Goal: Task Accomplishment & Management: Manage account settings

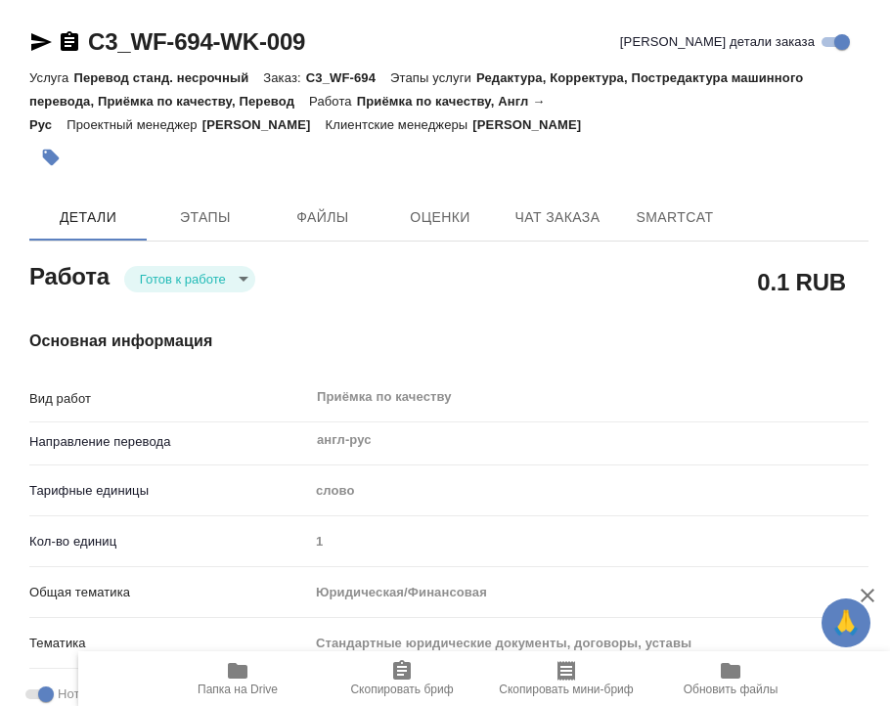
type textarea "x"
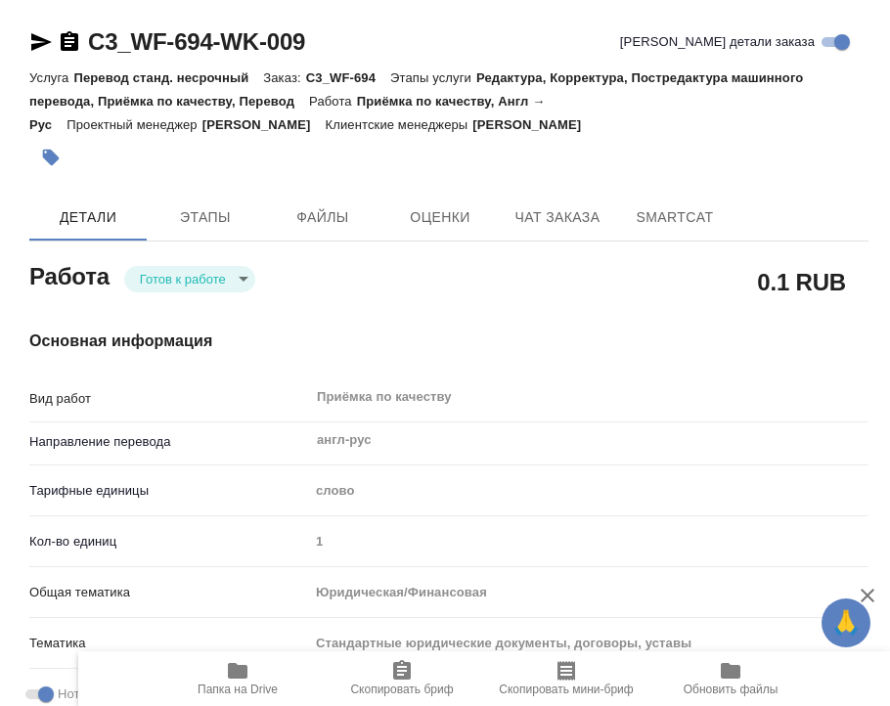
type textarea "x"
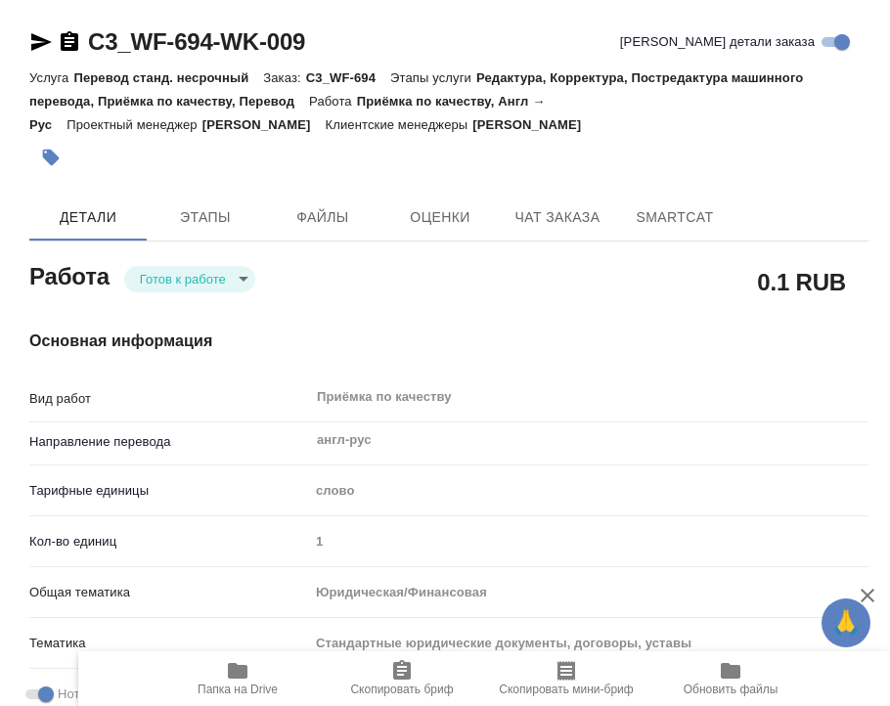
type textarea "x"
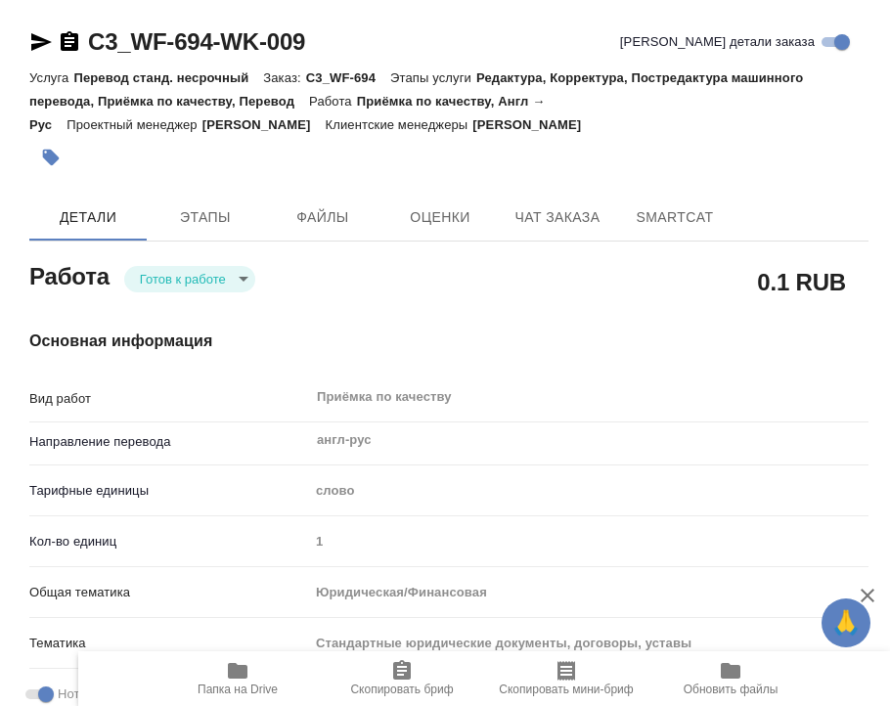
type textarea "x"
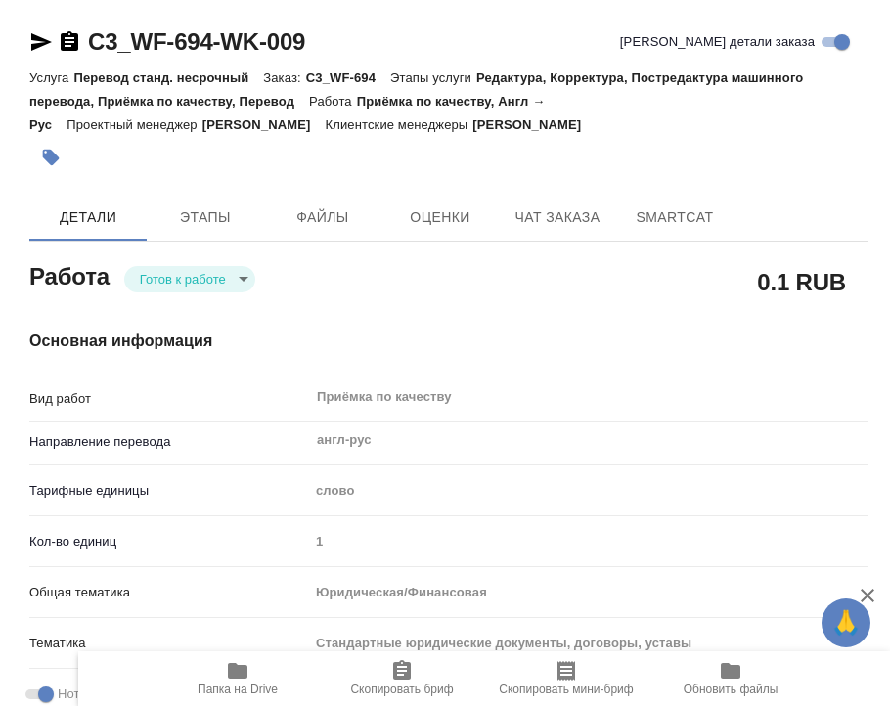
type textarea "x"
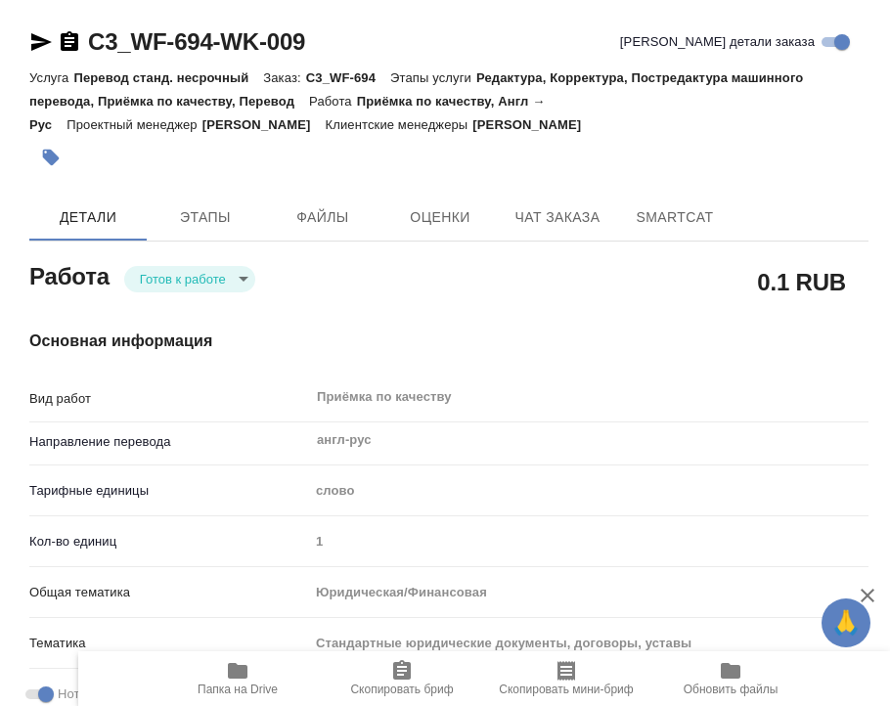
type textarea "x"
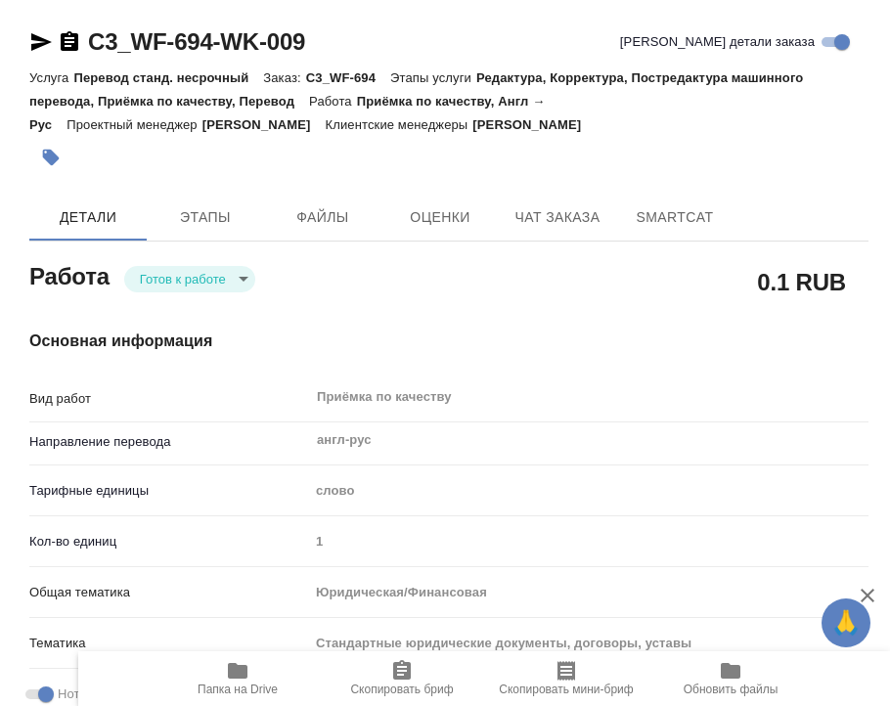
type textarea "x"
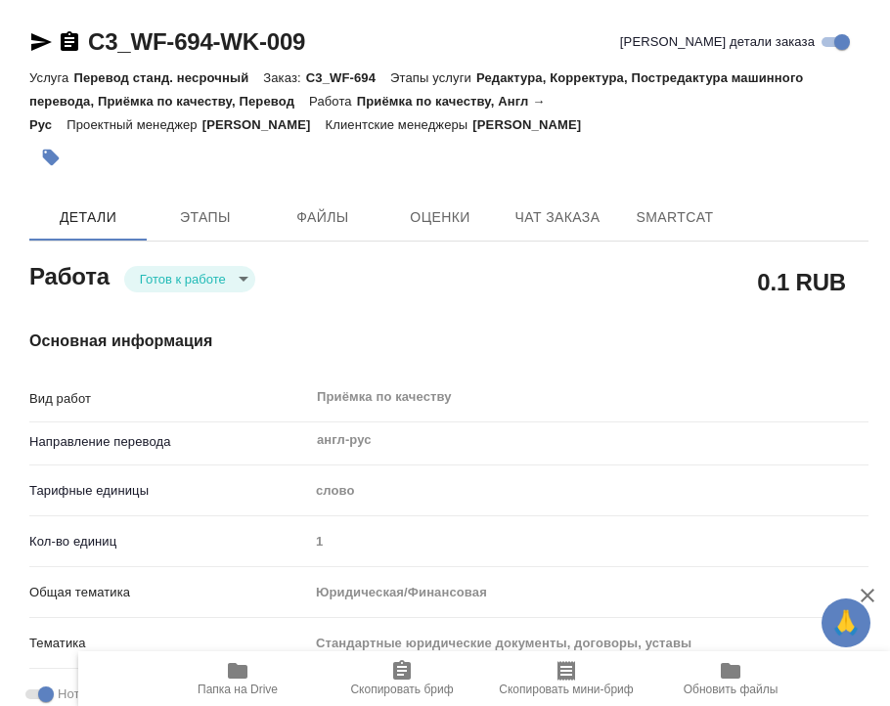
type textarea "x"
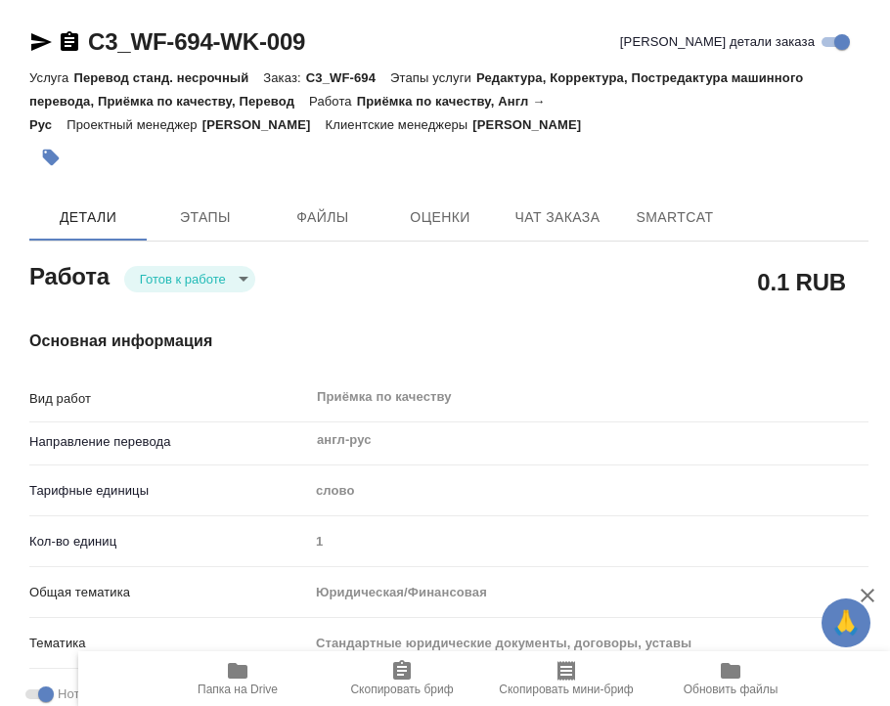
type textarea "x"
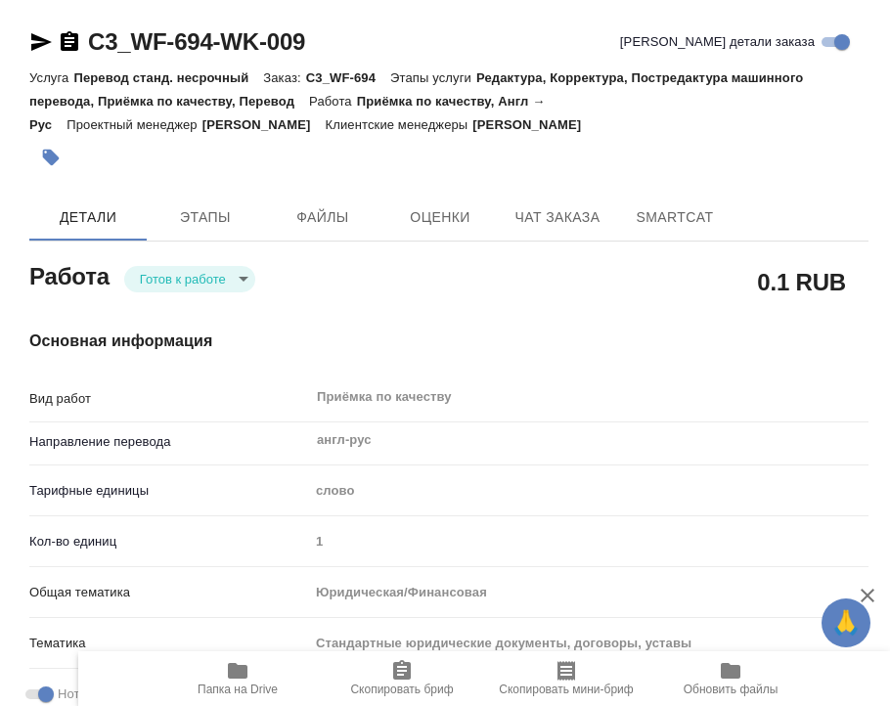
type textarea "x"
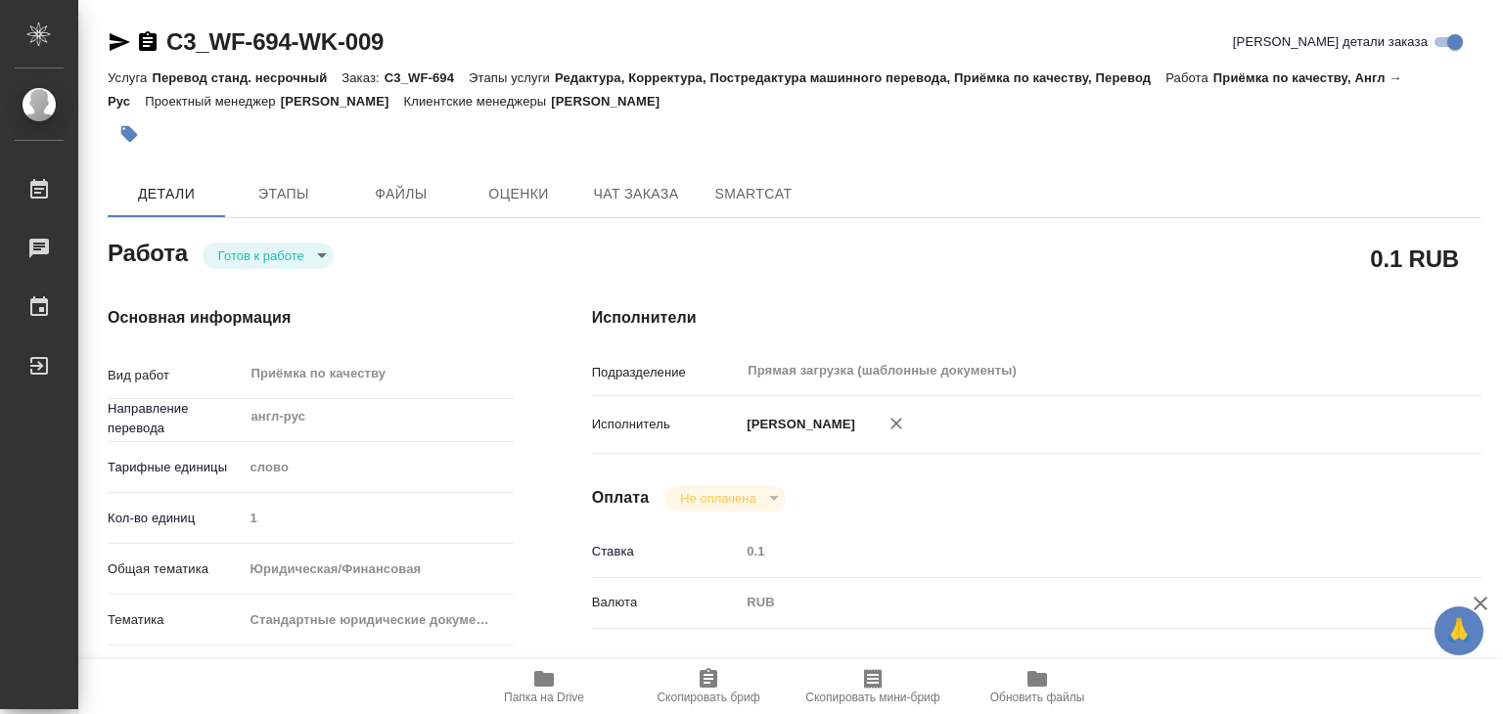
type textarea "x"
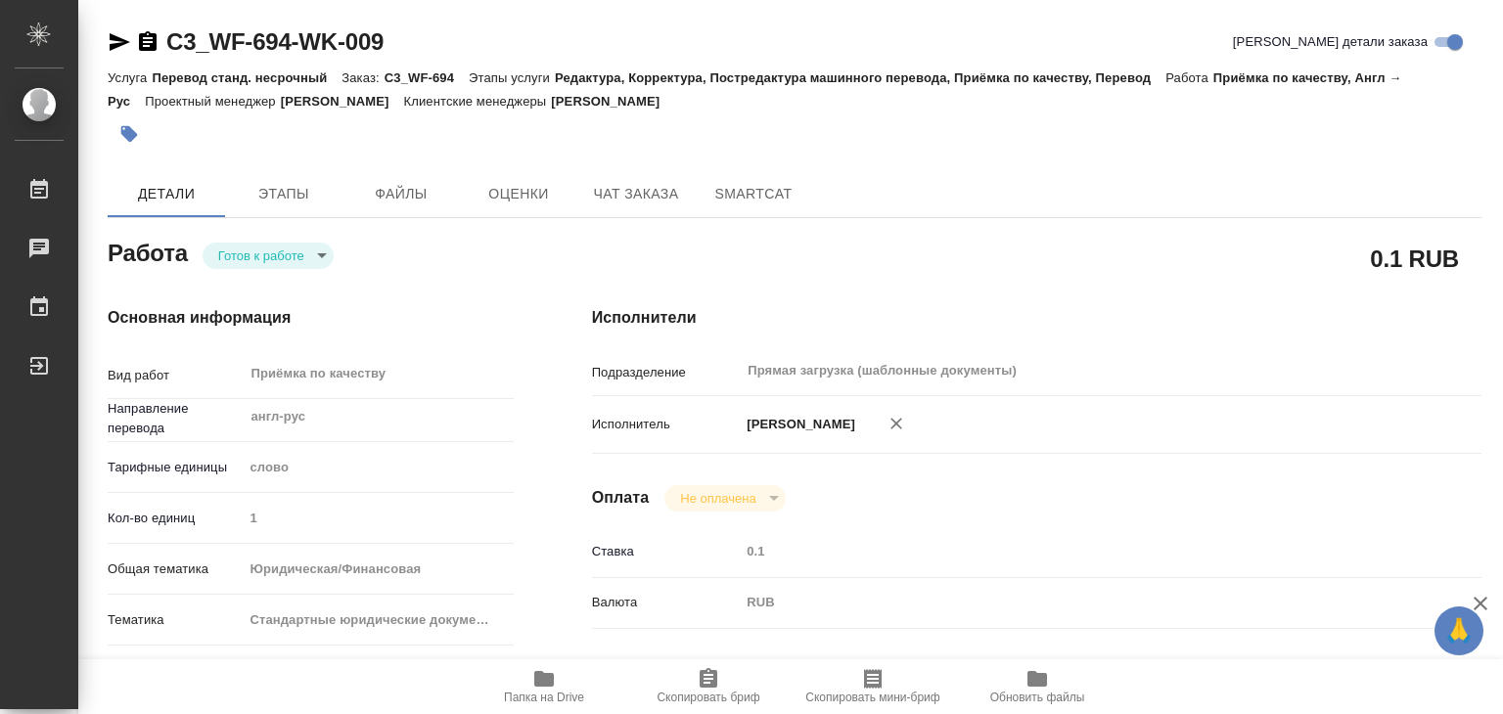
type textarea "x"
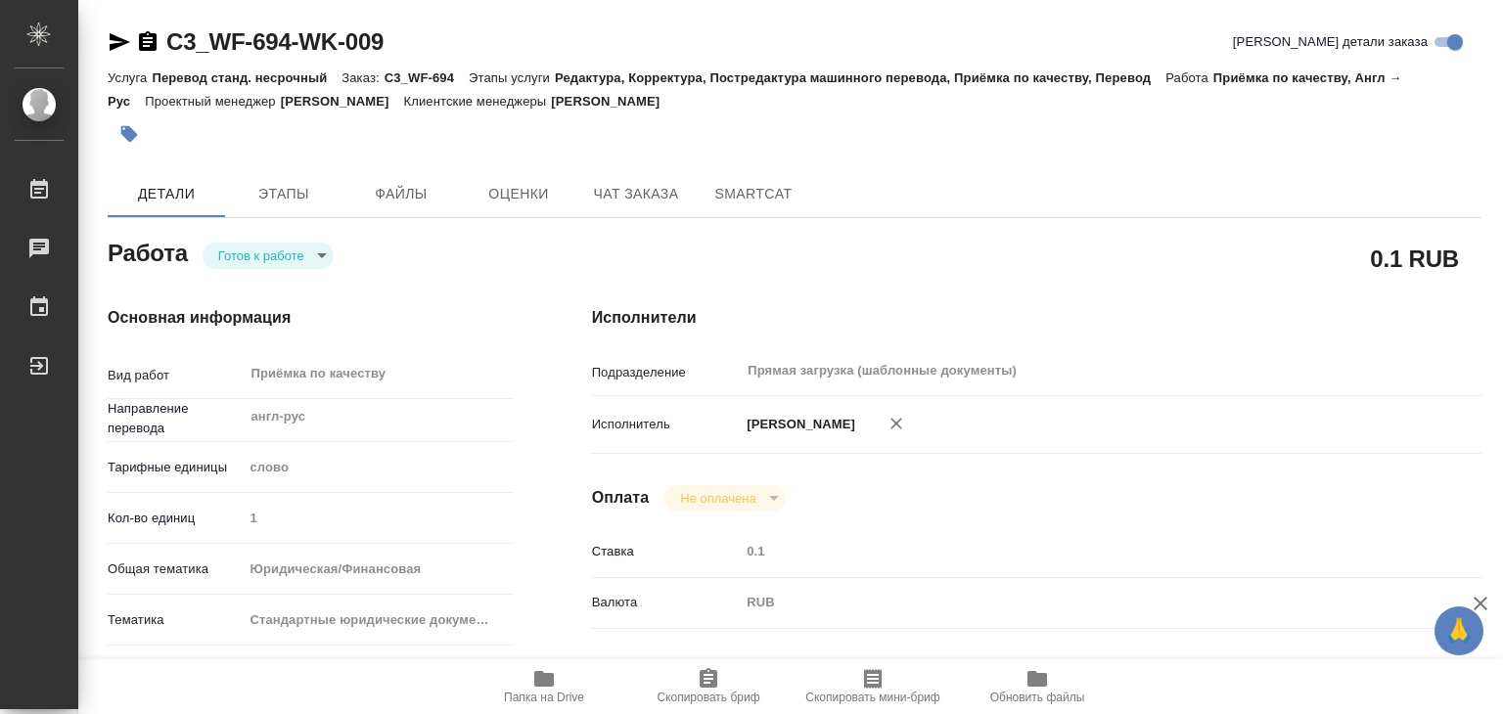
scroll to position [98, 0]
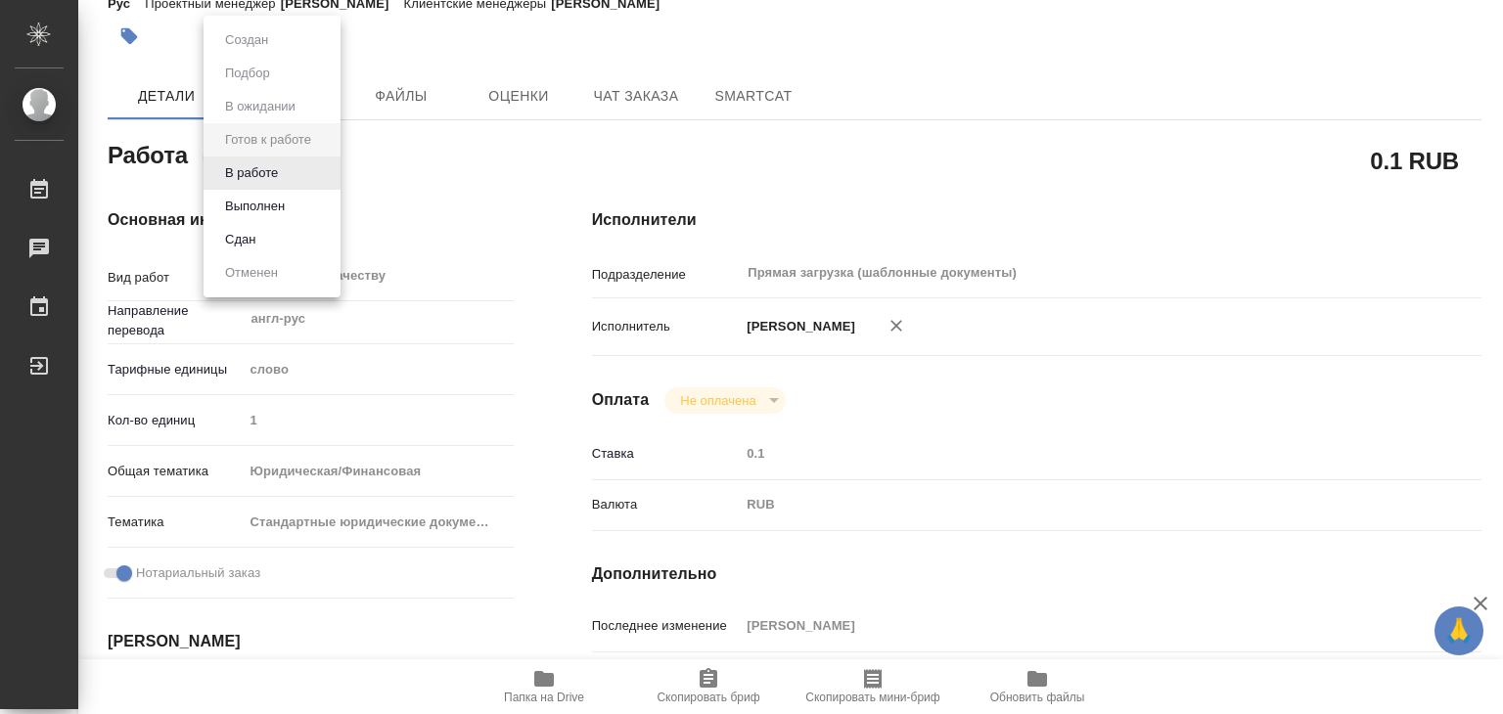
click at [248, 158] on body "🙏 .cls-1 fill:#fff; AWATERA Alilekova Valeriya Работы 0 Чаты График Выйти C3_WF…" at bounding box center [751, 357] width 1503 height 714
click at [294, 173] on li "В работе" at bounding box center [271, 173] width 137 height 33
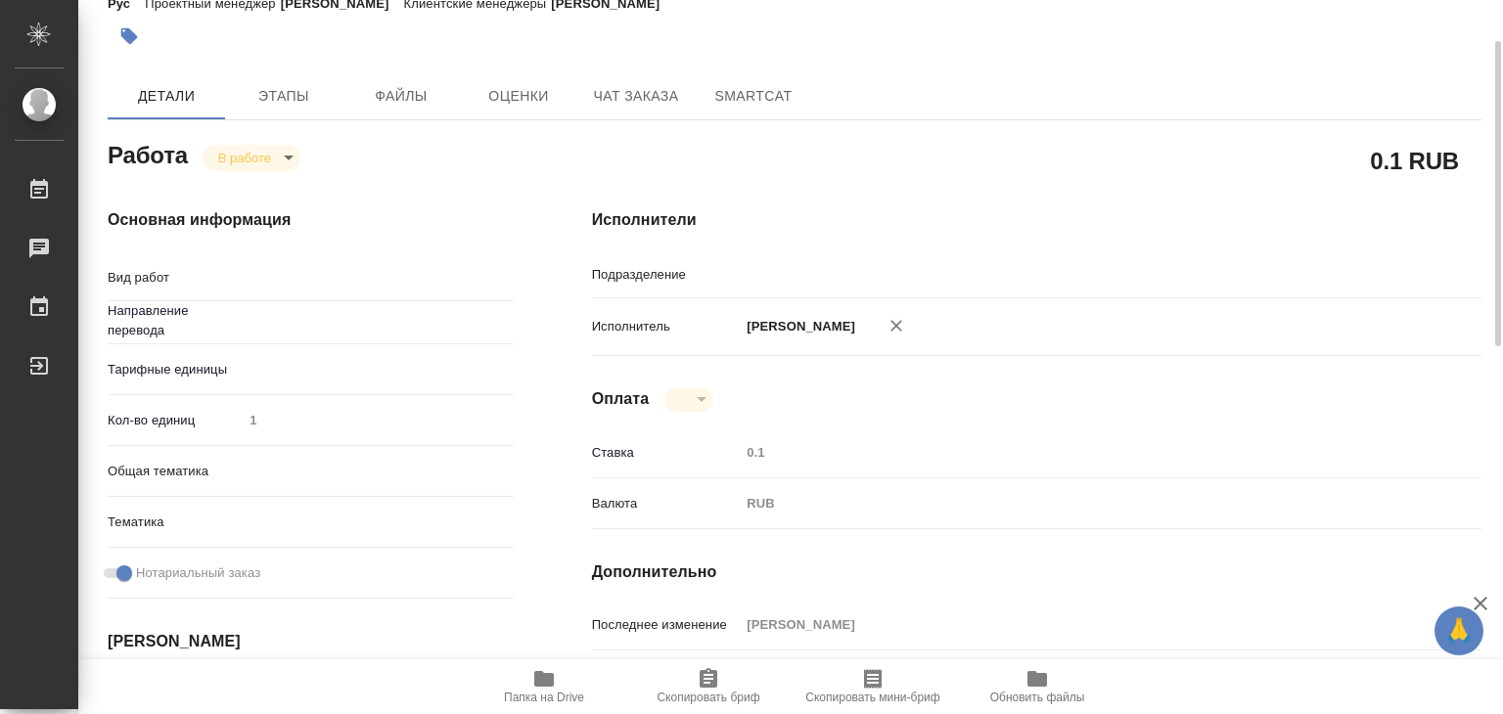
type textarea "x"
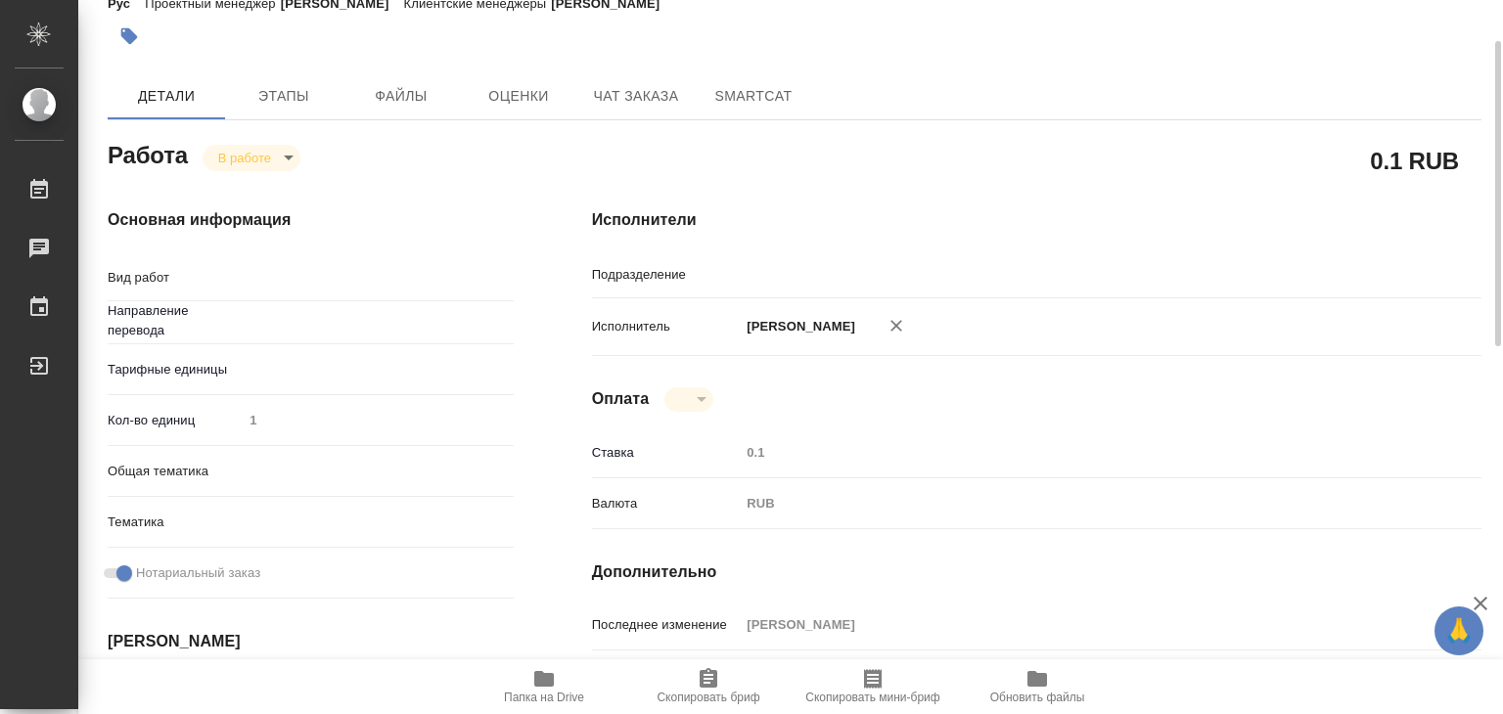
type textarea "x"
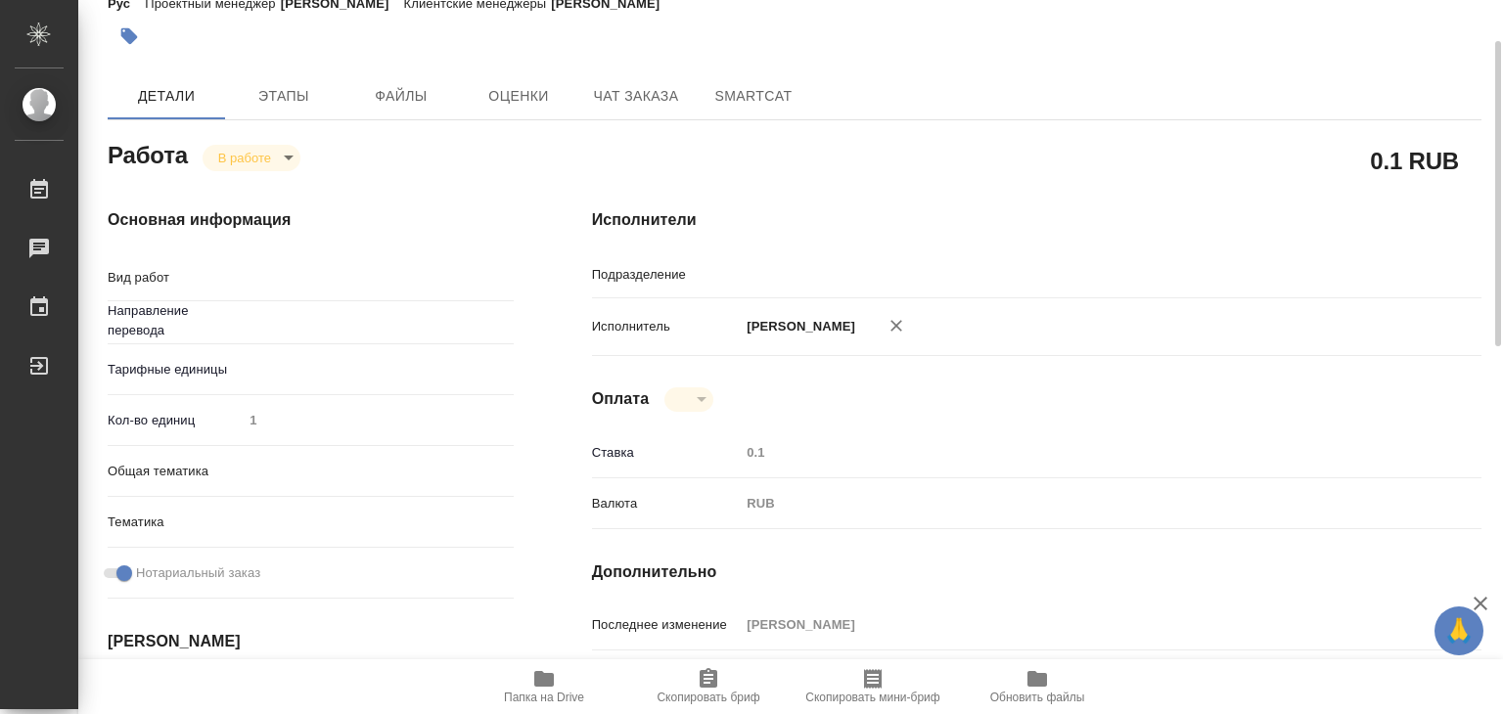
type textarea "x"
type input "Прямая загрузка (шаблонные документы)"
type textarea "Приёмка по качеству"
type textarea "x"
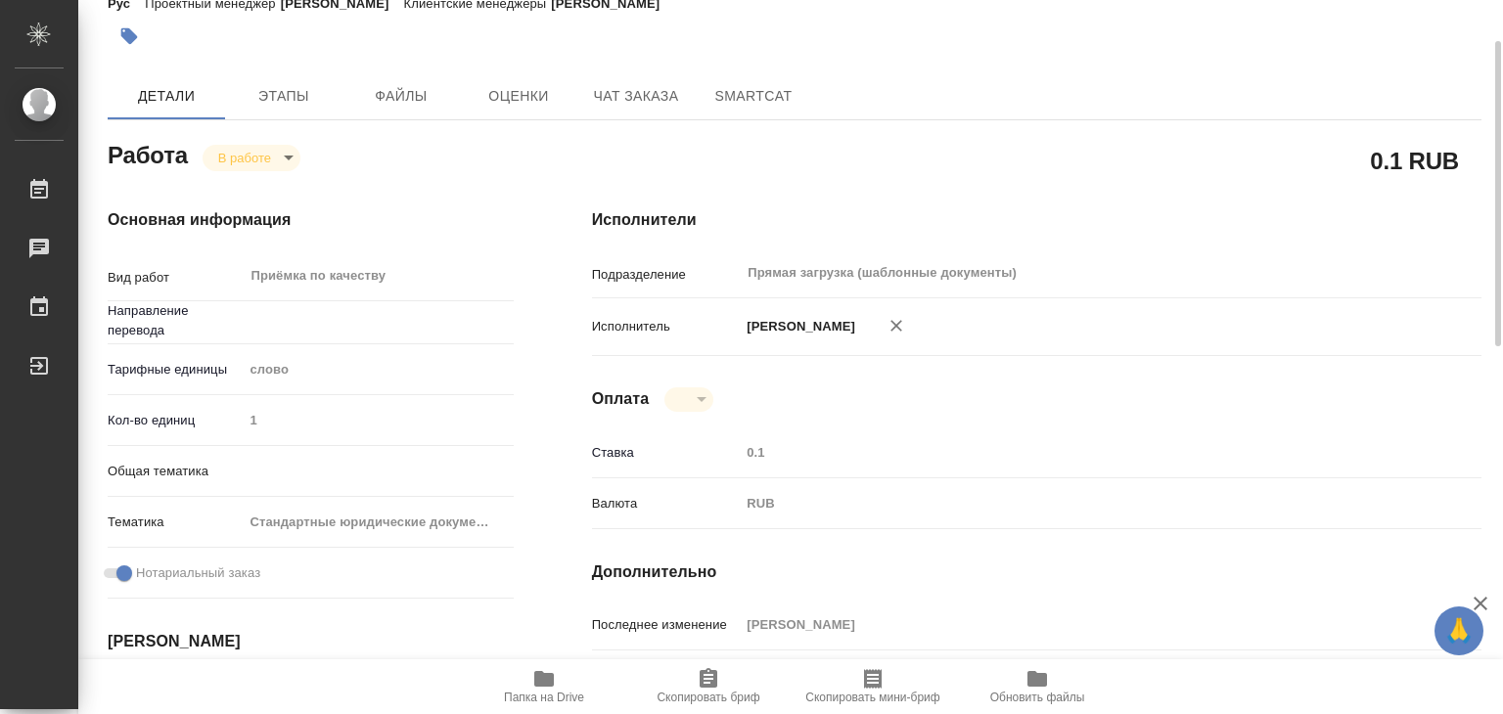
type input "англ-рус"
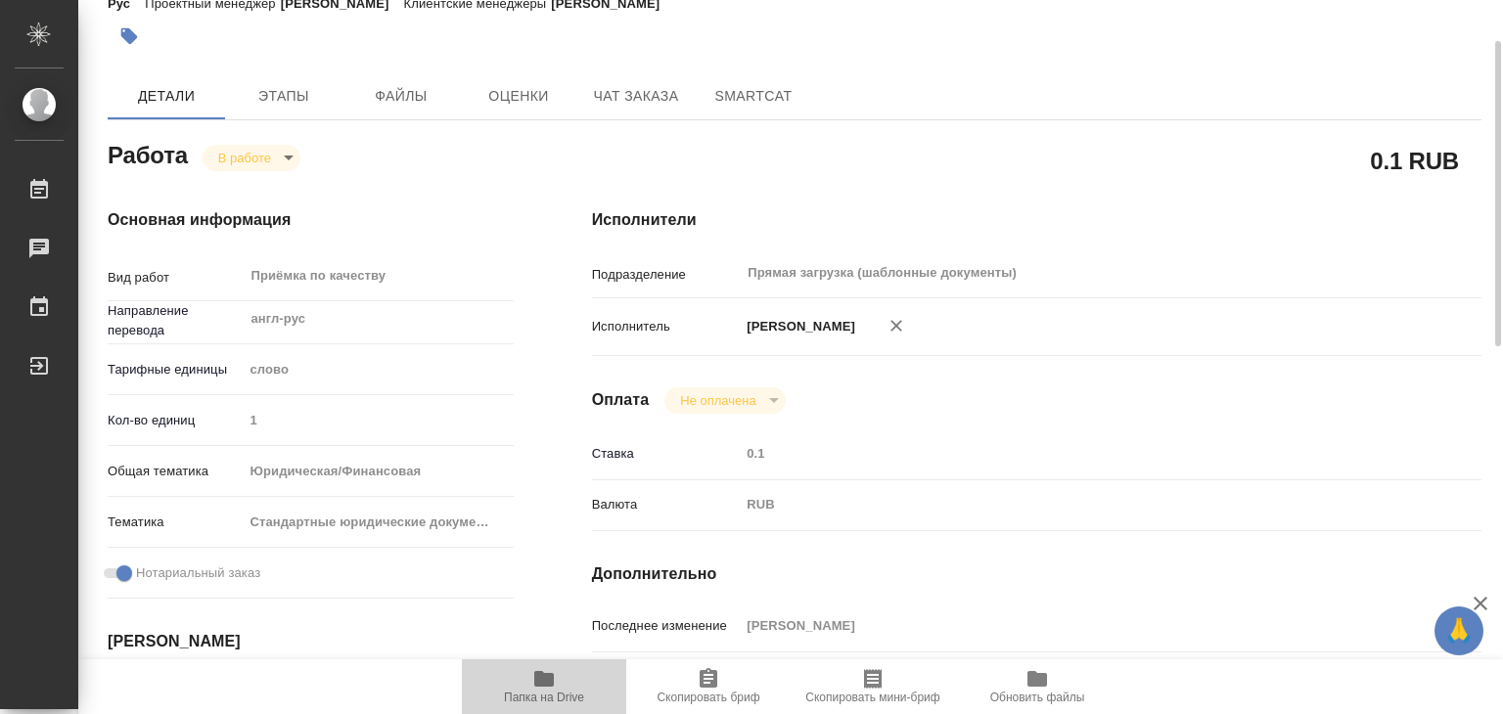
click at [564, 693] on span "Папка на Drive" at bounding box center [544, 698] width 80 height 14
type textarea "x"
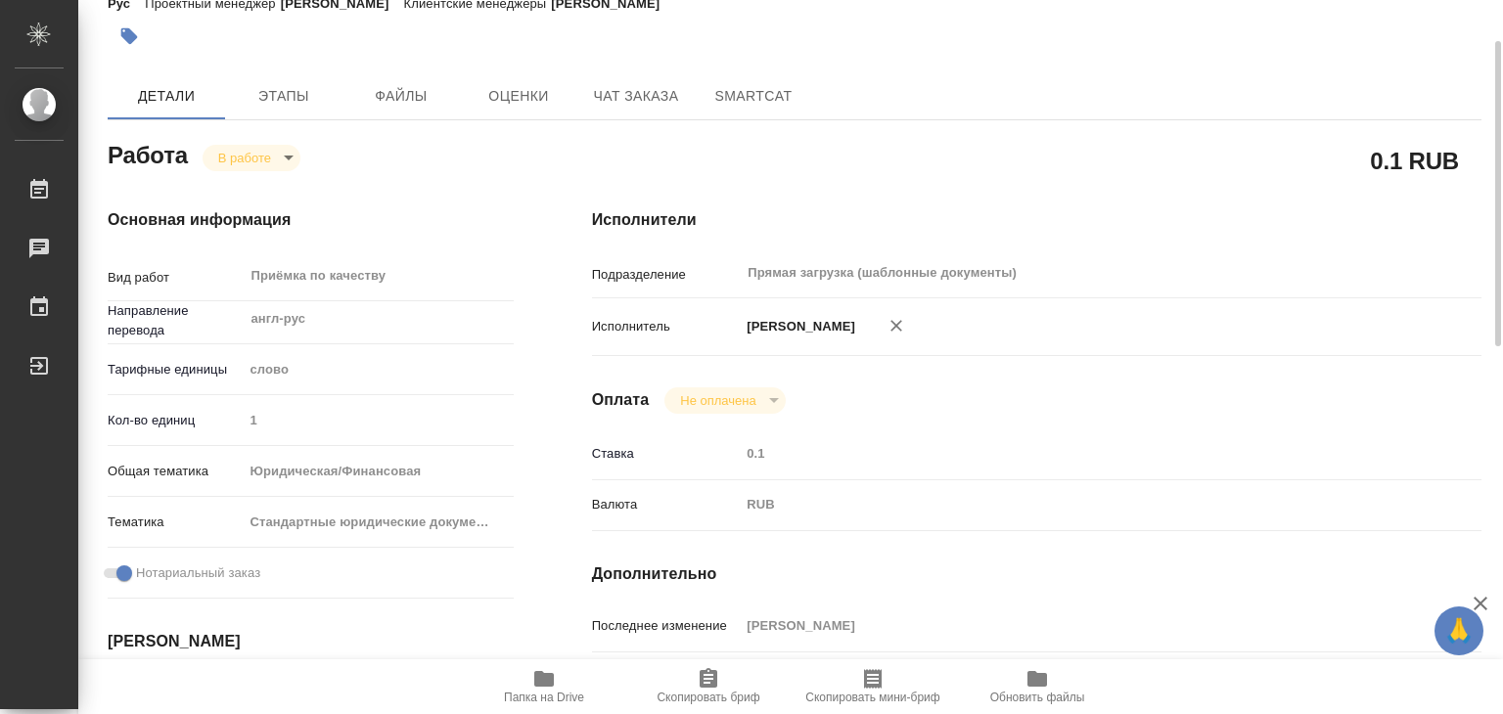
type textarea "x"
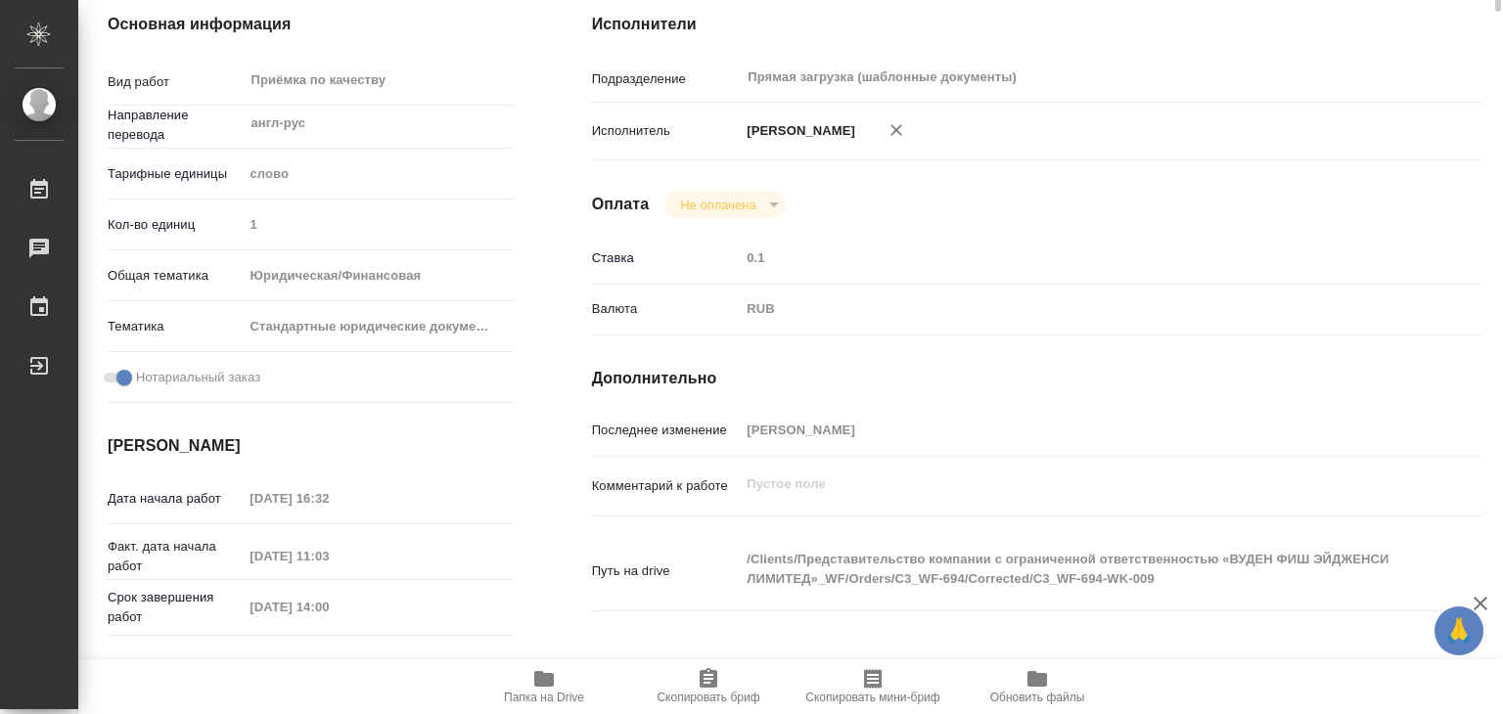
scroll to position [0, 0]
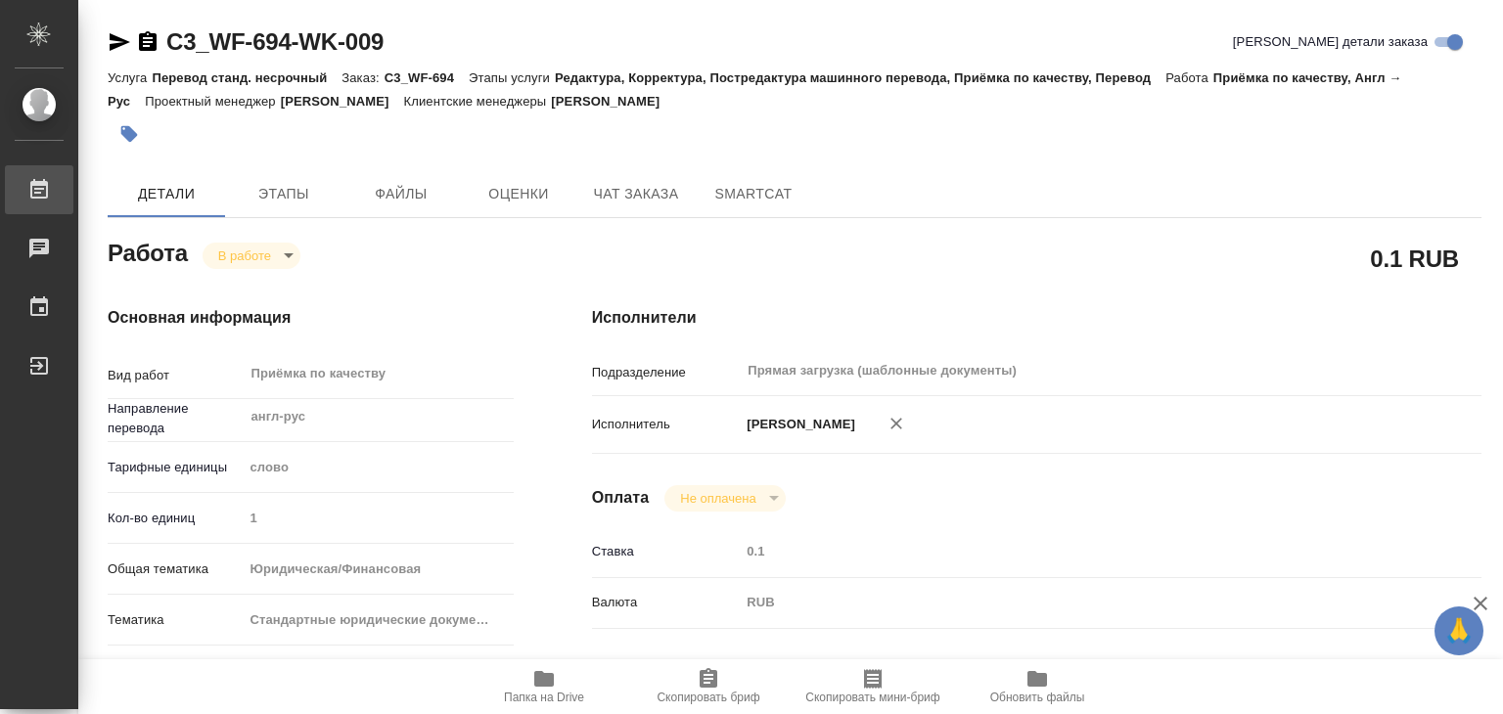
type textarea "x"
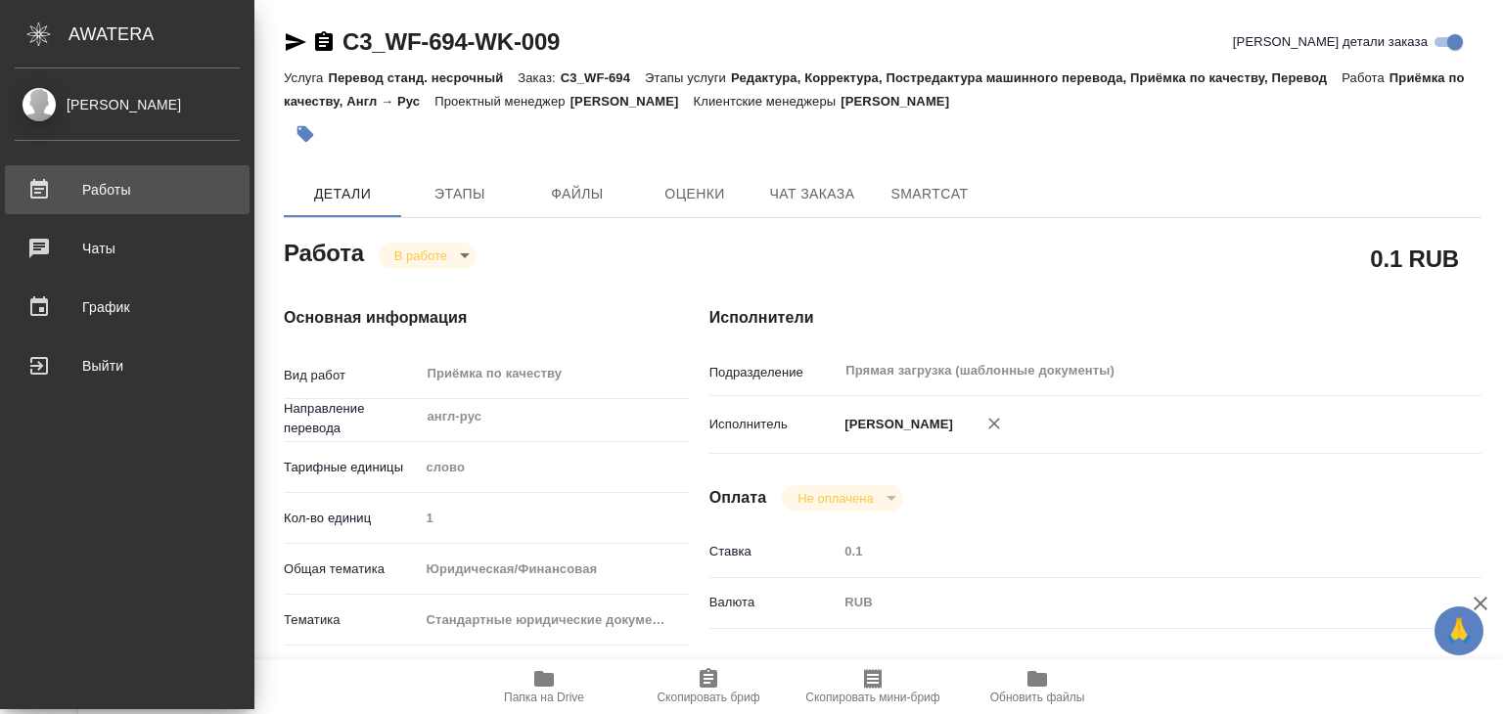
type textarea "x"
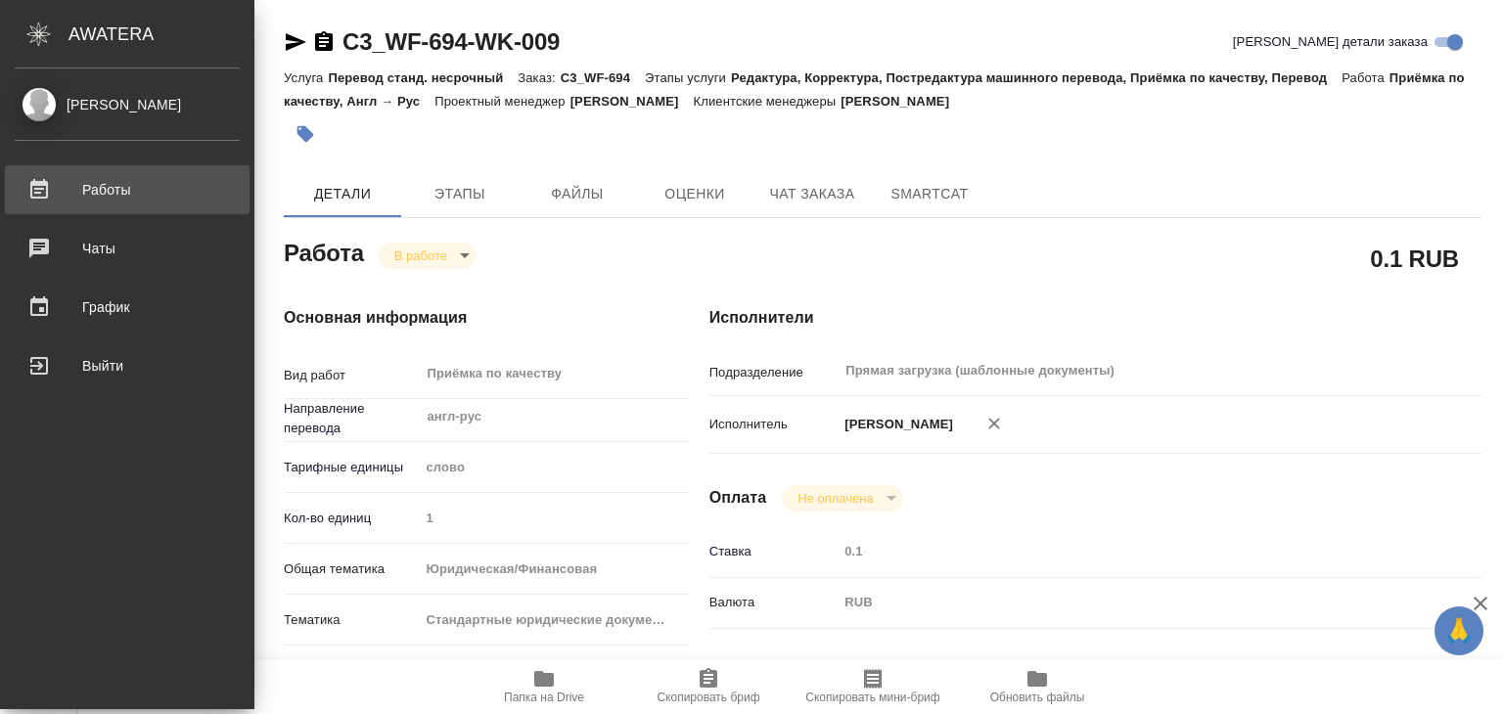
click at [67, 187] on div "Работы" at bounding box center [127, 189] width 225 height 29
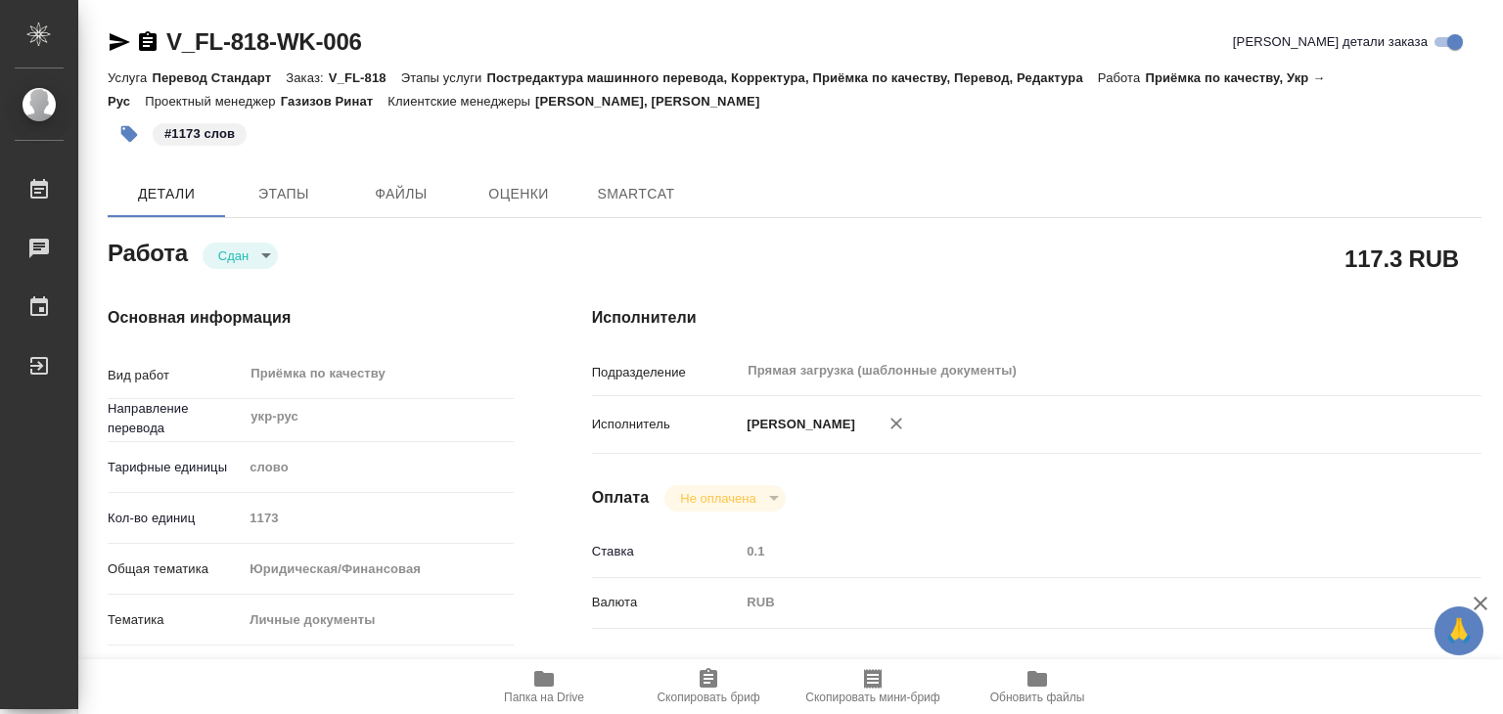
type textarea "x"
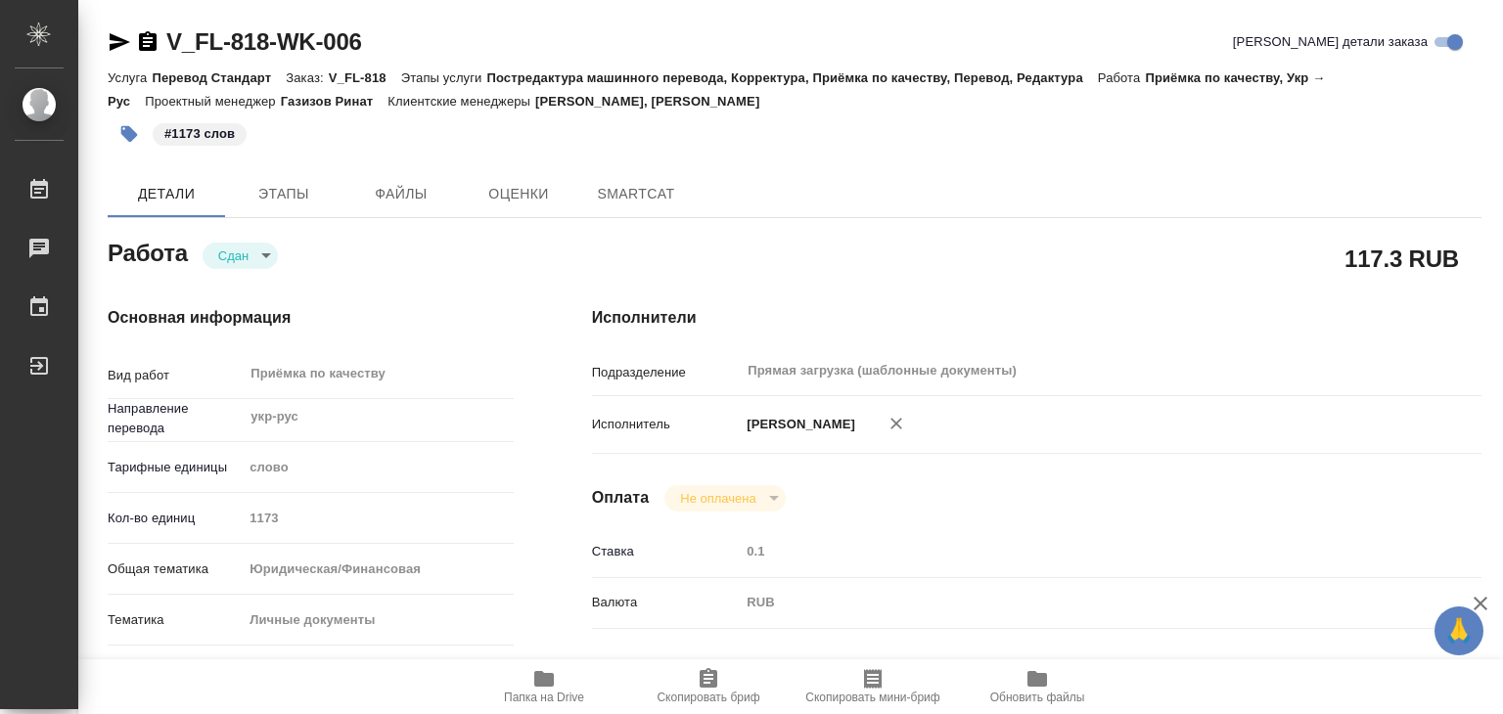
type textarea "x"
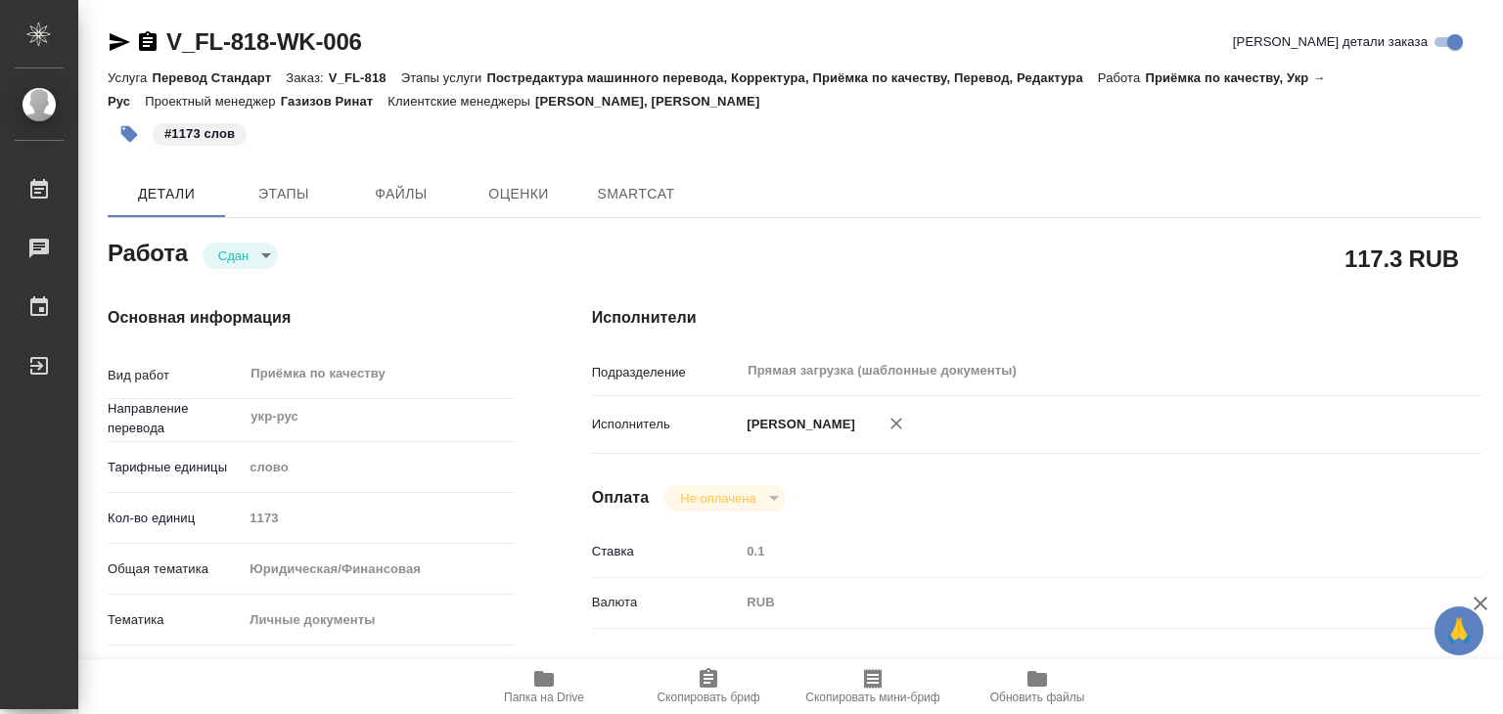
type textarea "x"
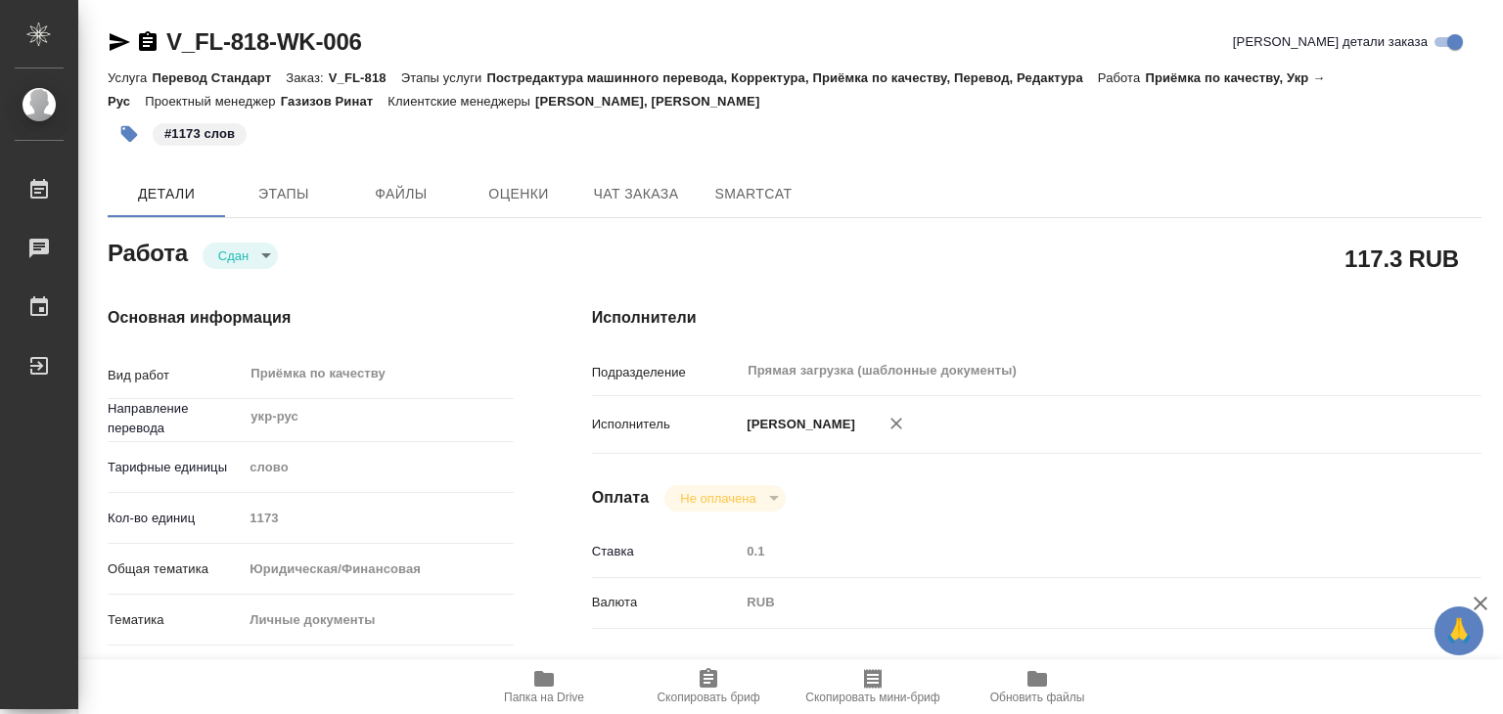
type textarea "x"
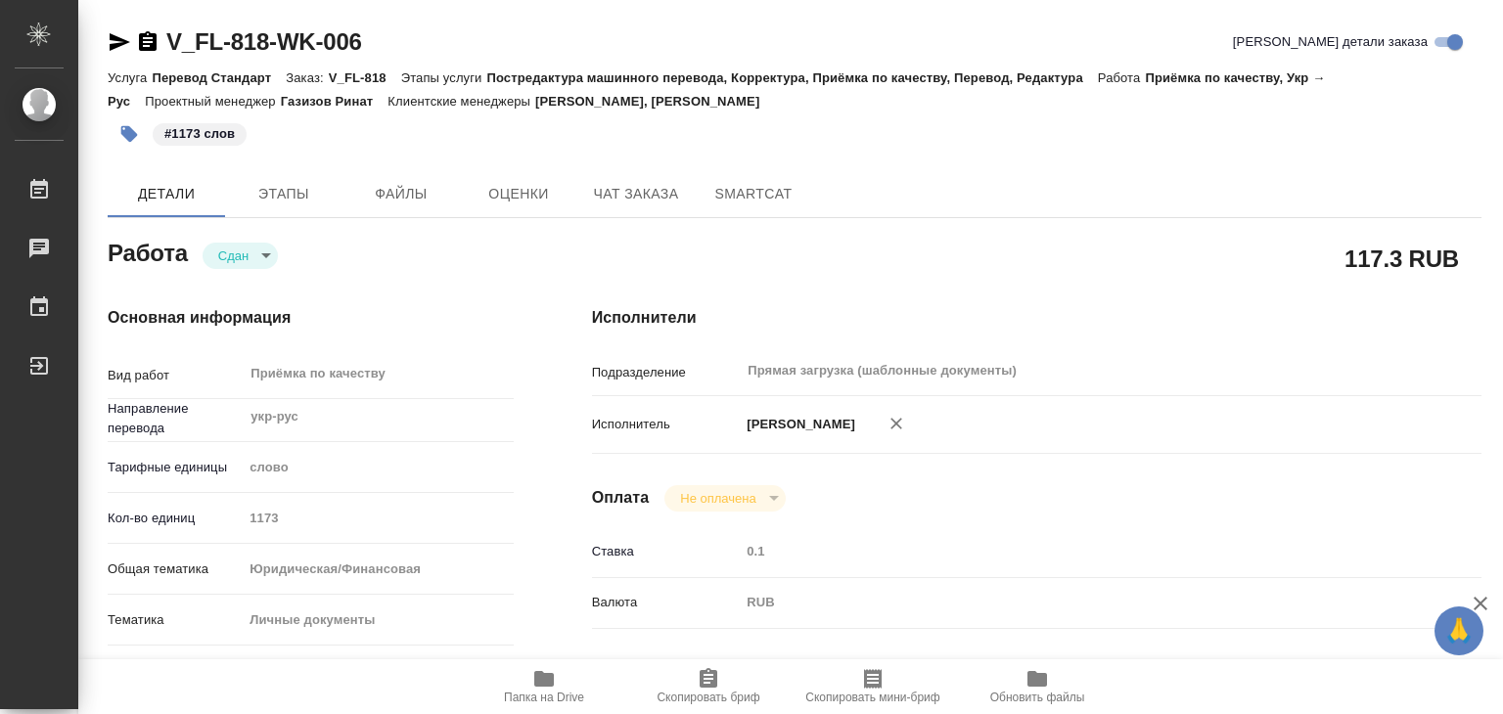
type textarea "x"
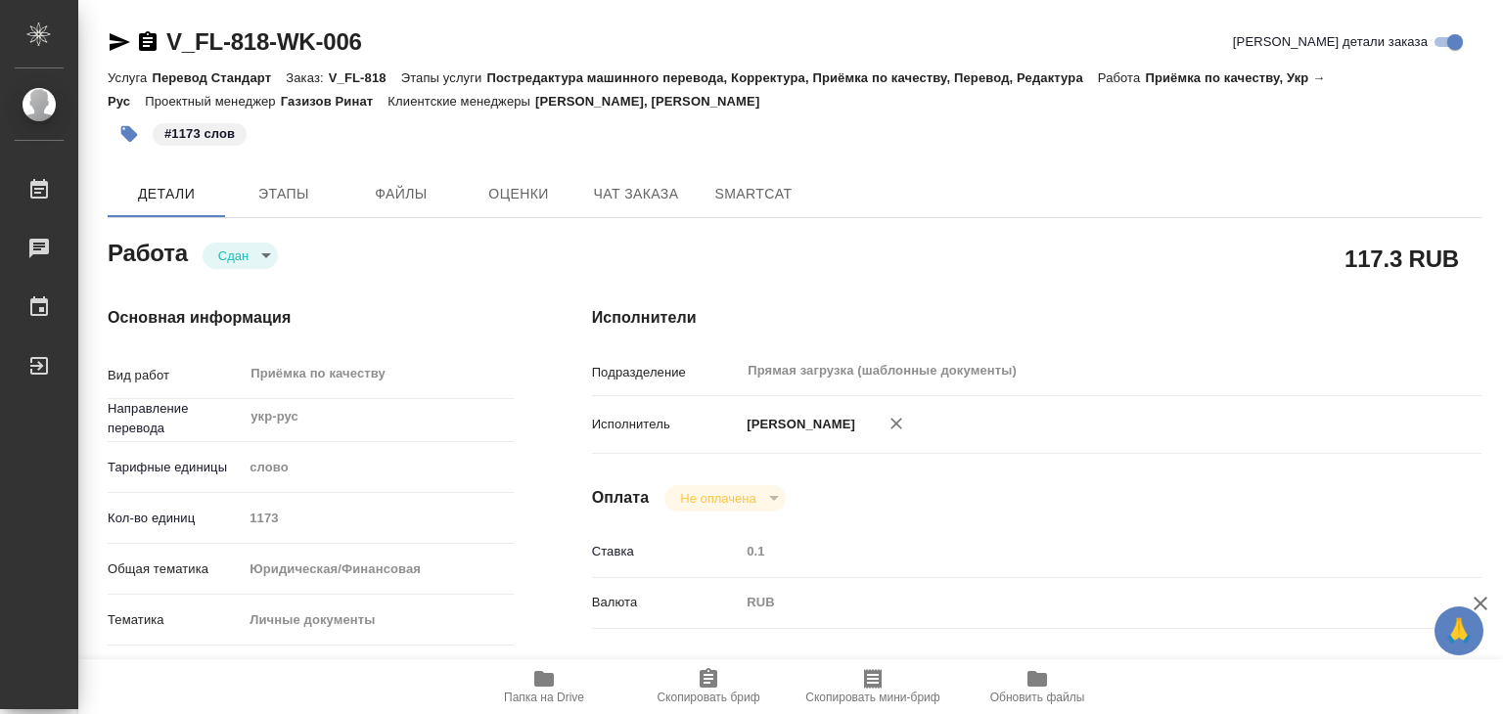
type textarea "x"
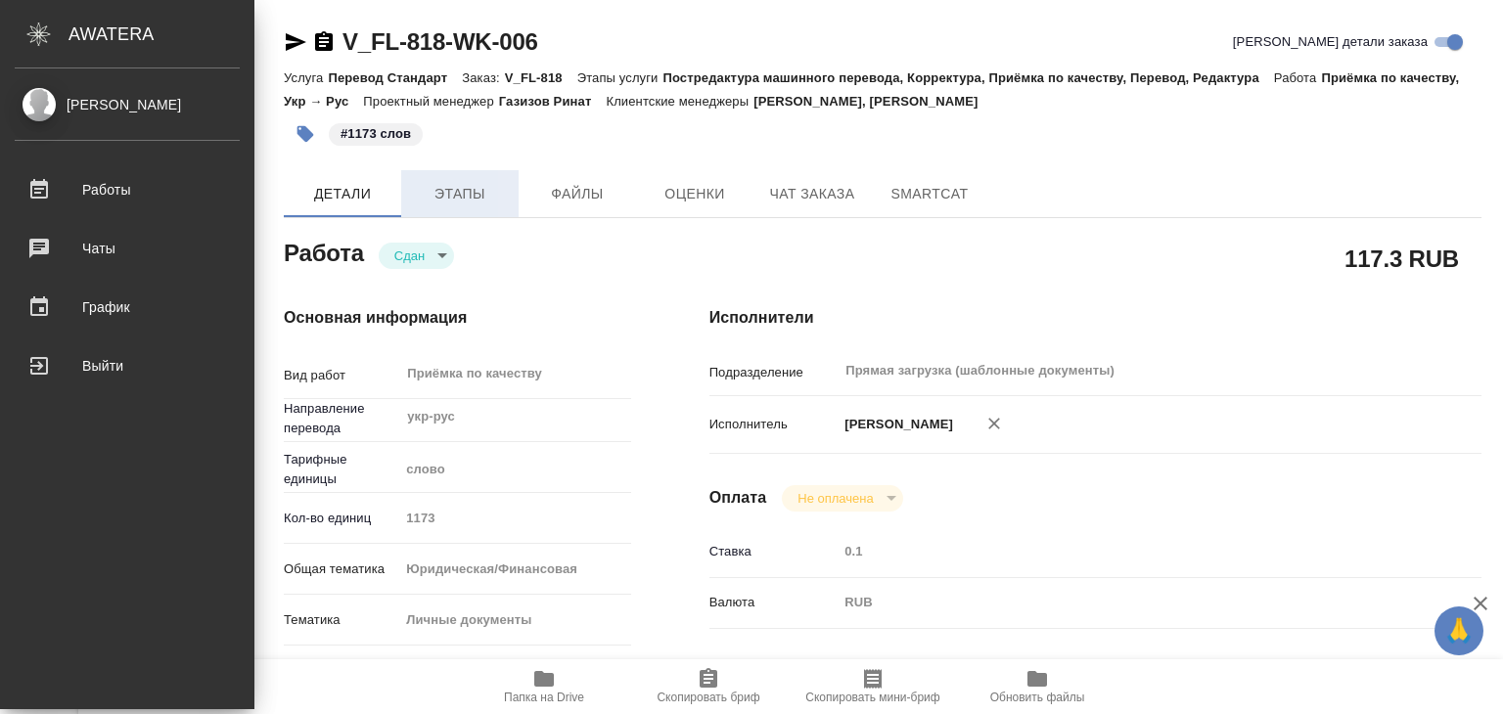
type textarea "x"
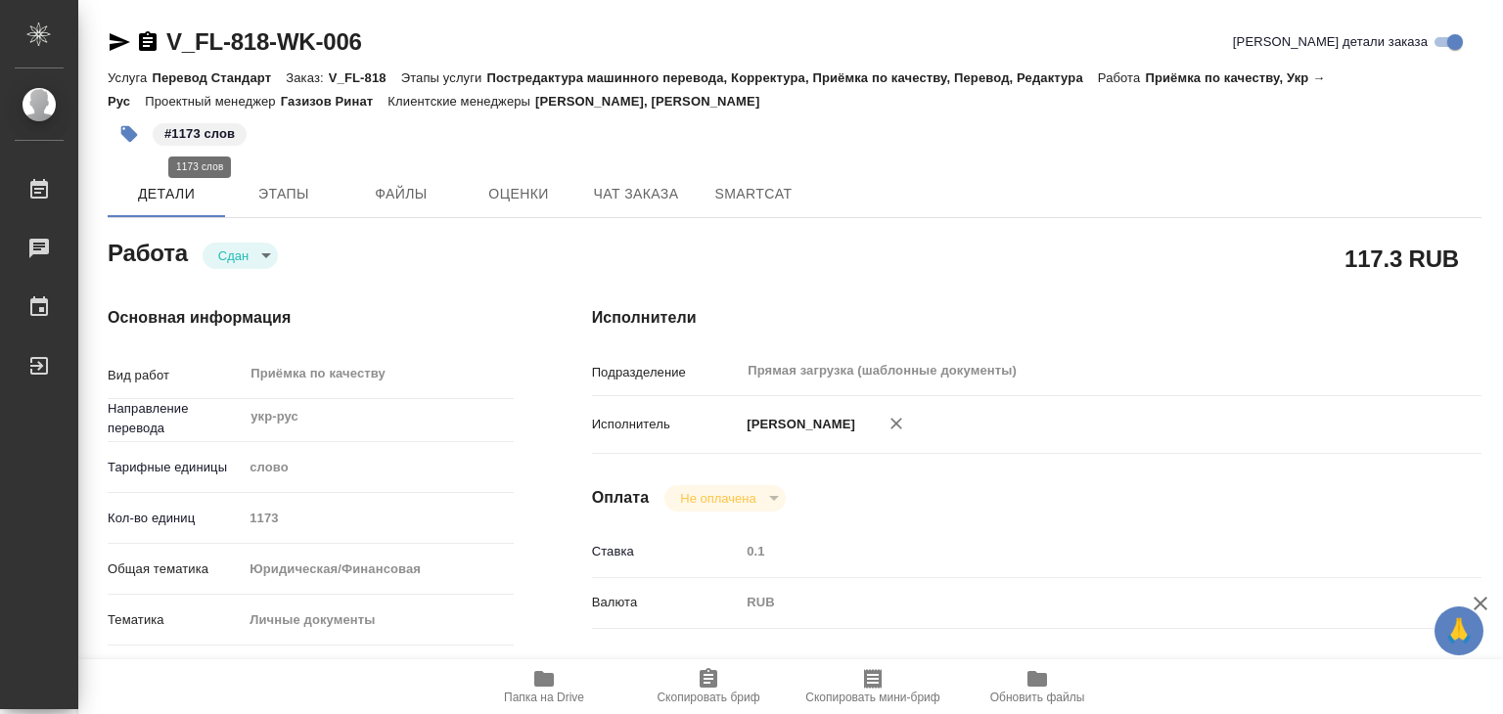
click at [207, 126] on p "#1173 слов" at bounding box center [199, 134] width 70 height 20
click at [125, 128] on icon "button" at bounding box center [129, 134] width 17 height 17
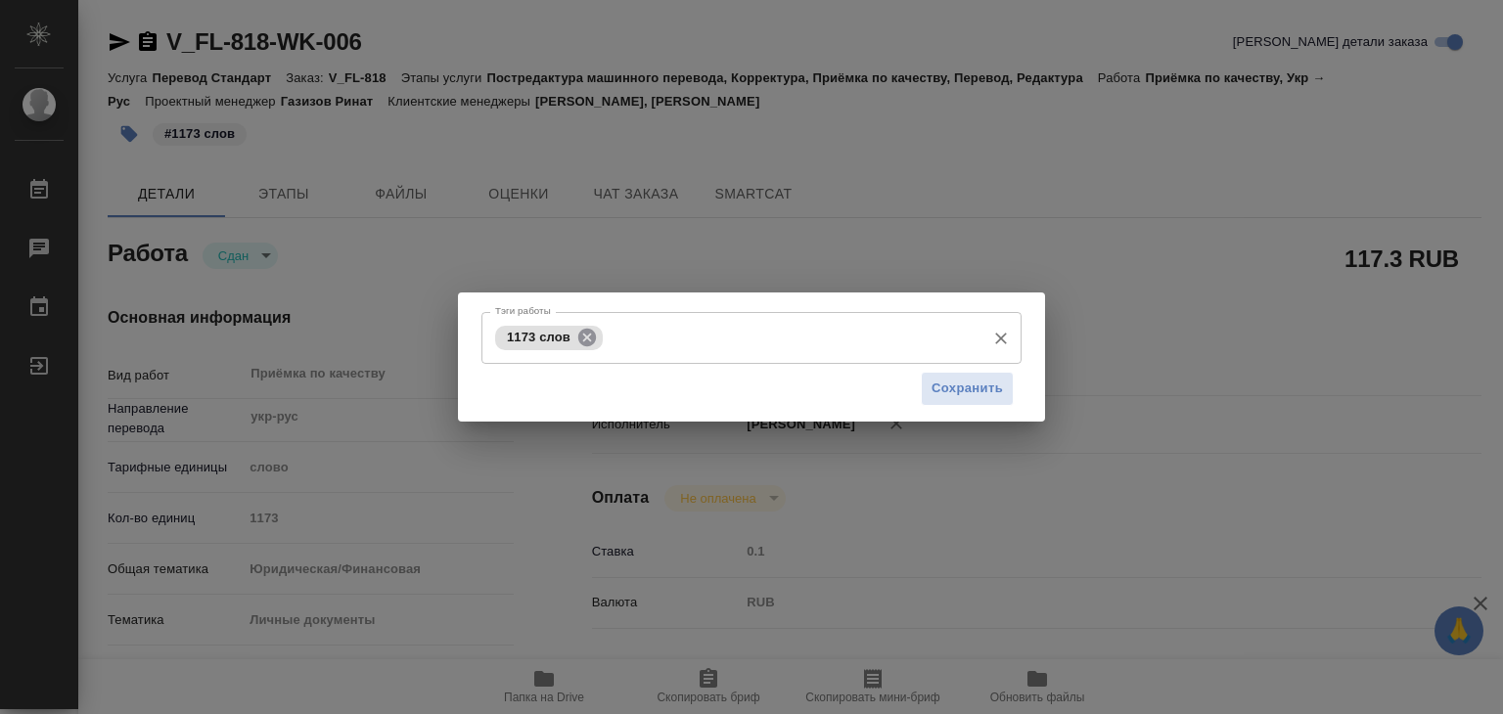
click at [586, 338] on icon at bounding box center [587, 338] width 22 height 22
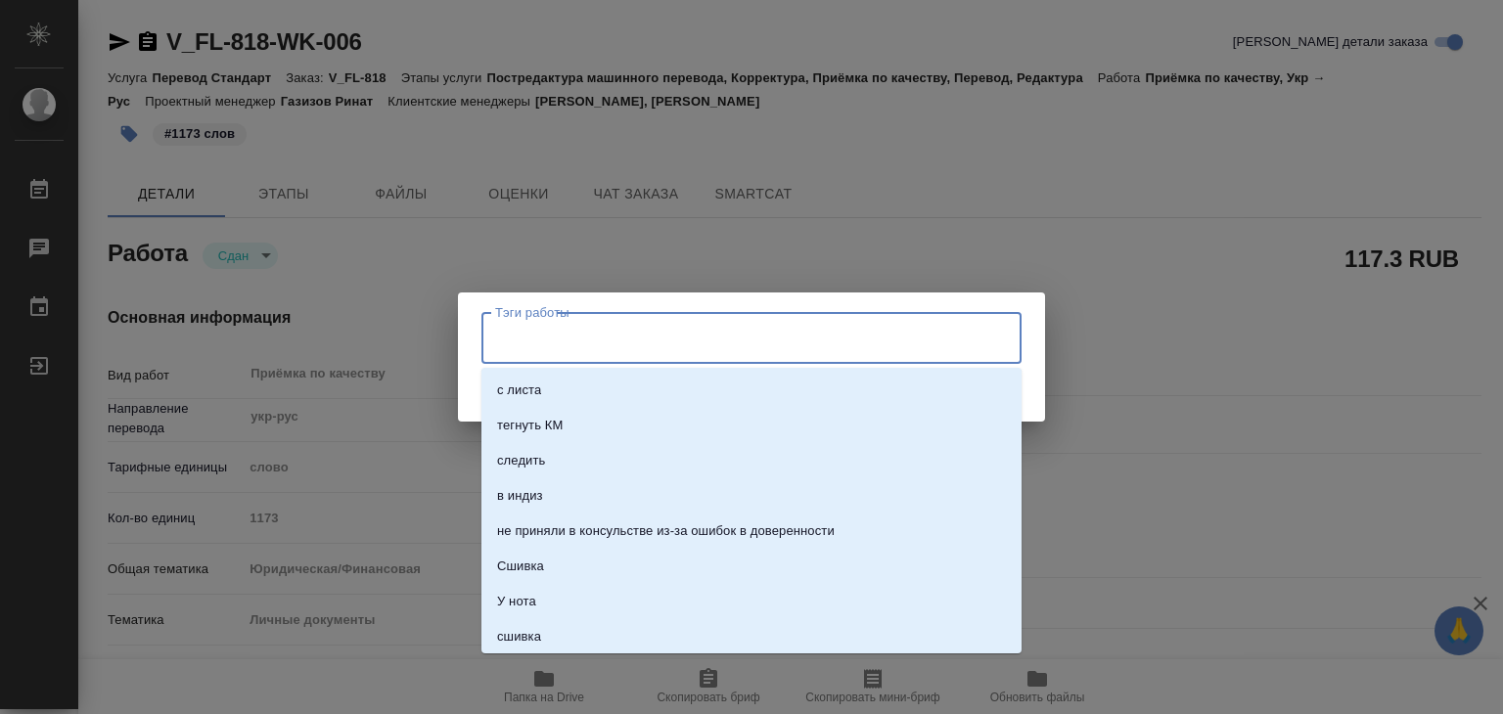
click at [585, 339] on input "Тэги работы" at bounding box center [732, 337] width 485 height 33
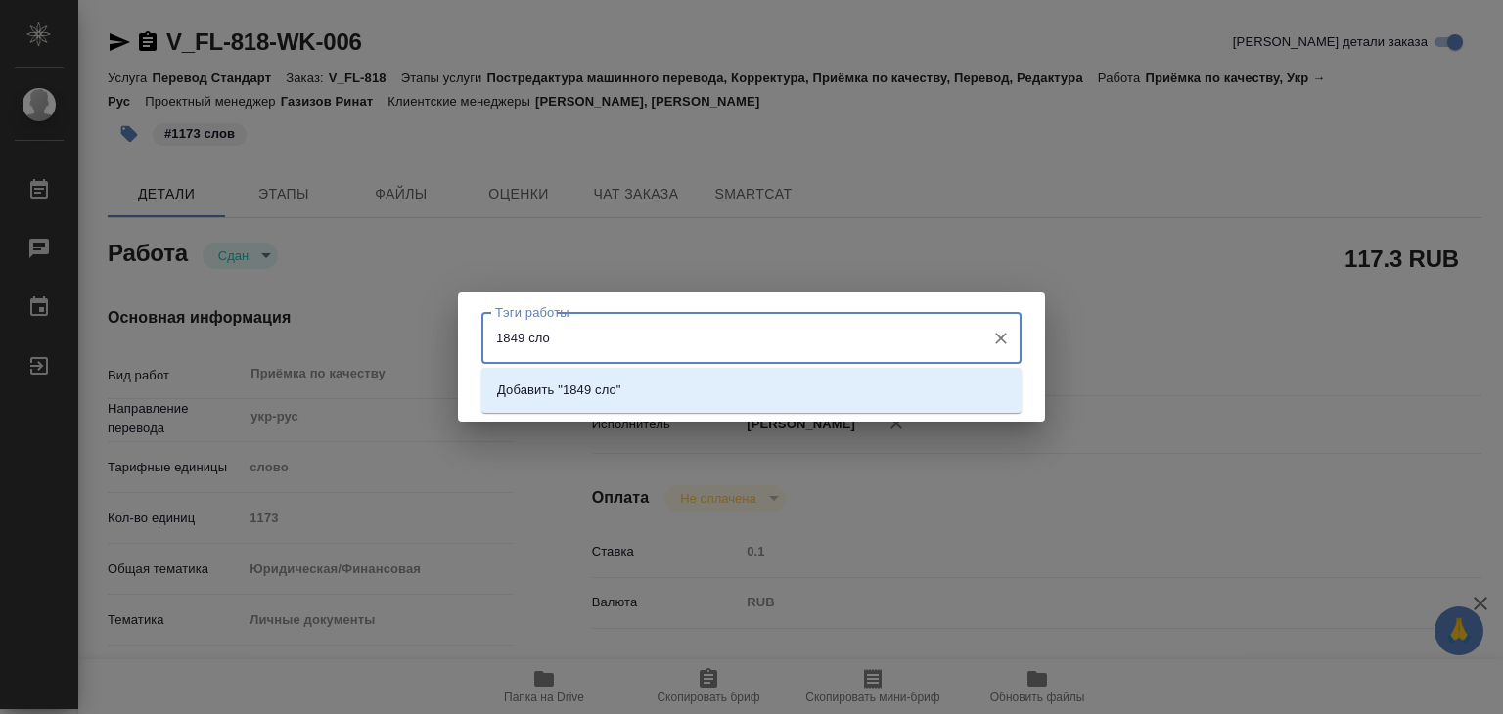
type input "1849 слов"
click at [637, 394] on li "Добавить "1849 слов"" at bounding box center [751, 390] width 540 height 35
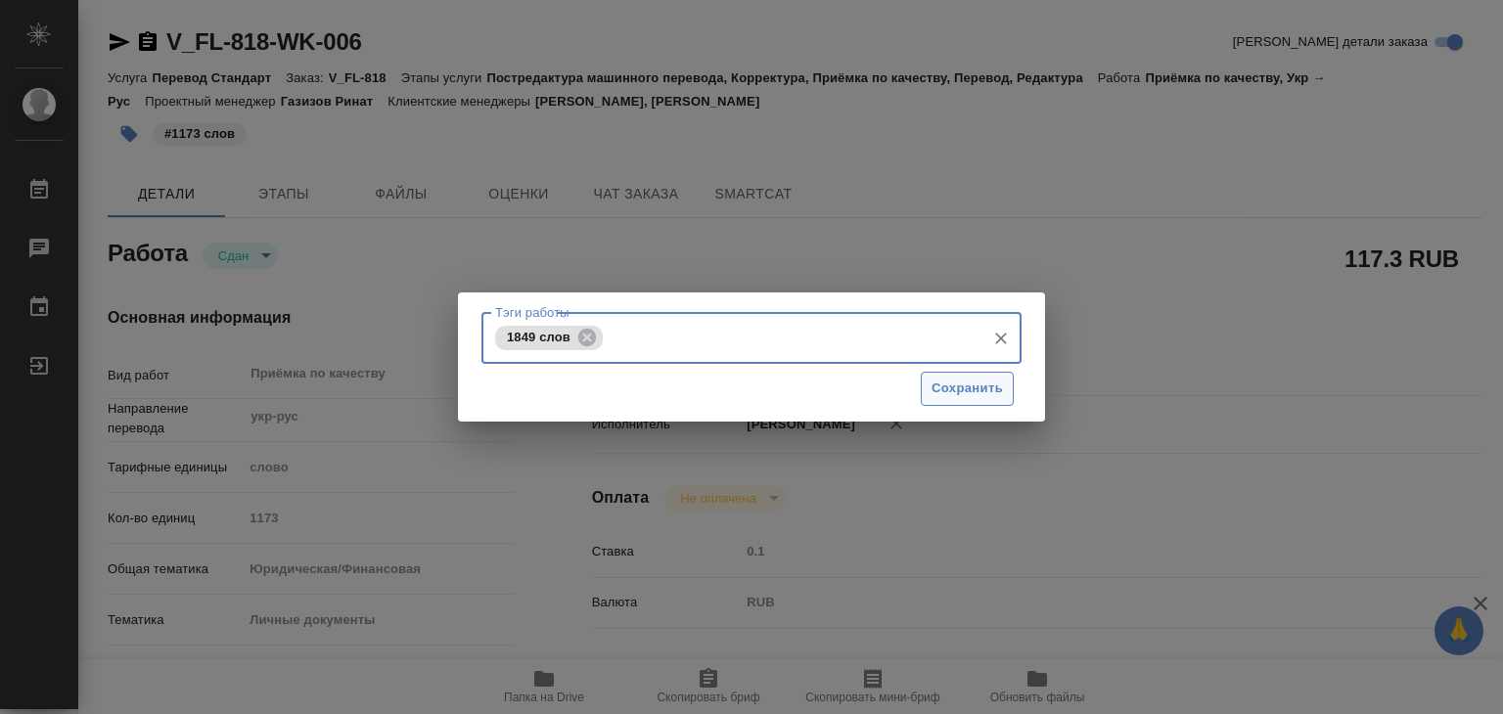
click at [947, 374] on button "Сохранить" at bounding box center [967, 389] width 93 height 34
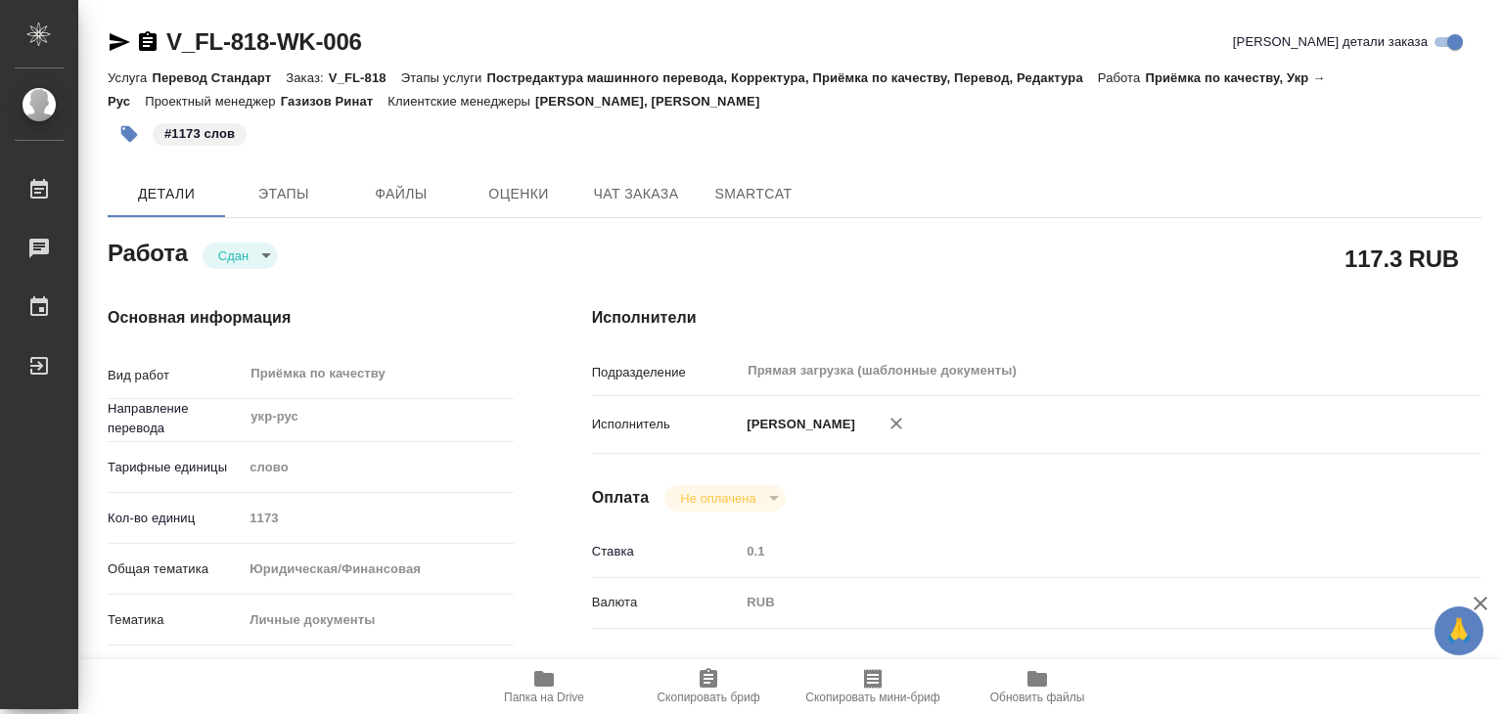
type input "closed"
type textarea "Приёмка по качеству"
type textarea "x"
type input "укр-рус"
type input "5a8b1489cc6b4906c91bfd90"
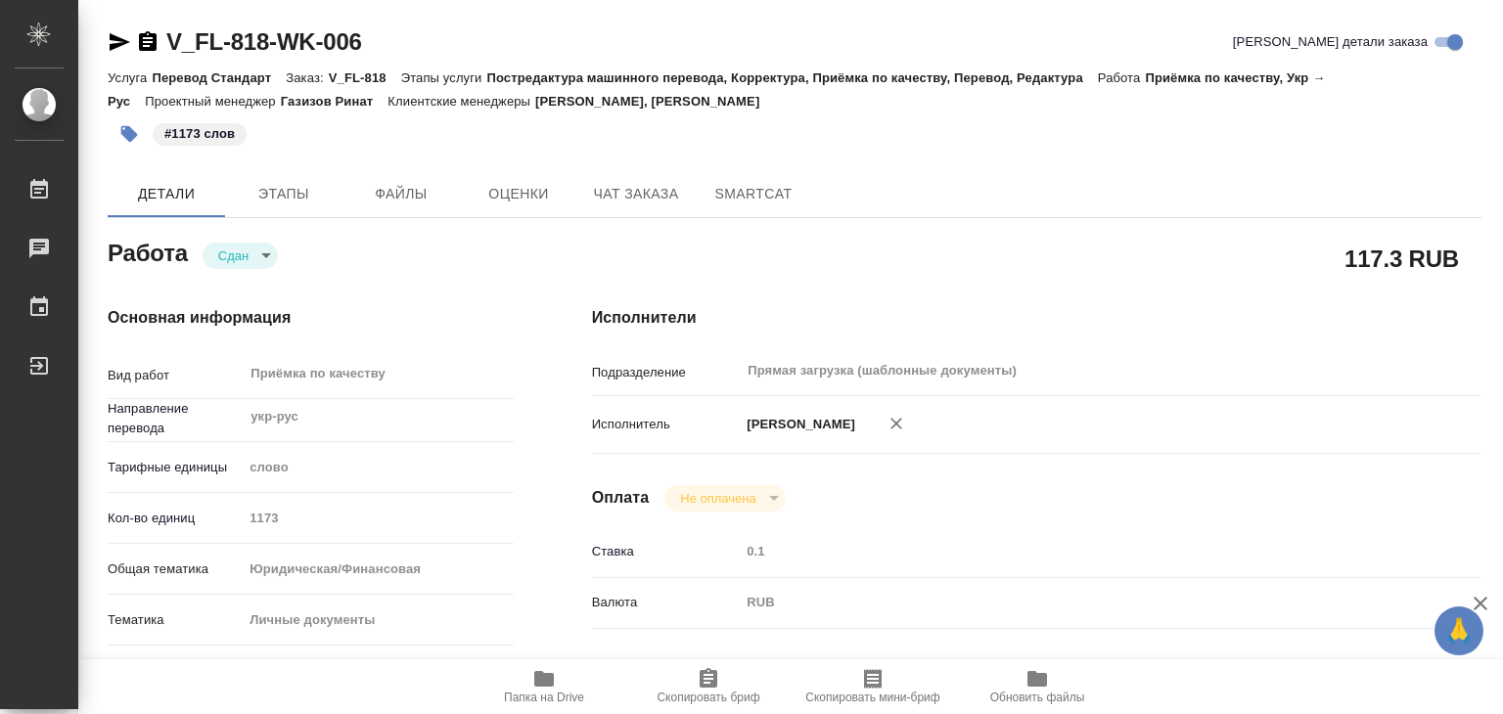
type input "1173"
type input "yr-fn"
type input "5a8b8b956a9677013d343cfe"
checkbox input "true"
type input "26.08.2025 17:00"
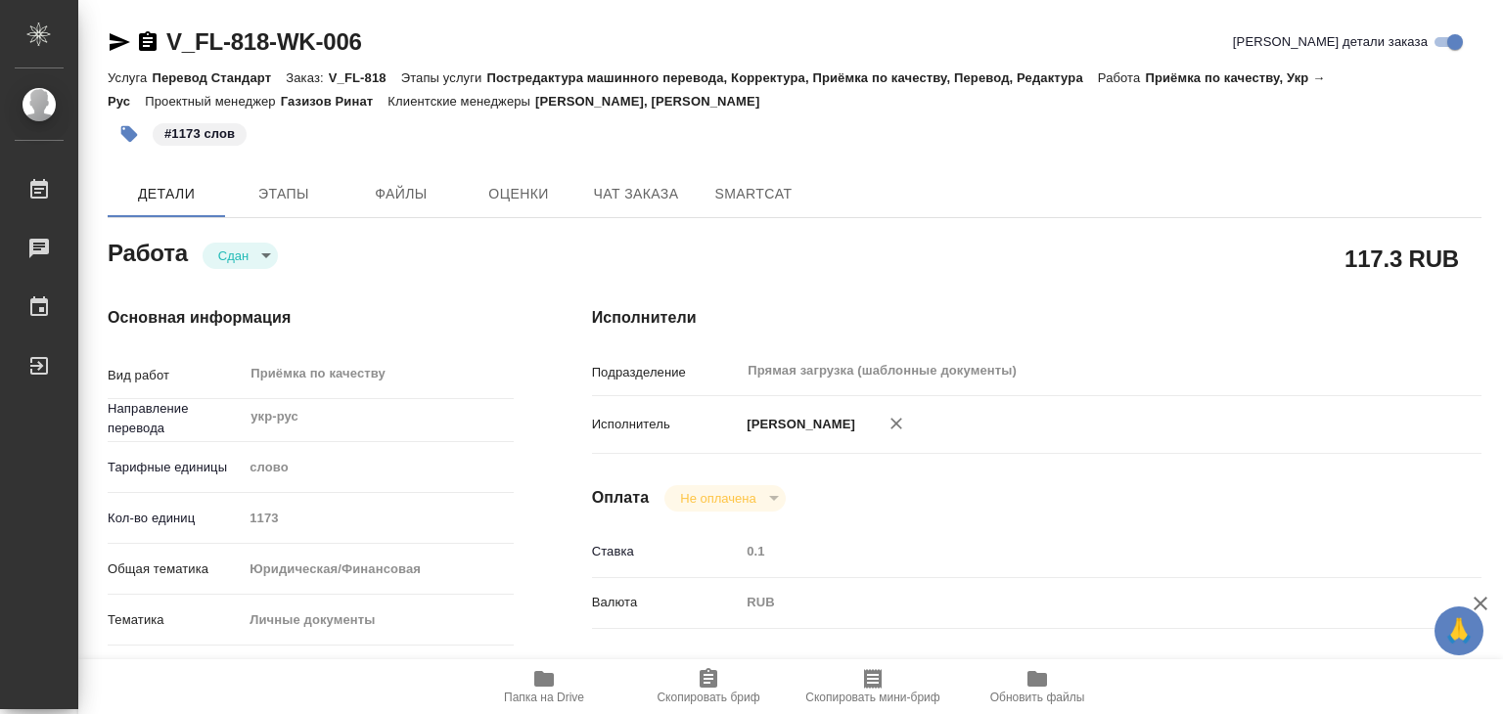
type input "26.08.2025 16:07"
type input "26.08.2025 18:00"
type input "26.08.2025 16:40"
type input "26.08.2025 18:00"
type input "Прямая загрузка (шаблонные документы)"
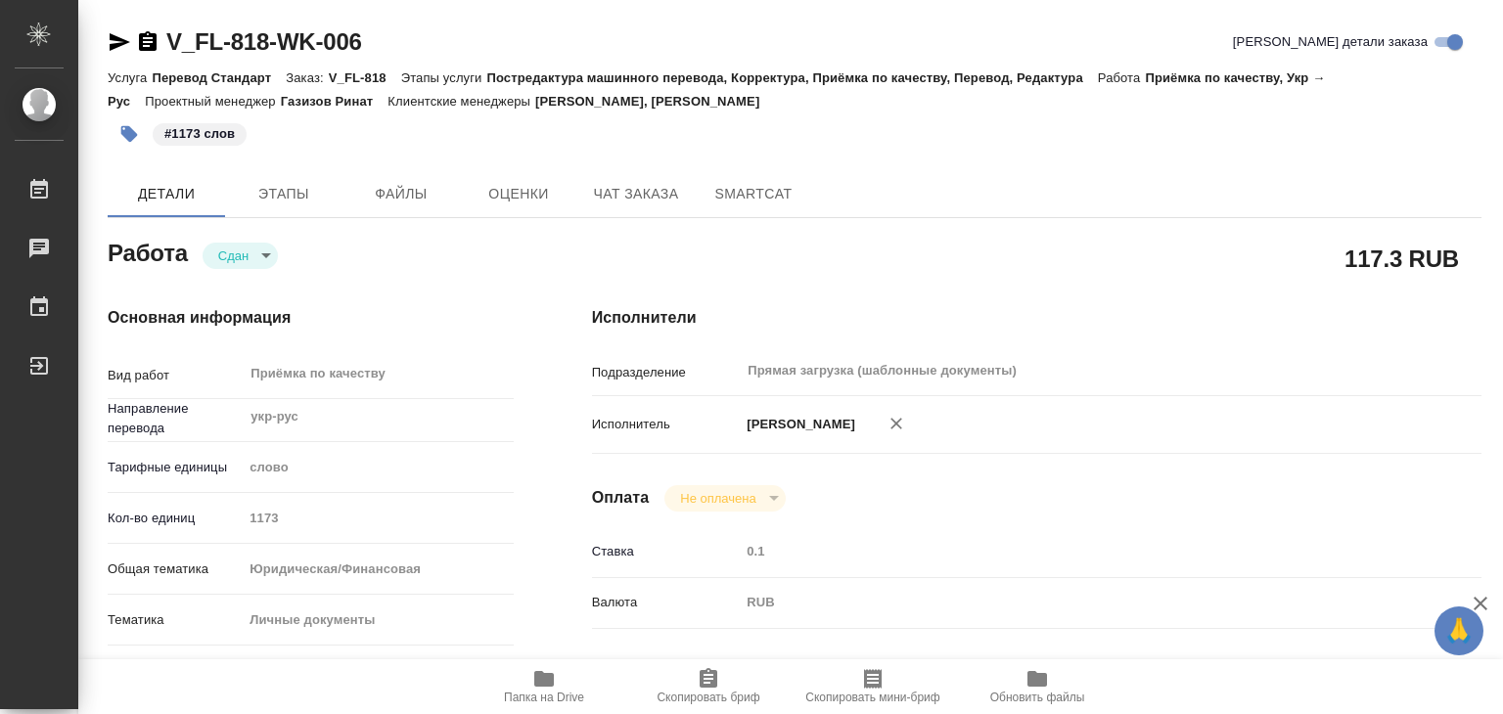
type input "notPayed"
type input "0.1"
type input "RUB"
type input "Газизов Ринат"
type textarea "x"
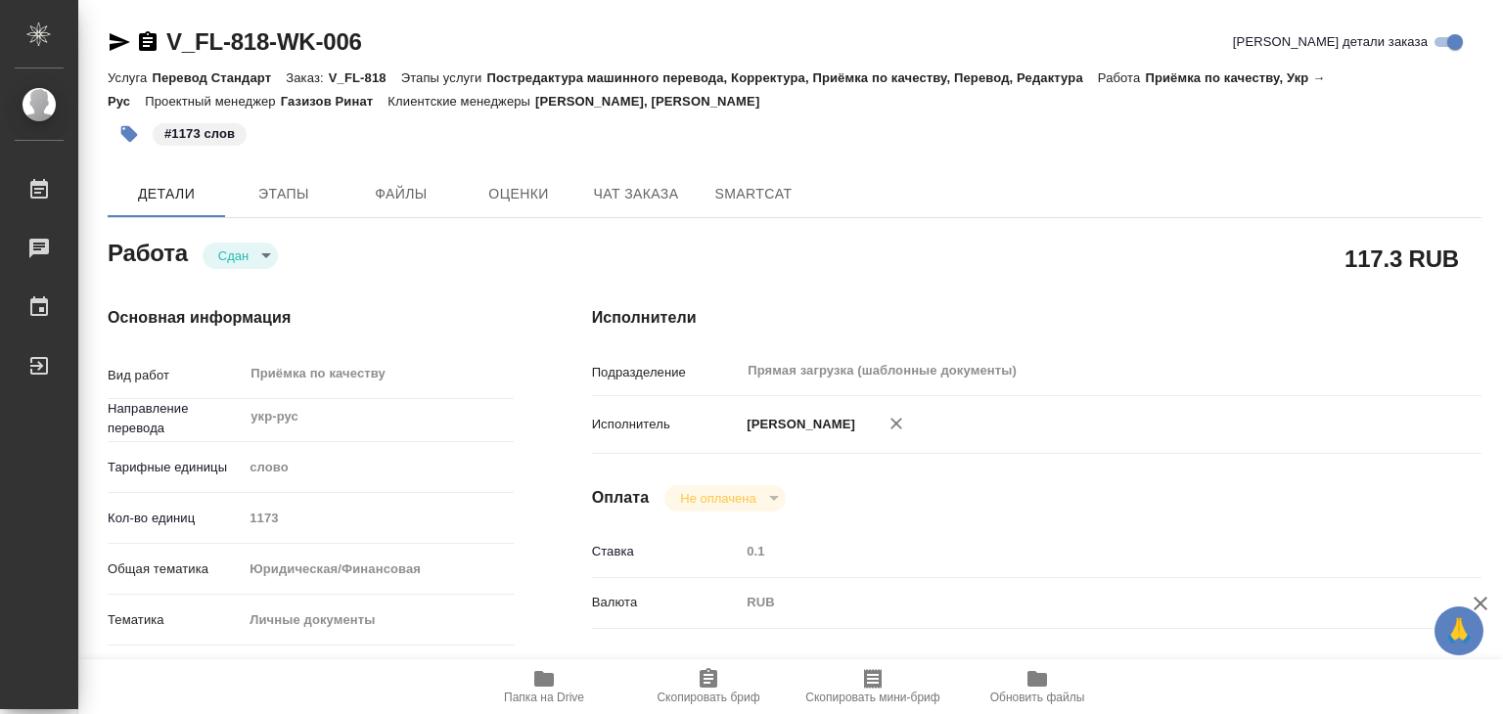
type textarea "/Clients/FL_V/Orders/V_FL-818/Corrected/V_FL-818-WK-006"
type textarea "x"
type input "V_FL-818"
type input "Перевод Стандарт"
type input "Постредактура машинного перевода, Корректура, Приёмка по качеству, Перевод, Ред…"
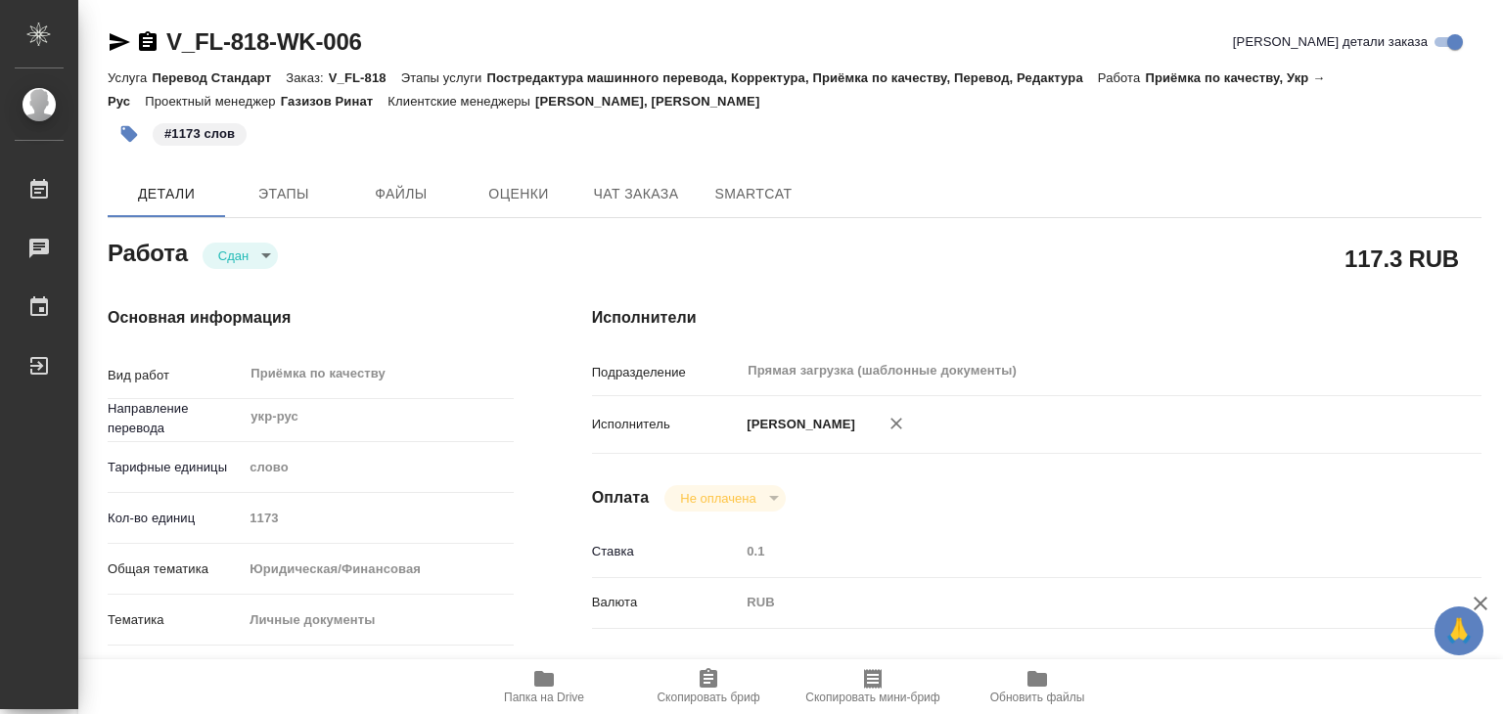
type input "Давыдова Елена, Касымов Тимур"
type input "/Clients/FL_V/Orders/V_FL-818"
type input "https://drive.awatera.com/s/P2mcYw8SSgqbqwy"
type textarea "x"
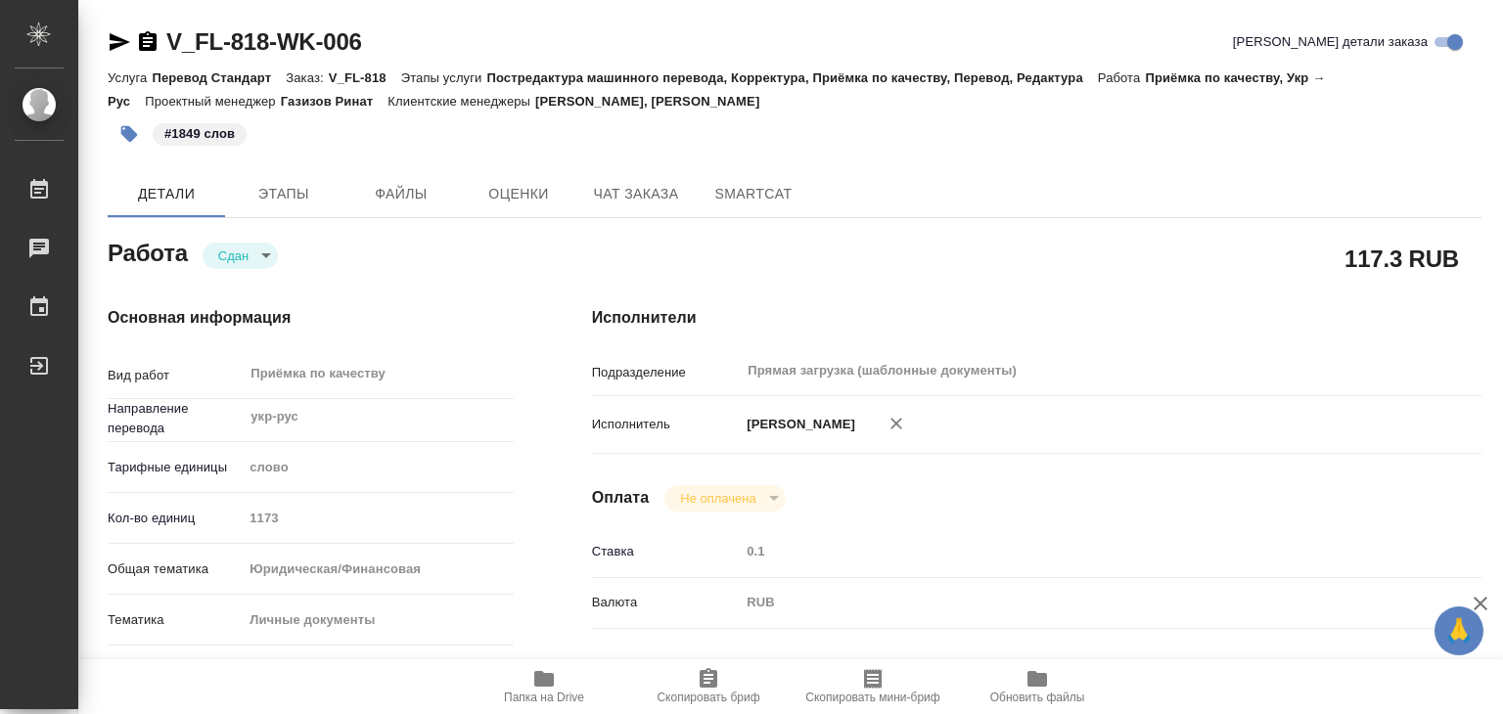
type textarea "x"
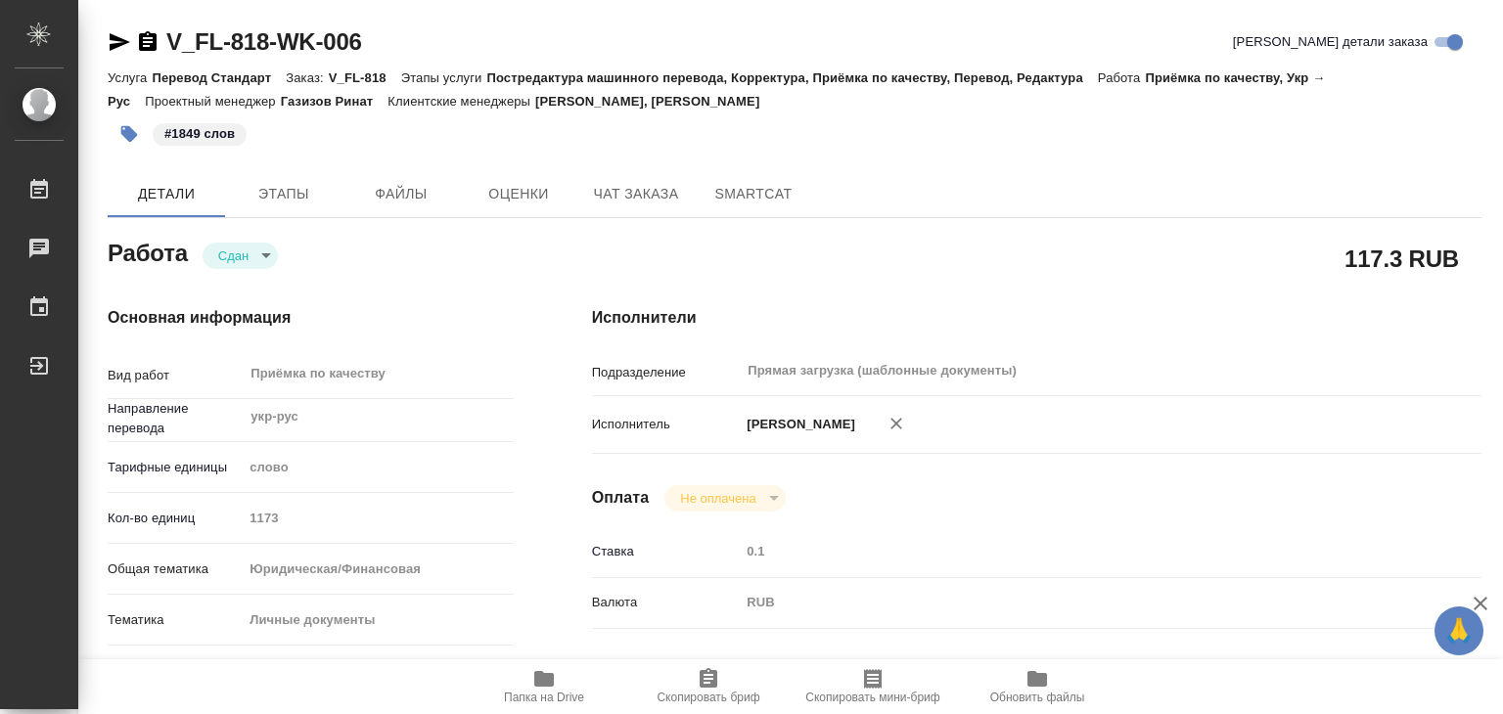
type textarea "x"
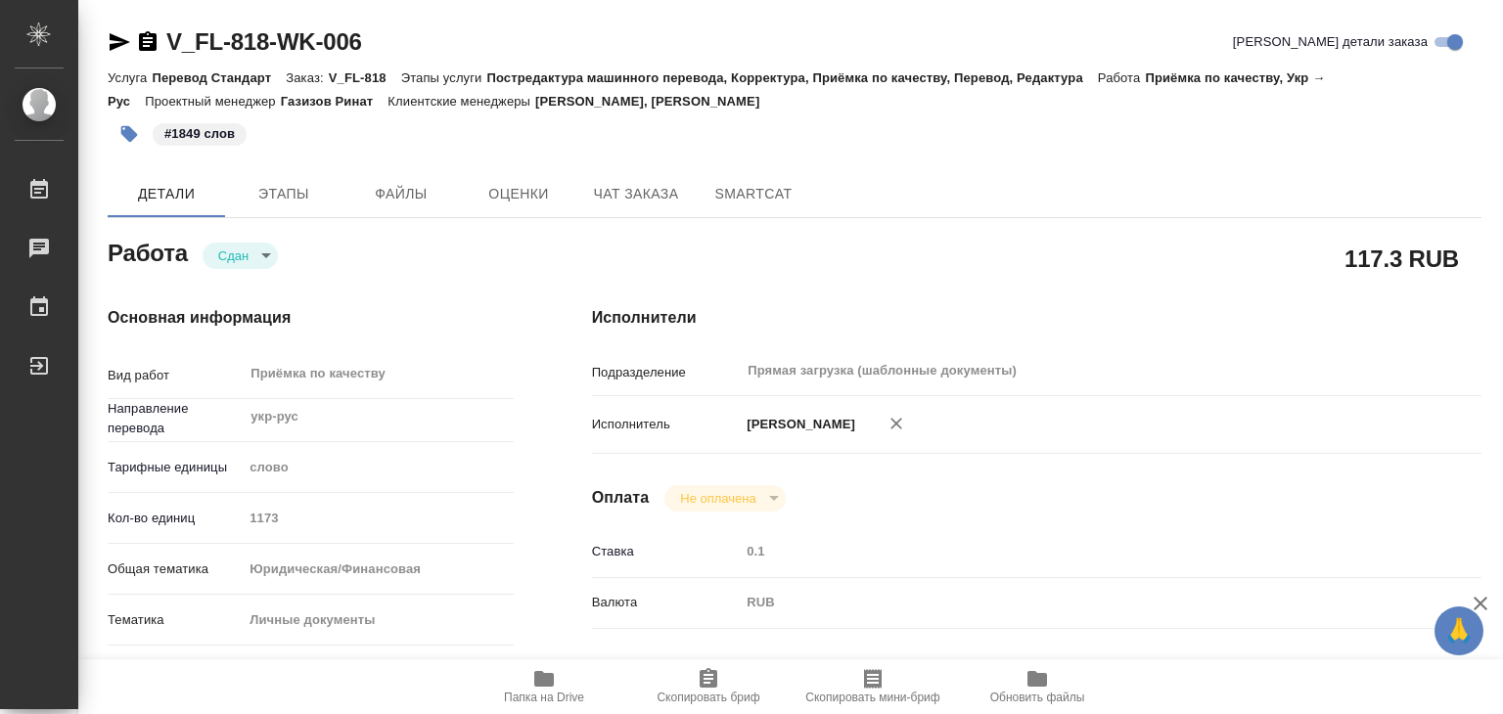
type textarea "x"
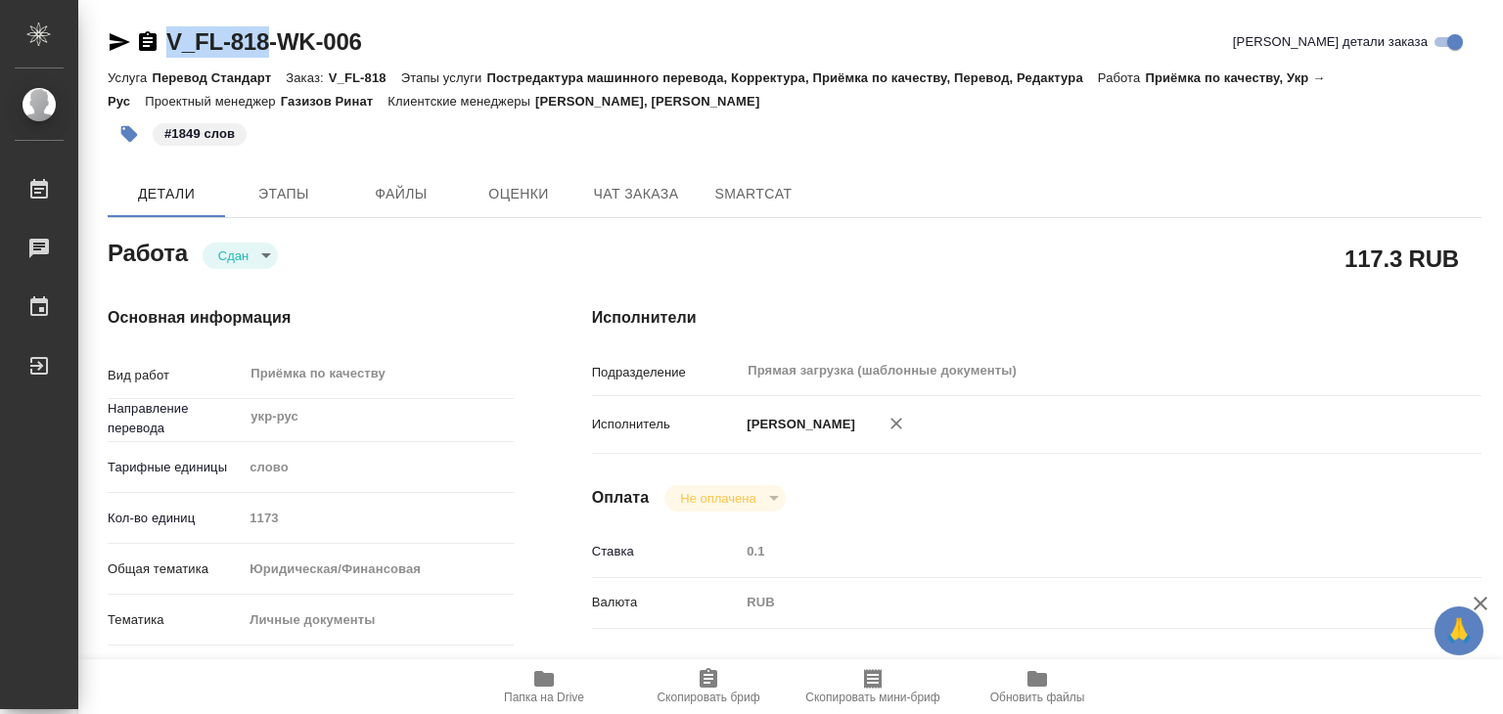
drag, startPoint x: 159, startPoint y: 19, endPoint x: 264, endPoint y: 48, distance: 108.7
copy link "V_FL-818"
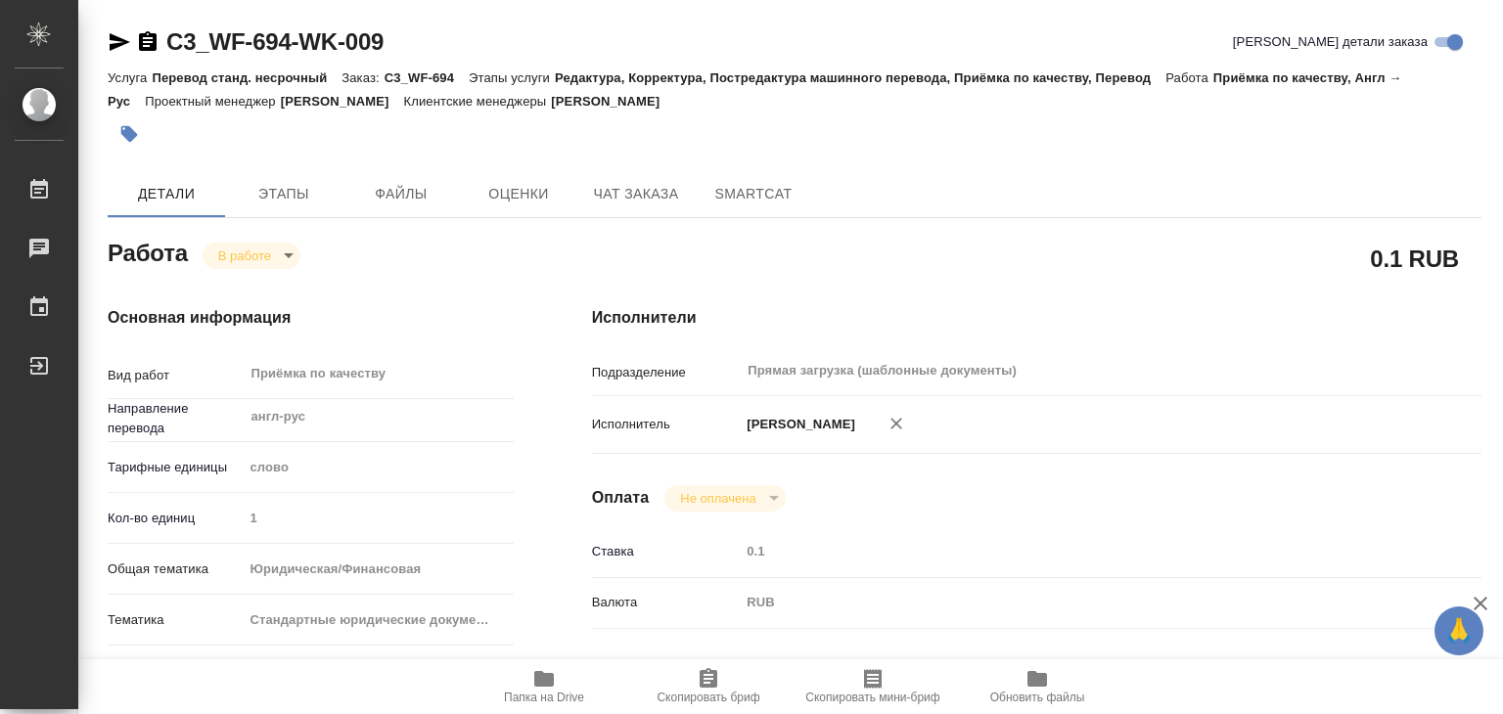
click at [260, 259] on body "🙏 .cls-1 fill:#fff; AWATERA Alilekova Valeriya Работы 0 Чаты График Выйти C3_WF…" at bounding box center [751, 357] width 1503 height 714
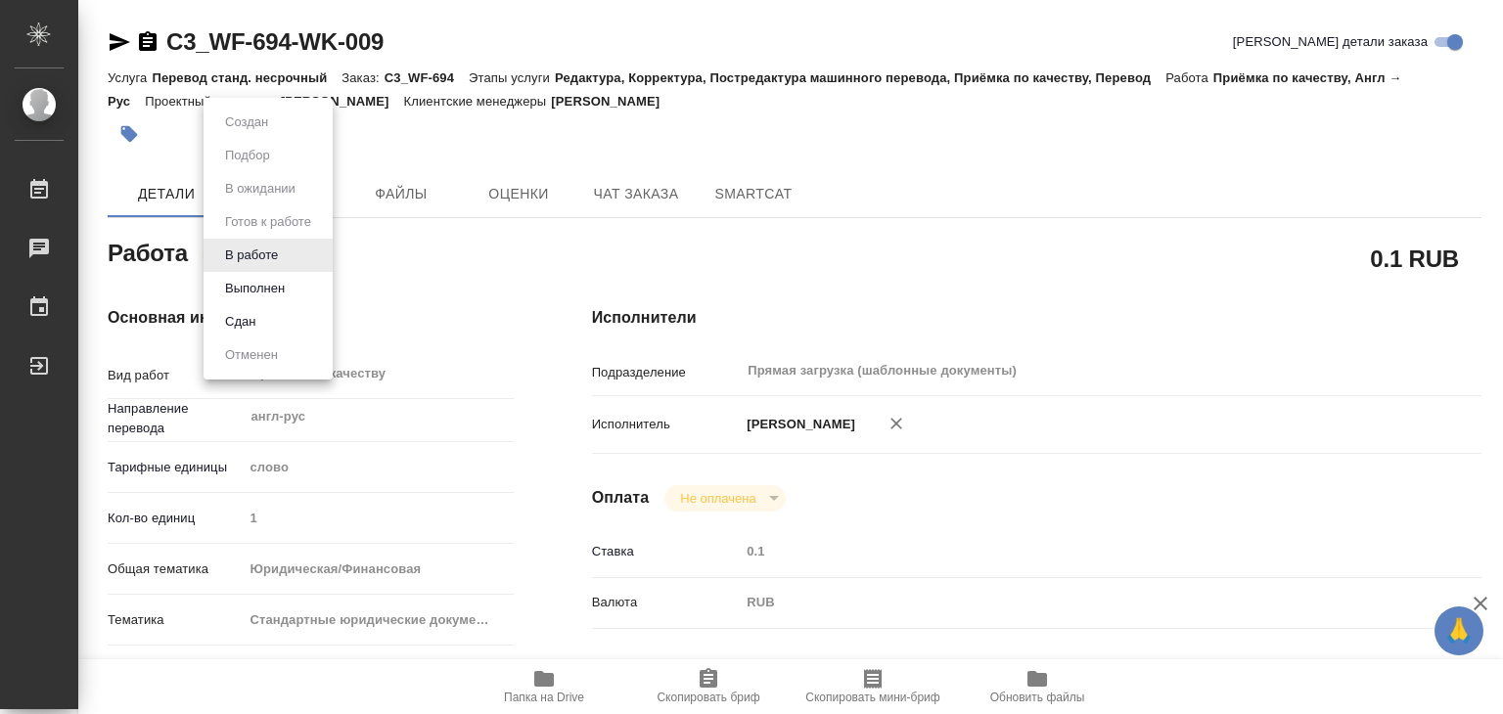
click at [491, 271] on div at bounding box center [751, 357] width 1503 height 714
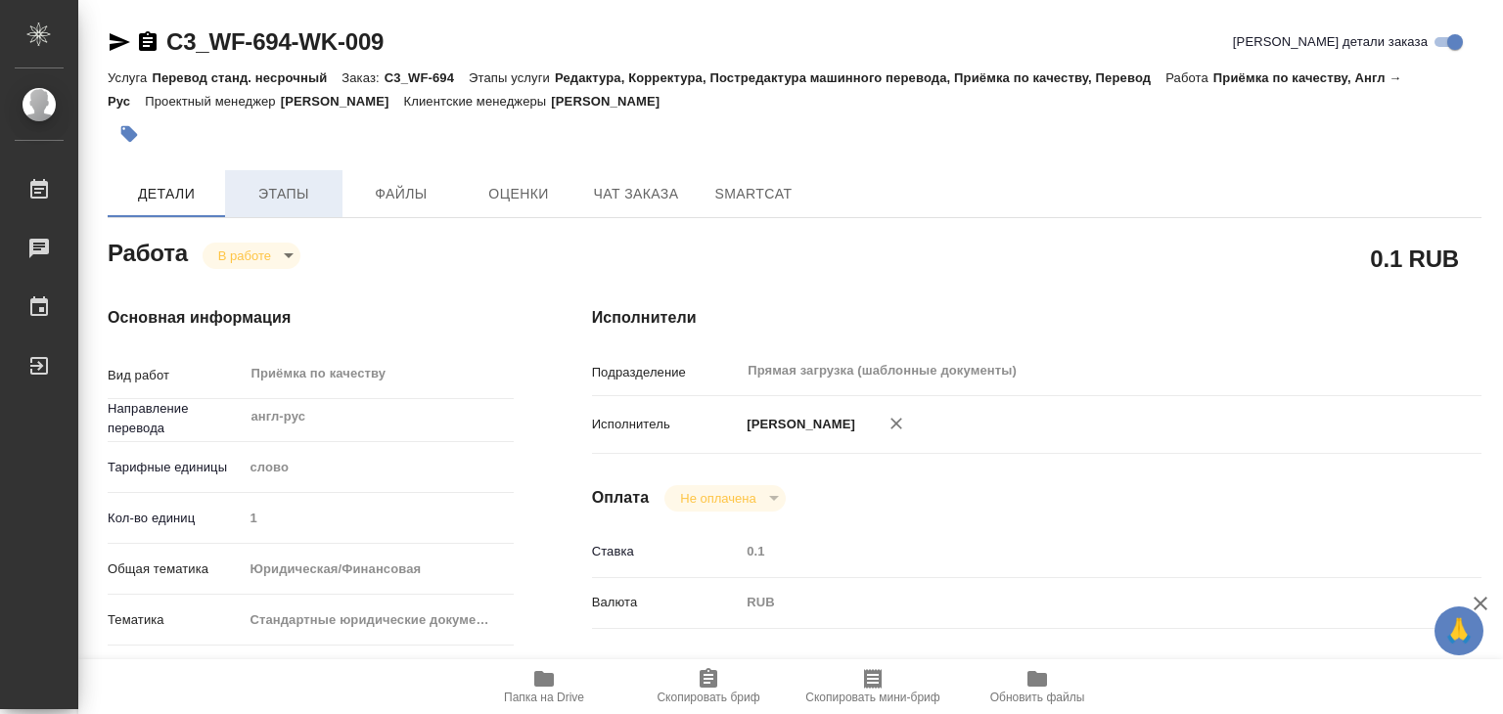
click at [281, 203] on span "Этапы" at bounding box center [284, 194] width 94 height 24
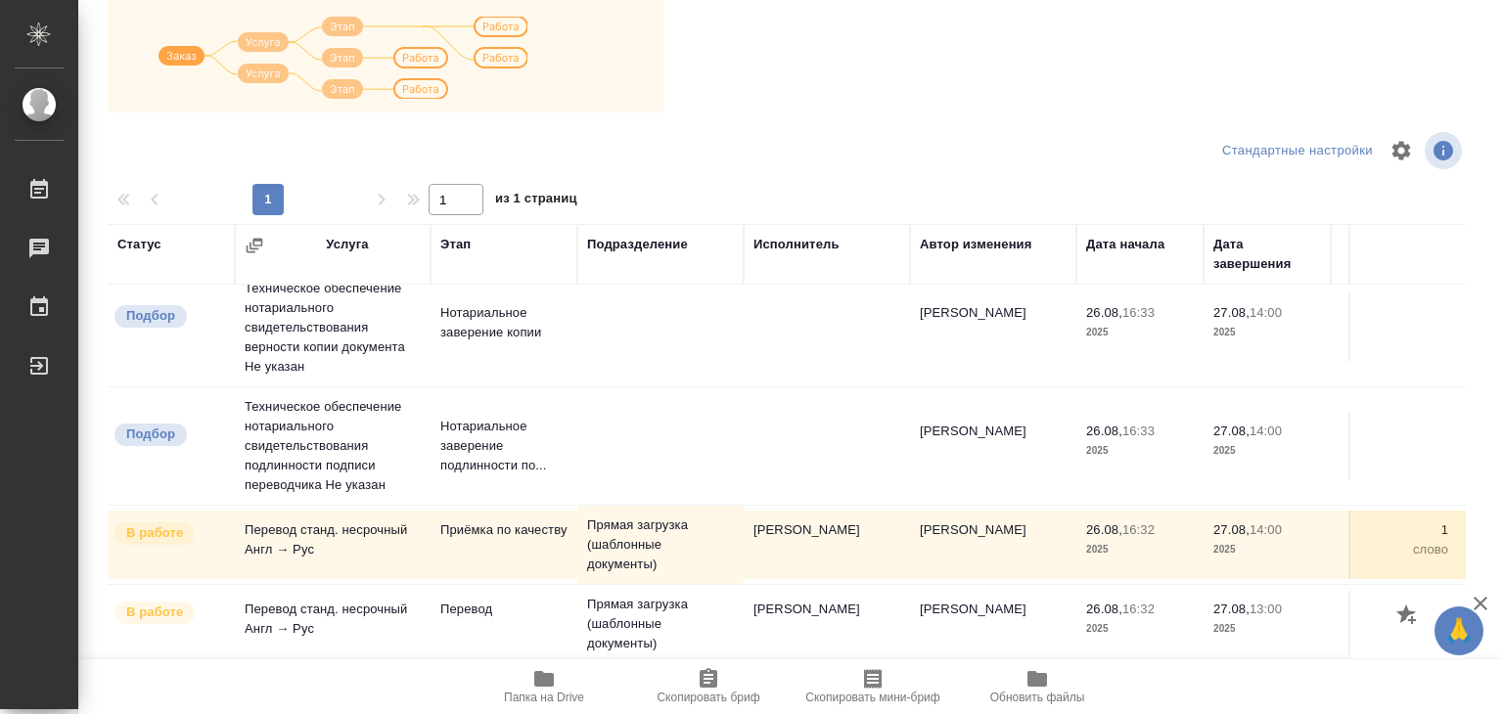
scroll to position [12, 0]
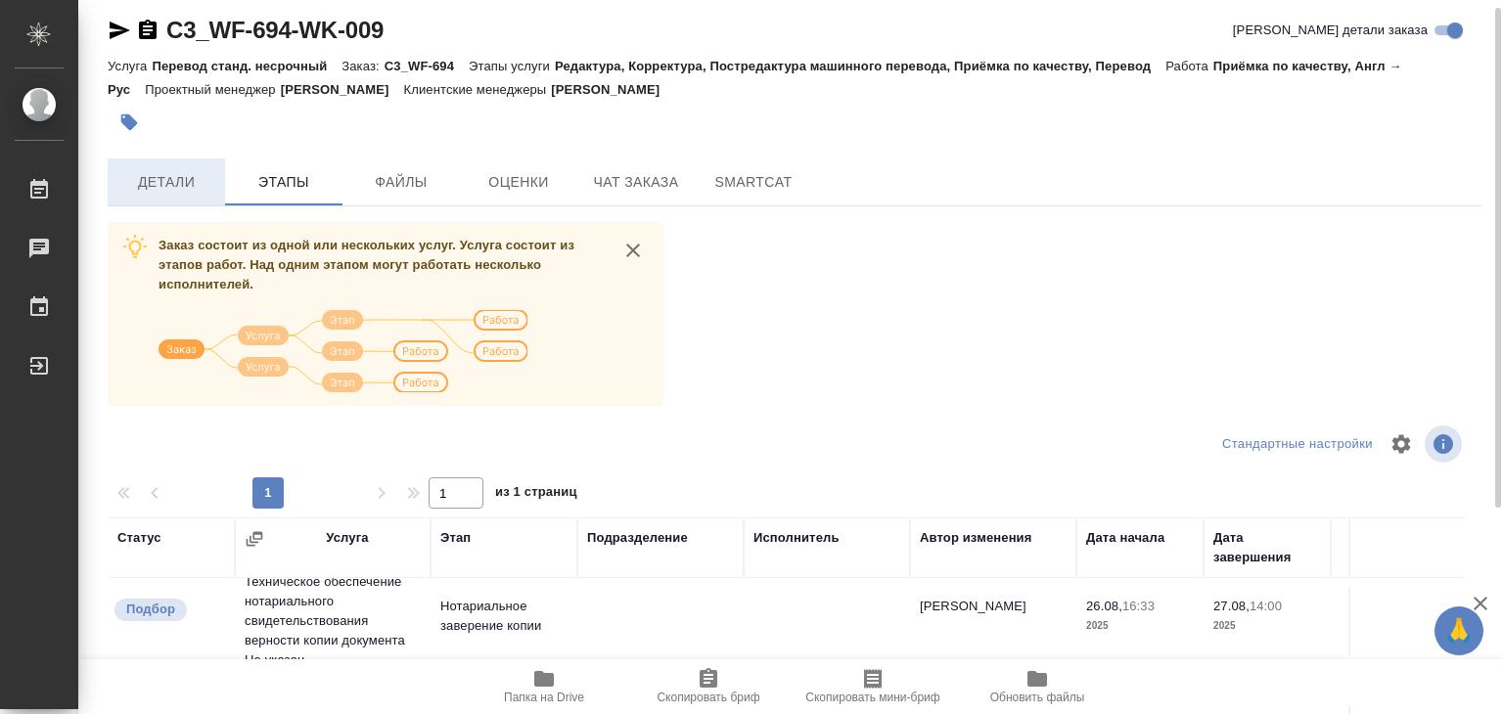
click at [125, 183] on span "Детали" at bounding box center [166, 182] width 94 height 24
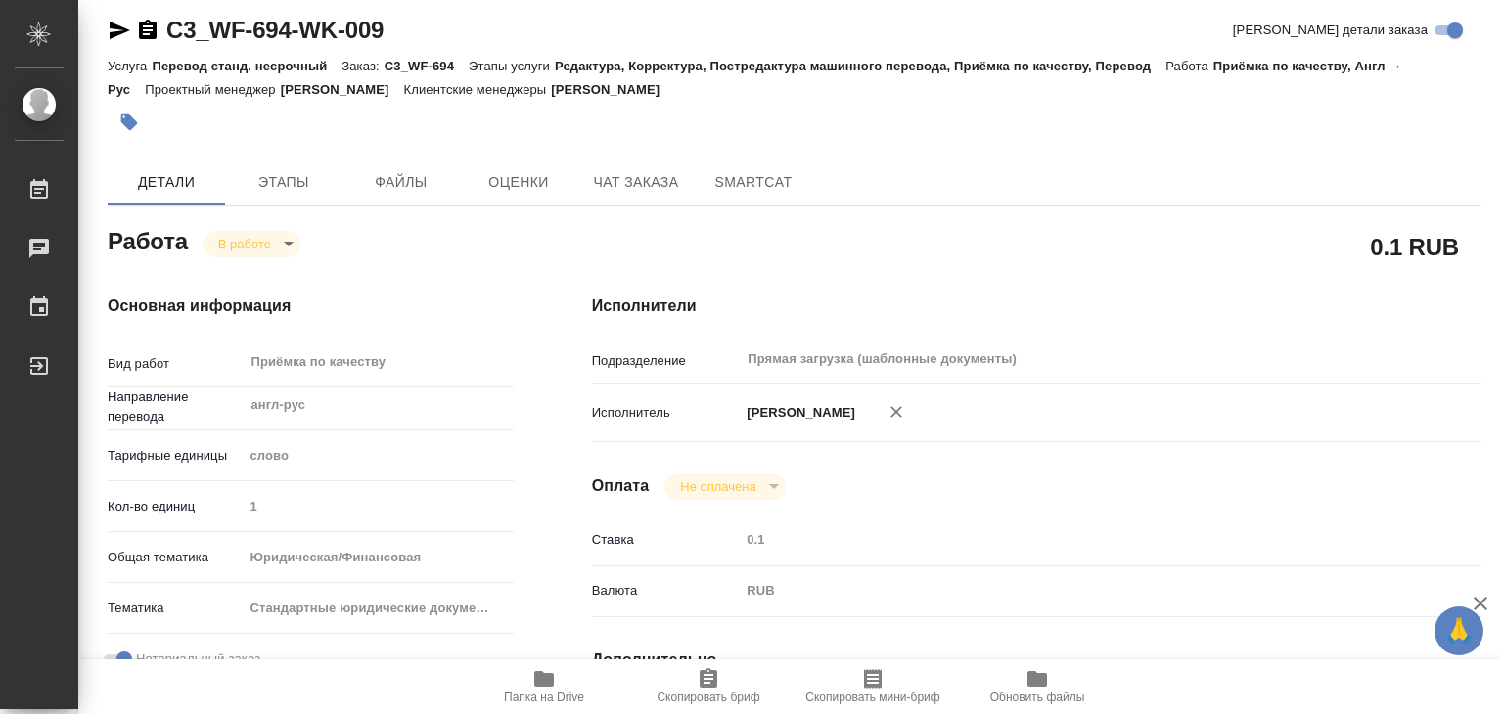
type textarea "x"
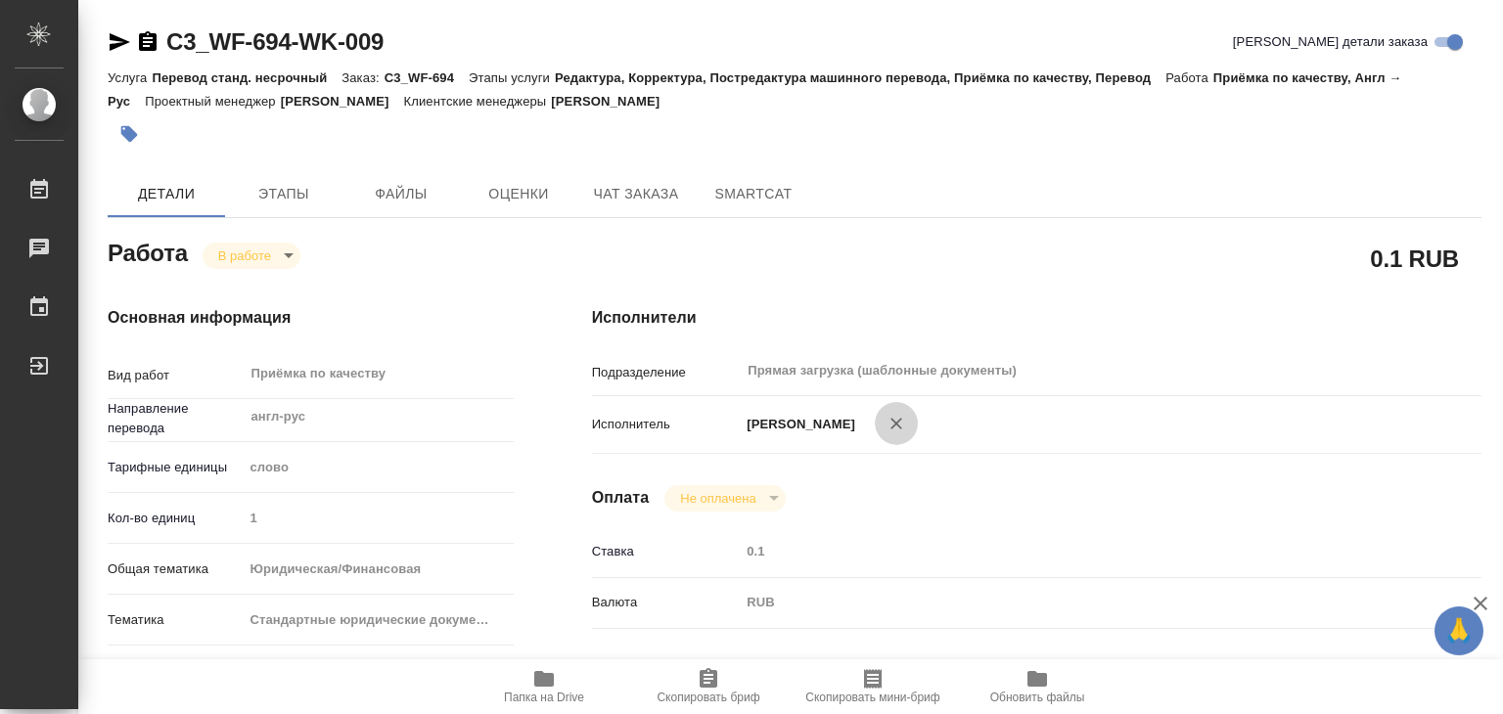
click at [902, 422] on icon "button" at bounding box center [896, 424] width 12 height 12
type textarea "x"
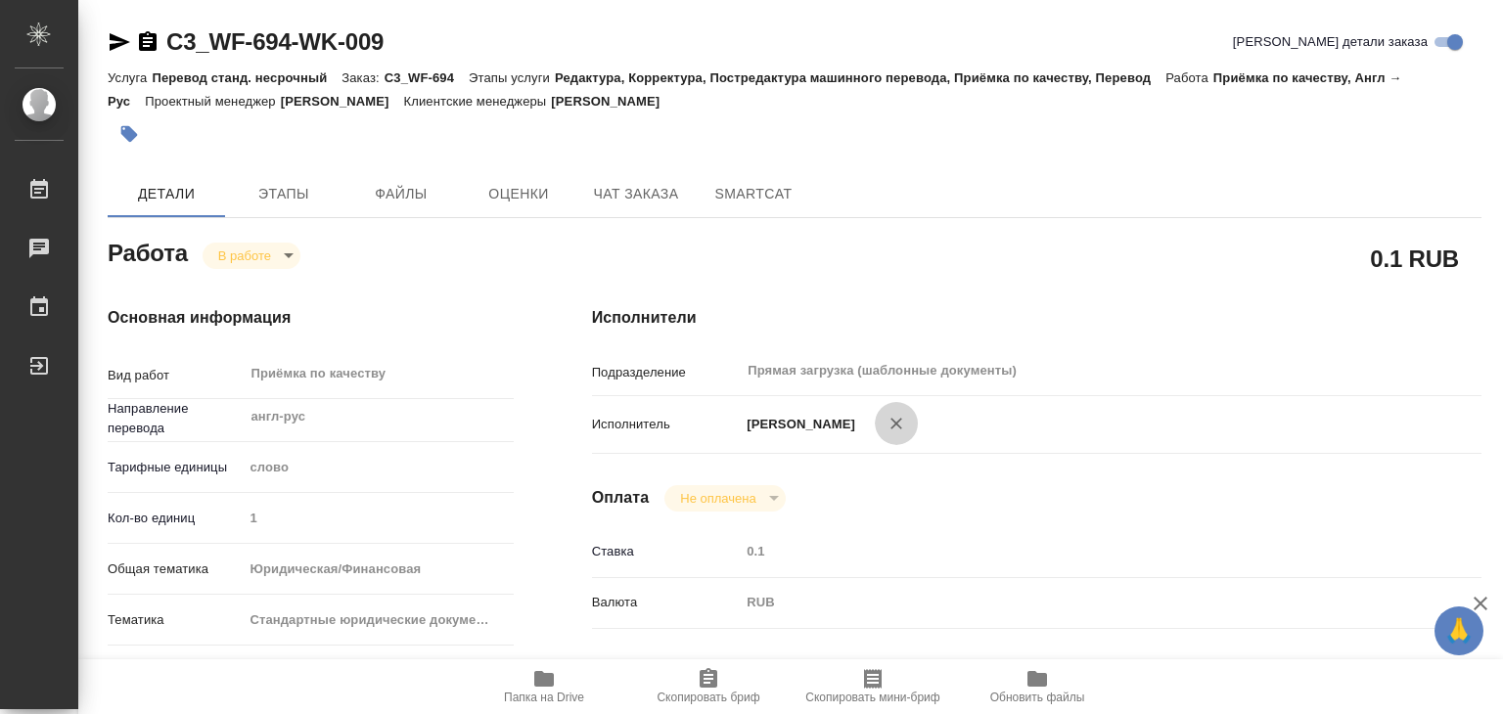
type textarea "x"
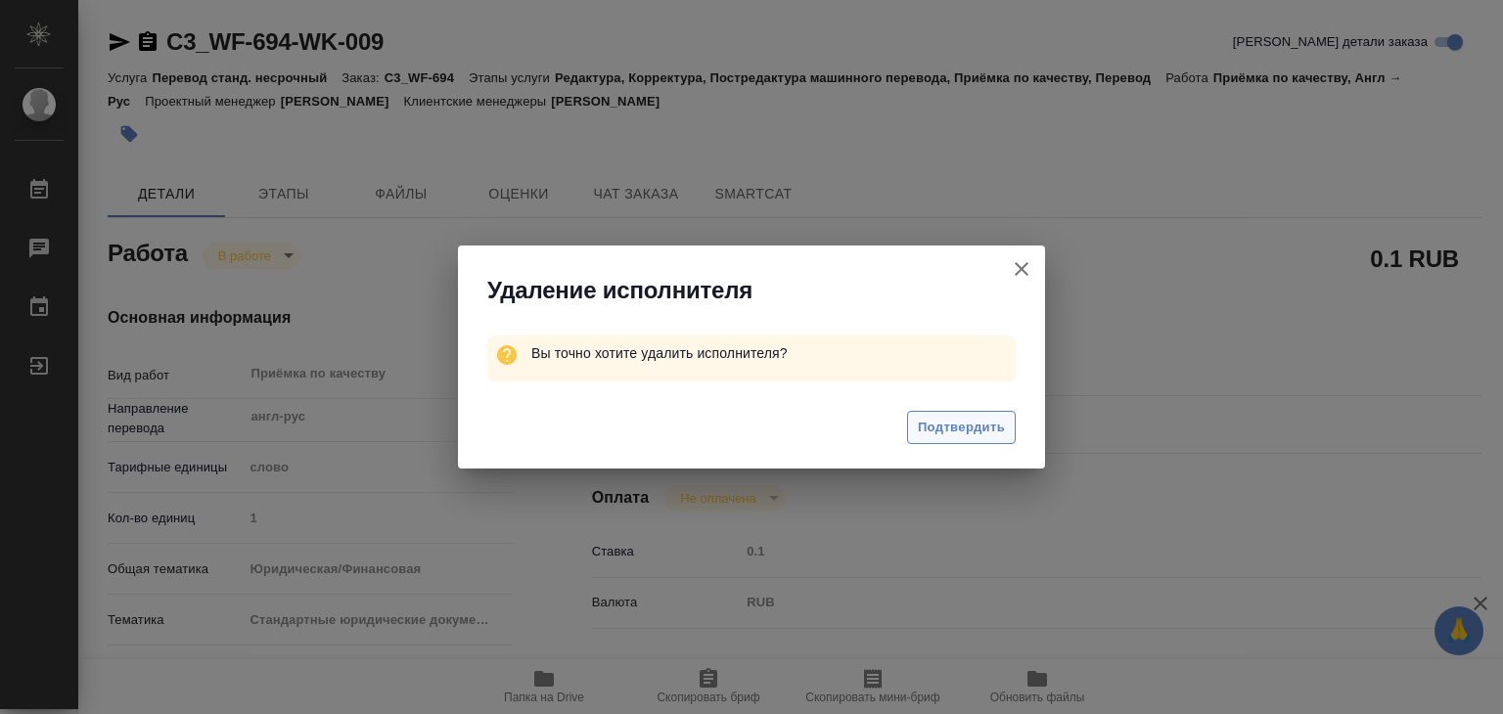
click at [959, 426] on span "Подтвердить" at bounding box center [961, 428] width 87 height 23
type textarea "x"
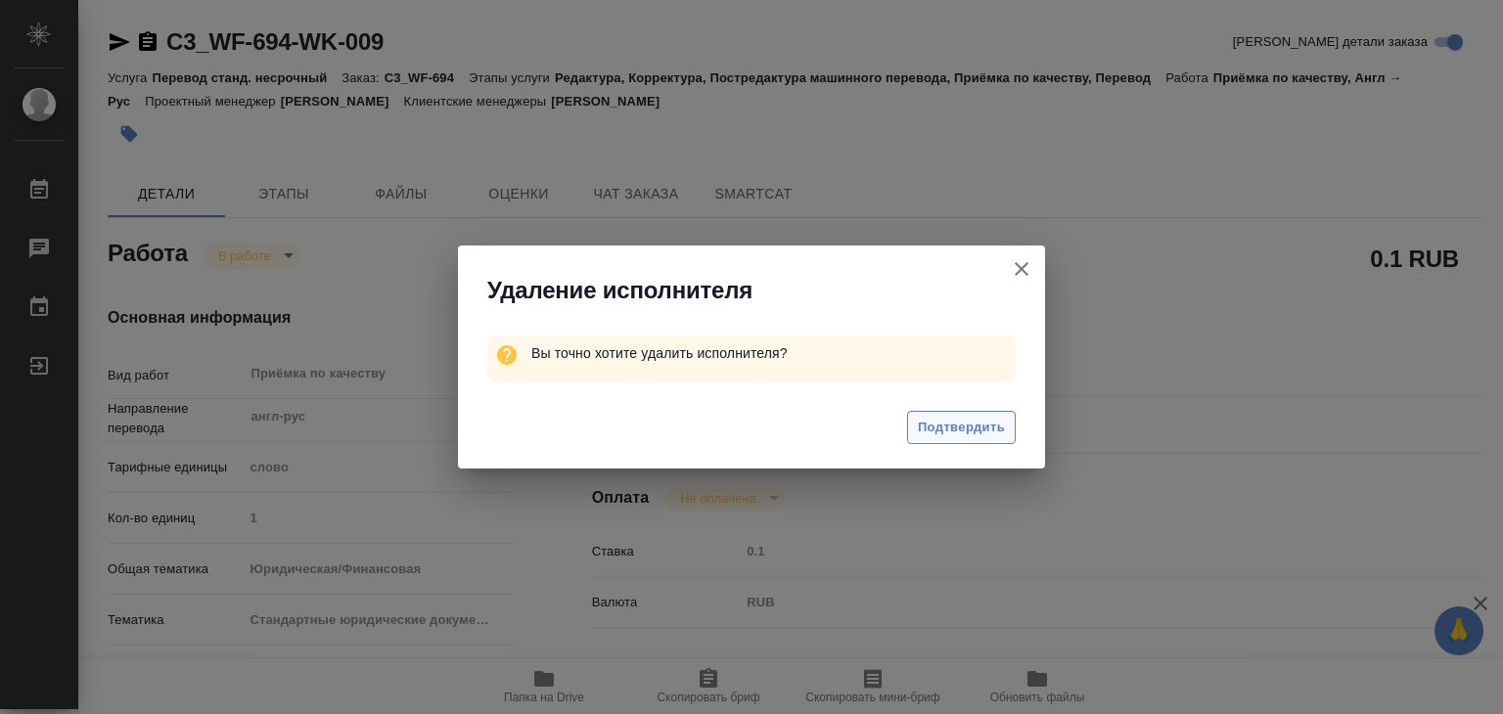
type textarea "x"
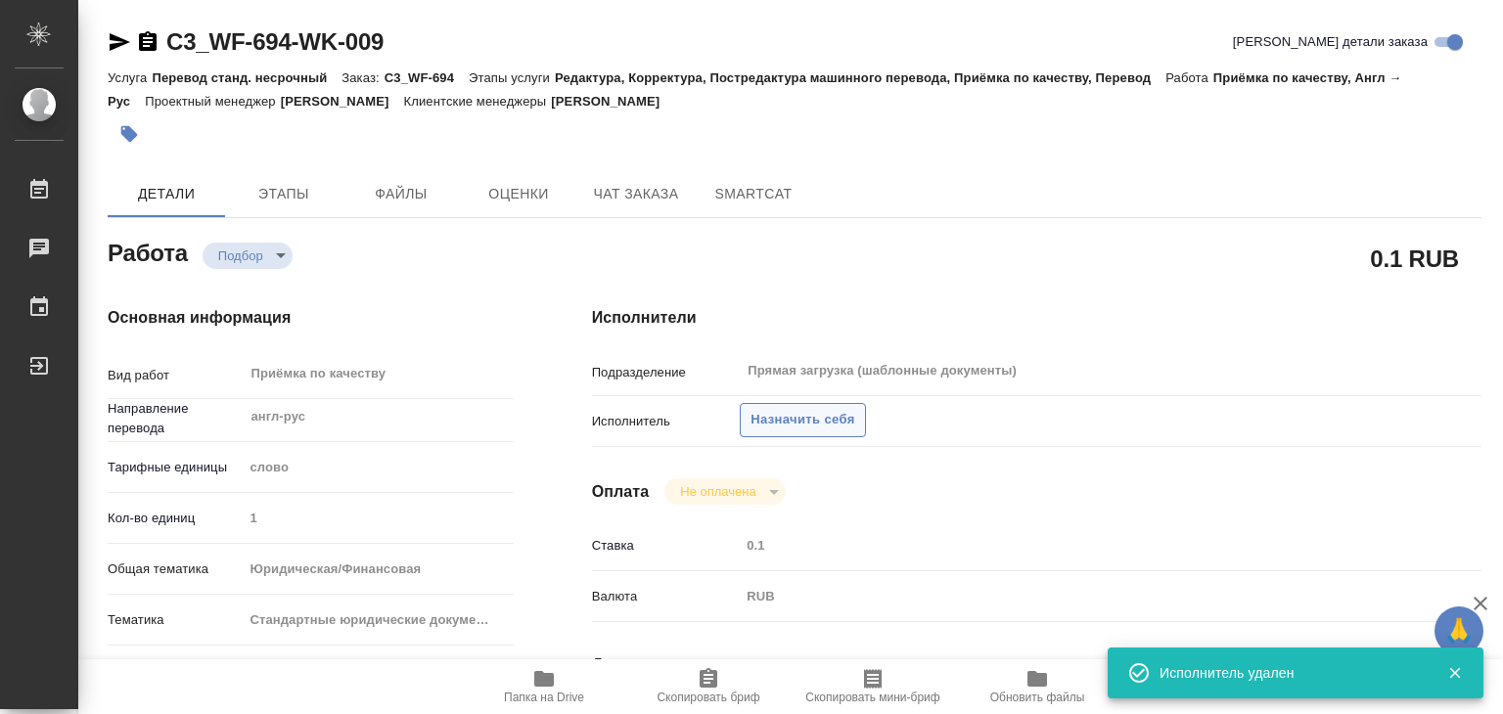
type textarea "x"
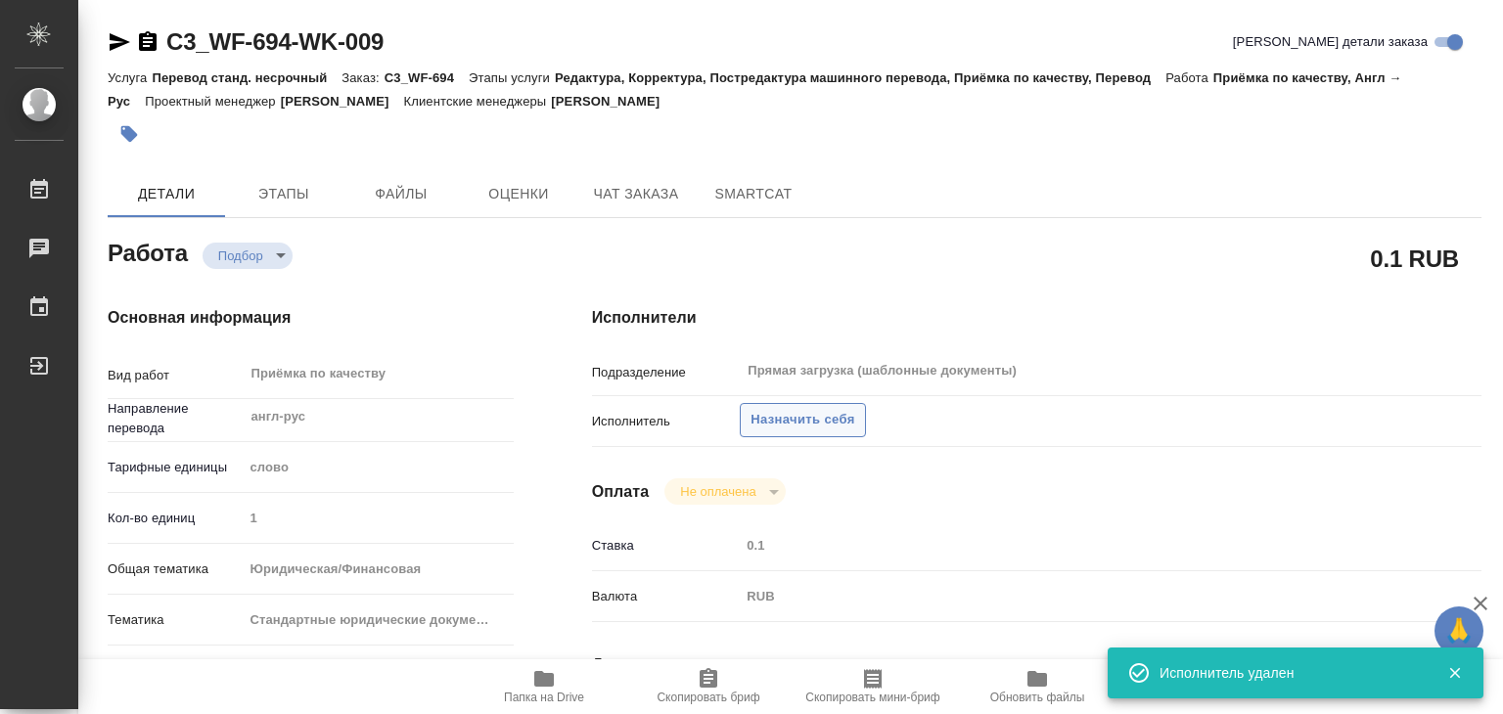
type textarea "x"
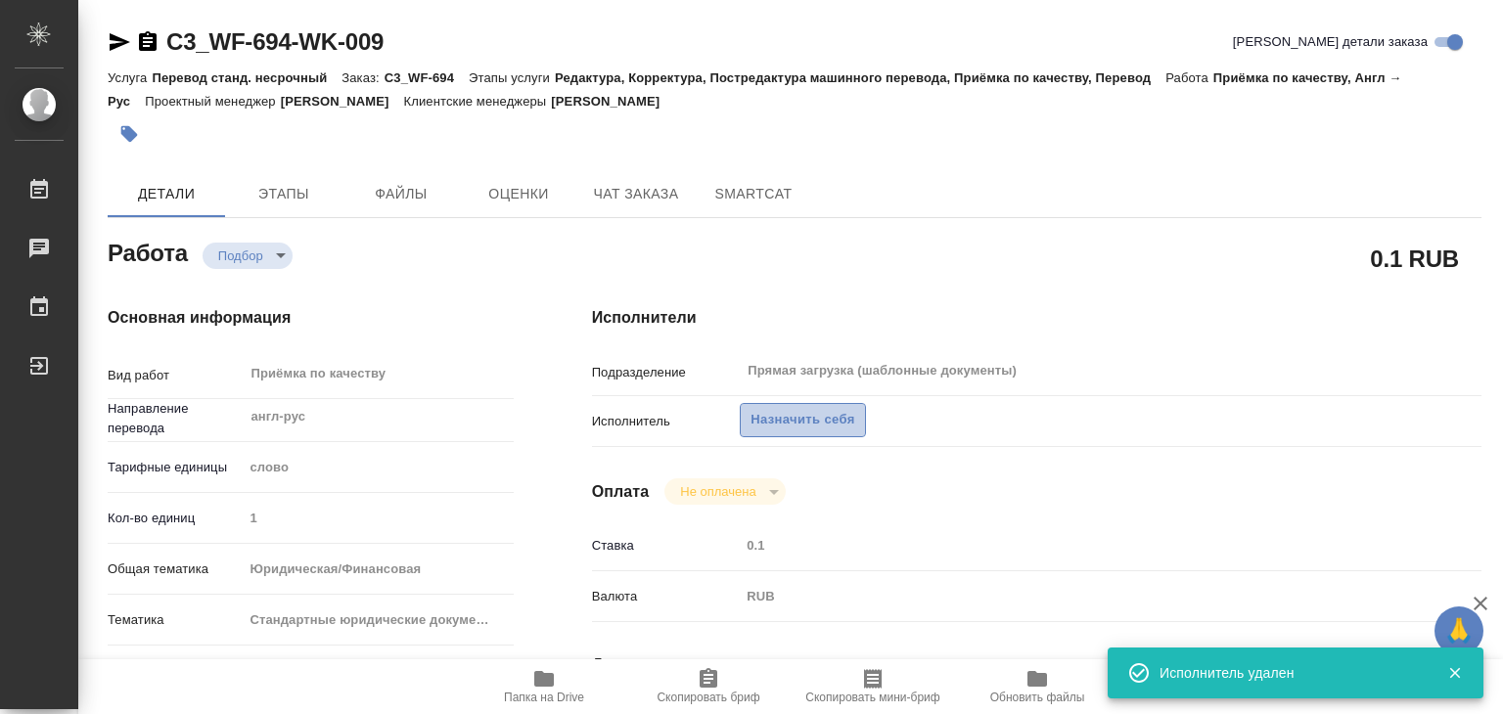
click at [802, 429] on span "Назначить себя" at bounding box center [802, 420] width 104 height 23
type textarea "x"
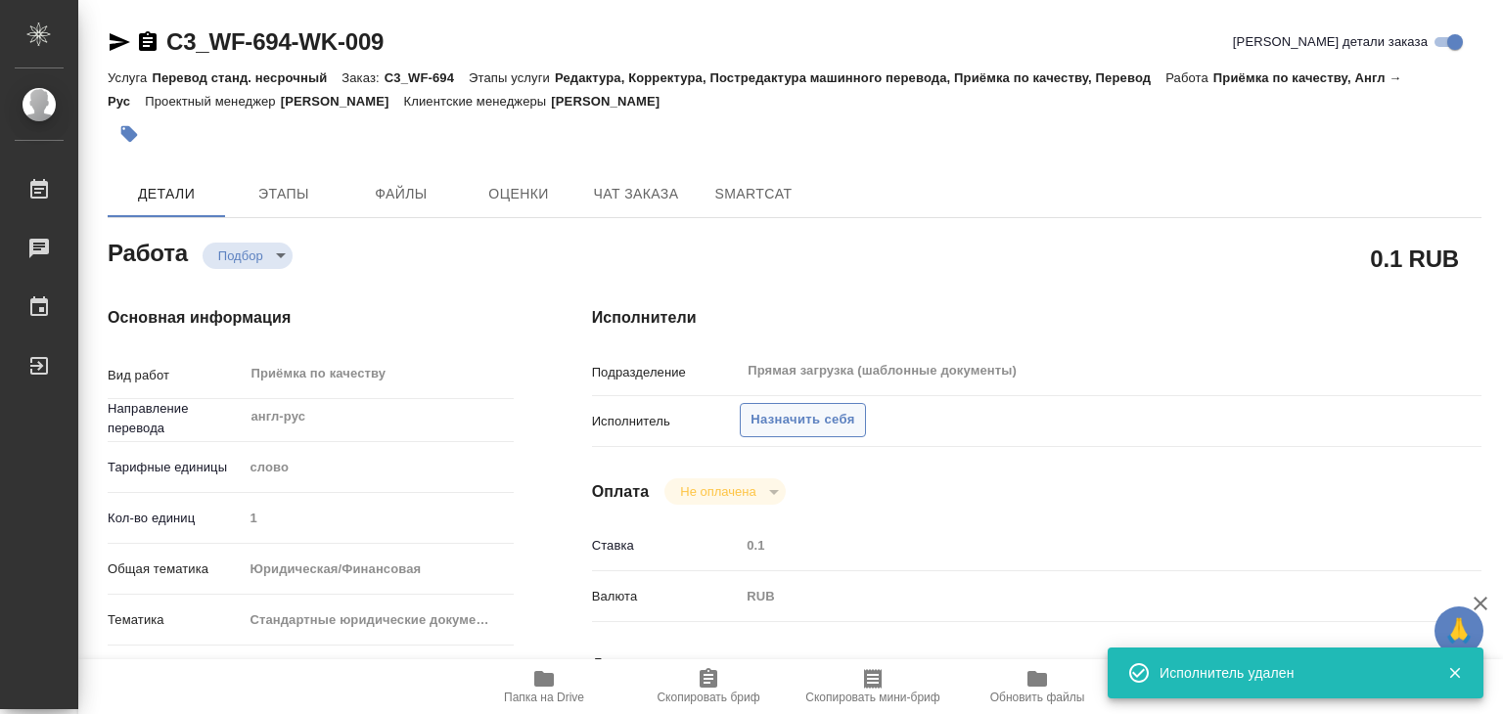
type textarea "x"
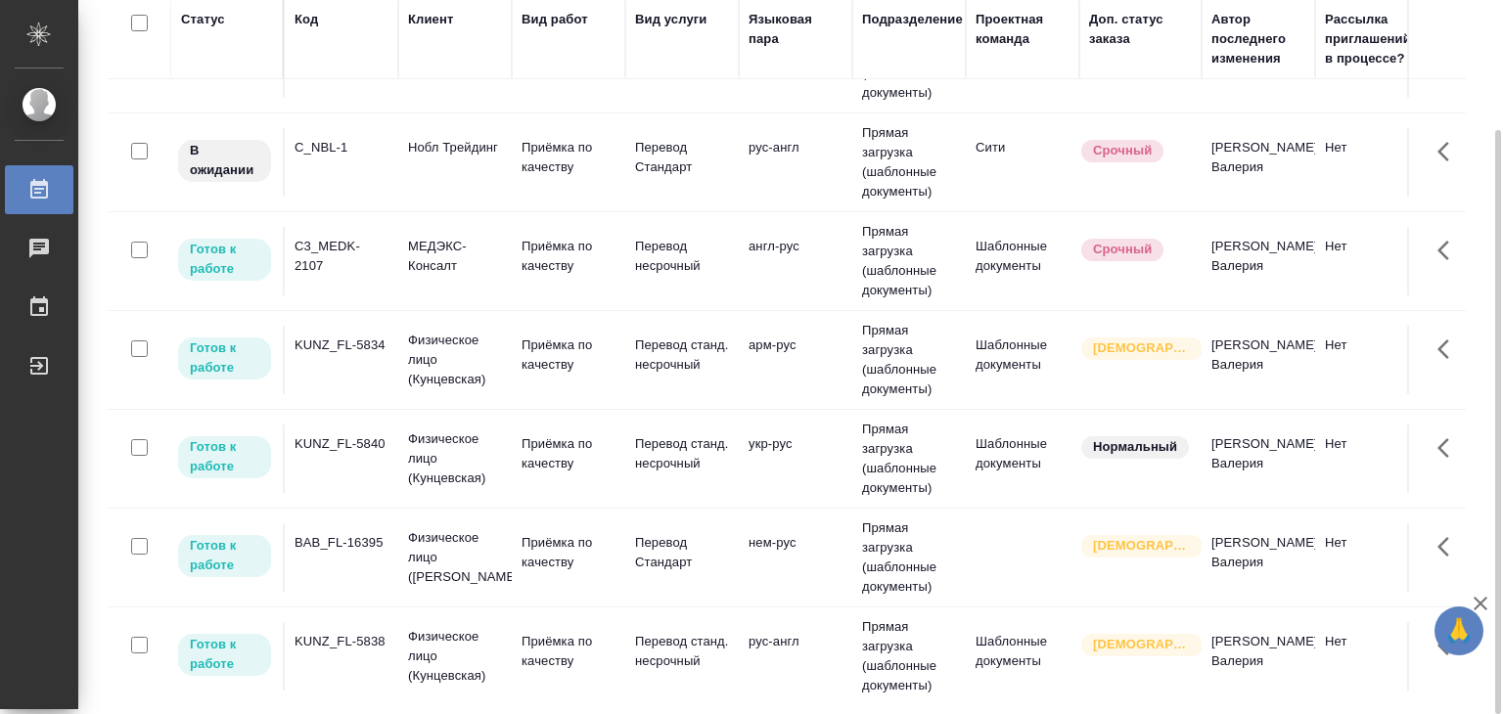
scroll to position [98, 0]
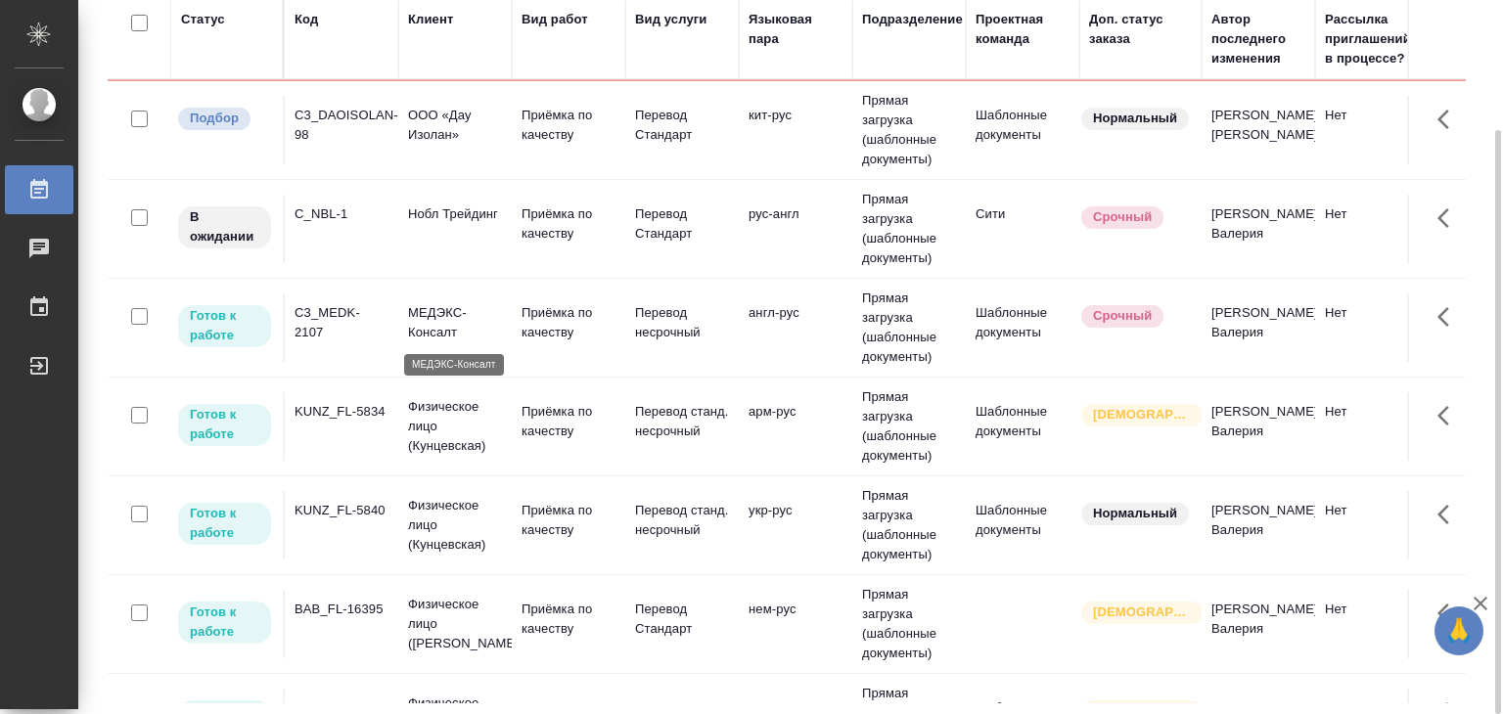
click at [464, 321] on p "МЕДЭКС-Консалт" at bounding box center [455, 322] width 94 height 39
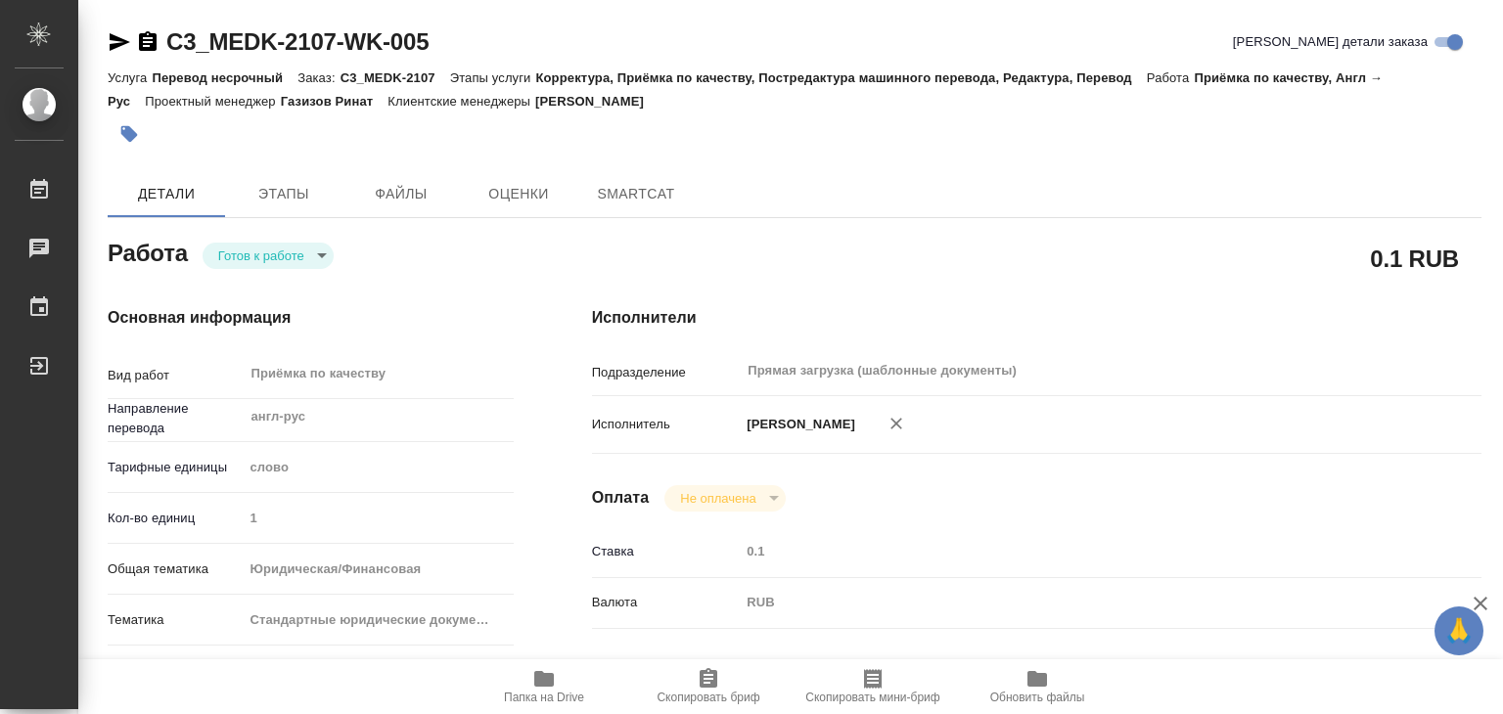
type textarea "x"
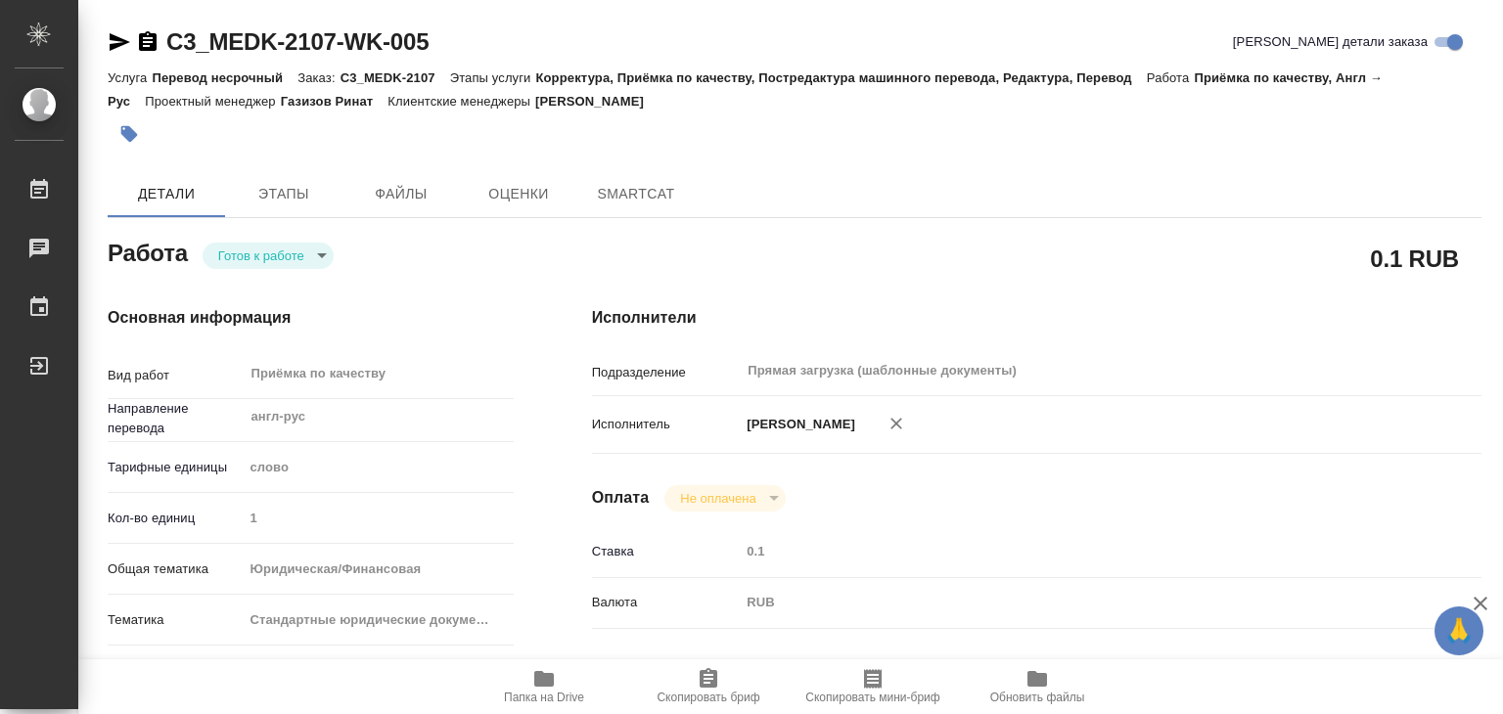
type textarea "x"
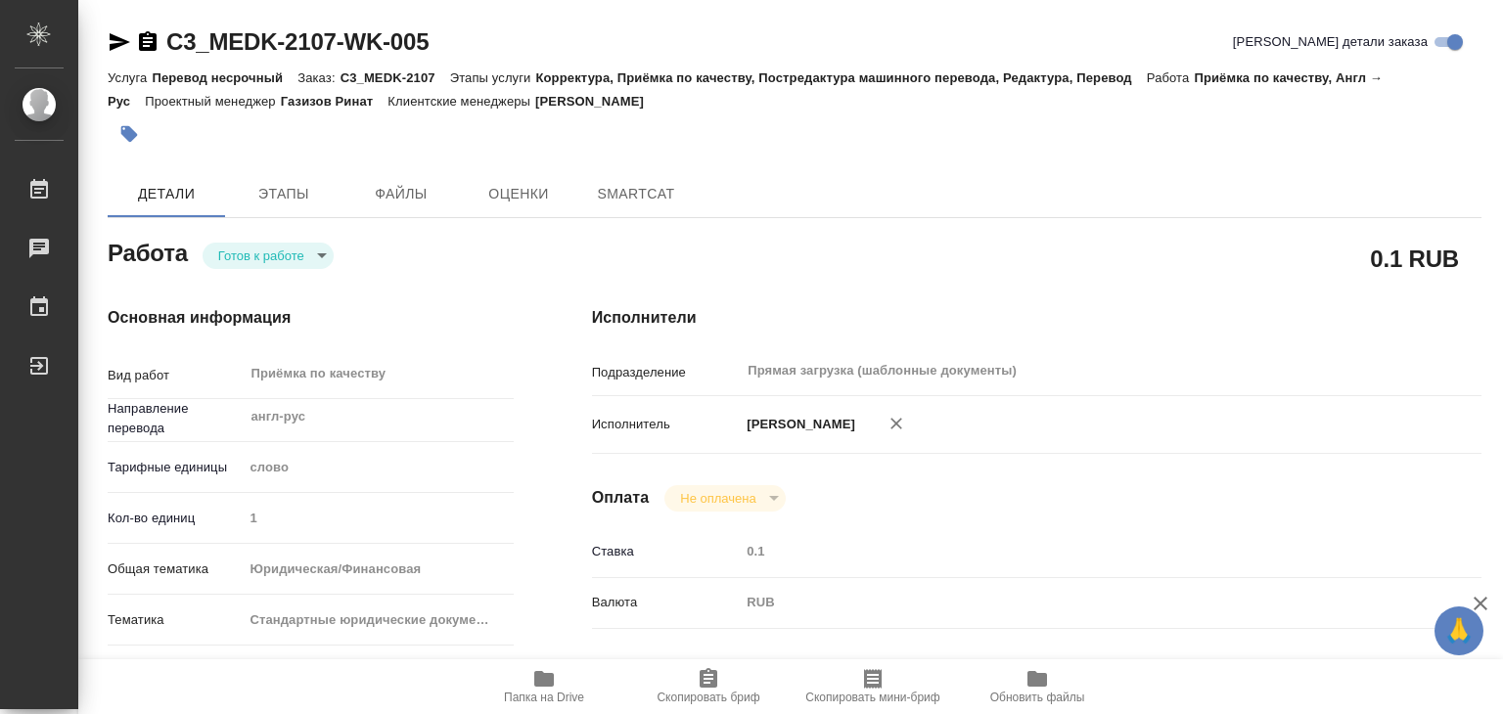
type textarea "x"
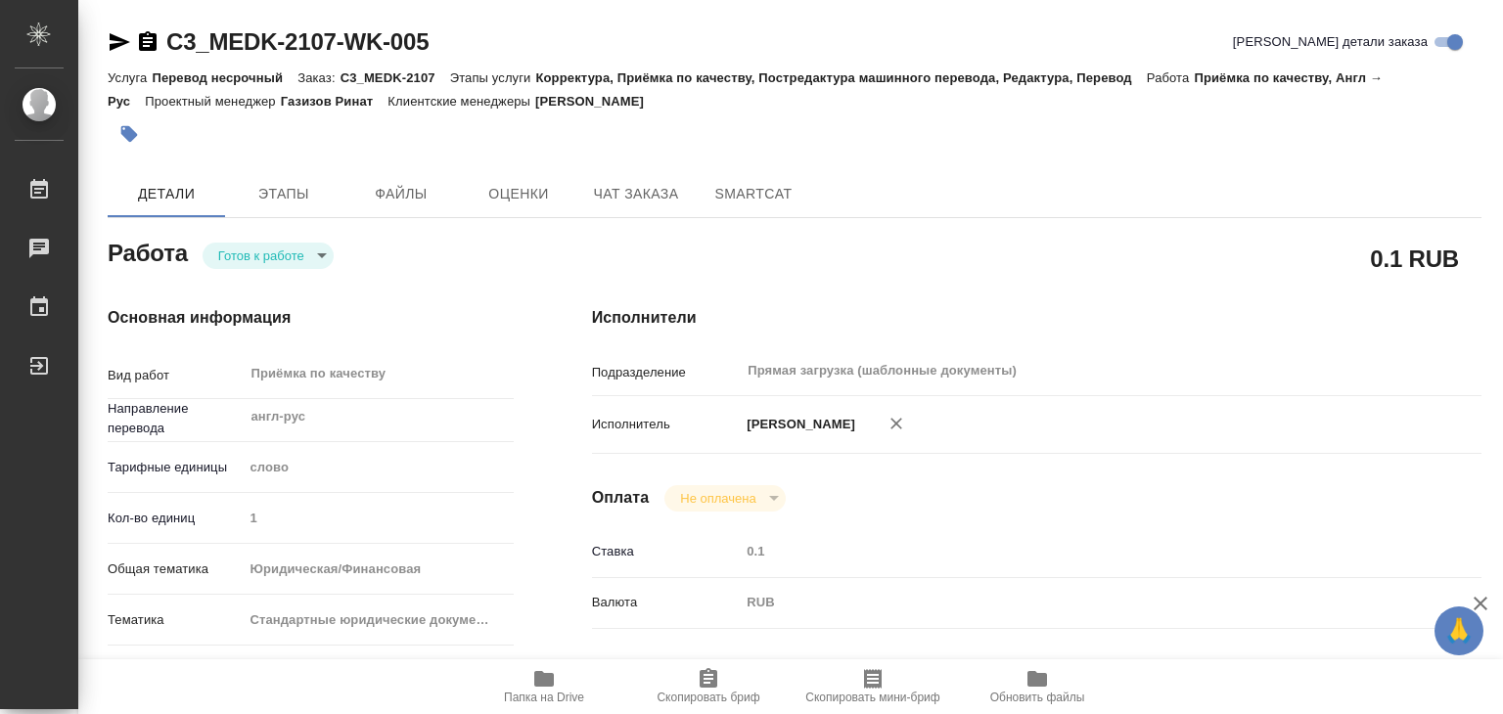
type textarea "x"
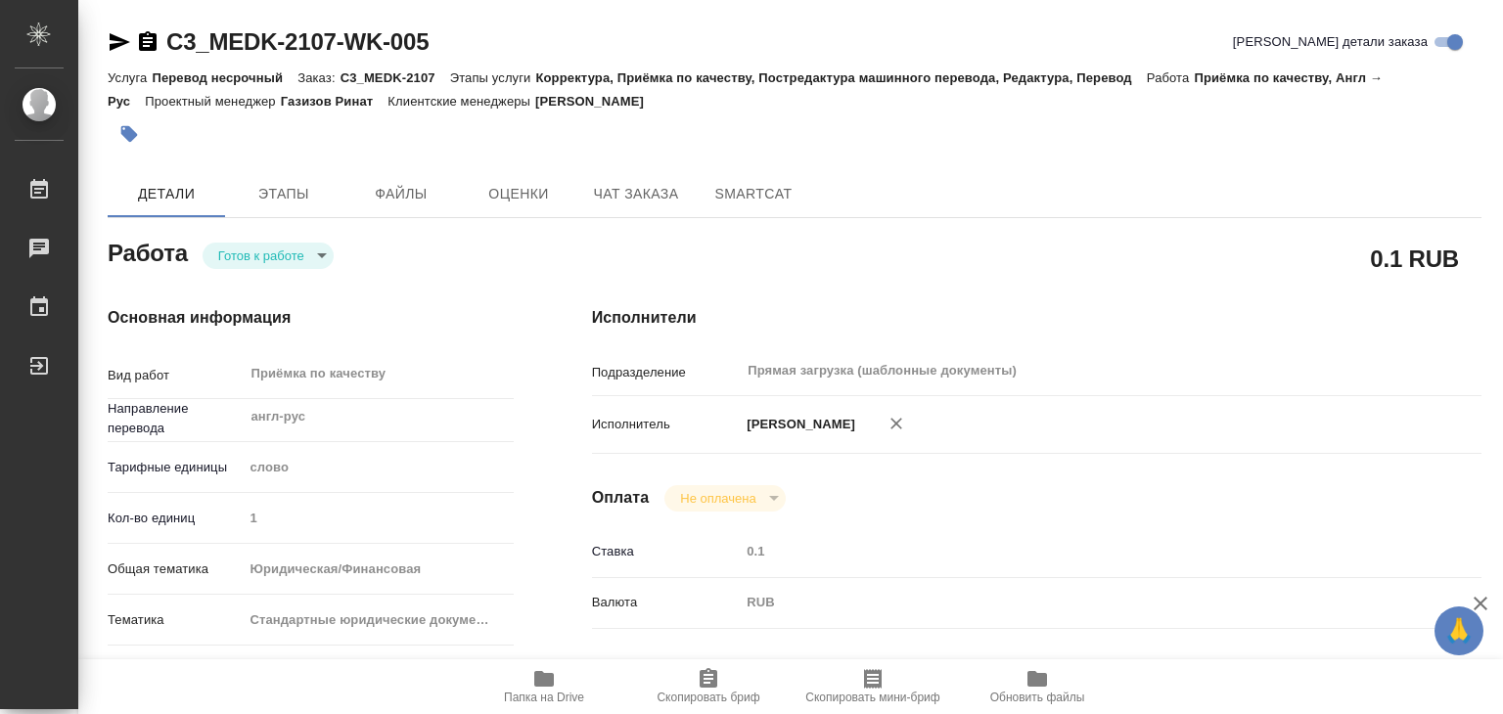
type textarea "x"
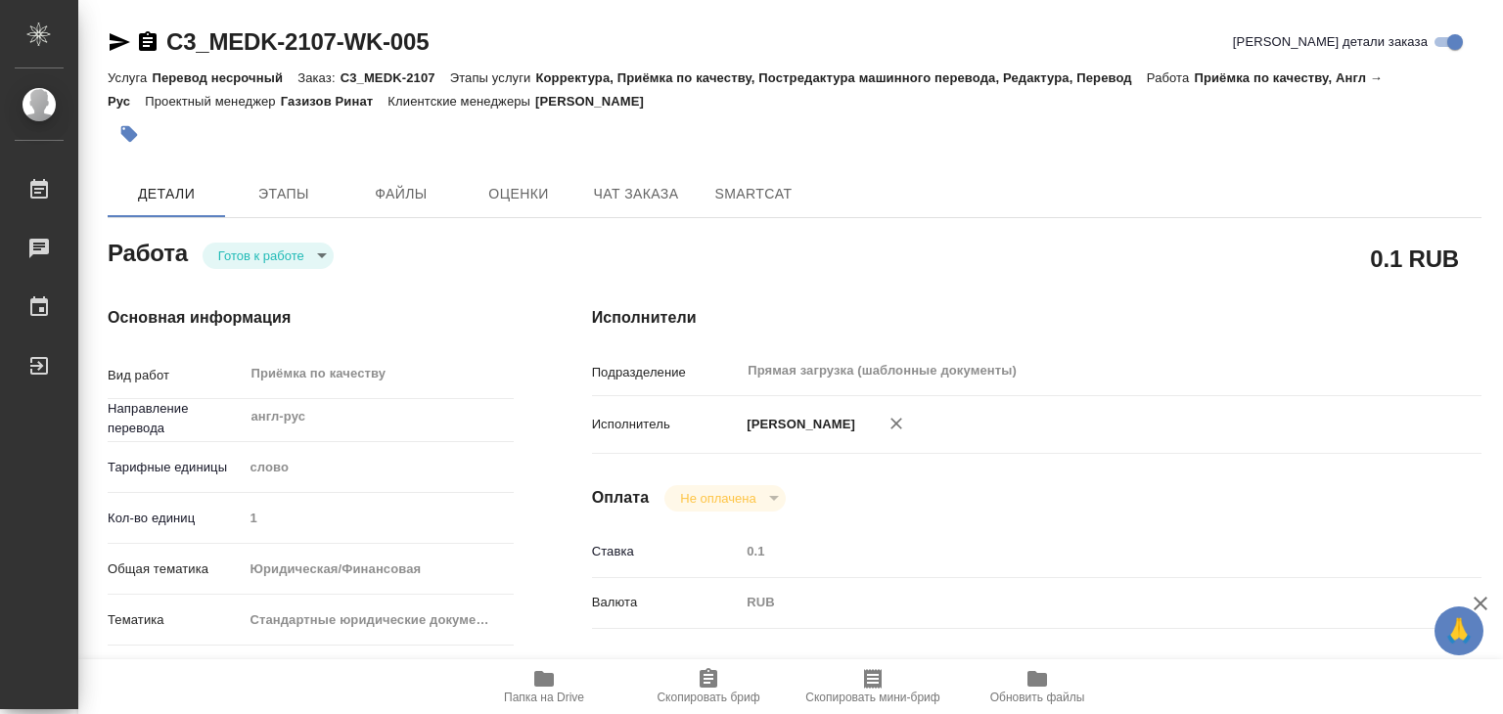
type textarea "x"
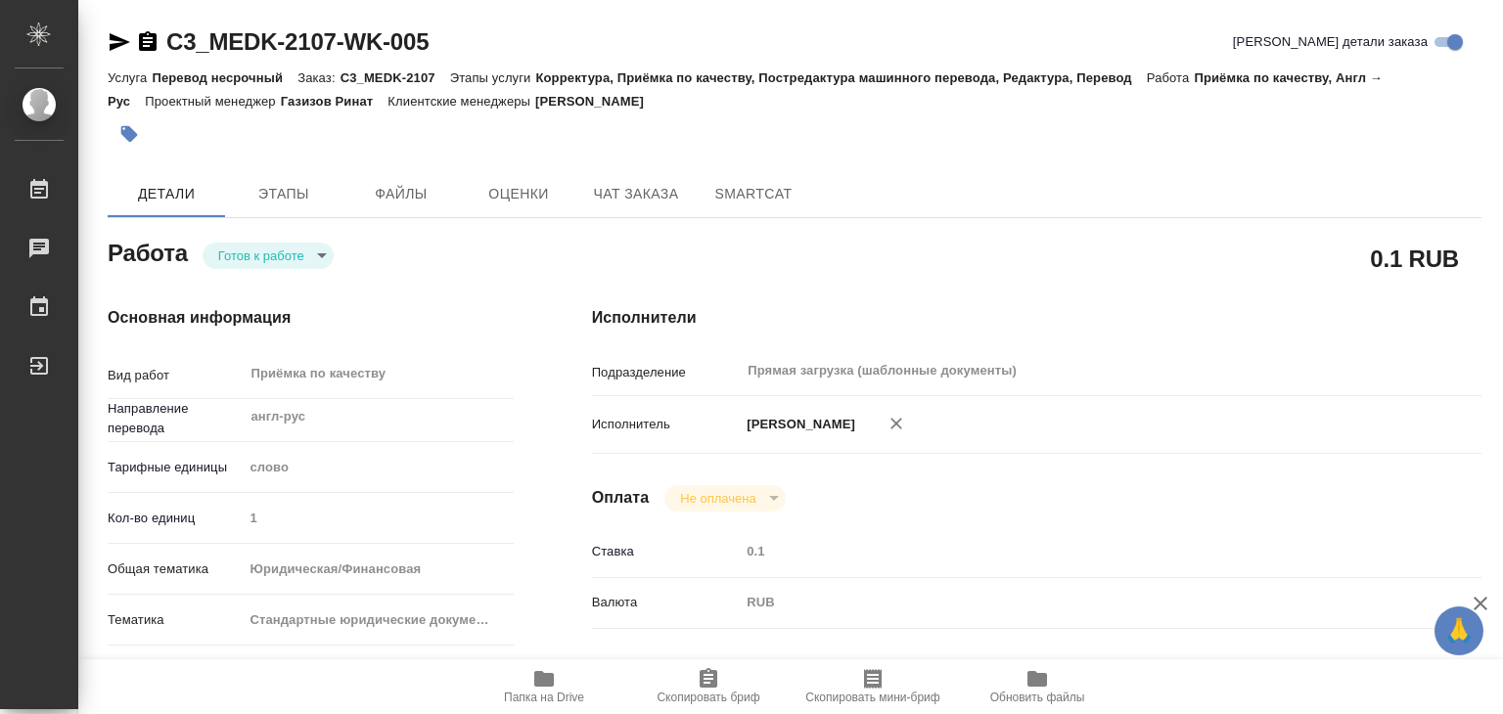
click at [301, 259] on body "🙏 .cls-1 fill:#fff; AWATERA Alilekova Valeriya Работы 0 Чаты График Выйти C3_ME…" at bounding box center [751, 357] width 1503 height 714
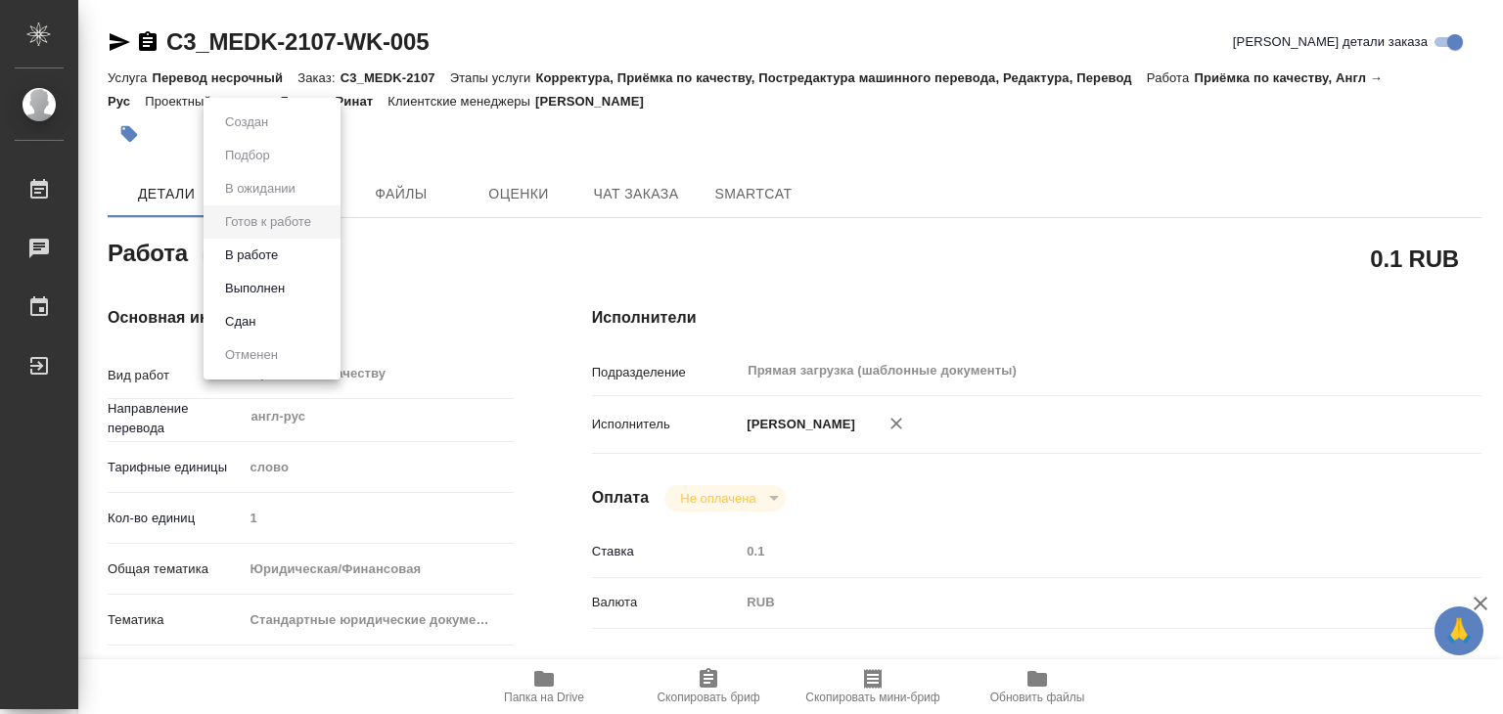
click at [309, 251] on li "В работе" at bounding box center [271, 255] width 137 height 33
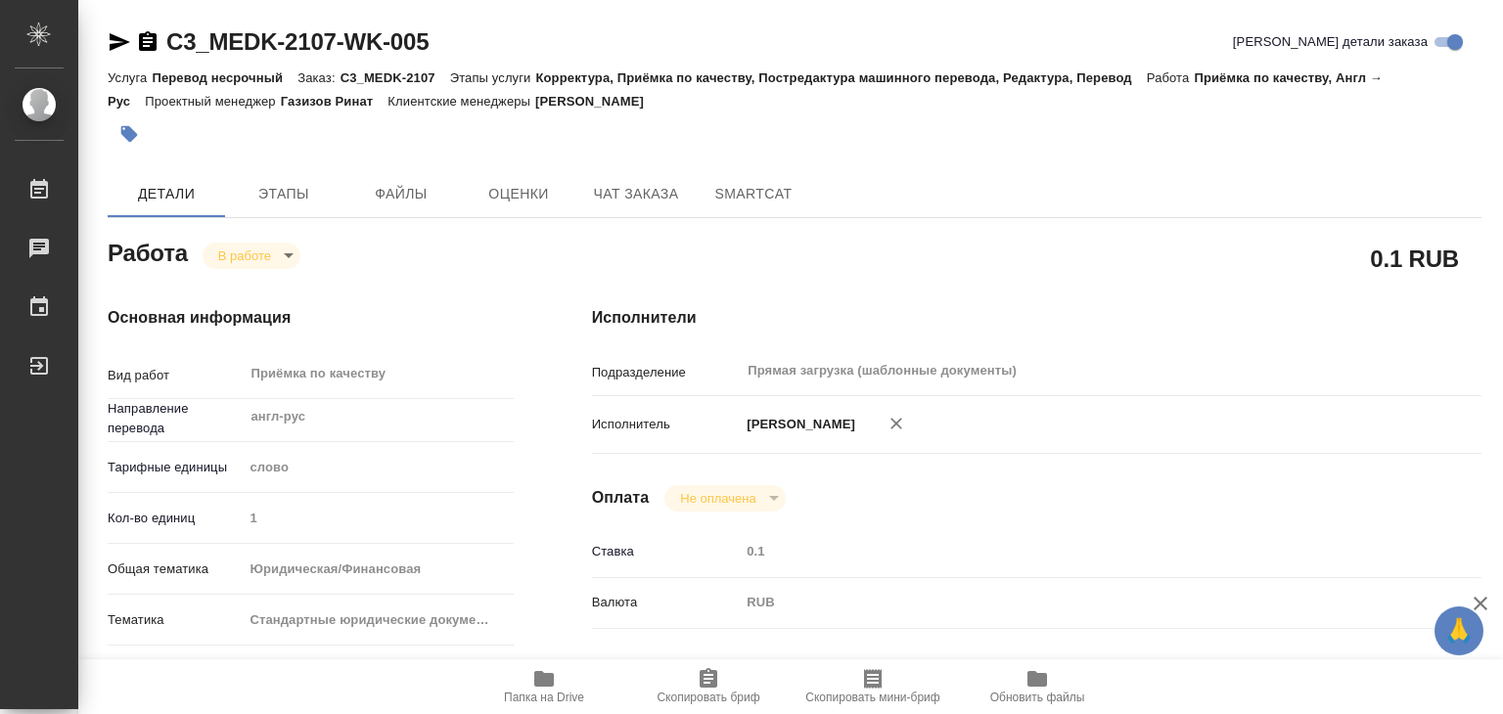
type textarea "x"
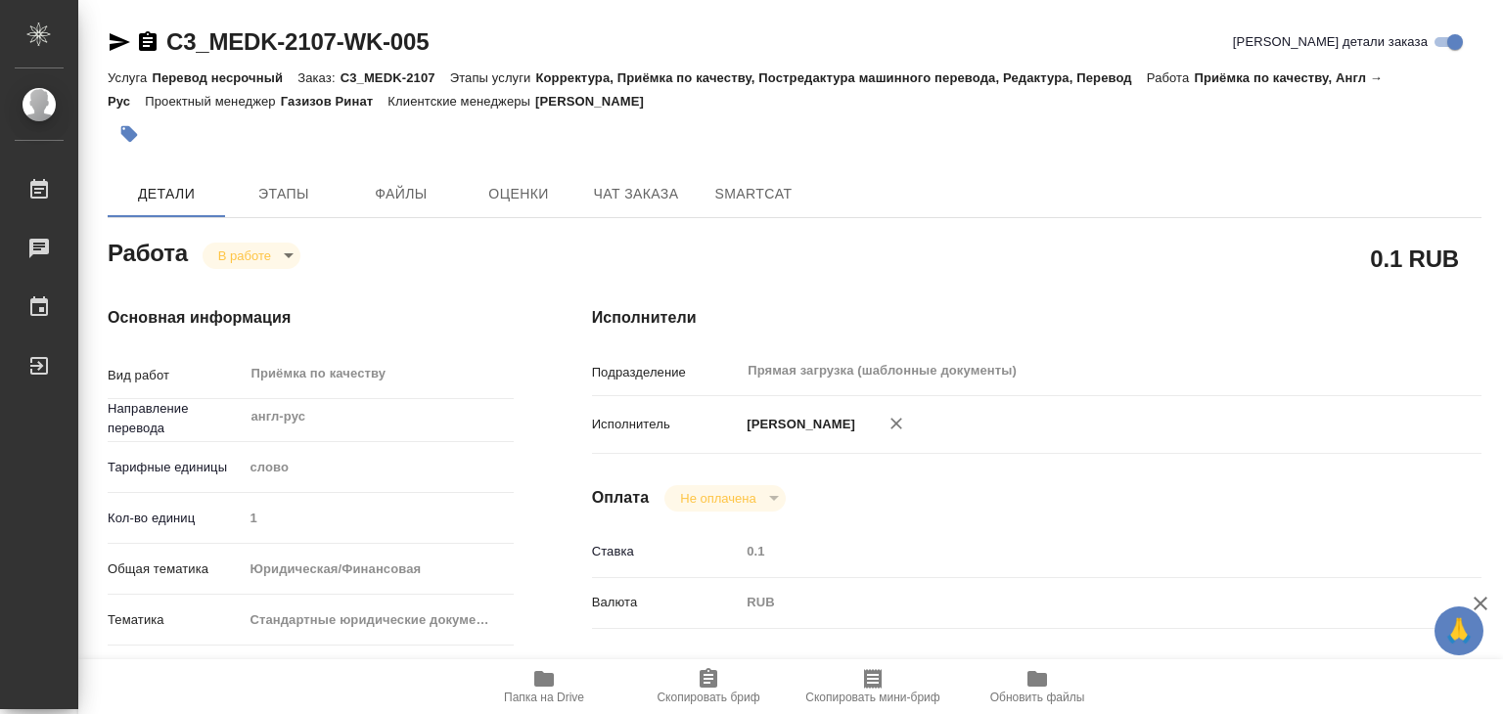
type textarea "x"
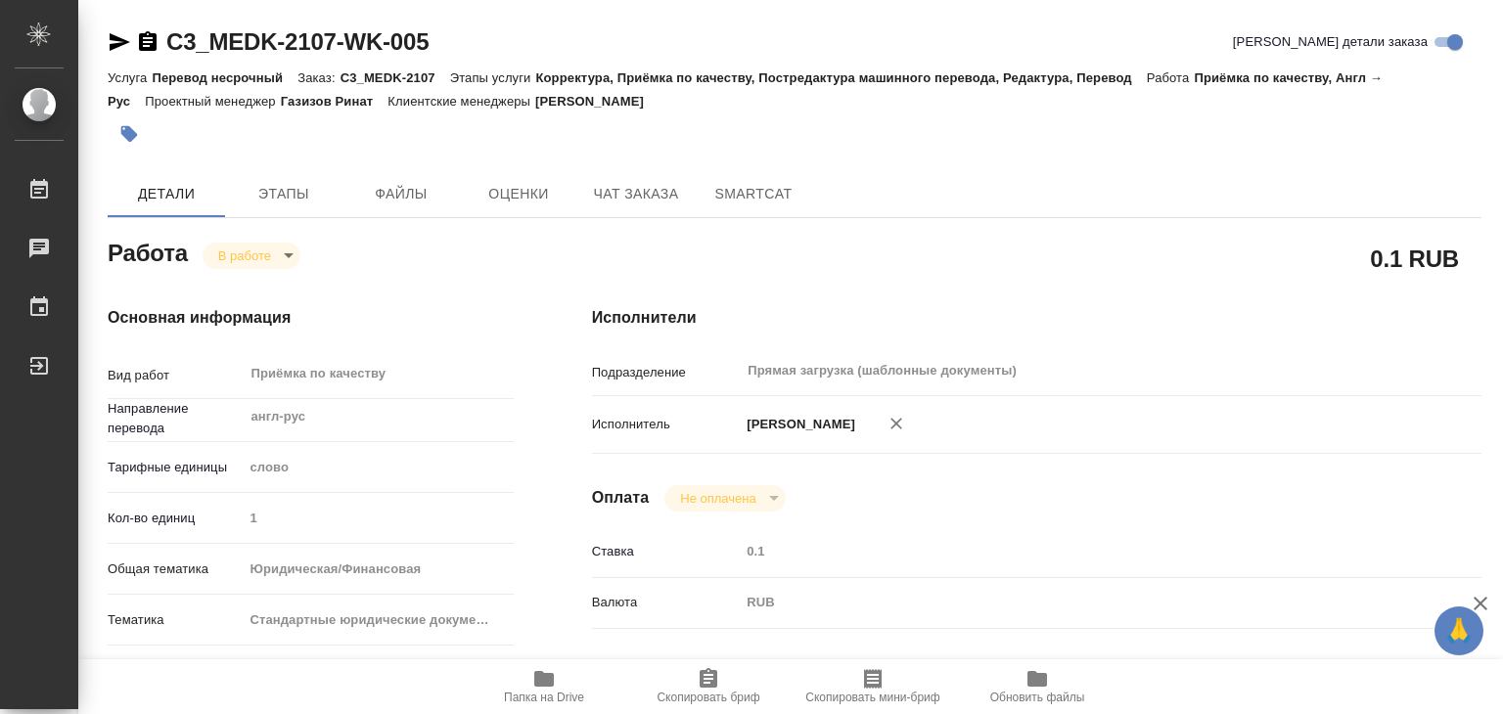
click at [568, 691] on span "Папка на Drive" at bounding box center [544, 698] width 80 height 14
click at [318, 188] on span "Этапы" at bounding box center [284, 194] width 94 height 24
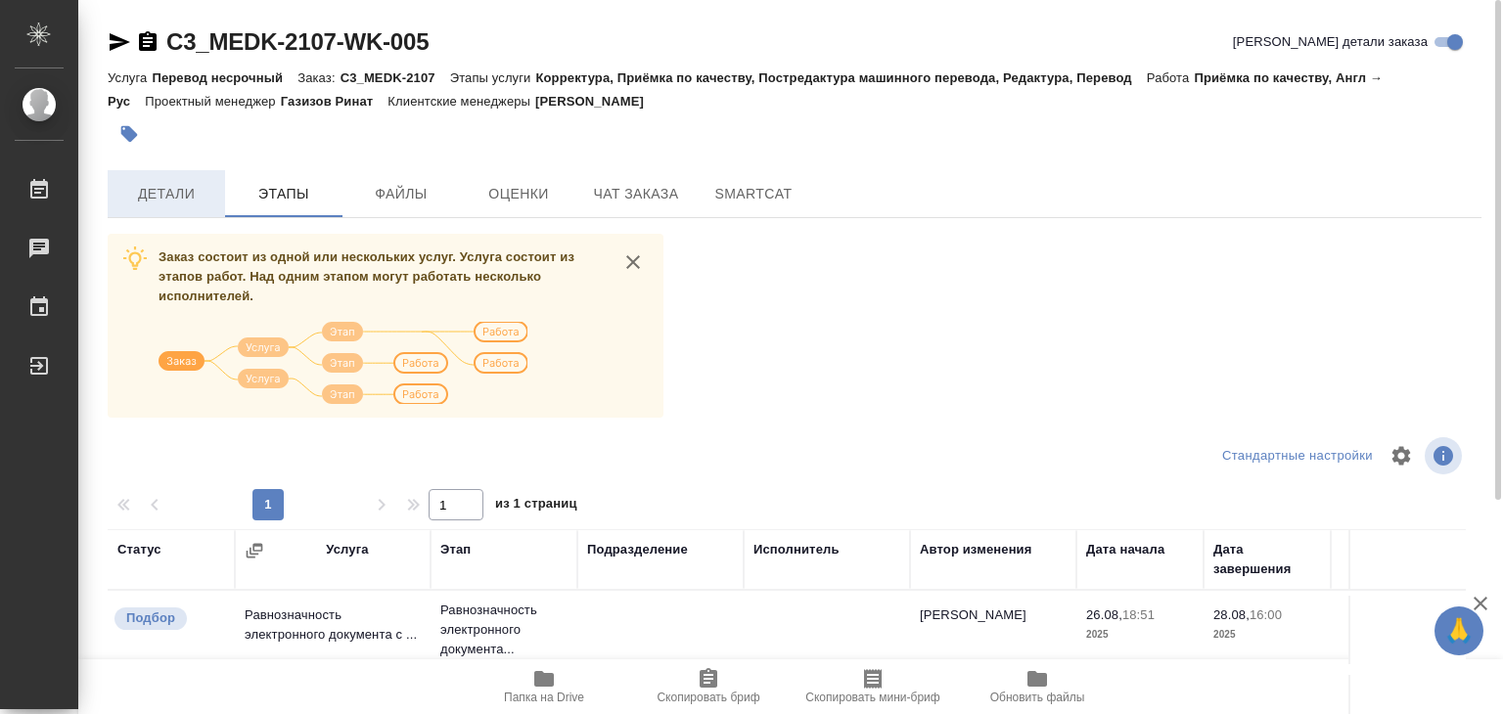
click at [159, 173] on button "Детали" at bounding box center [166, 193] width 117 height 47
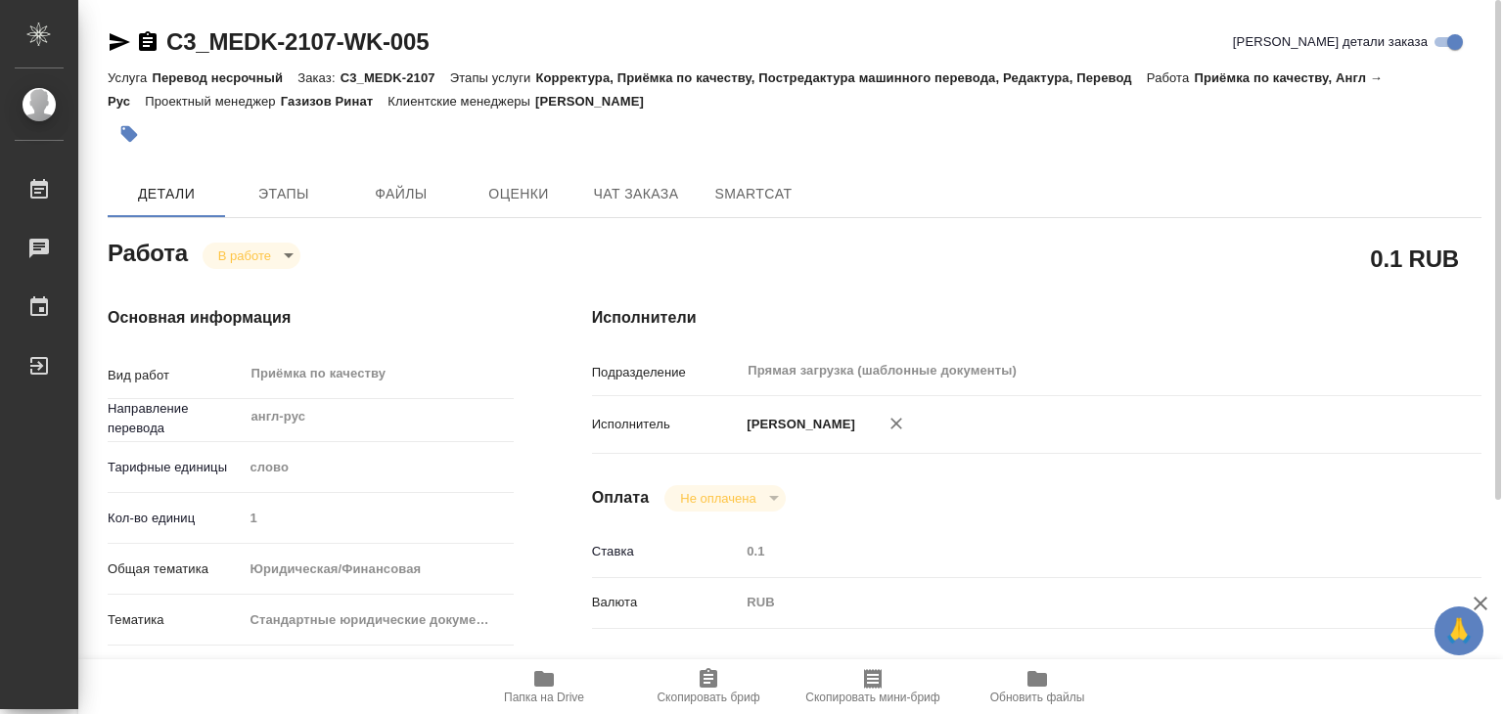
type textarea "x"
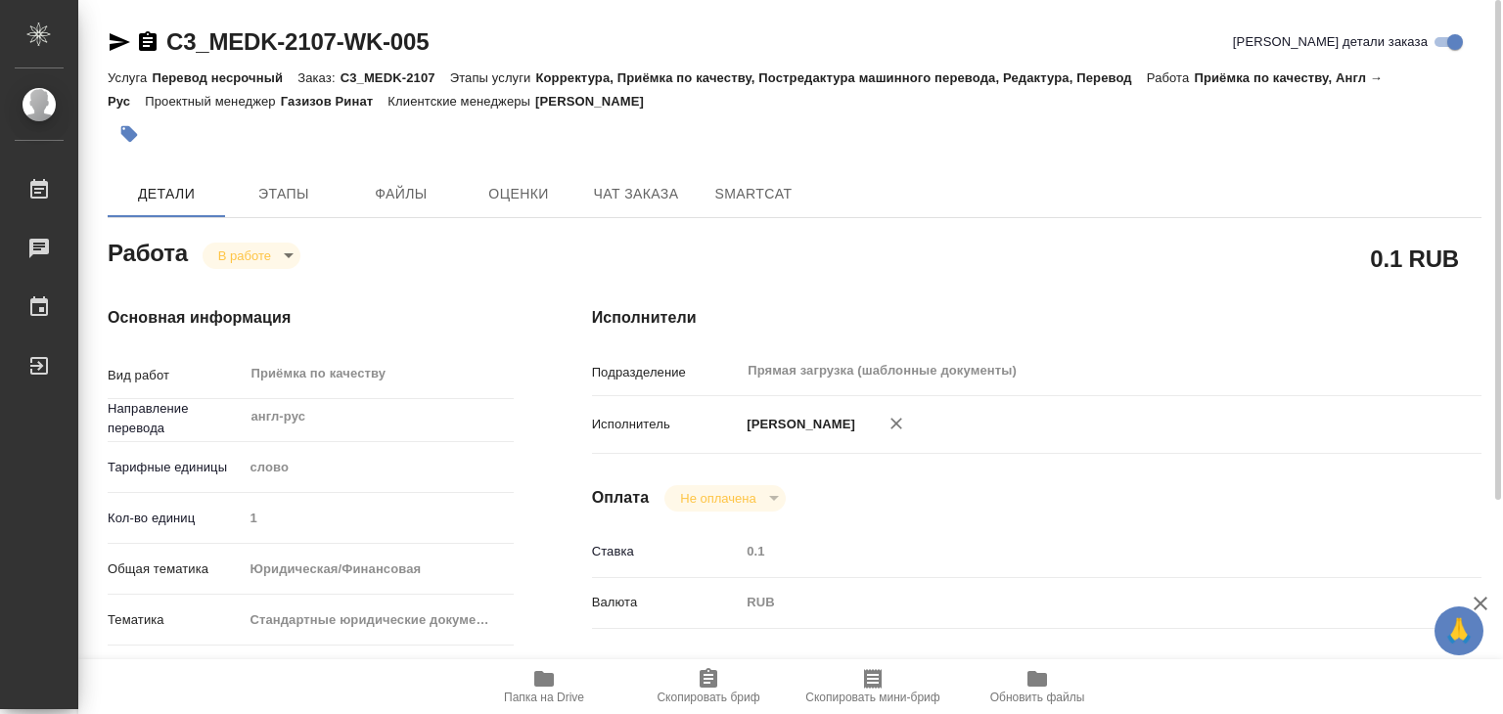
type textarea "x"
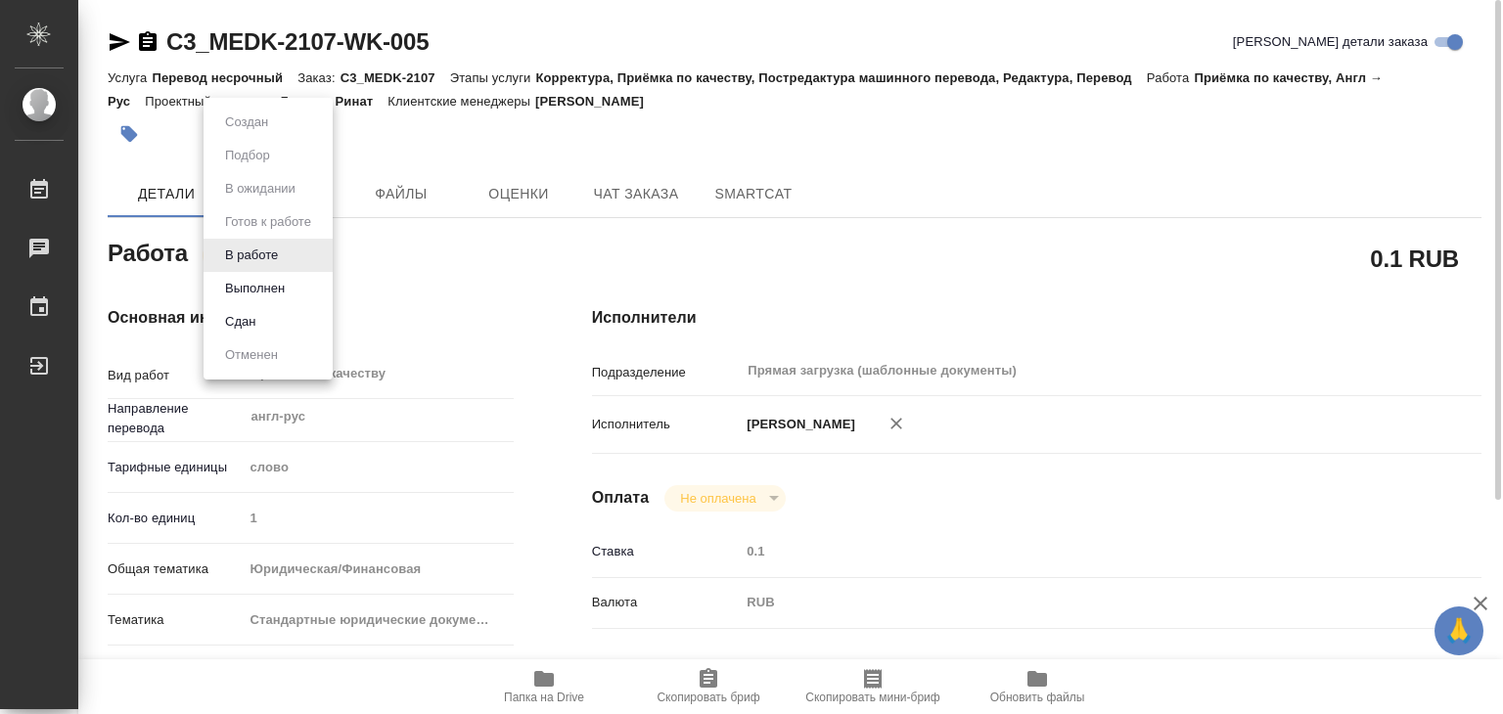
click at [261, 248] on body "🙏 .cls-1 fill:#fff; AWATERA Alilekova Valeriya Работы 0 Чаты График Выйти C3_ME…" at bounding box center [751, 357] width 1503 height 714
type textarea "x"
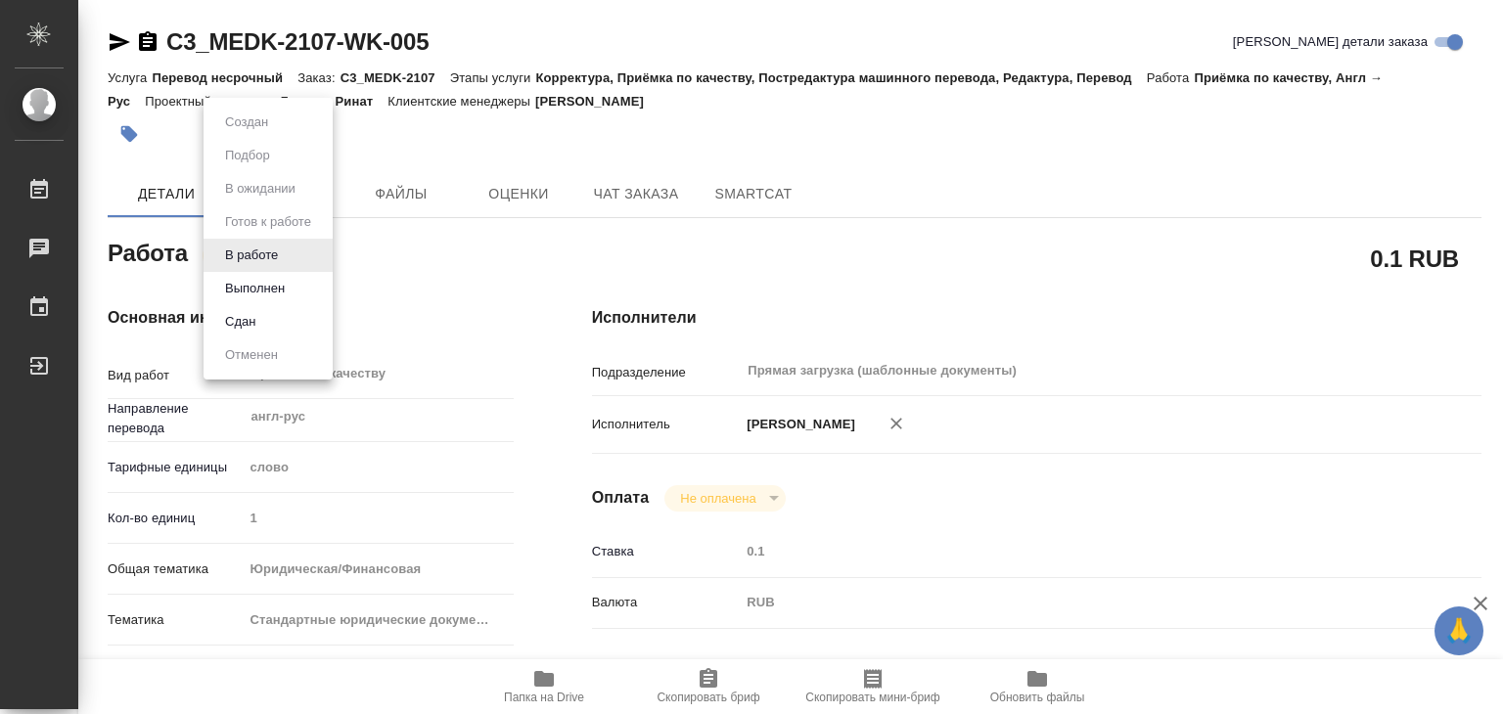
type textarea "x"
click at [490, 300] on div at bounding box center [751, 357] width 1503 height 714
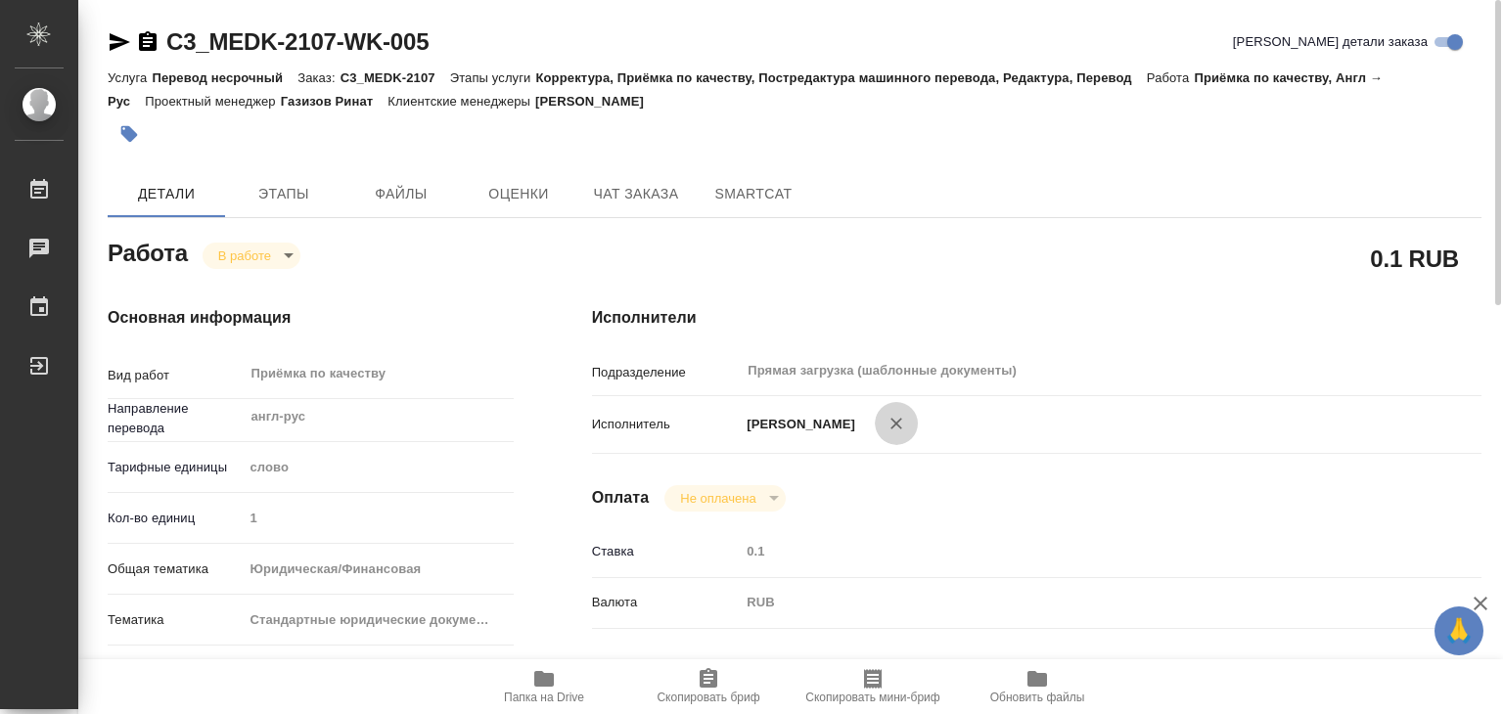
click at [906, 424] on icon "button" at bounding box center [896, 424] width 20 height 20
type textarea "x"
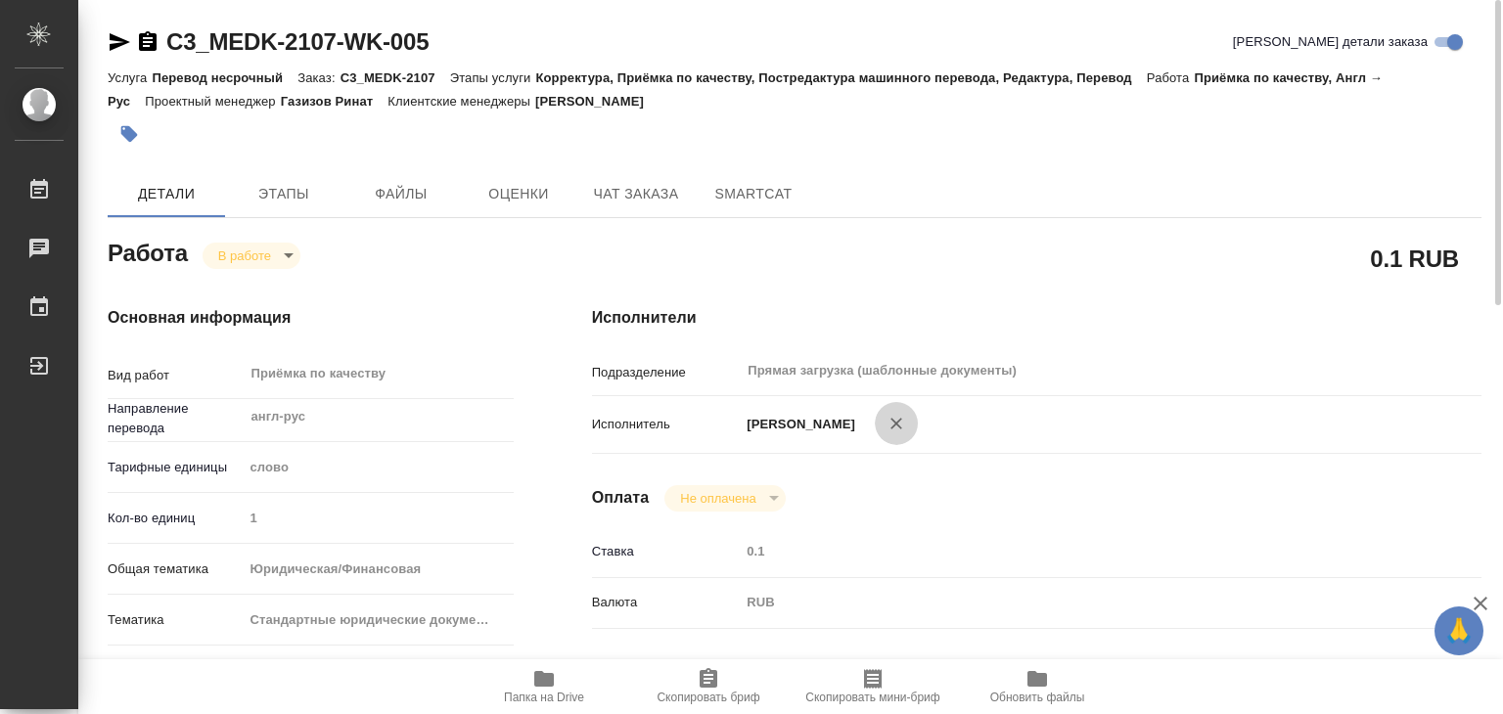
type textarea "x"
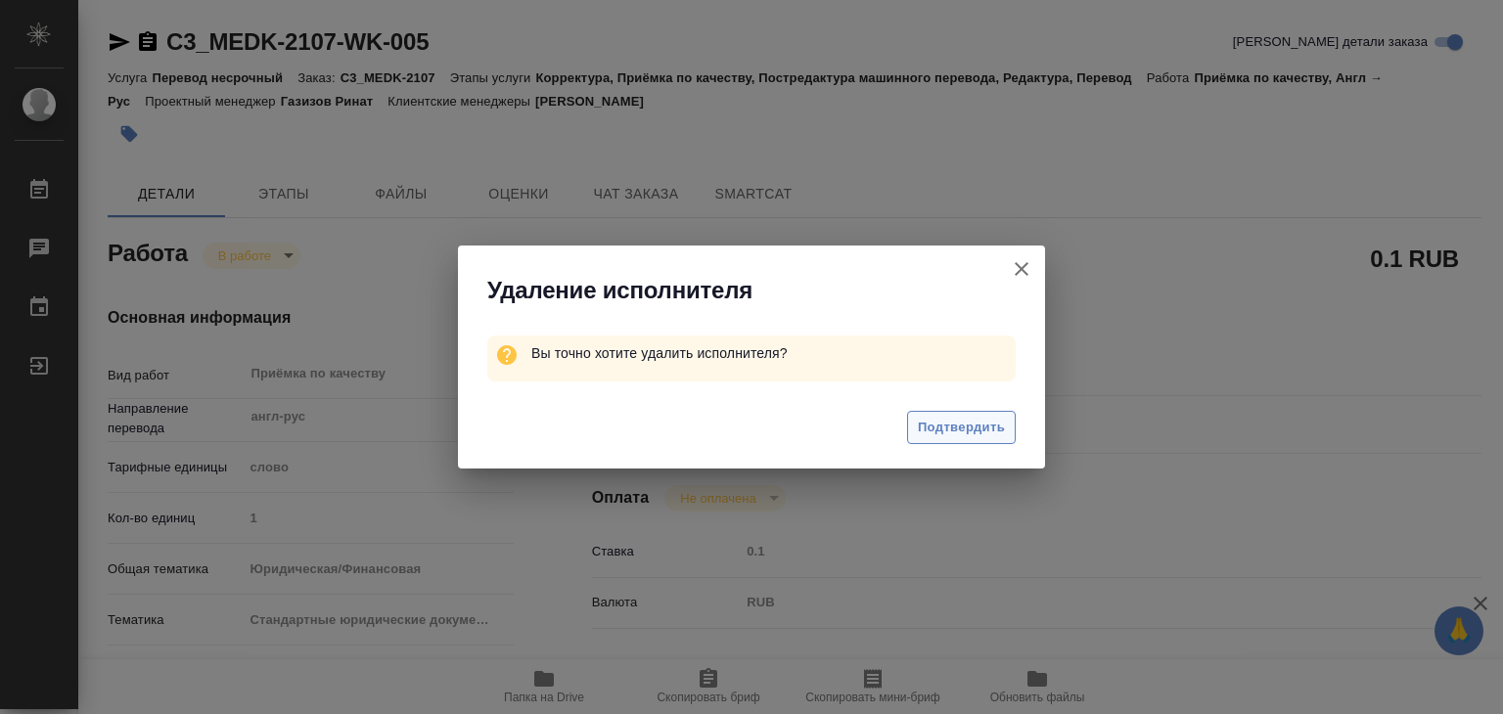
click at [937, 424] on span "Подтвердить" at bounding box center [961, 428] width 87 height 23
type textarea "x"
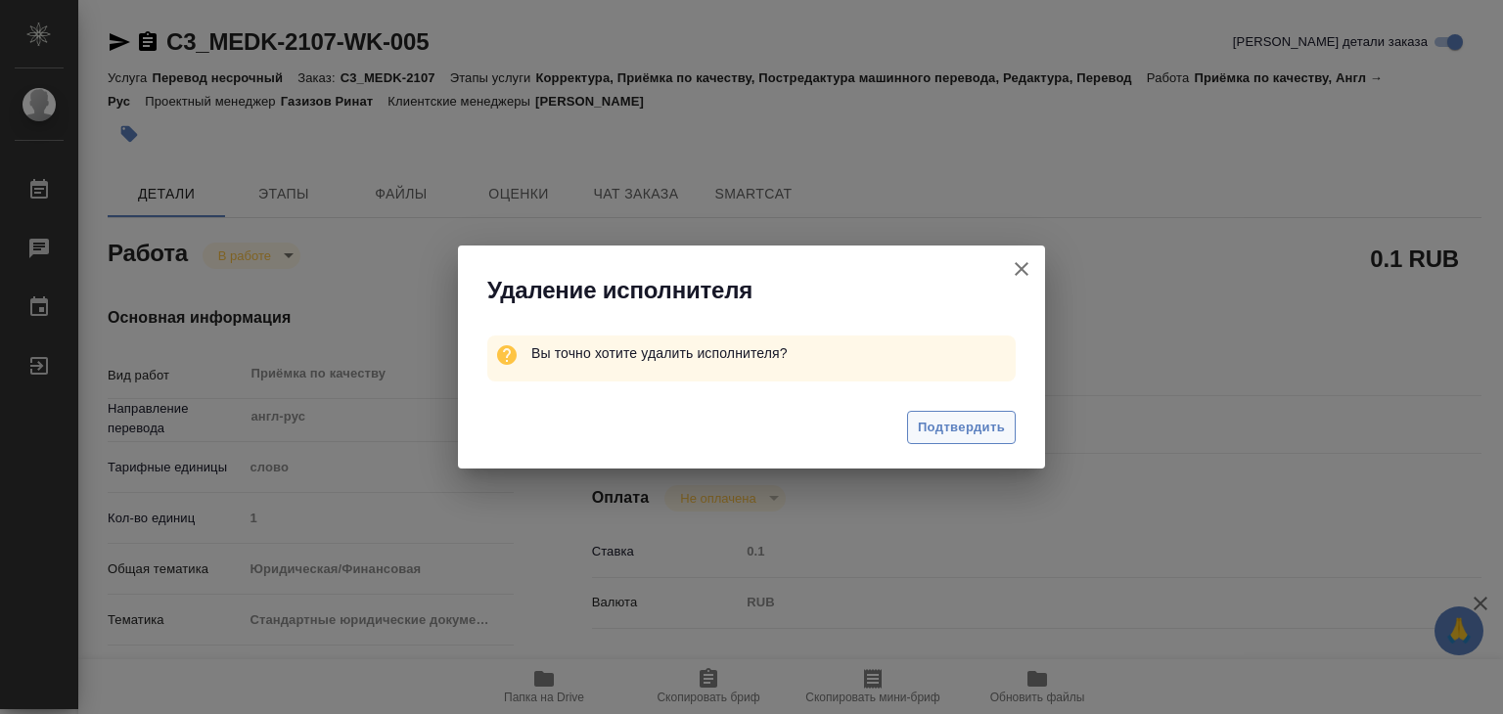
type textarea "x"
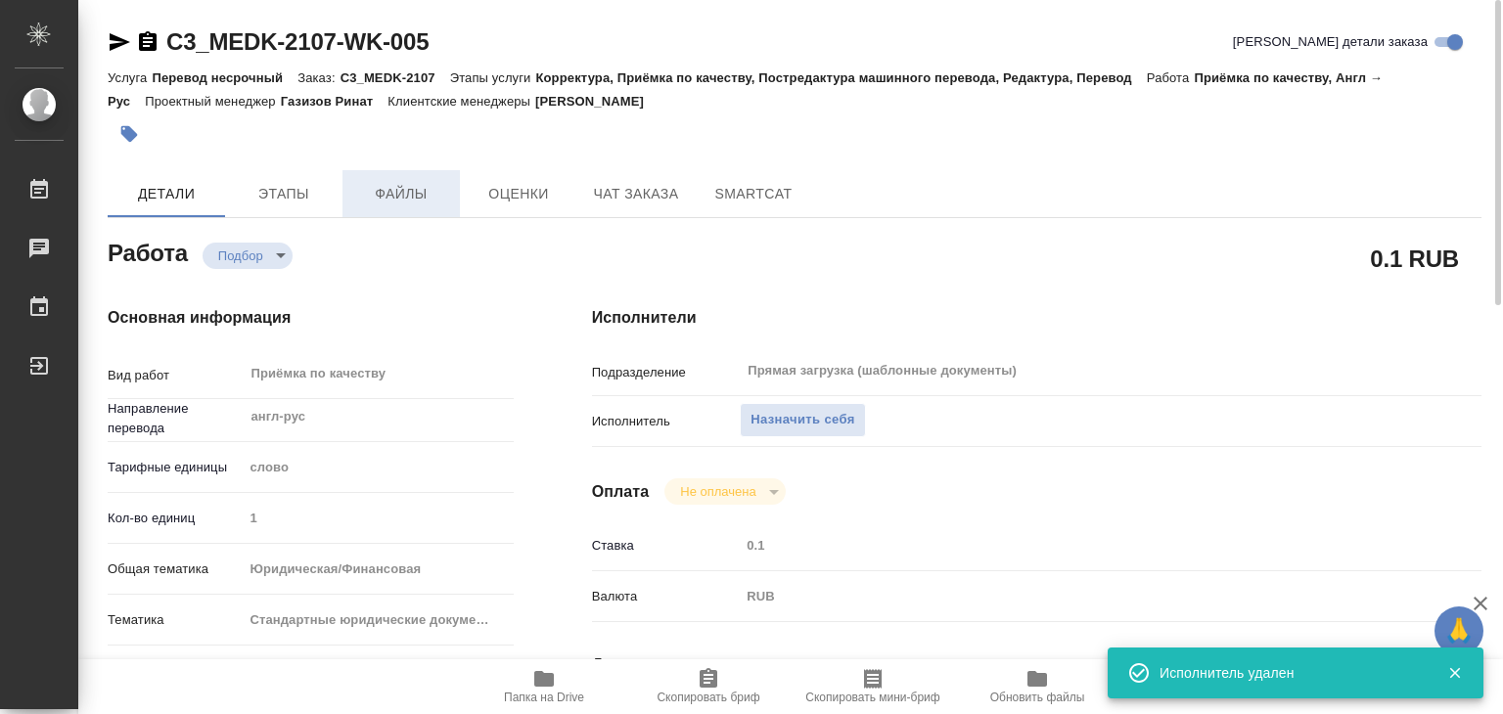
type textarea "x"
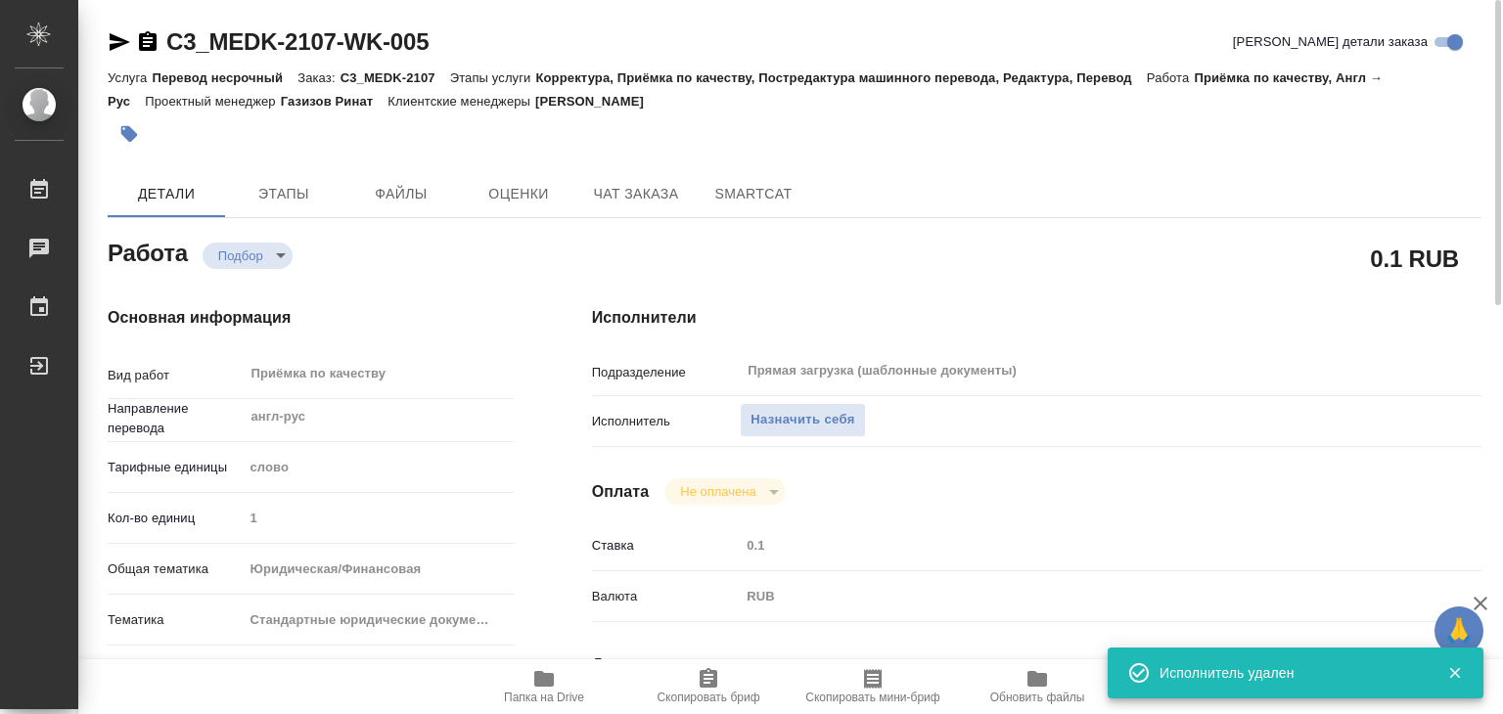
type textarea "x"
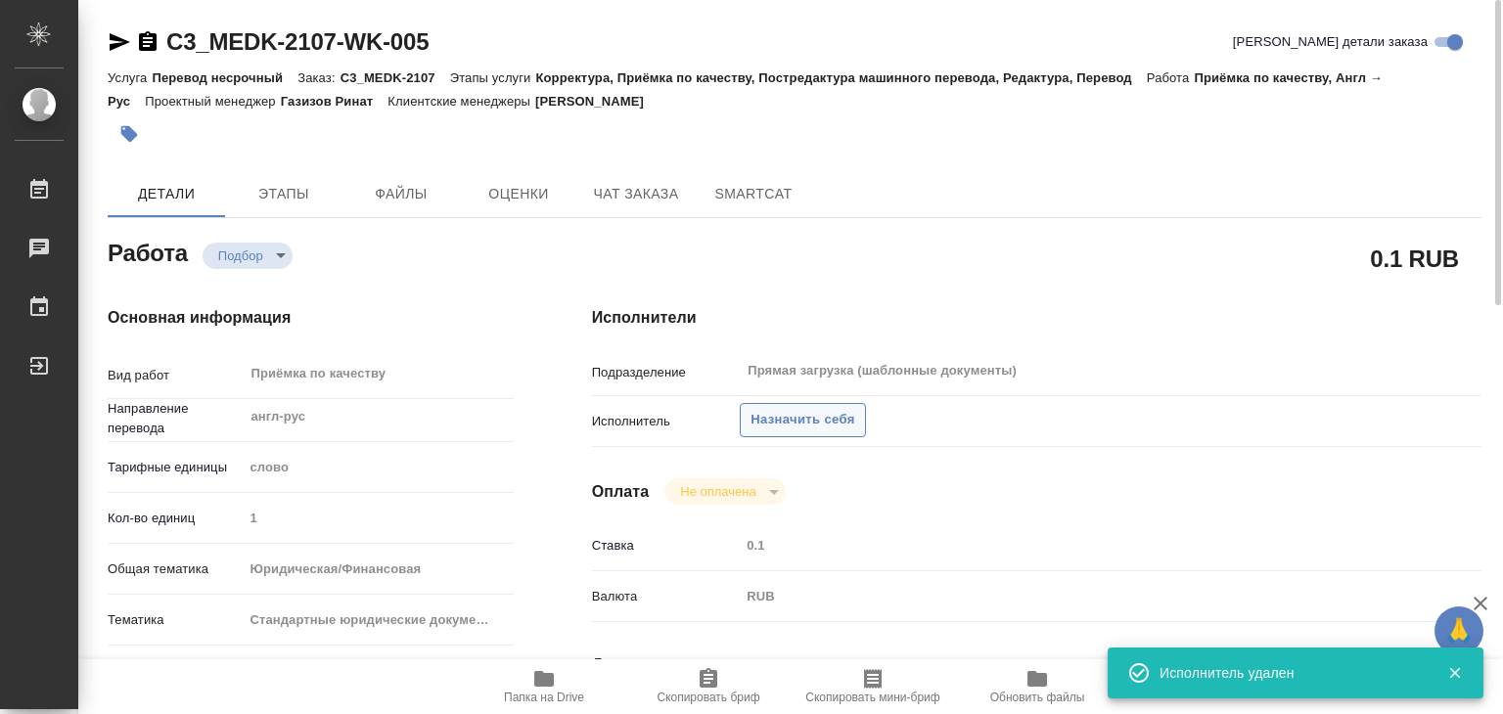
click at [796, 414] on span "Назначить себя" at bounding box center [802, 420] width 104 height 23
type textarea "x"
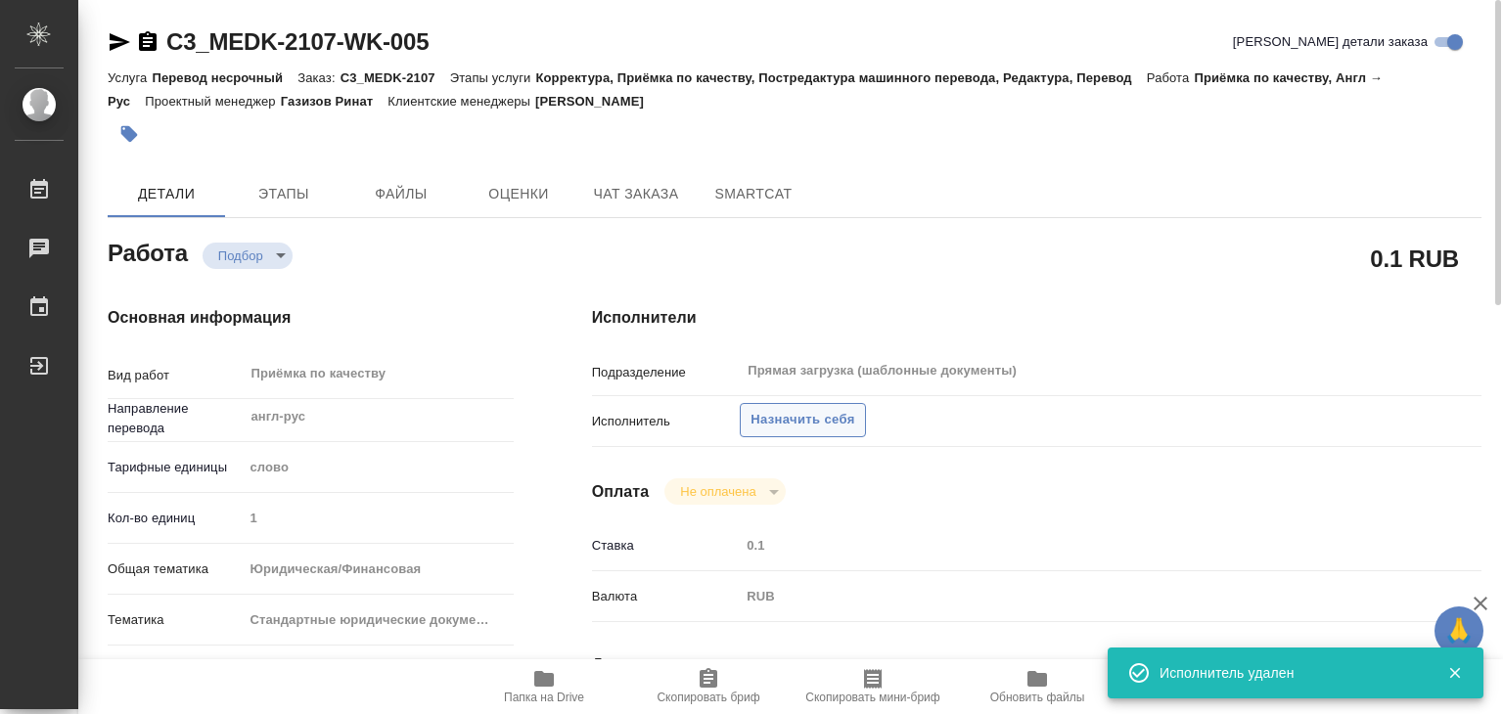
type textarea "x"
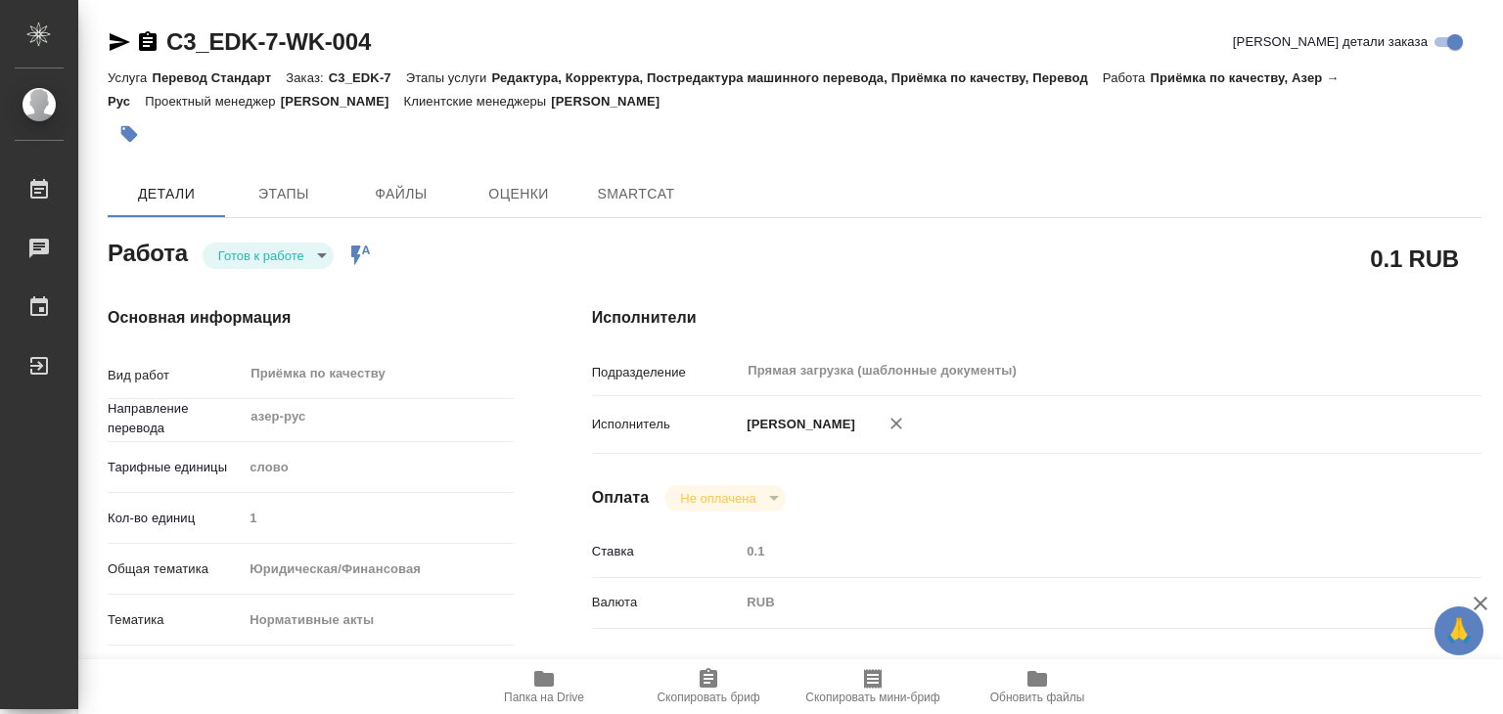
type textarea "x"
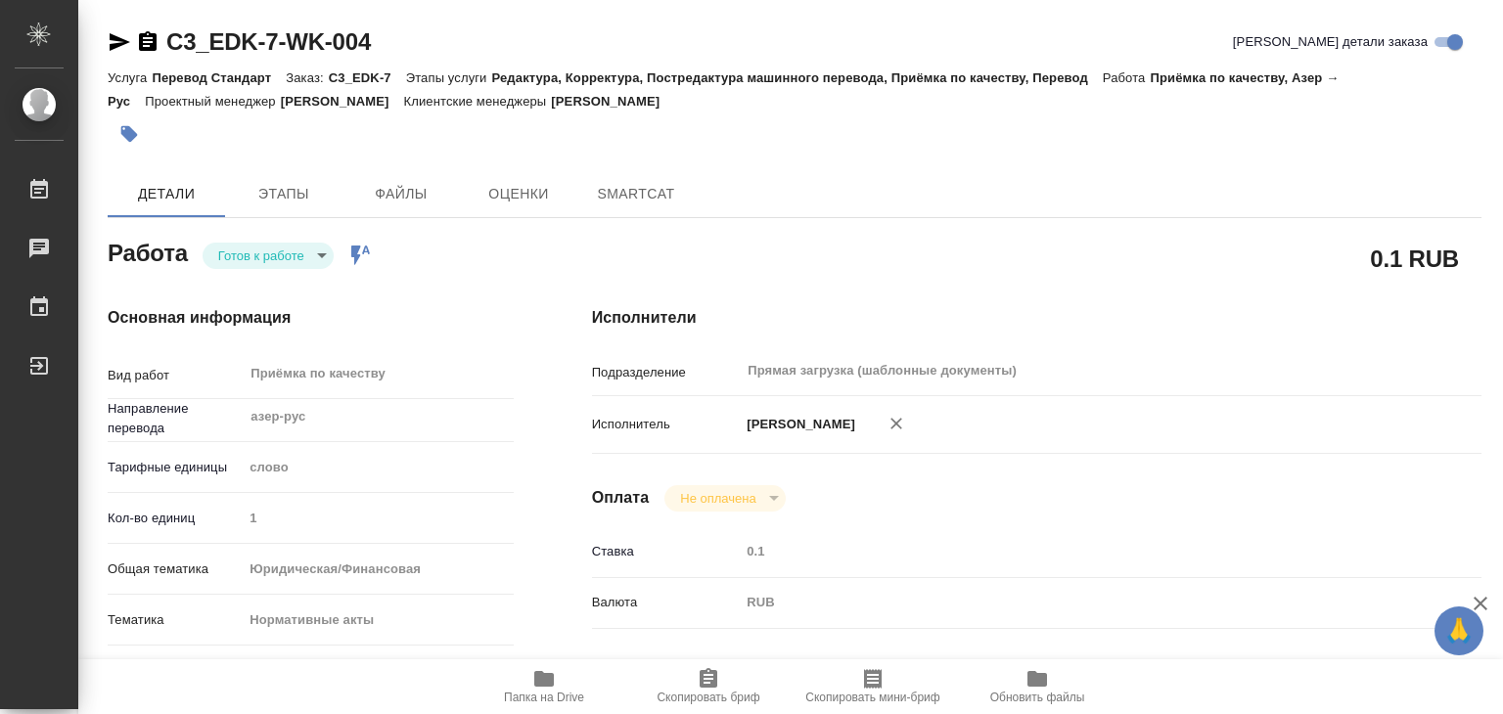
type textarea "x"
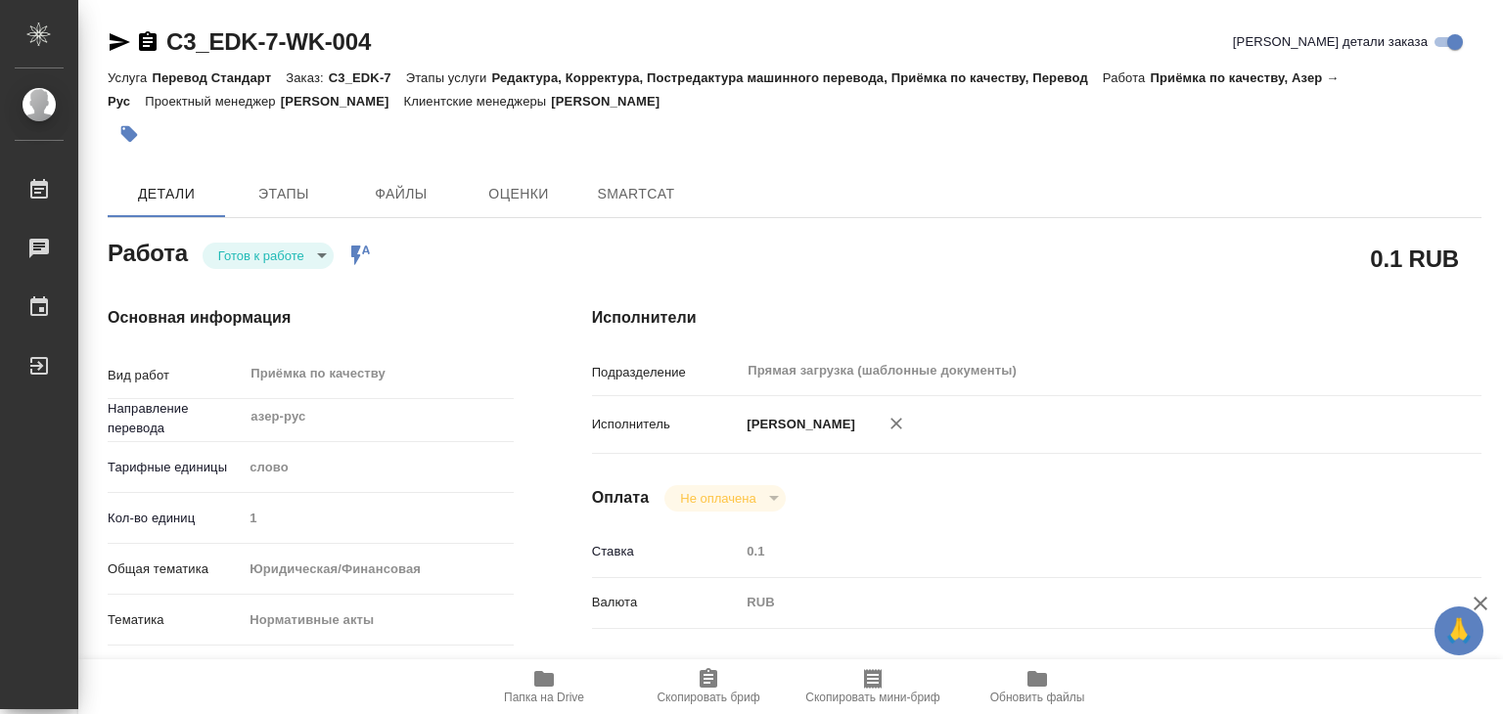
type textarea "x"
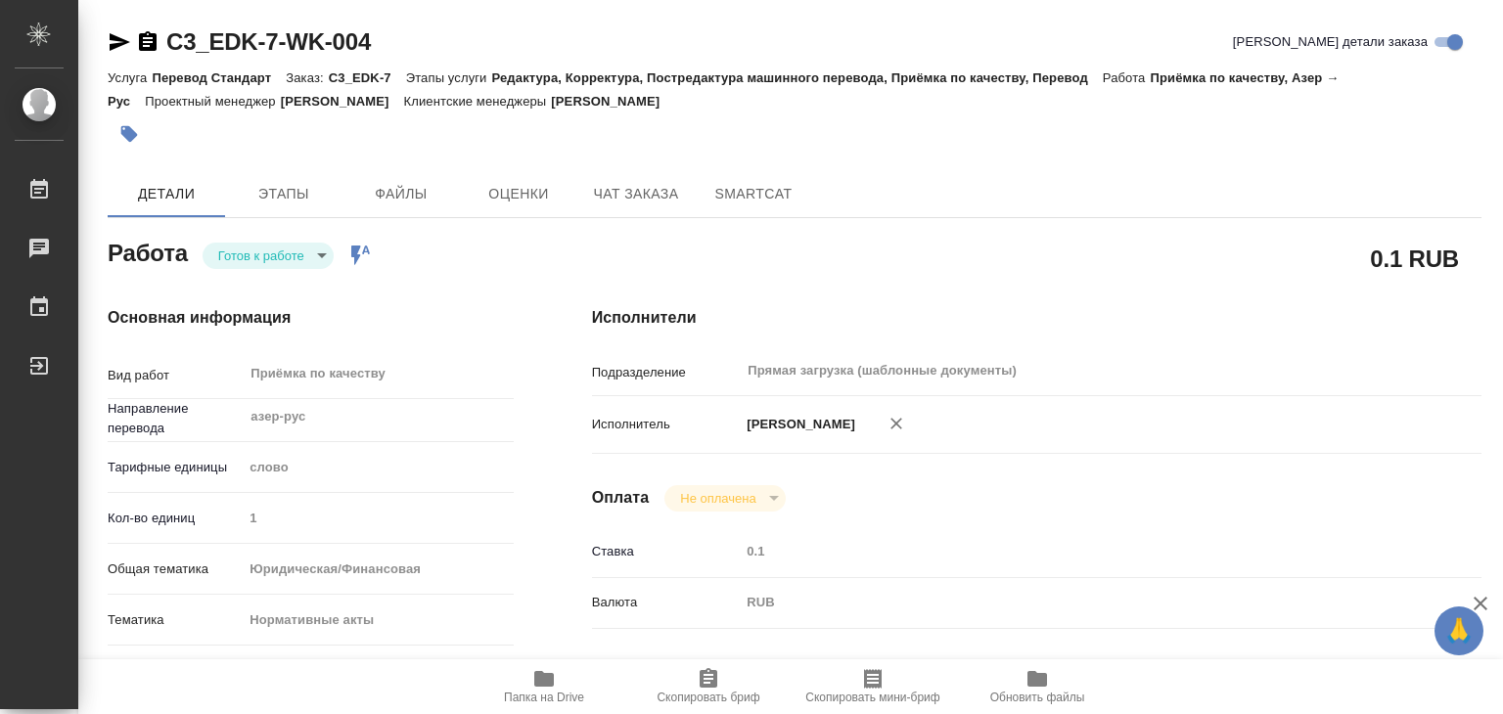
type textarea "x"
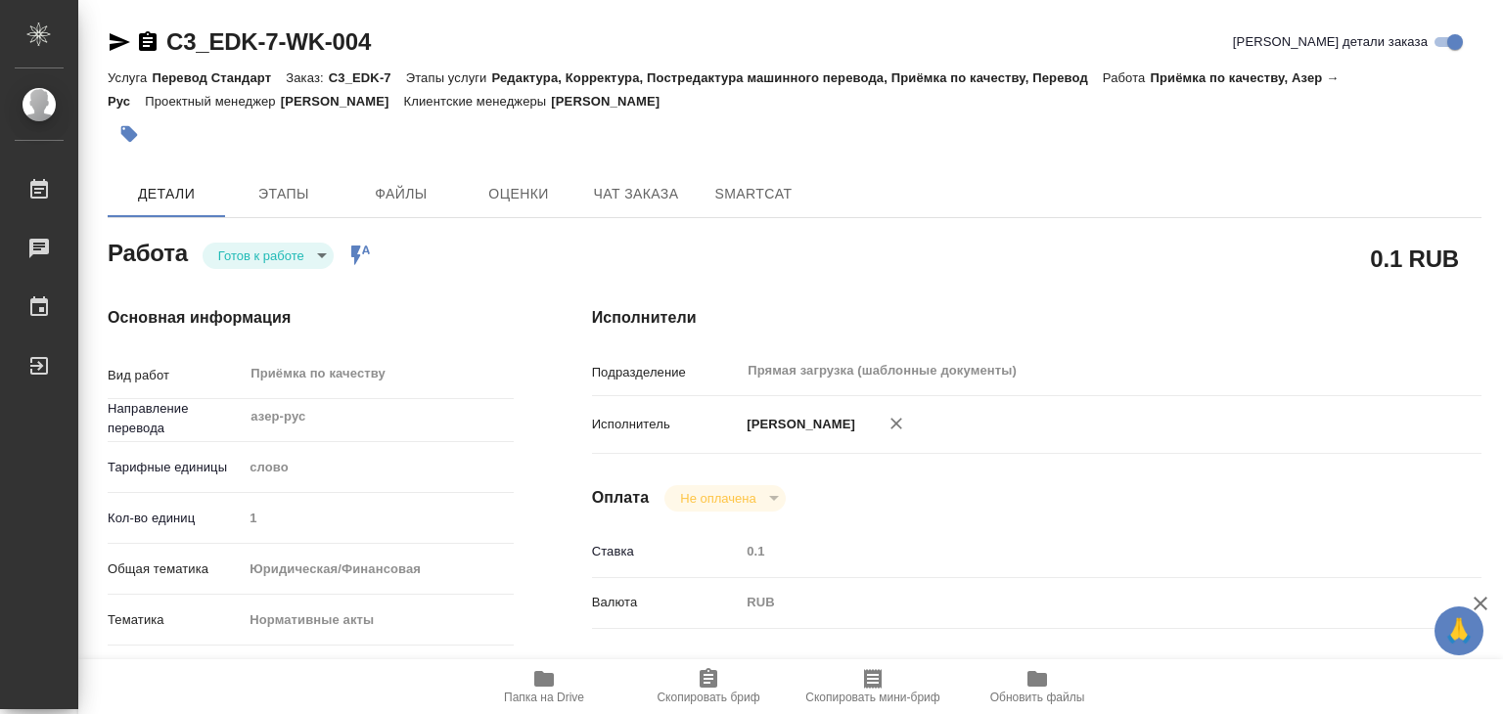
type textarea "x"
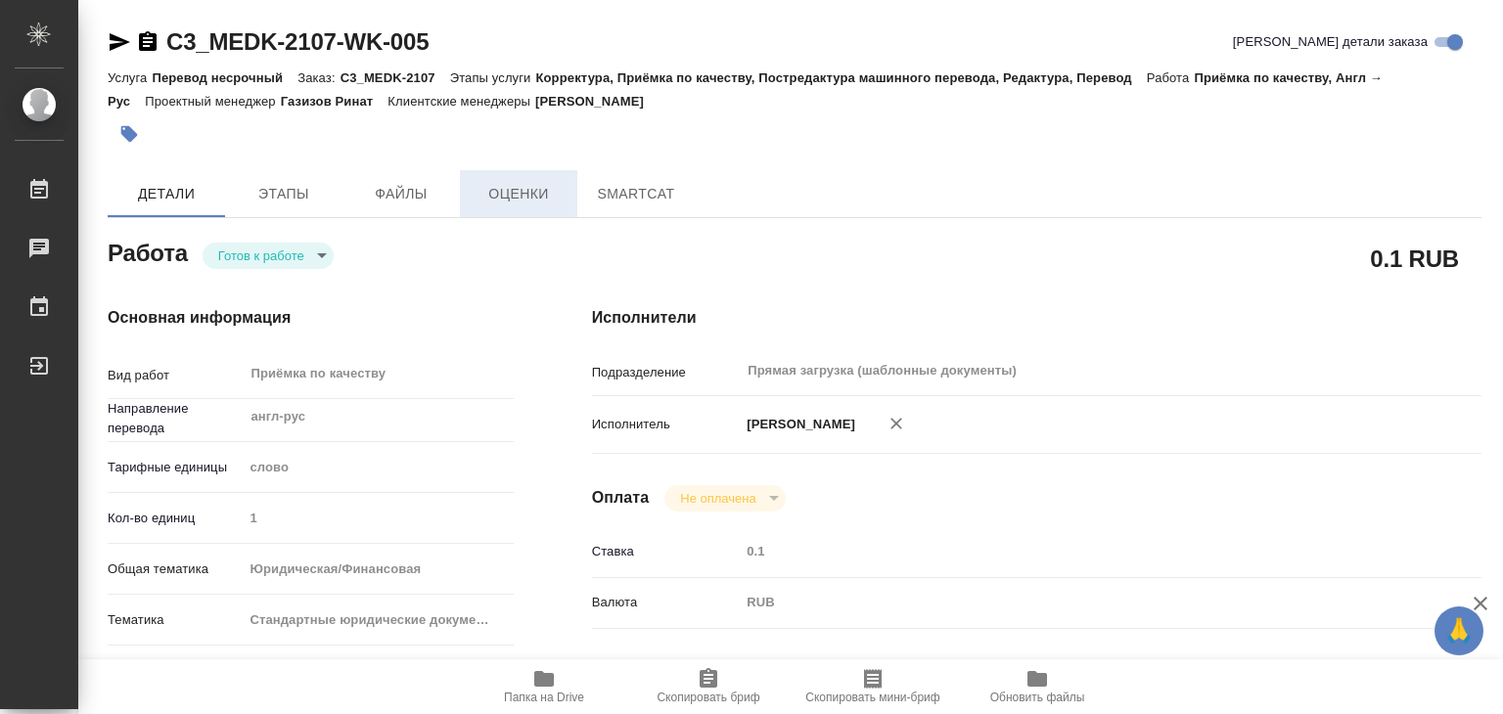
type textarea "x"
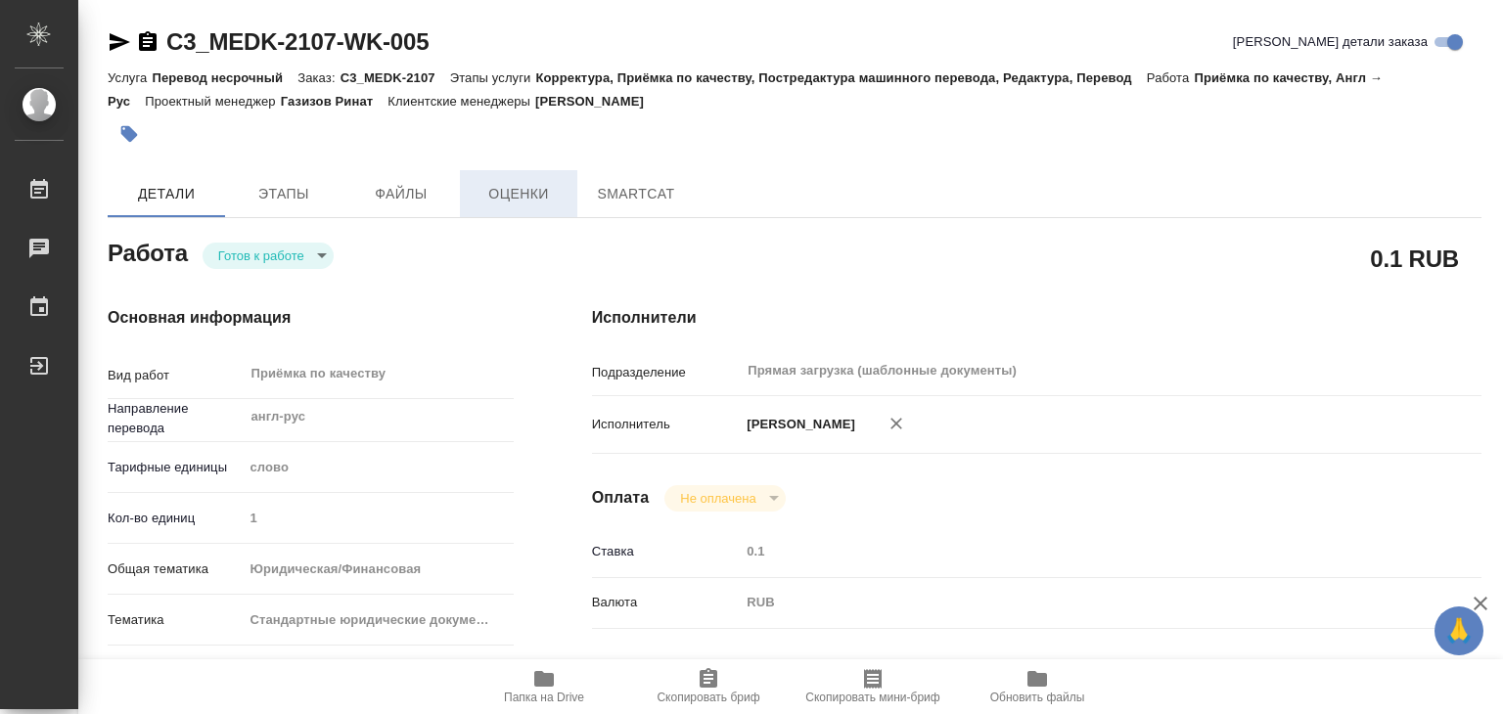
type textarea "x"
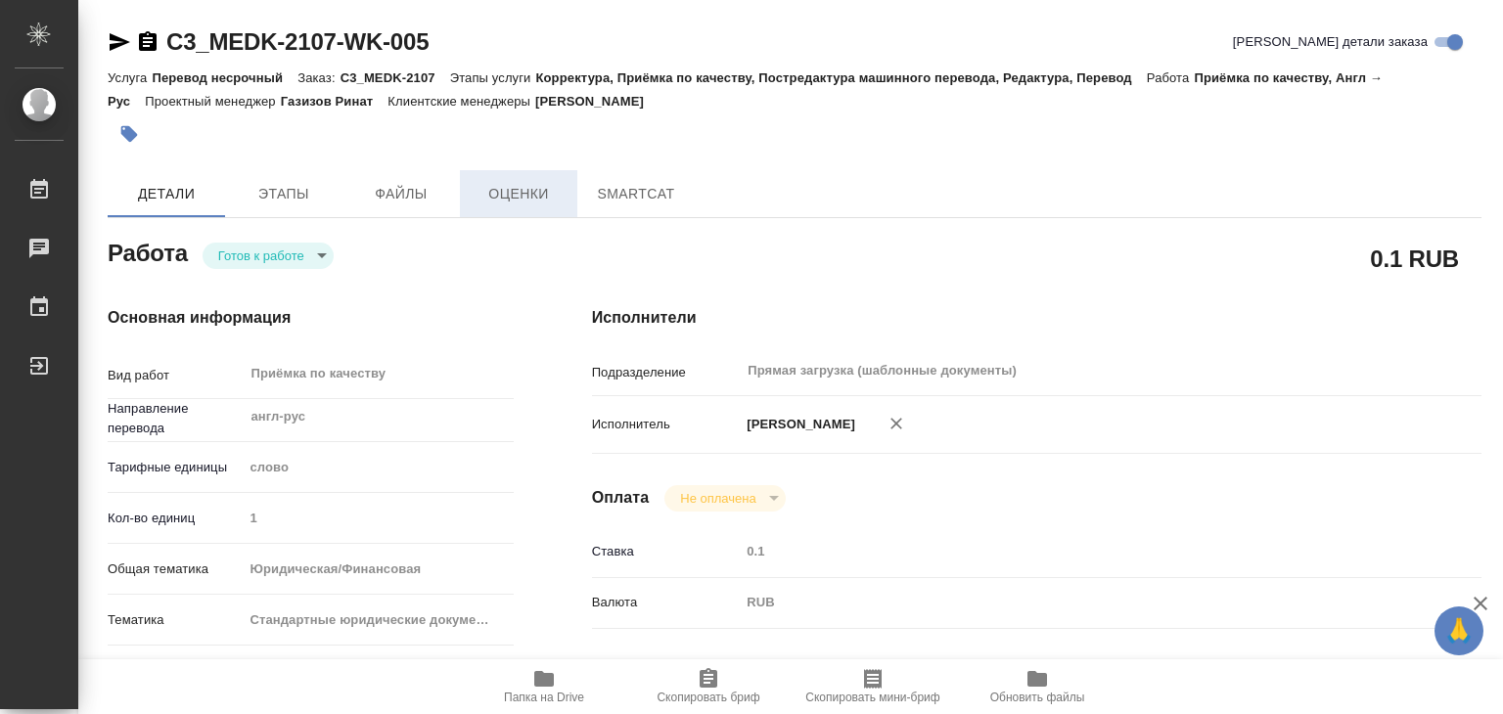
type textarea "x"
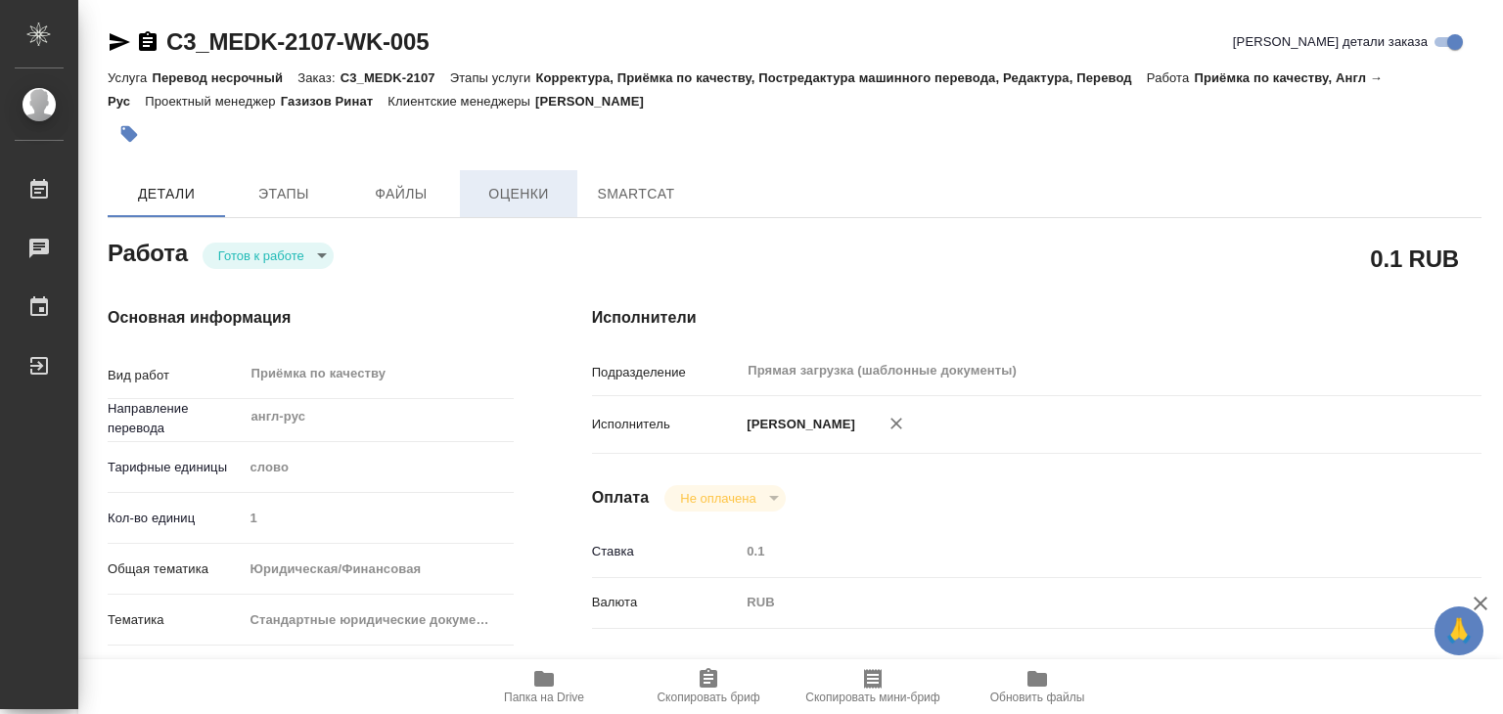
type textarea "x"
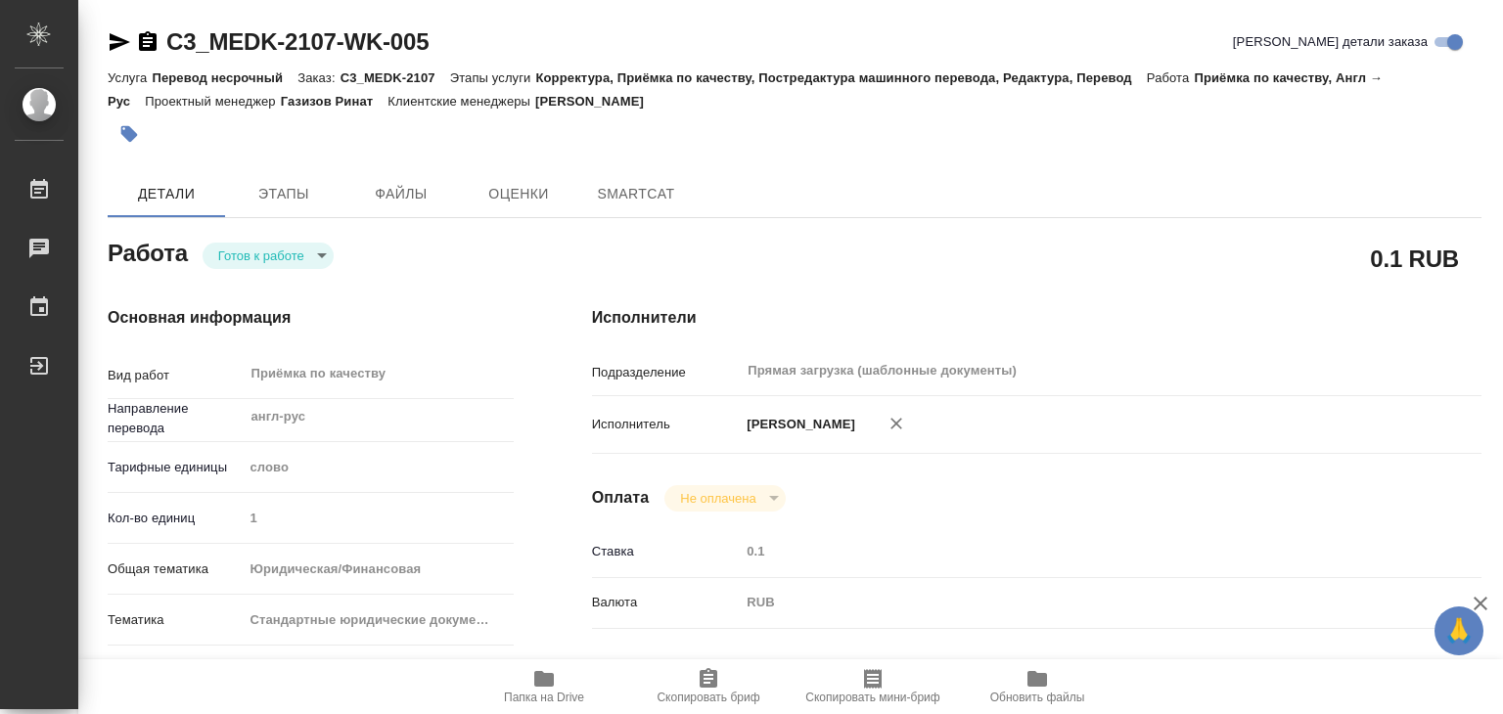
type textarea "x"
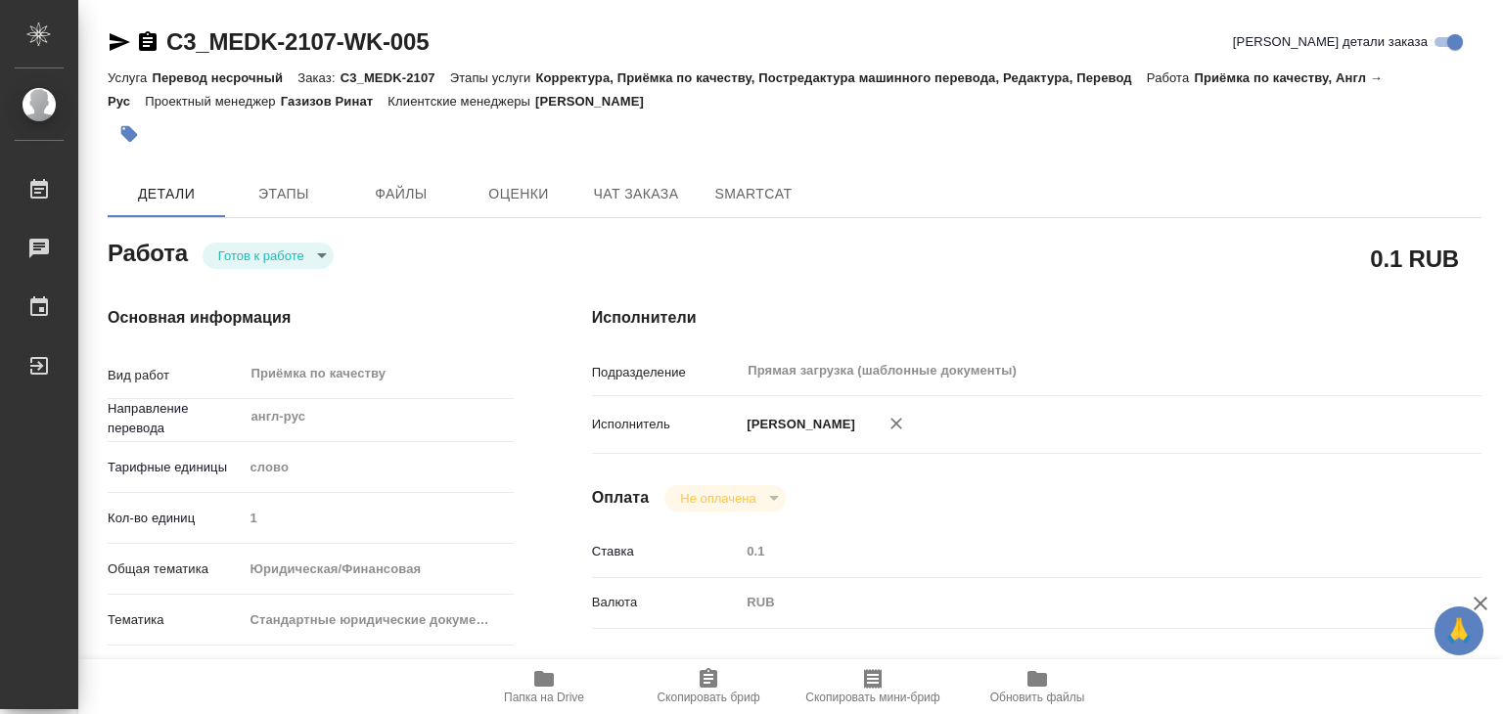
type textarea "x"
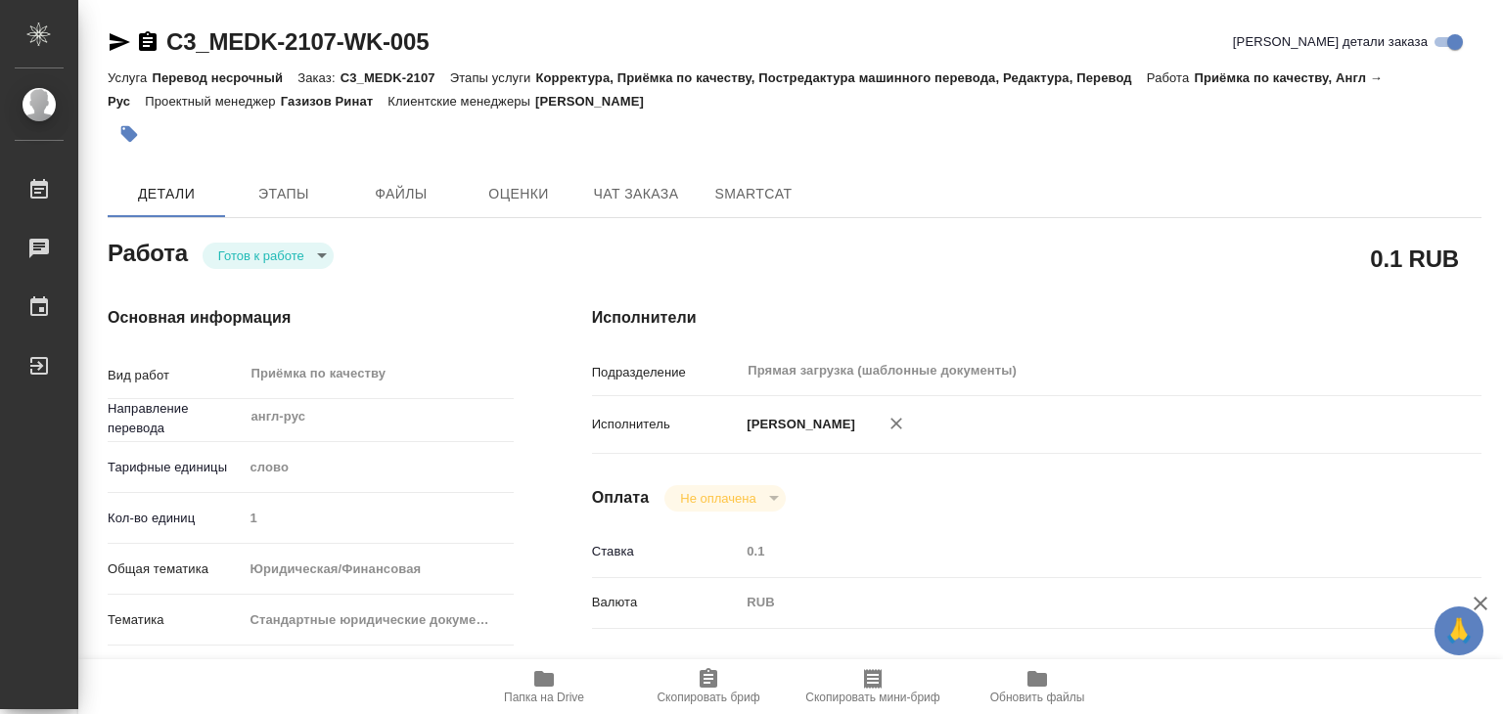
type textarea "x"
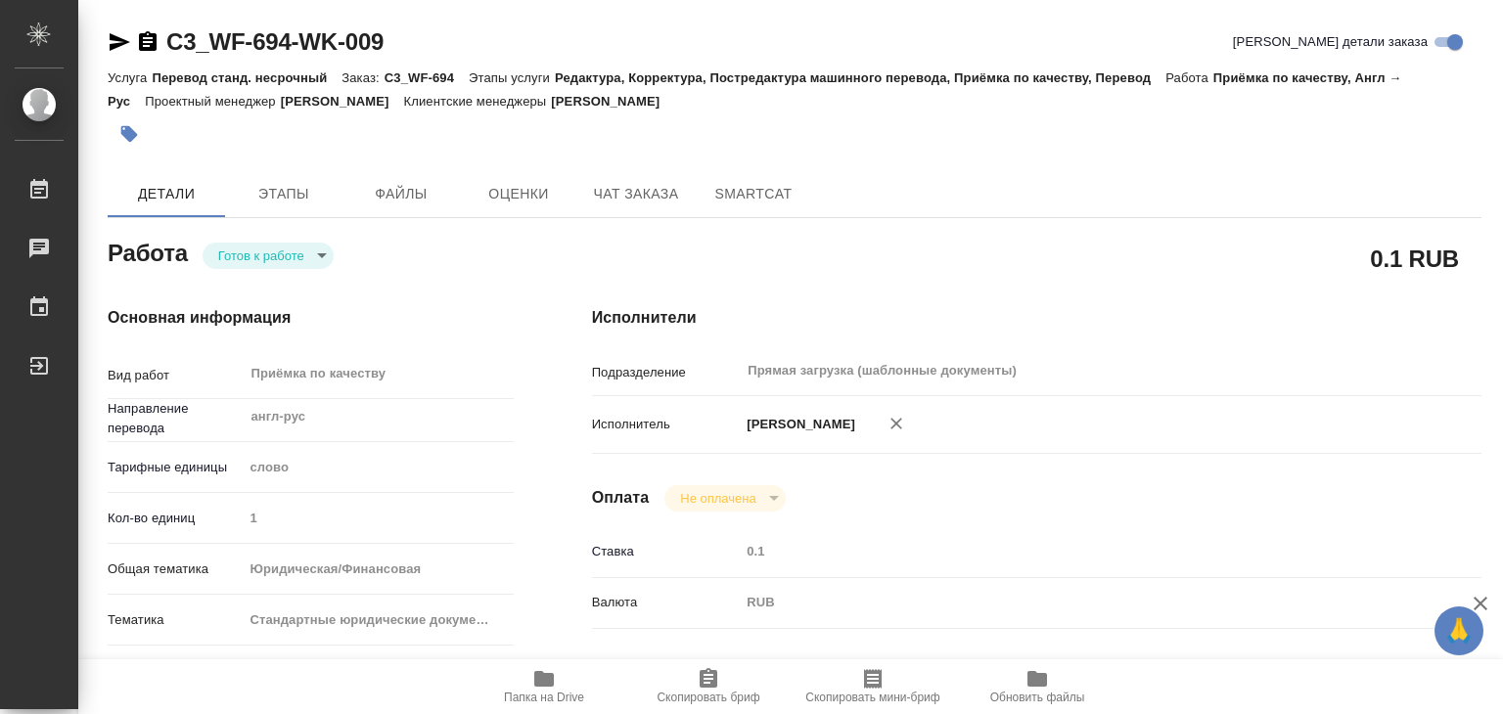
type textarea "x"
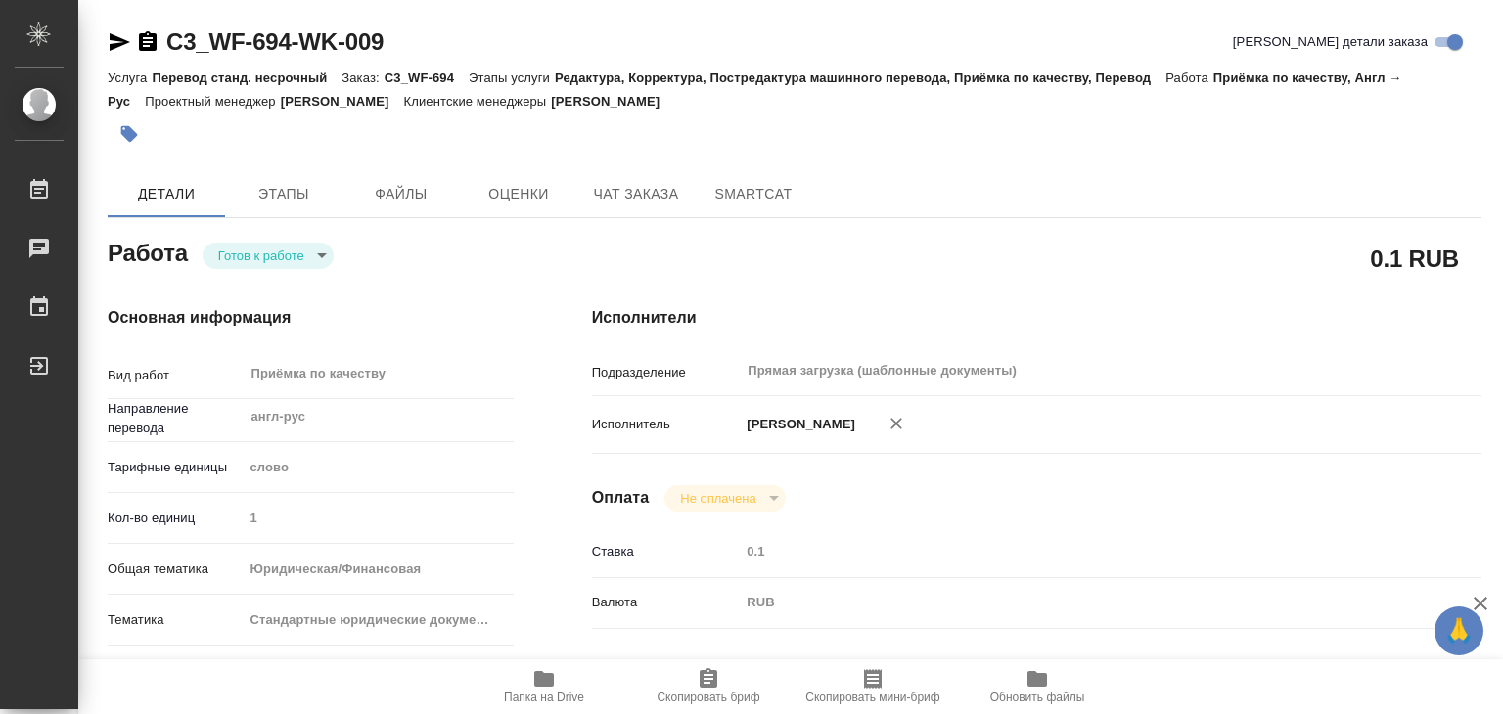
type textarea "x"
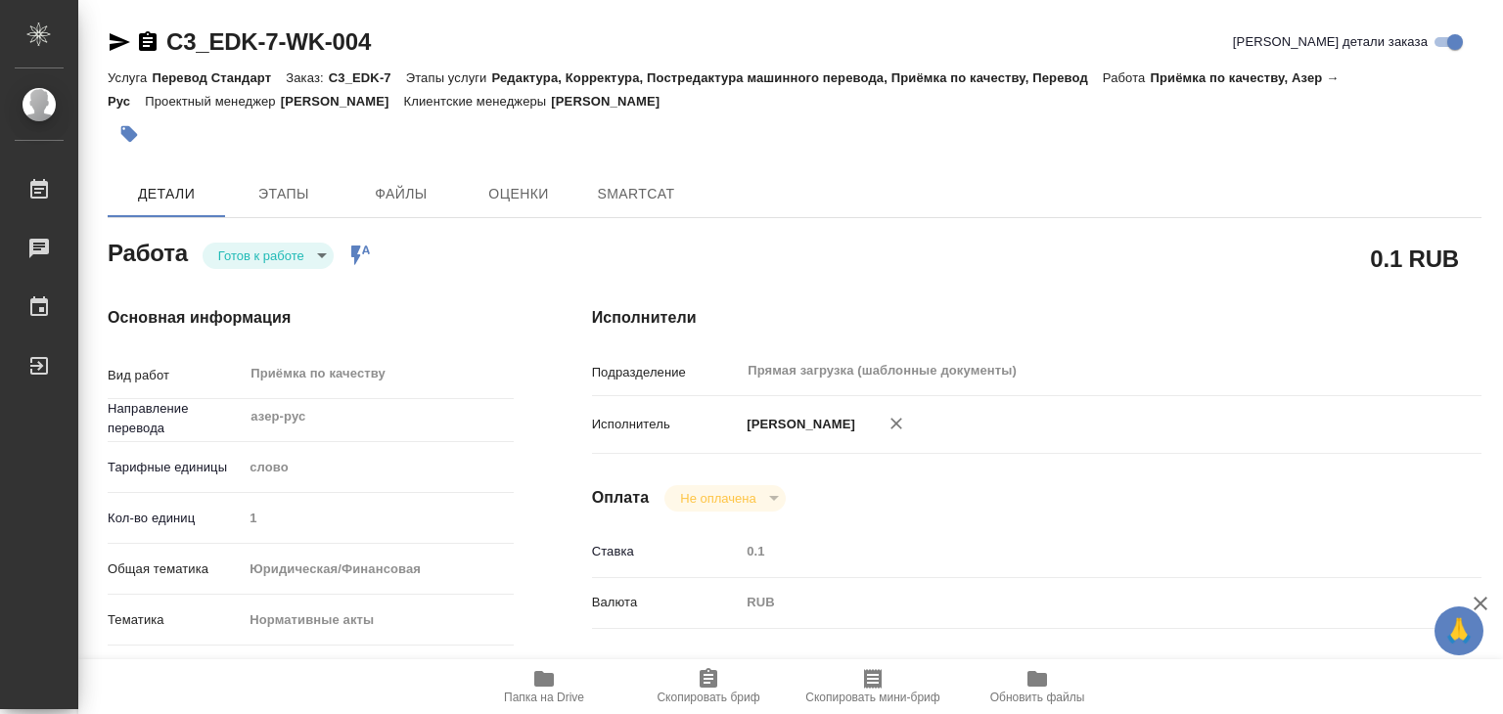
type textarea "x"
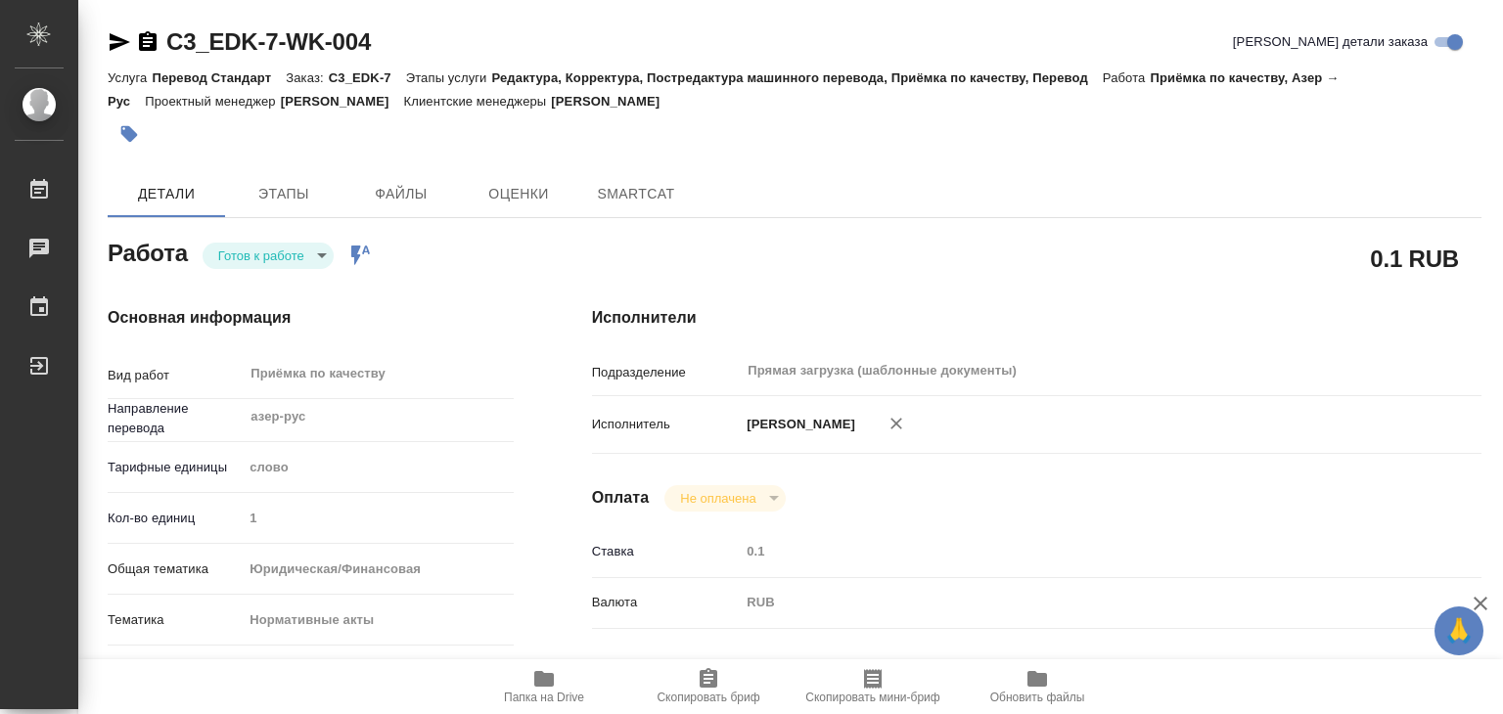
type textarea "x"
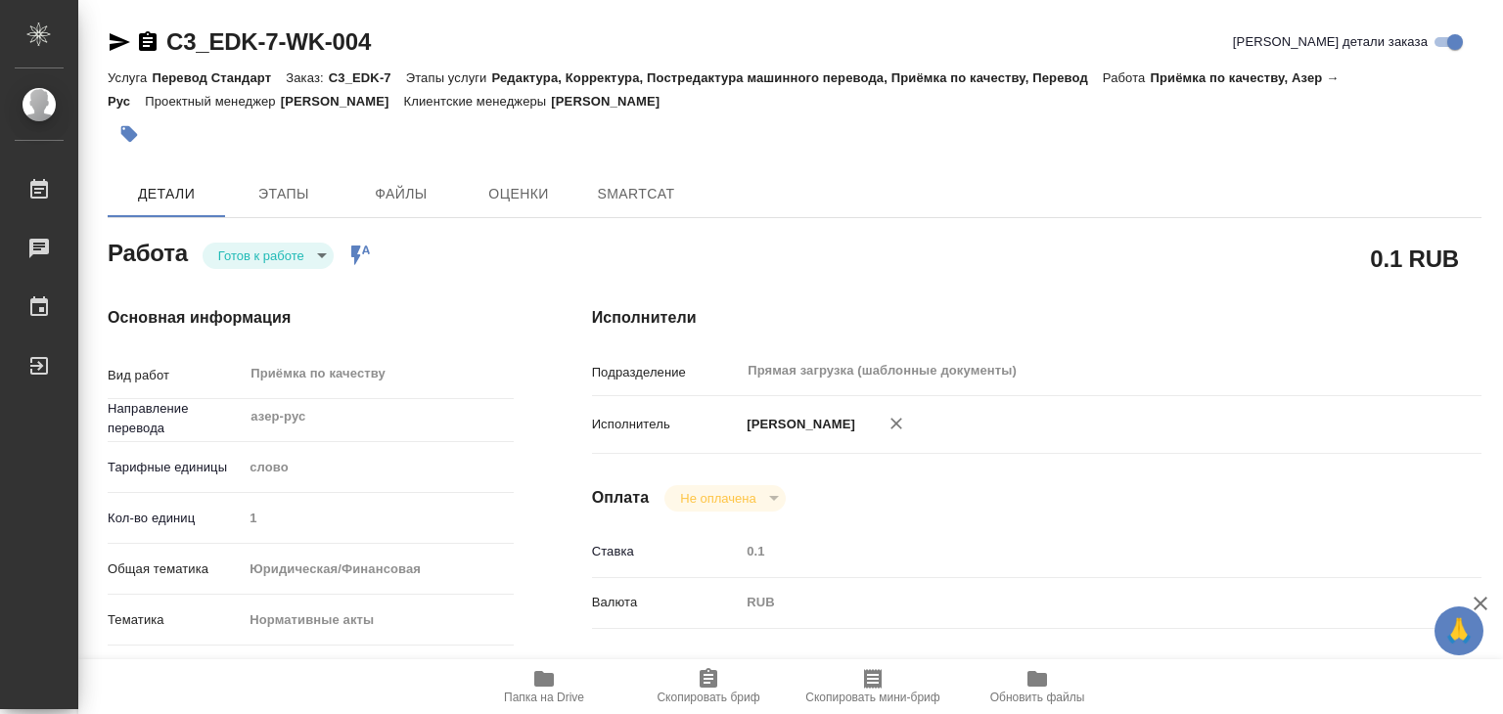
type textarea "x"
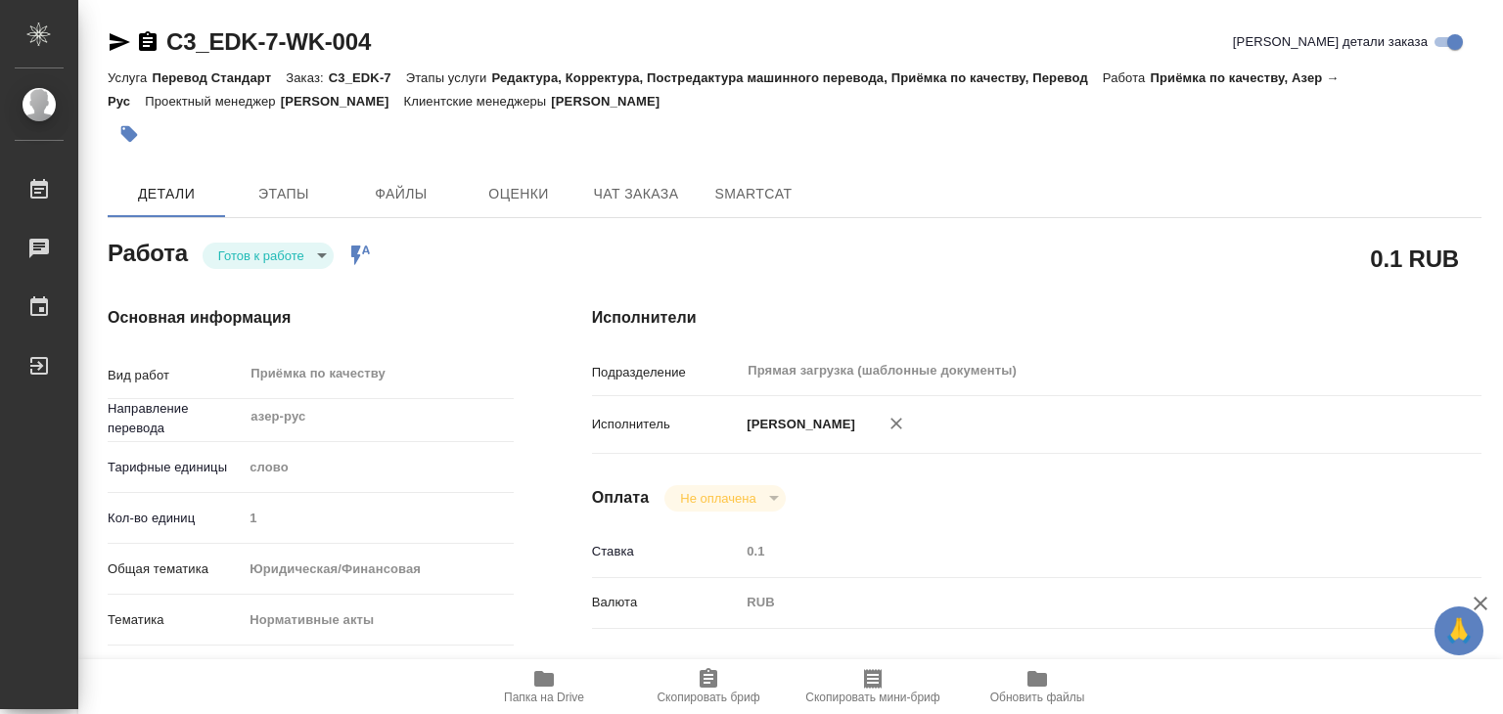
type textarea "x"
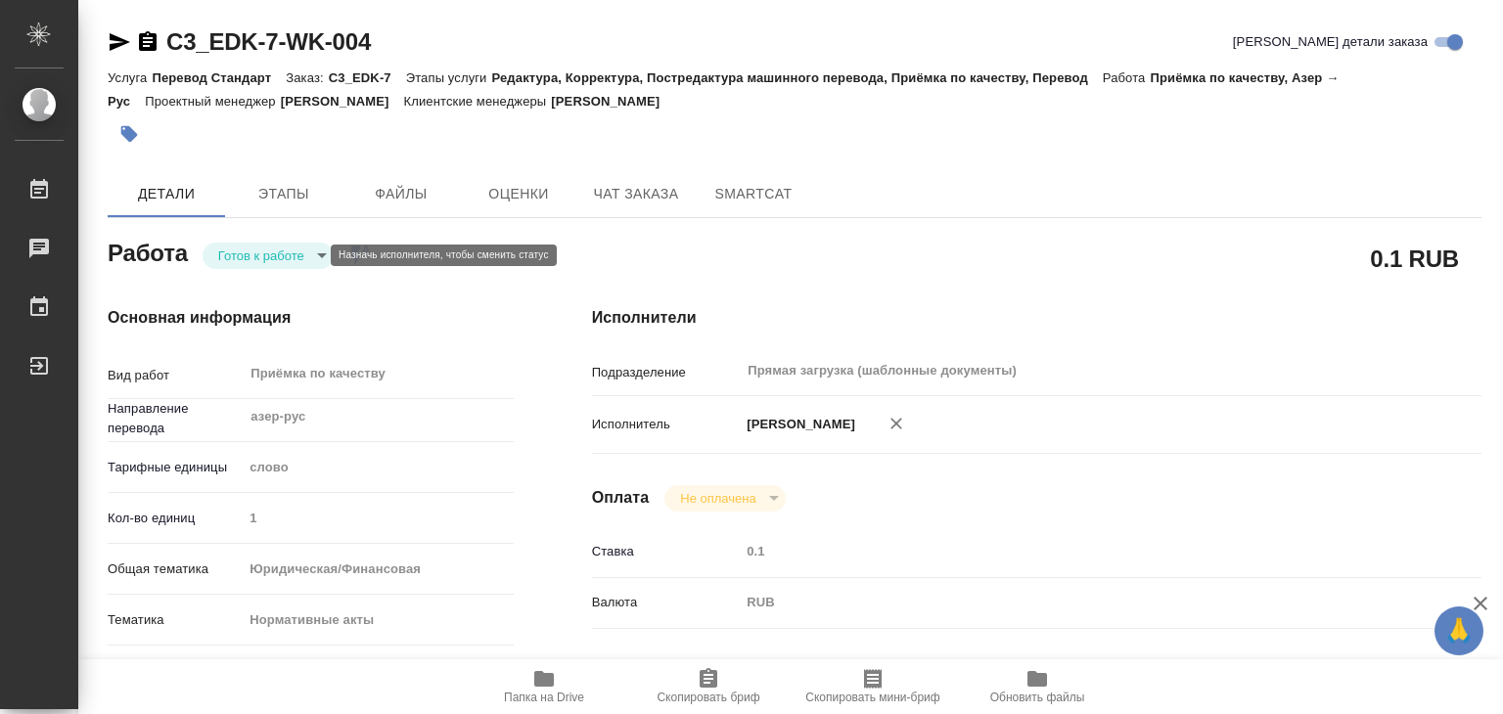
click at [266, 251] on body "🙏 .cls-1 fill:#fff; AWATERA Alilekova Valeriya Работы Чаты График Выйти C3_EDK-…" at bounding box center [751, 357] width 1503 height 714
type textarea "x"
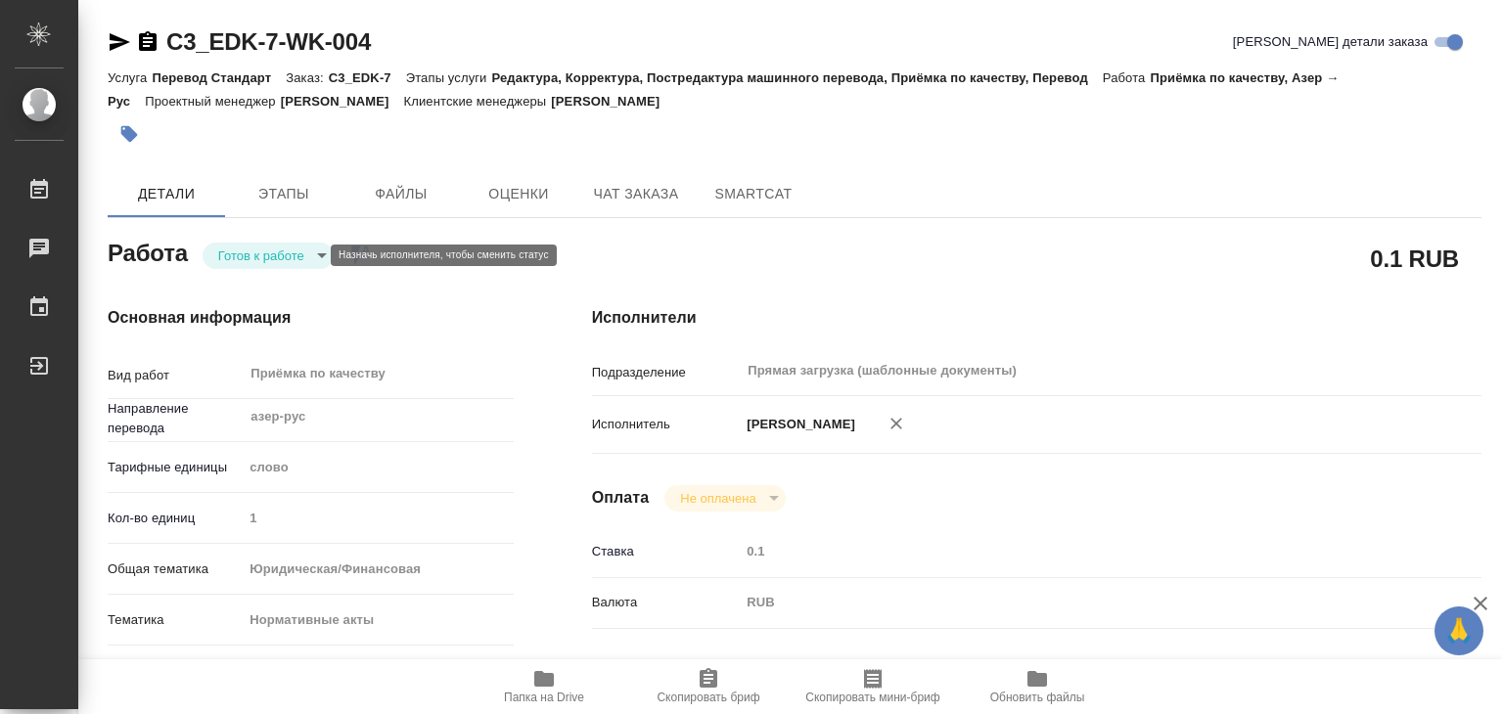
type textarea "x"
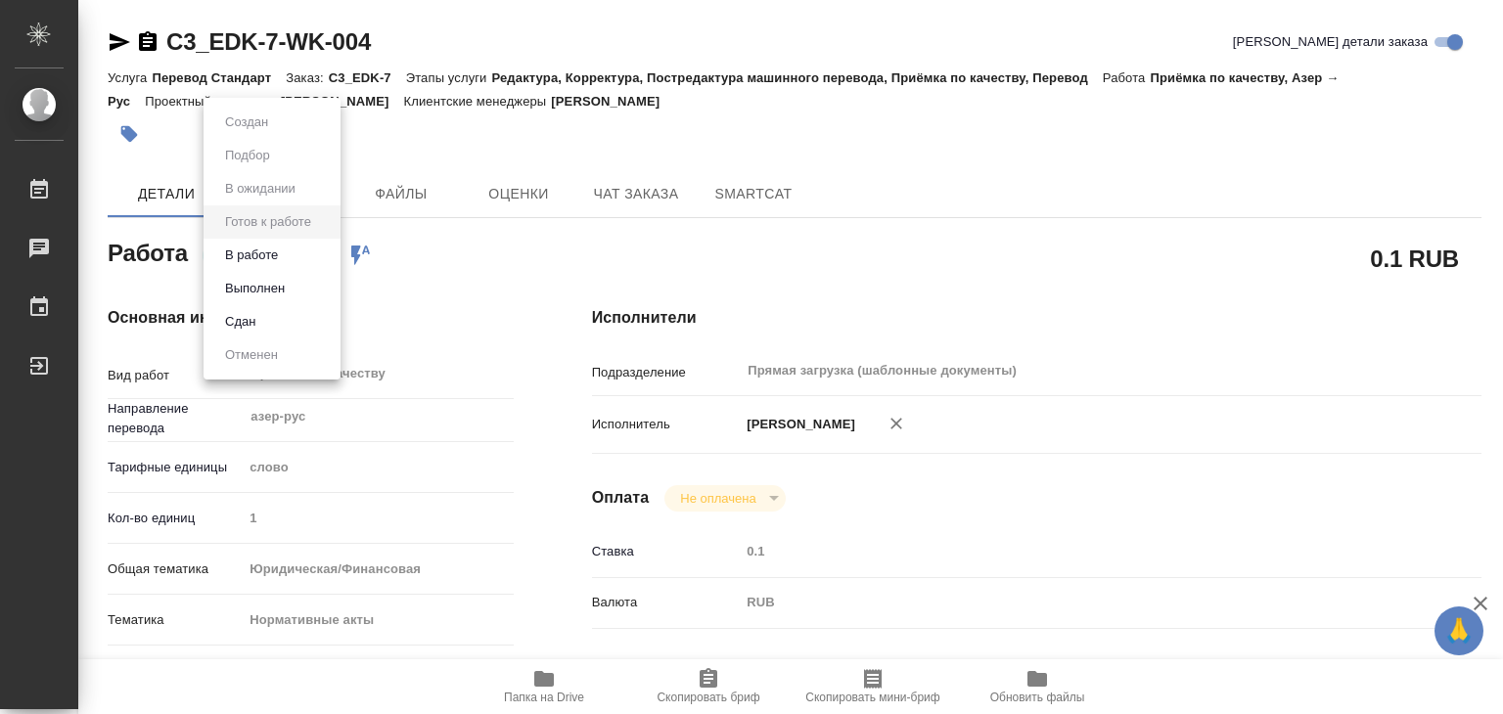
click at [324, 251] on li "В работе" at bounding box center [271, 255] width 137 height 33
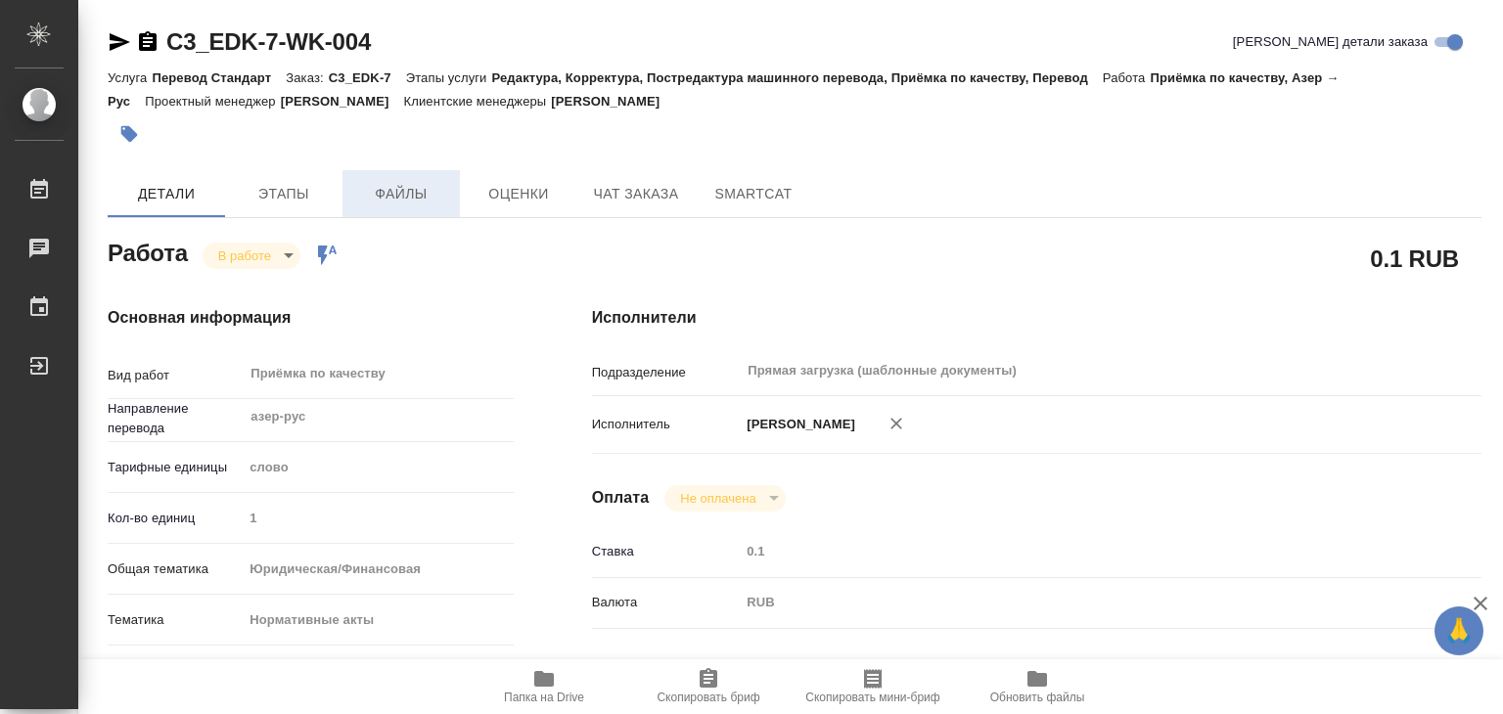
type textarea "x"
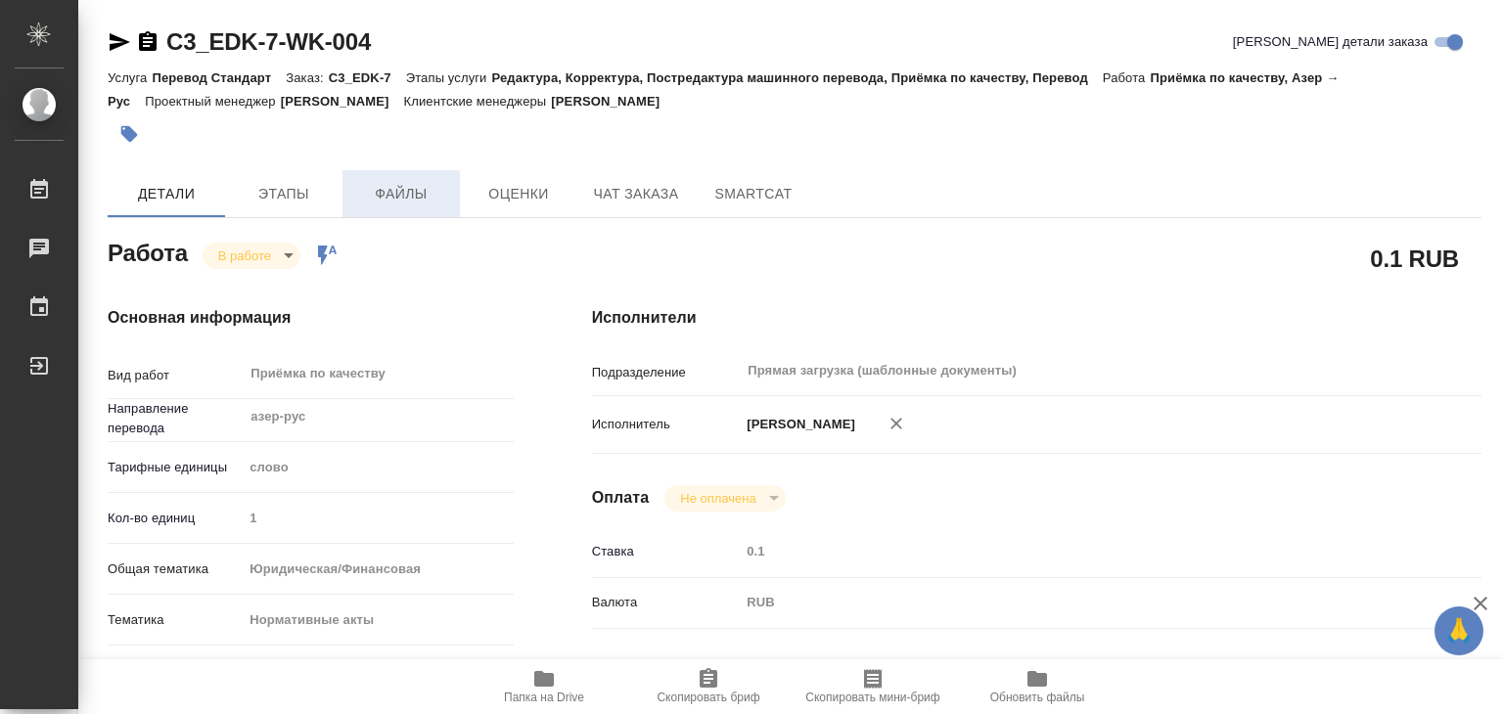
type textarea "x"
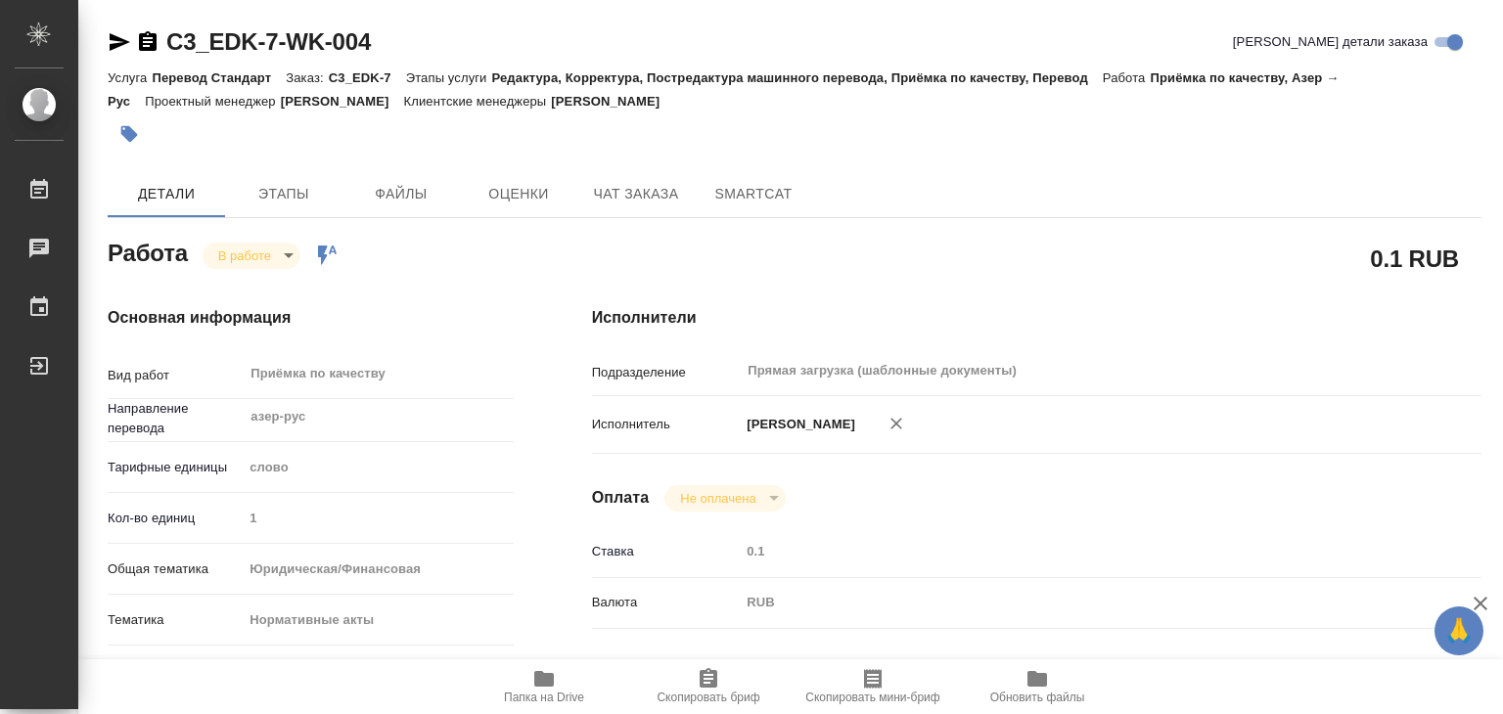
type textarea "x"
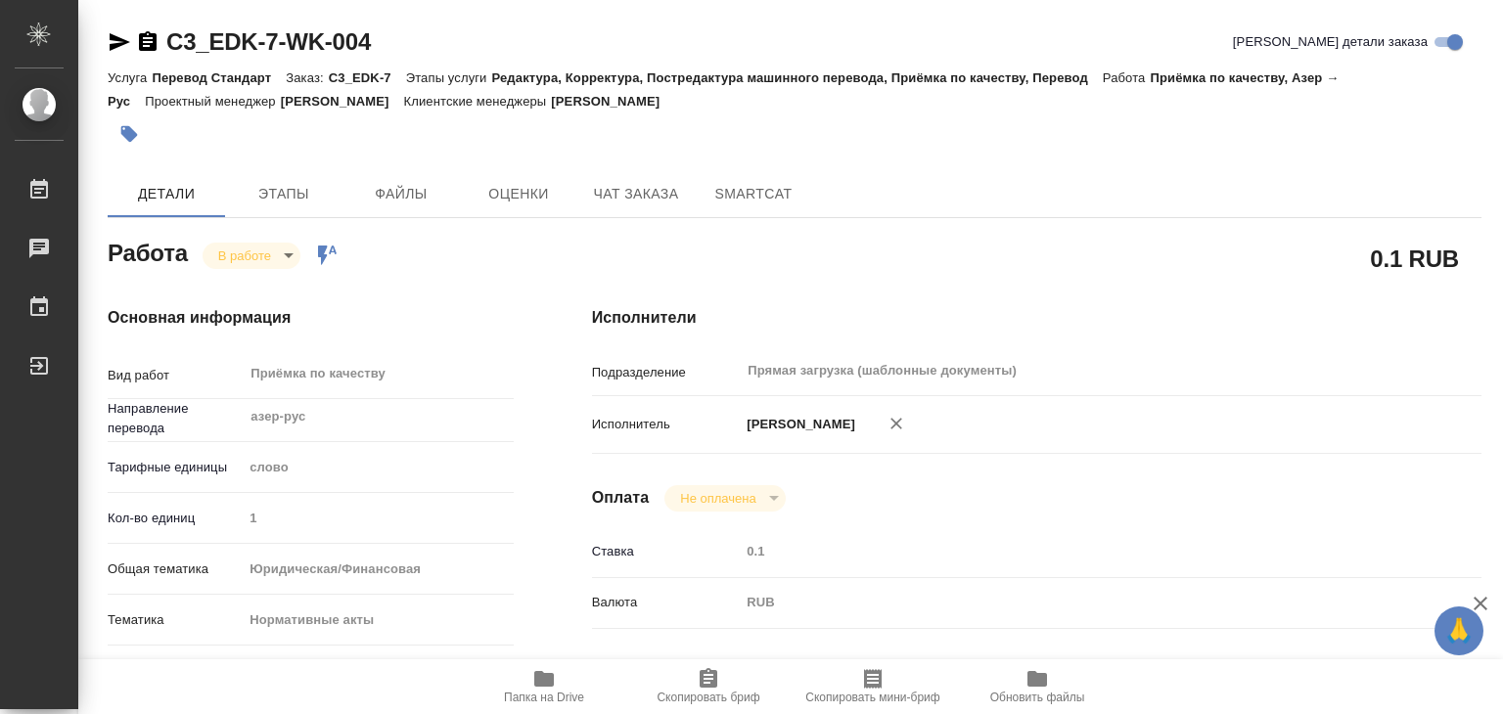
type textarea "x"
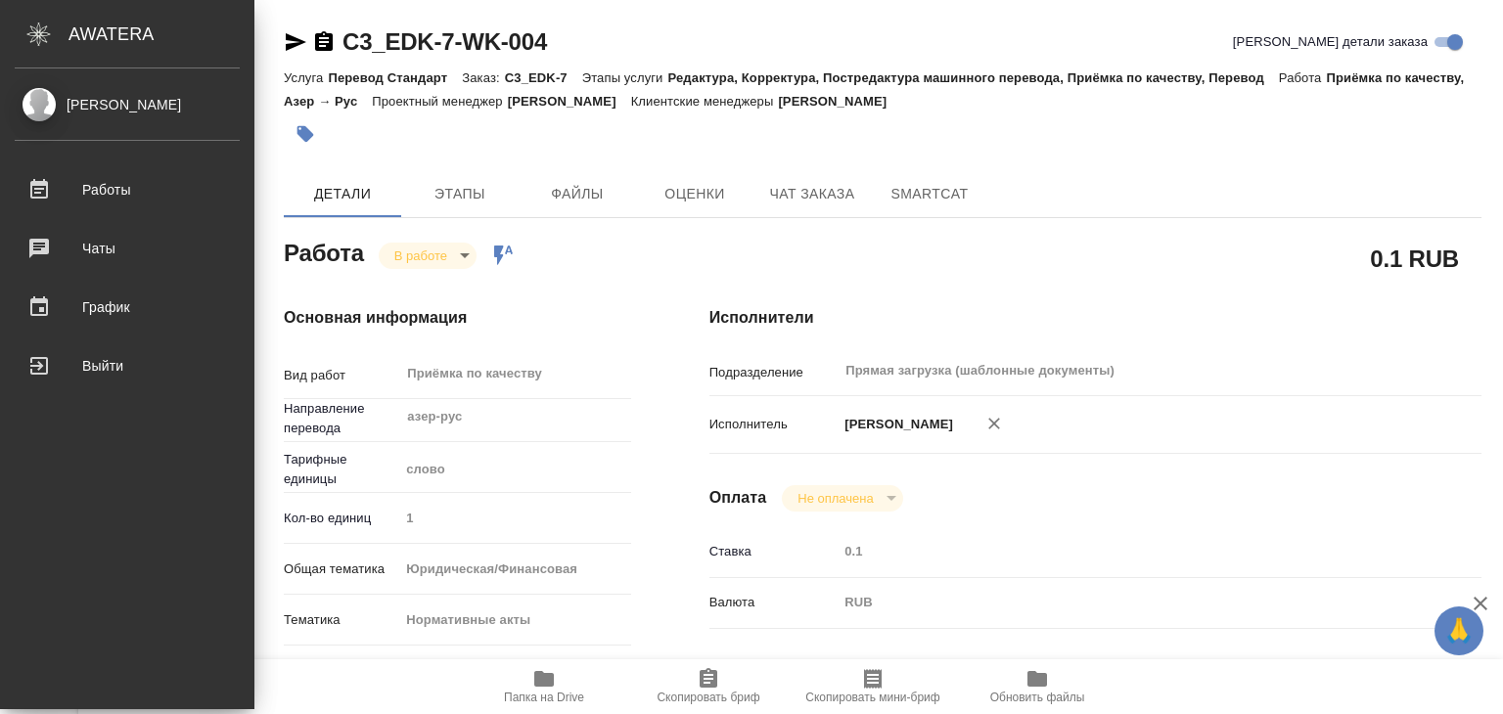
type textarea "x"
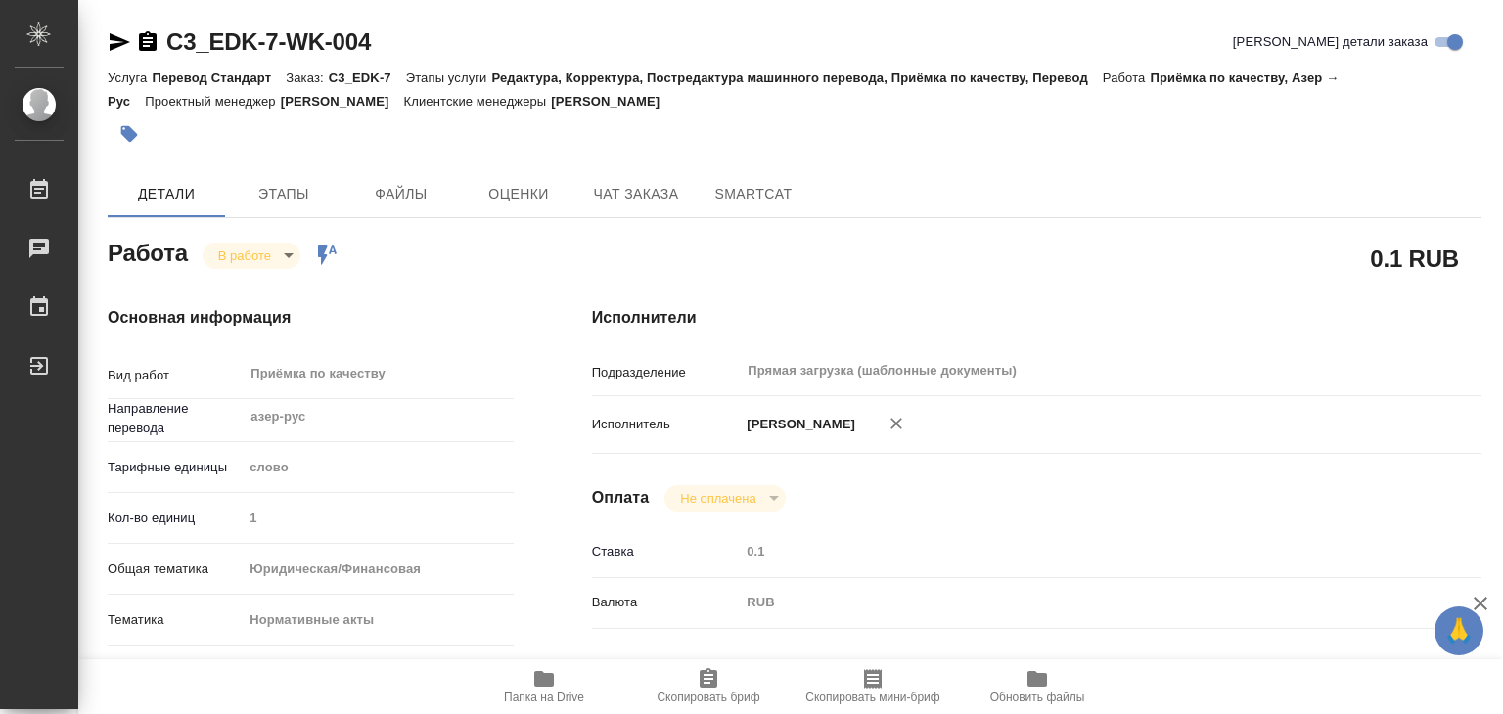
click at [575, 686] on span "Папка на Drive" at bounding box center [543, 685] width 141 height 37
click at [133, 145] on button "button" at bounding box center [129, 134] width 43 height 43
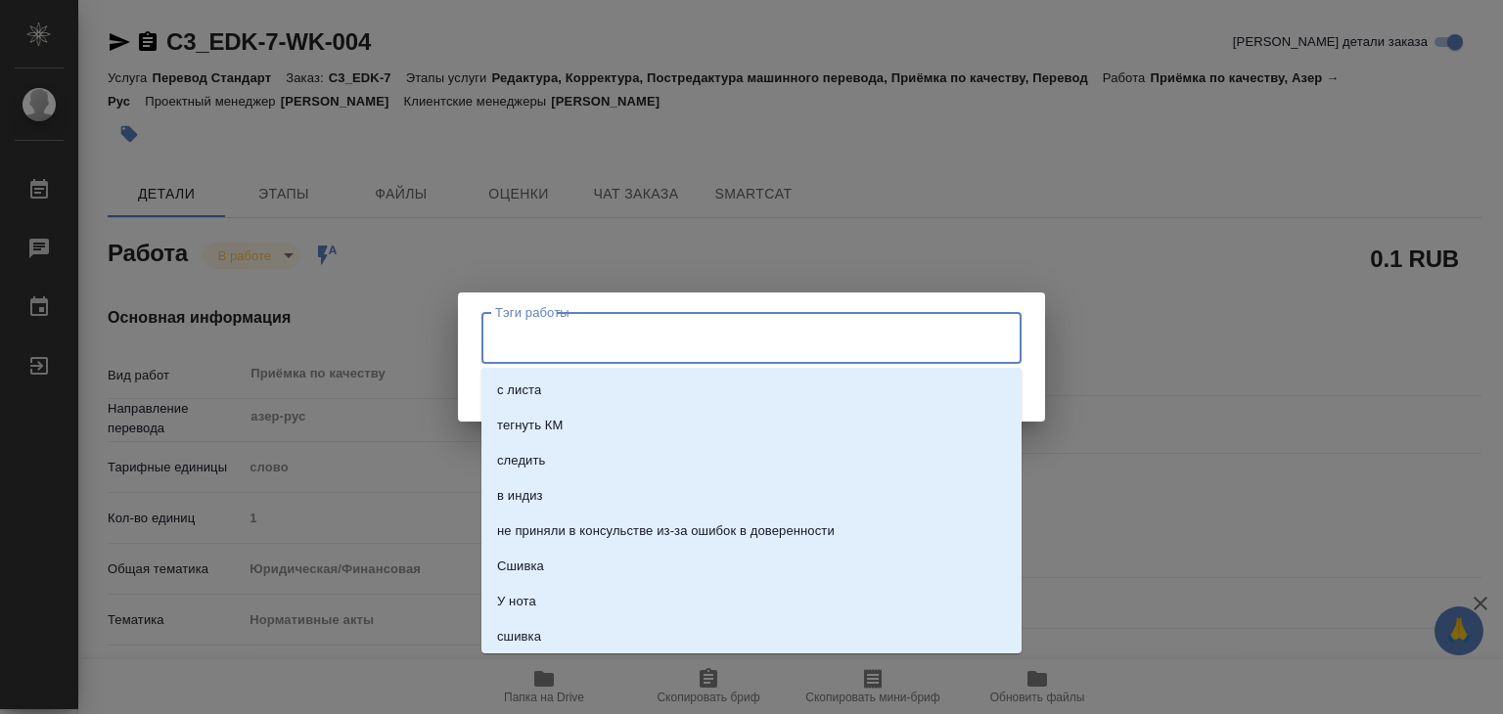
click at [572, 330] on input "Тэги работы" at bounding box center [732, 337] width 485 height 33
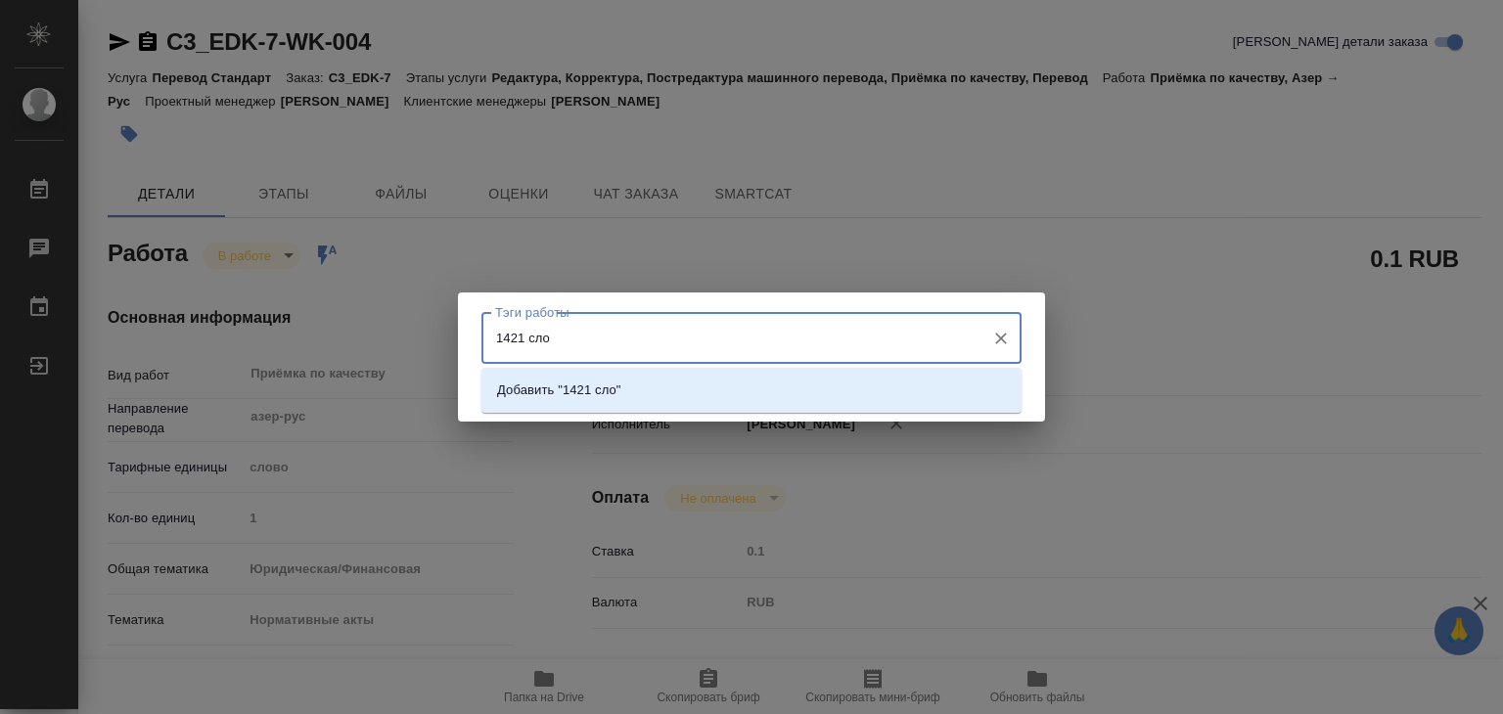
type input "1421 слов"
click at [625, 389] on p "Добавить "1421 слов"" at bounding box center [562, 391] width 131 height 20
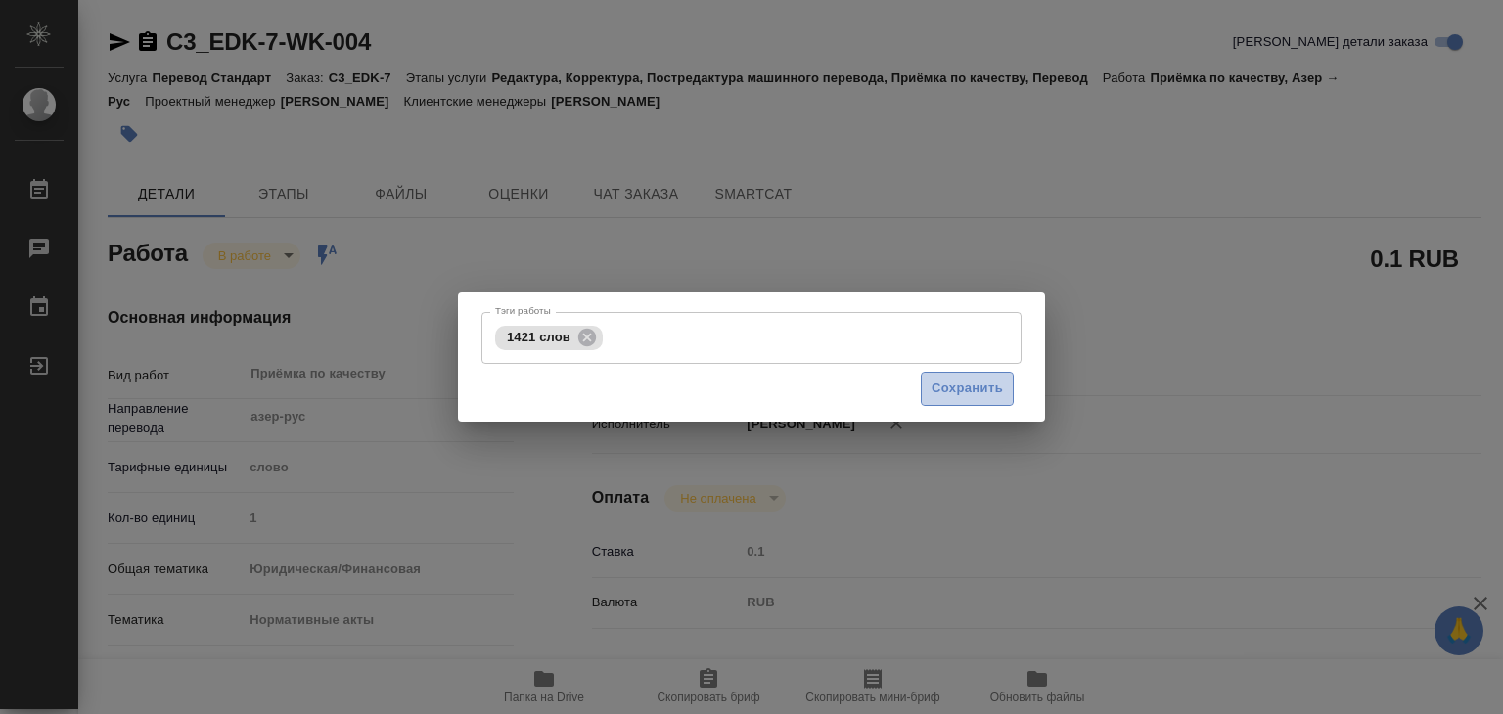
click at [982, 393] on span "Сохранить" at bounding box center [966, 389] width 71 height 23
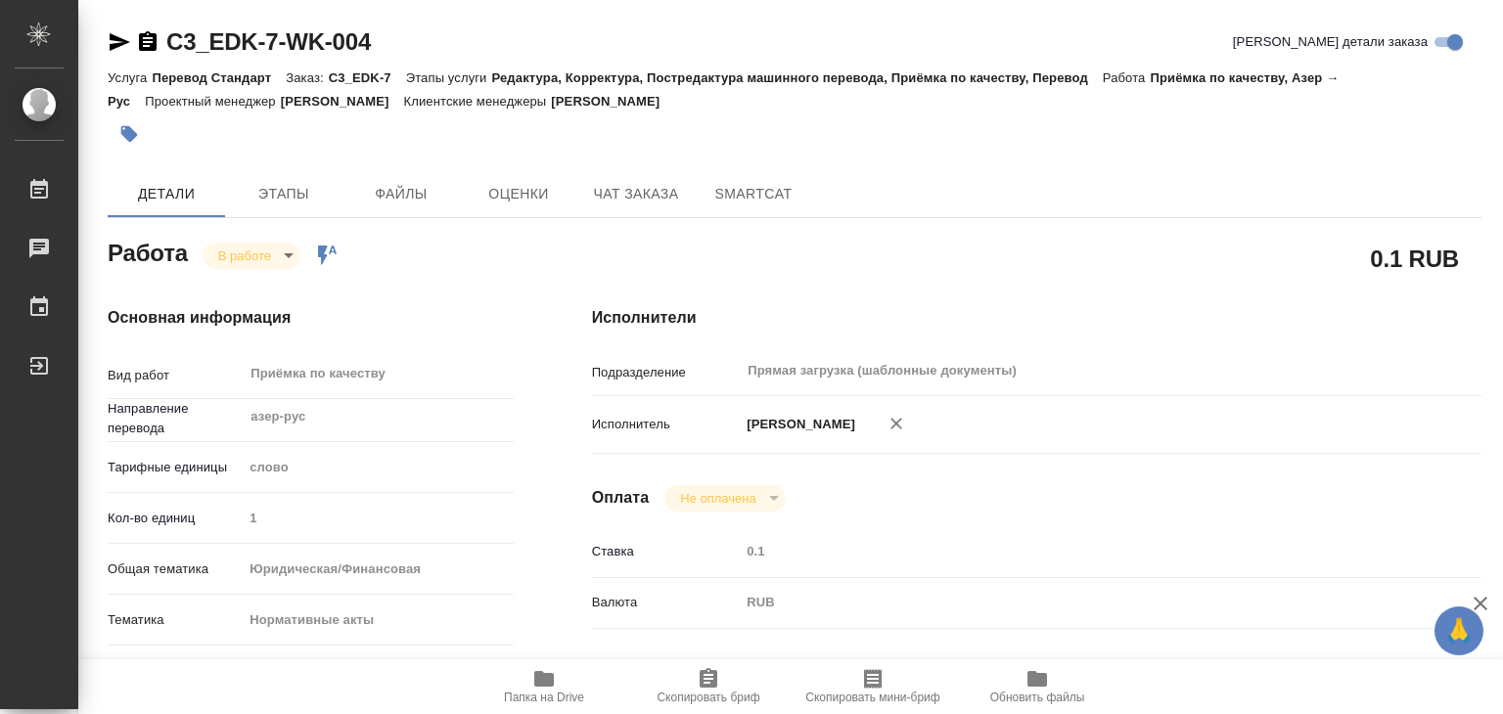
type input "inProgress"
type textarea "Приёмка по качеству"
type textarea "x"
type input "азер-рус"
type input "5a8b1489cc6b4906c91bfd90"
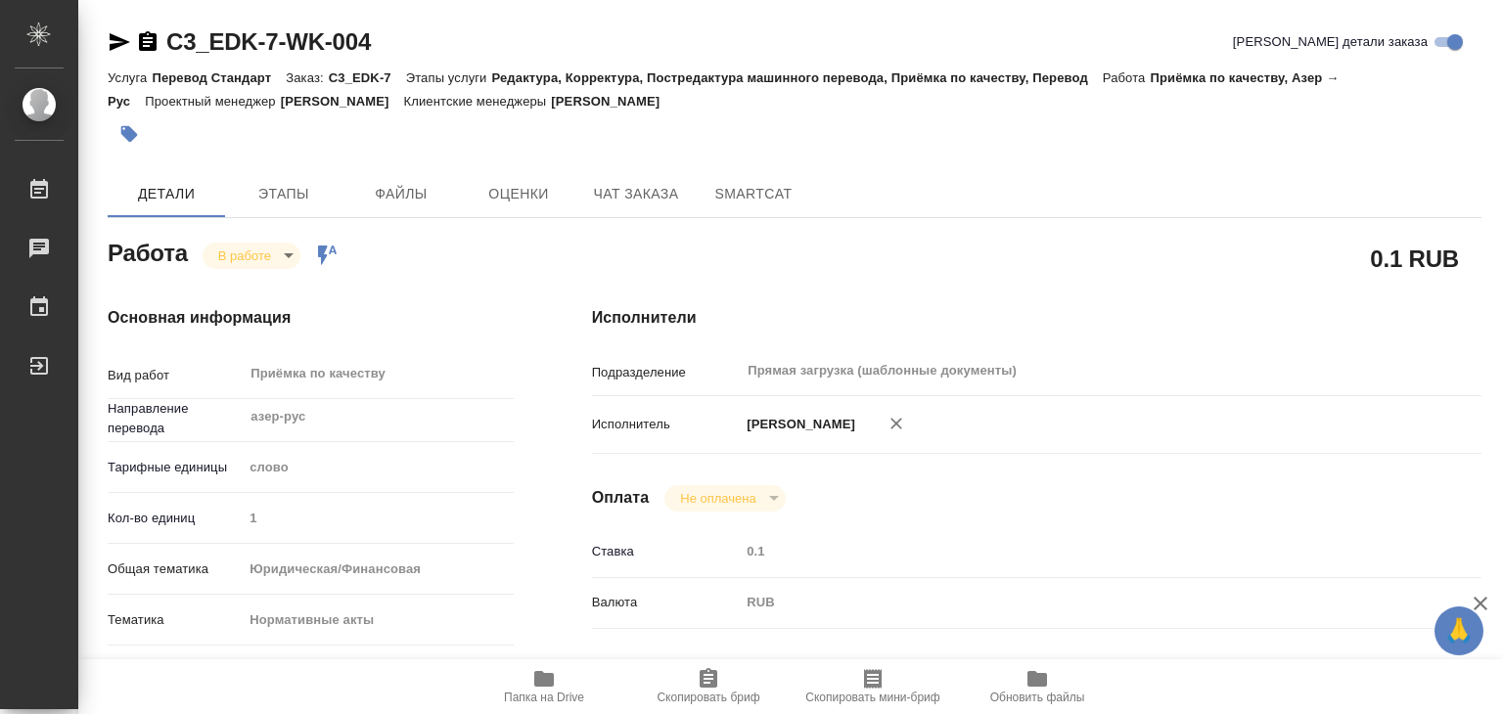
type input "1"
type input "yr-fn"
type input "5f647205b73bc97568ca66b7"
checkbox input "true"
type input "27.08.2025 13:00"
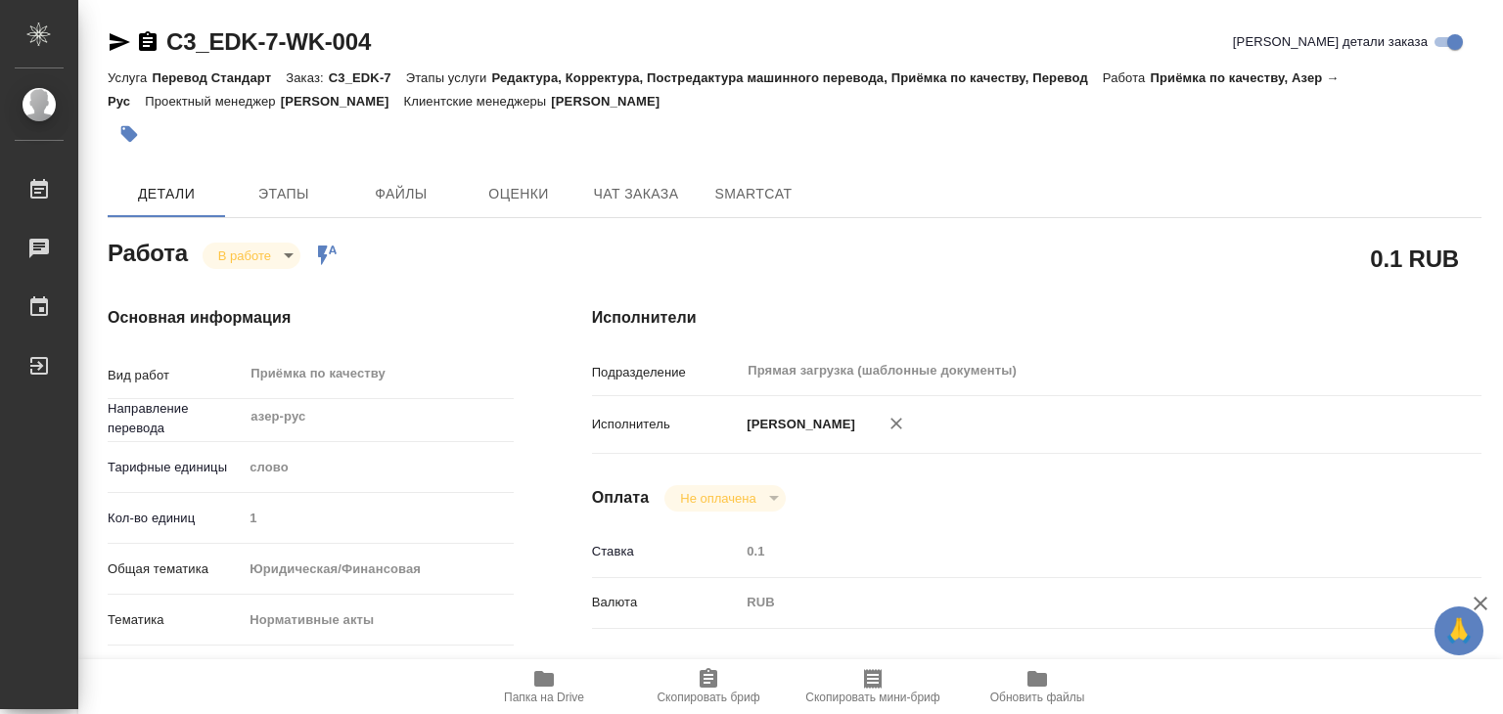
type input "27.08.2025 11:07"
type input "27.08.2025 14:00"
type input "27.08.2025 16:00"
type input "Прямая загрузка (шаблонные документы)"
type input "notPayed"
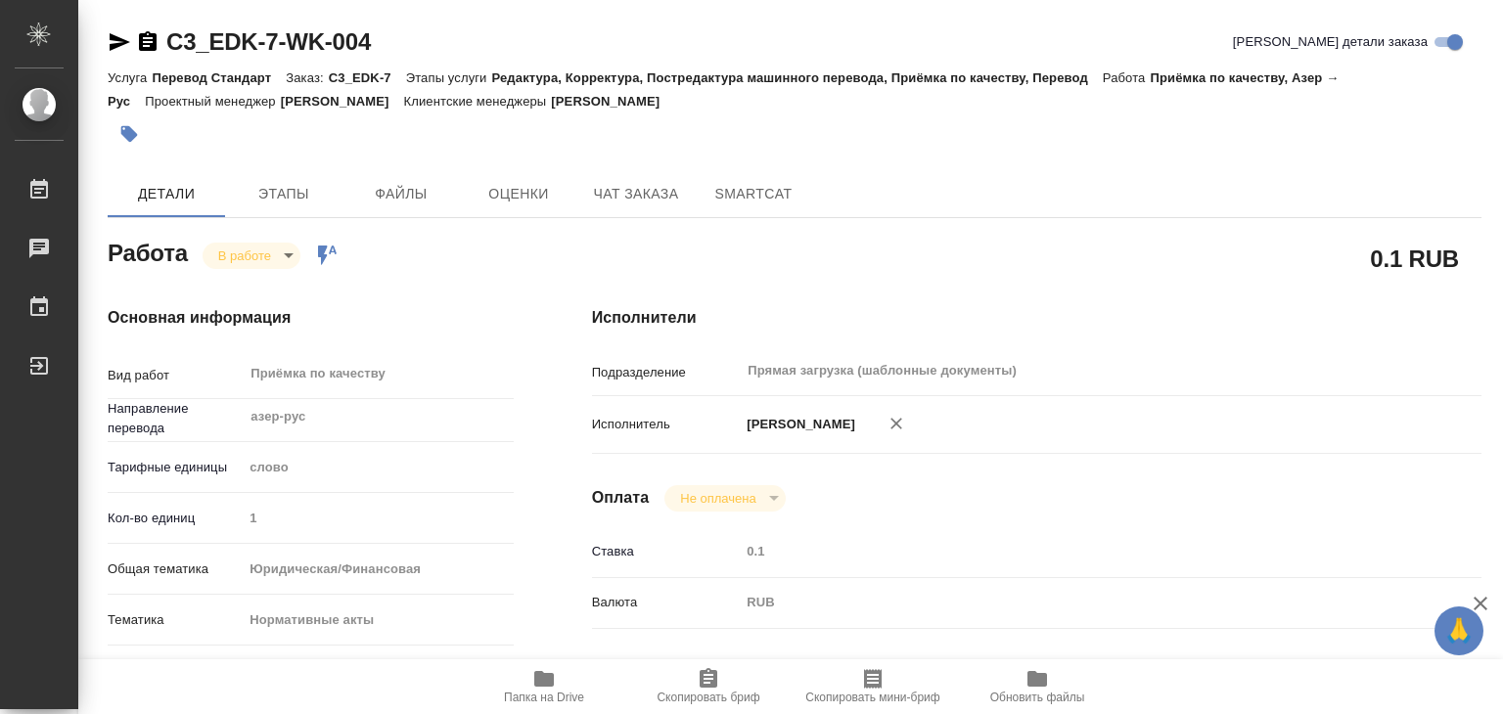
type input "0.1"
type input "RUB"
type input "[PERSON_NAME]"
type textarea "Проверить под нот после фрилансера азер-рус Файлы - https://drive.awatera.com/s…"
type textarea "x"
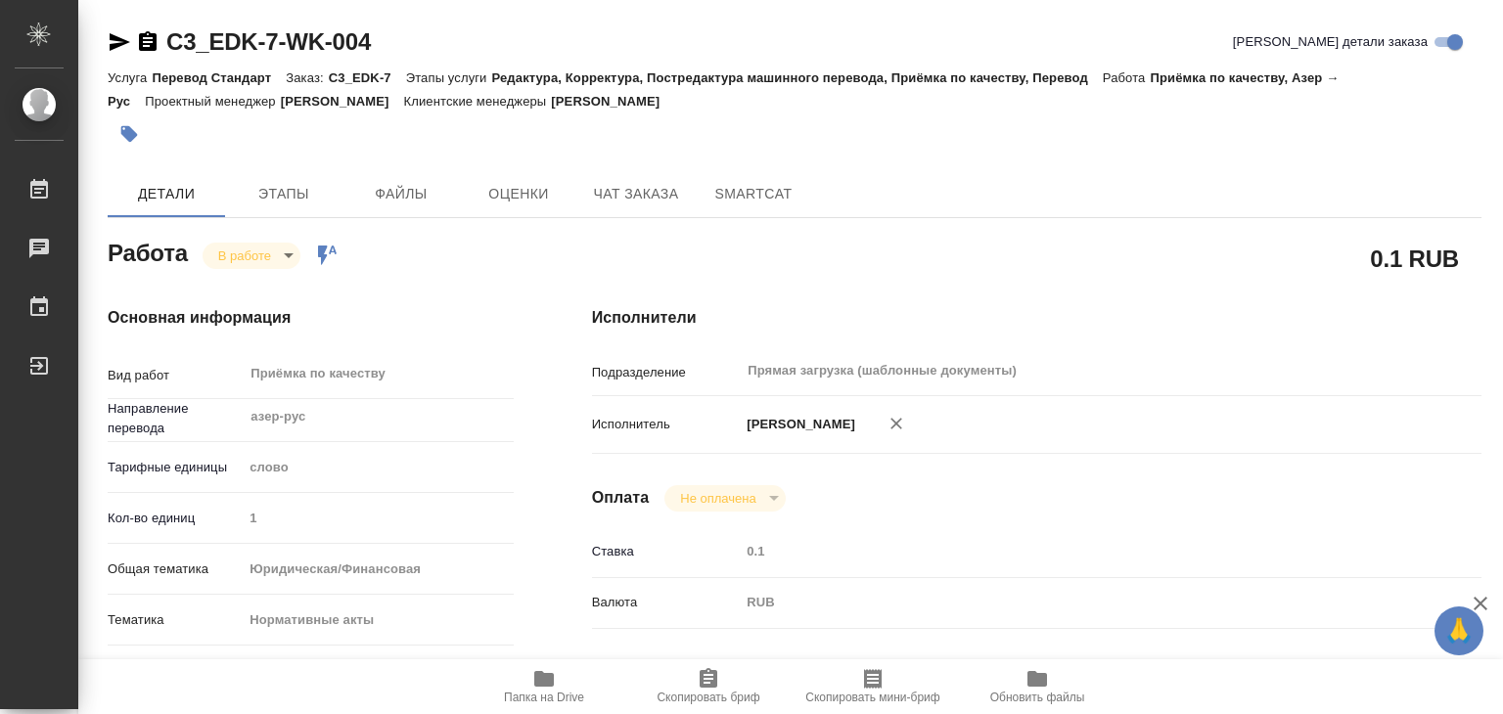
type textarea "/Clients/ЕвроДекор/Orders/C3_EDK-7/Corrected/C3_EDK-7-WK-004"
type textarea "x"
type input "C3_EDK-7"
type input "Перевод Стандарт"
type input "Редактура, Корректура, Постредактура машинного перевода, Приёмка по качеству, П…"
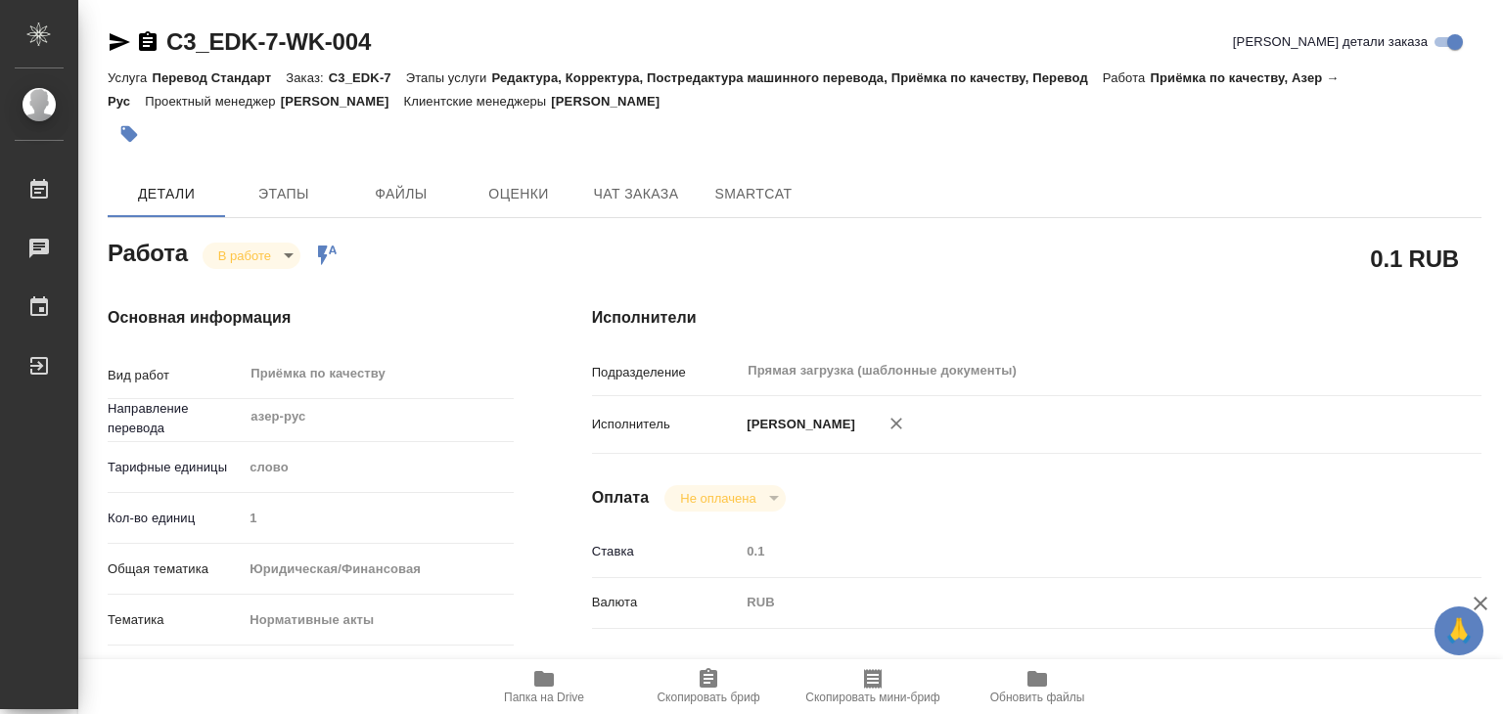
type input "[PERSON_NAME]"
type input "Арсеньева Вера"
type input "/Clients/ЕвроДекор/Orders/C3_EDK-7"
type textarea "x"
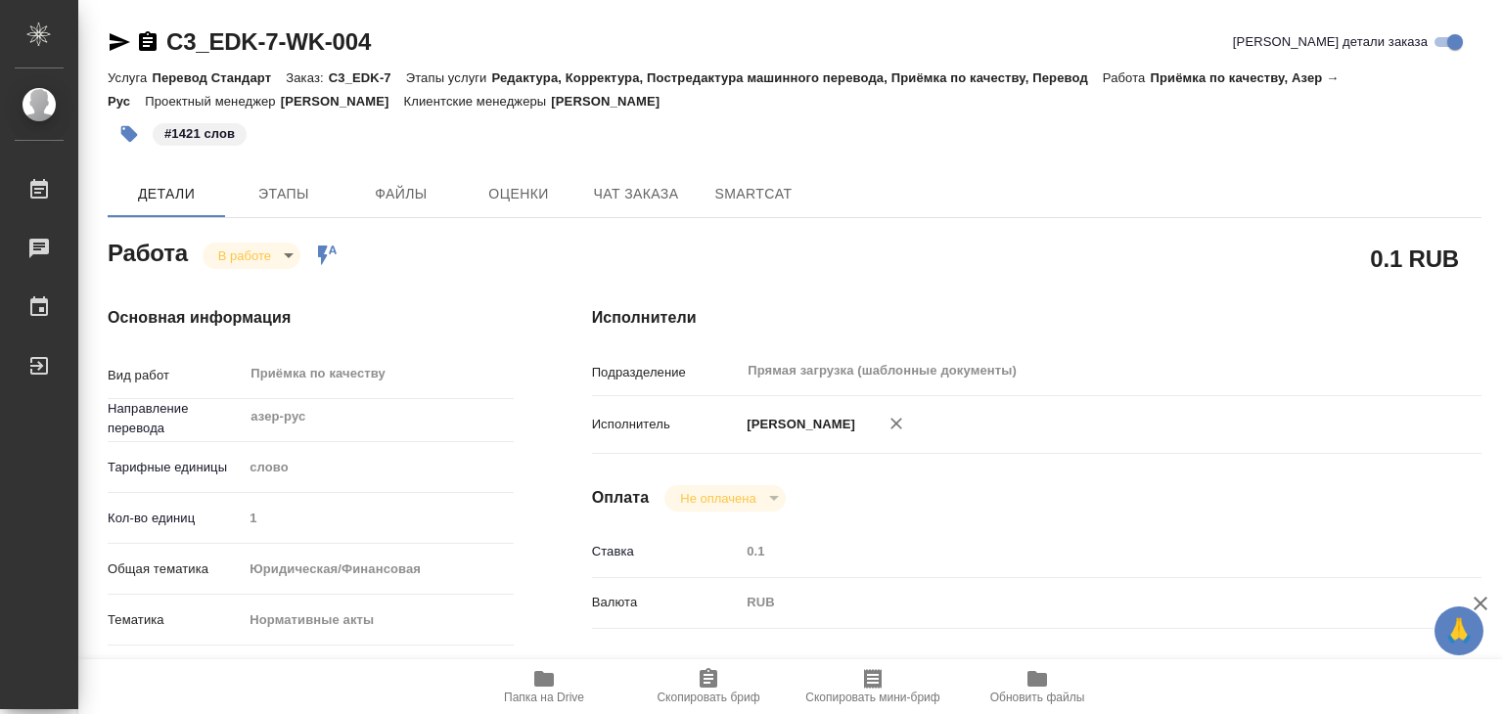
type textarea "x"
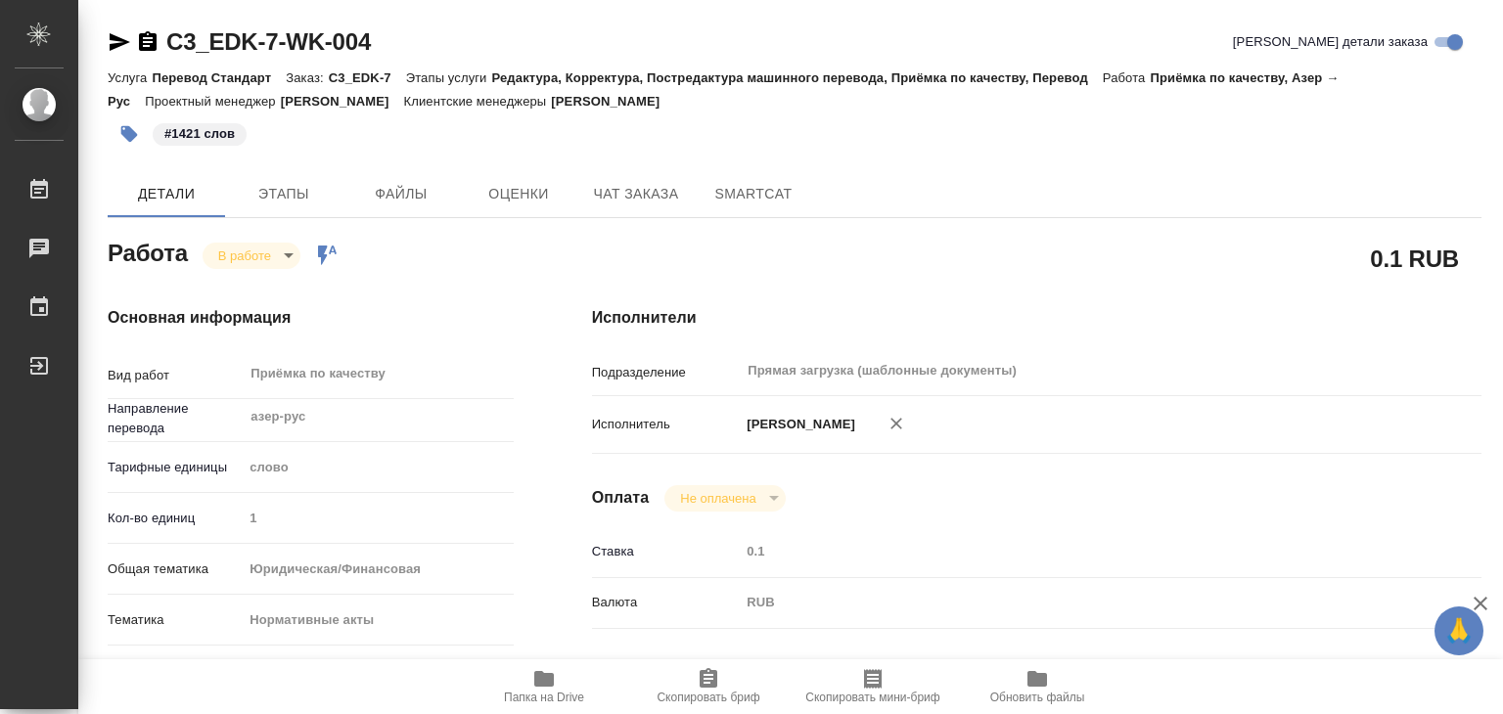
type textarea "x"
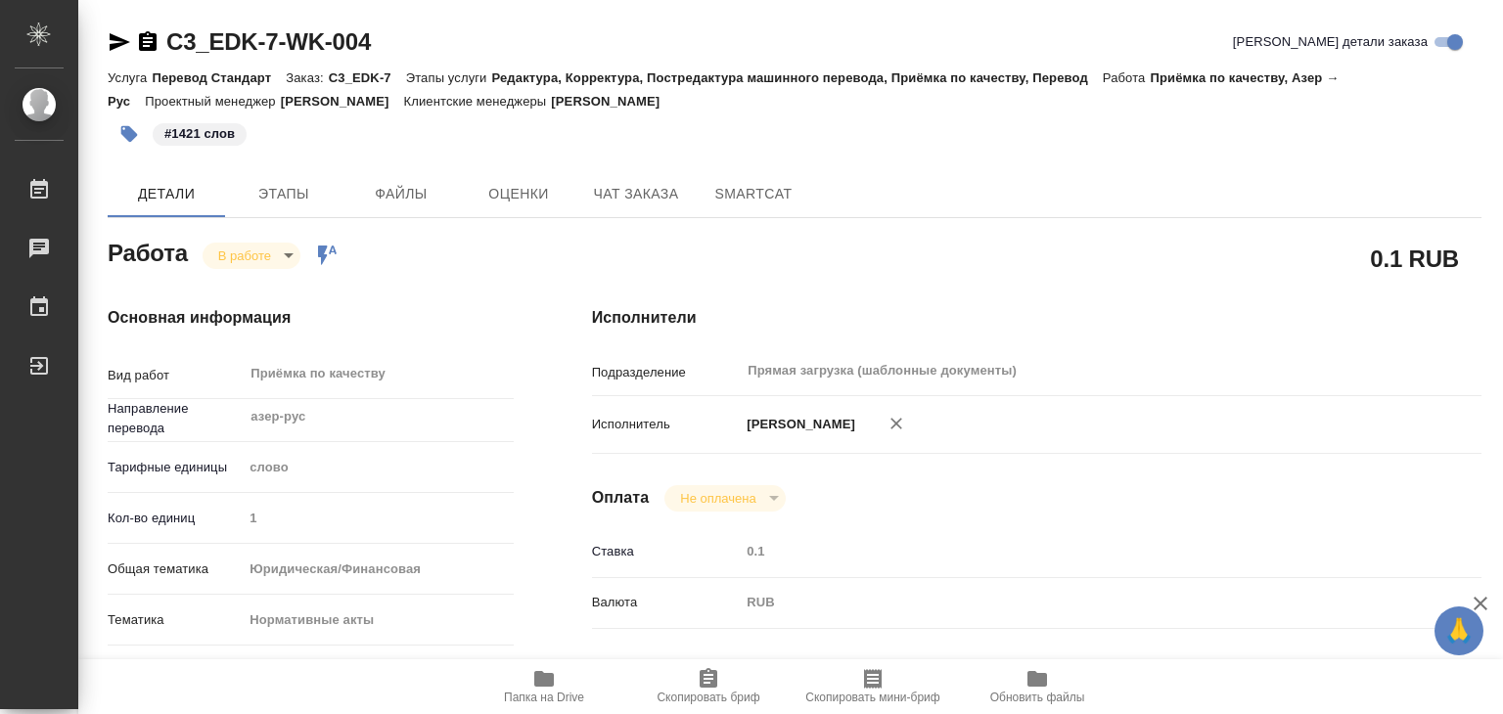
type textarea "x"
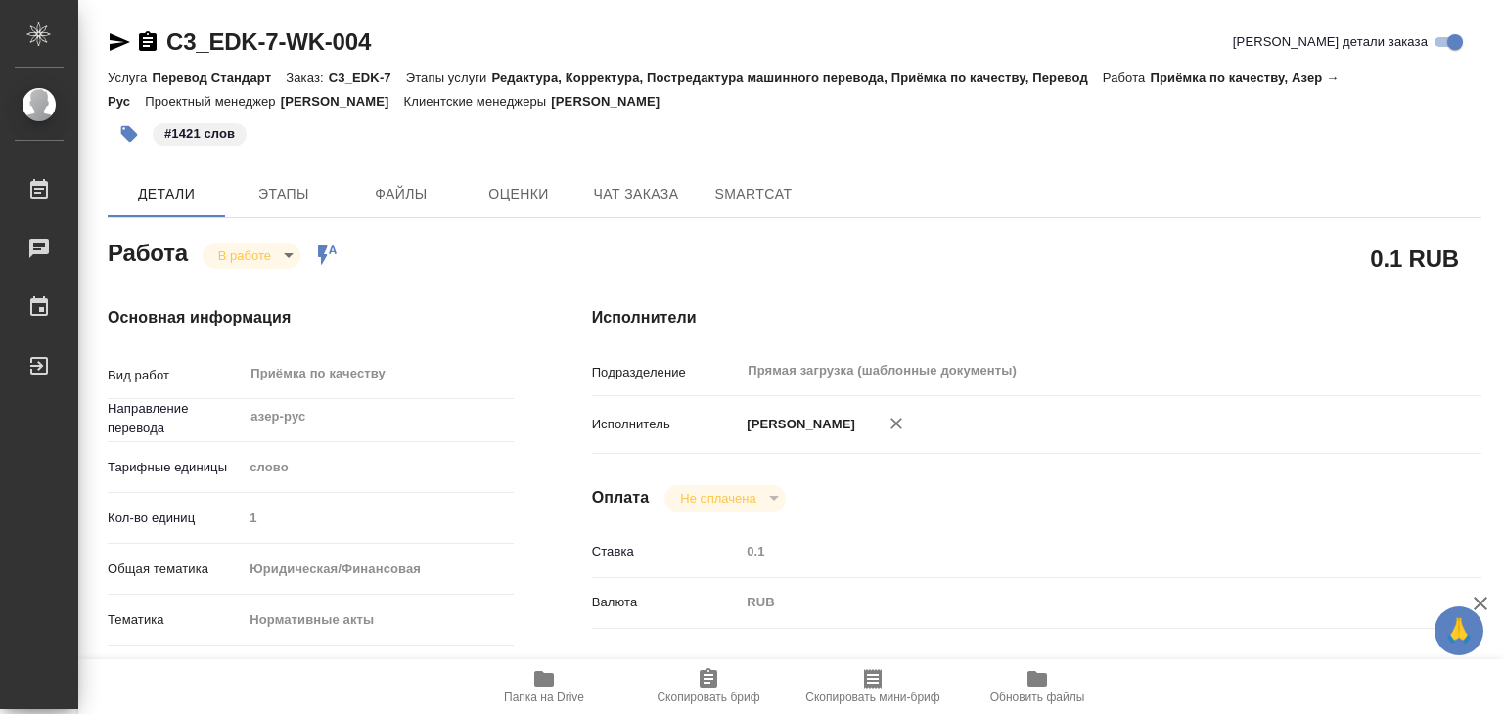
click at [265, 256] on body "🙏 .cls-1 fill:#fff; AWATERA Alilekova Valeriya Работы 0 Чаты График Выйти C3_ED…" at bounding box center [751, 357] width 1503 height 714
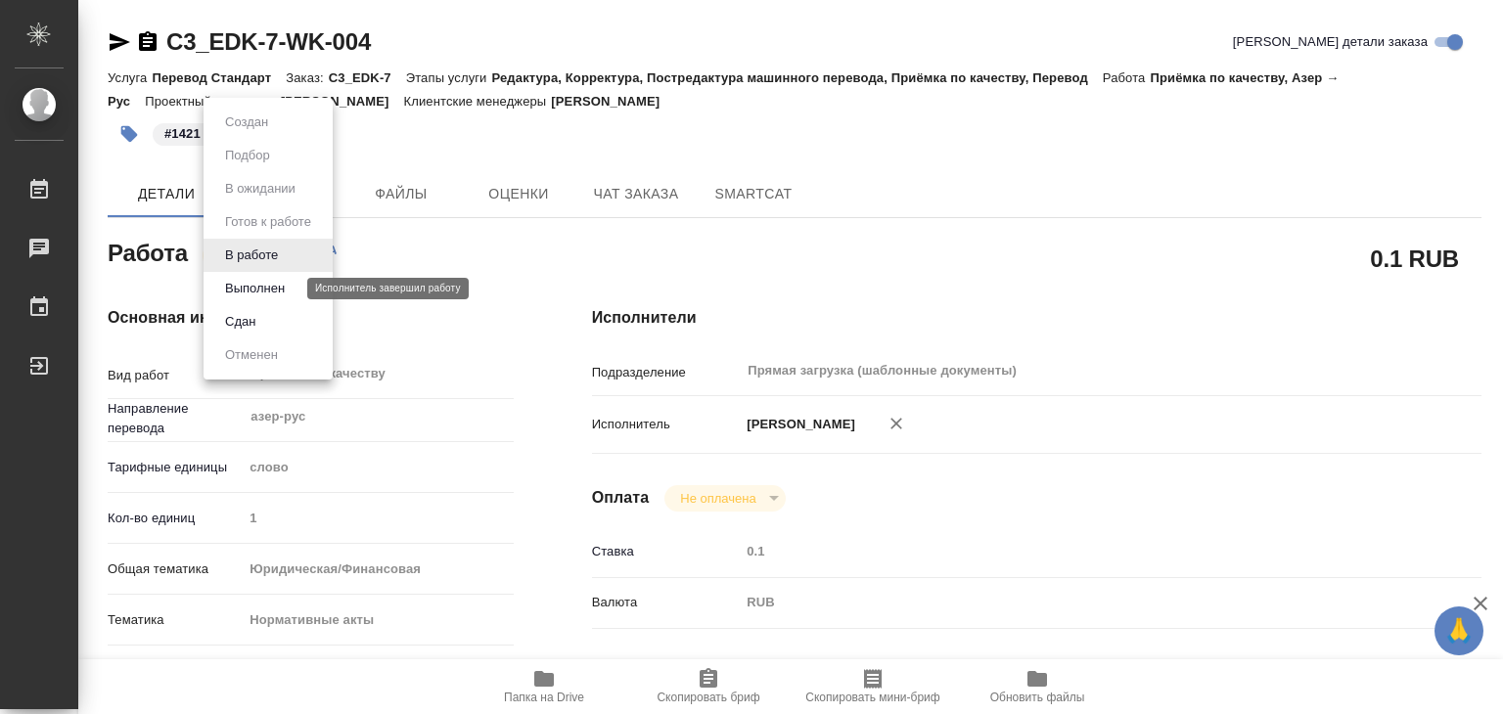
click at [281, 291] on button "Выполнен" at bounding box center [254, 289] width 71 height 22
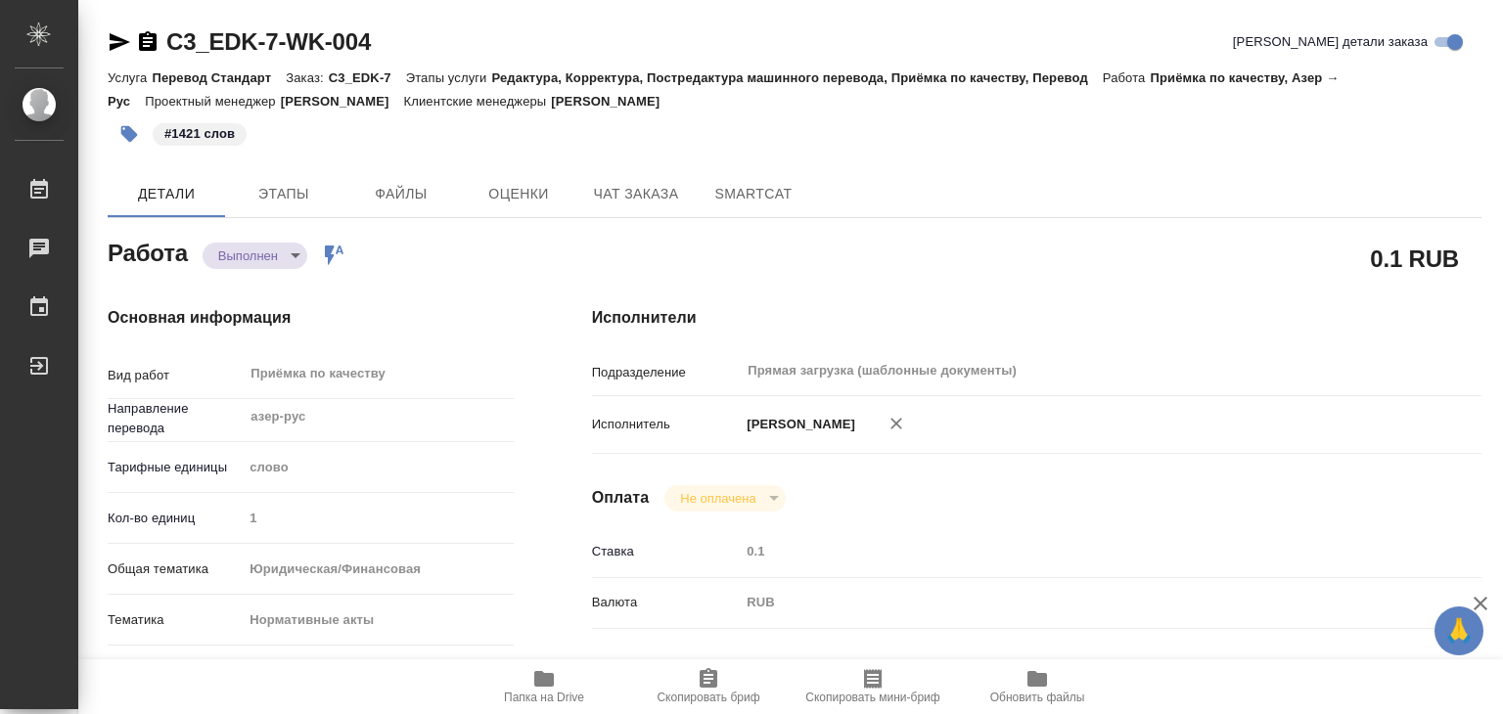
type textarea "x"
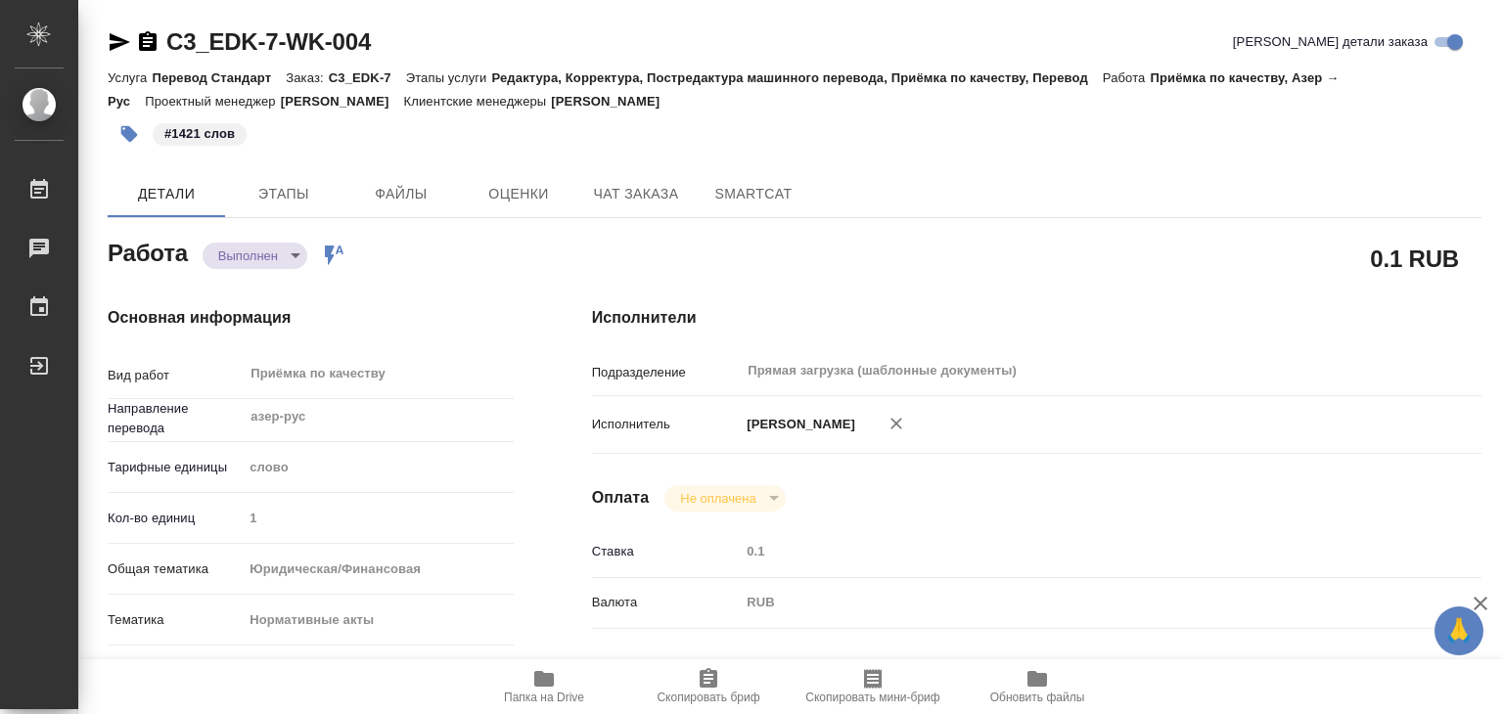
type textarea "x"
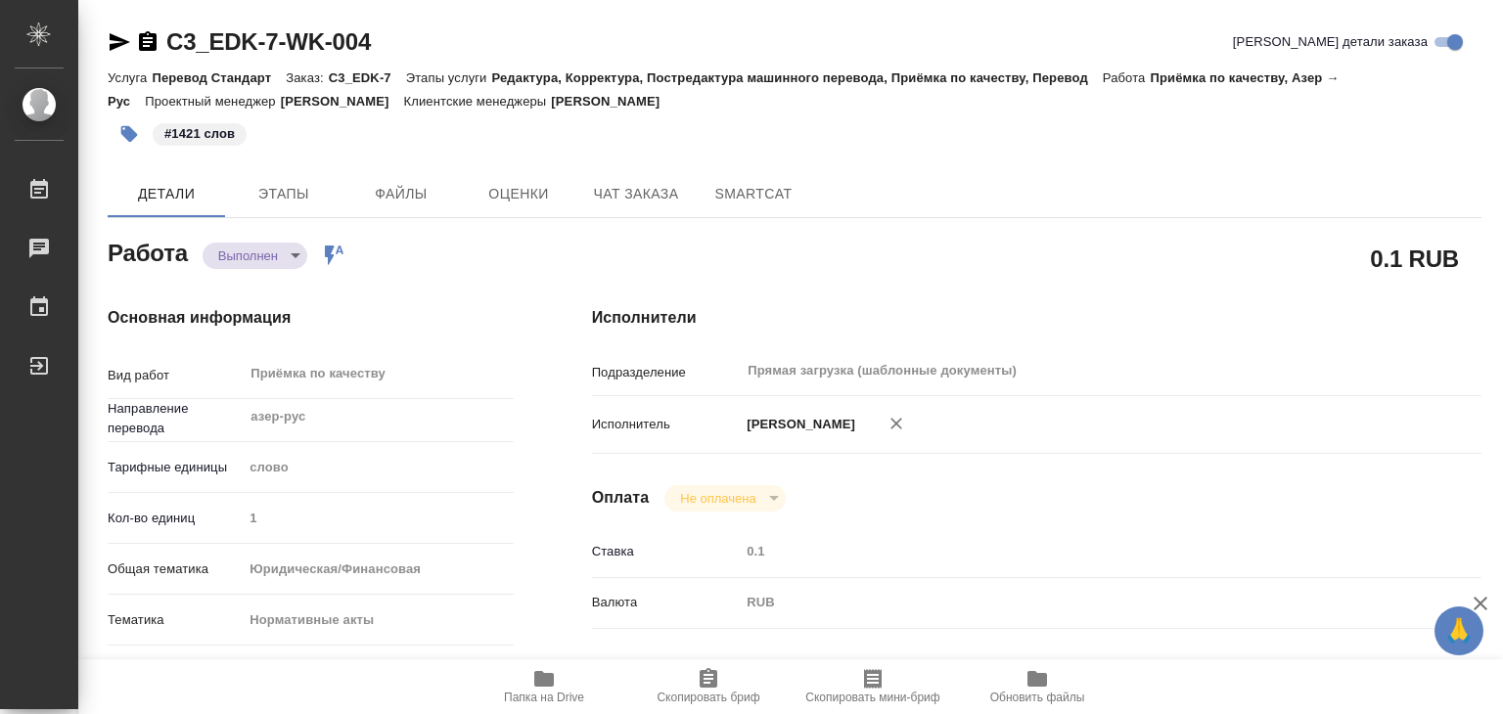
type textarea "x"
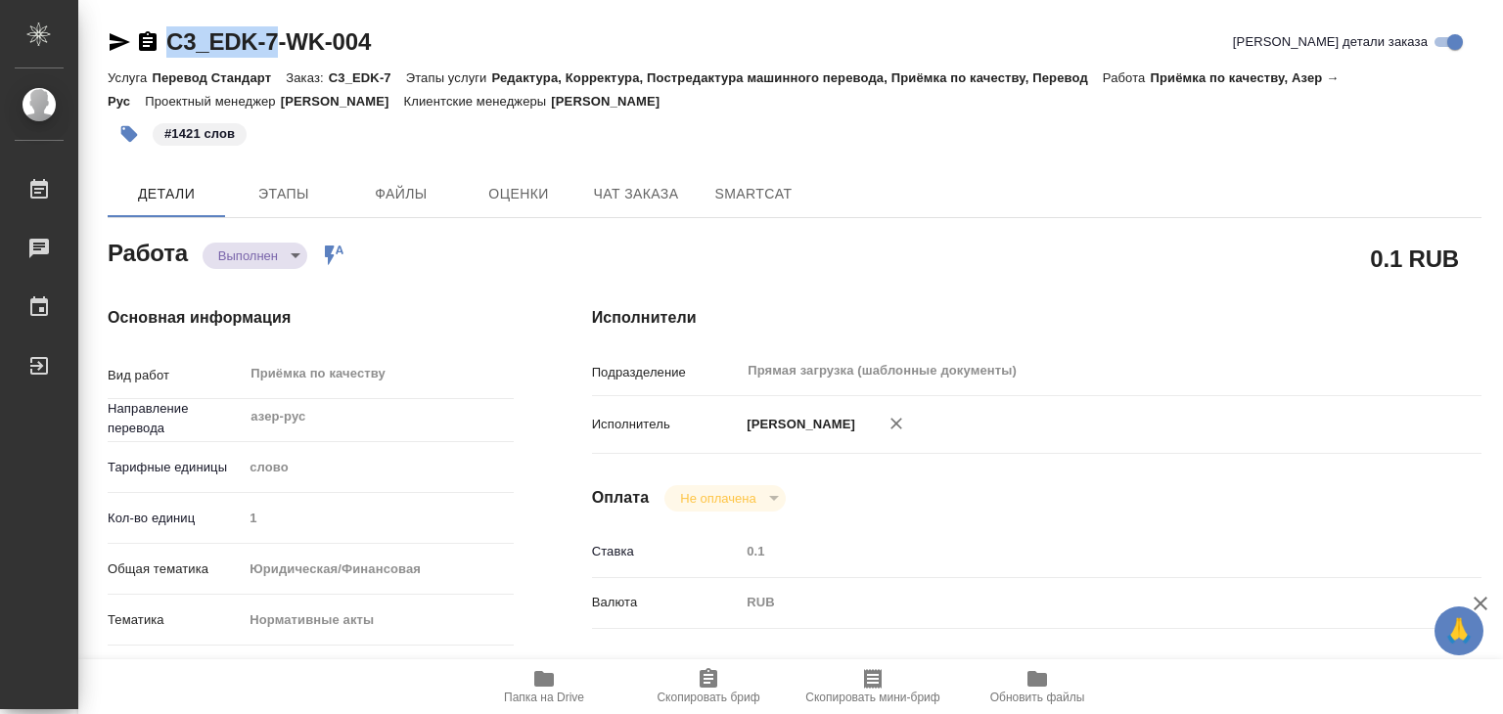
drag, startPoint x: 174, startPoint y: 25, endPoint x: 274, endPoint y: 32, distance: 100.0
copy link "C3_EDK-7"
click at [493, 316] on h4 "Основная информация" at bounding box center [311, 317] width 406 height 23
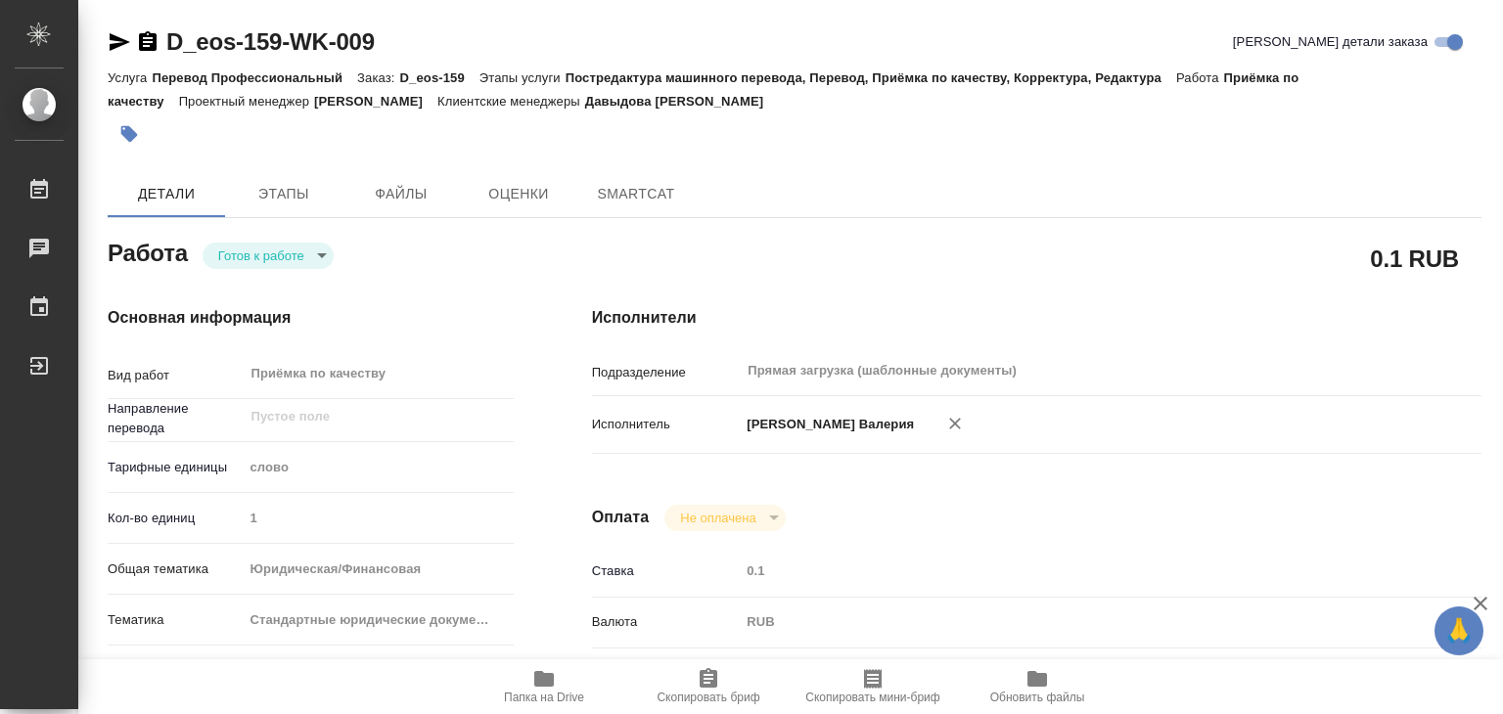
type textarea "x"
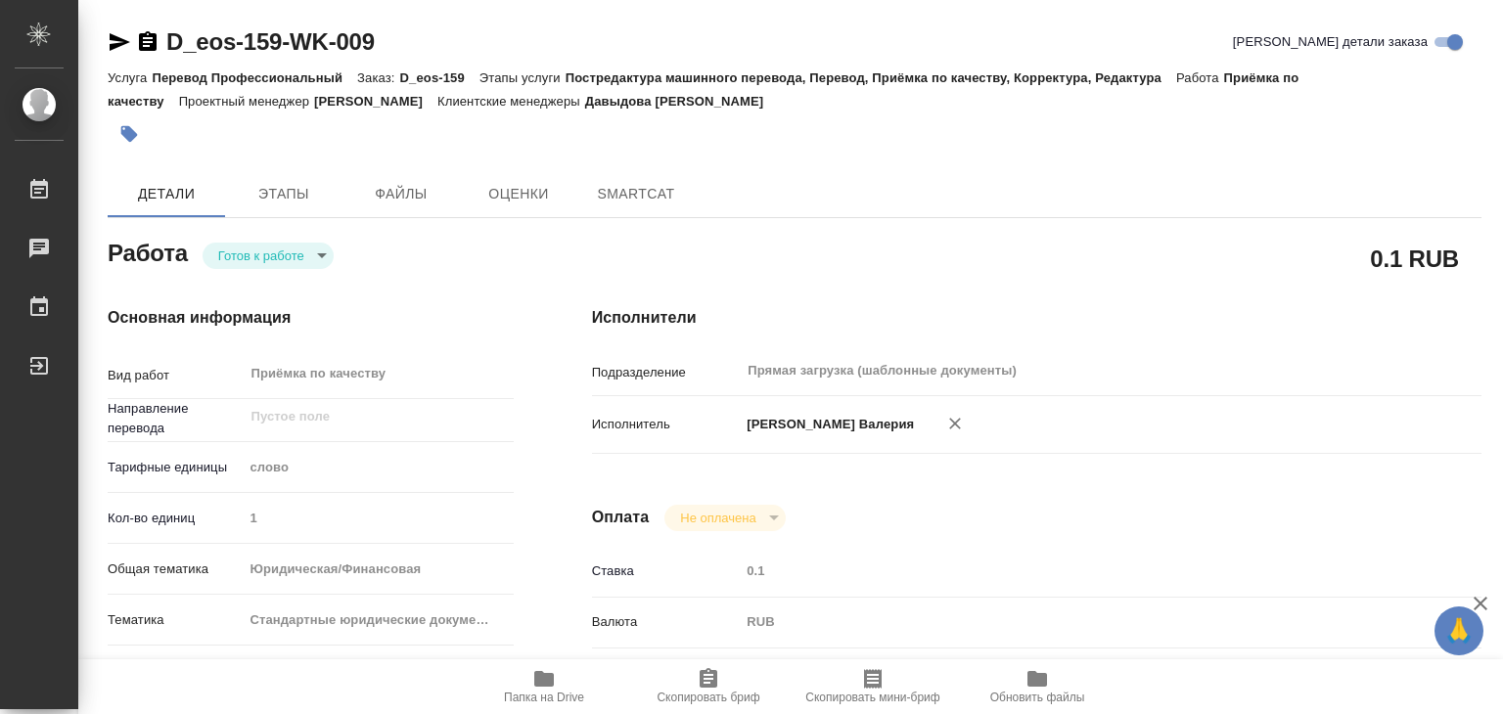
type textarea "x"
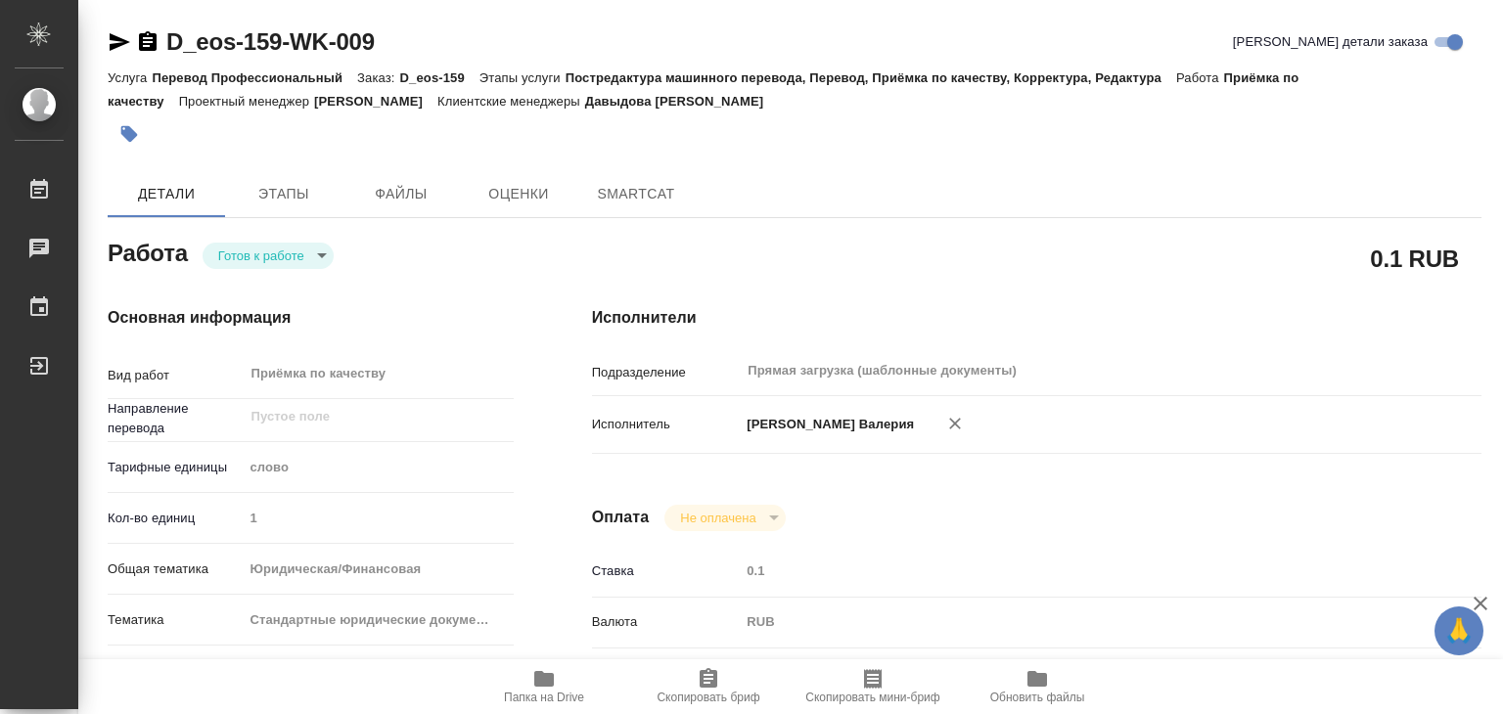
type textarea "x"
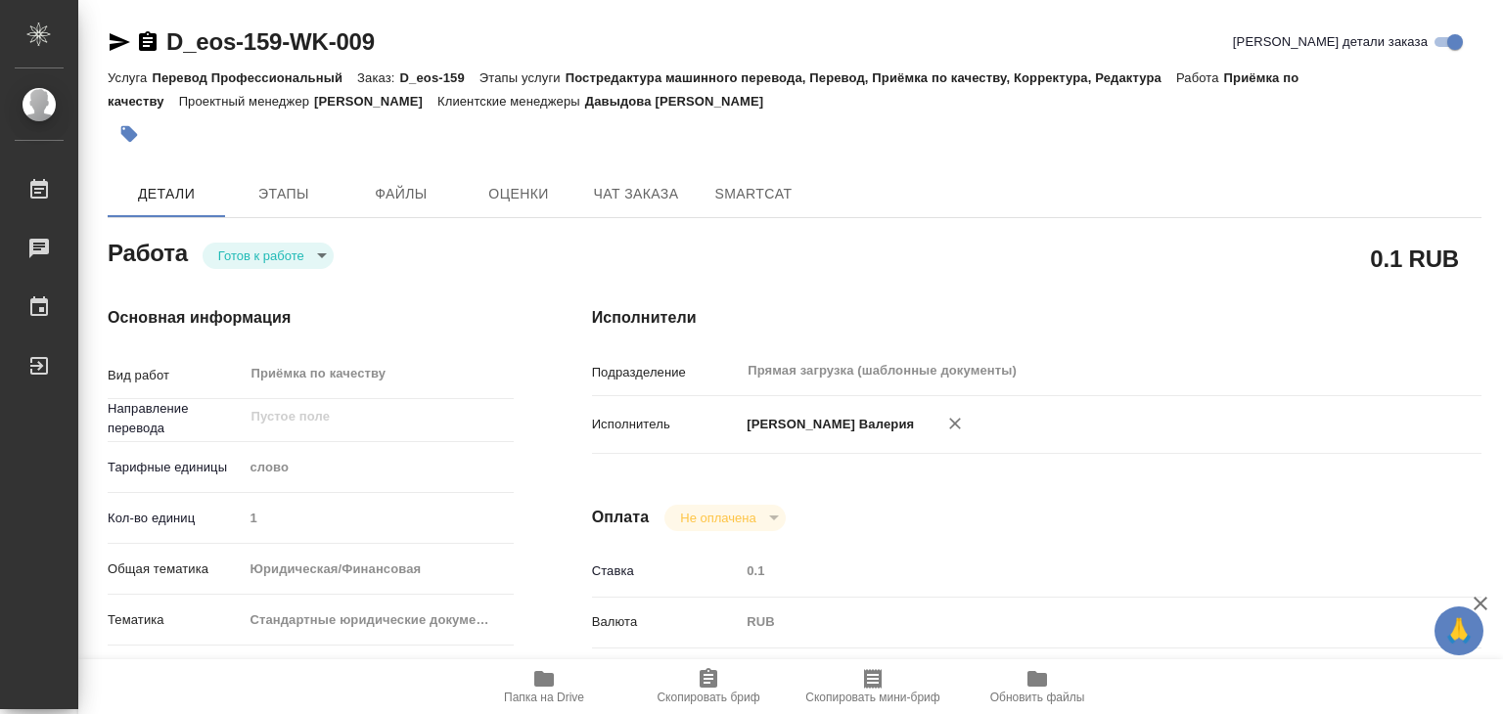
type textarea "x"
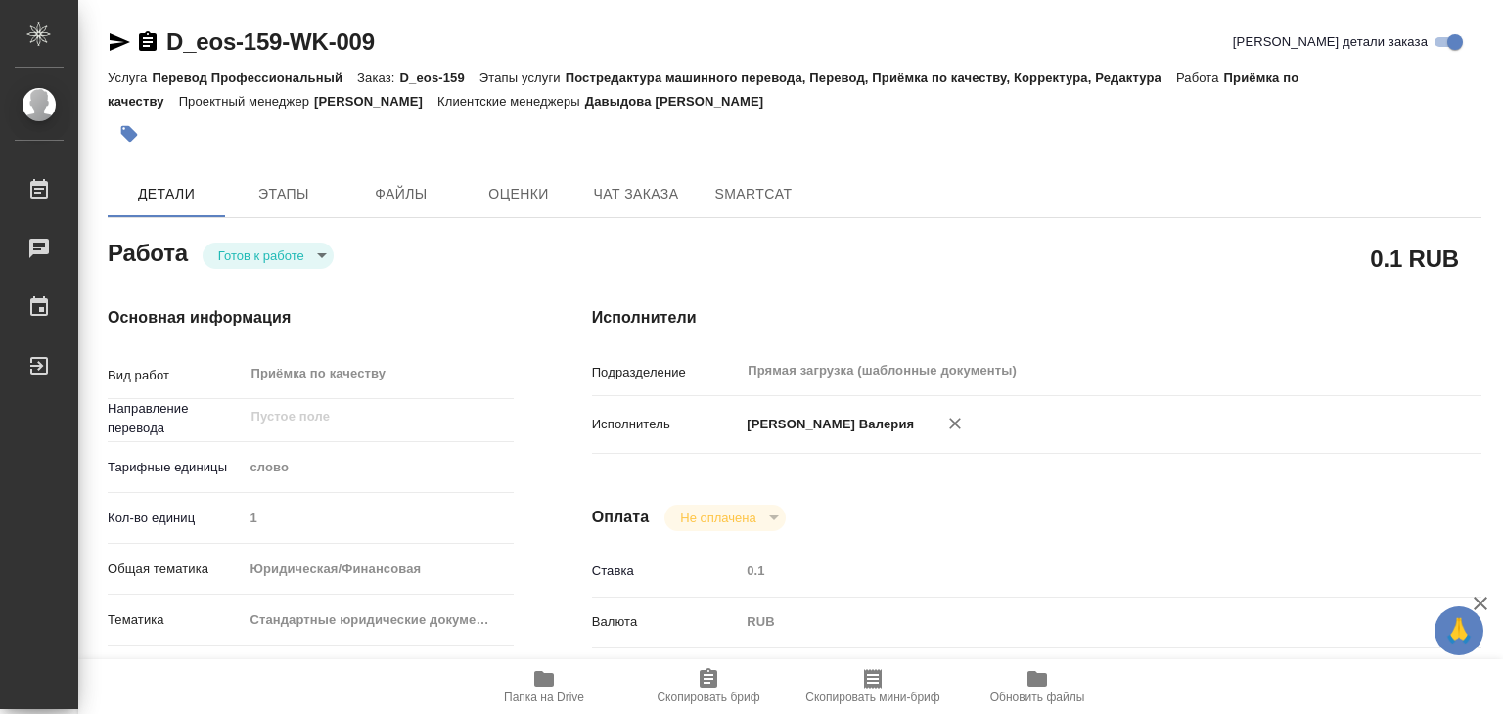
click at [320, 254] on body "🙏 .cls-1 fill:#fff; AWATERA Alilekova Valeriya Работы Чаты График Выйти D_eos-1…" at bounding box center [751, 357] width 1503 height 714
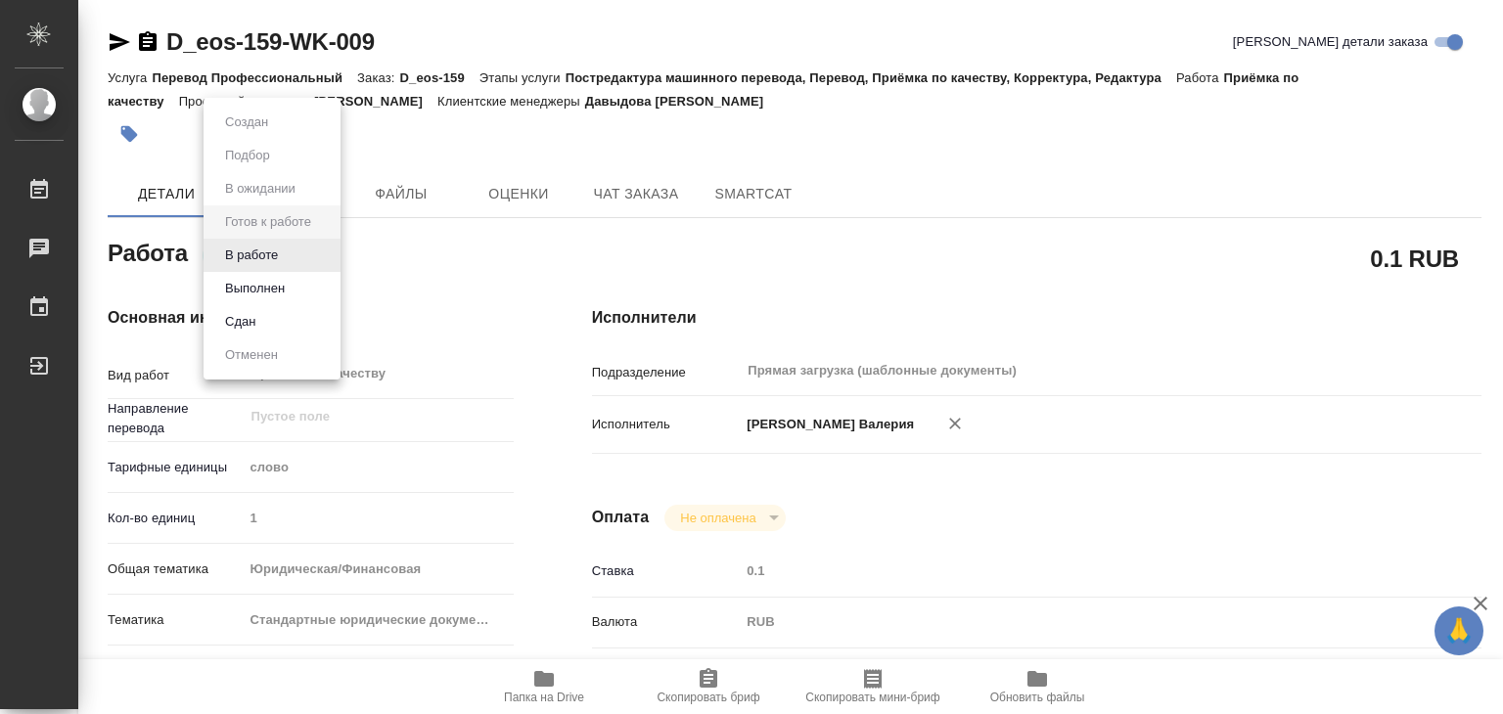
type textarea "x"
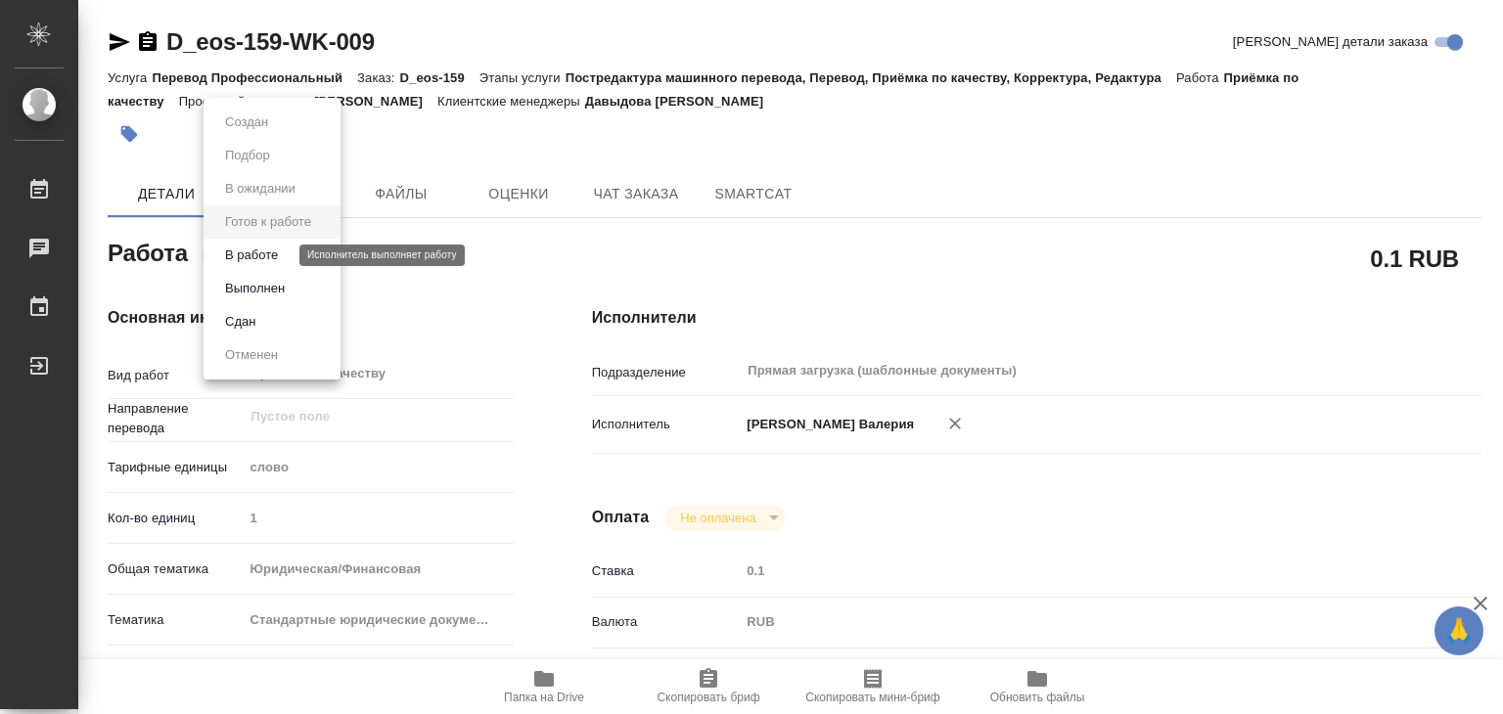
click at [277, 253] on button "В работе" at bounding box center [251, 256] width 65 height 22
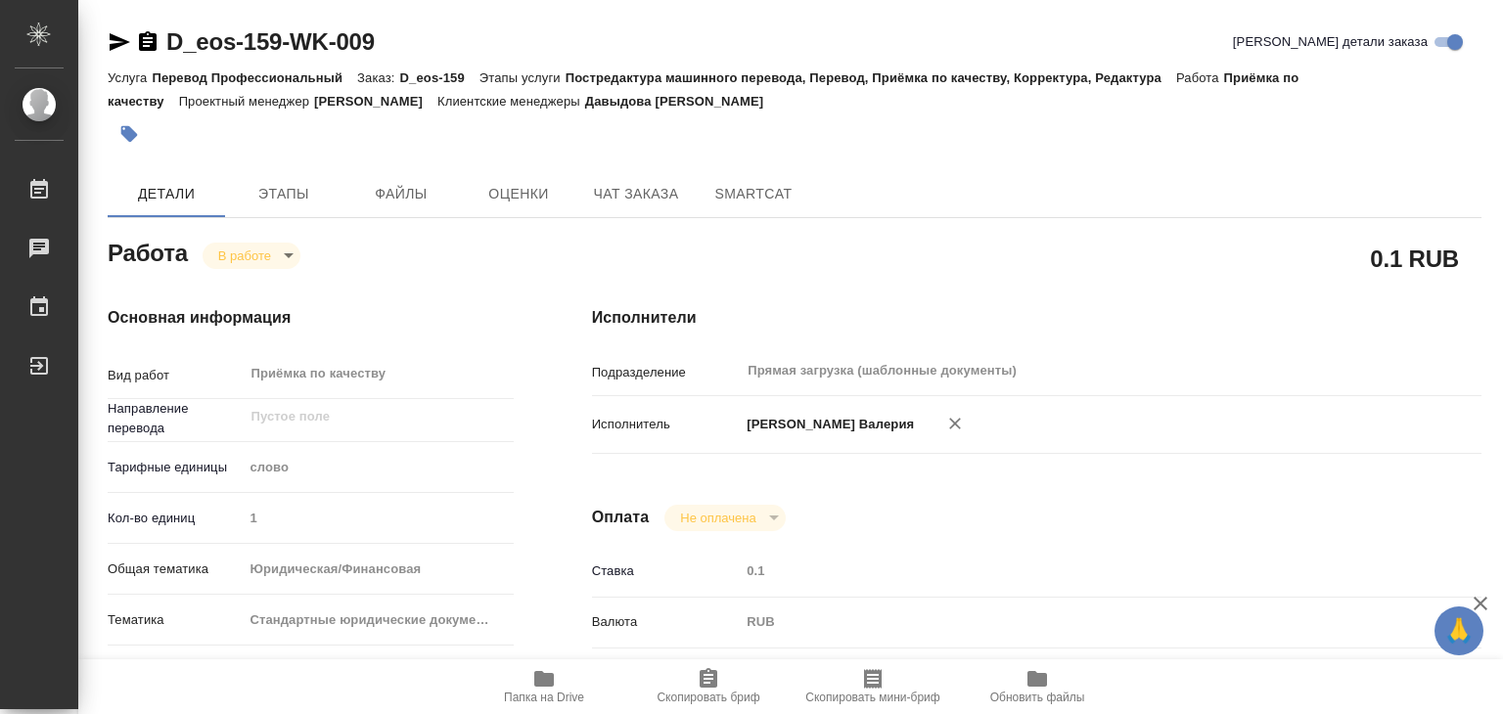
type textarea "x"
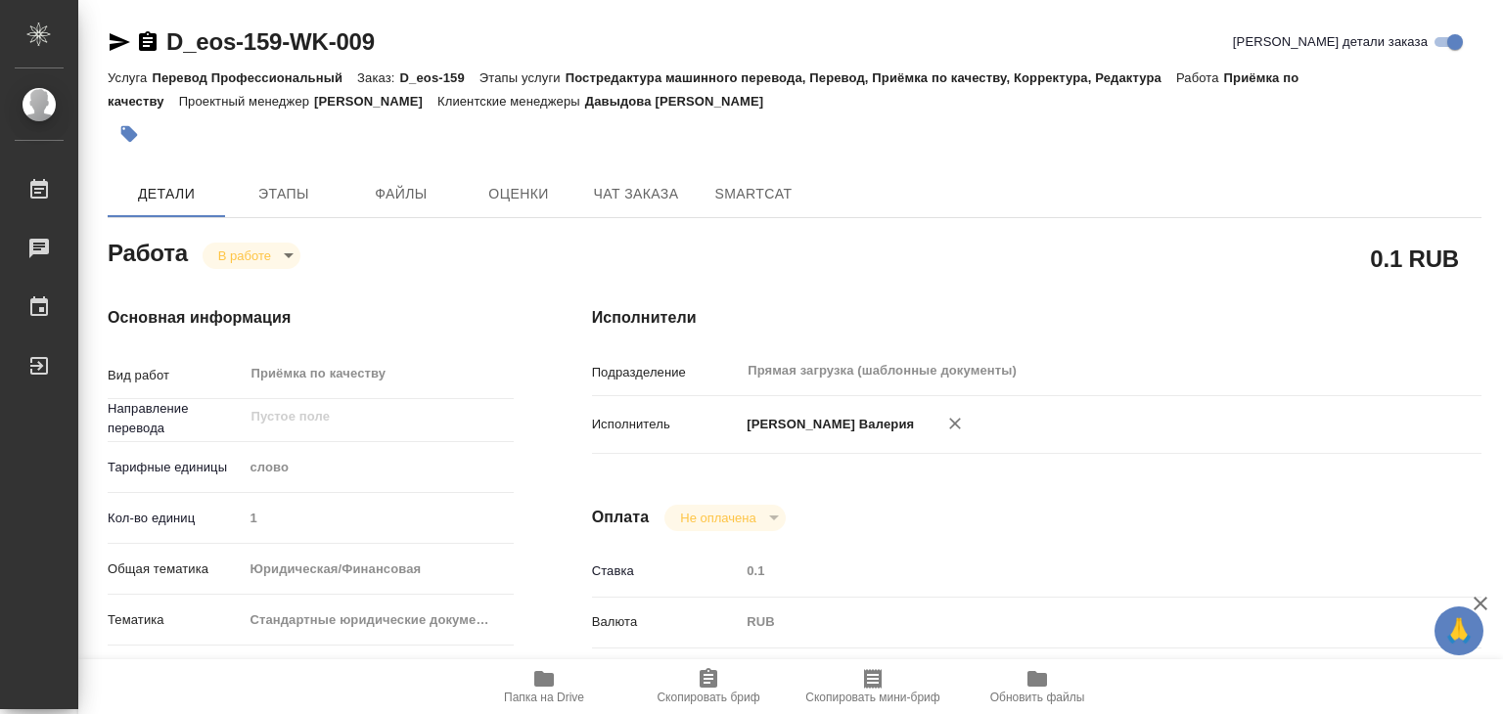
type textarea "x"
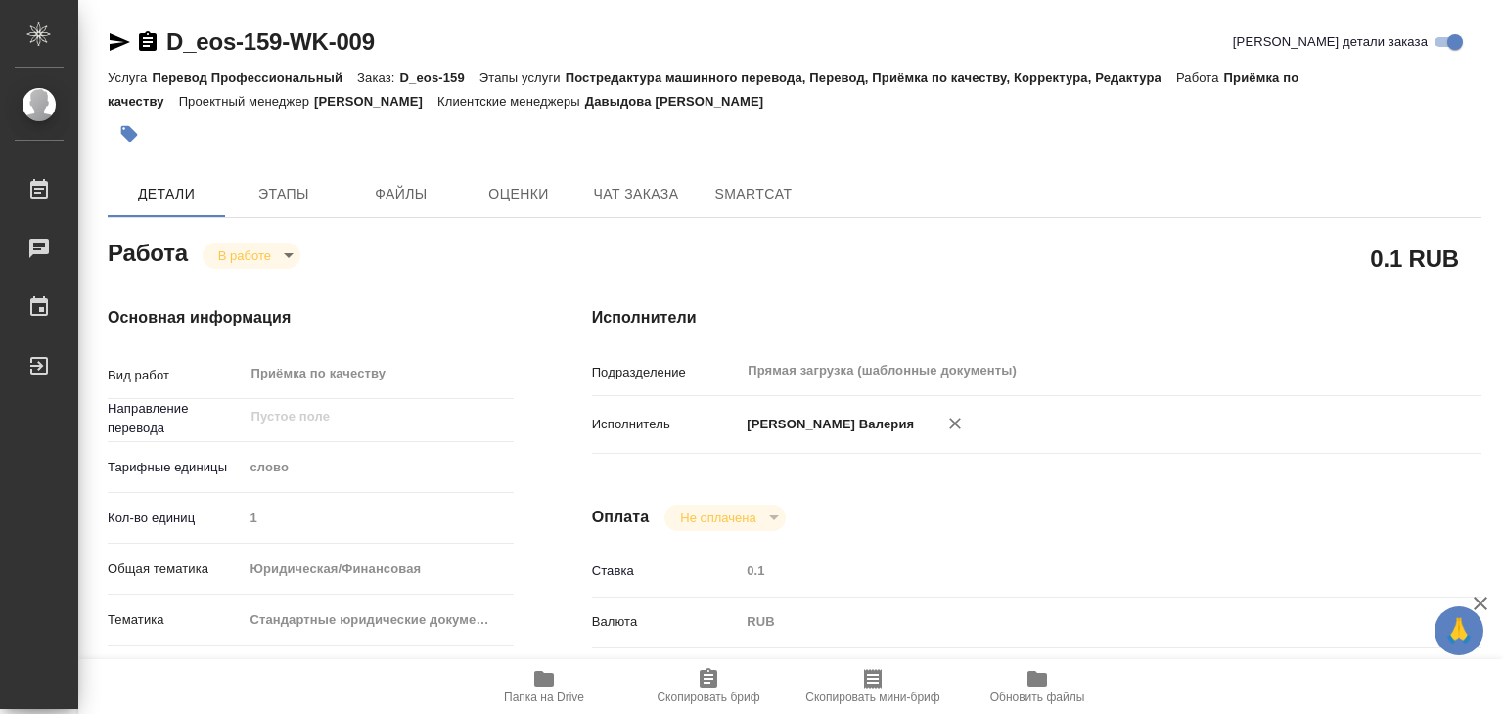
type textarea "x"
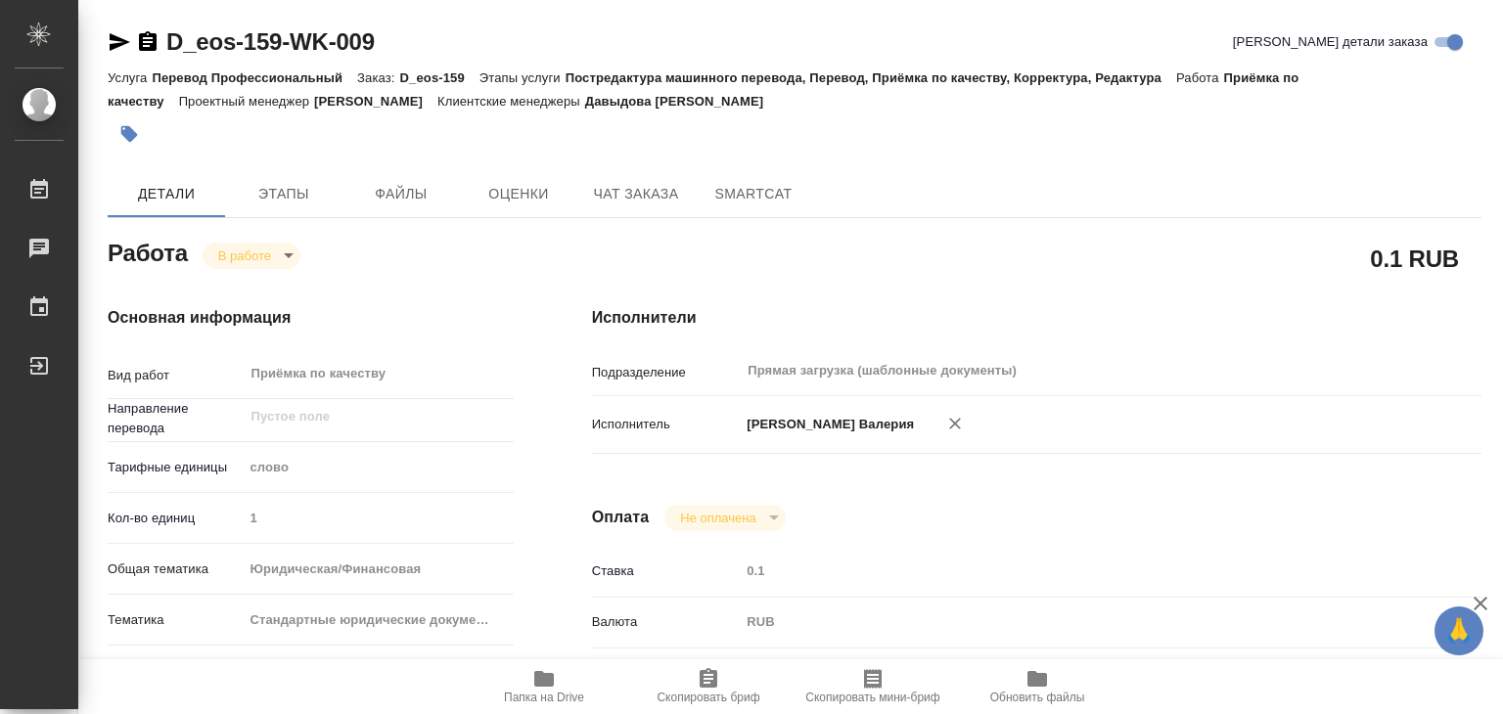
scroll to position [196, 0]
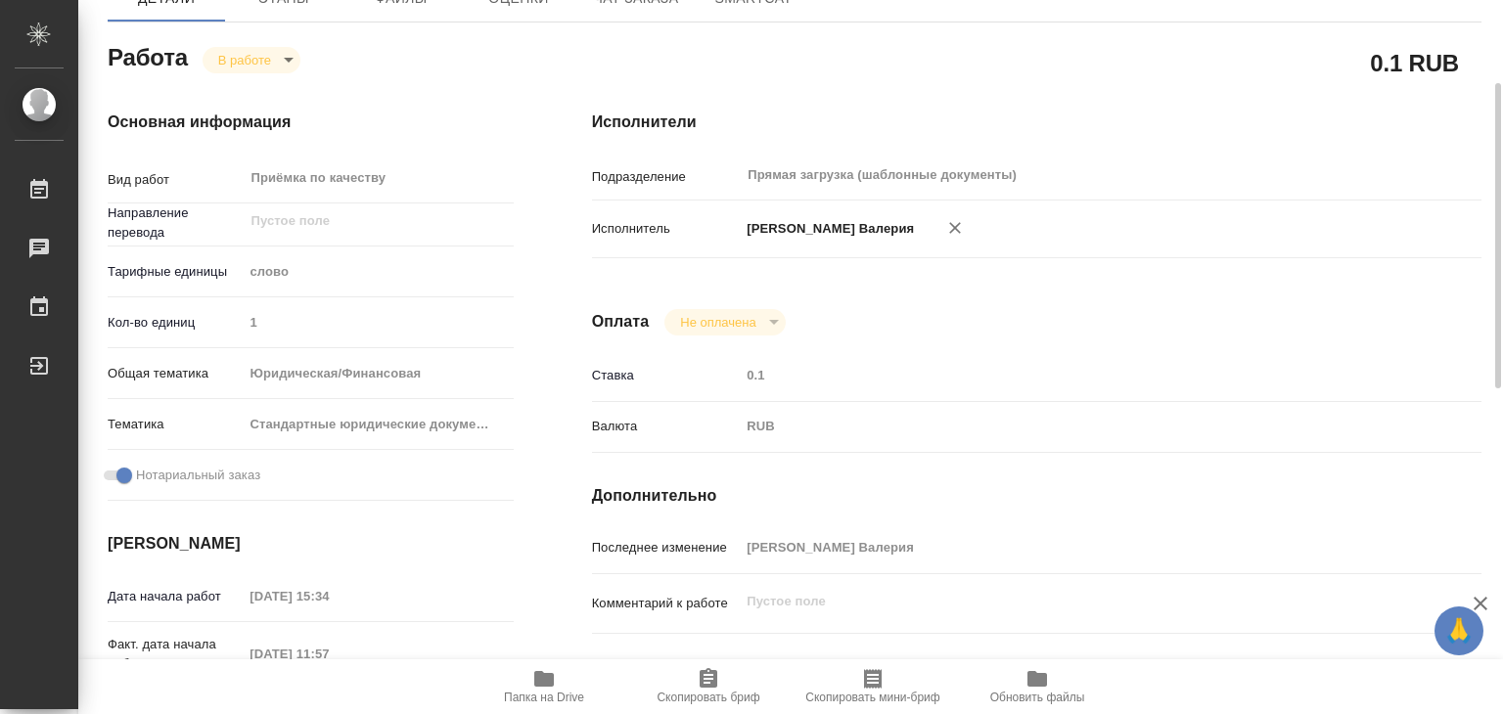
type textarea "x"
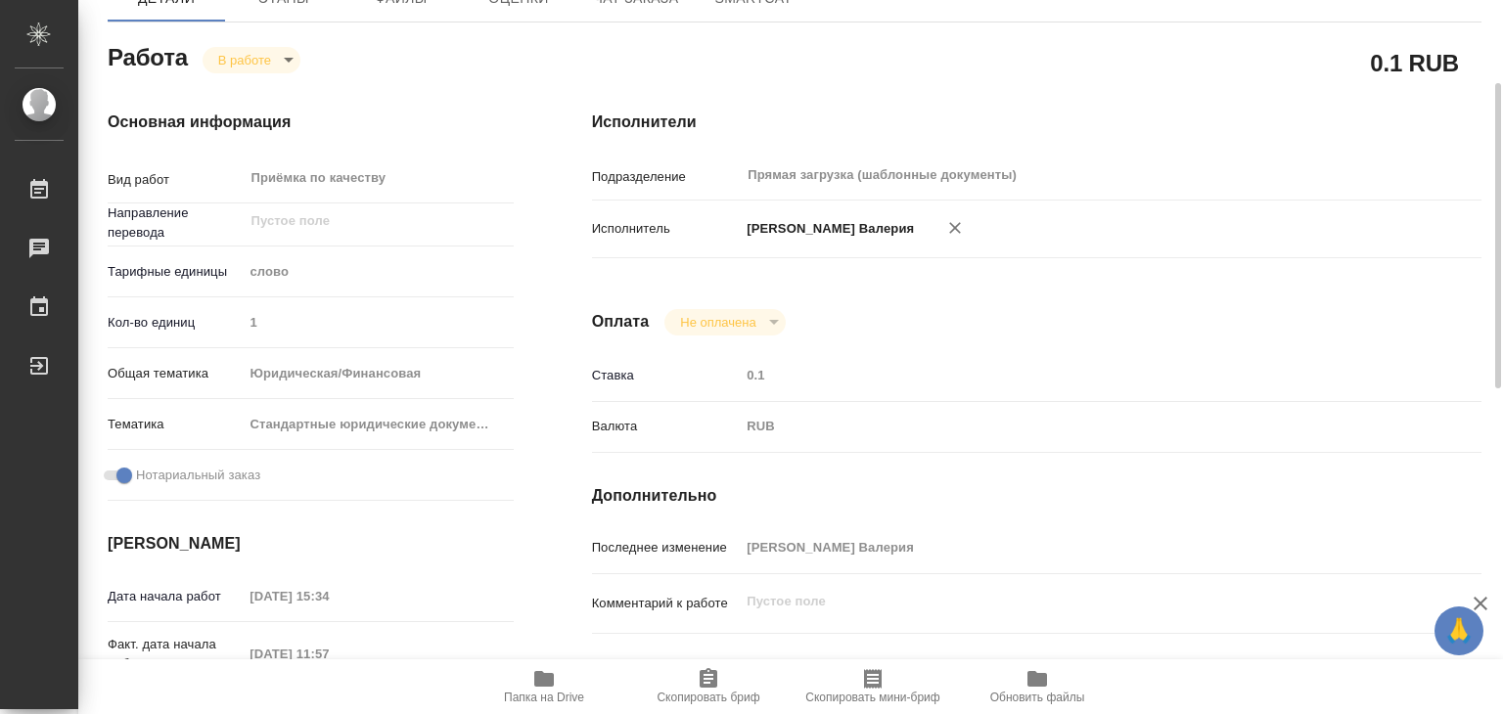
click at [540, 689] on icon "button" at bounding box center [543, 678] width 23 height 23
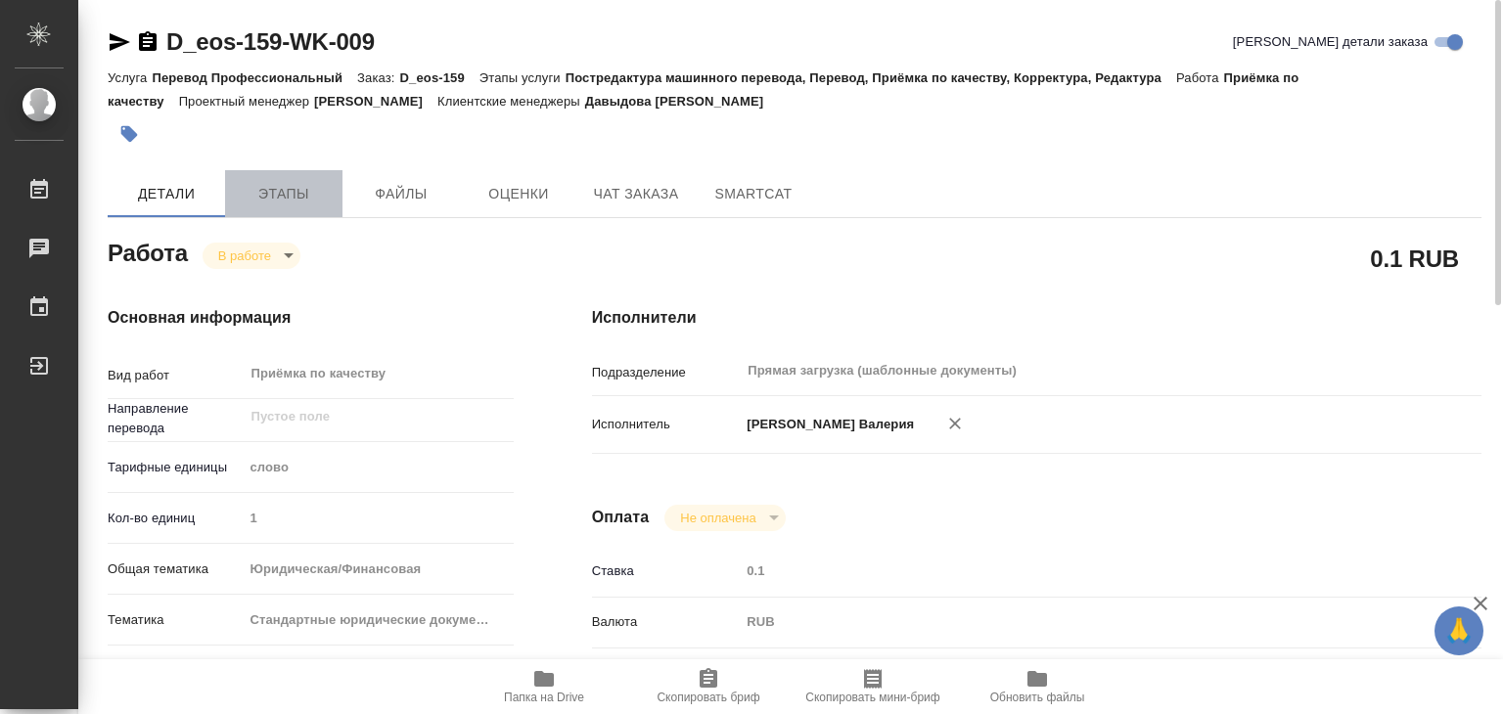
click at [312, 183] on span "Этапы" at bounding box center [284, 194] width 94 height 24
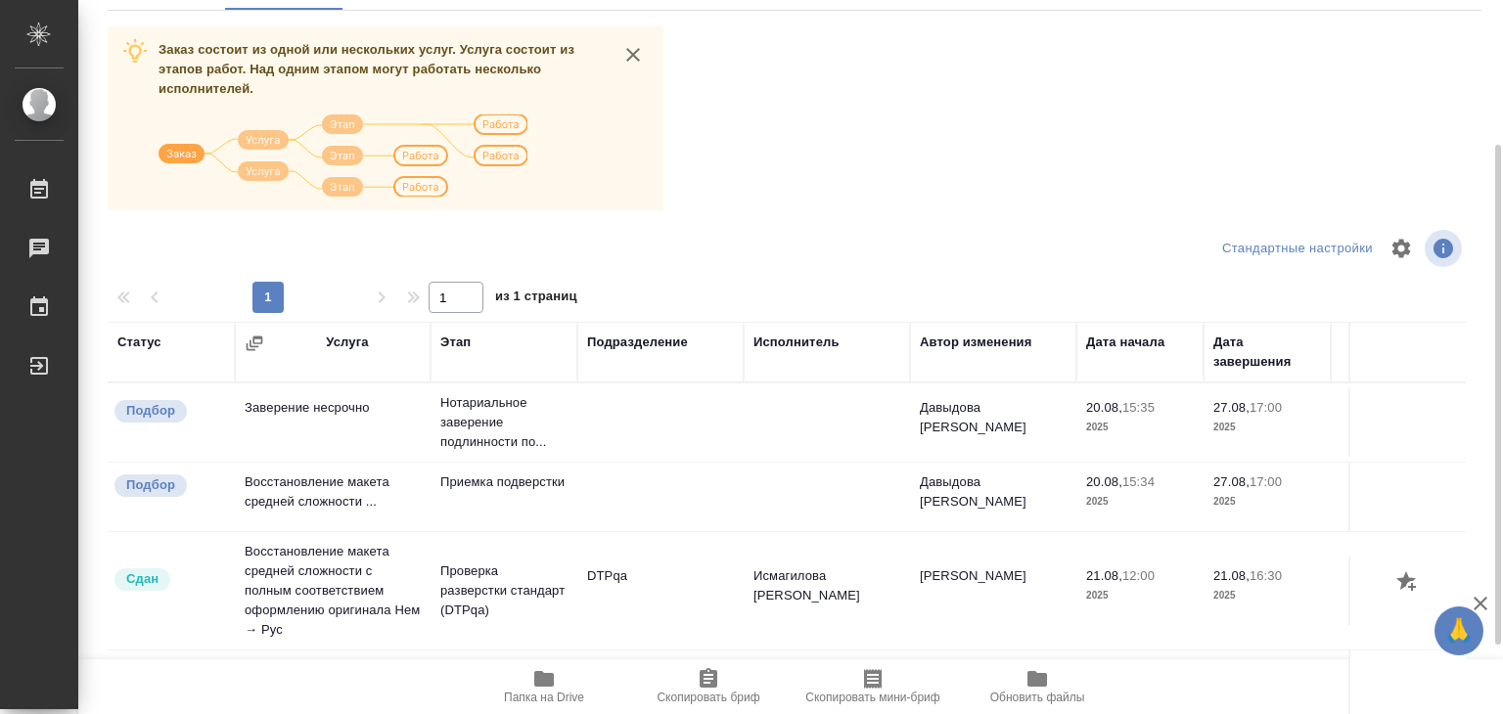
scroll to position [12, 0]
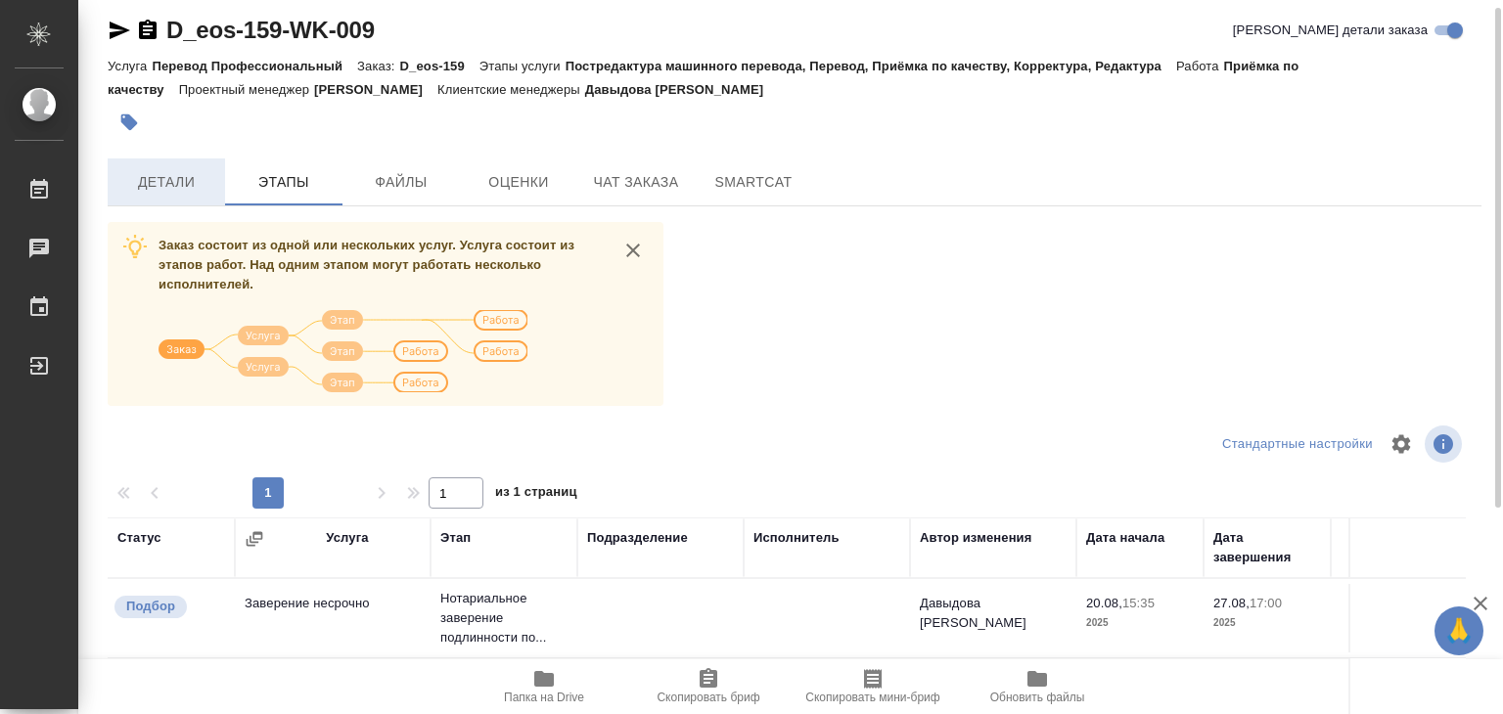
click at [165, 184] on span "Детали" at bounding box center [166, 182] width 94 height 24
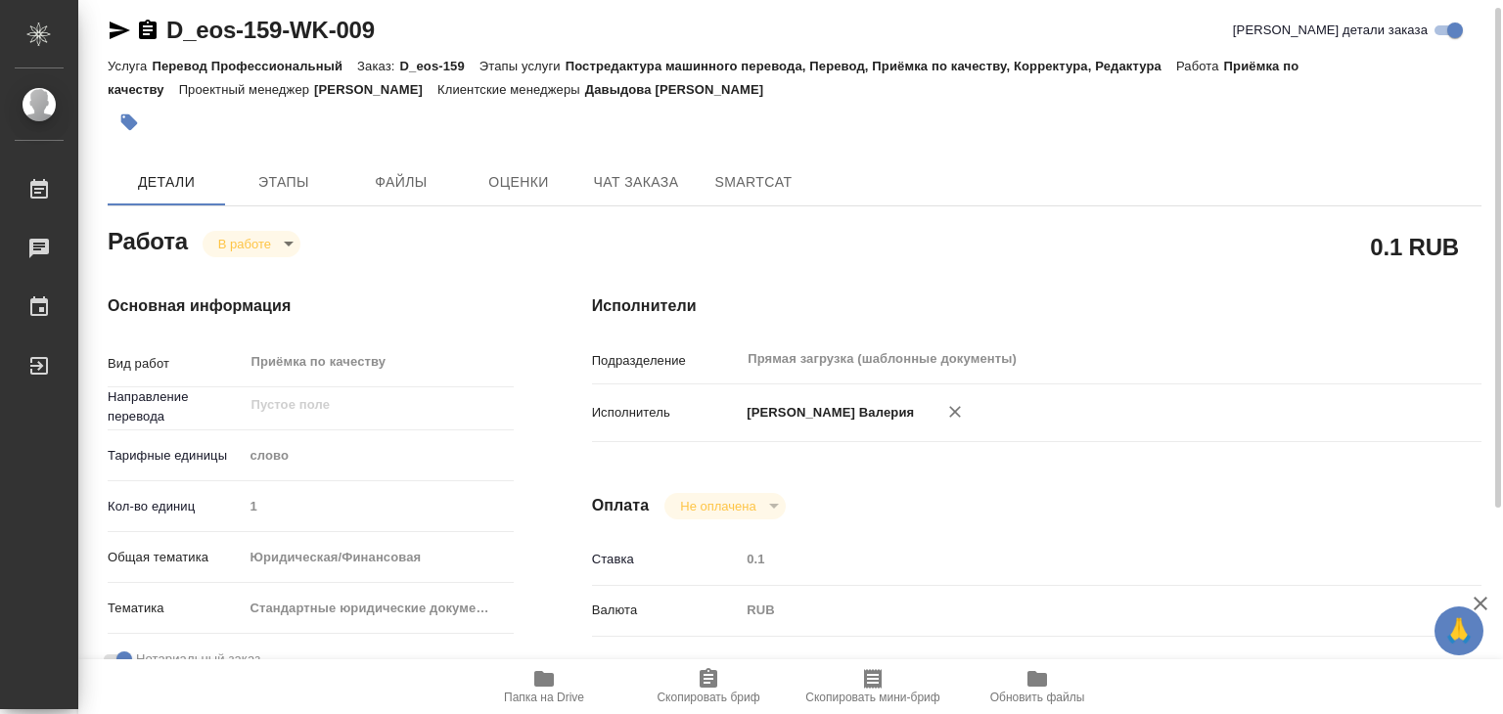
type textarea "x"
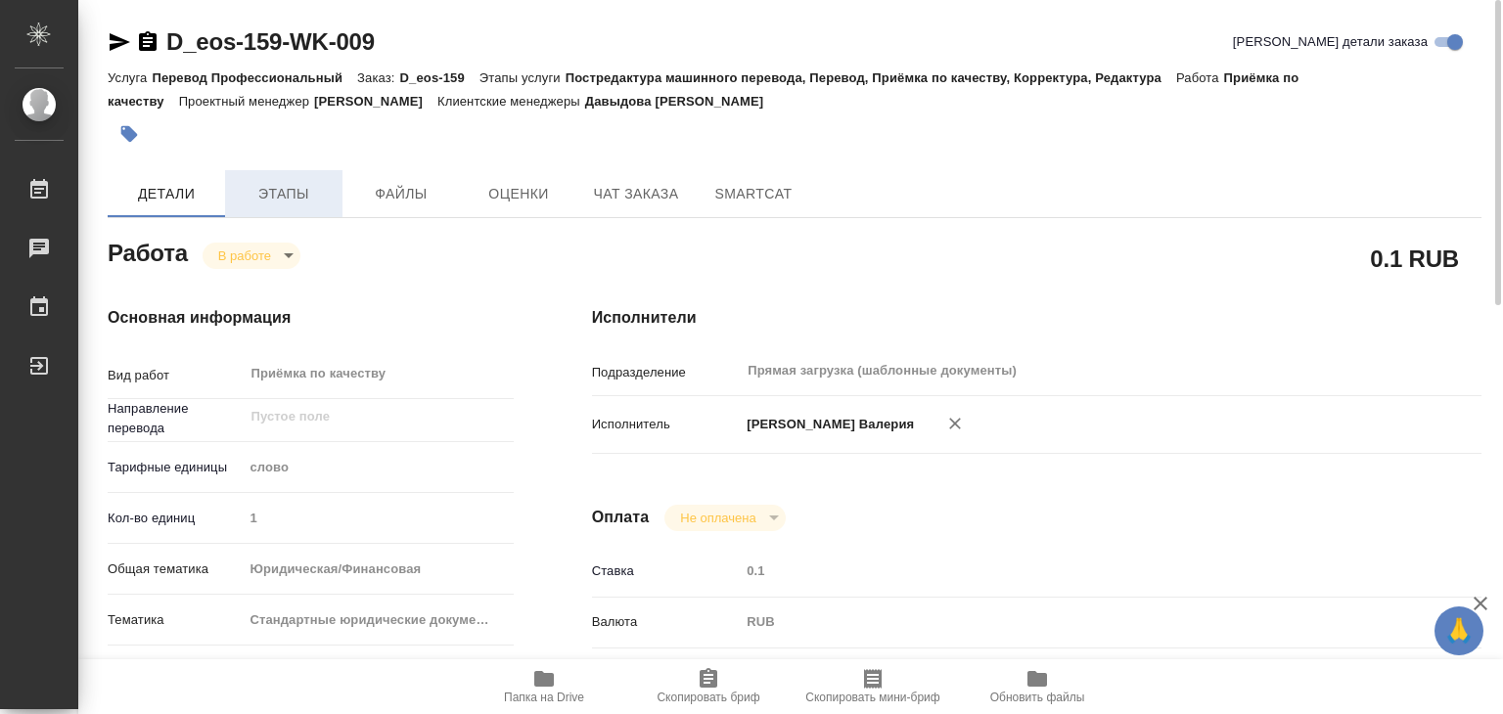
click at [280, 186] on span "Этапы" at bounding box center [284, 194] width 94 height 24
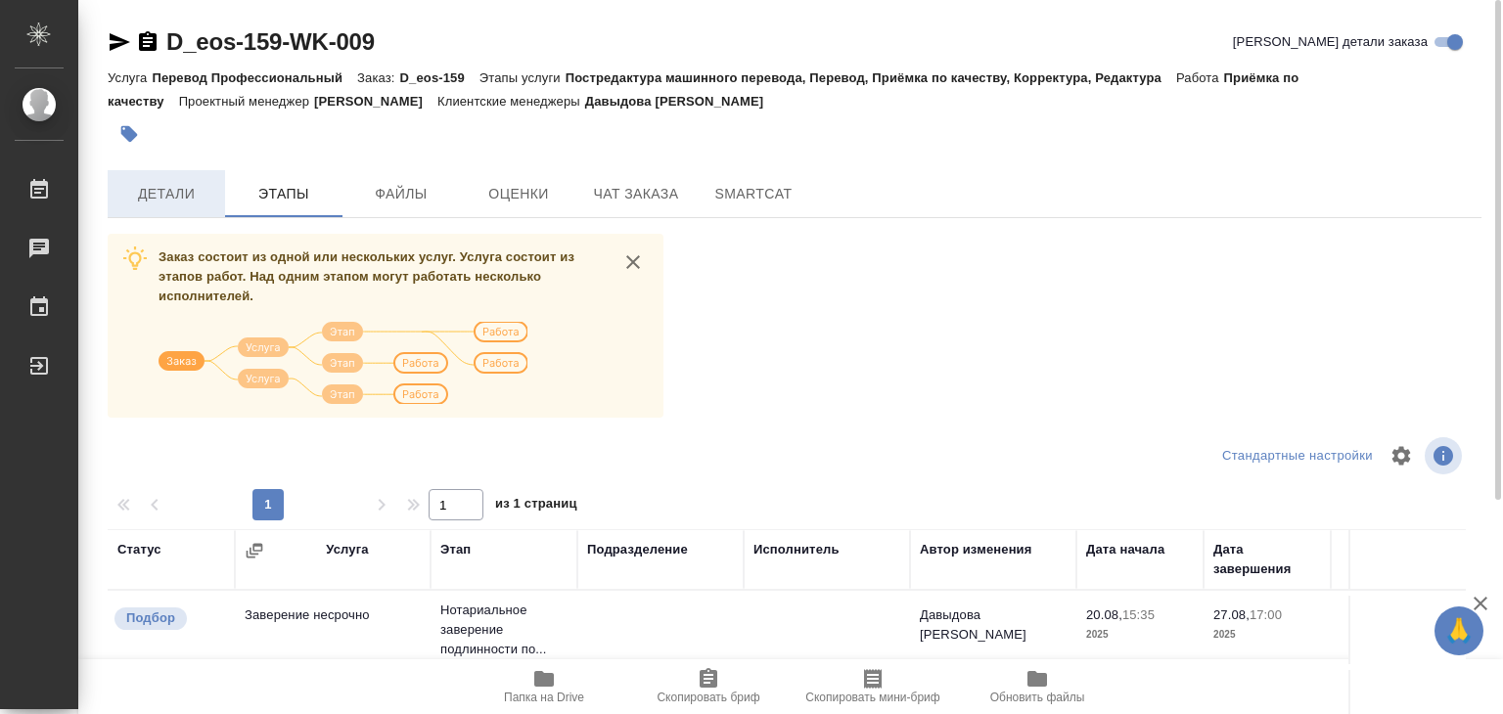
click at [203, 191] on span "Детали" at bounding box center [166, 194] width 94 height 24
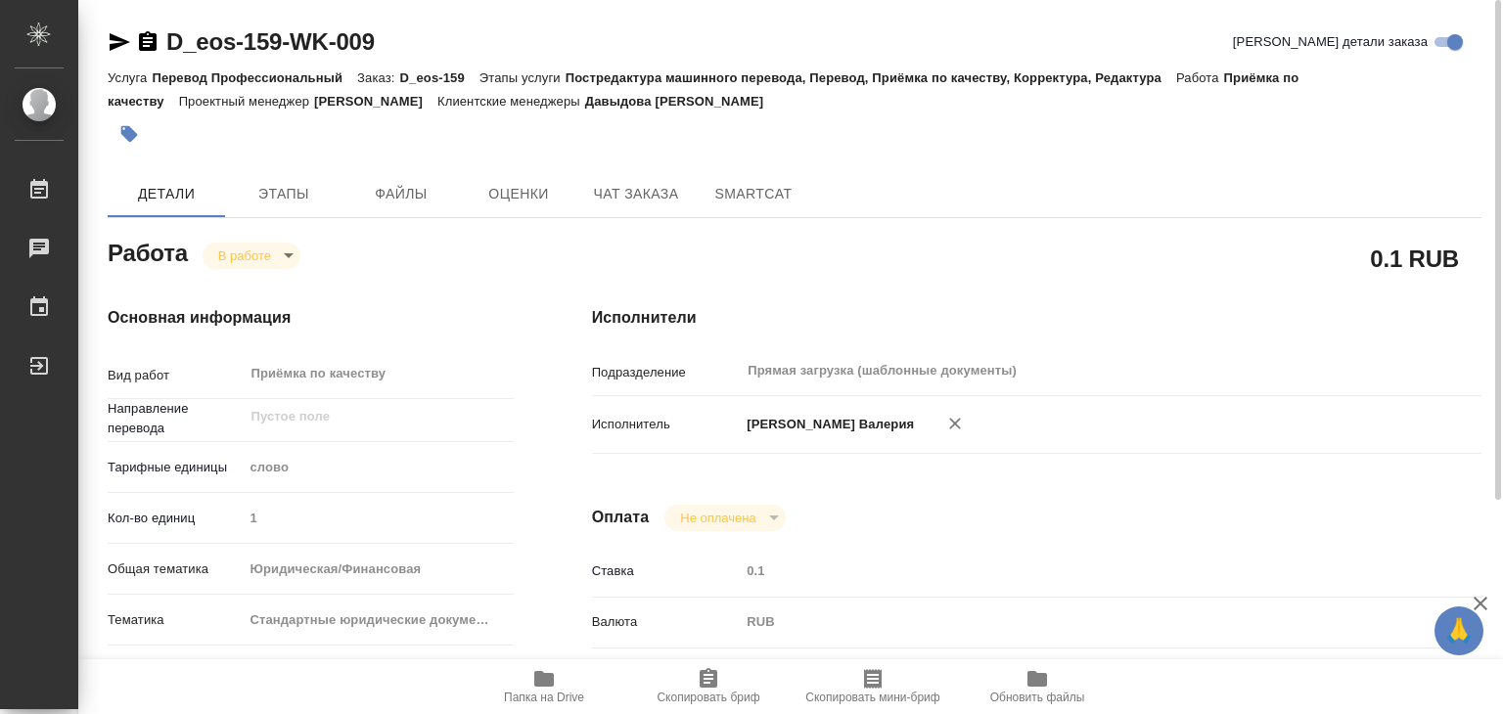
type textarea "x"
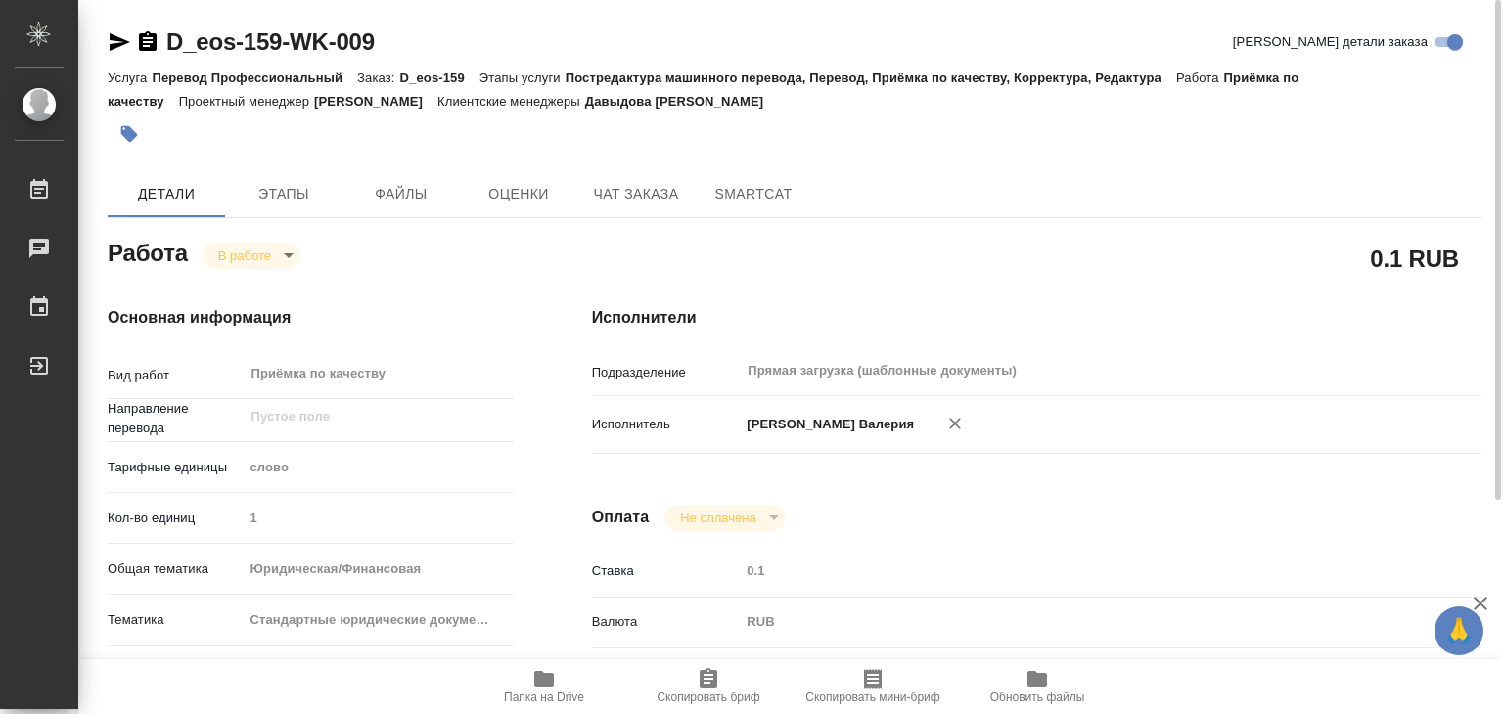
type textarea "x"
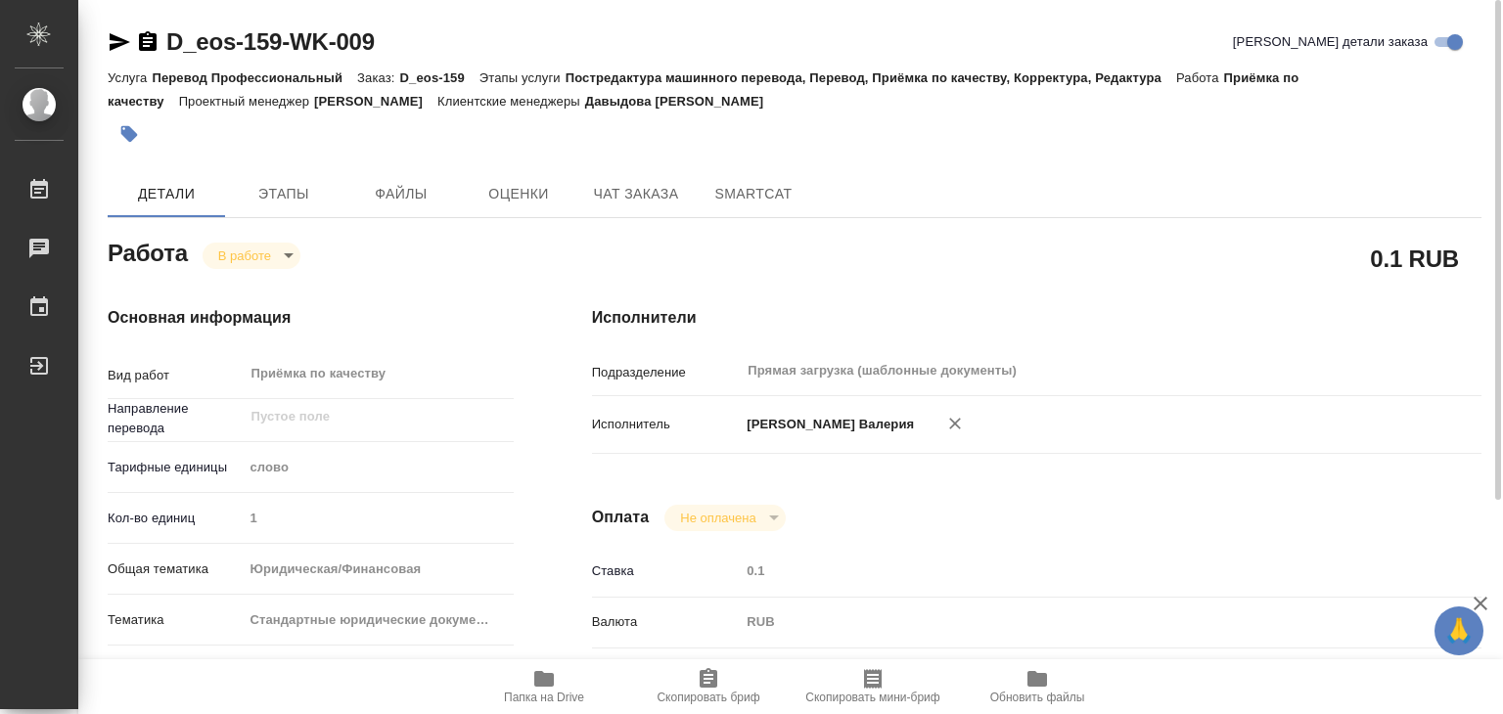
type textarea "x"
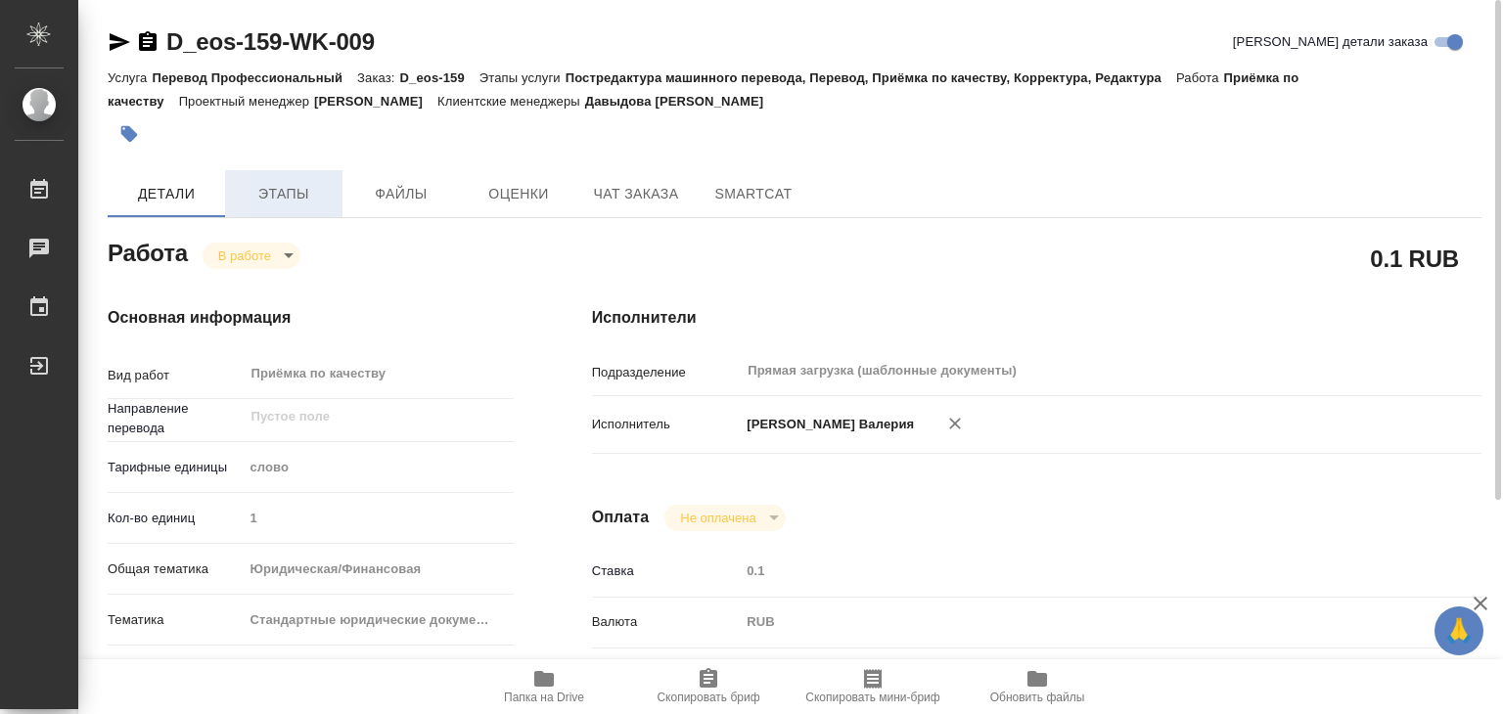
click at [284, 189] on span "Этапы" at bounding box center [284, 194] width 94 height 24
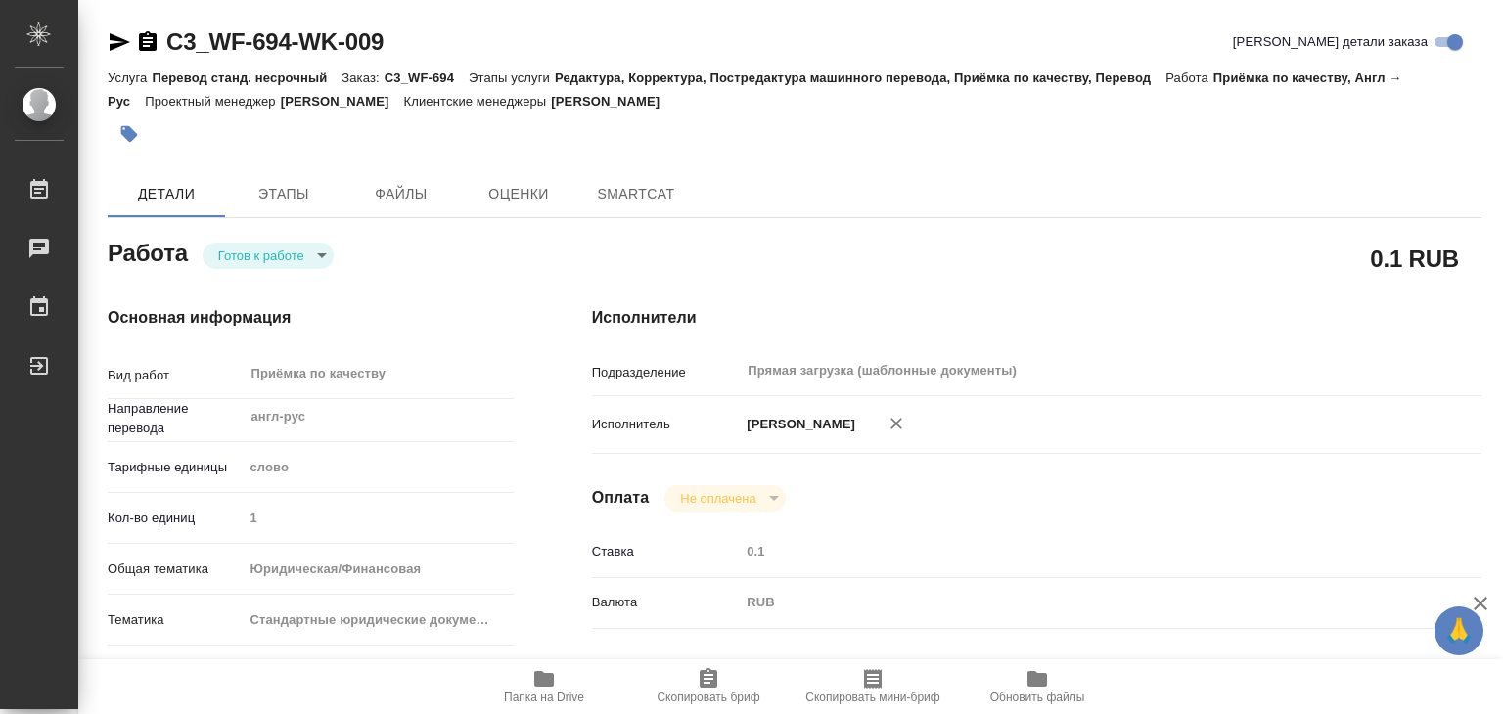
type textarea "x"
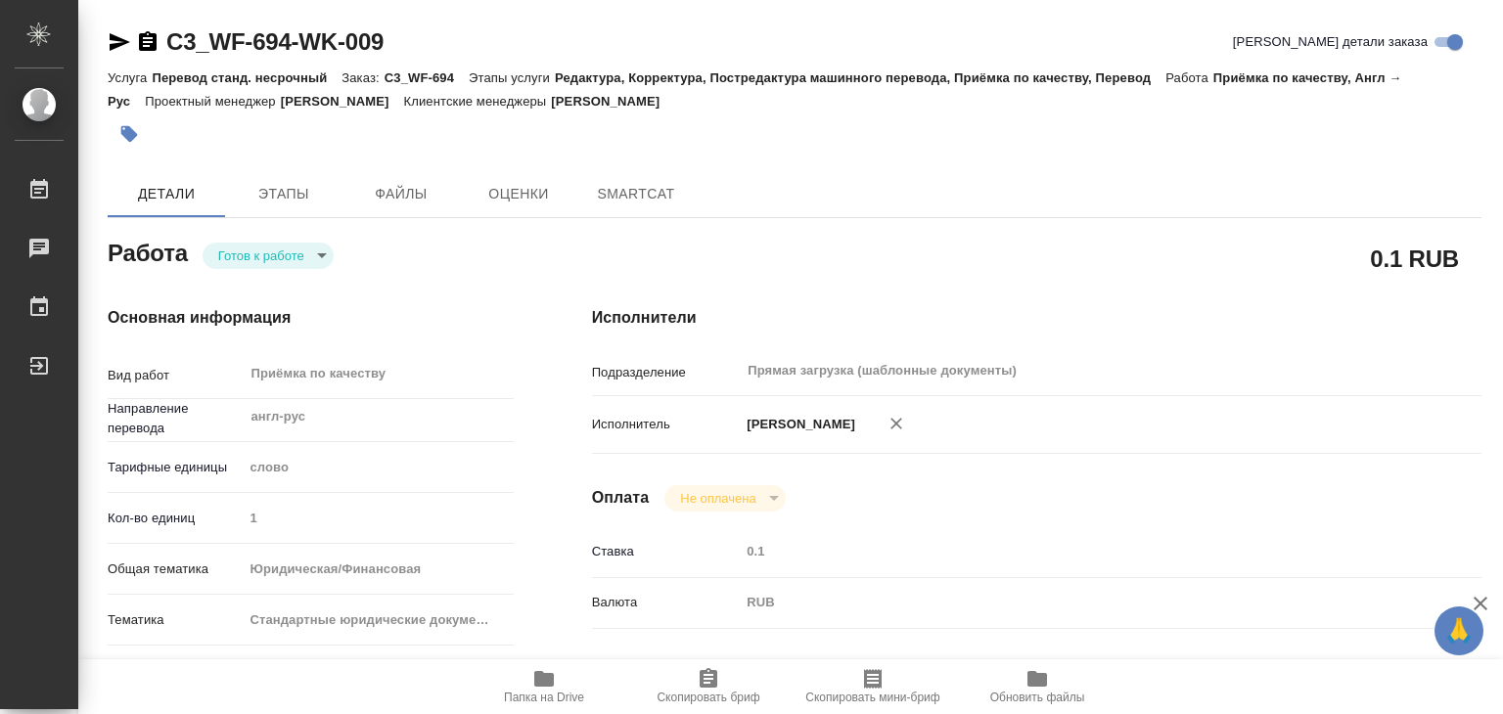
type textarea "x"
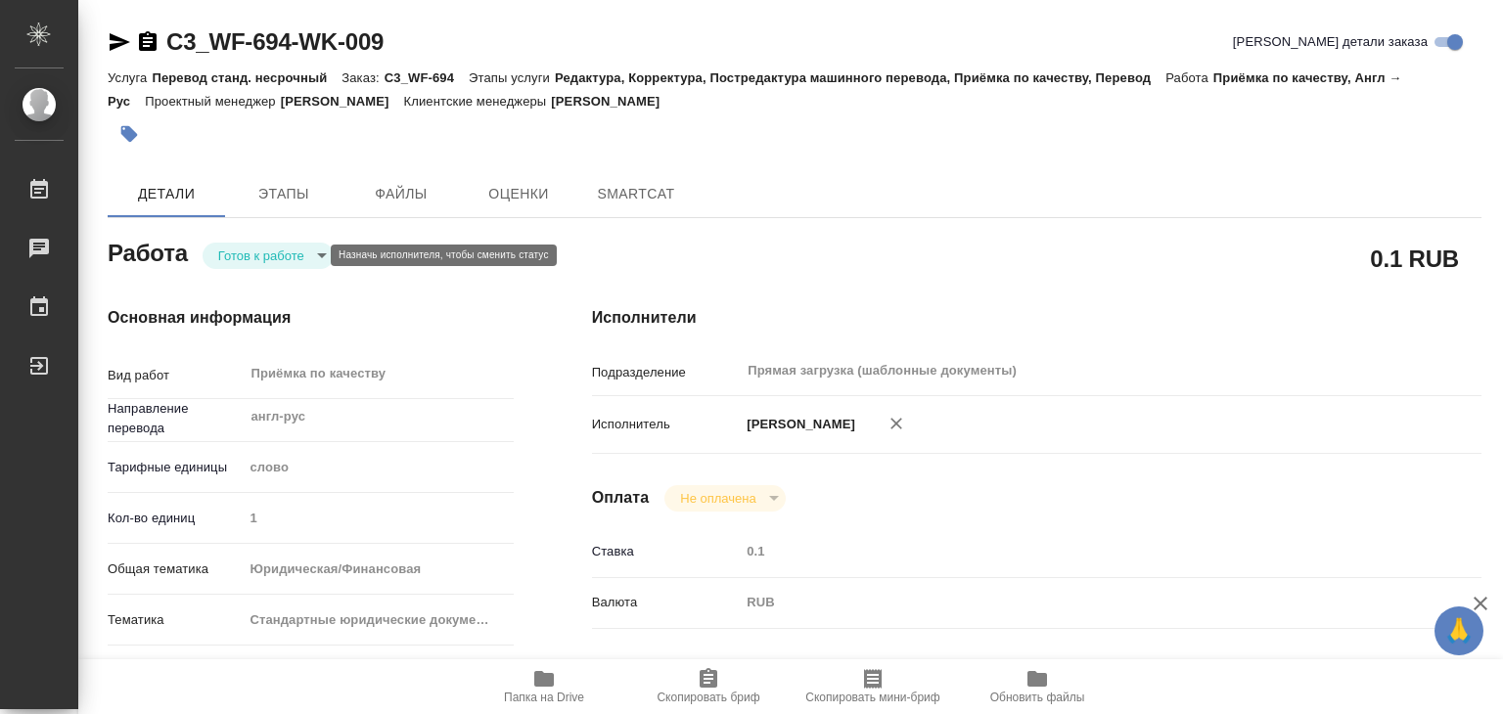
type textarea "x"
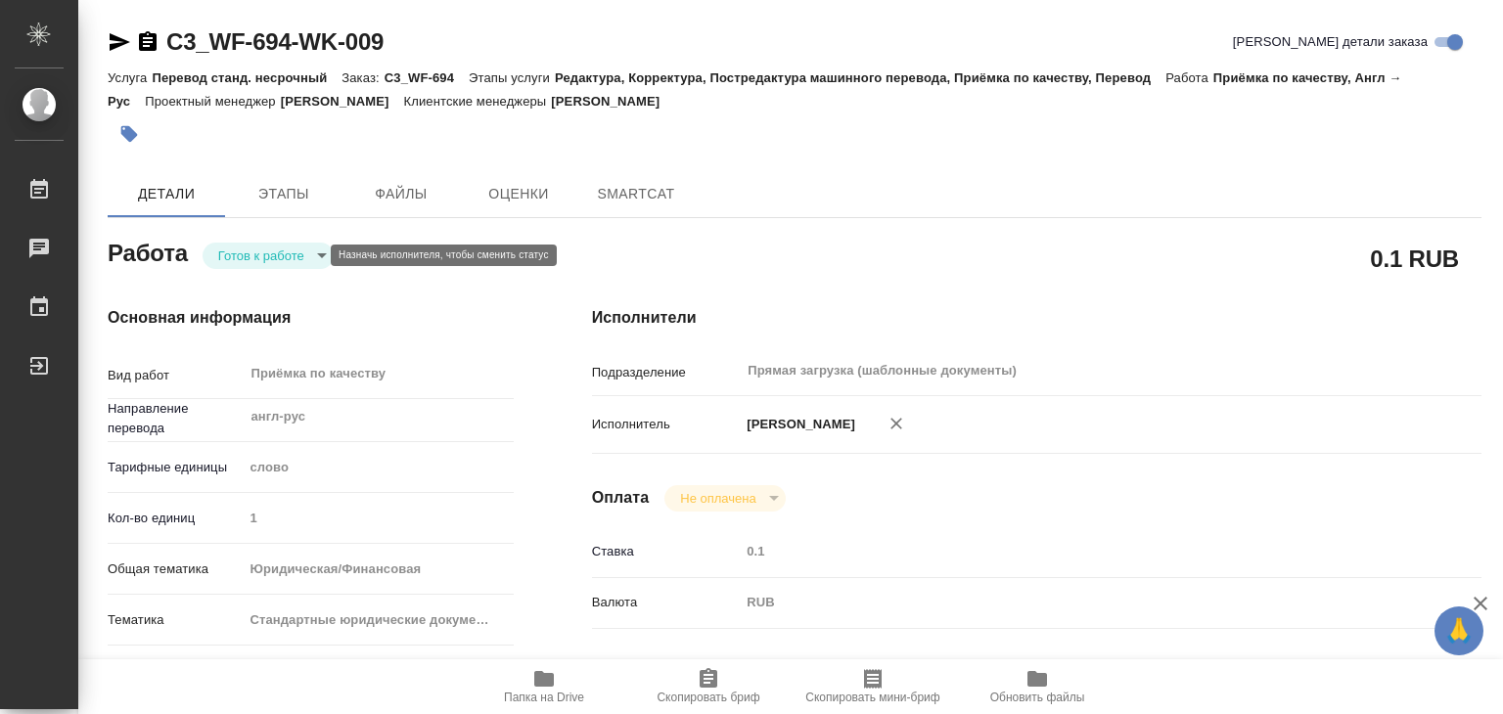
type textarea "x"
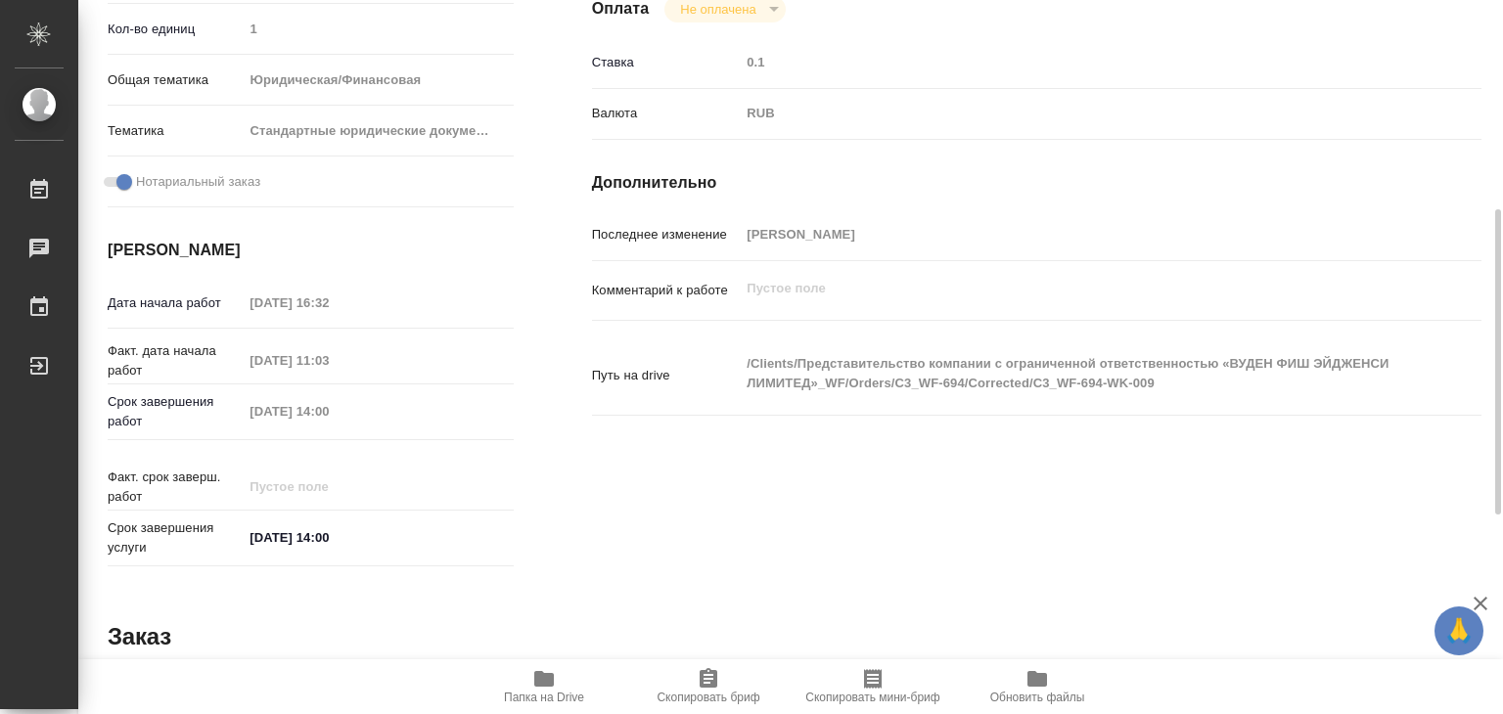
type textarea "x"
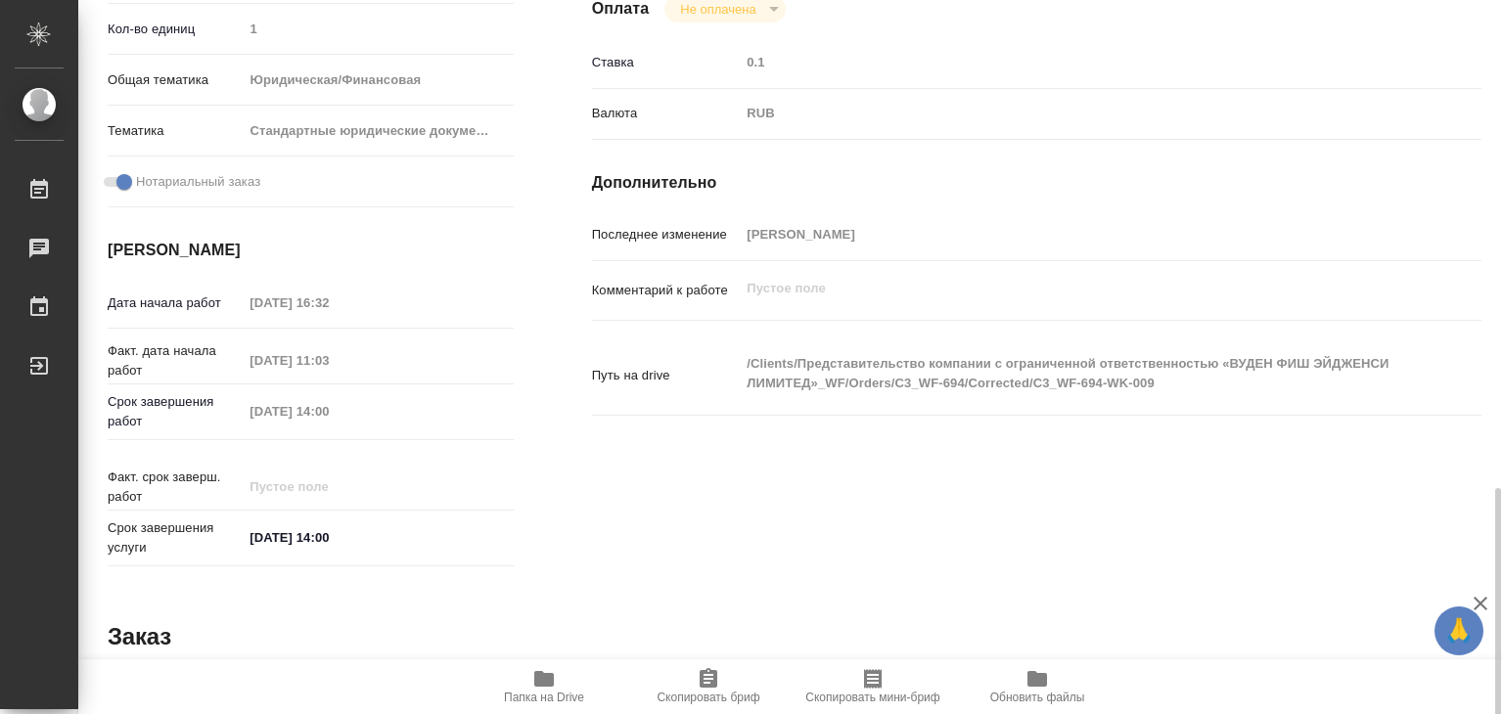
scroll to position [955, 0]
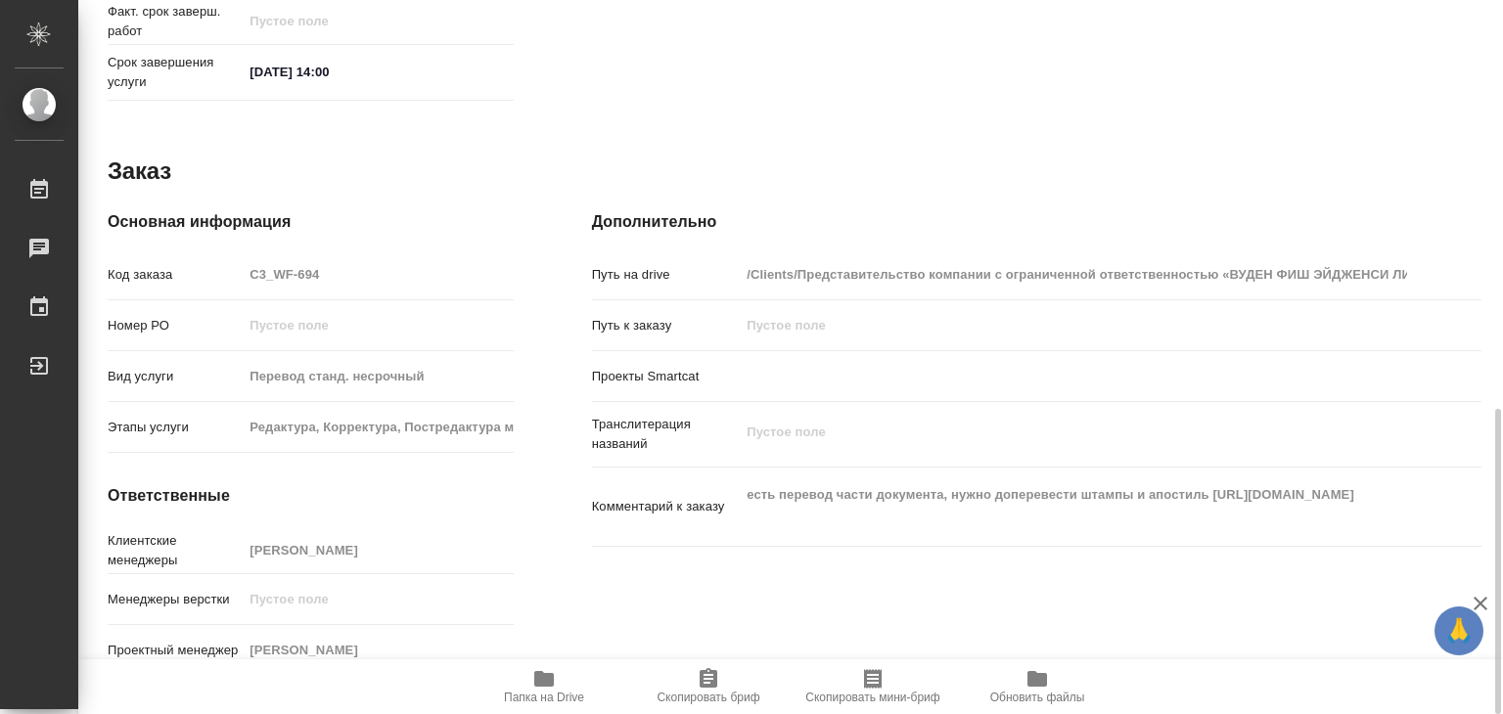
type textarea "x"
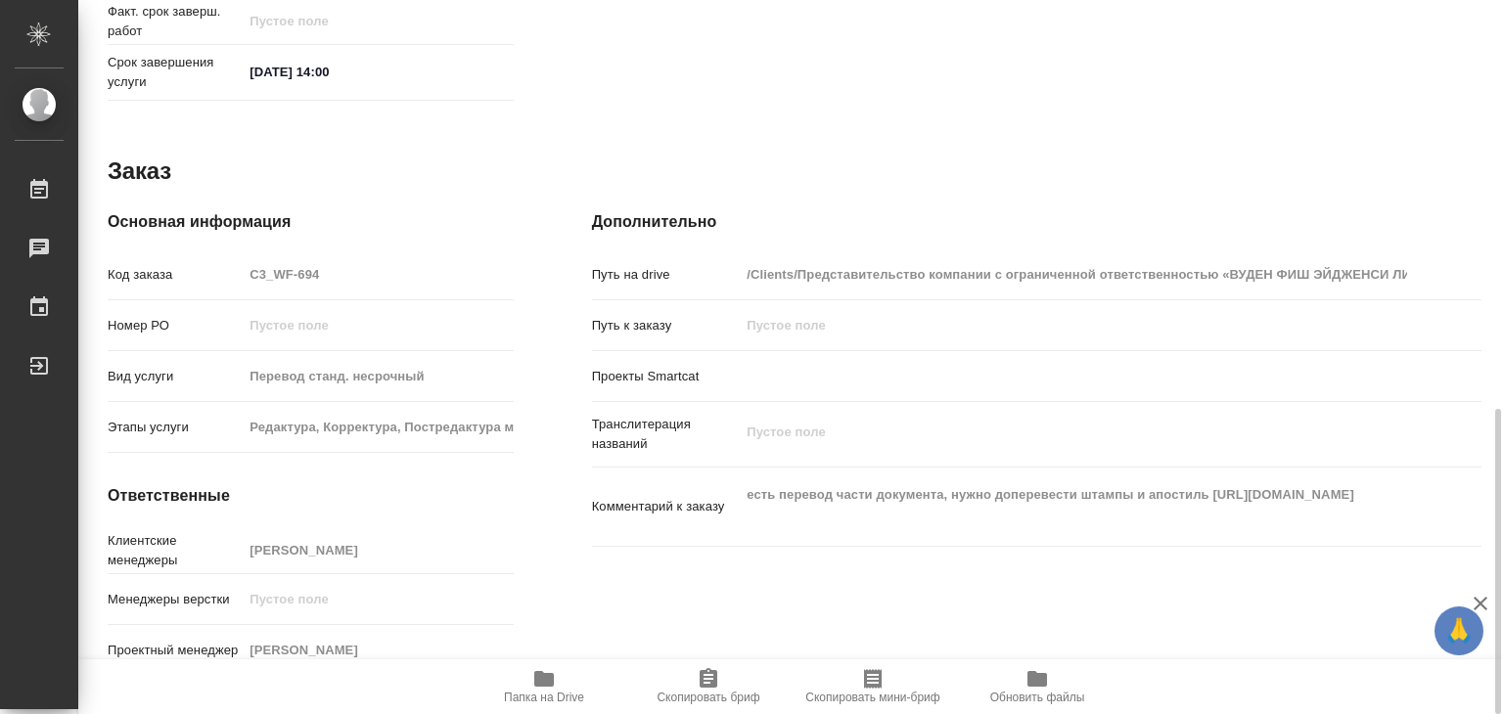
type textarea "x"
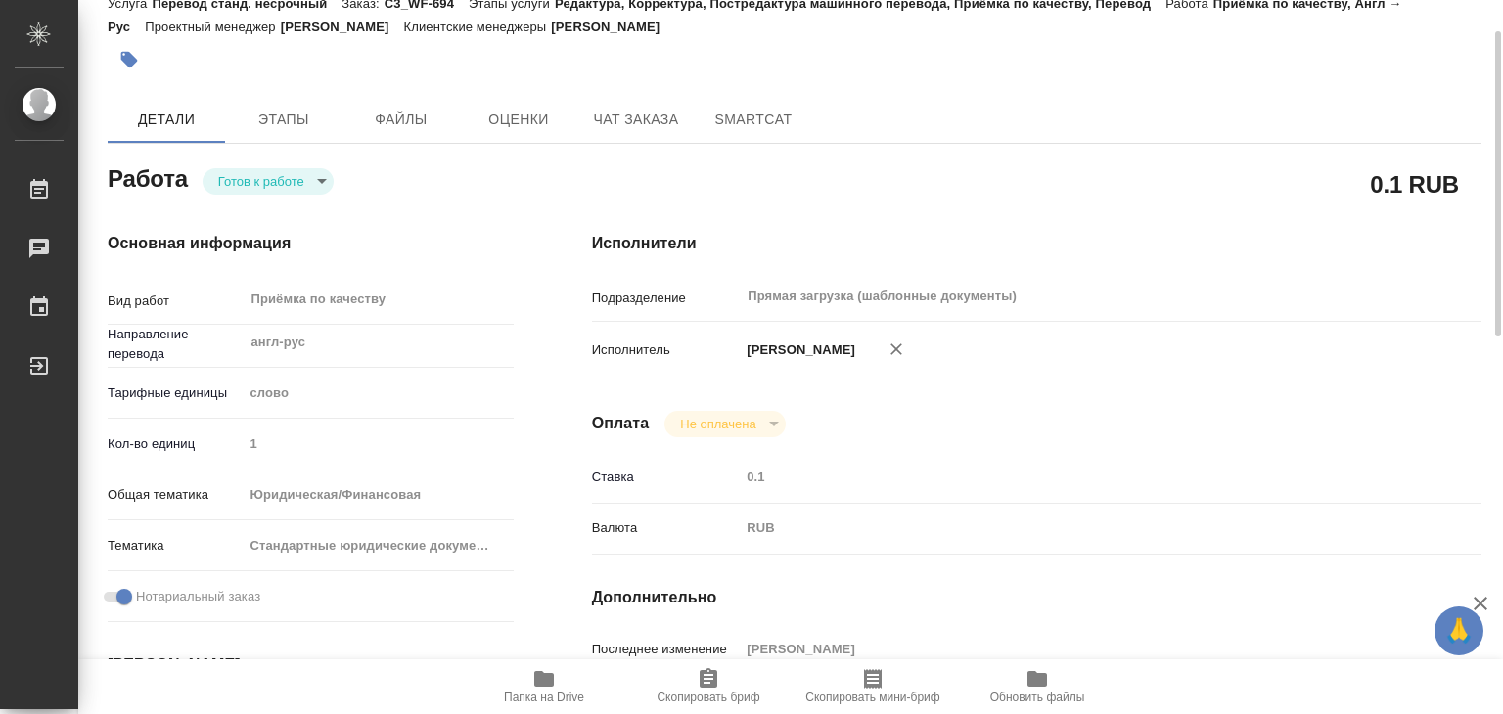
scroll to position [0, 0]
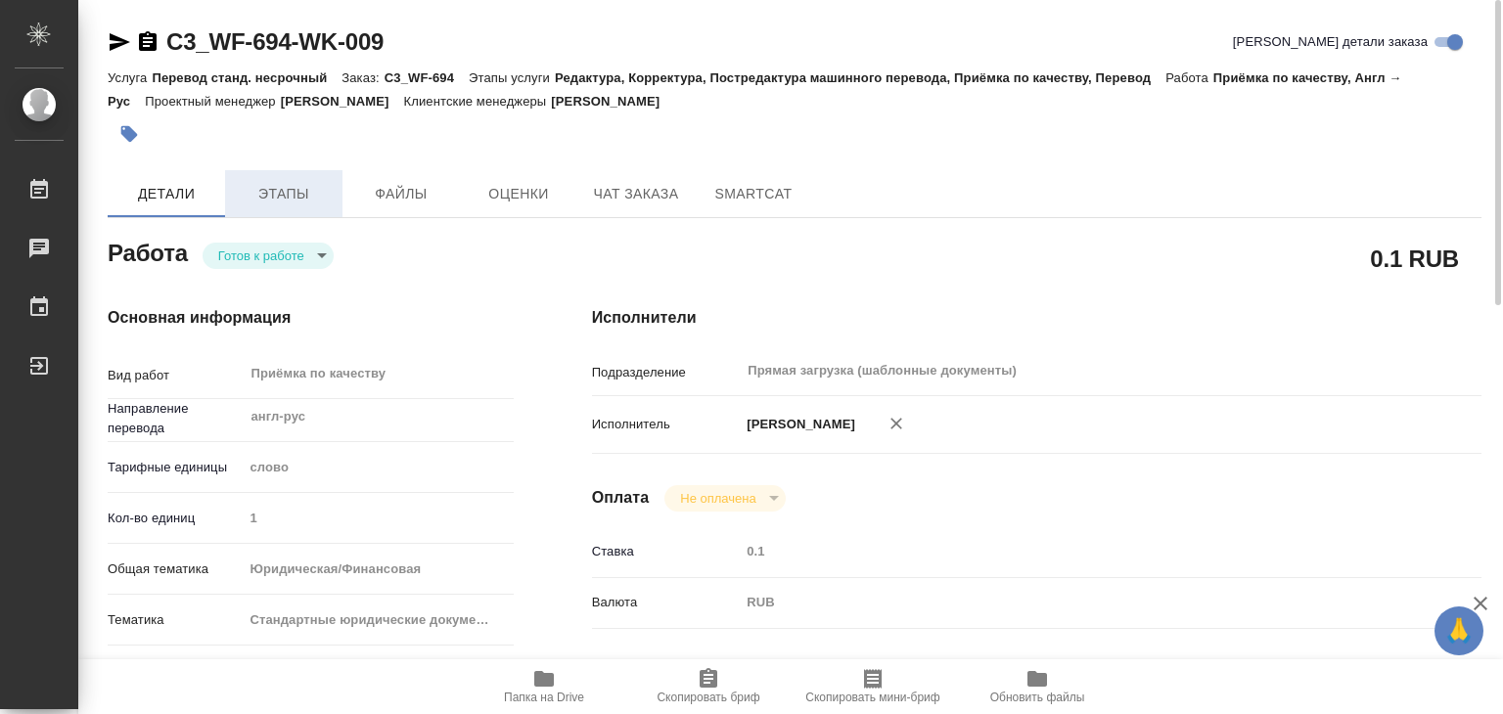
click at [295, 208] on button "Этапы" at bounding box center [283, 193] width 117 height 47
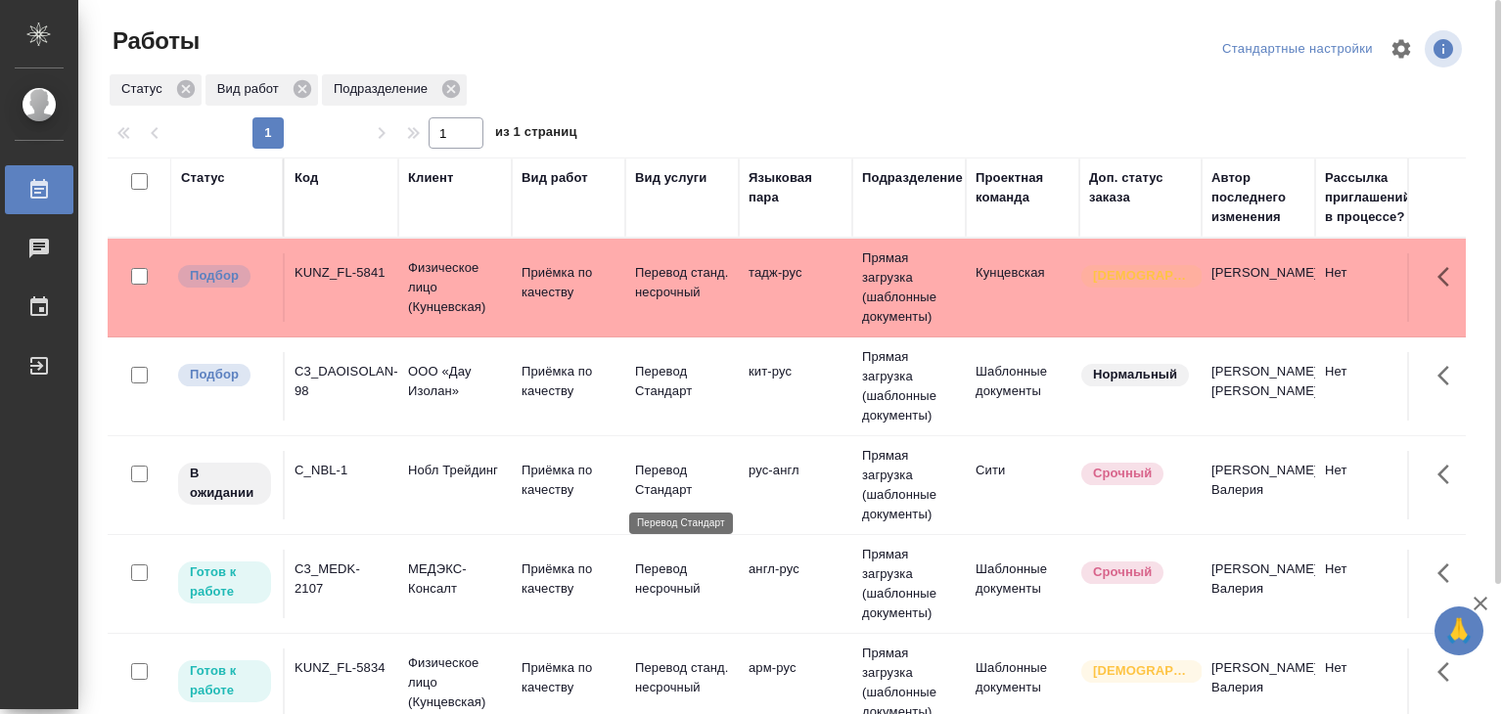
scroll to position [98, 0]
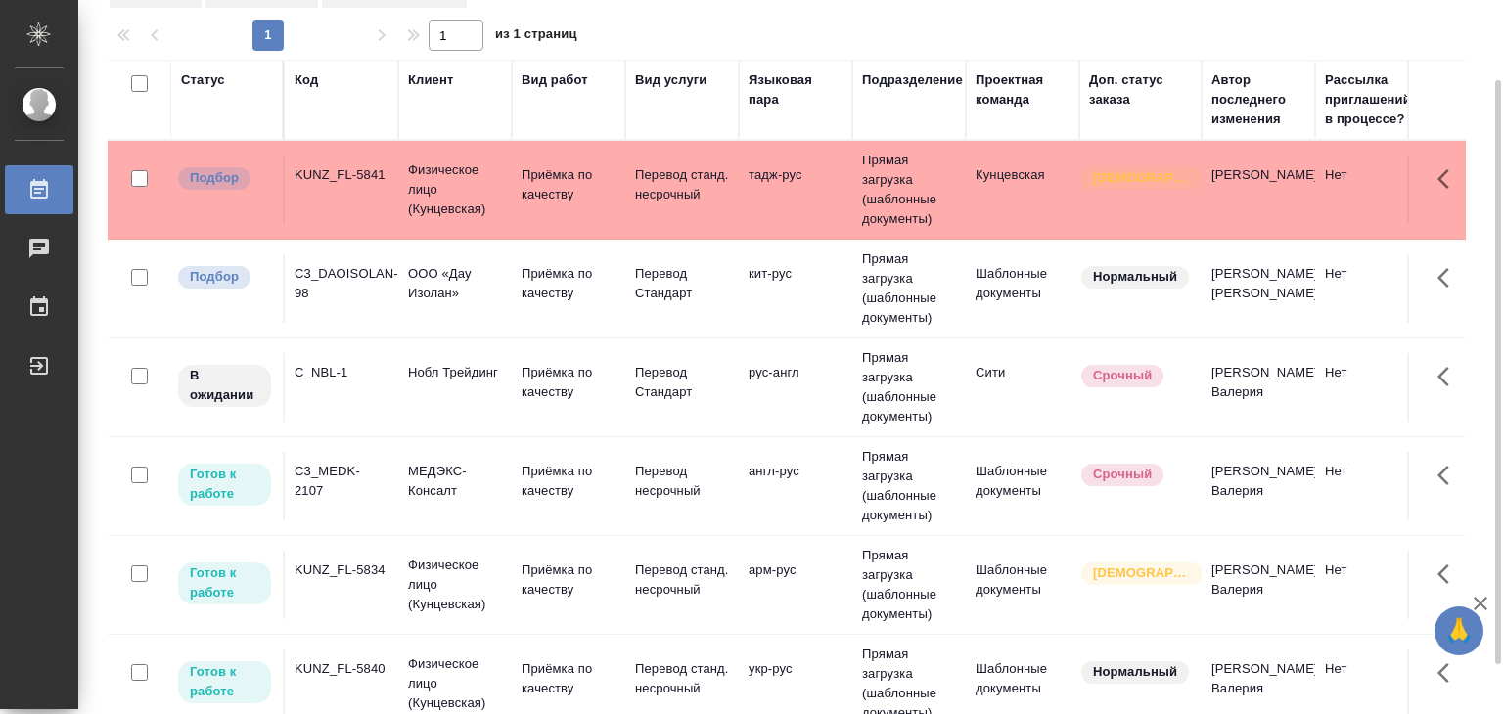
click at [824, 177] on td "тадж-рус" at bounding box center [795, 190] width 113 height 68
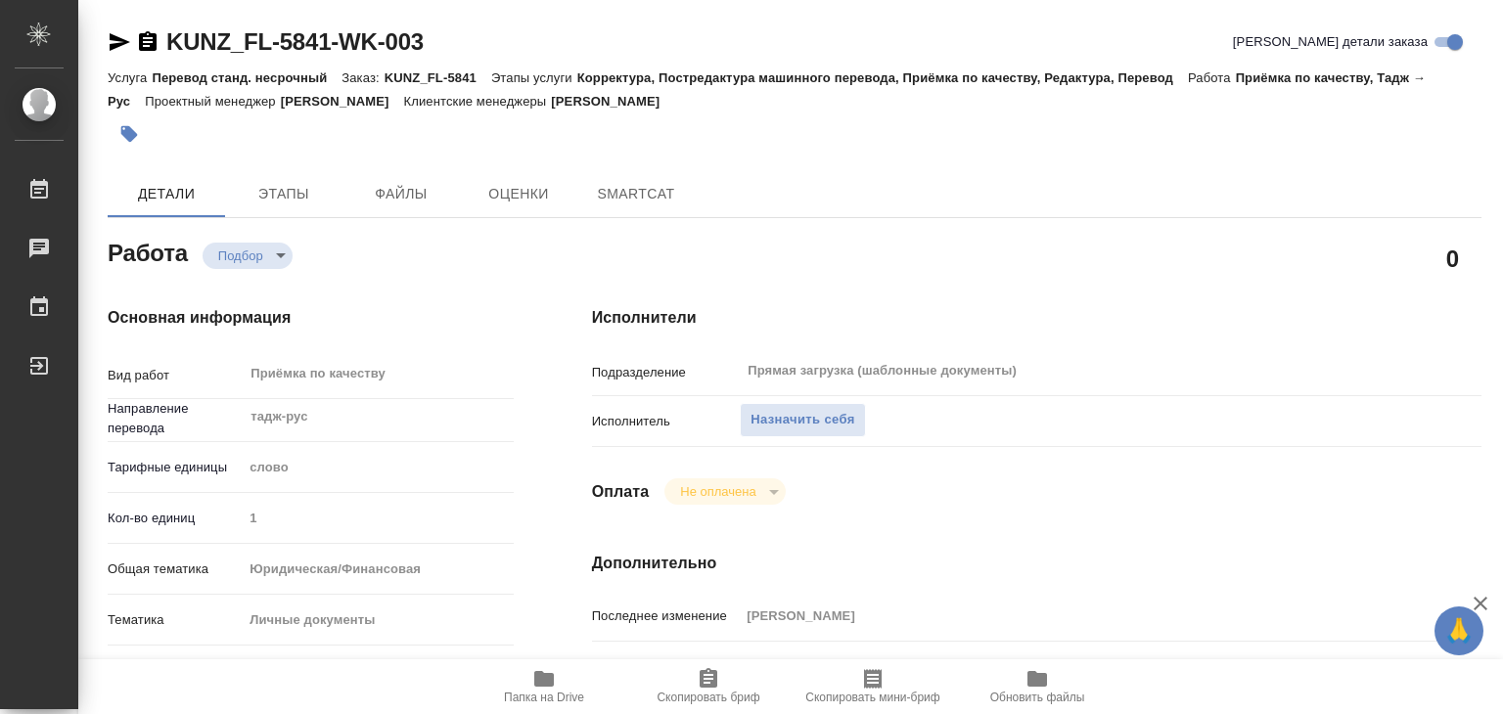
type textarea "x"
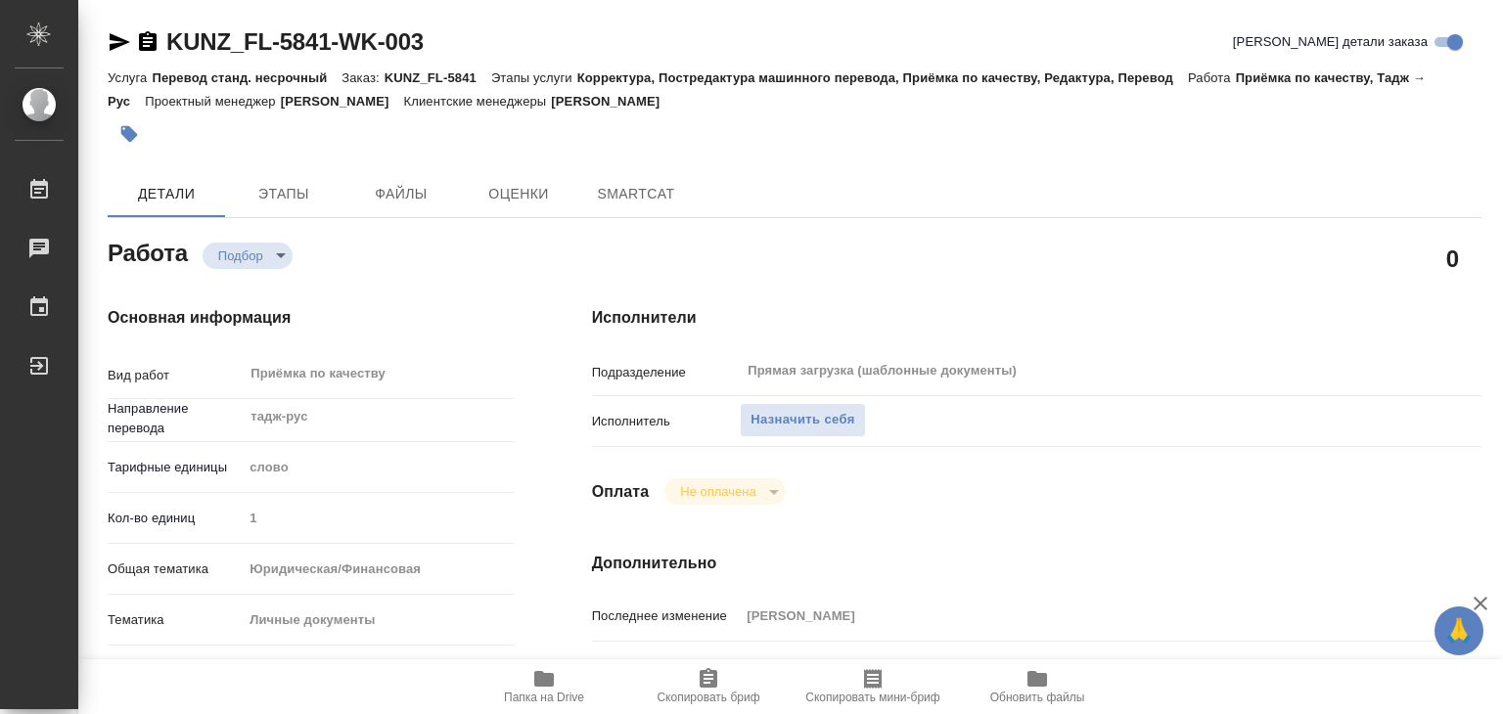
type textarea "x"
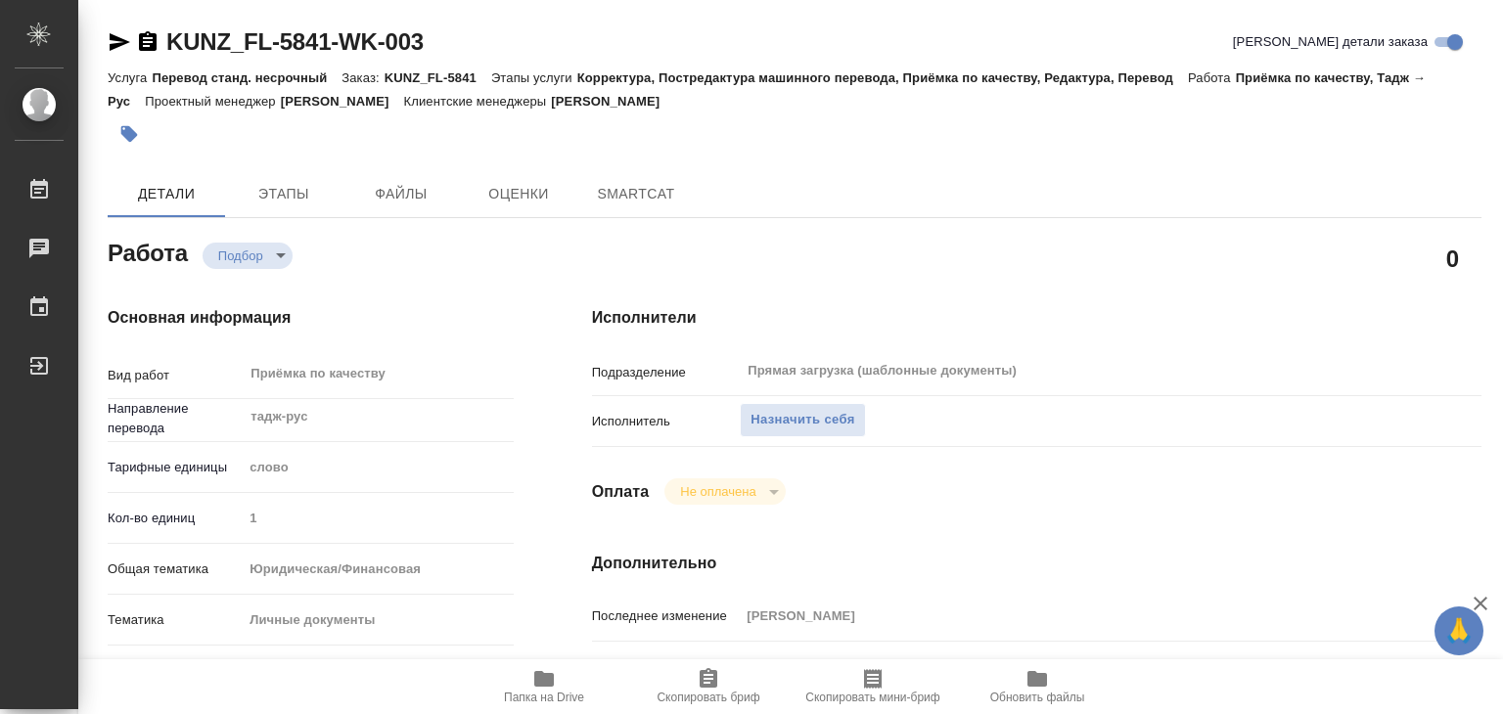
type textarea "x"
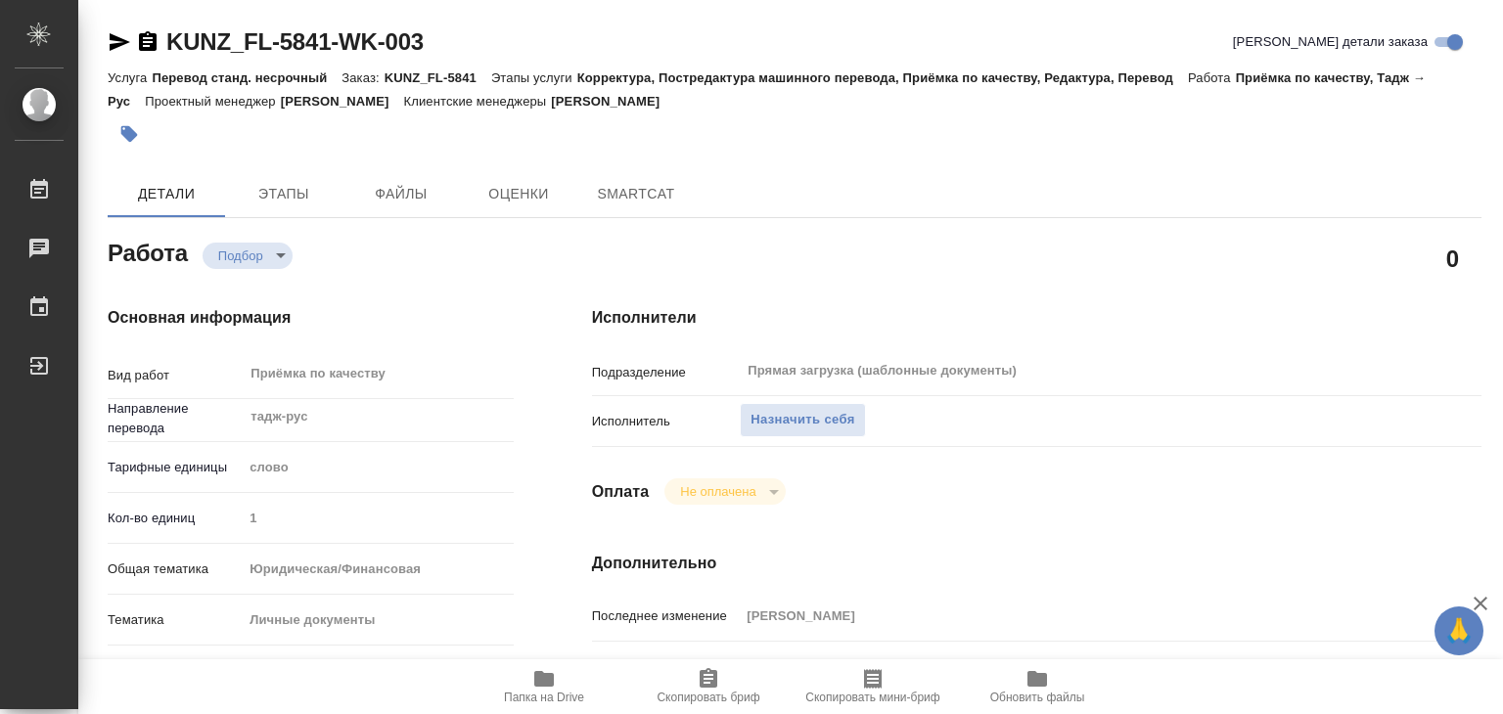
type textarea "x"
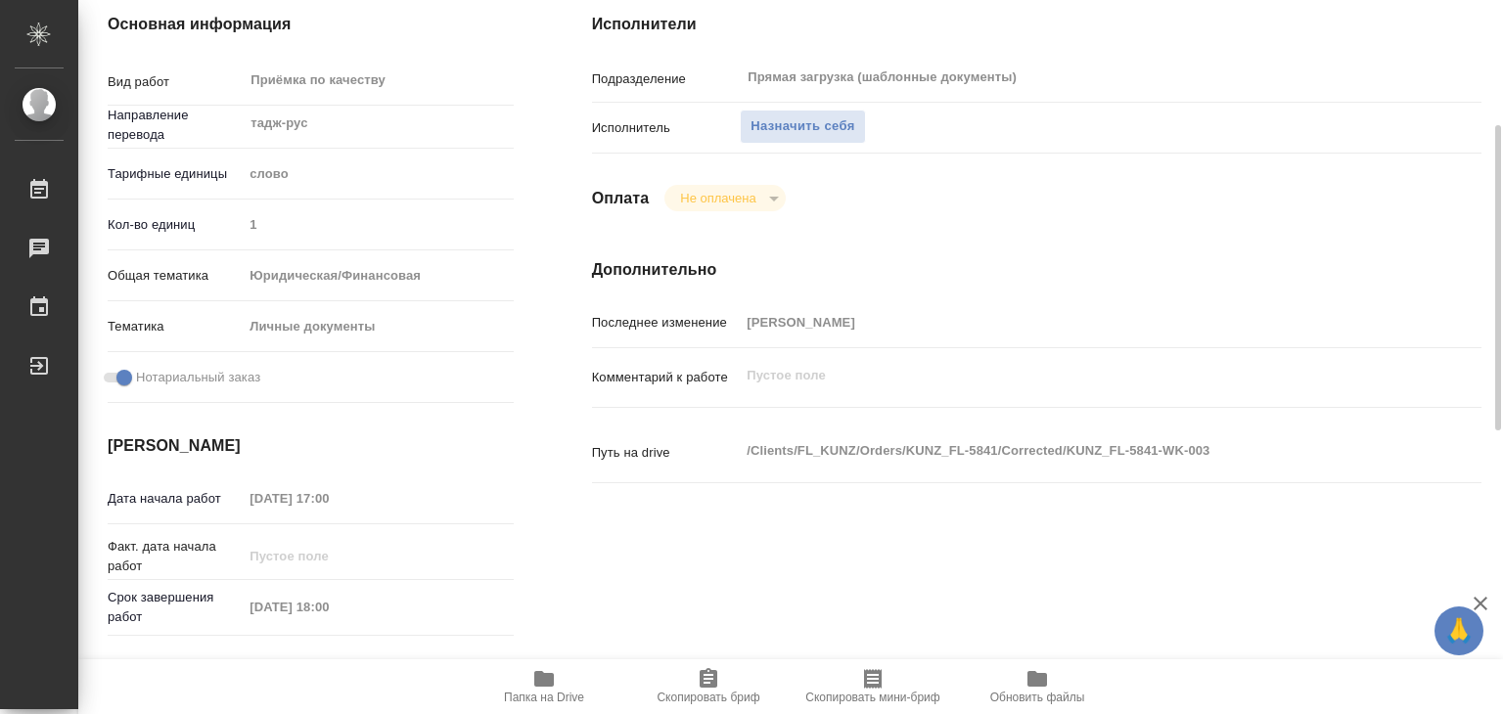
type textarea "x"
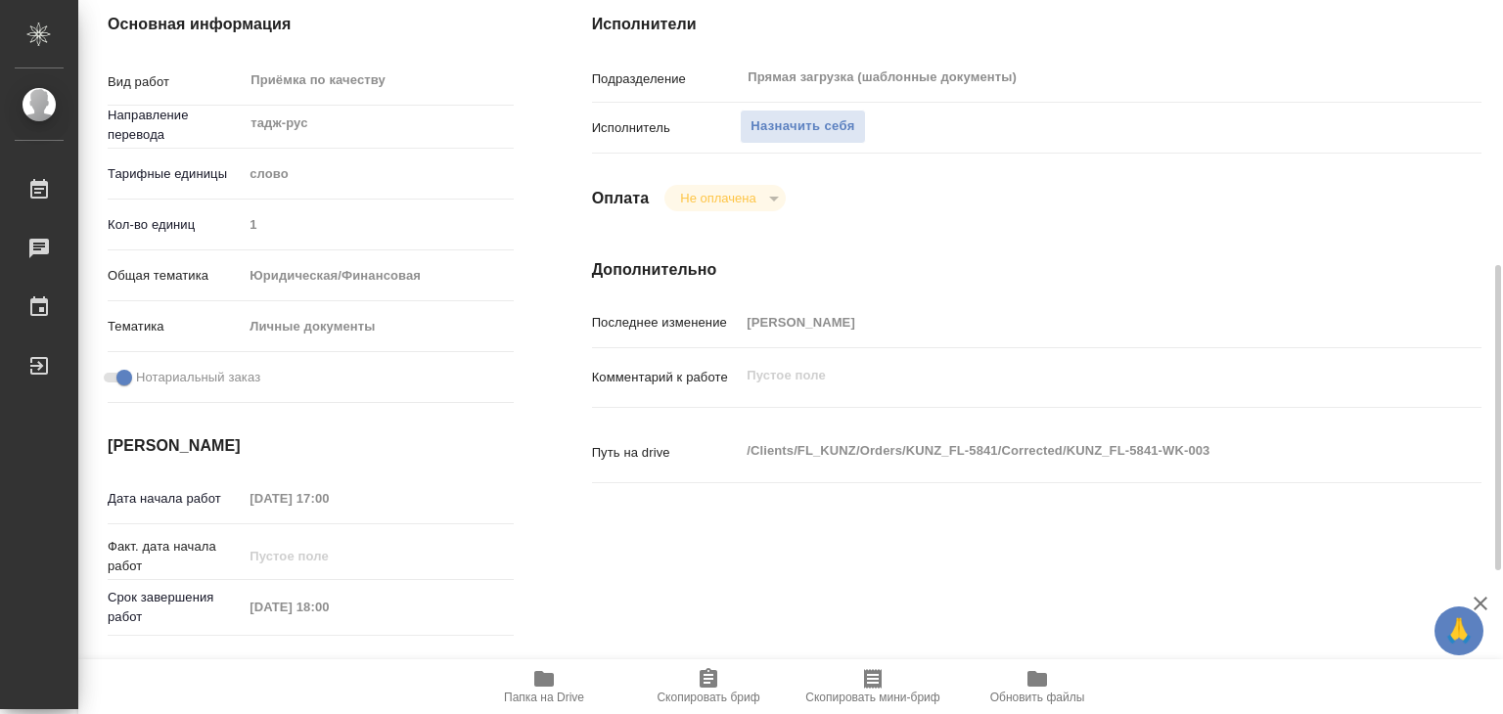
scroll to position [489, 0]
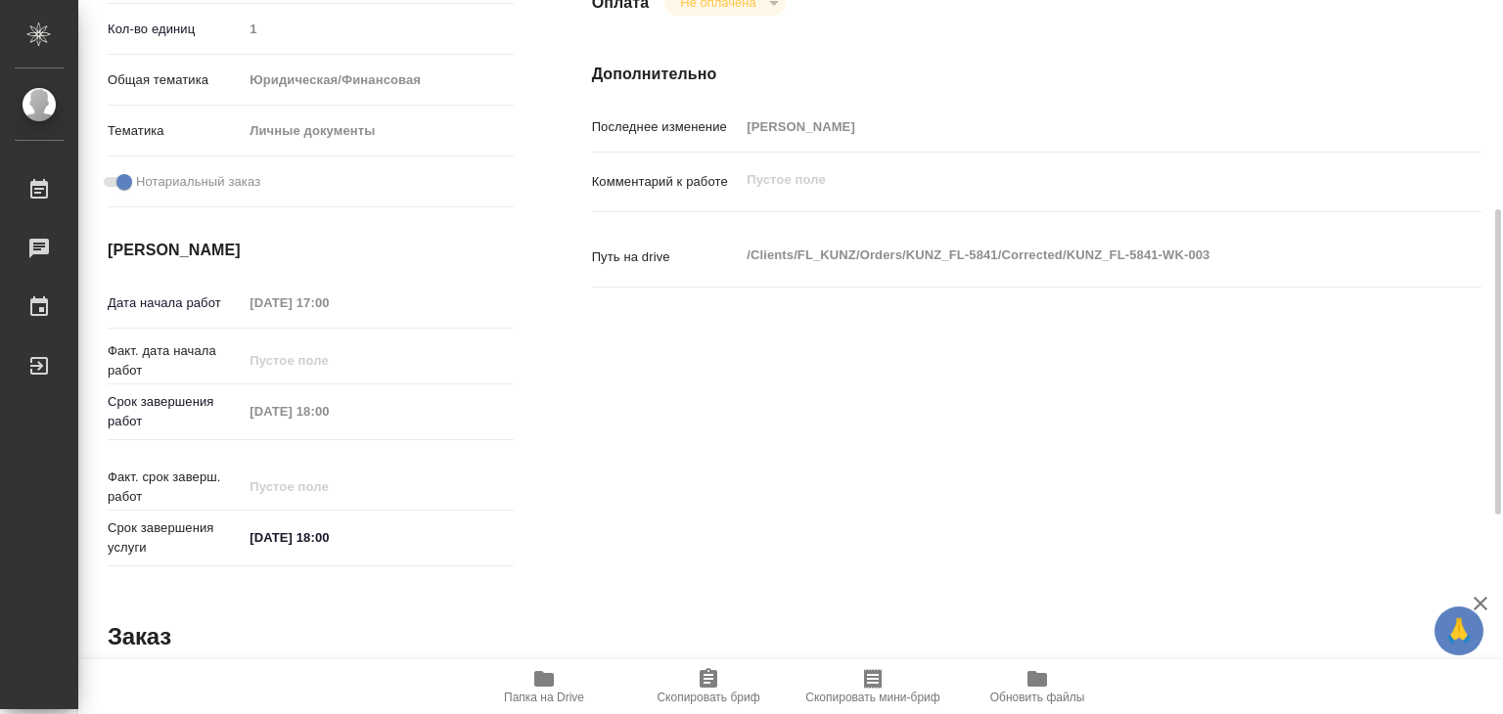
type textarea "x"
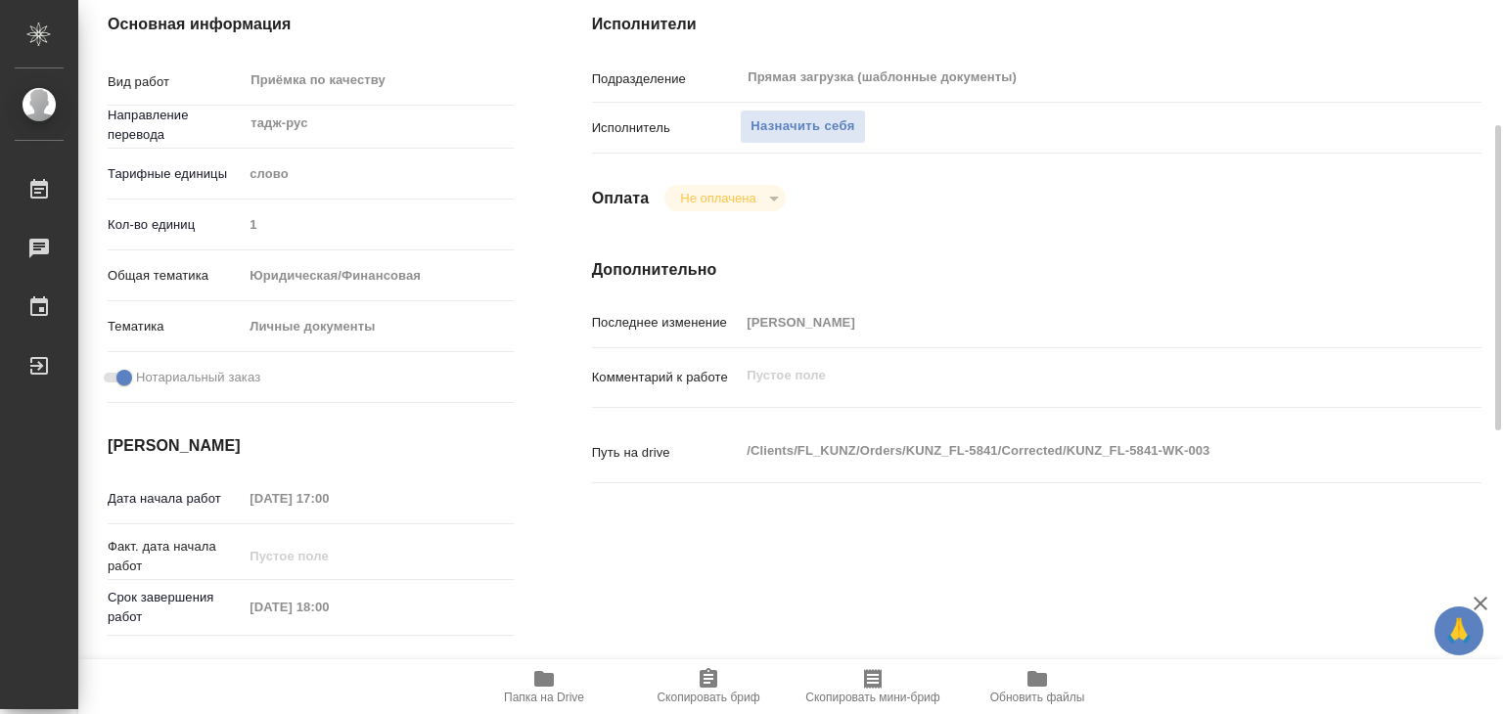
scroll to position [98, 0]
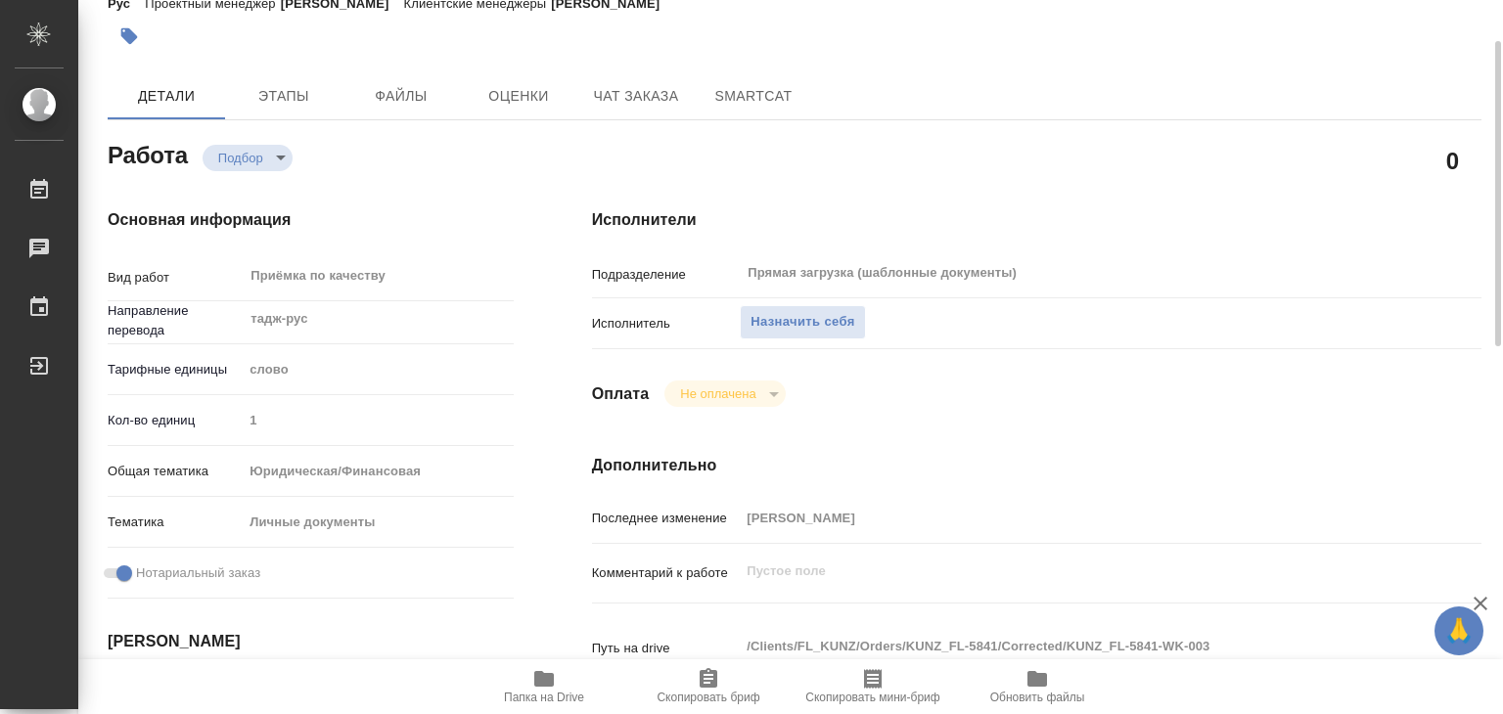
type textarea "x"
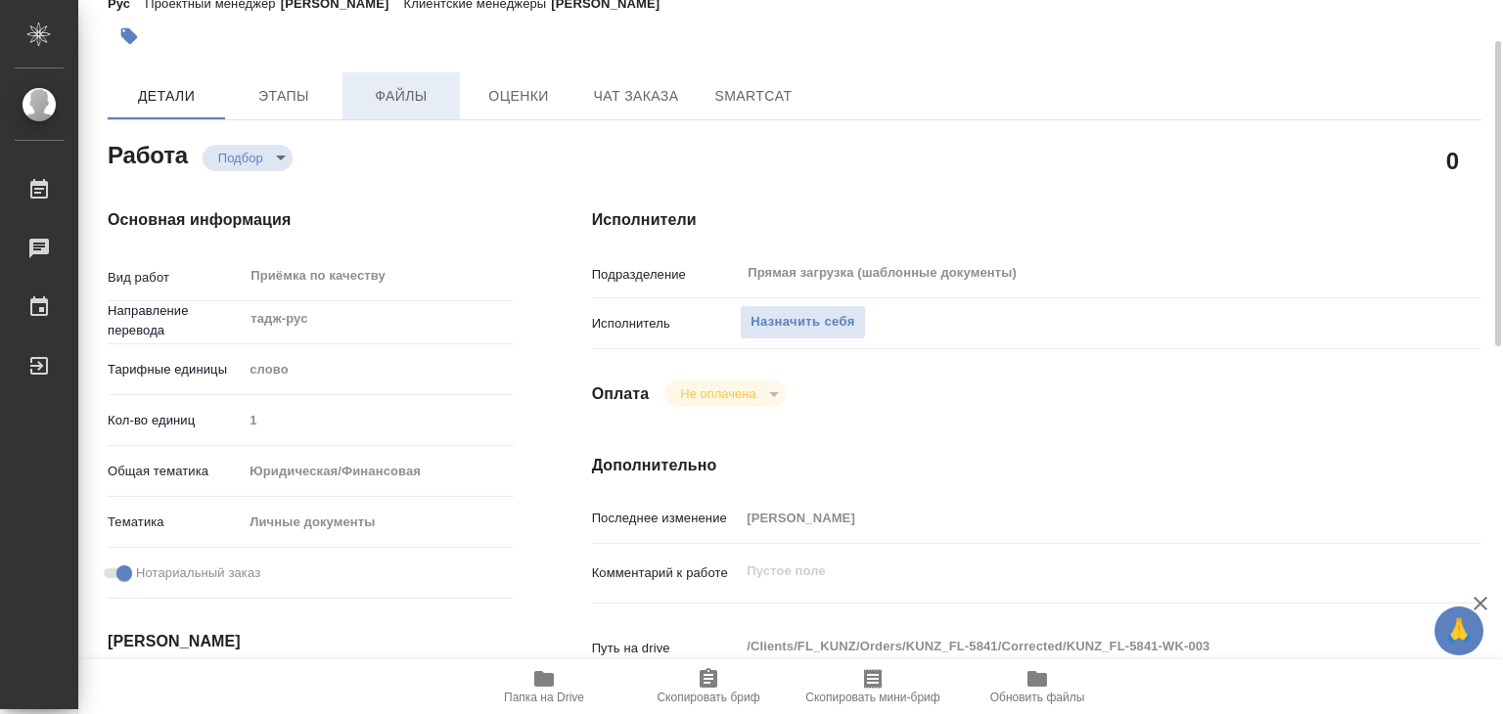
click at [369, 87] on span "Файлы" at bounding box center [401, 96] width 94 height 24
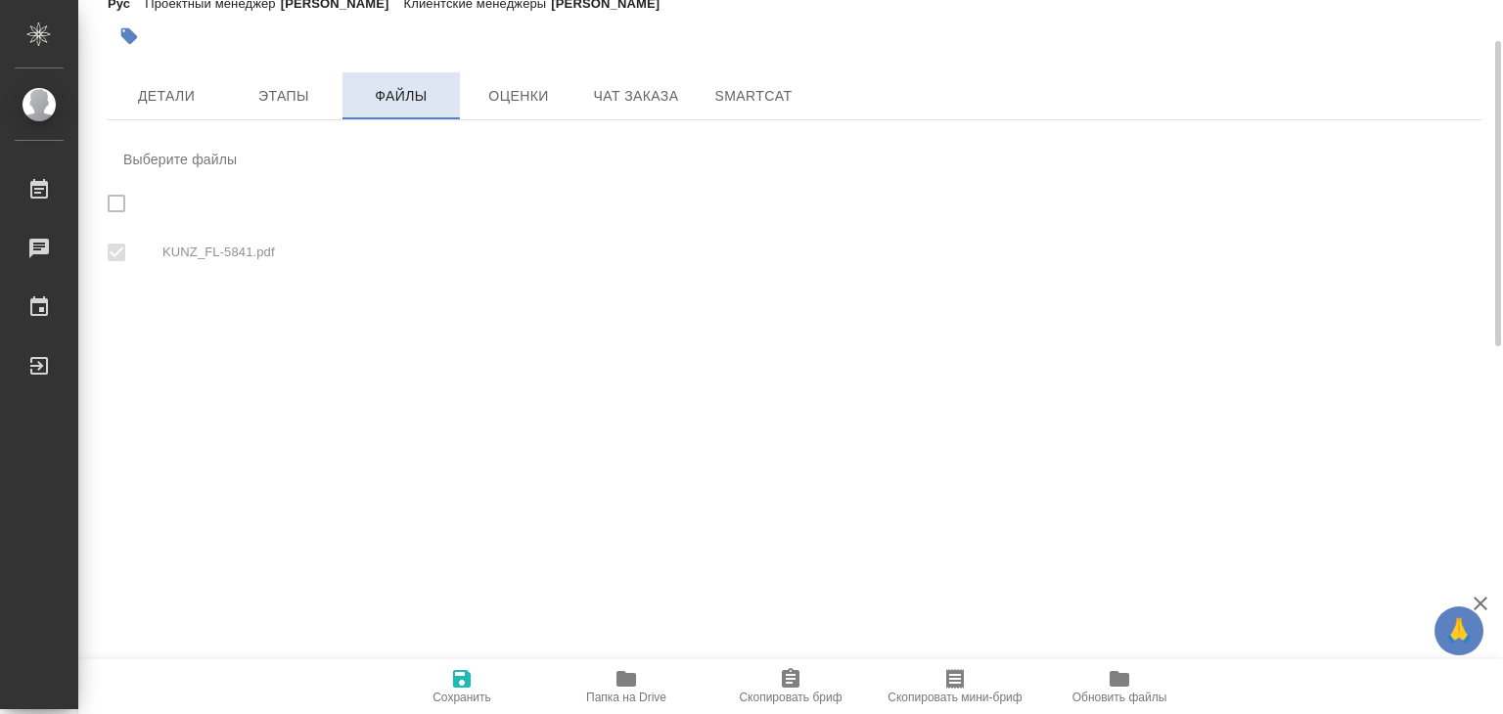
checkbox input "true"
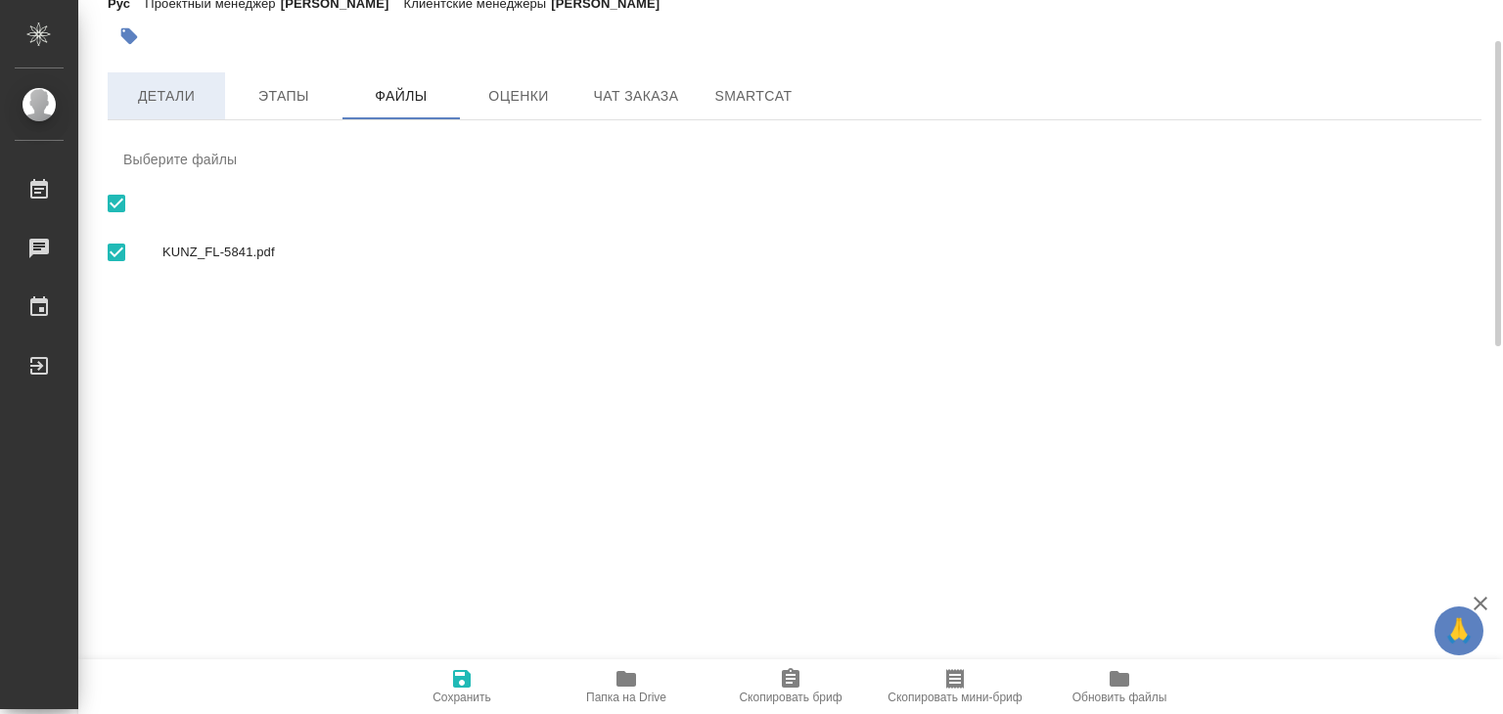
click at [136, 101] on span "Детали" at bounding box center [166, 96] width 94 height 24
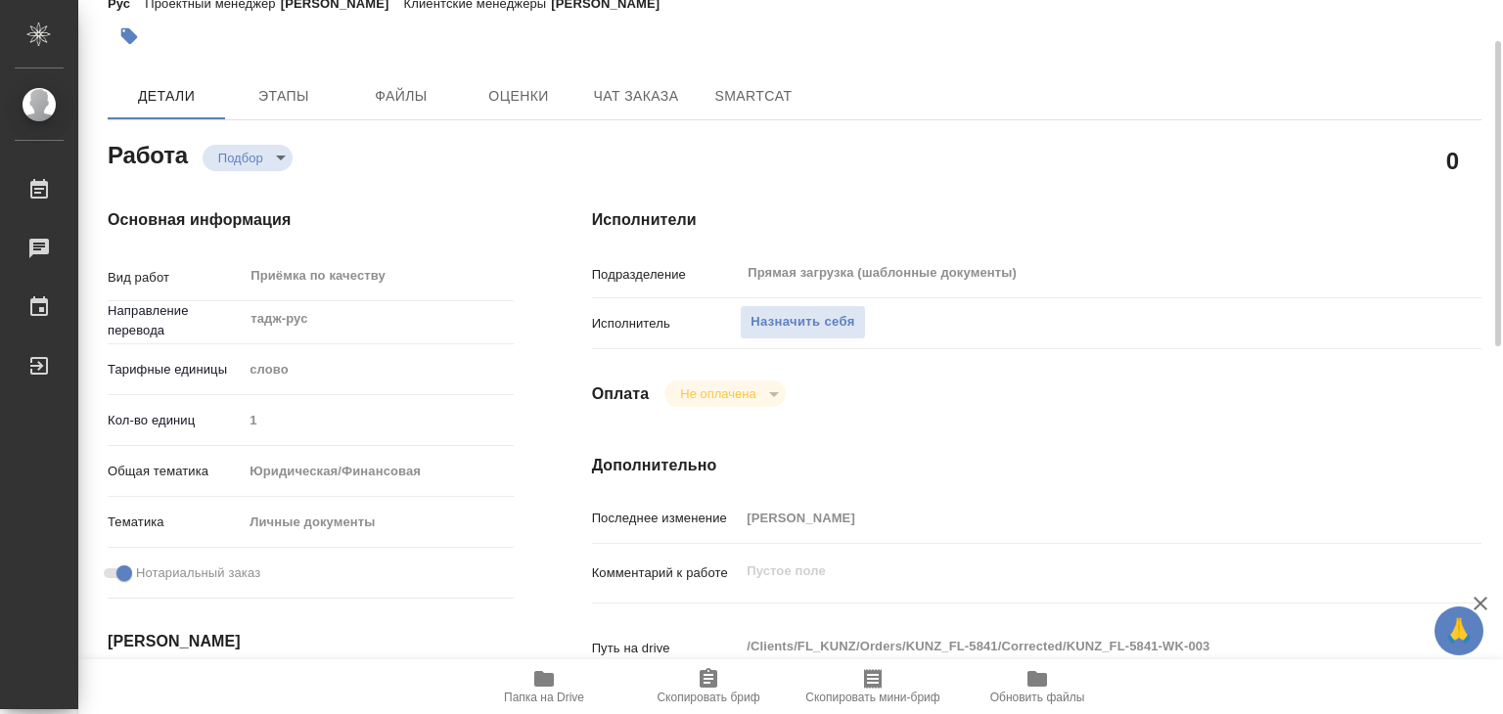
type textarea "x"
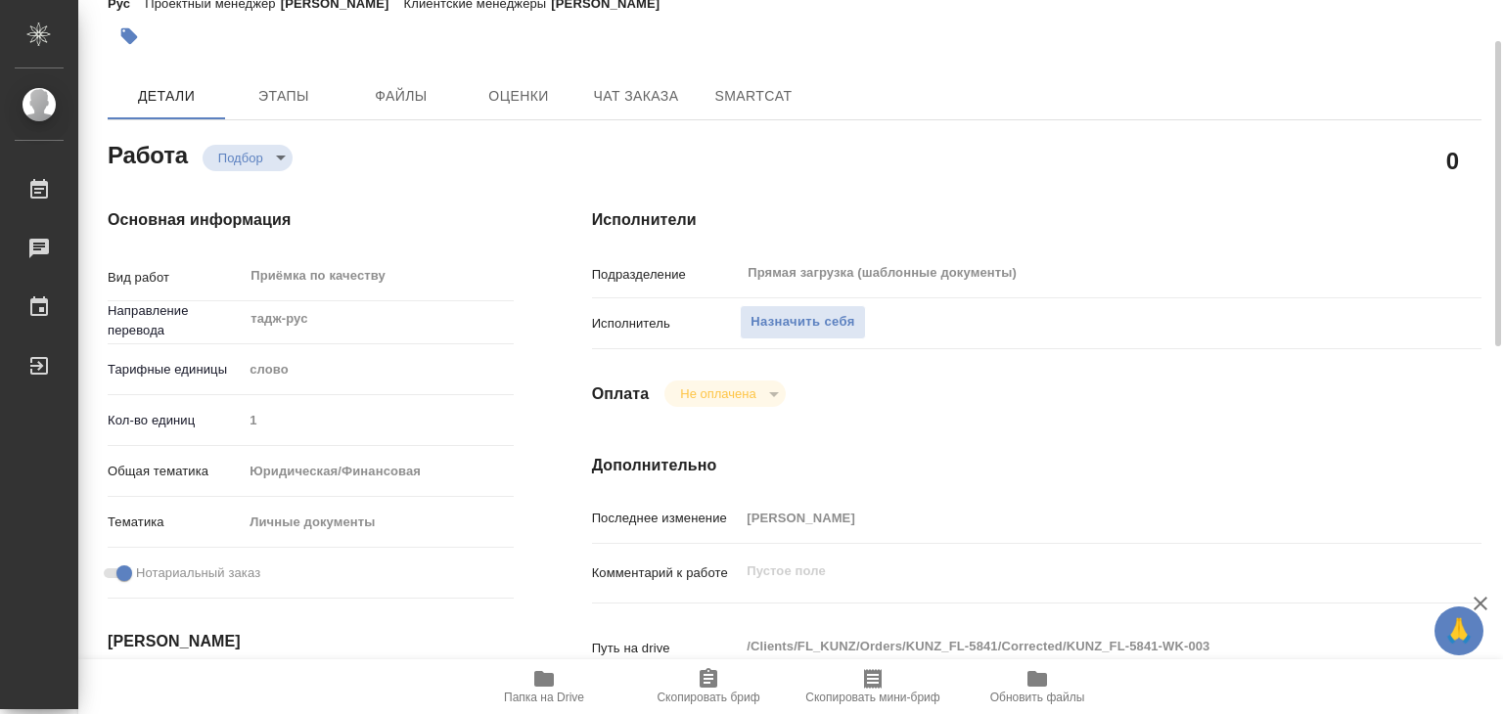
type textarea "x"
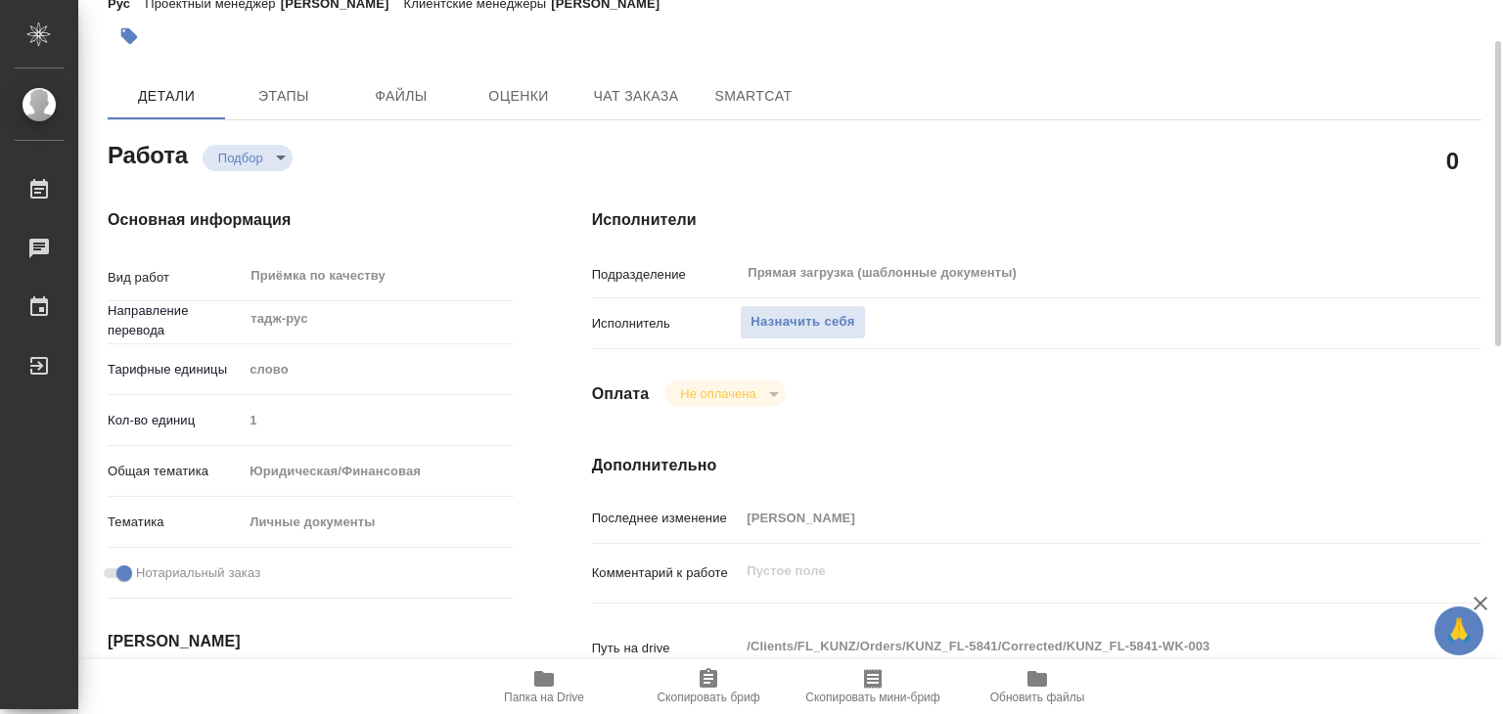
type textarea "x"
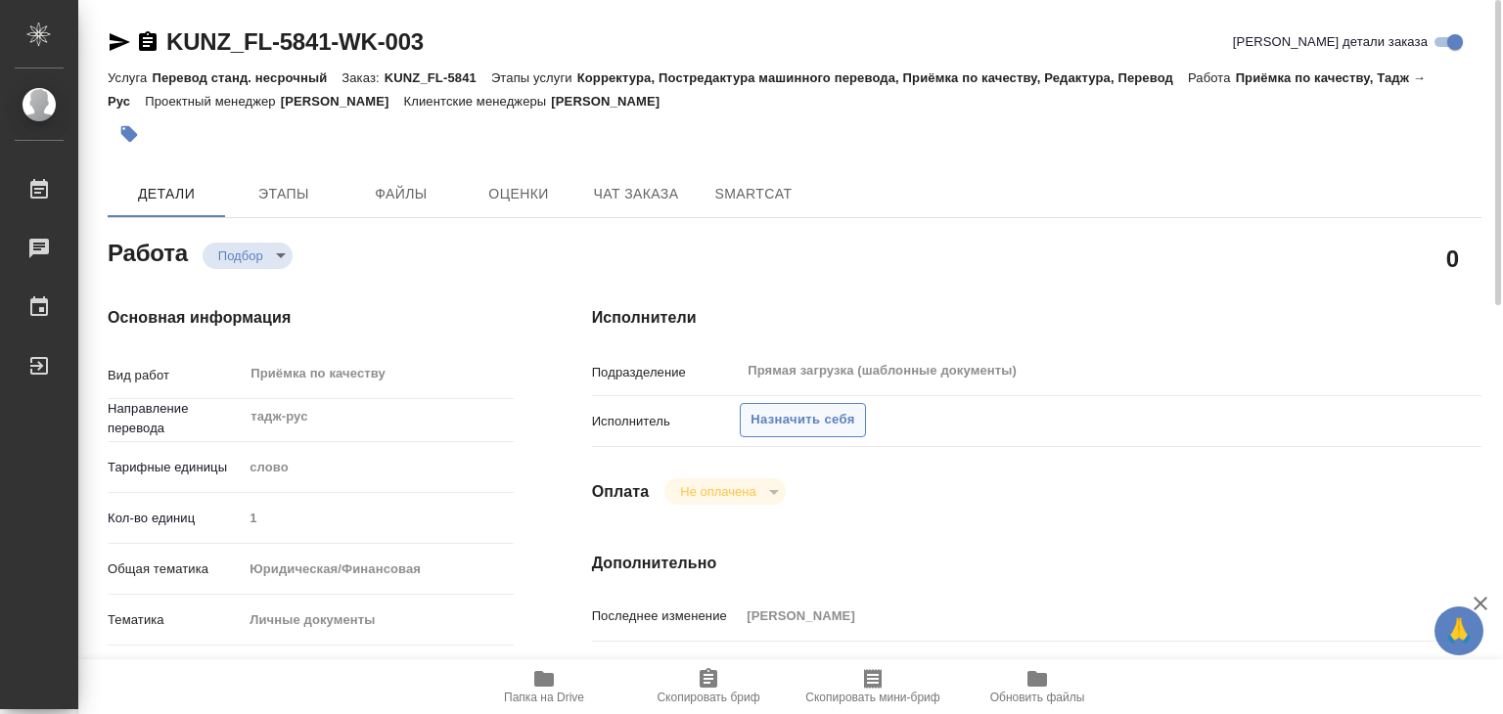
click at [763, 416] on span "Назначить себя" at bounding box center [802, 420] width 104 height 23
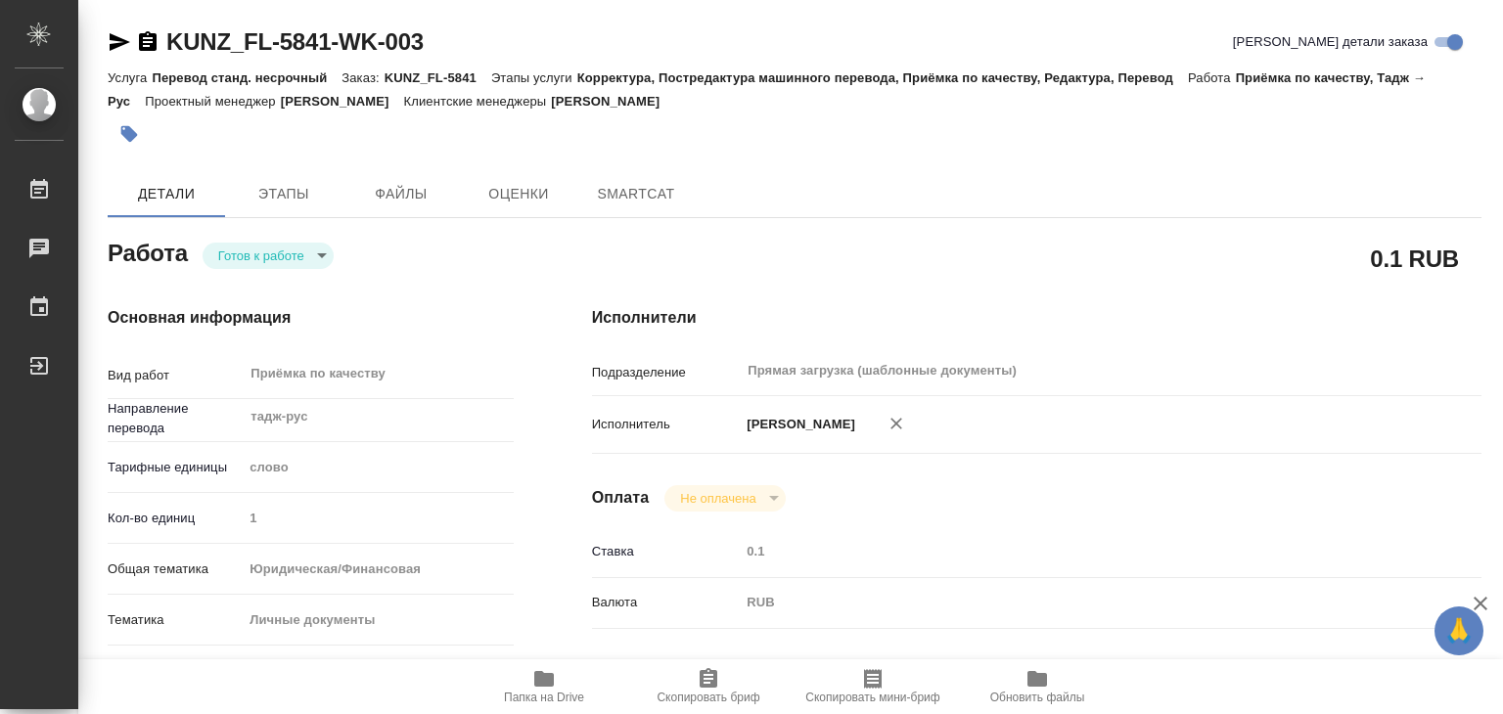
type textarea "x"
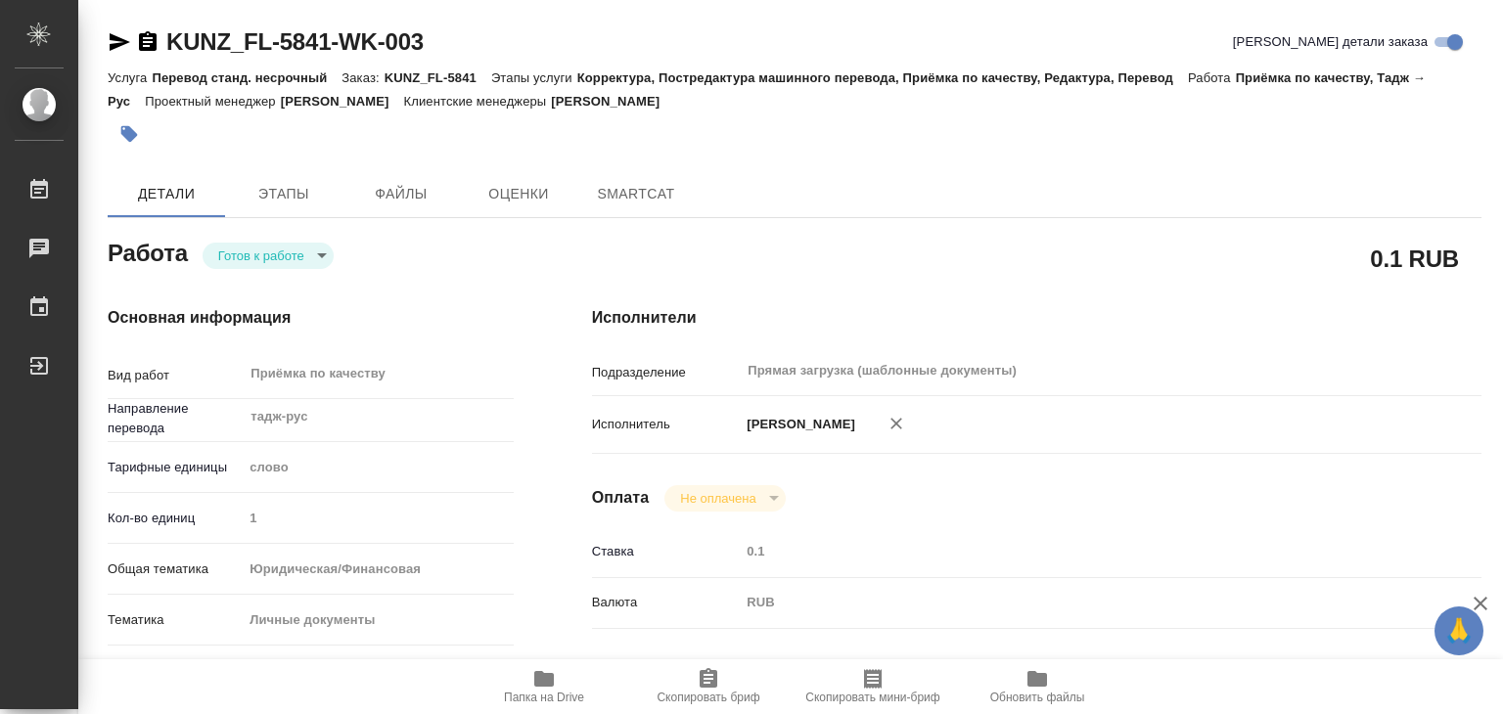
type textarea "x"
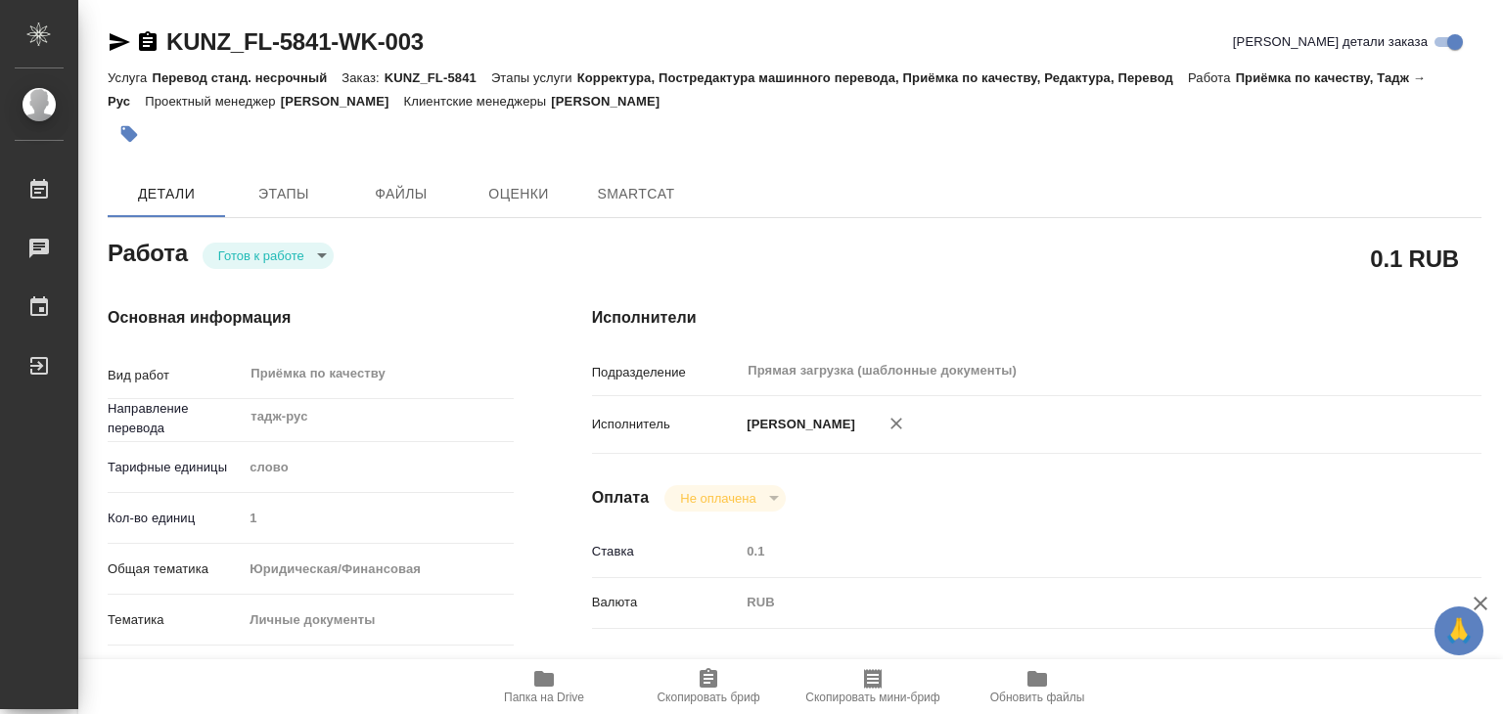
type textarea "x"
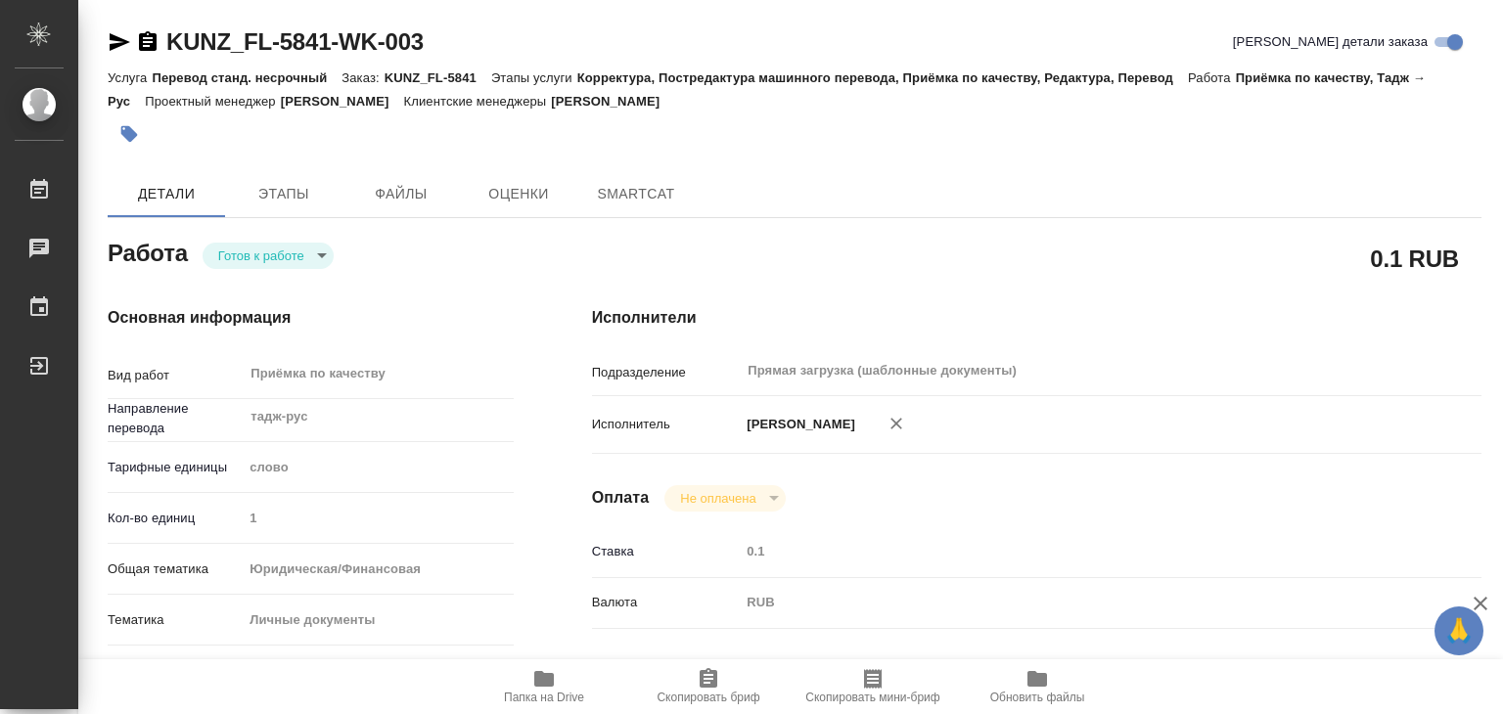
type textarea "x"
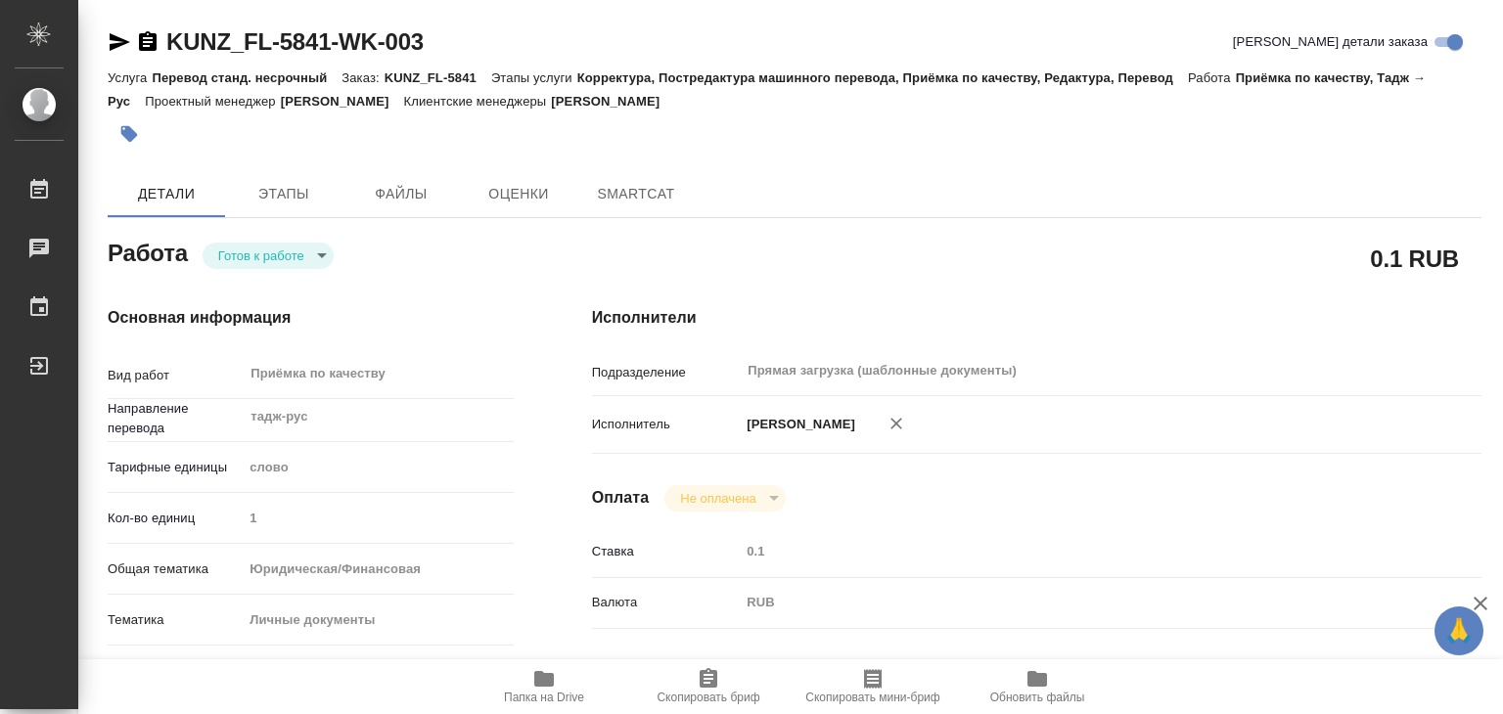
type textarea "x"
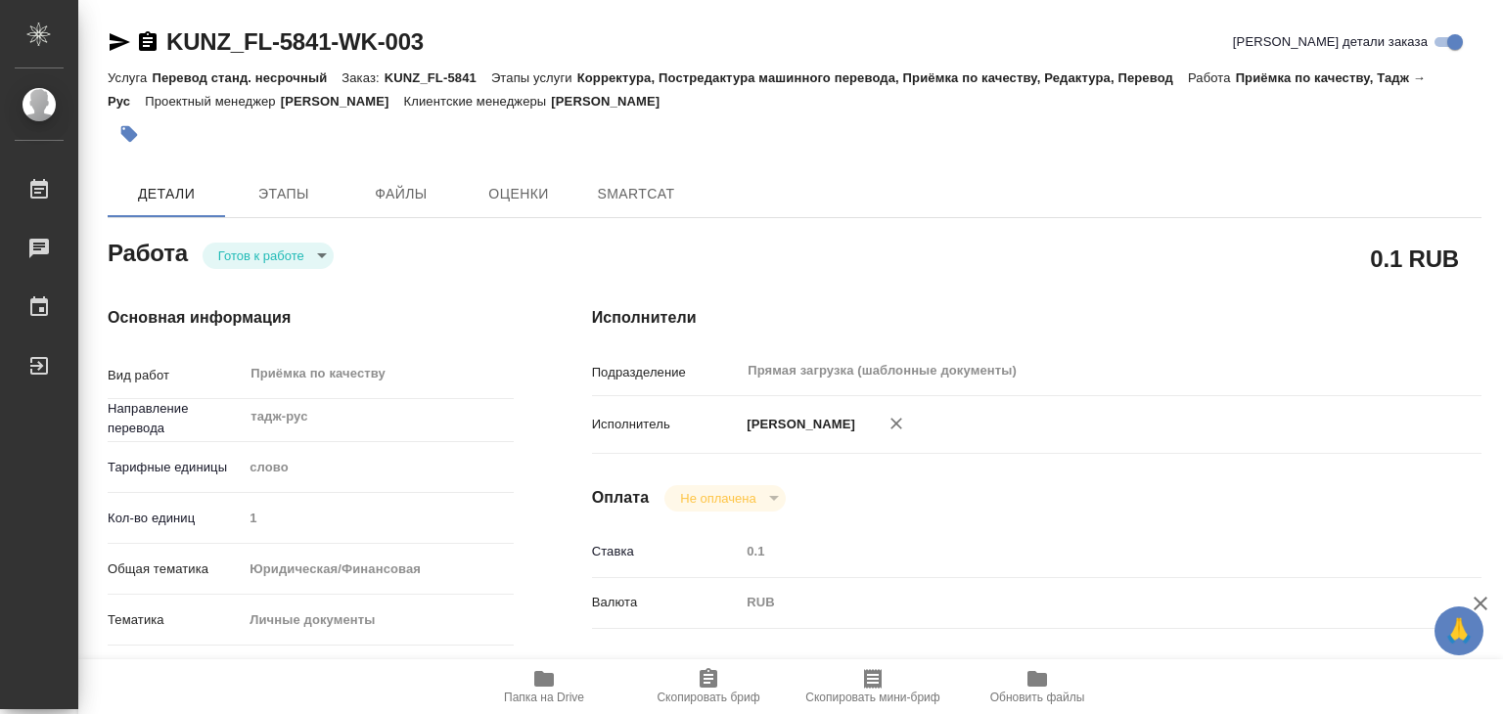
type textarea "x"
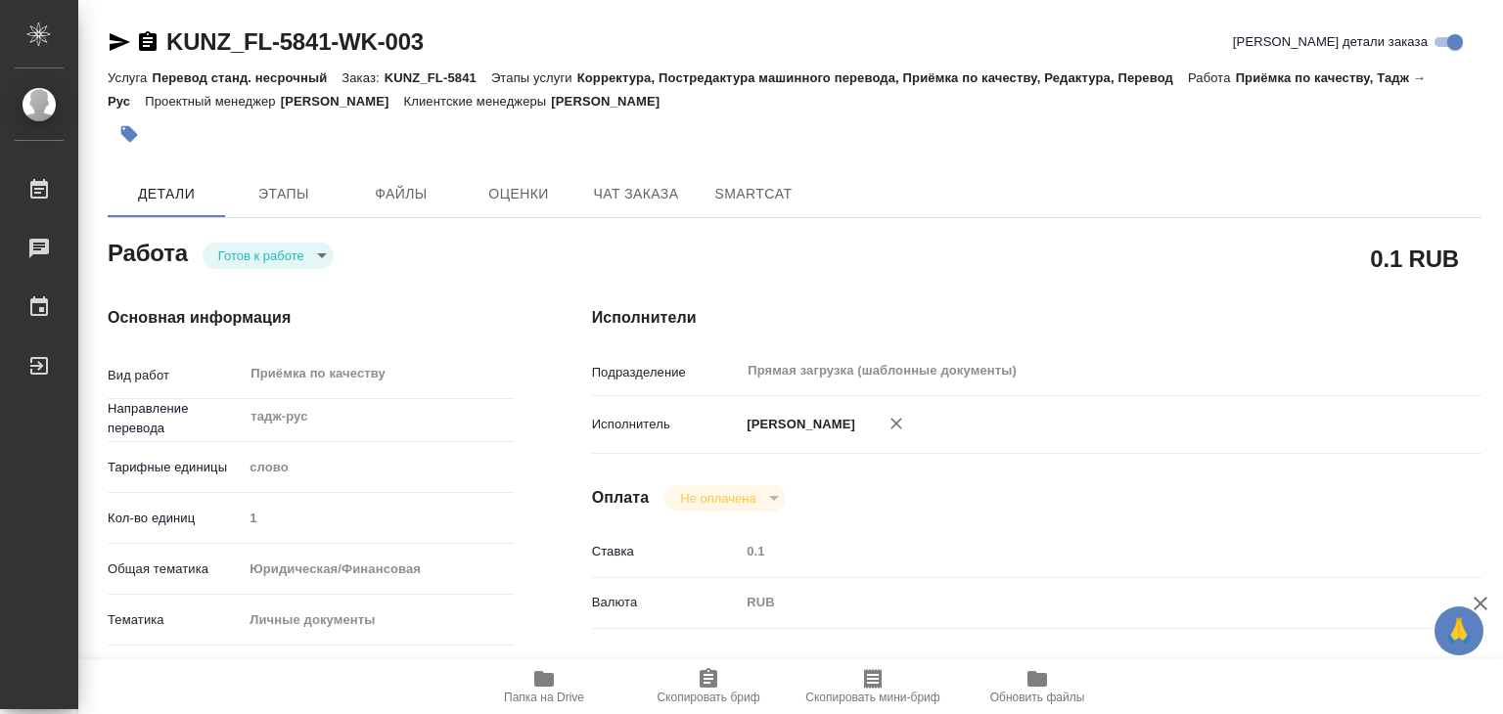
type textarea "x"
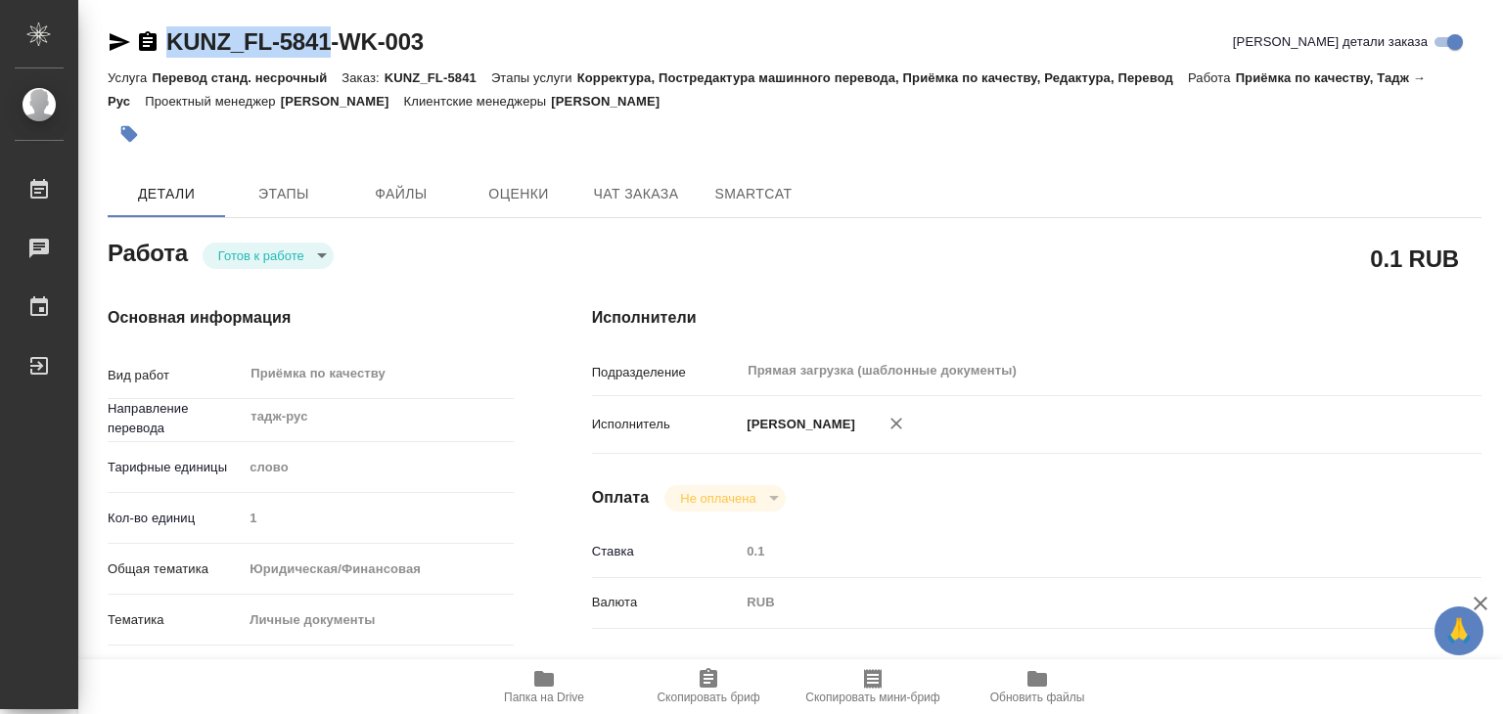
drag, startPoint x: 158, startPoint y: 25, endPoint x: 336, endPoint y: 45, distance: 179.1
click at [336, 45] on div "KUNZ_FL-5841-WK-003" at bounding box center [266, 41] width 316 height 31
type textarea "x"
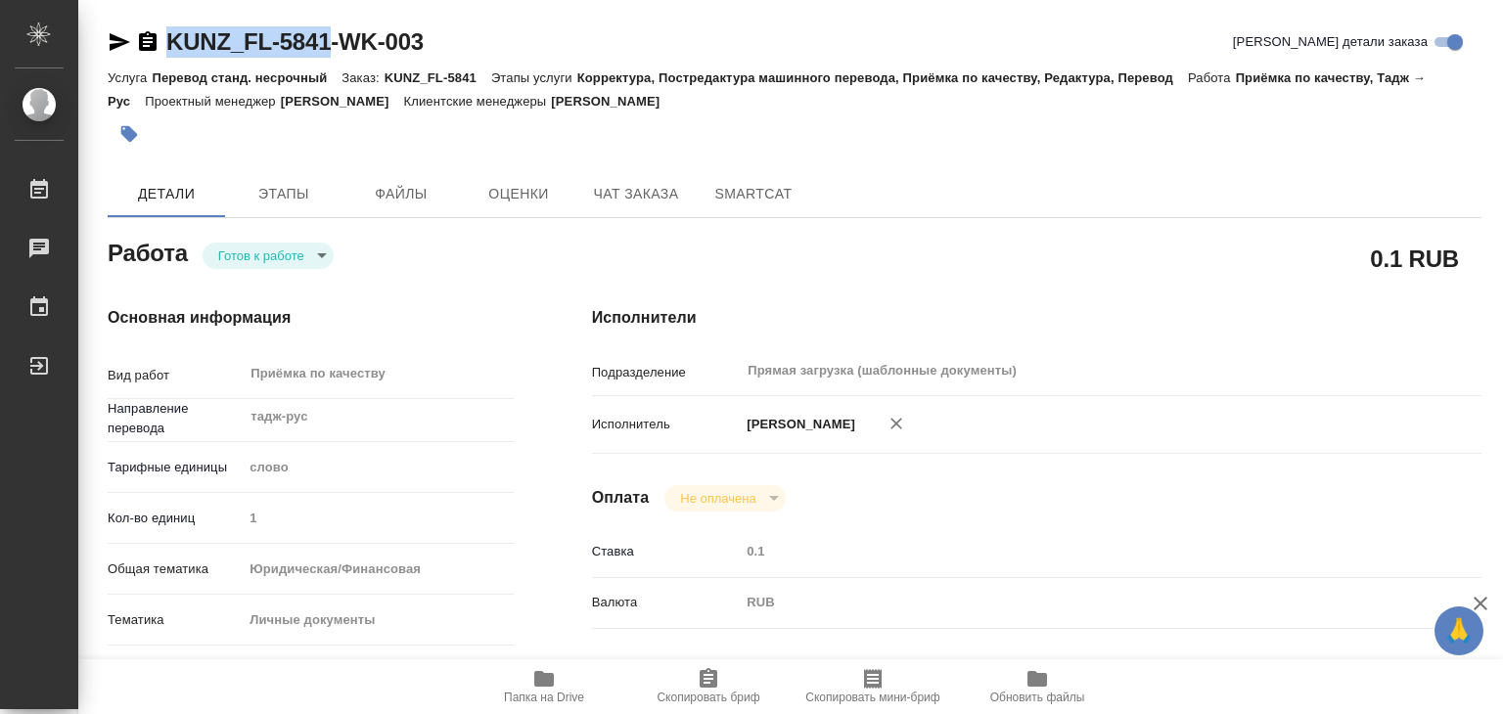
type textarea "x"
copy link "KUNZ_FL-5841"
click at [313, 262] on body "🙏 .cls-1 fill:#fff; AWATERA Alilekova Valeriya Работы 0 Чаты График Выйти KUNZ_…" at bounding box center [751, 357] width 1503 height 714
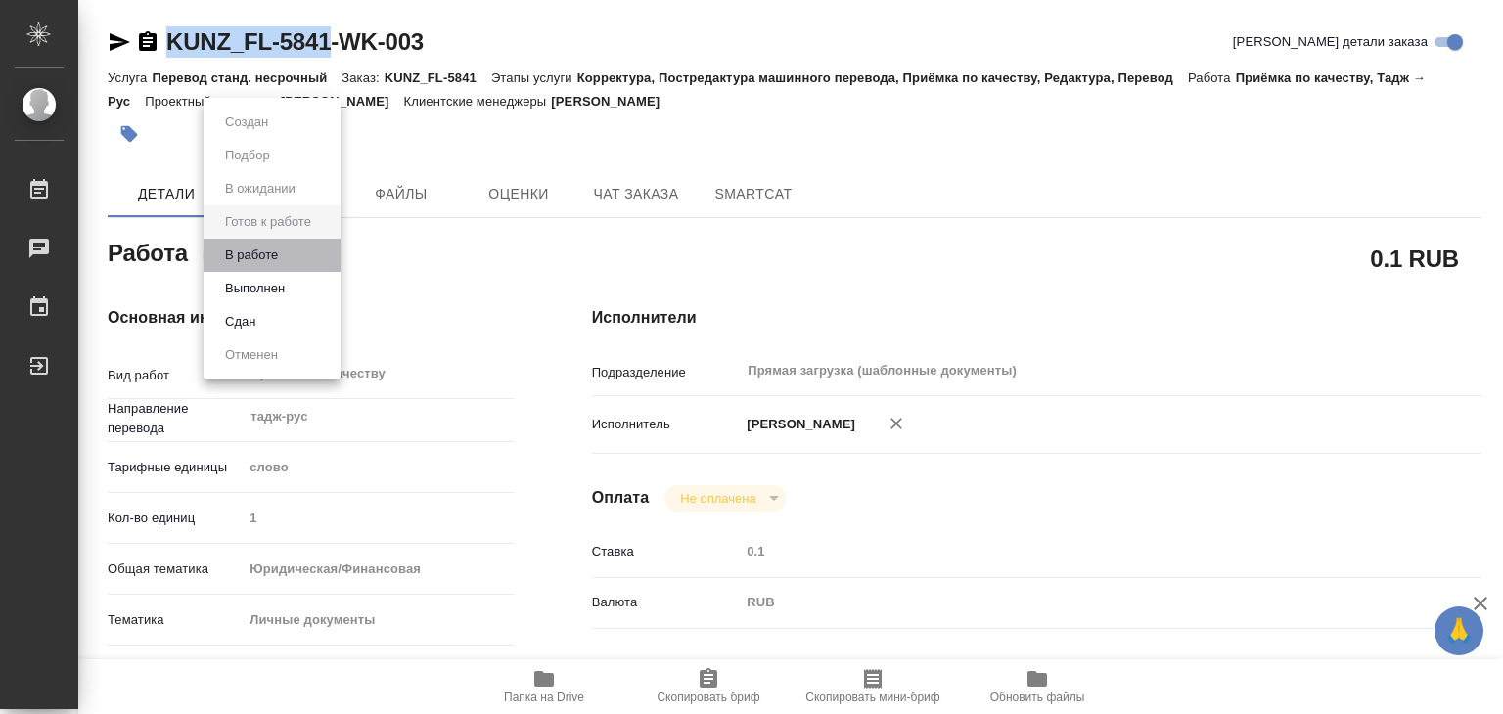
click at [321, 258] on li "В работе" at bounding box center [271, 255] width 137 height 33
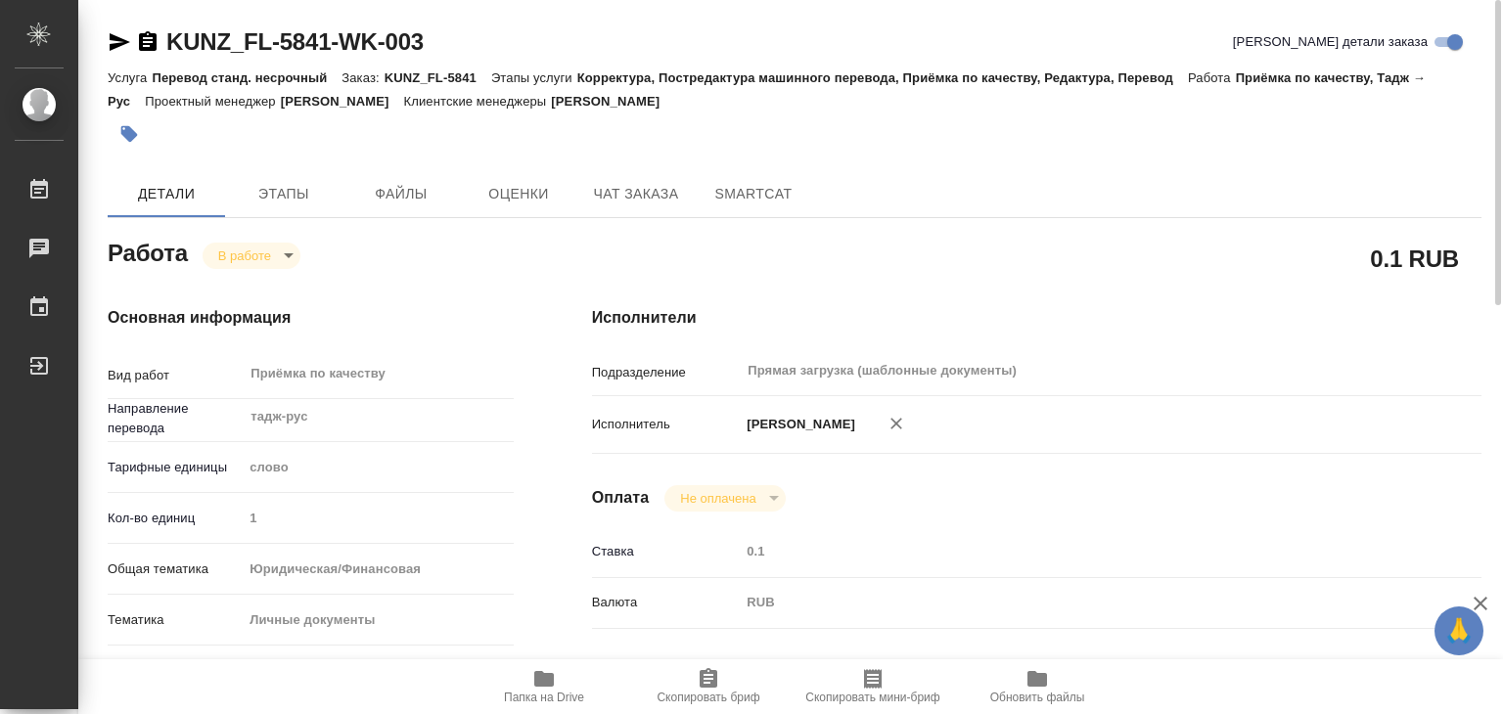
type textarea "x"
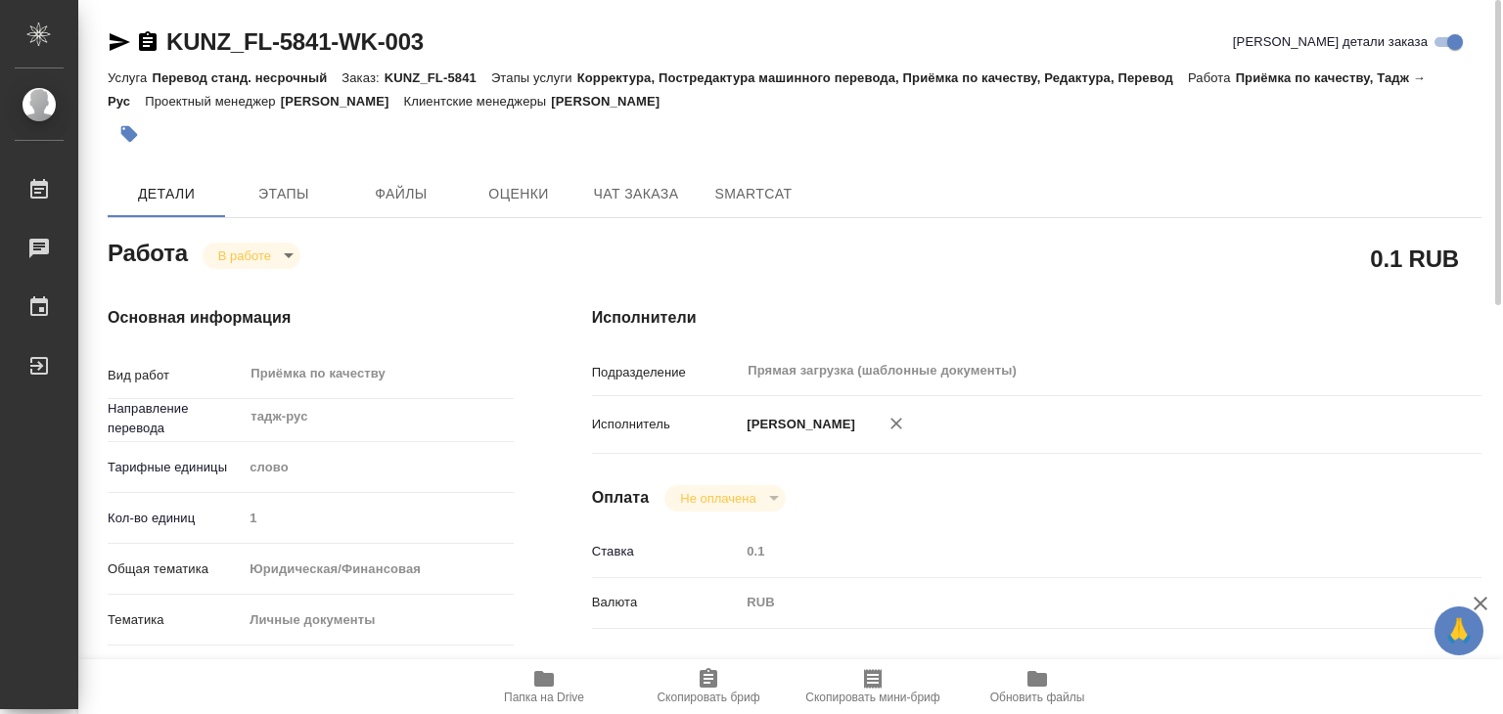
type textarea "x"
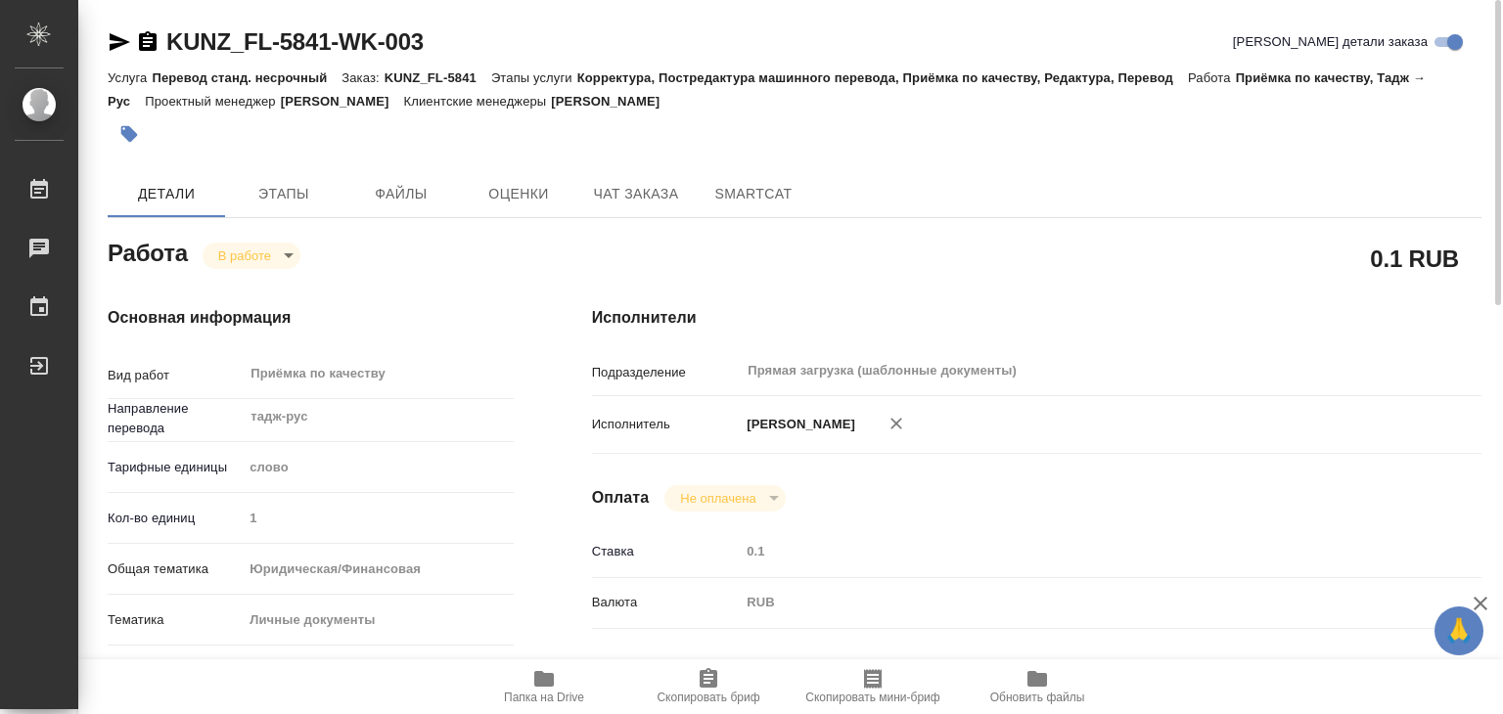
type textarea "x"
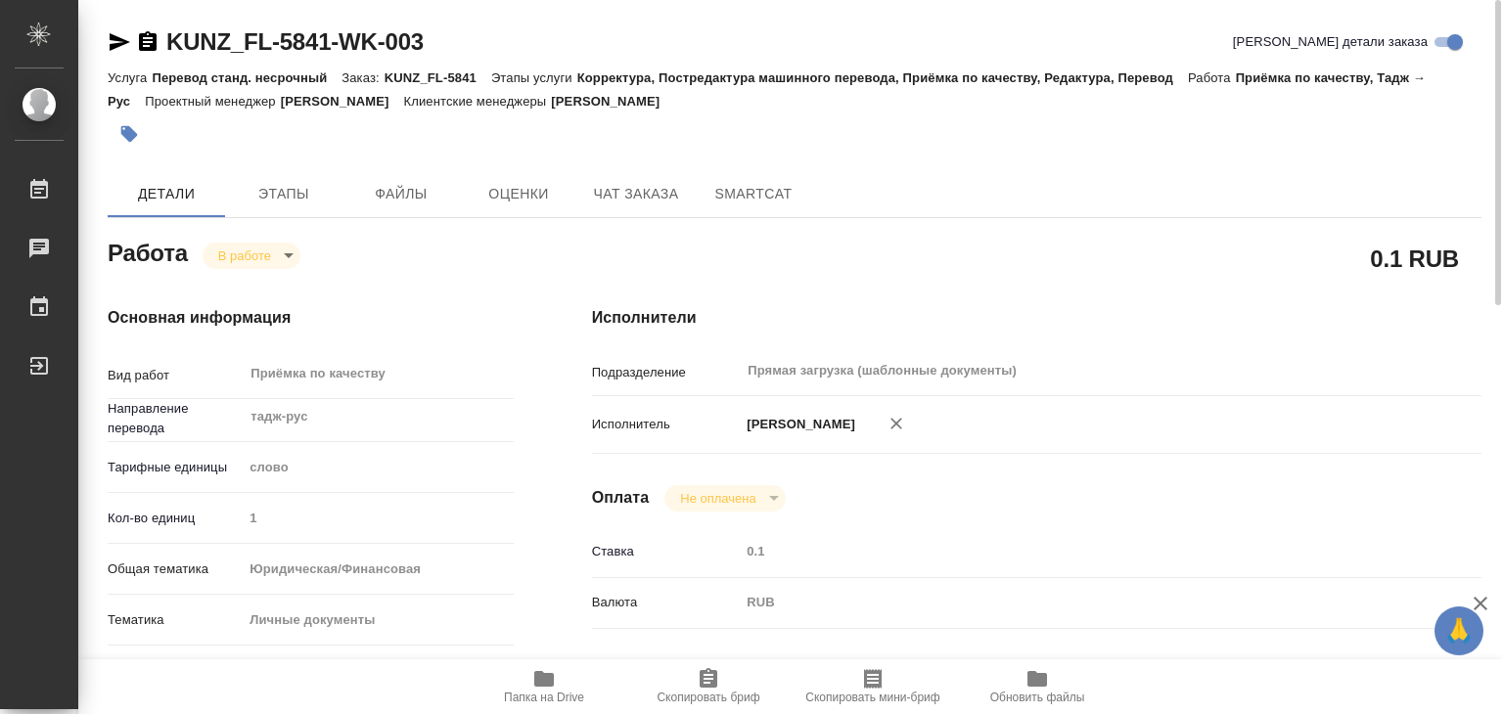
click at [128, 134] on icon "button" at bounding box center [129, 134] width 17 height 17
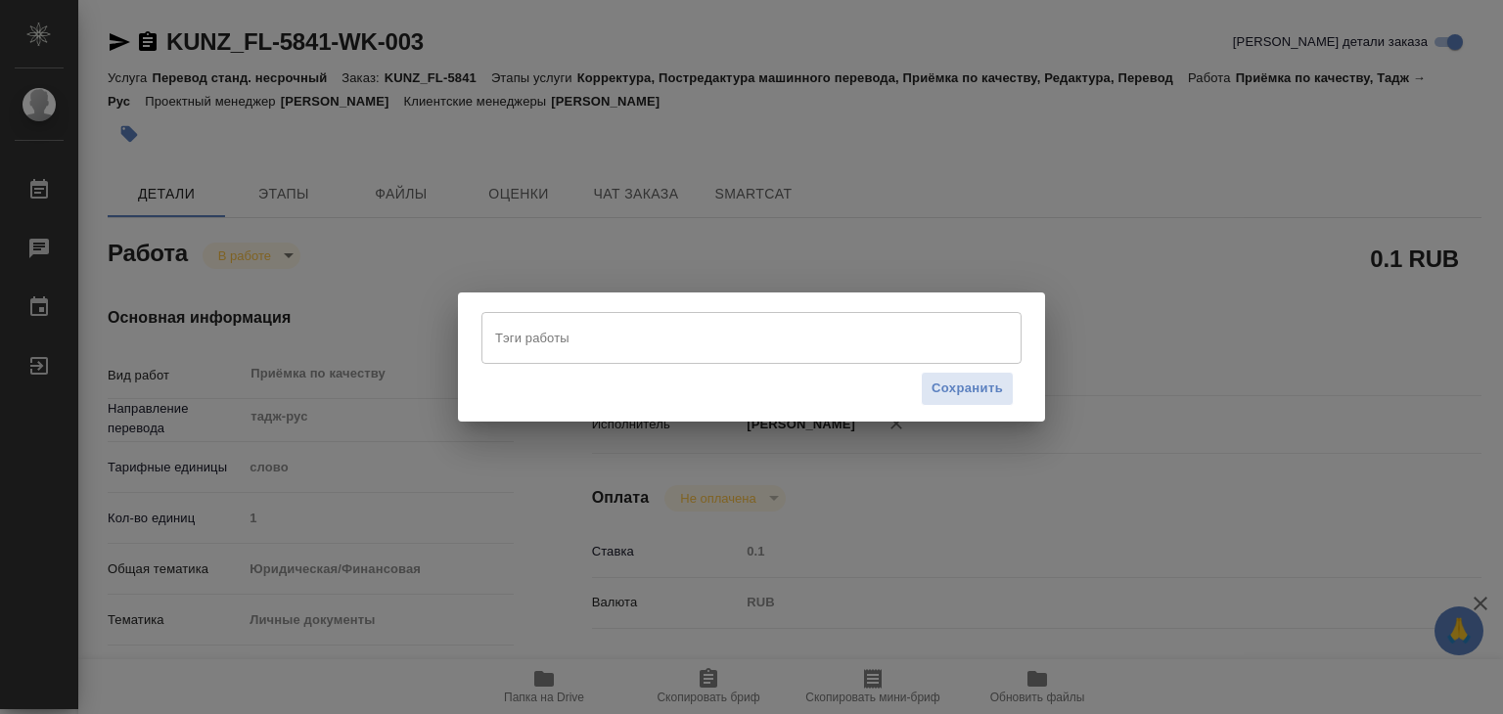
drag, startPoint x: 685, startPoint y: 364, endPoint x: 679, endPoint y: 350, distance: 14.9
click at [682, 359] on div "Тэги работы Тэги работы Сохранить" at bounding box center [751, 362] width 540 height 101
click at [679, 350] on input "Тэги работы" at bounding box center [732, 337] width 485 height 33
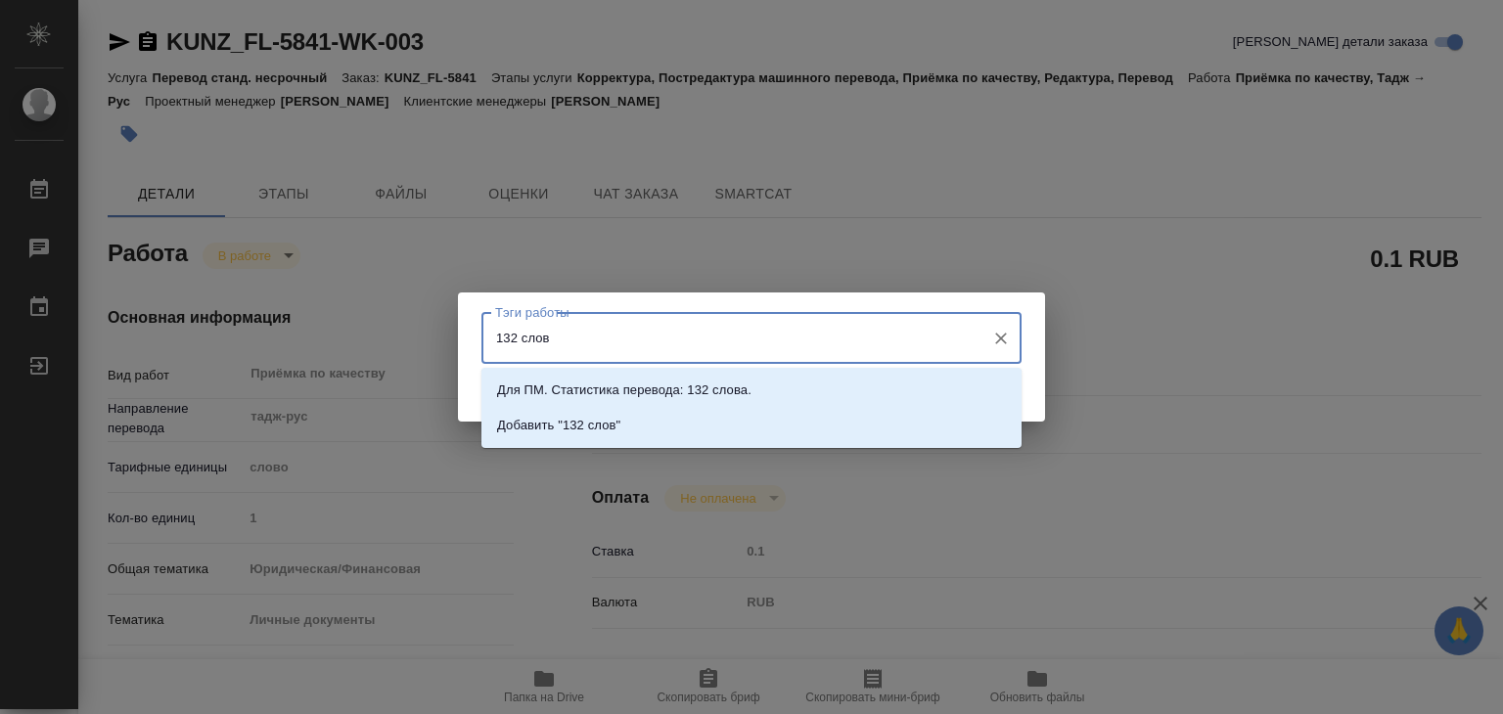
type input "132 слова"
click at [614, 439] on li "Добавить "132 слова"" at bounding box center [751, 425] width 540 height 35
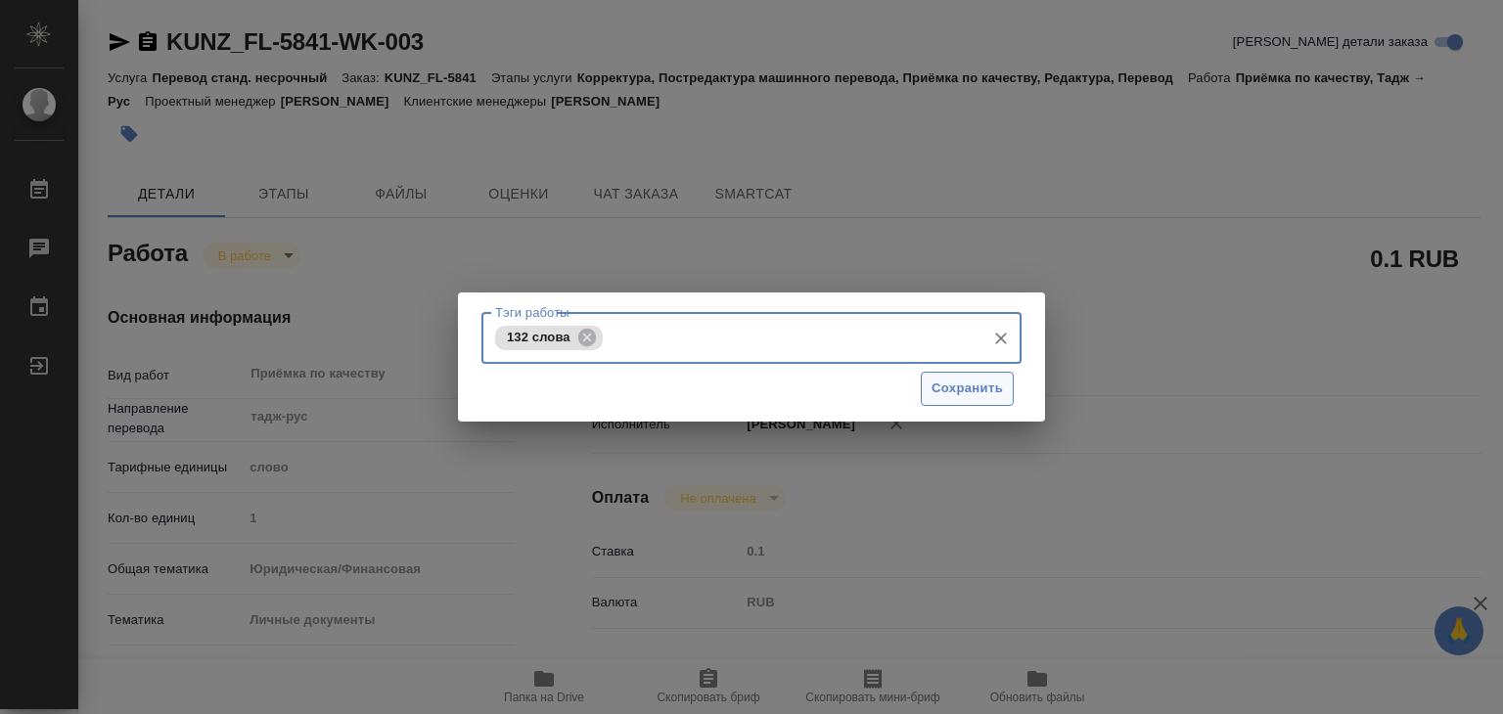
click at [985, 375] on button "Сохранить" at bounding box center [967, 389] width 93 height 34
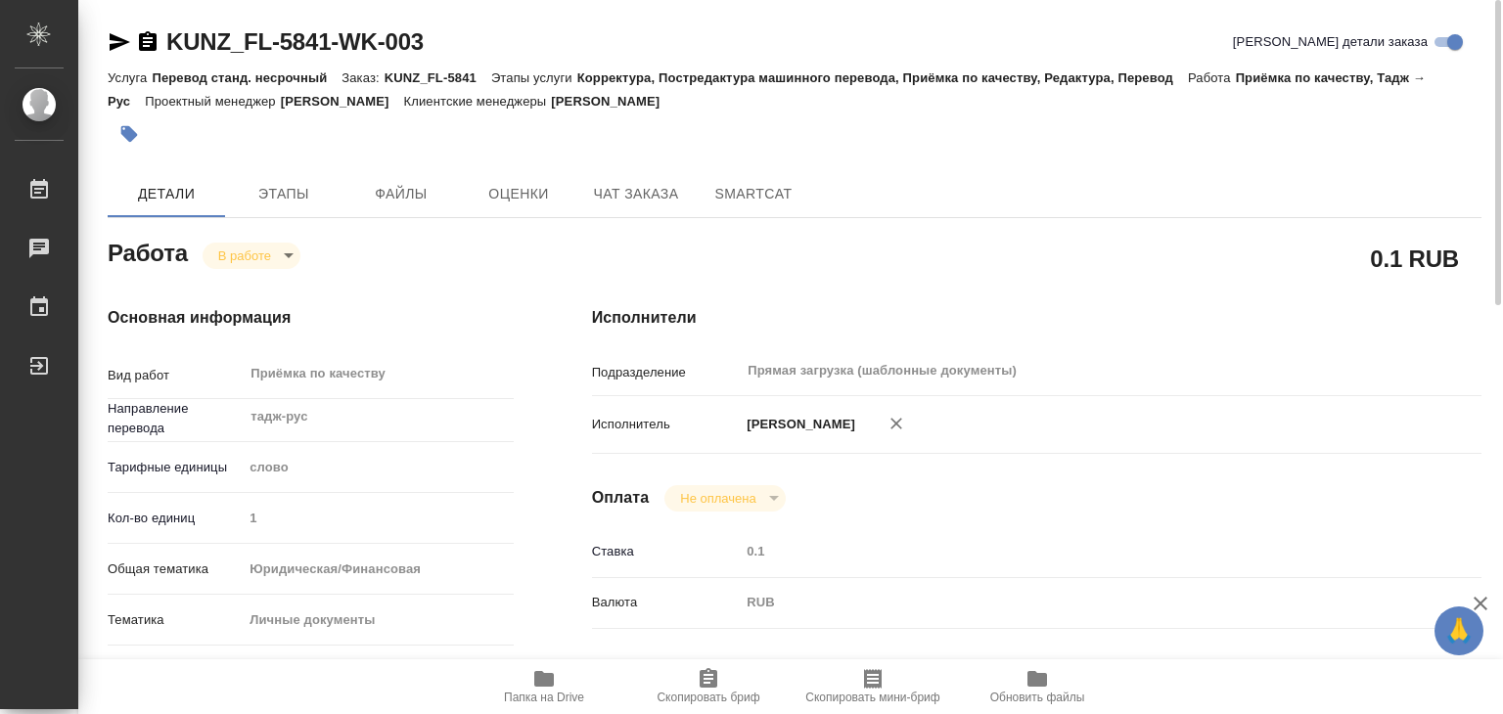
type input "inProgress"
type textarea "Приёмка по качеству"
type textarea "x"
type input "тадж-рус"
type input "5a8b1489cc6b4906c91bfd90"
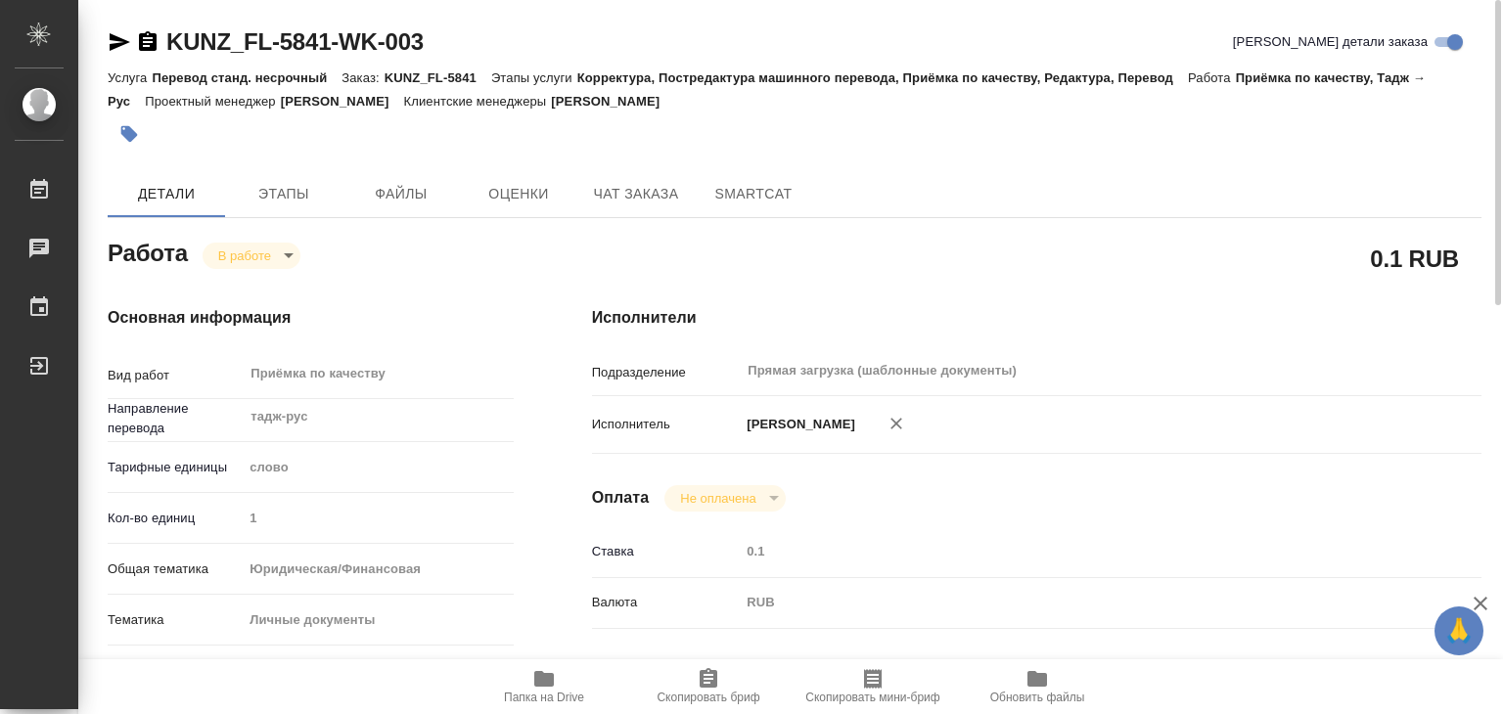
type input "1"
type input "yr-fn"
type input "5a8b8b956a9677013d343cfe"
checkbox input "true"
type input "27.08.2025 17:00"
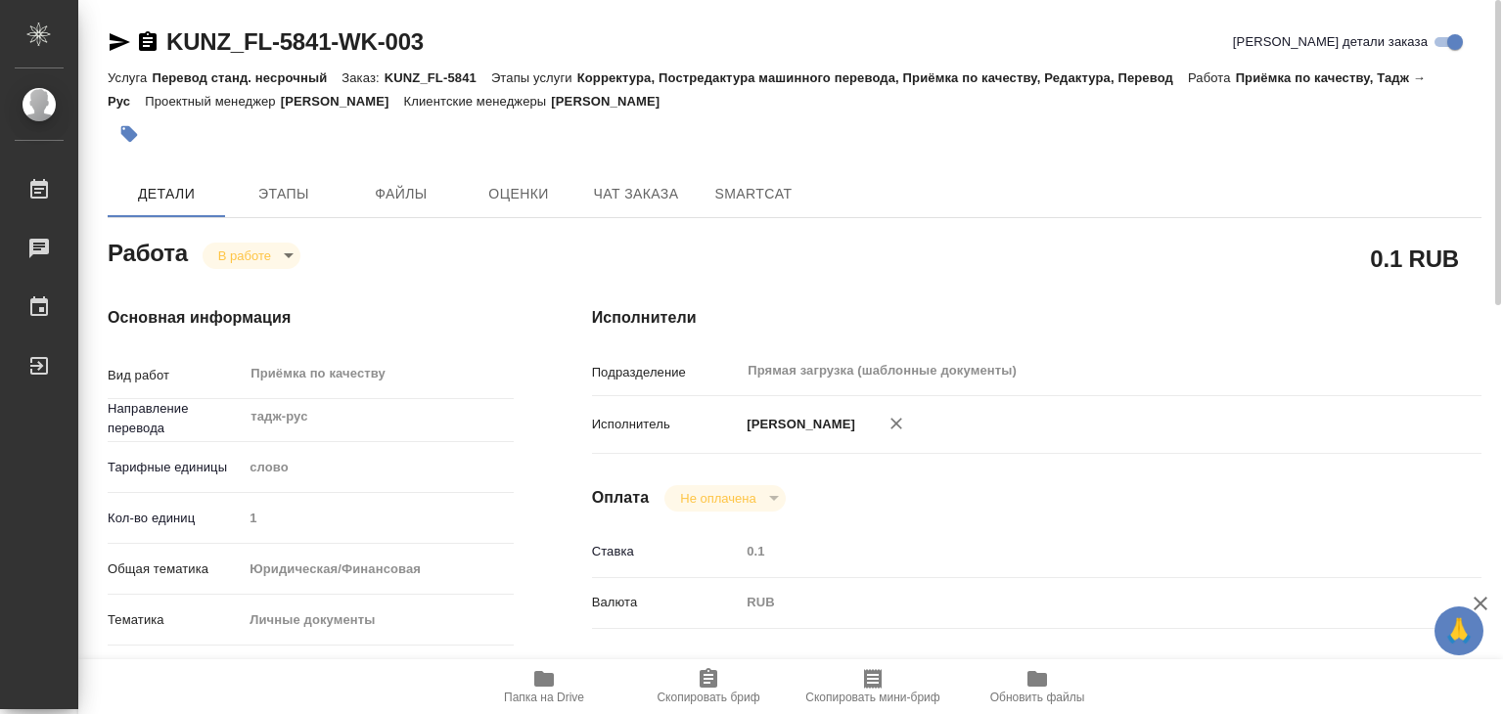
type input "27.08.2025 12:08"
type input "27.08.2025 18:00"
type input "Прямая загрузка (шаблонные документы)"
type input "notPayed"
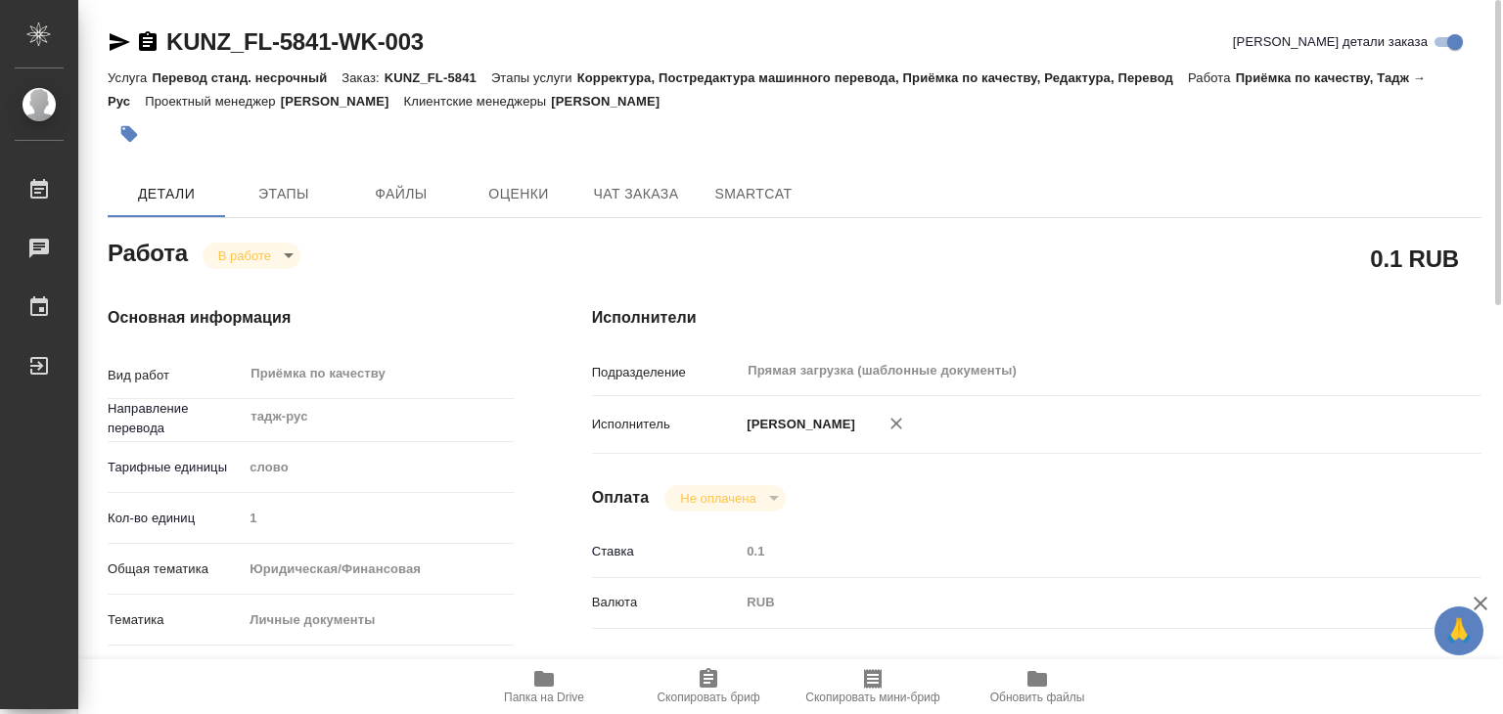
type input "0.1"
type input "RUB"
type input "[PERSON_NAME]"
type textarea "x"
type textarea "/Clients/FL_KUNZ/Orders/KUNZ_FL-5841/Corrected/KUNZ_FL-5841-WK-003"
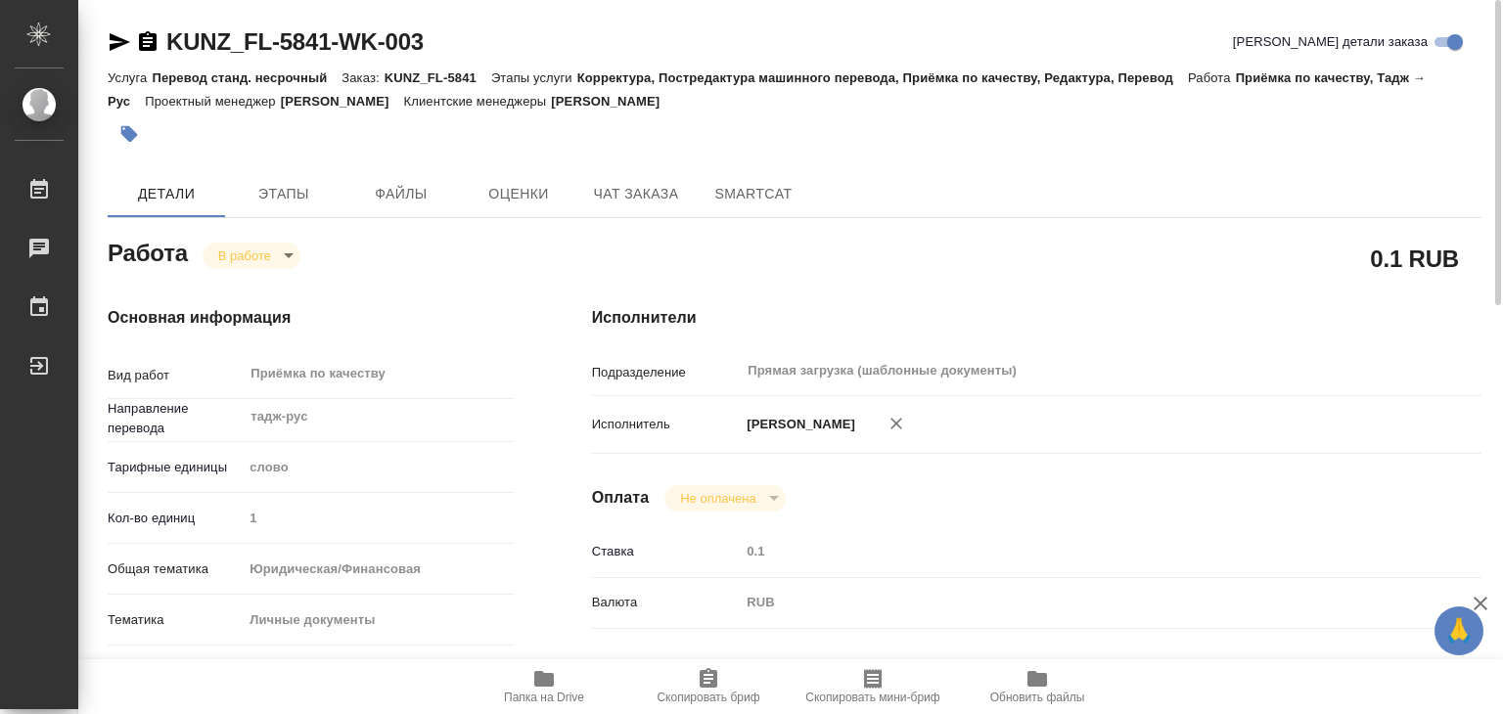
type textarea "x"
type input "KUNZ_FL-5841"
type input "Перевод станд. несрочный"
type input "Корректура, Постредактура машинного перевода, Приёмка по качеству, Редактура, П…"
type input "Moskalets Alina"
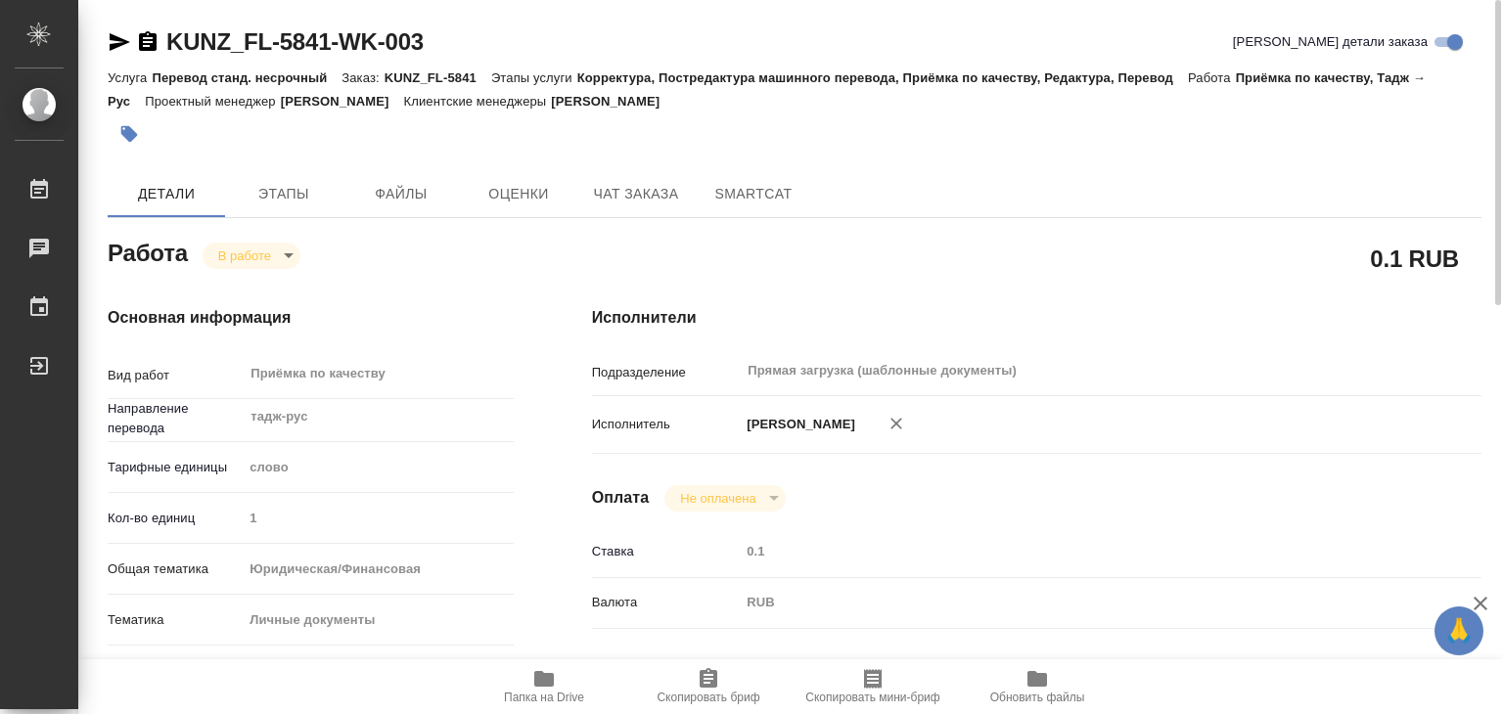
type input "/Clients/FL_KUNZ/Orders/KUNZ_FL-5841"
type textarea "x"
type textarea "права, тадж-рус"
type textarea "x"
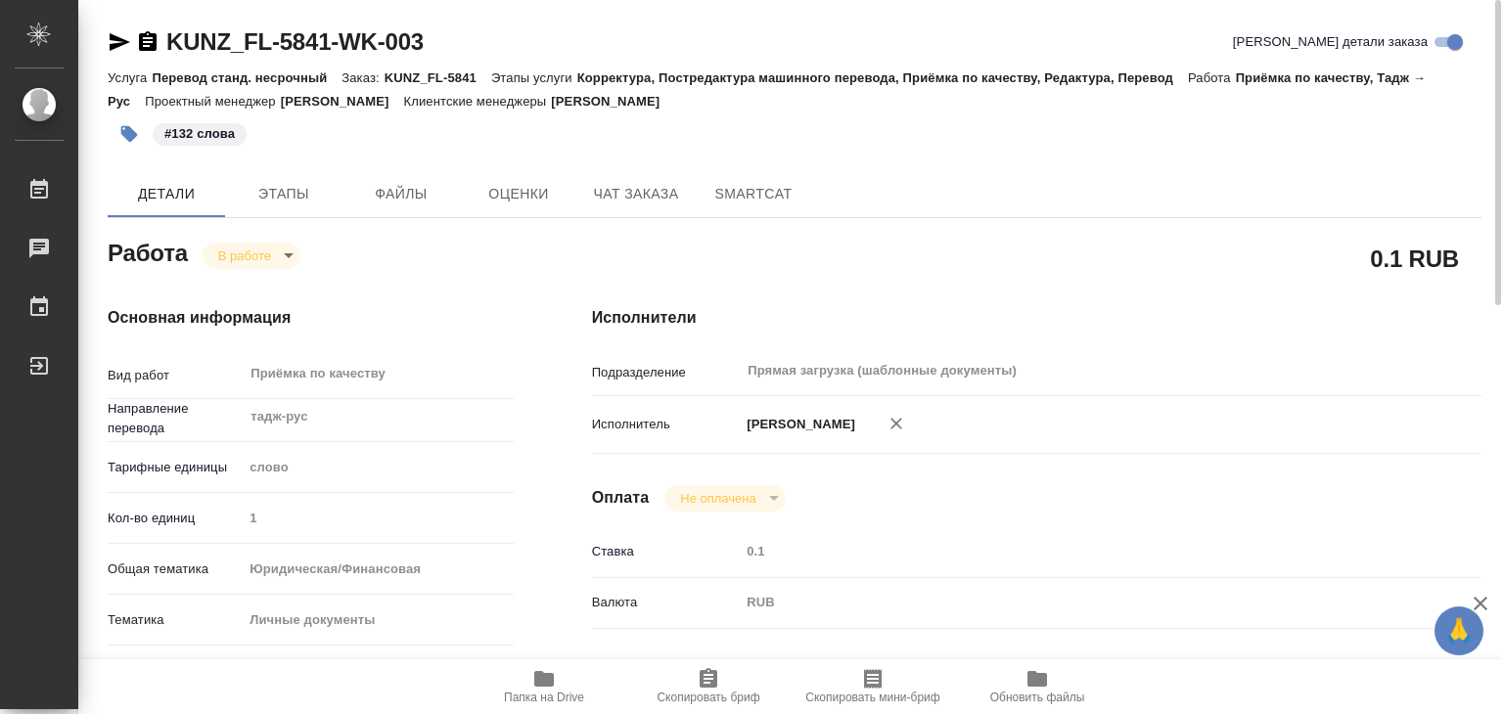
type textarea "x"
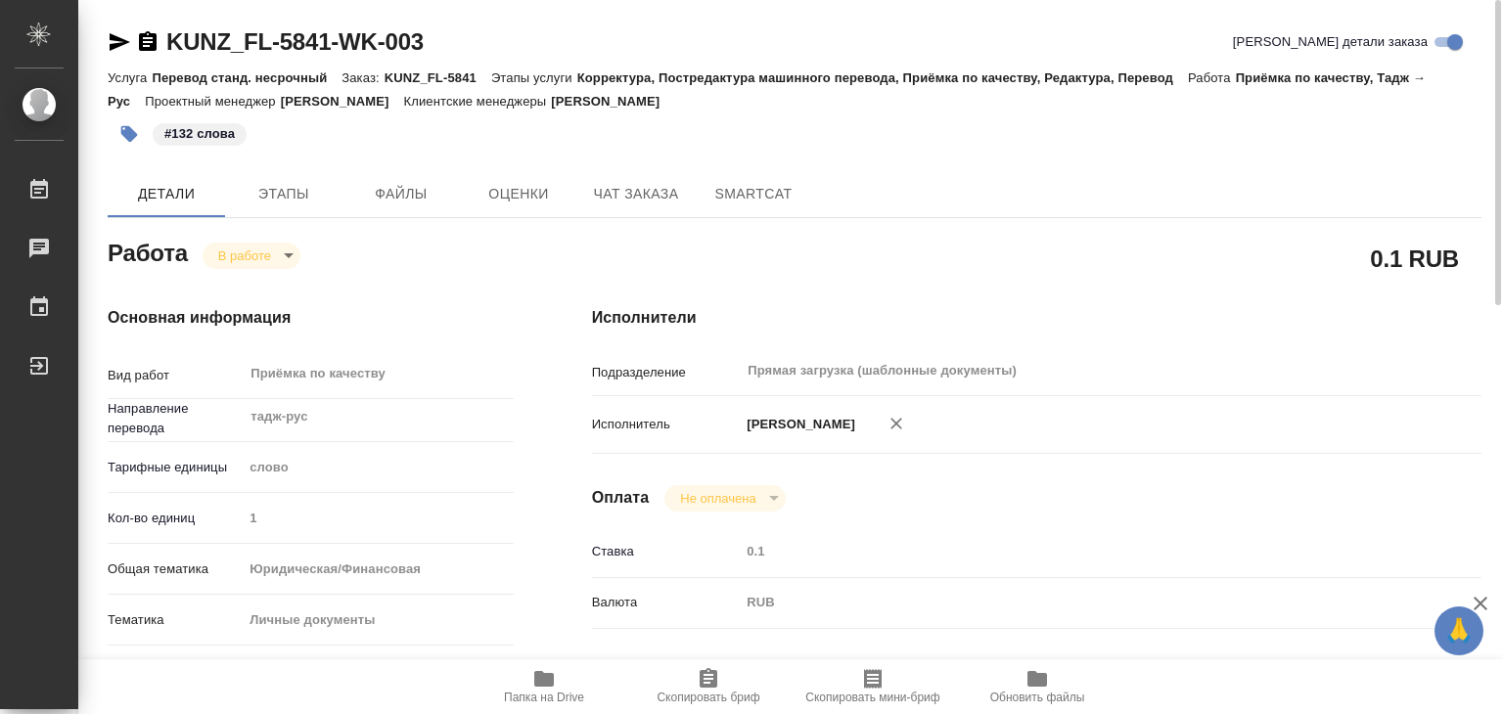
type textarea "x"
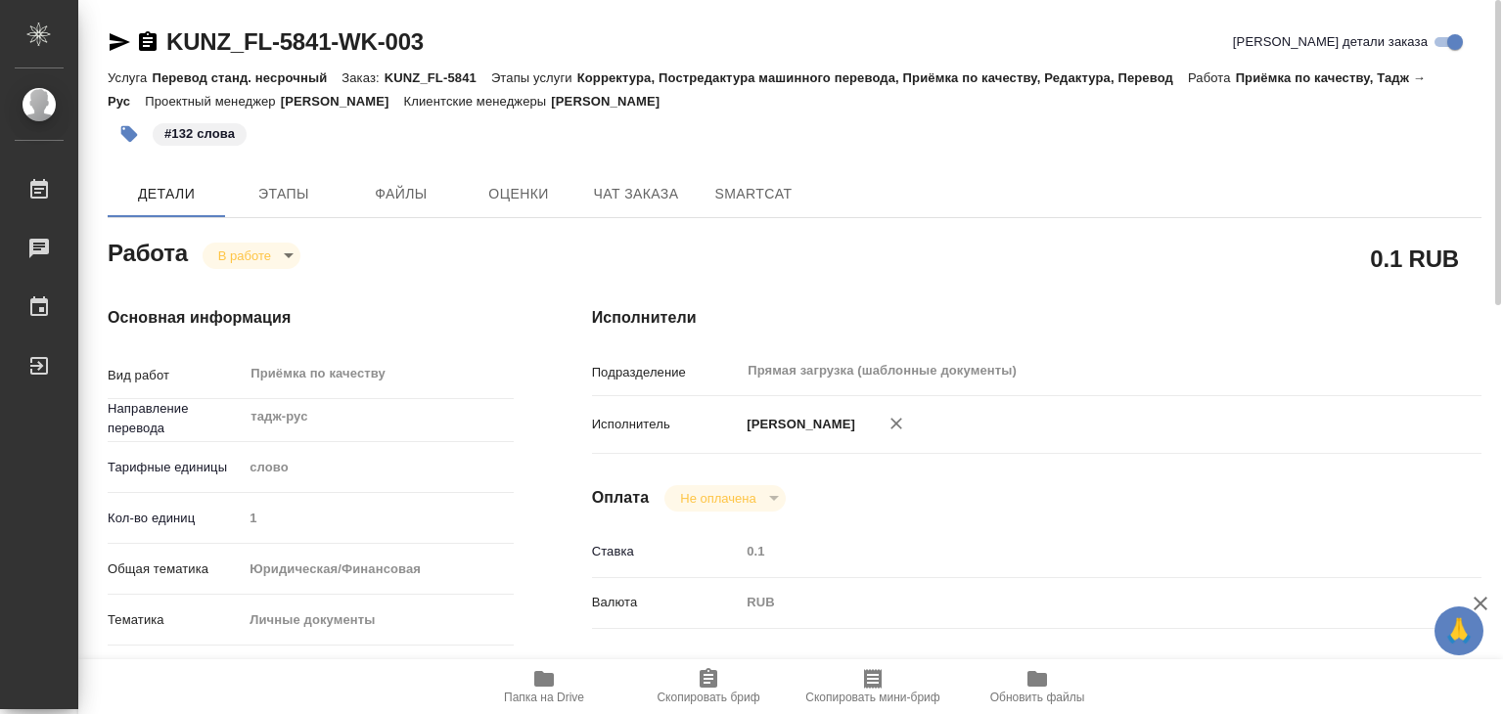
type textarea "x"
click at [278, 255] on body "🙏 .cls-1 fill:#fff; AWATERA Alilekova Valeriya Работы 0 Чаты График Выйти KUNZ_…" at bounding box center [751, 357] width 1503 height 714
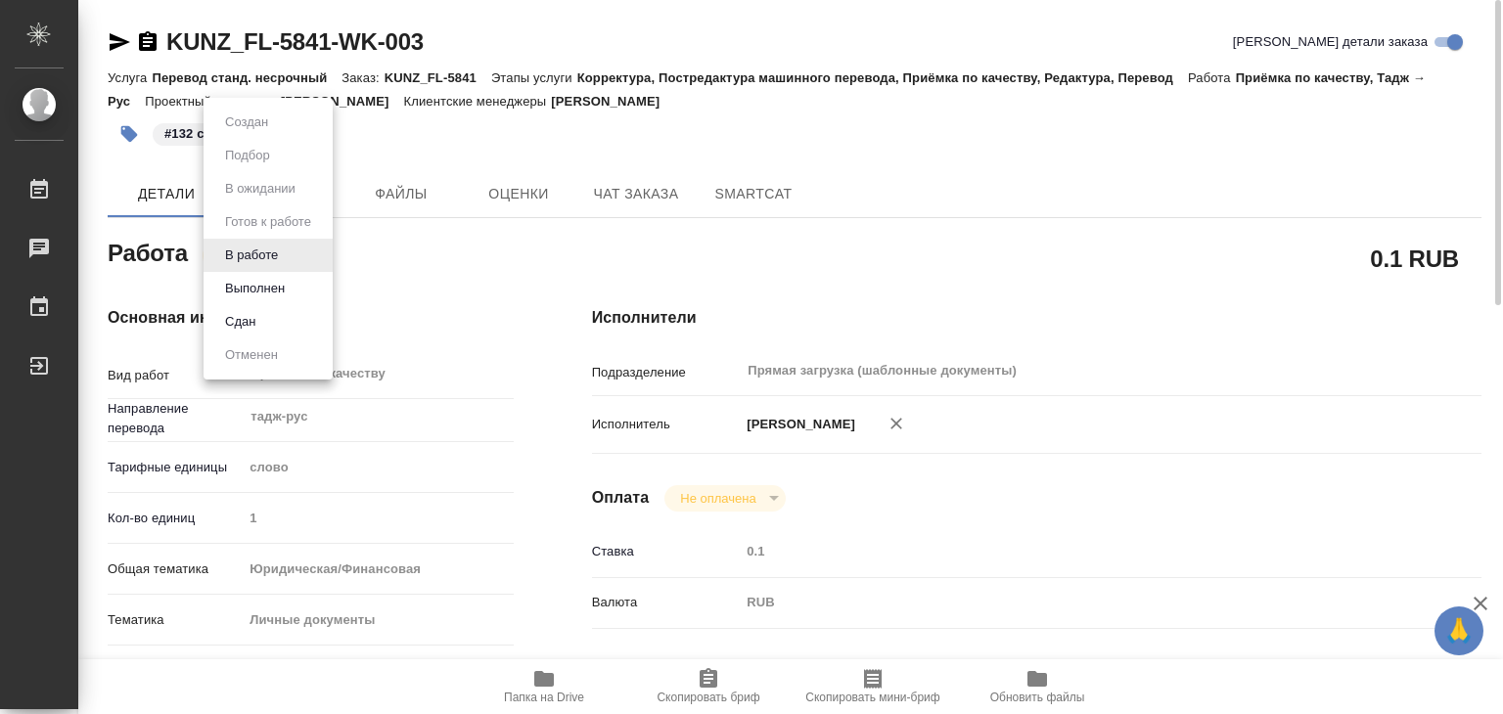
type textarea "x"
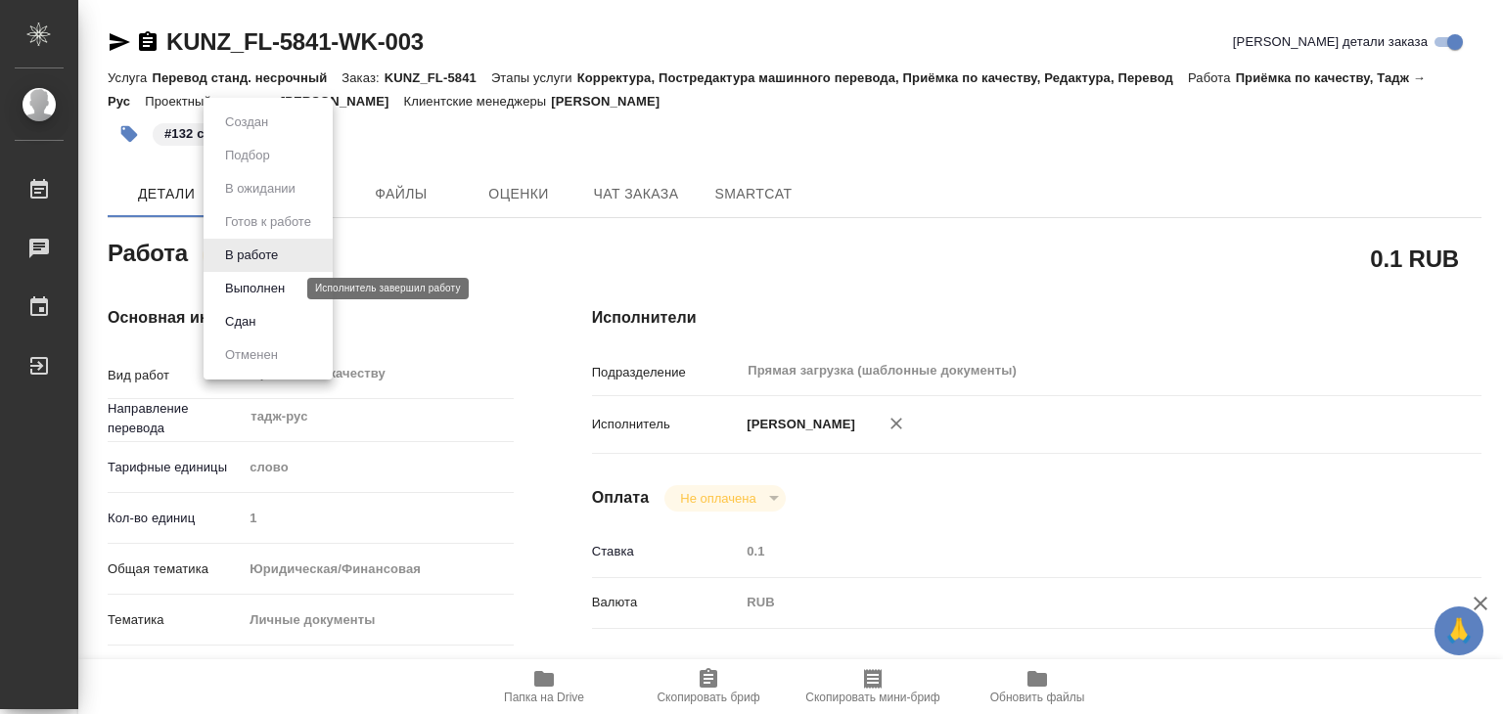
click at [282, 289] on button "Выполнен" at bounding box center [254, 289] width 71 height 22
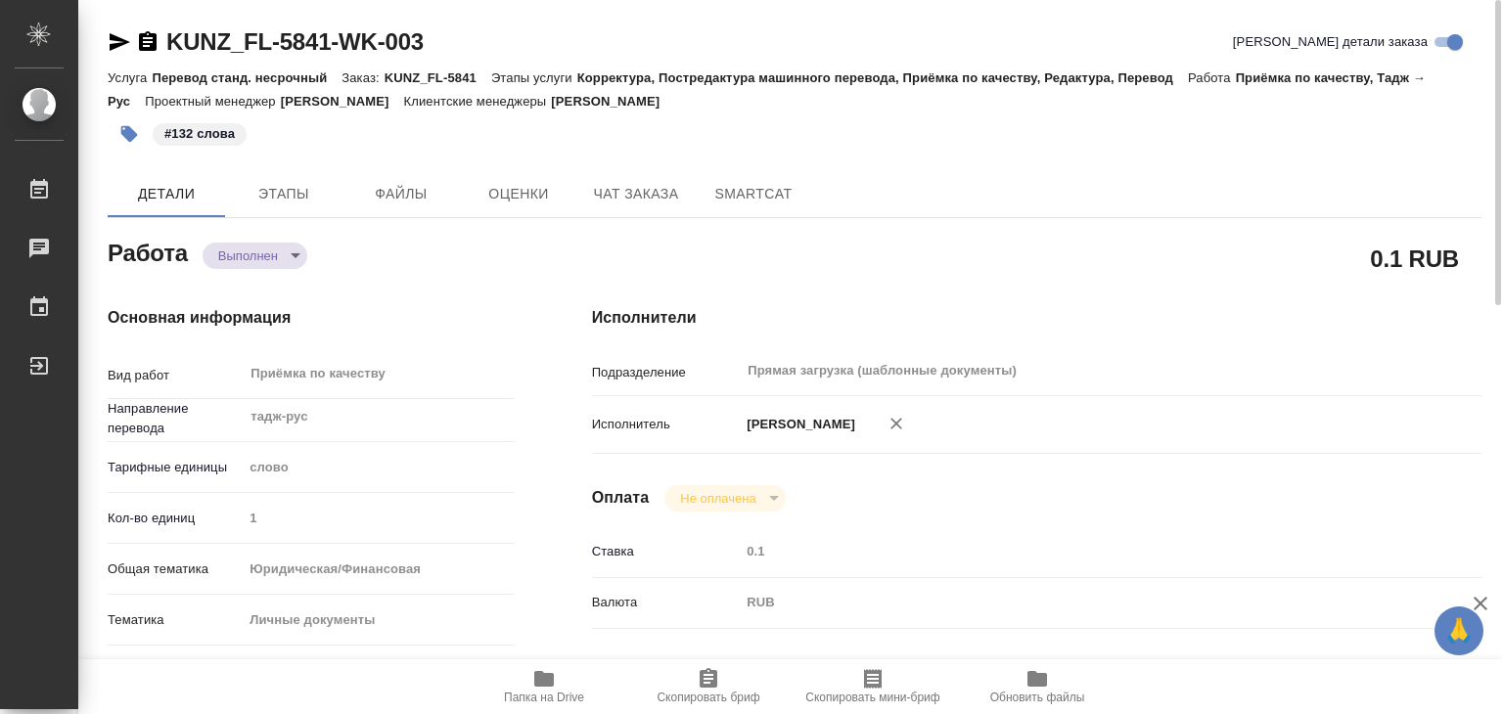
type textarea "x"
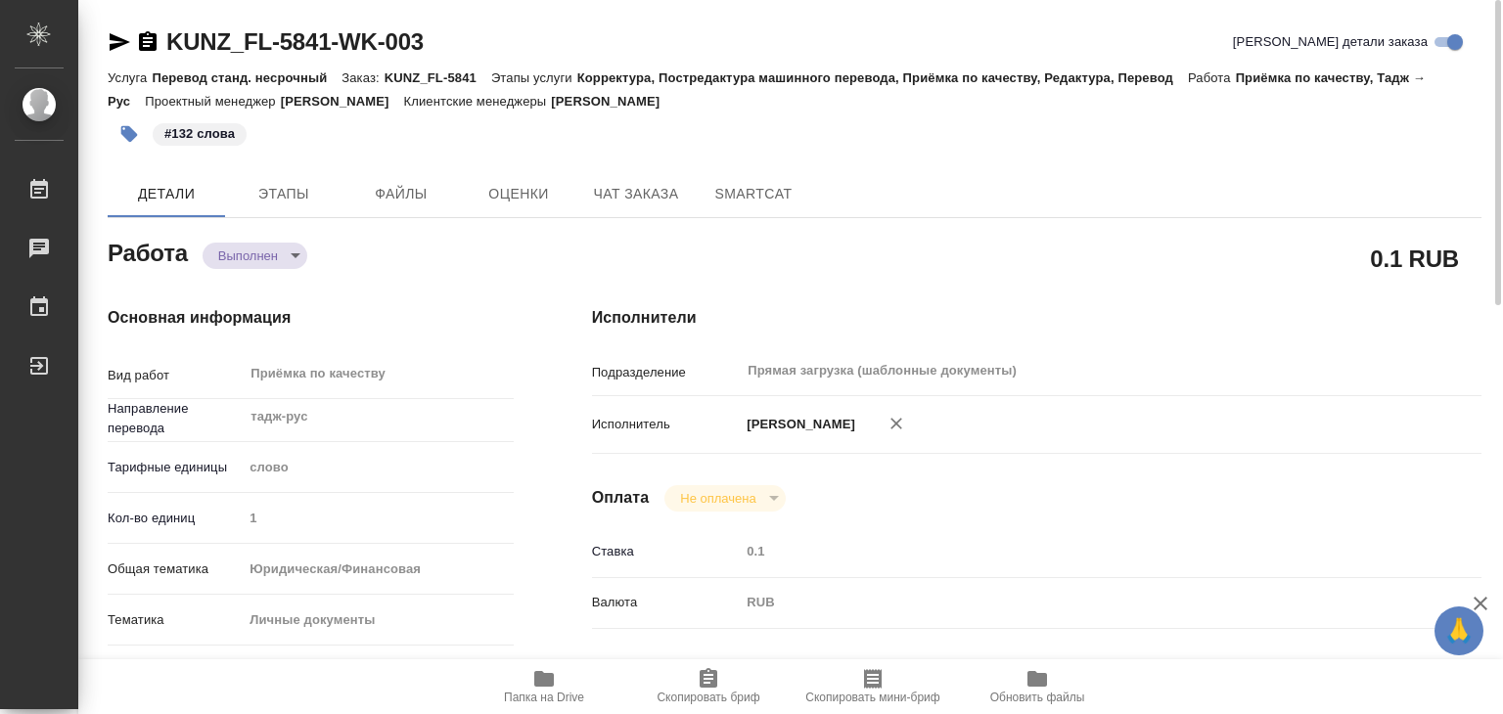
type textarea "x"
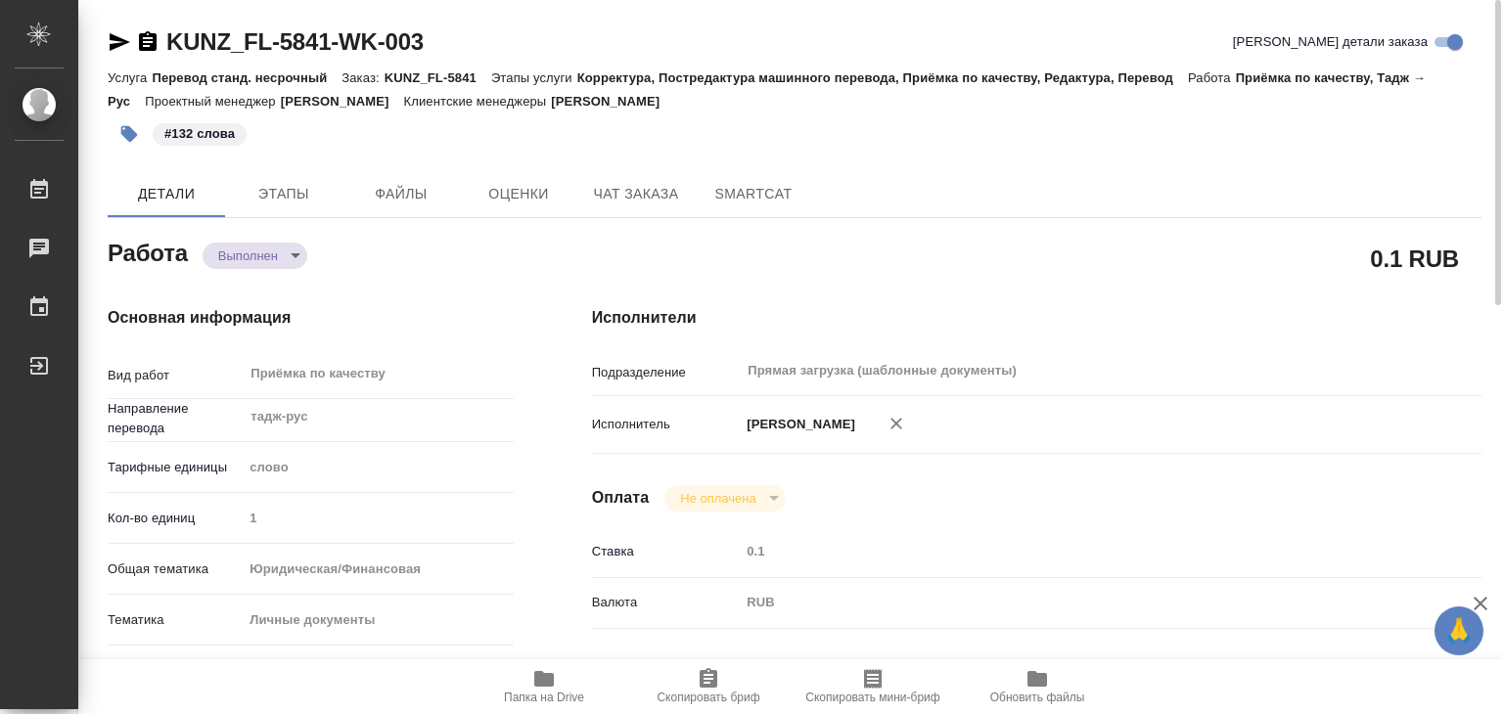
type textarea "x"
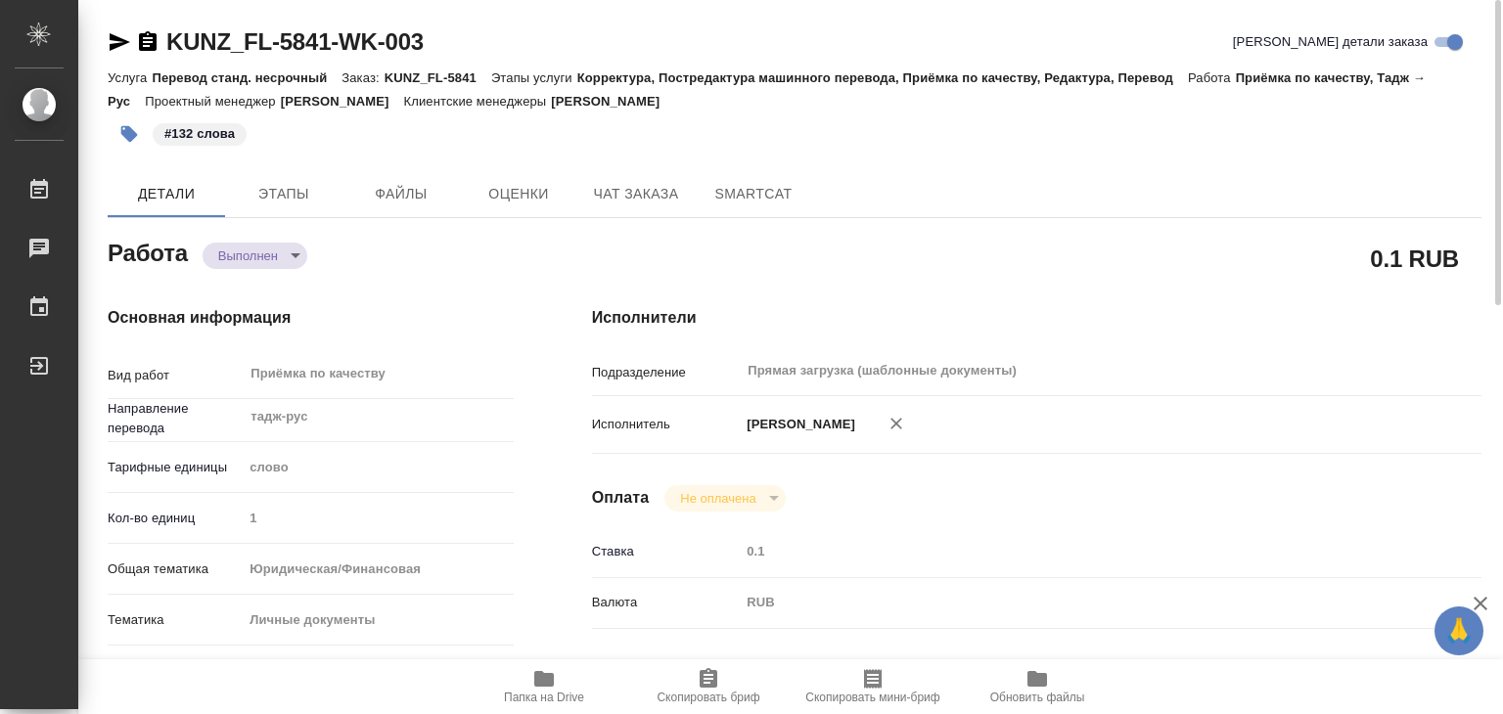
drag, startPoint x: 687, startPoint y: 106, endPoint x: 564, endPoint y: 107, distance: 123.3
click at [564, 107] on div "Услуга Перевод станд. несрочный Заказ: KUNZ_FL-5841 Этапы услуги Корректура, По…" at bounding box center [795, 89] width 1374 height 47
copy p "Moskalets Alina"
drag, startPoint x: 165, startPoint y: 21, endPoint x: 337, endPoint y: 41, distance: 172.4
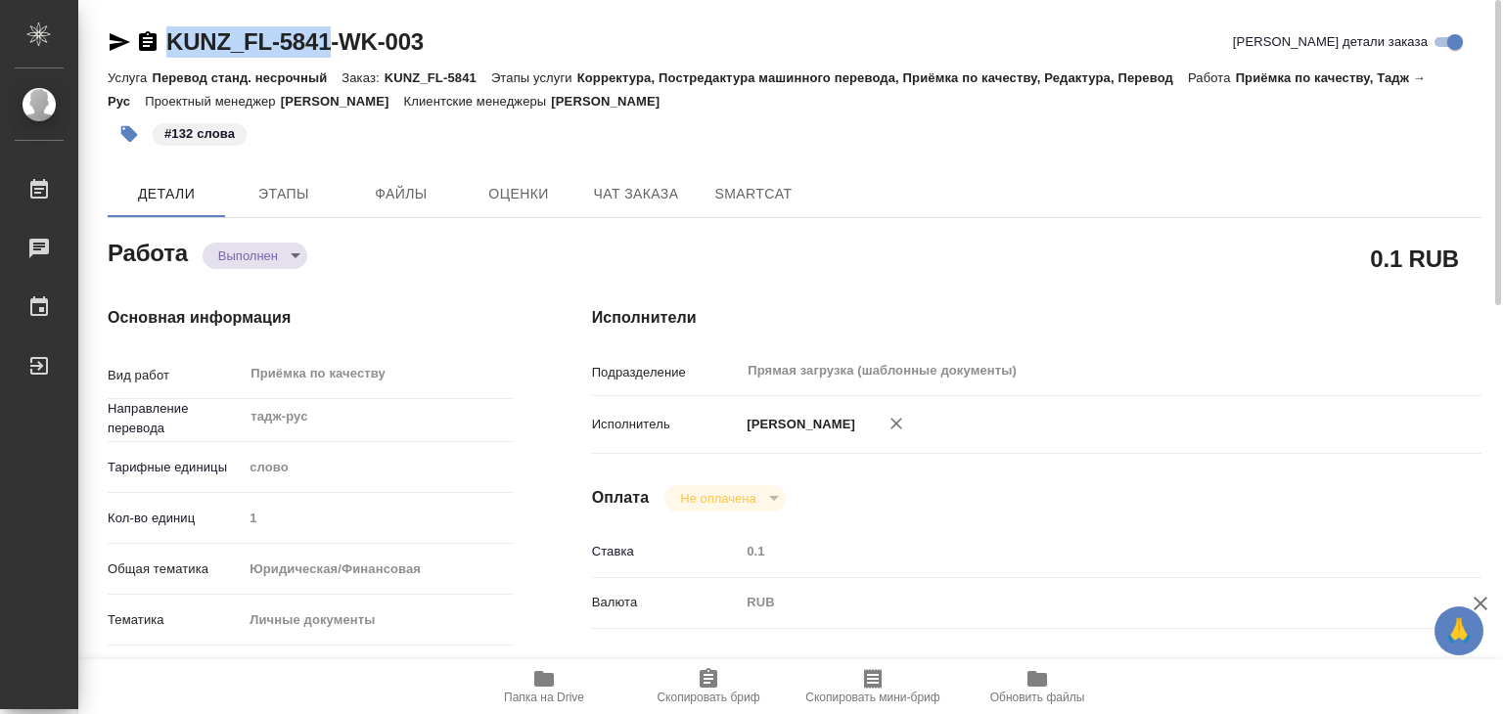
copy link "KUNZ_FL-5841"
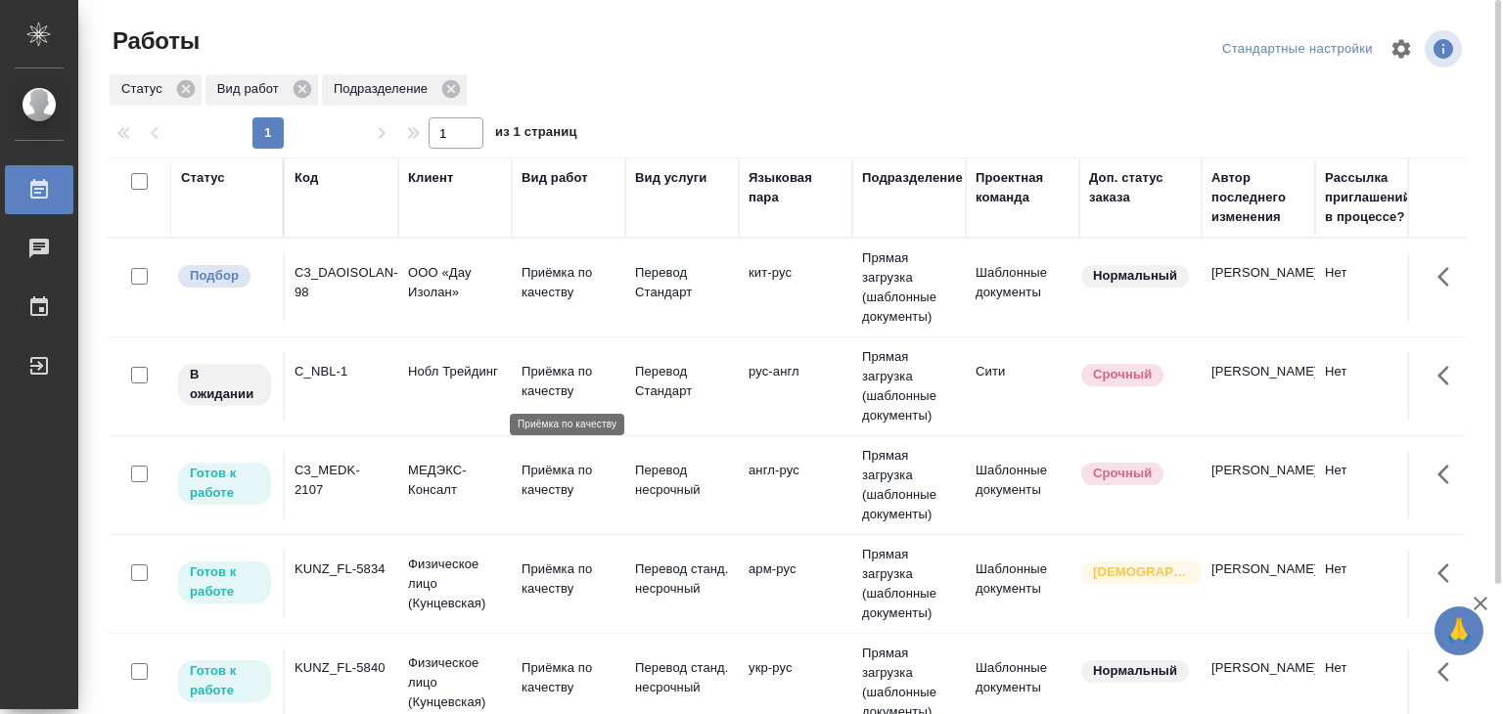
click at [523, 376] on p "Приёмка по качеству" at bounding box center [568, 381] width 94 height 39
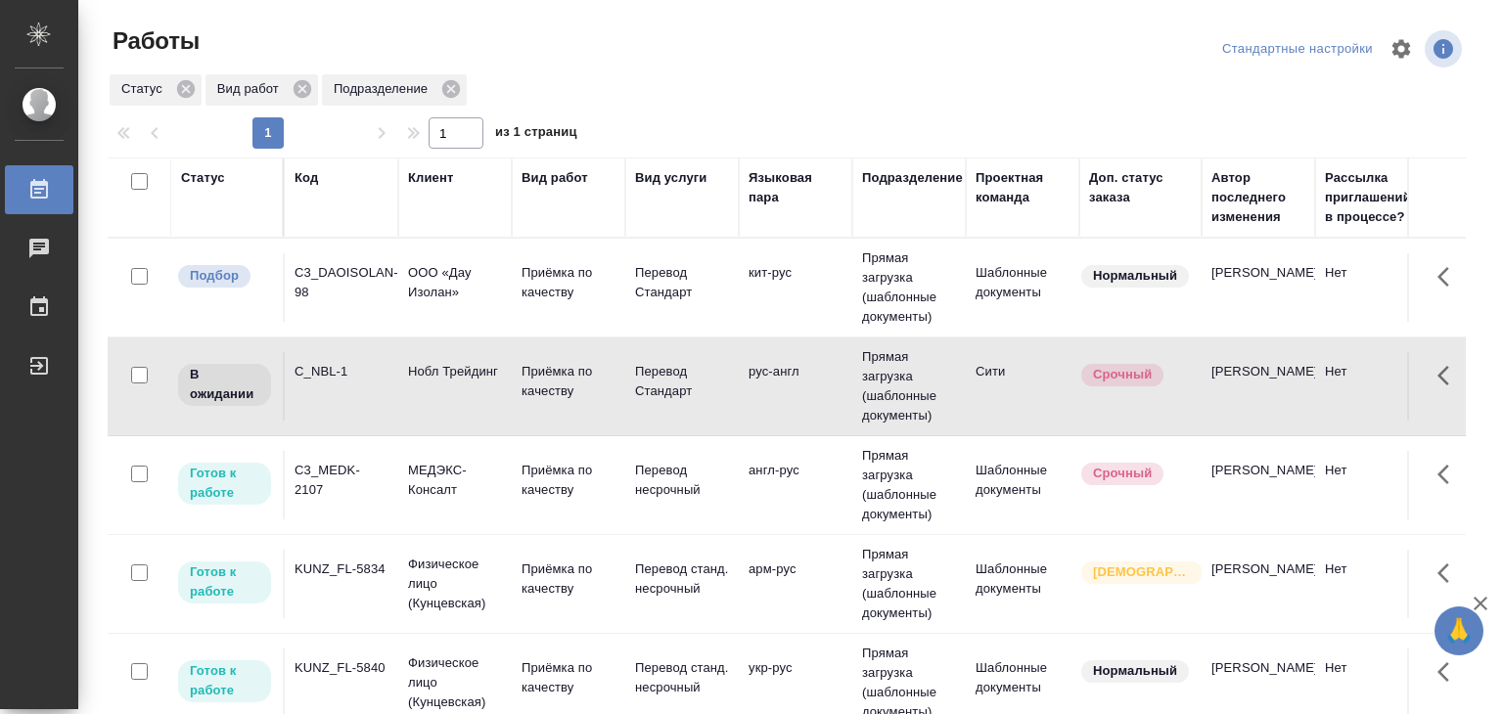
click at [641, 299] on p "Перевод Стандарт" at bounding box center [682, 282] width 94 height 39
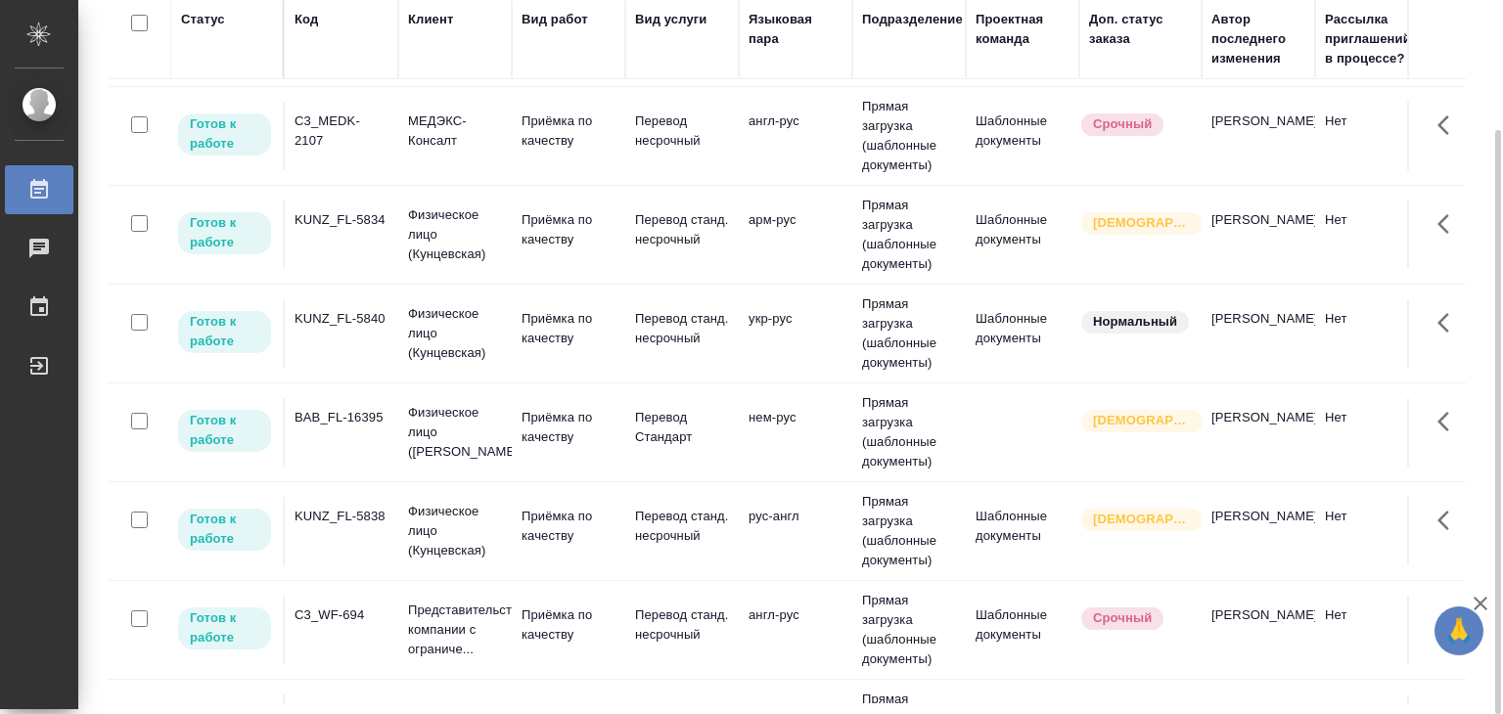
scroll to position [196, 0]
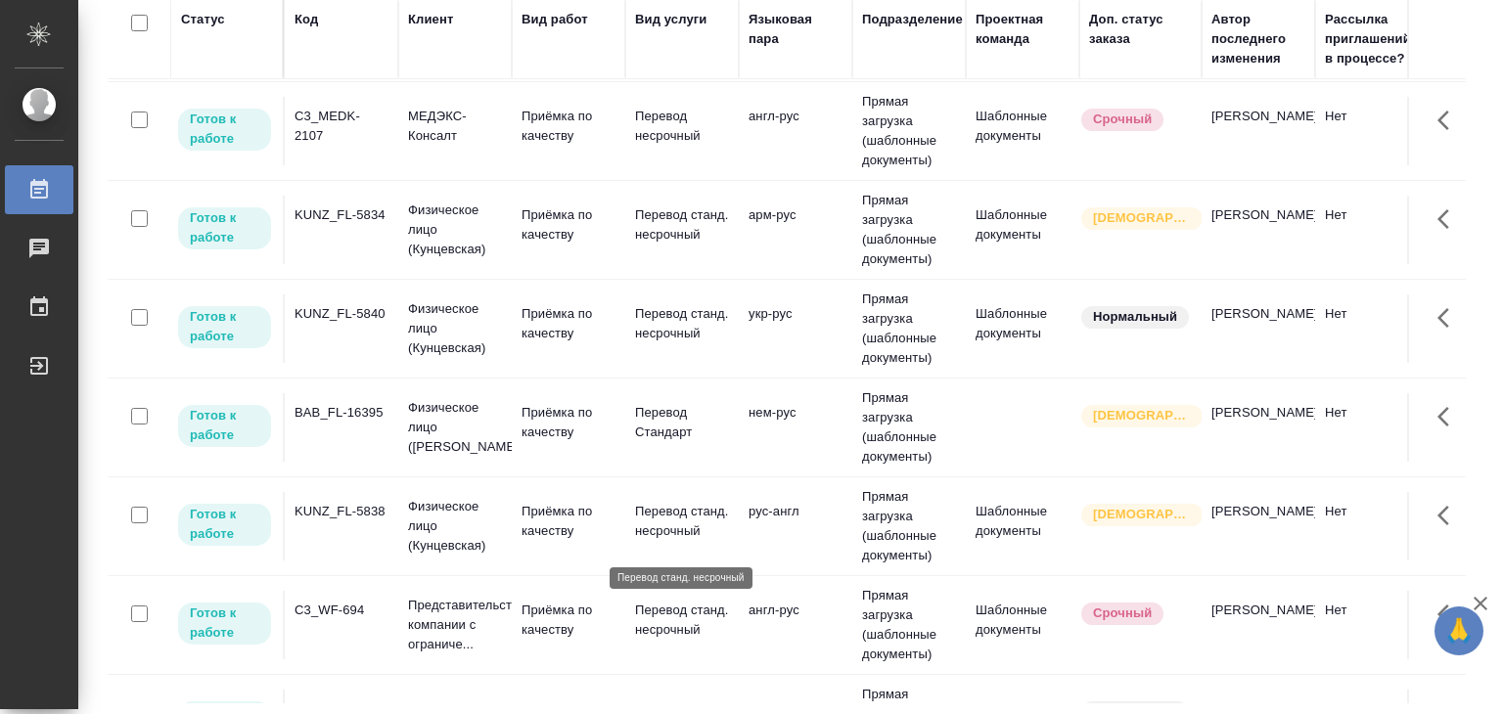
click at [635, 522] on p "Перевод станд. несрочный" at bounding box center [682, 521] width 94 height 39
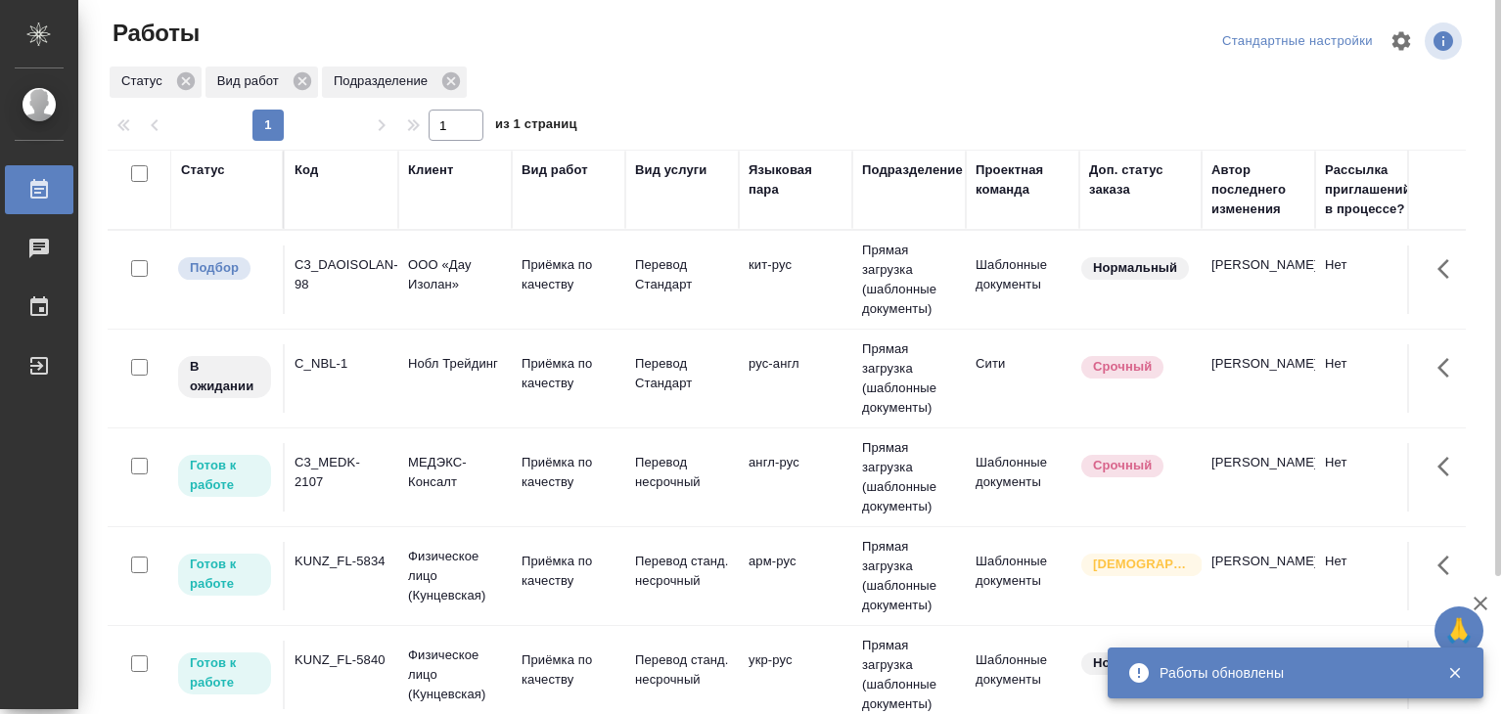
scroll to position [0, 0]
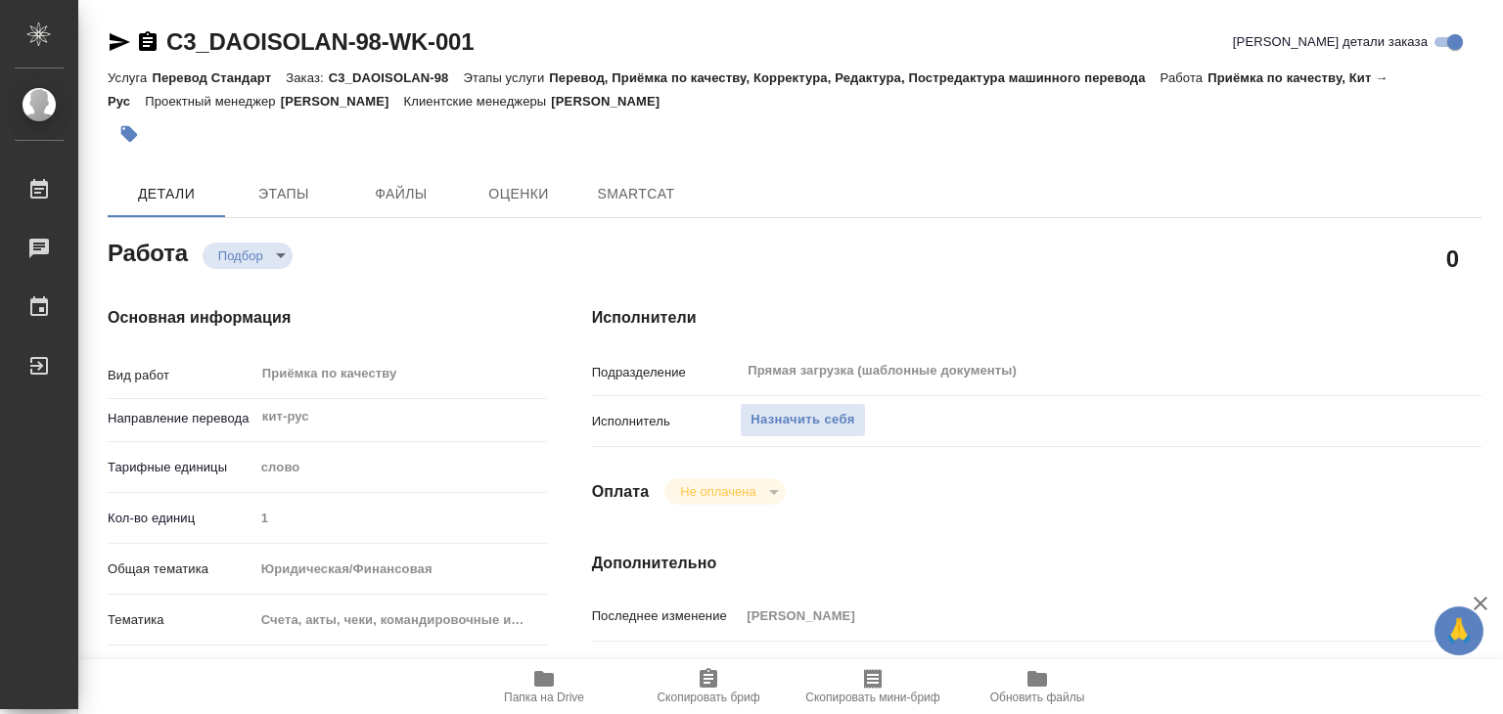
type textarea "x"
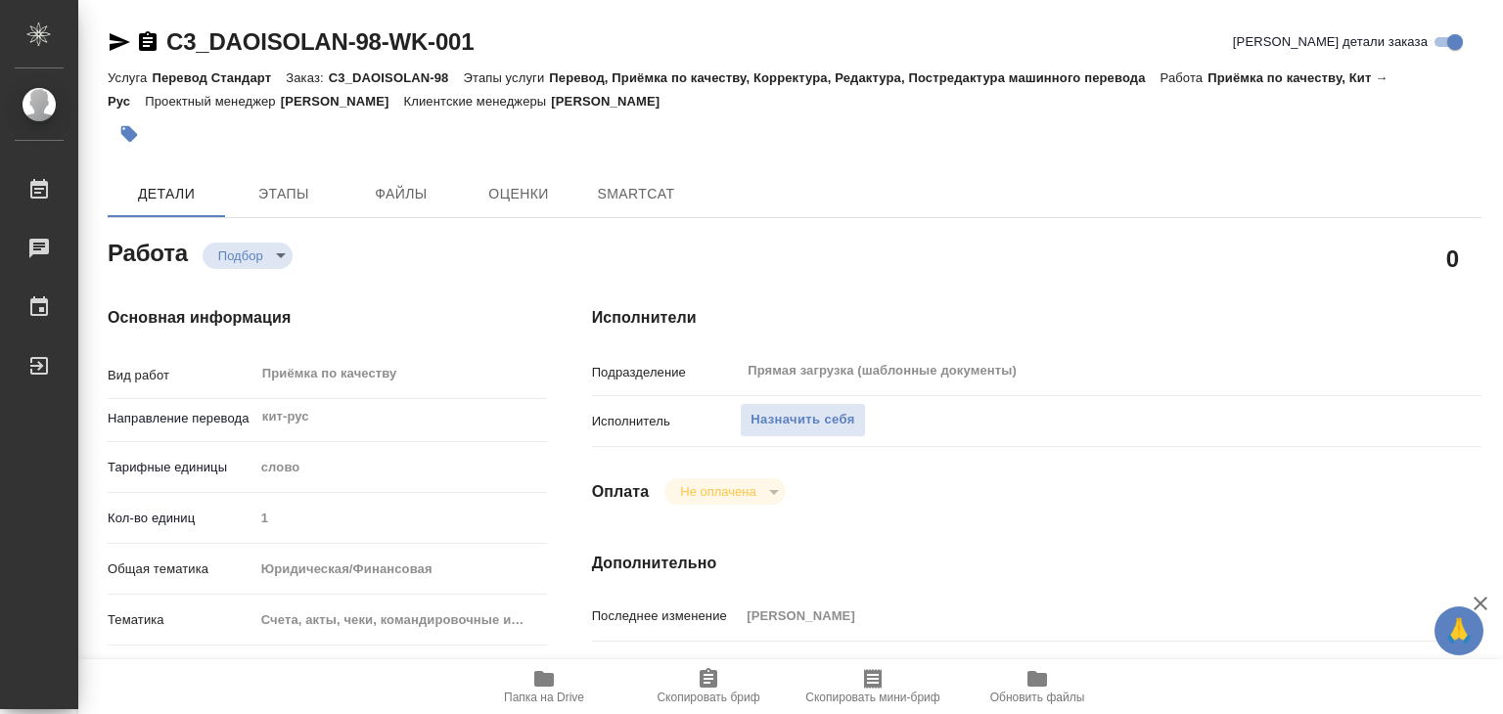
type textarea "x"
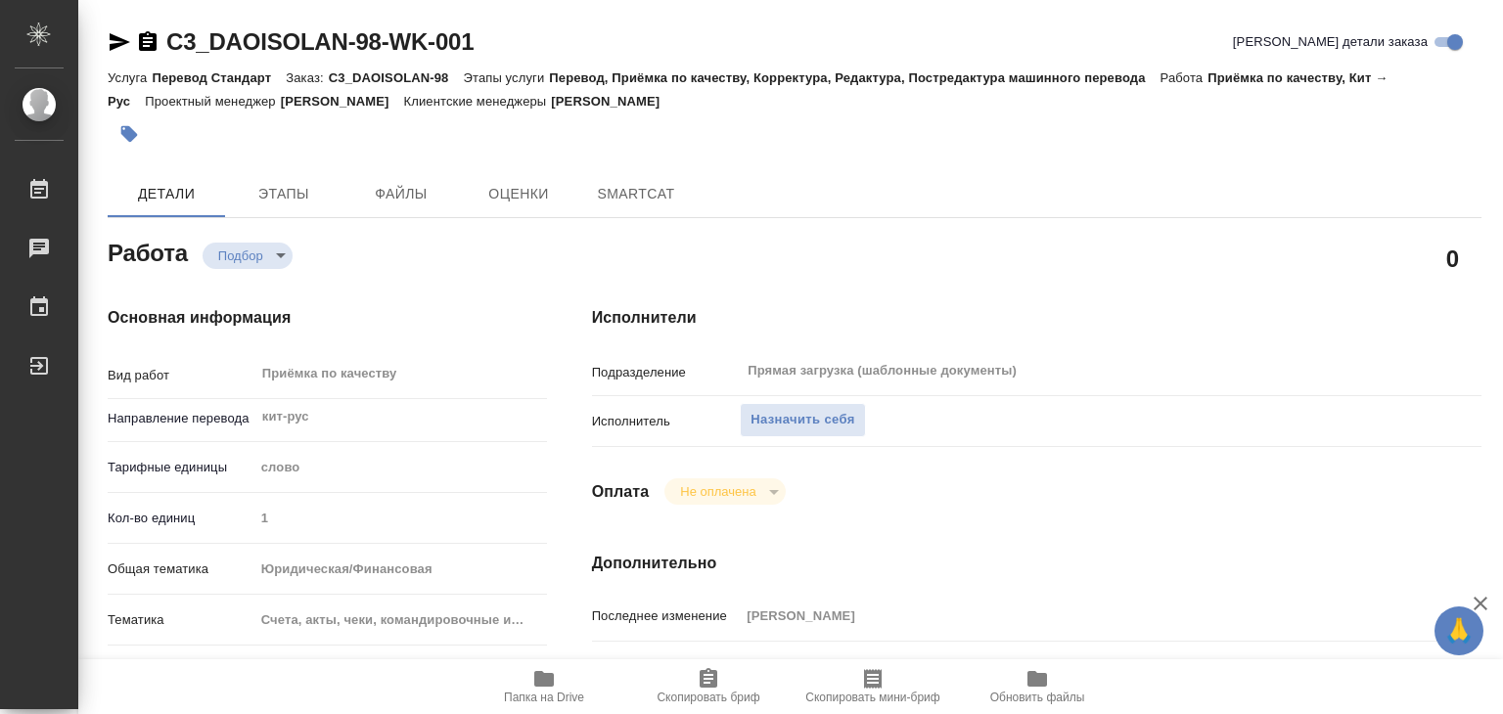
type textarea "x"
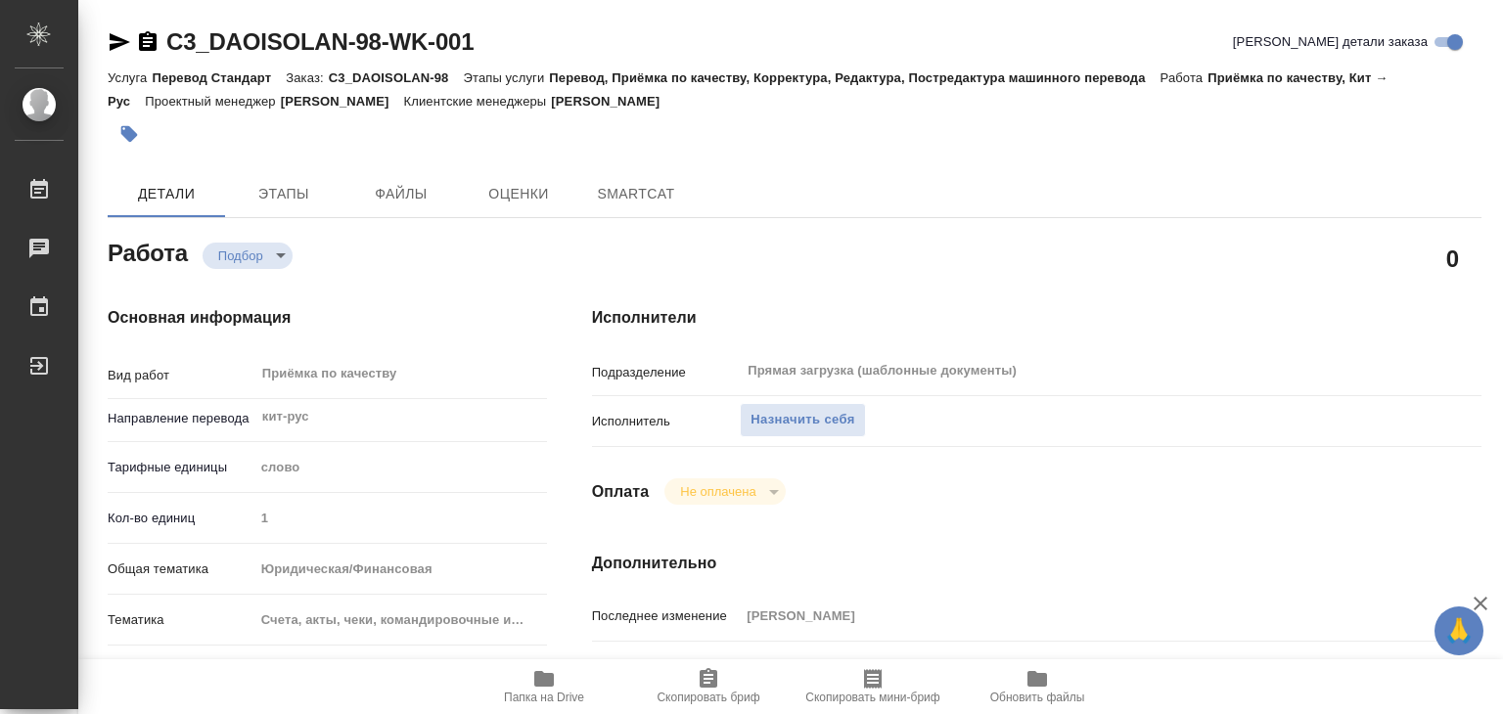
type textarea "x"
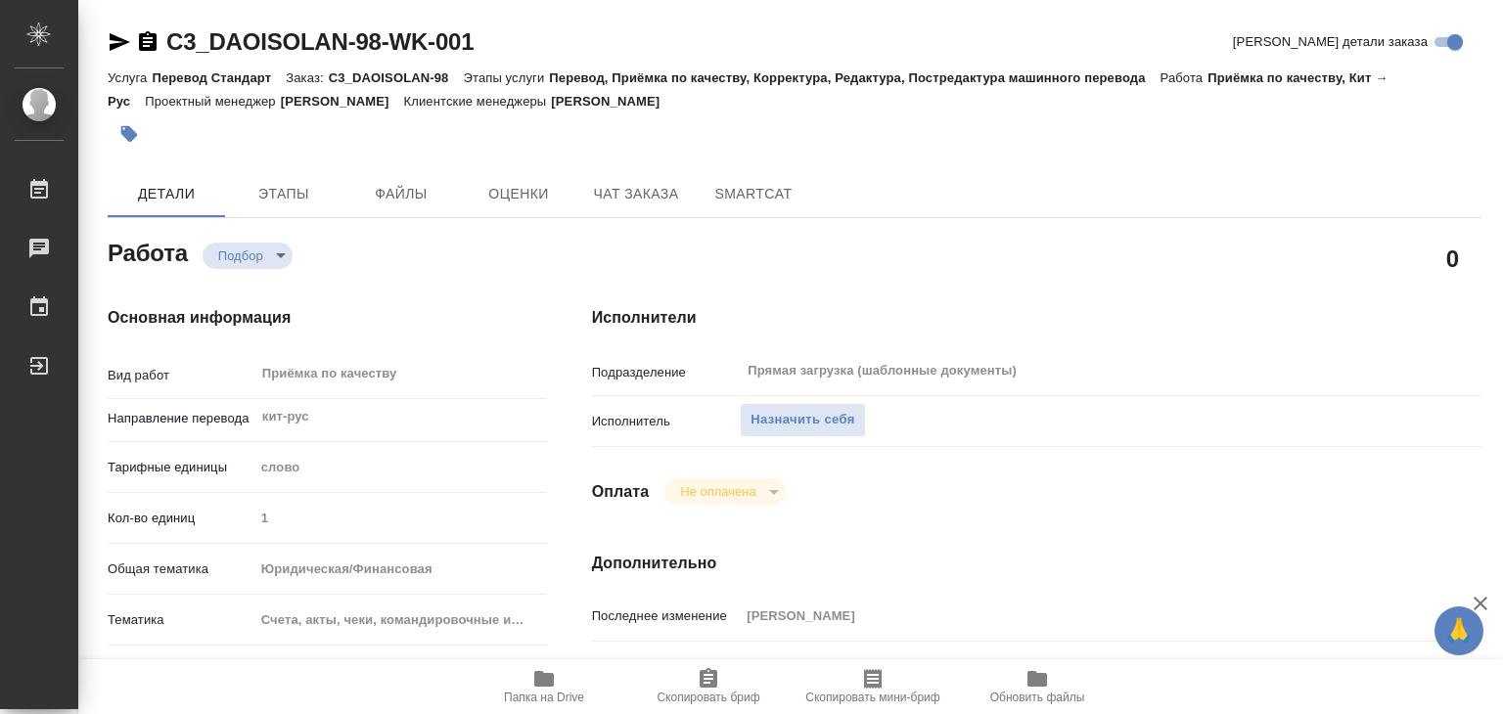
type textarea "x"
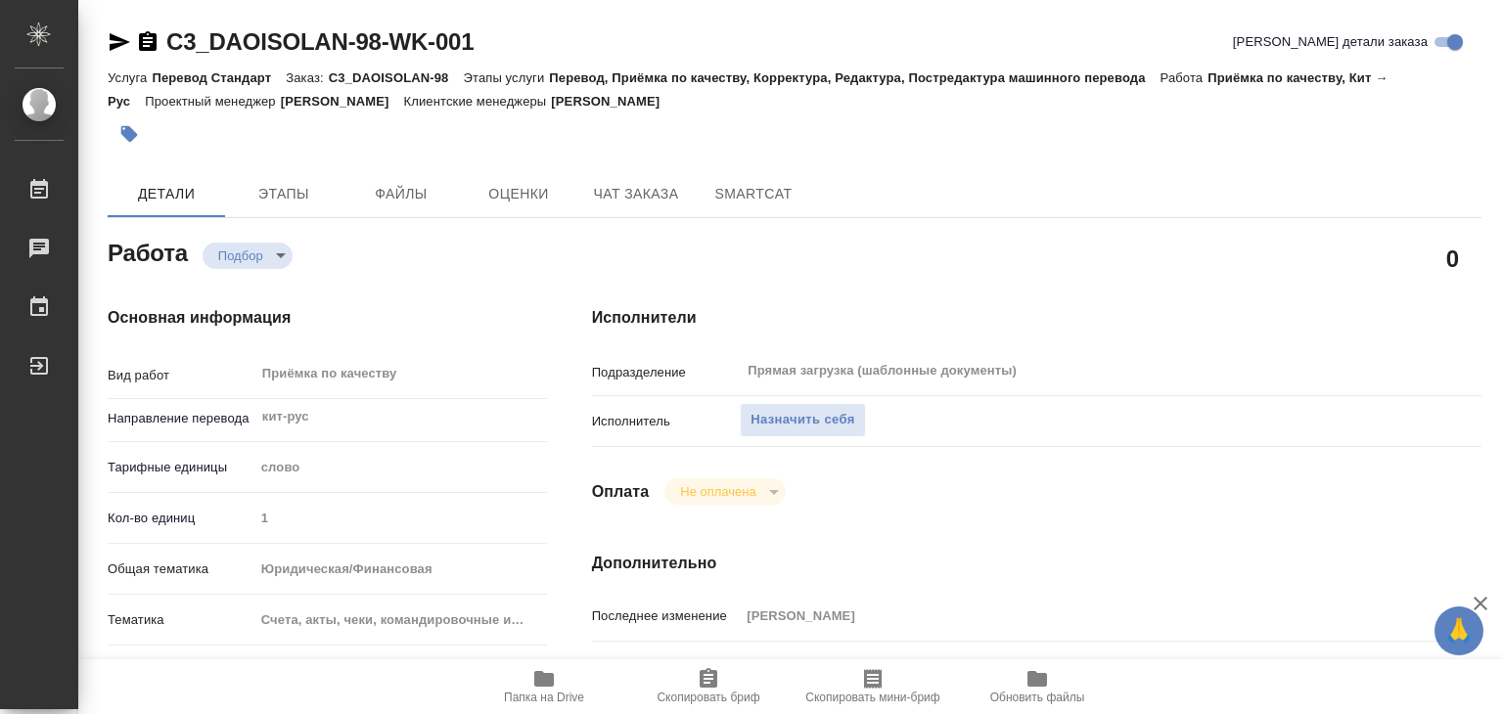
type textarea "x"
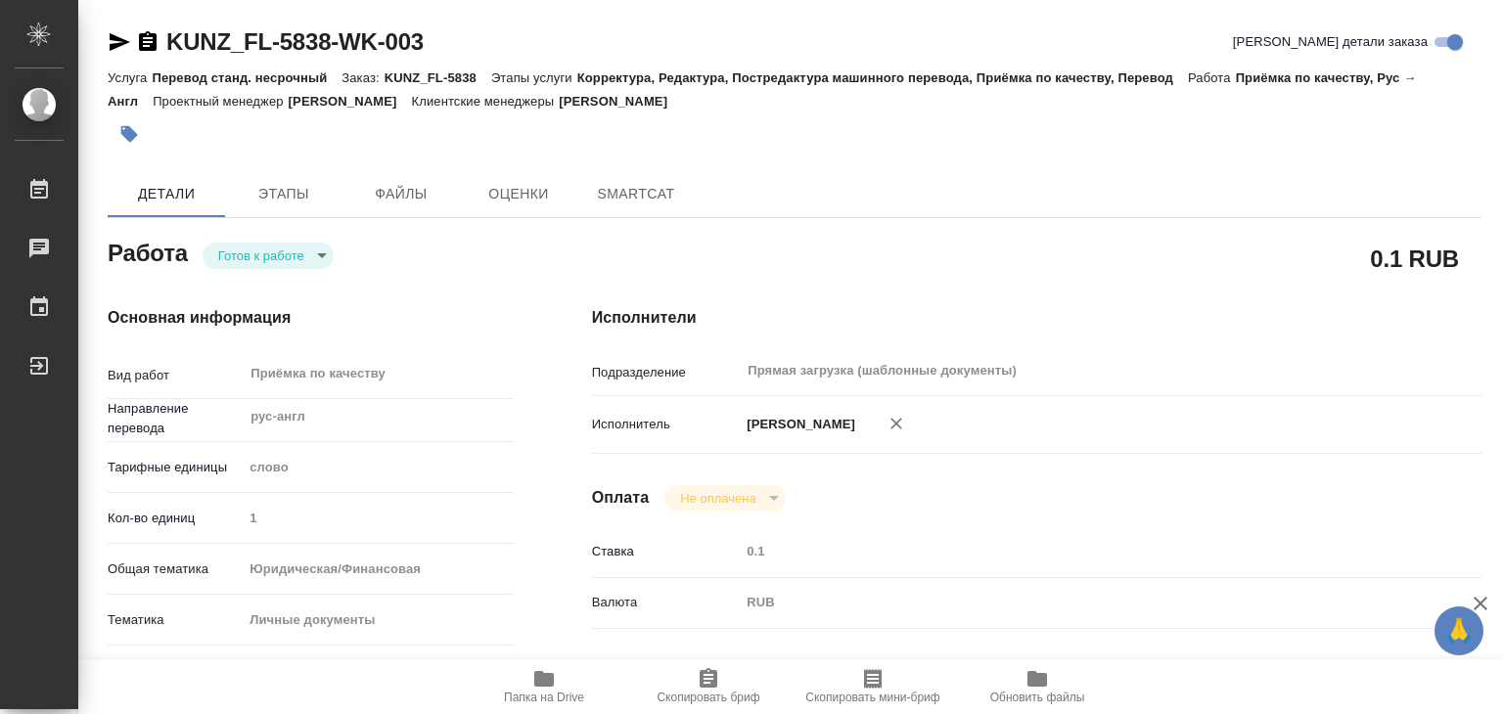
type textarea "x"
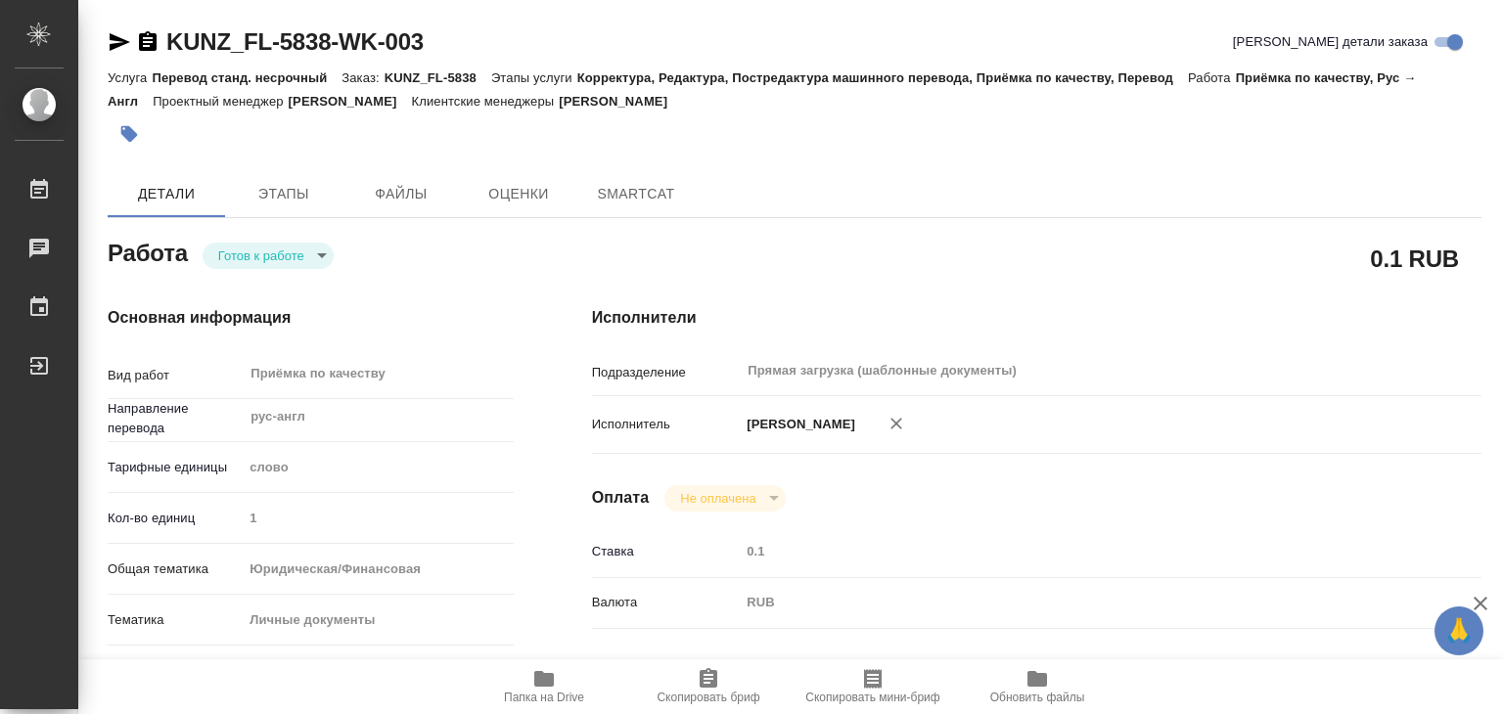
type textarea "x"
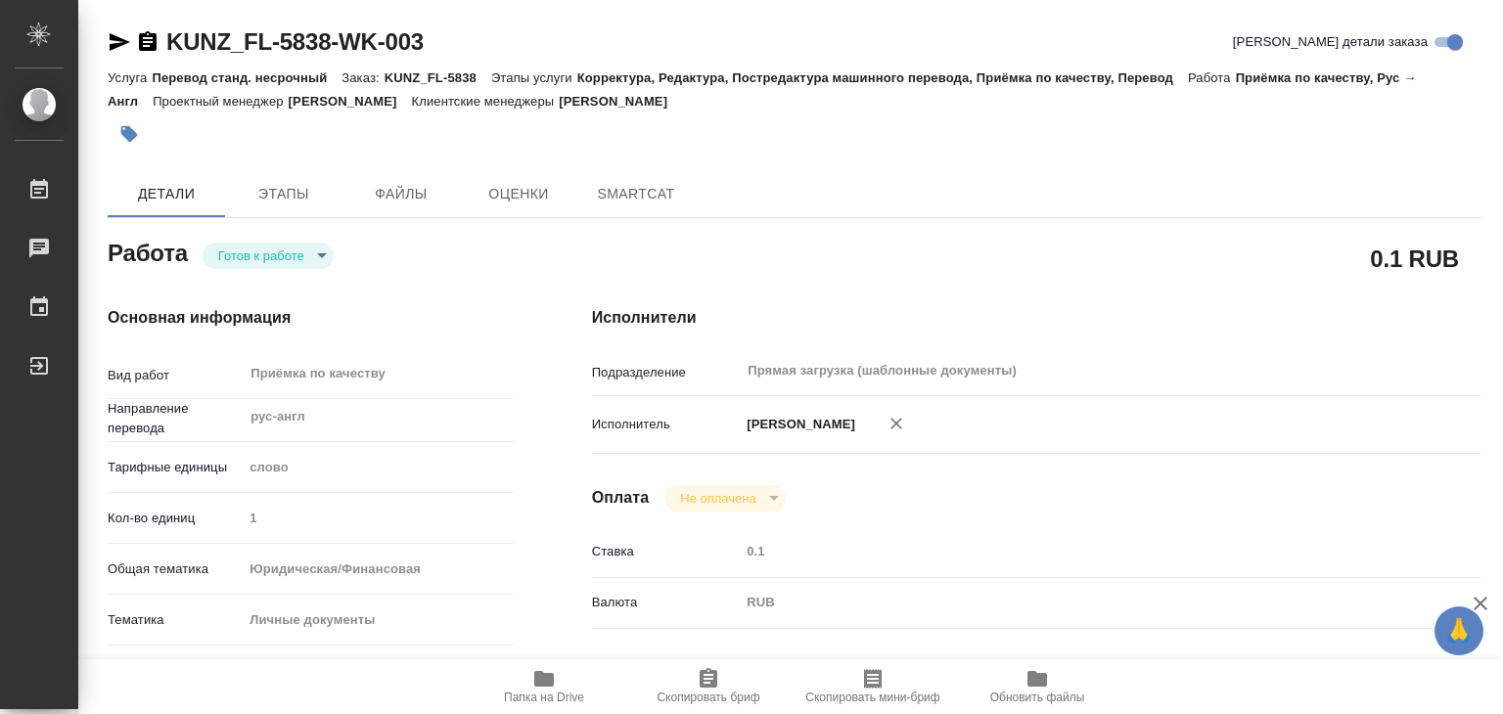
type textarea "x"
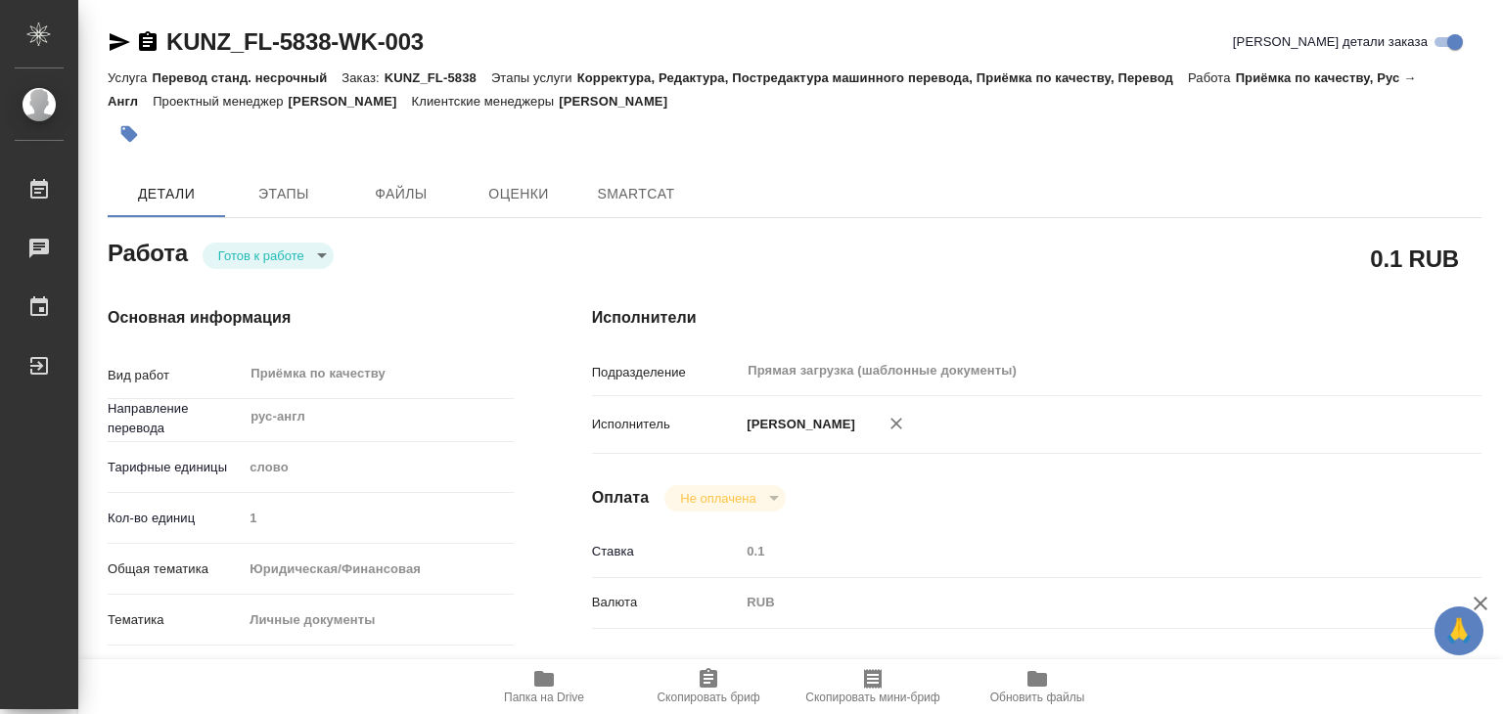
type textarea "x"
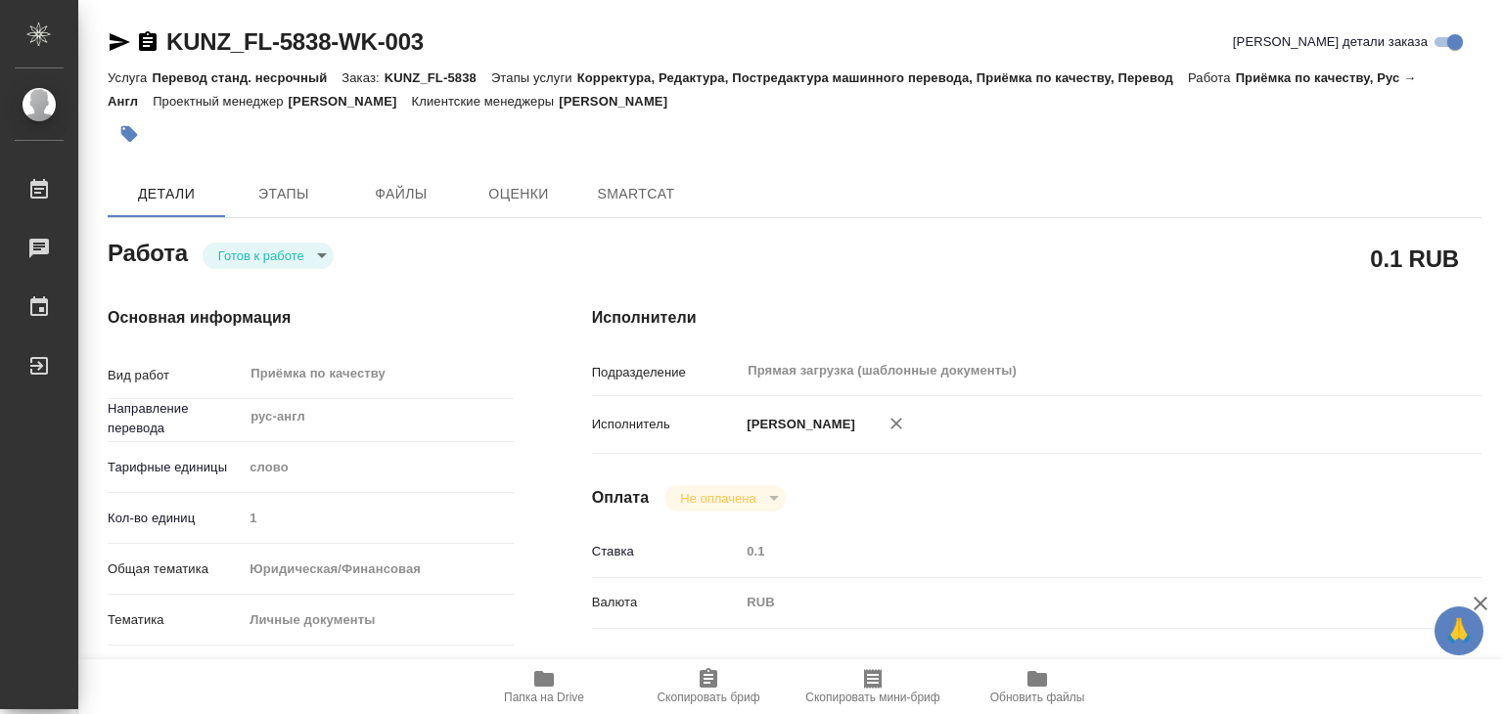
type textarea "x"
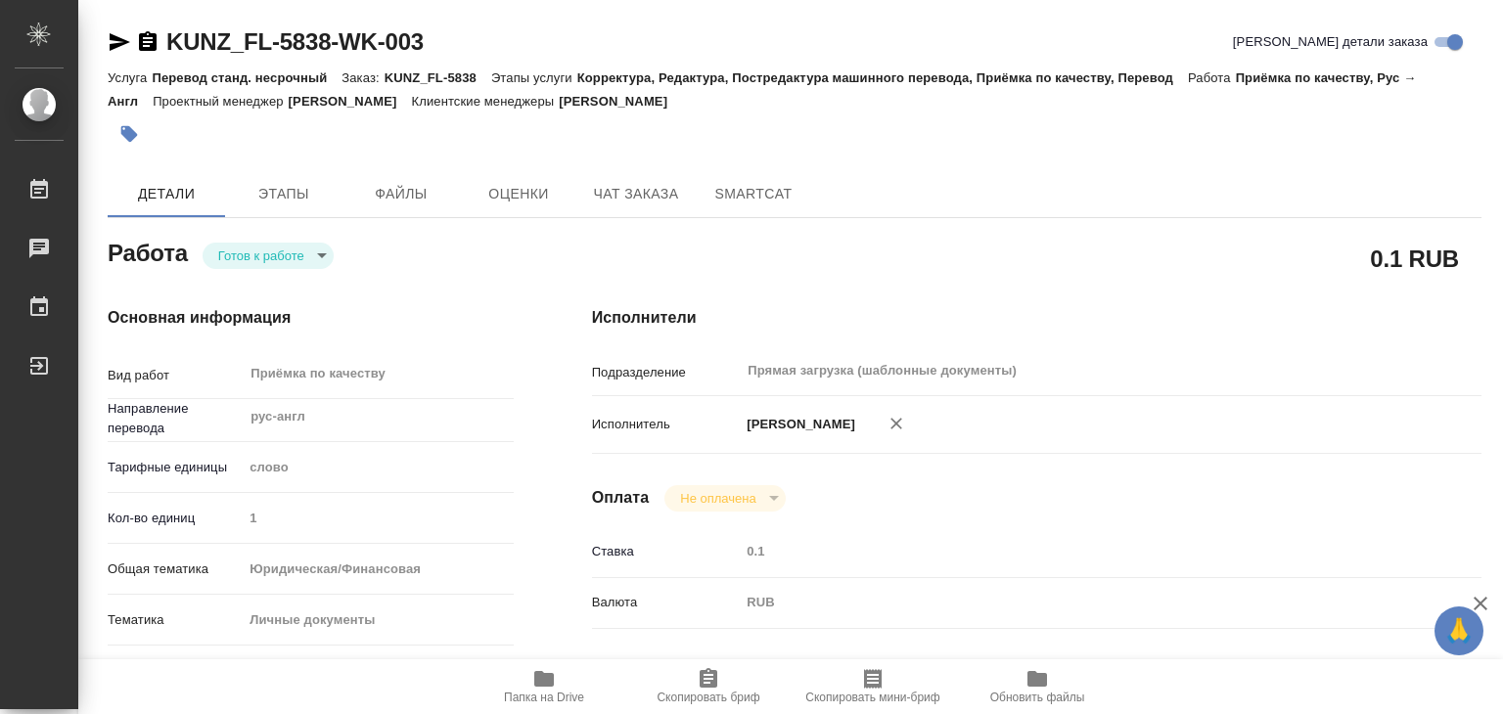
type textarea "x"
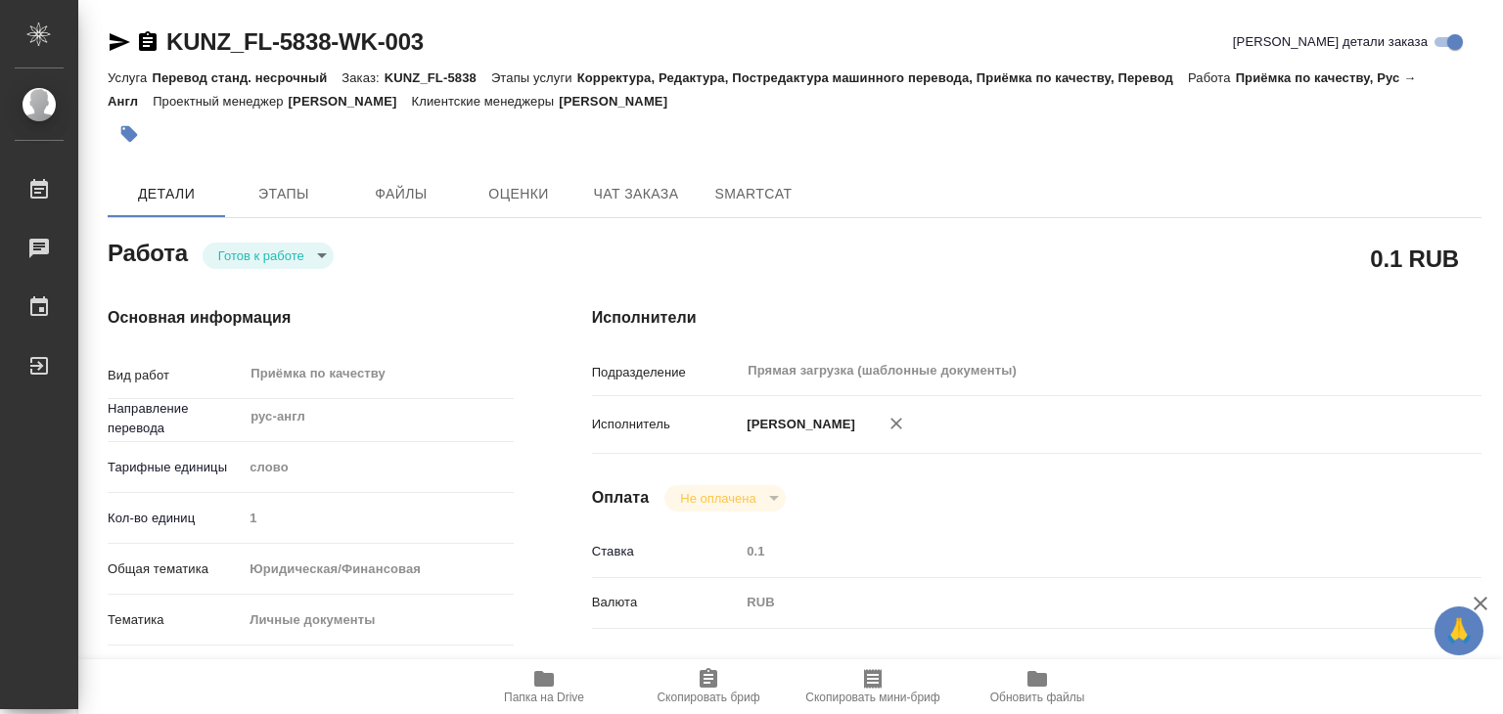
type textarea "x"
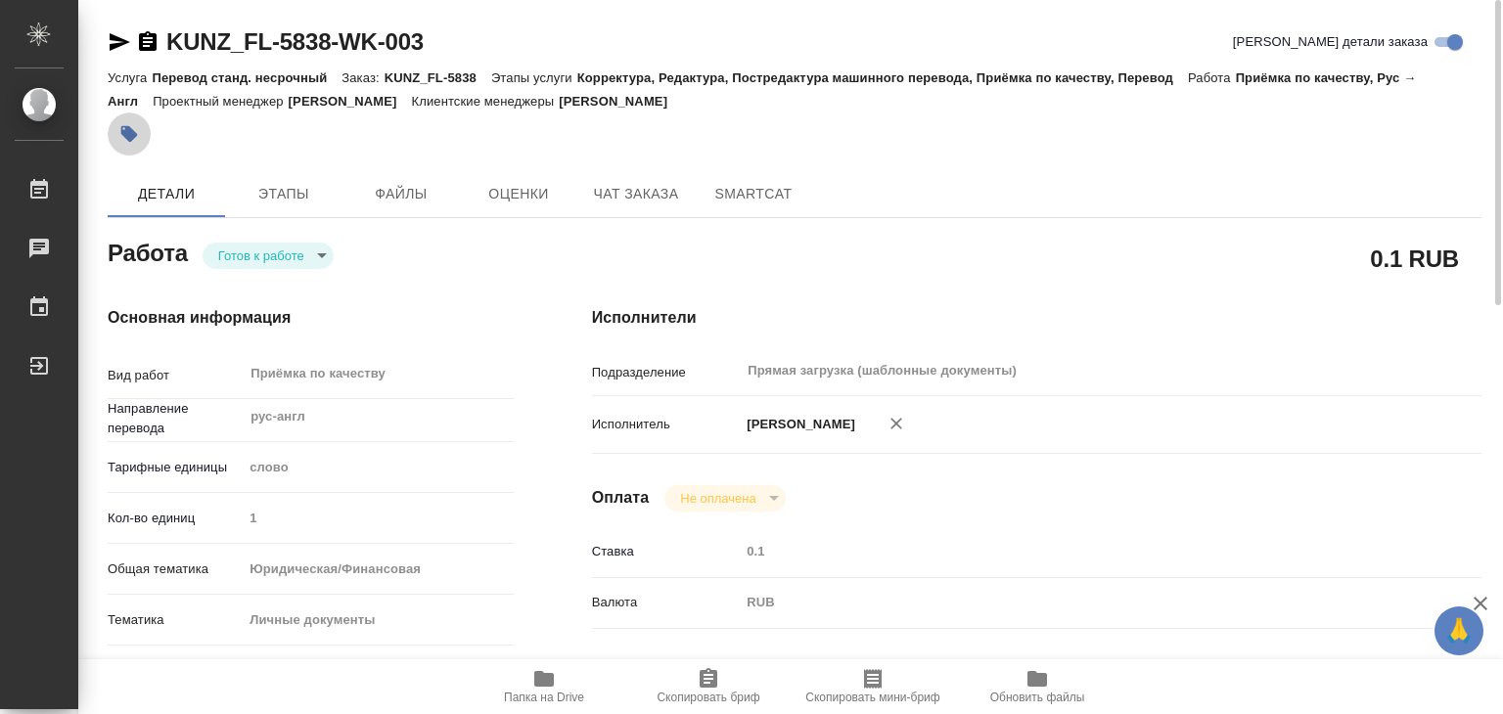
click at [134, 142] on icon "button" at bounding box center [129, 134] width 20 height 20
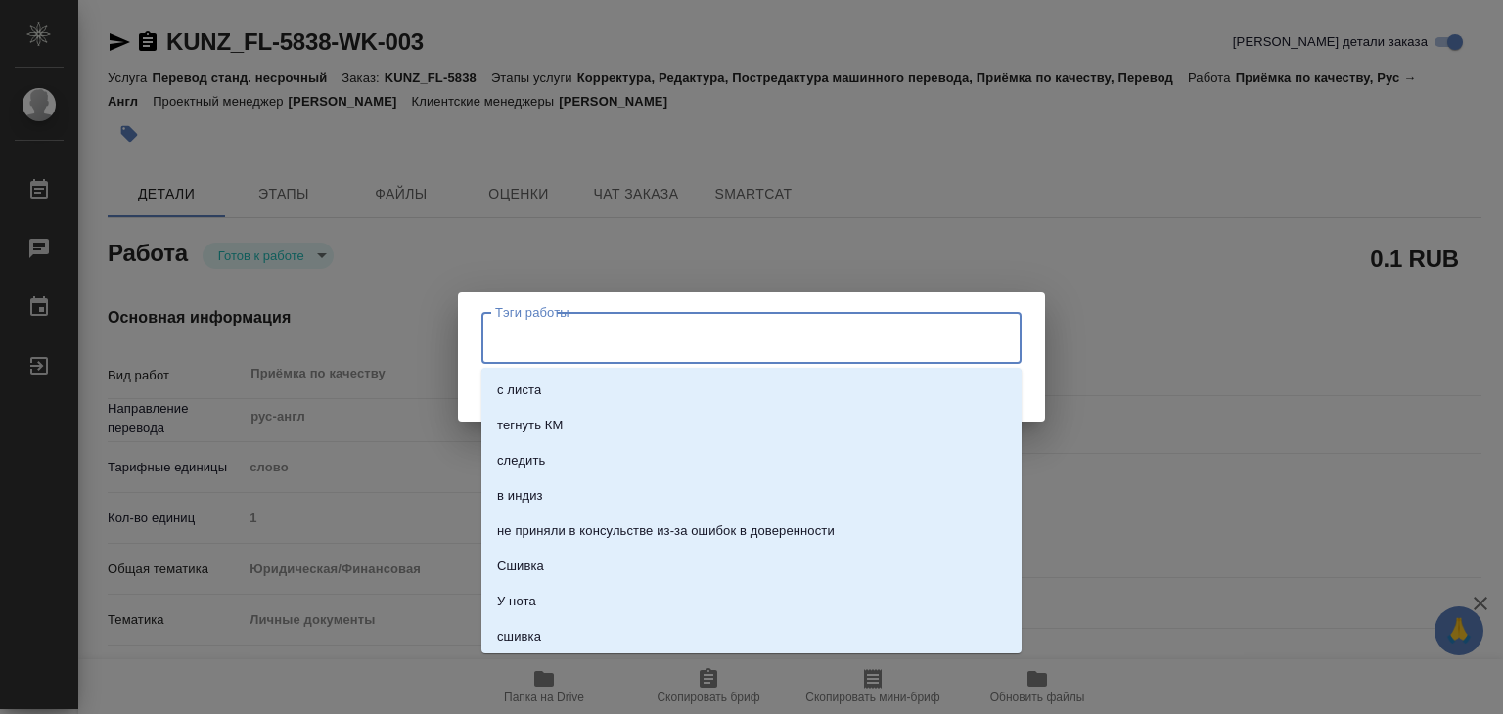
click at [583, 341] on input "Тэги работы" at bounding box center [732, 337] width 485 height 33
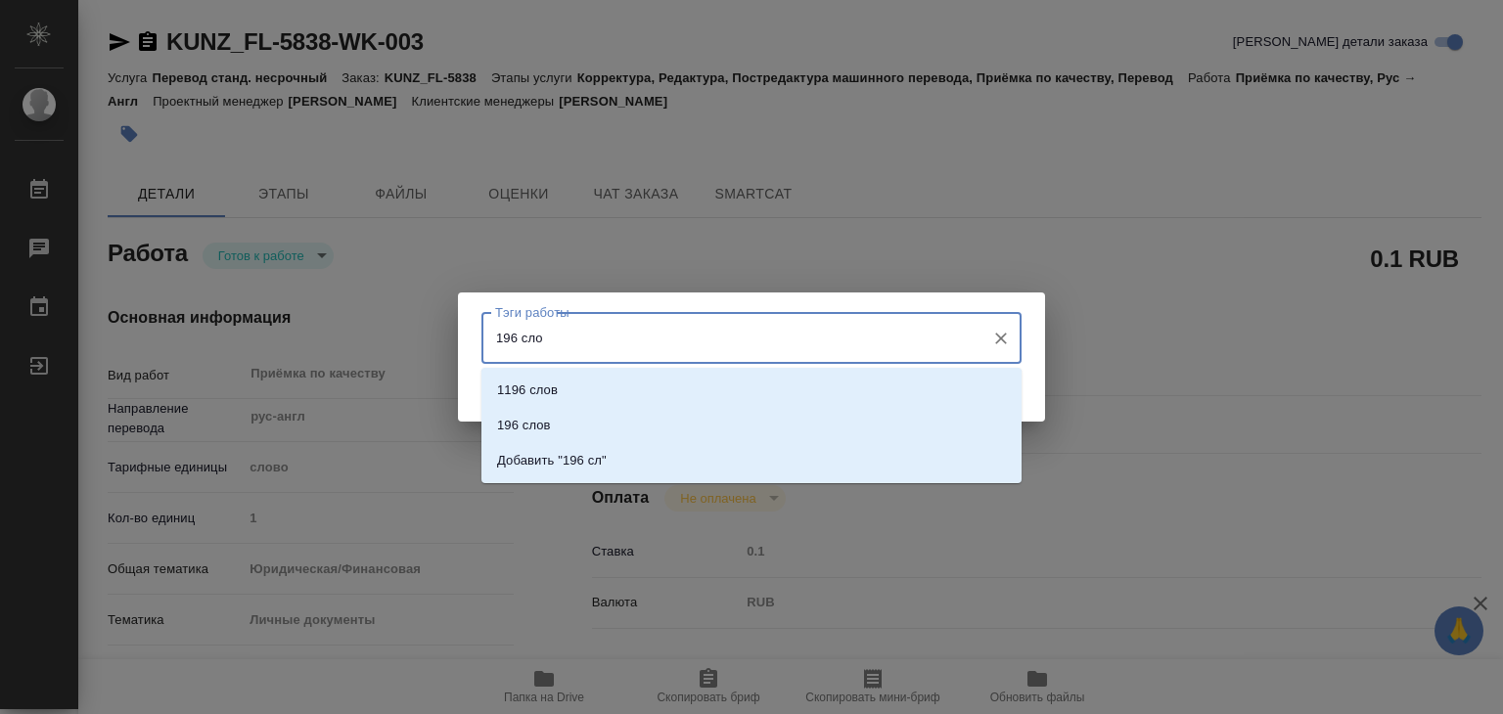
type input "196 слов"
click at [594, 384] on li "1196 слов" at bounding box center [751, 390] width 540 height 35
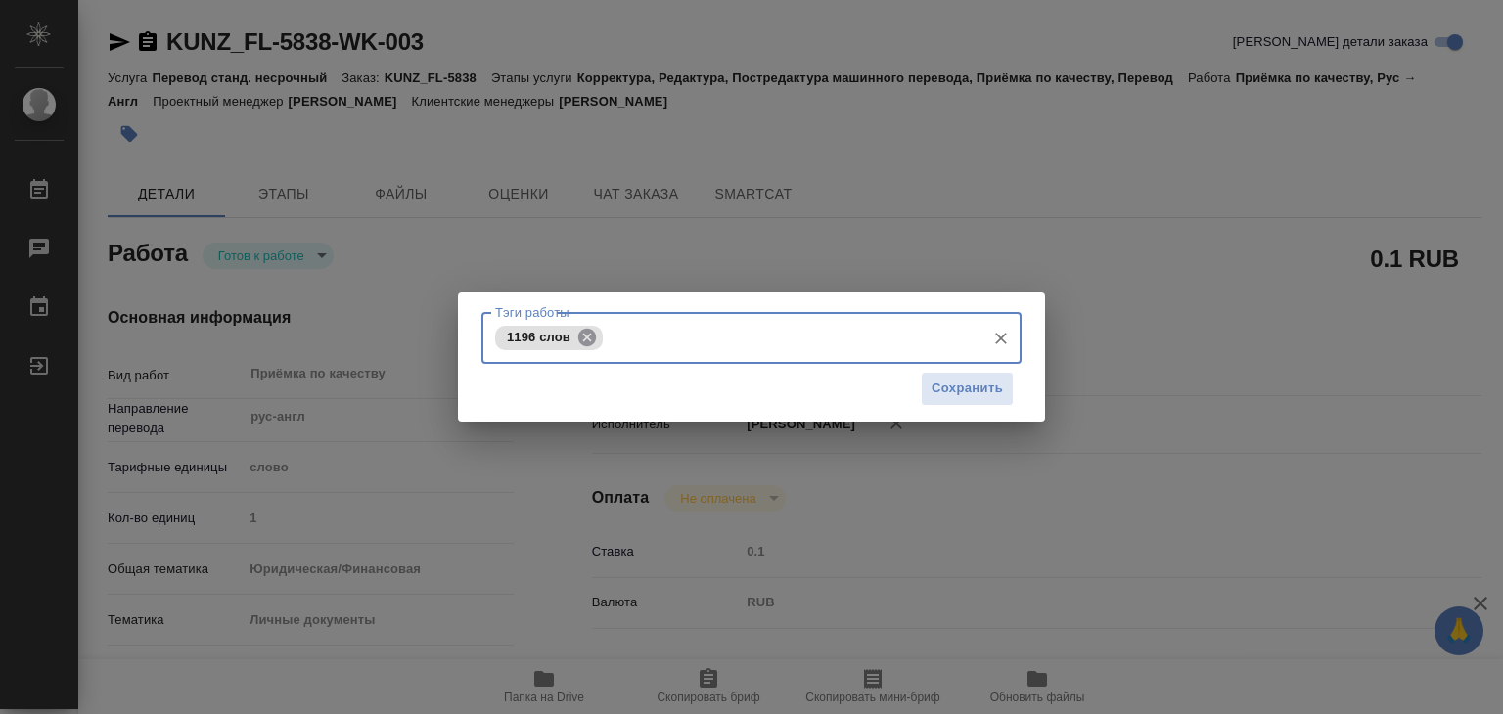
click at [583, 342] on icon at bounding box center [587, 337] width 18 height 18
click at [576, 349] on input "Тэги работы" at bounding box center [732, 337] width 485 height 33
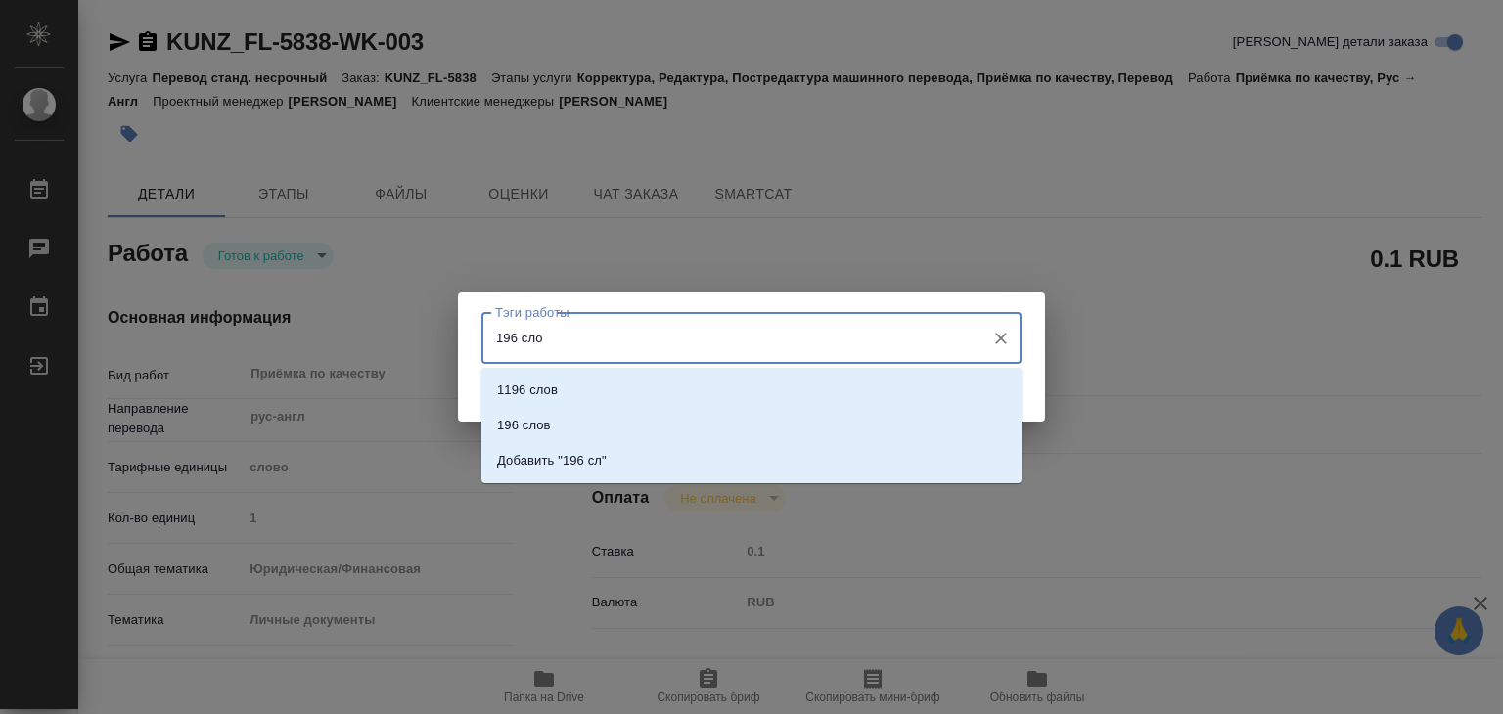
type input "196 слов"
click at [598, 417] on li "196 слов" at bounding box center [751, 425] width 540 height 35
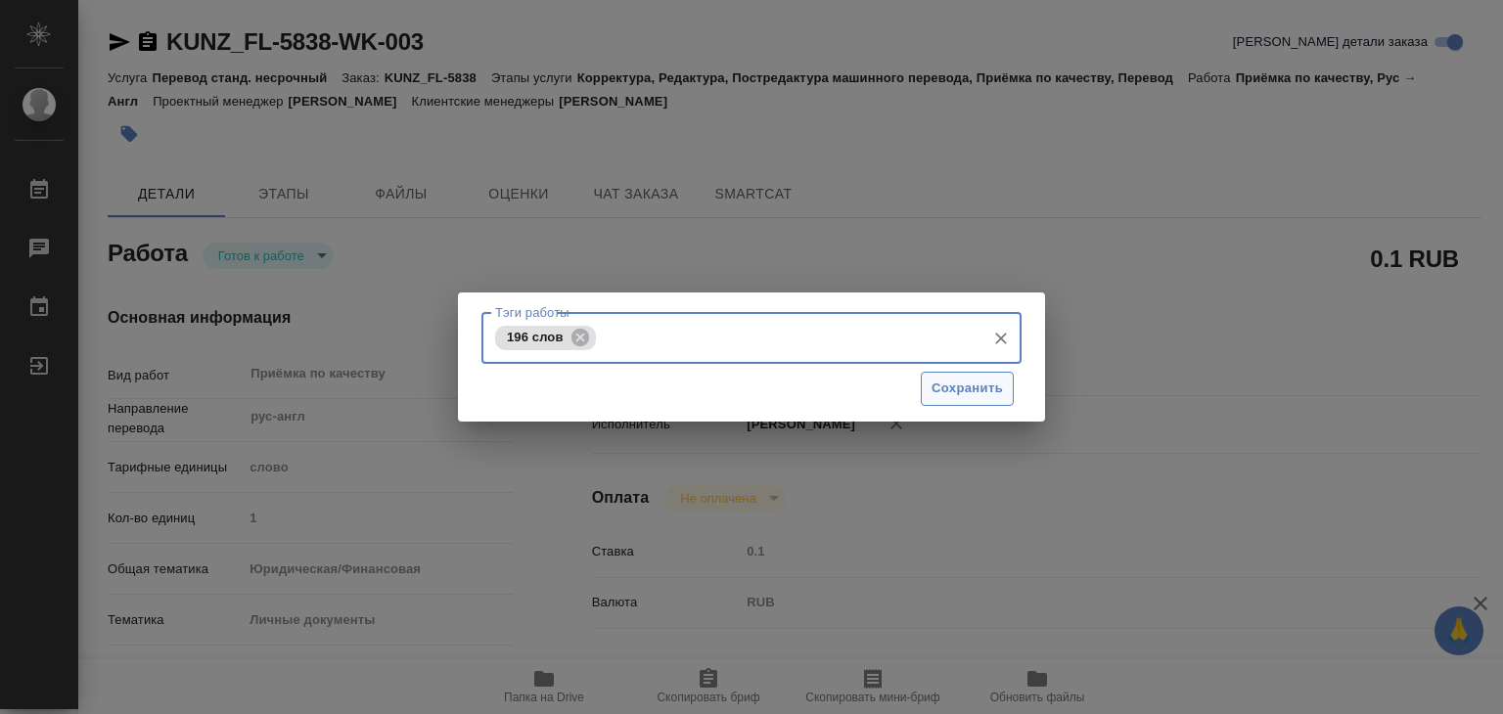
click at [958, 397] on span "Сохранить" at bounding box center [966, 389] width 71 height 23
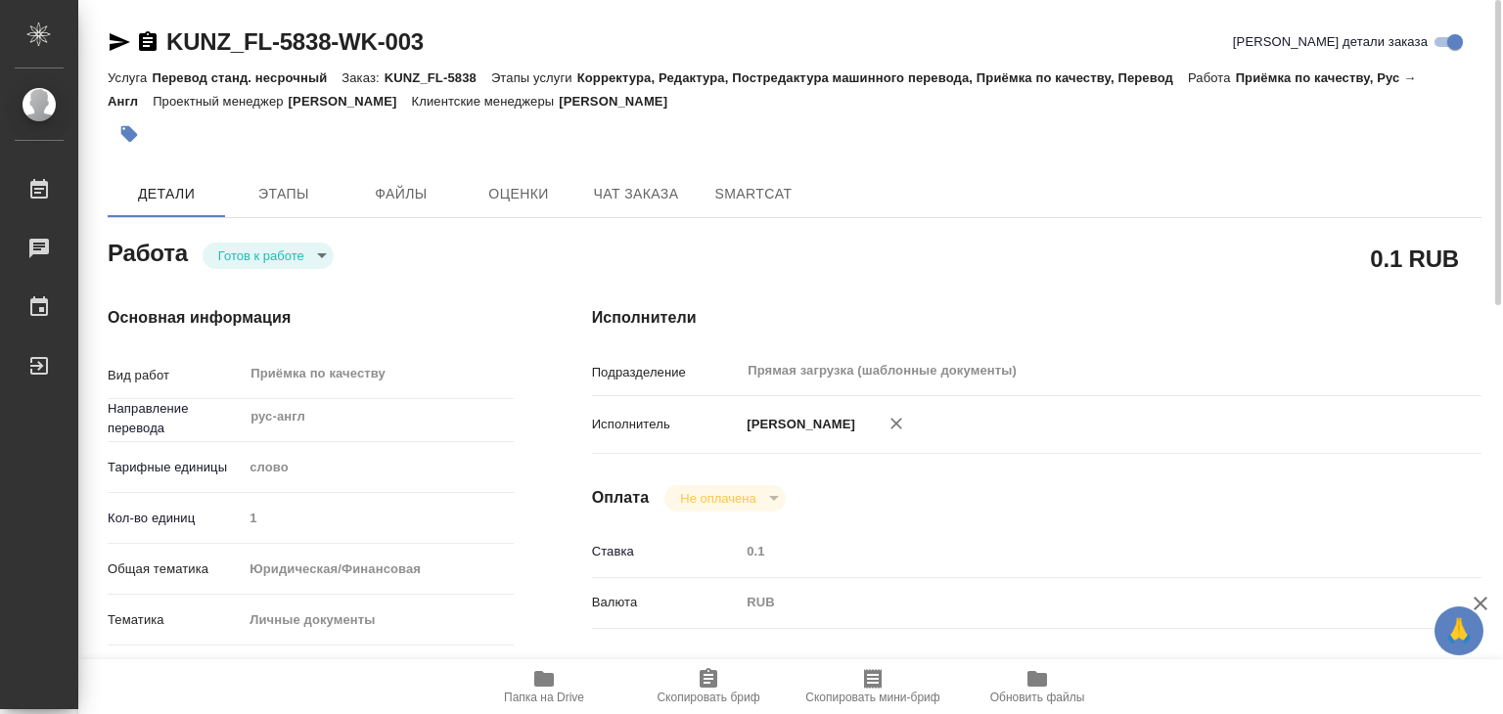
type input "readyForWork"
type textarea "Приёмка по качеству"
type textarea "x"
type input "рус-англ"
type input "5a8b1489cc6b4906c91bfd90"
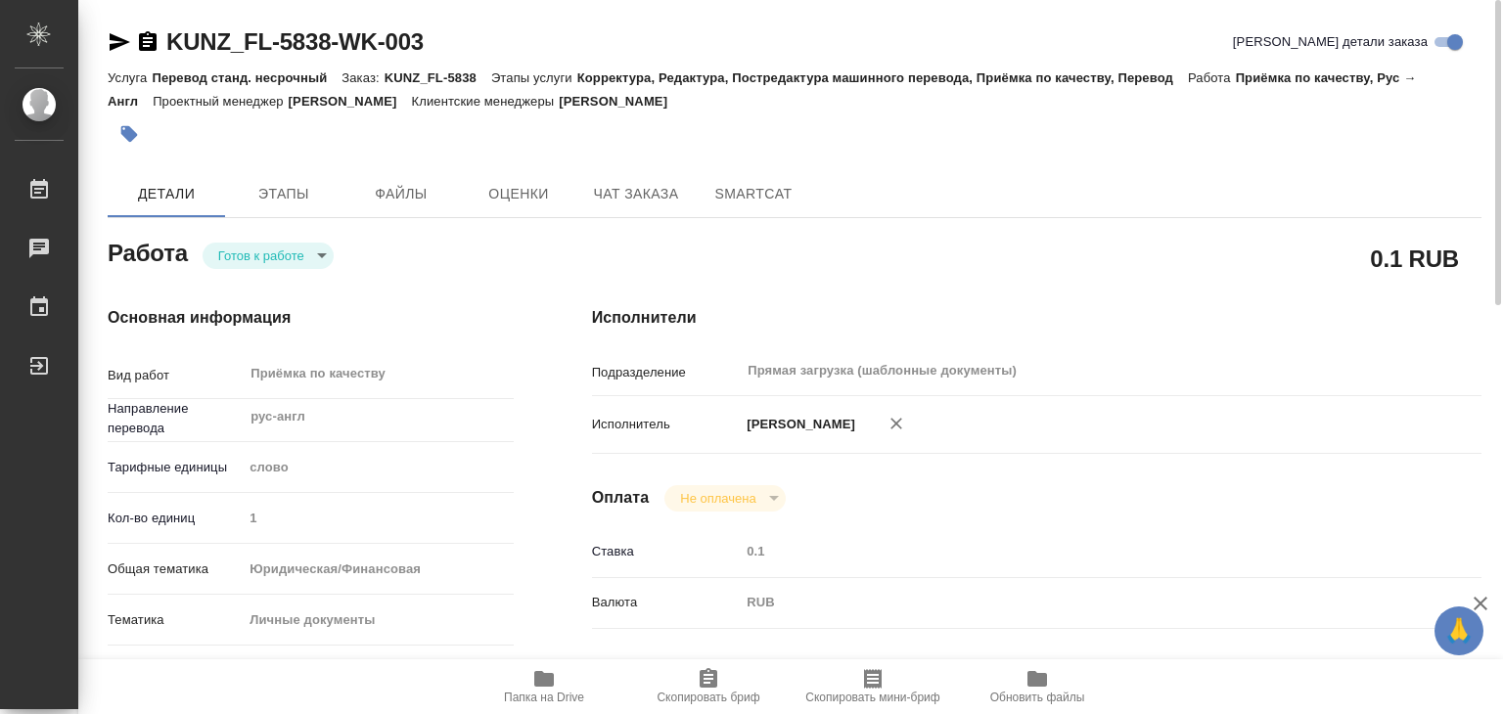
type input "1"
type input "yr-fn"
type input "5a8b8b956a9677013d343cfe"
checkbox input "true"
type input "27.08.2025 15:00"
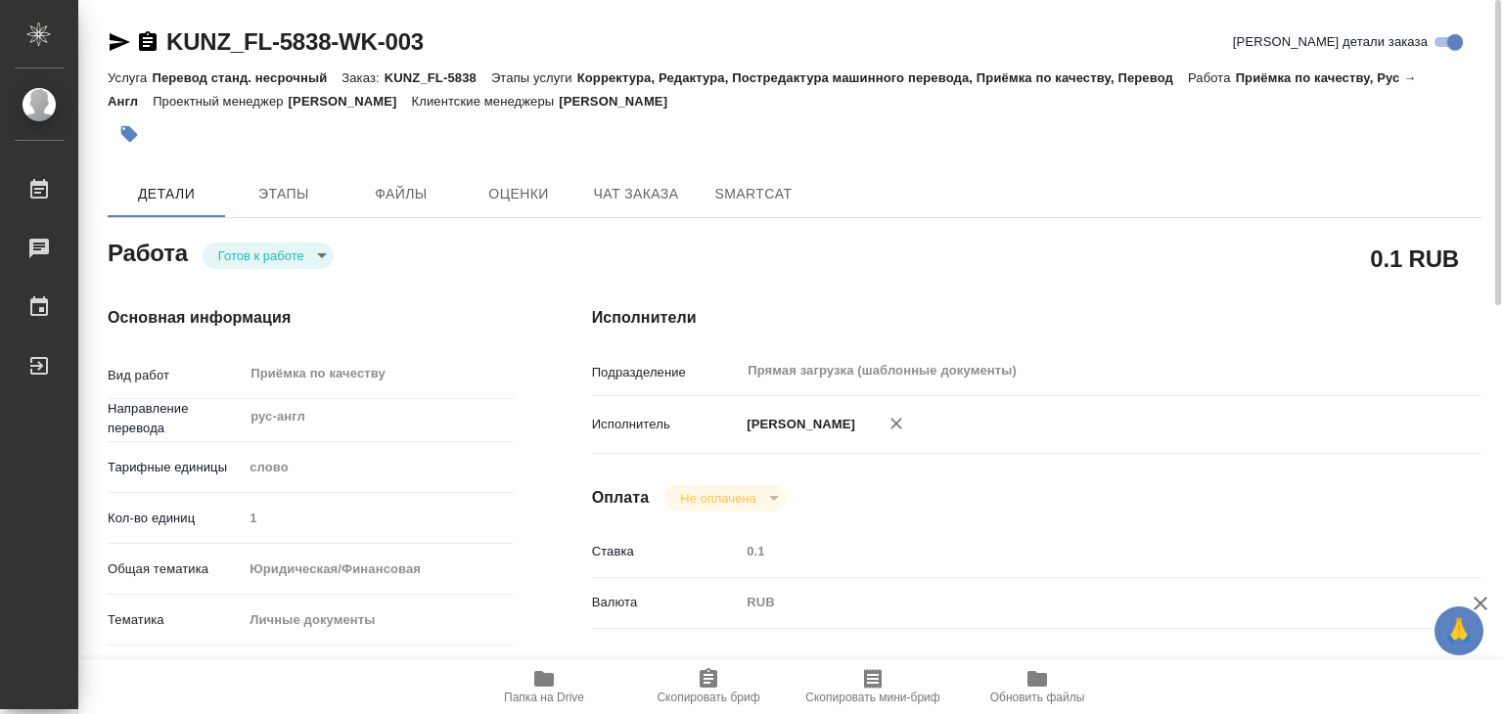
type input "27.08.2025 16:00"
type input "Прямая загрузка (шаблонные документы)"
type input "notPayed"
type input "0.1"
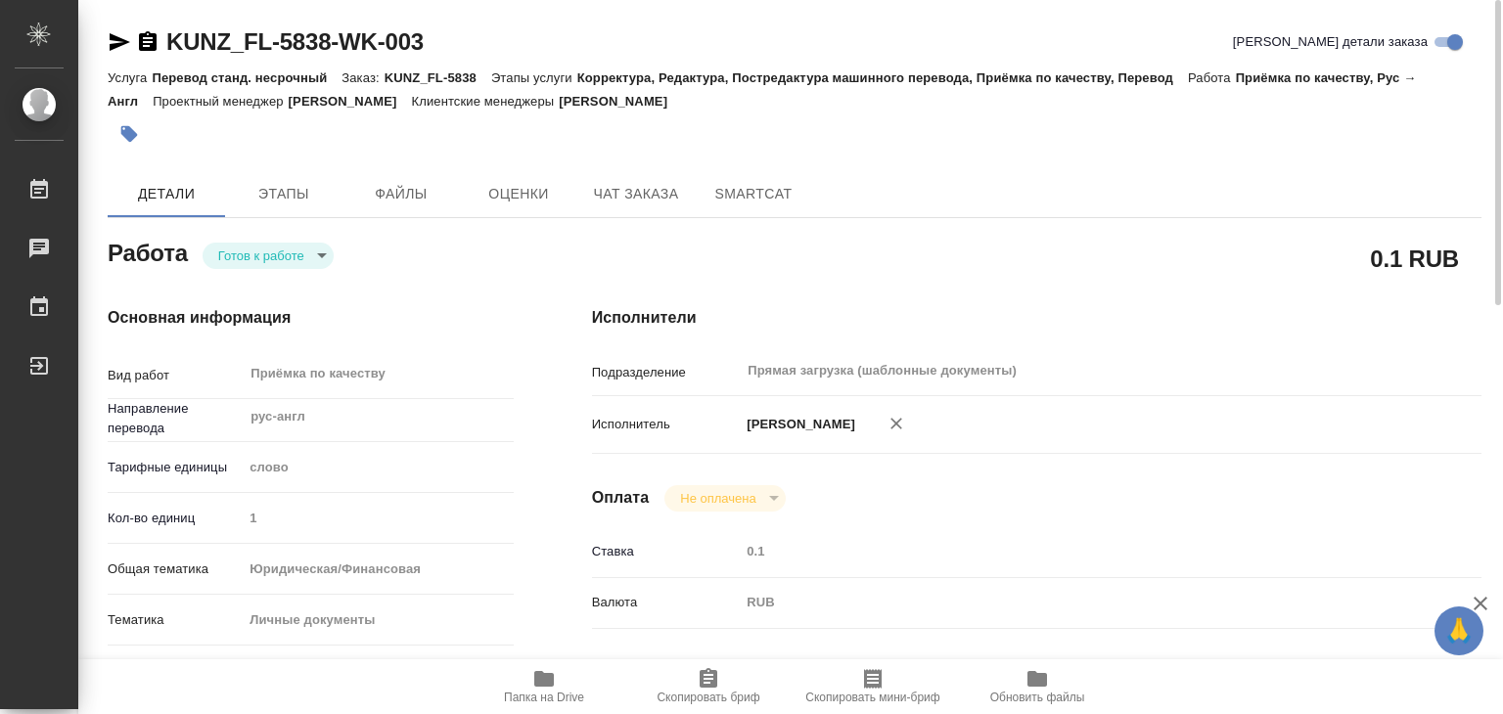
type input "RUB"
type input "[PERSON_NAME]"
type textarea "x"
type textarea "/Clients/FL_KUNZ/Orders/KUNZ_FL-5838/Corrected/KUNZ_FL-5838-WK-003"
type textarea "x"
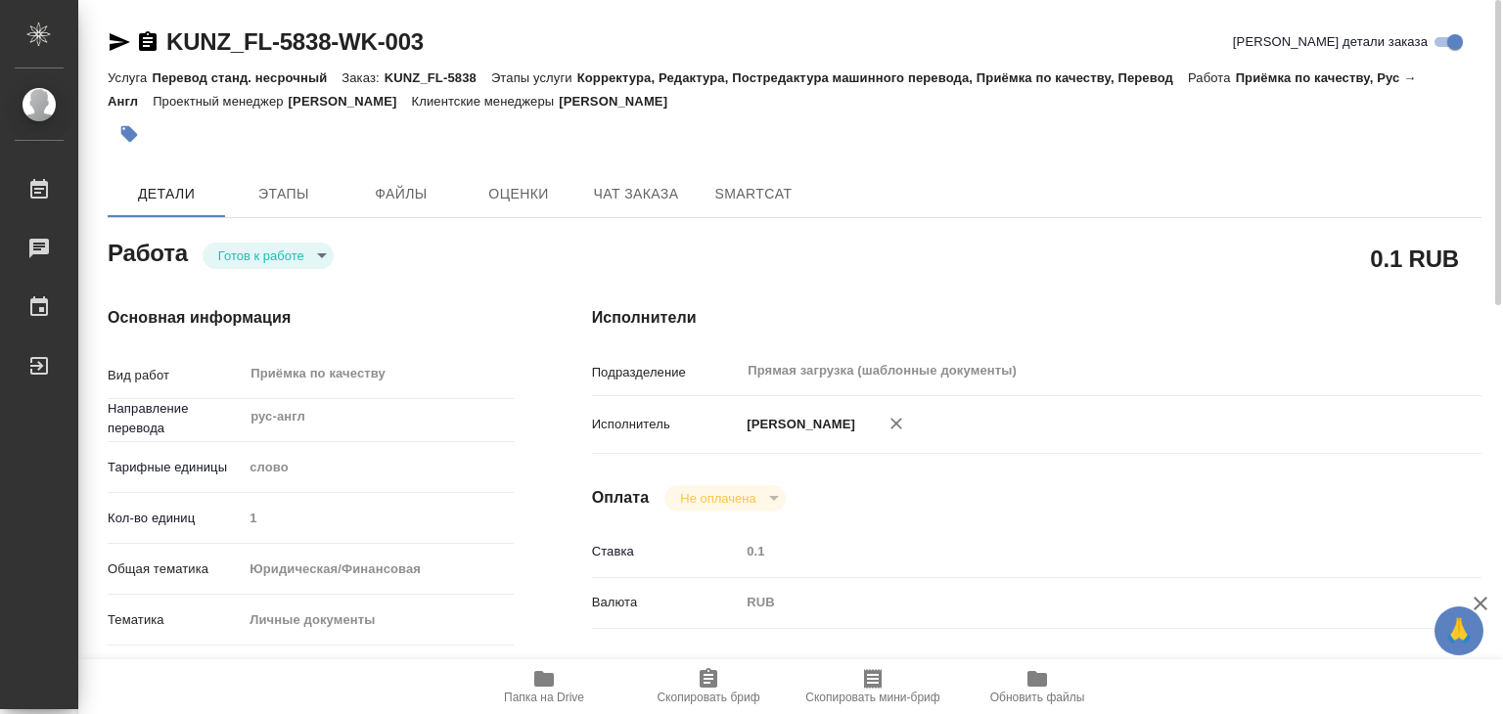
type input "KUNZ_FL-5838"
type input "Перевод станд. несрочный"
type input "Корректура, Редактура, Постредактура машинного перевода, Приёмка по качеству, П…"
type input "Веселова Юлия"
type input "/Clients/FL_KUNZ/Orders/KUNZ_FL-5838"
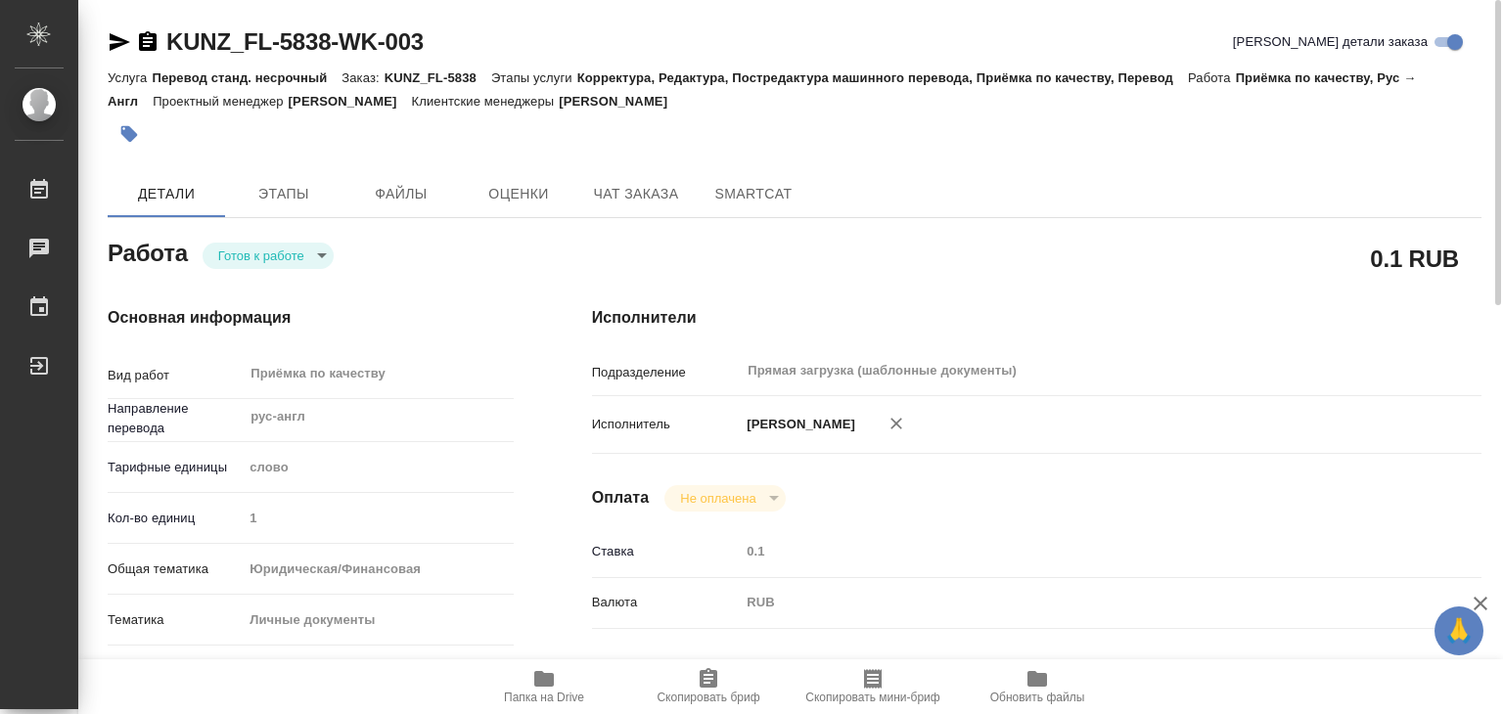
type textarea "x"
type textarea "рус-англ, для визы в тай"
type textarea "x"
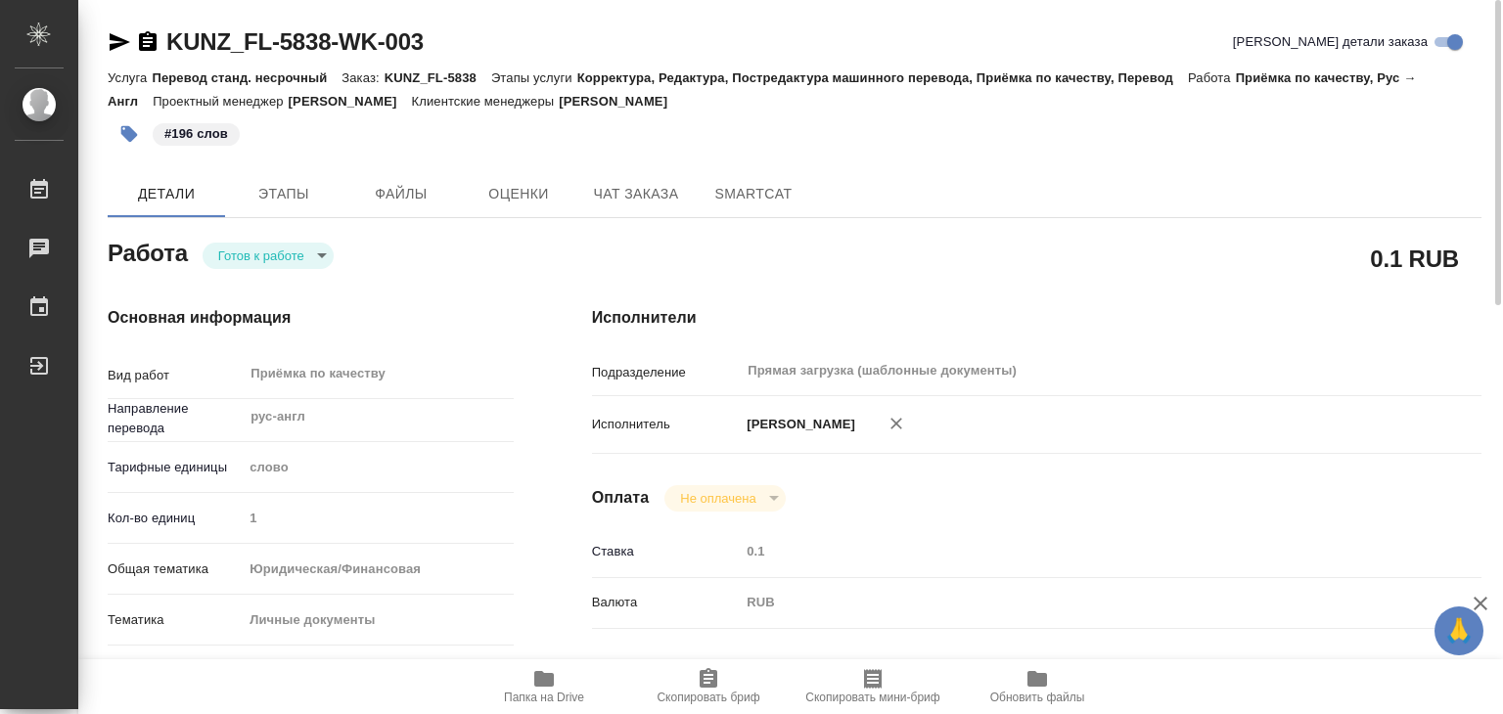
type textarea "x"
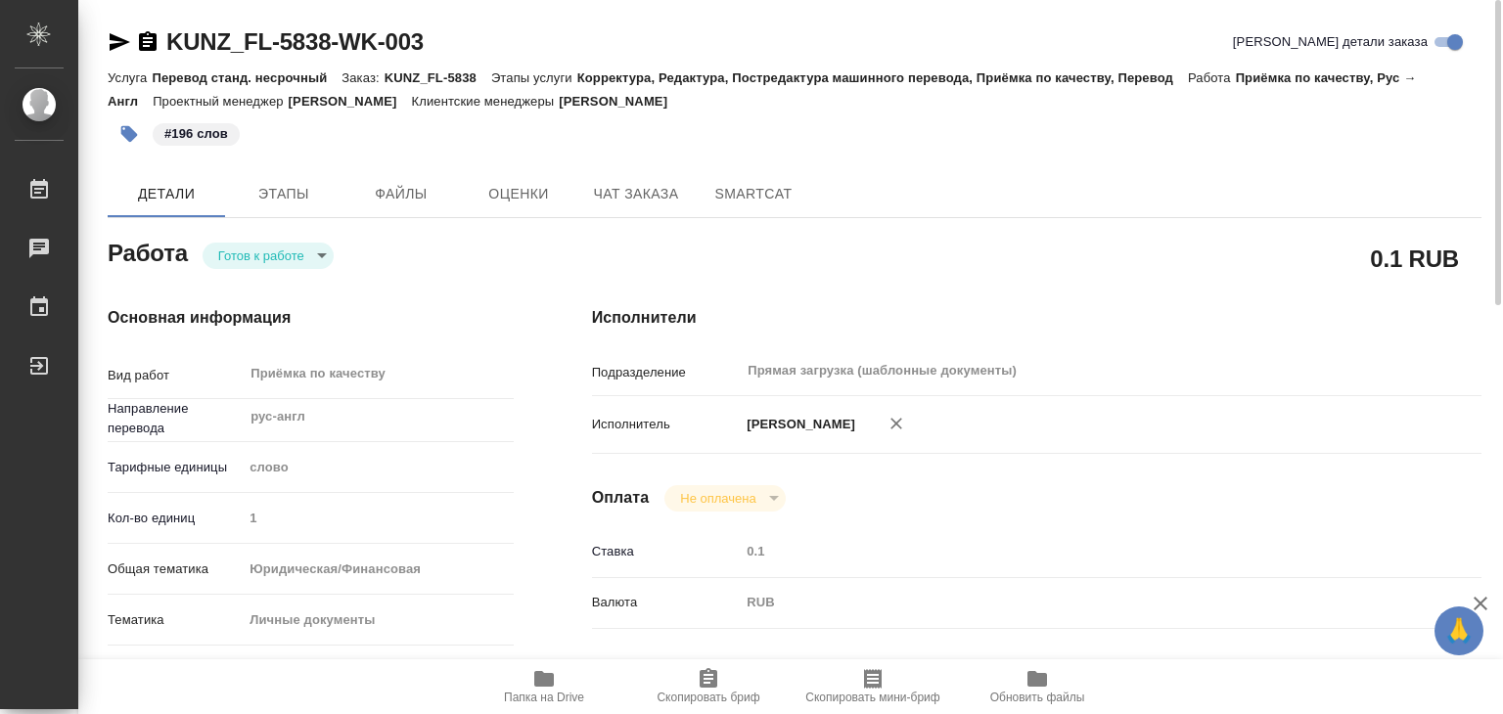
type textarea "x"
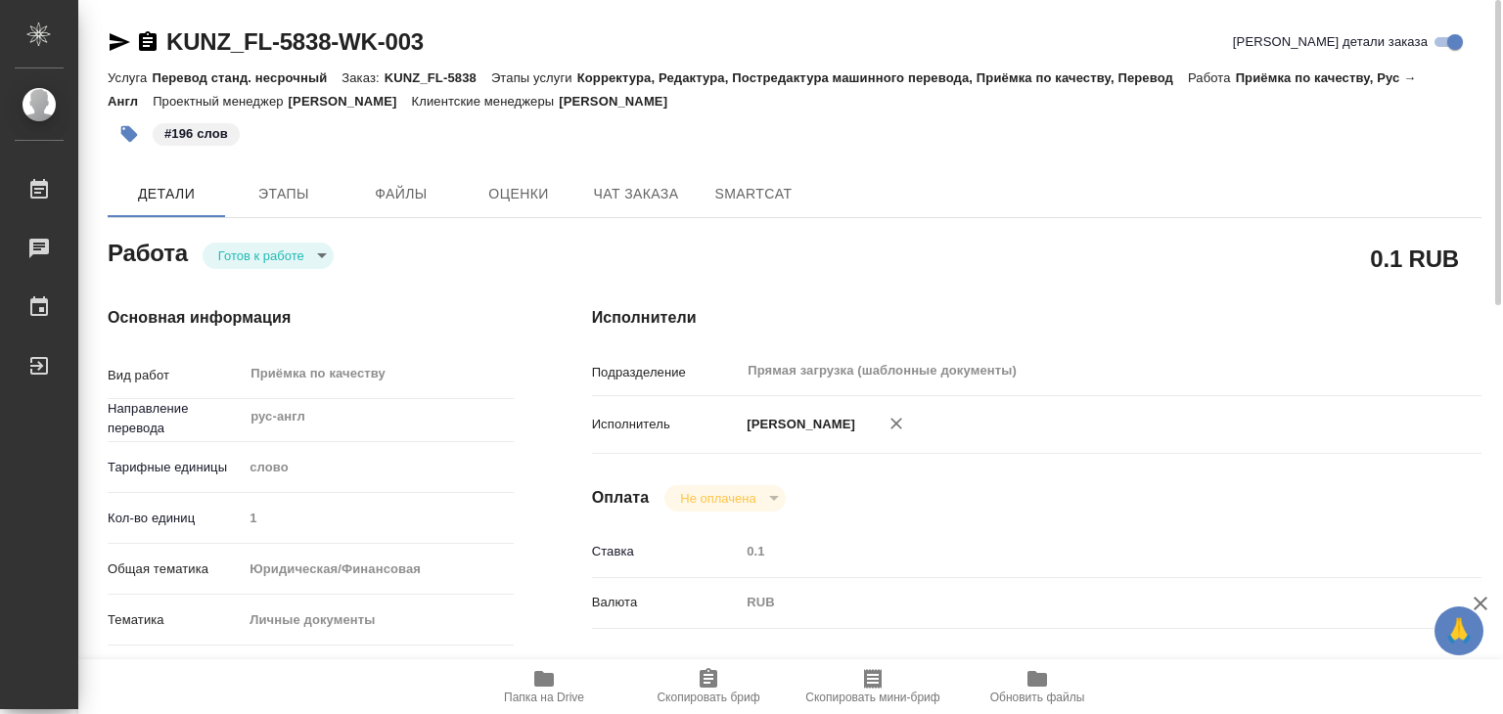
type textarea "x"
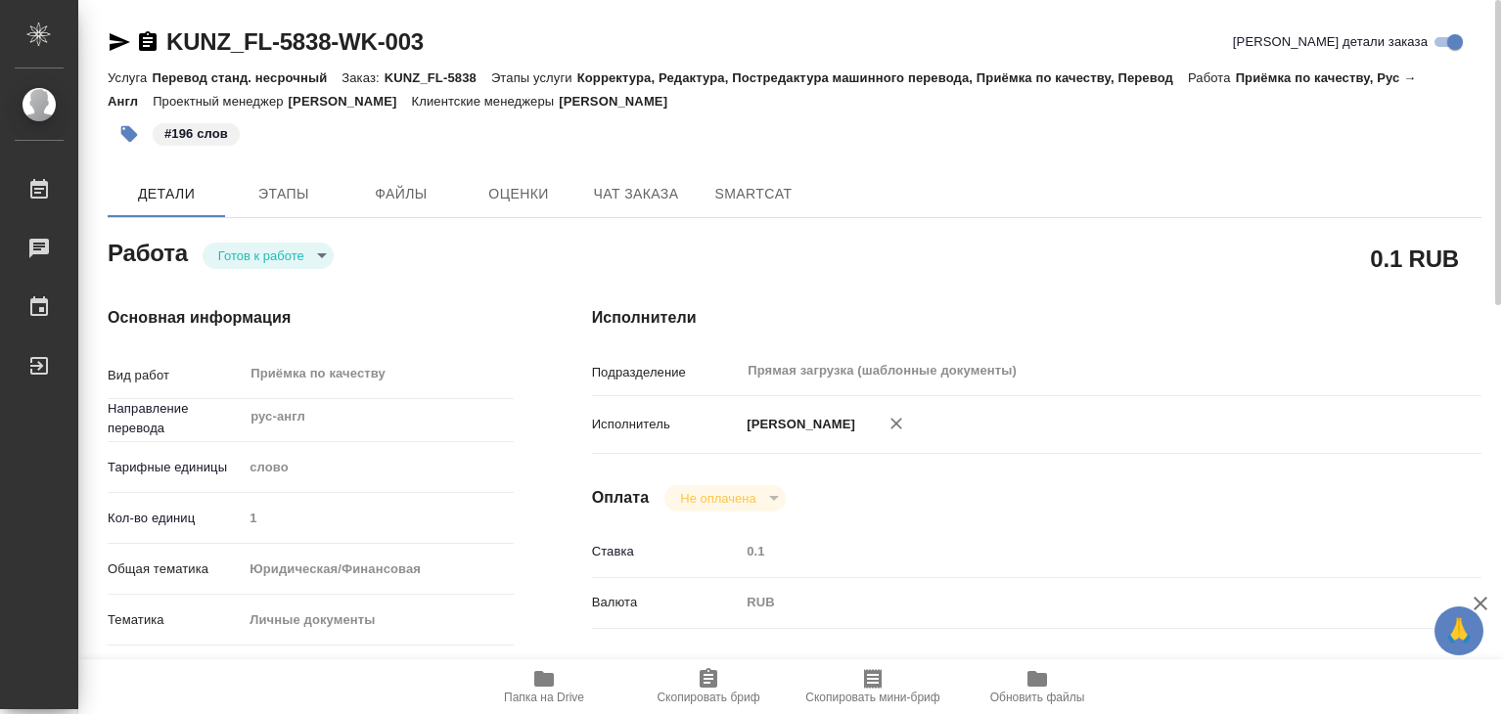
type textarea "x"
click at [264, 251] on body "🙏 .cls-1 fill:#fff; AWATERA Alilekova Valeriya Работы 0 Чаты График Выйти KUNZ_…" at bounding box center [751, 357] width 1503 height 714
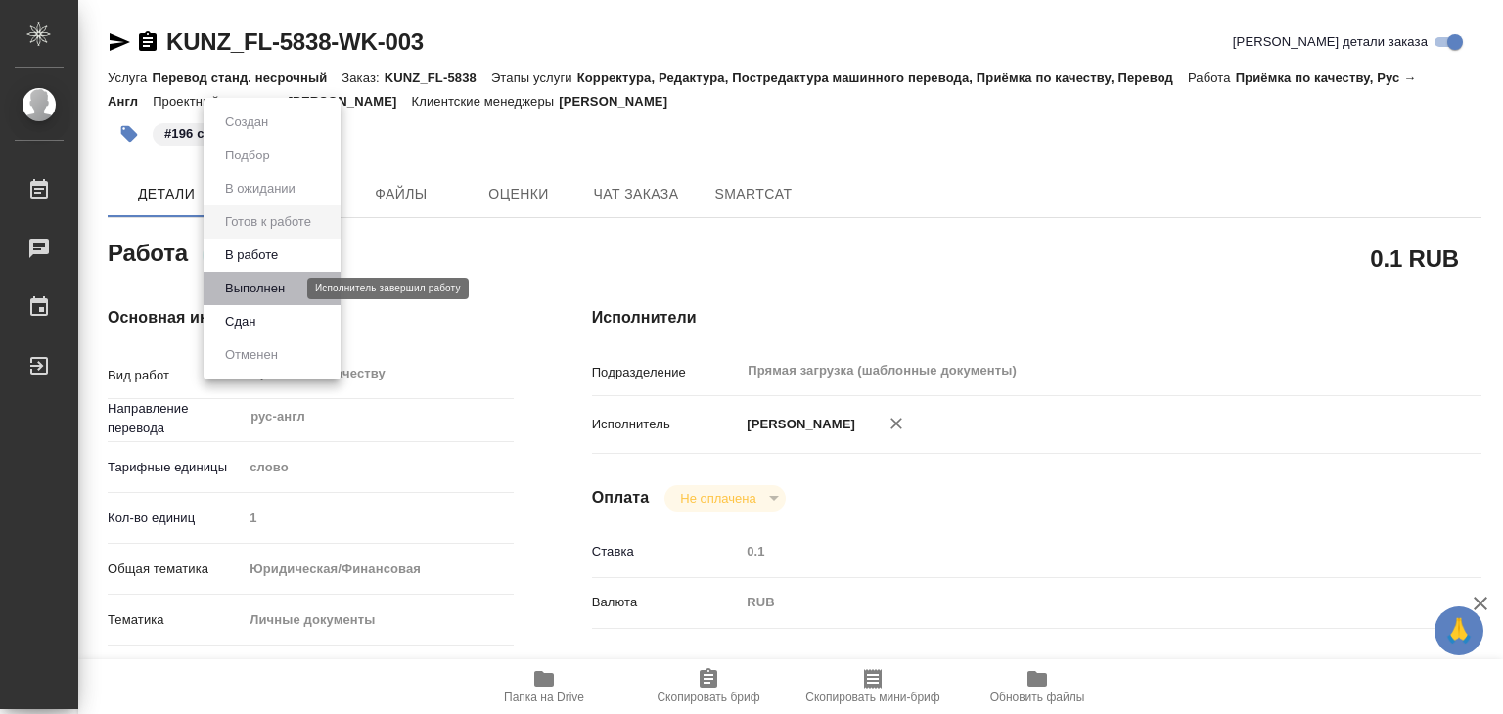
click at [287, 287] on button "Выполнен" at bounding box center [254, 289] width 71 height 22
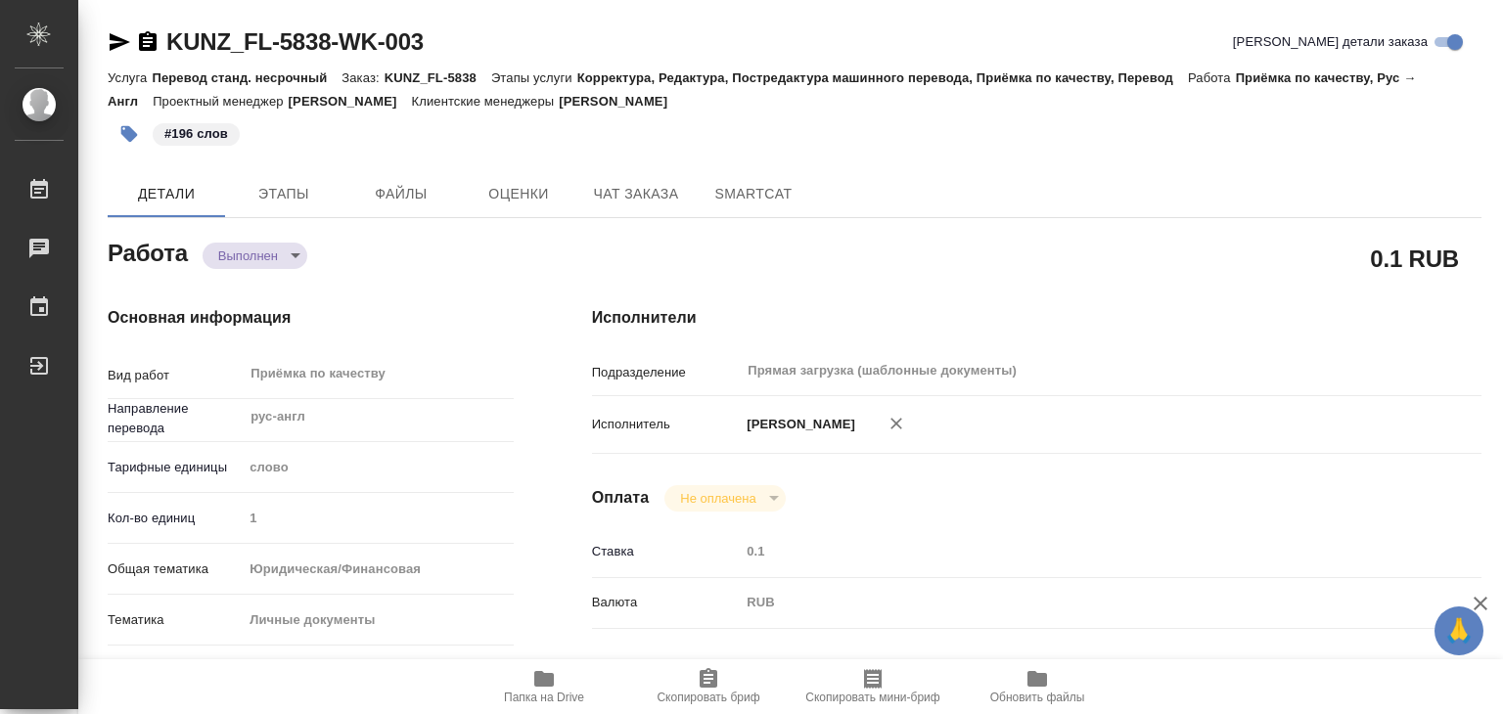
type textarea "x"
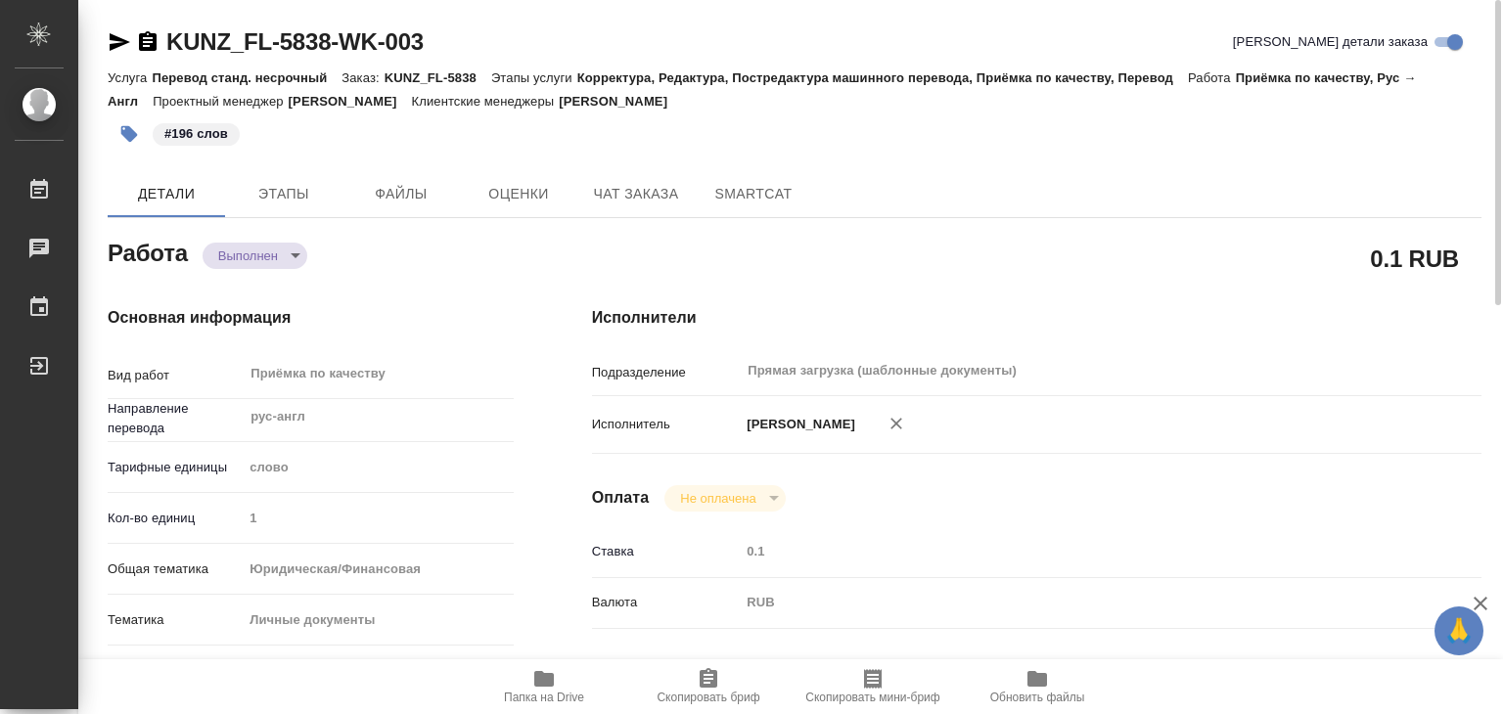
type textarea "x"
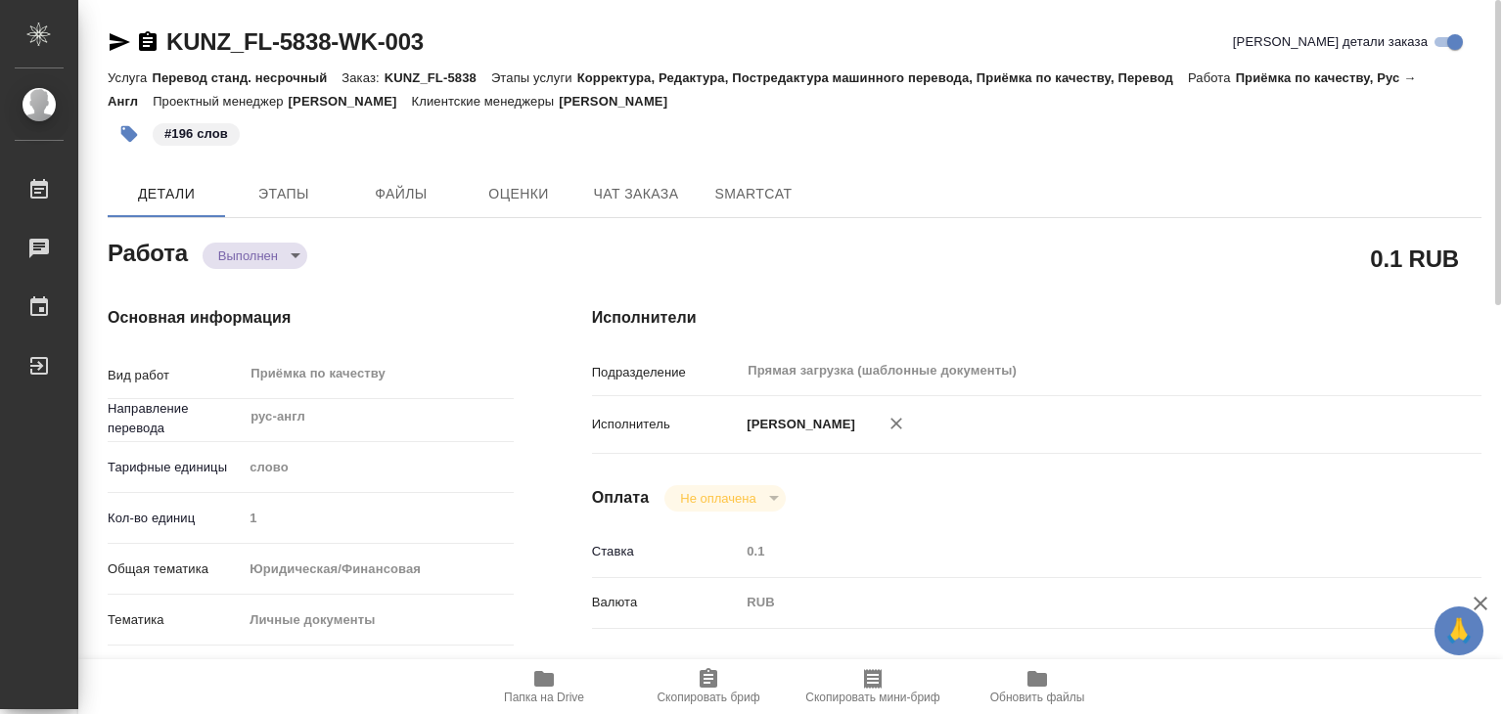
type textarea "x"
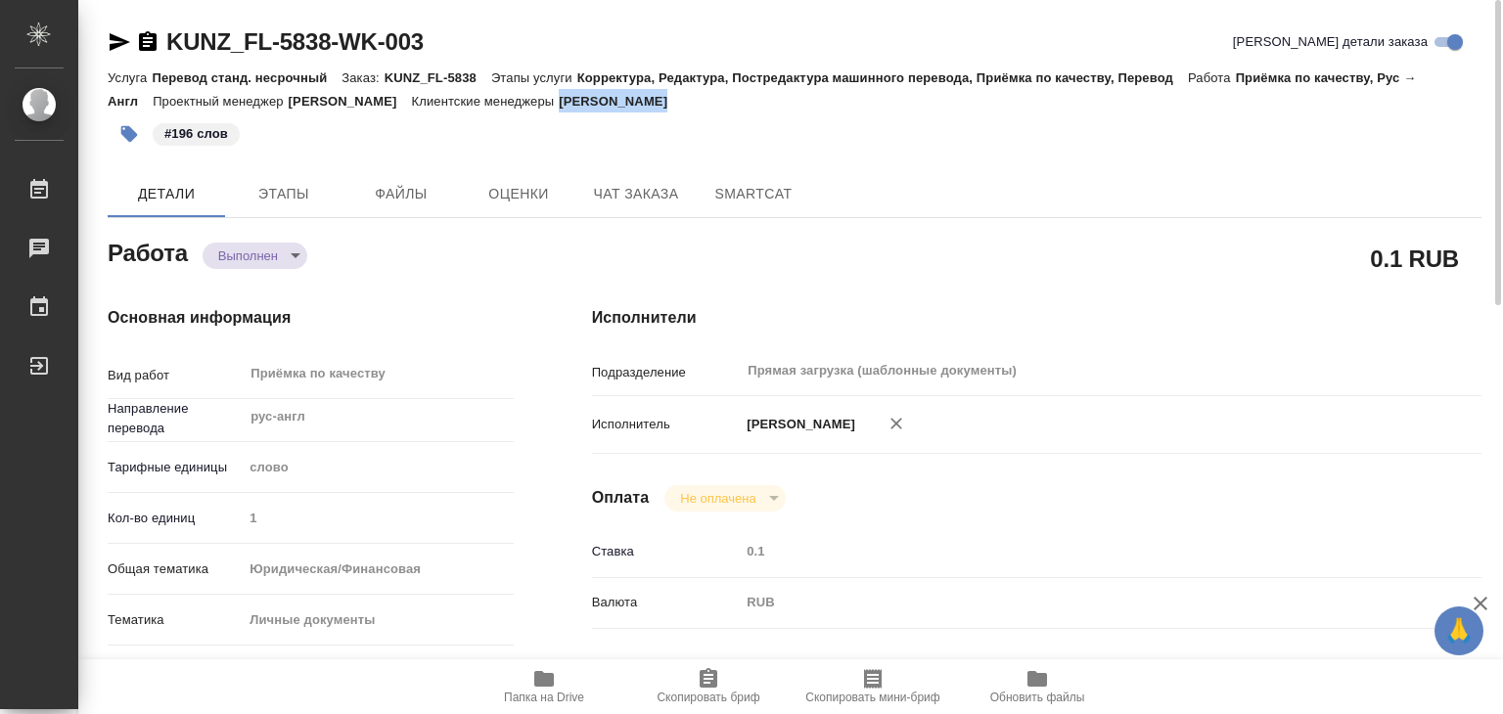
drag, startPoint x: 752, startPoint y: 101, endPoint x: 642, endPoint y: 103, distance: 110.6
click at [642, 103] on p "Веселова Юлия" at bounding box center [620, 101] width 123 height 15
copy p "Веселова Юлия"
drag, startPoint x: 165, startPoint y: 24, endPoint x: 331, endPoint y: 51, distance: 167.4
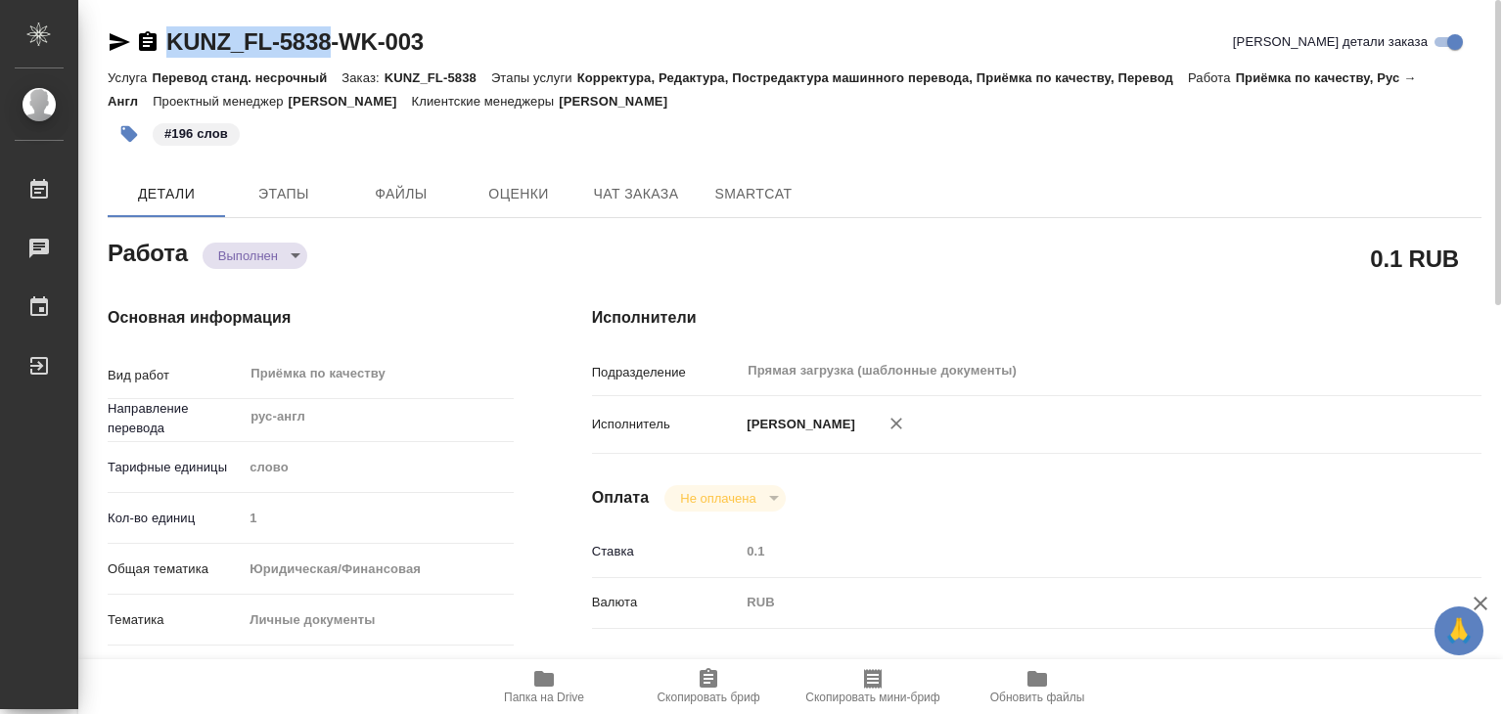
copy link "KUNZ_FL-5838"
type textarea "x"
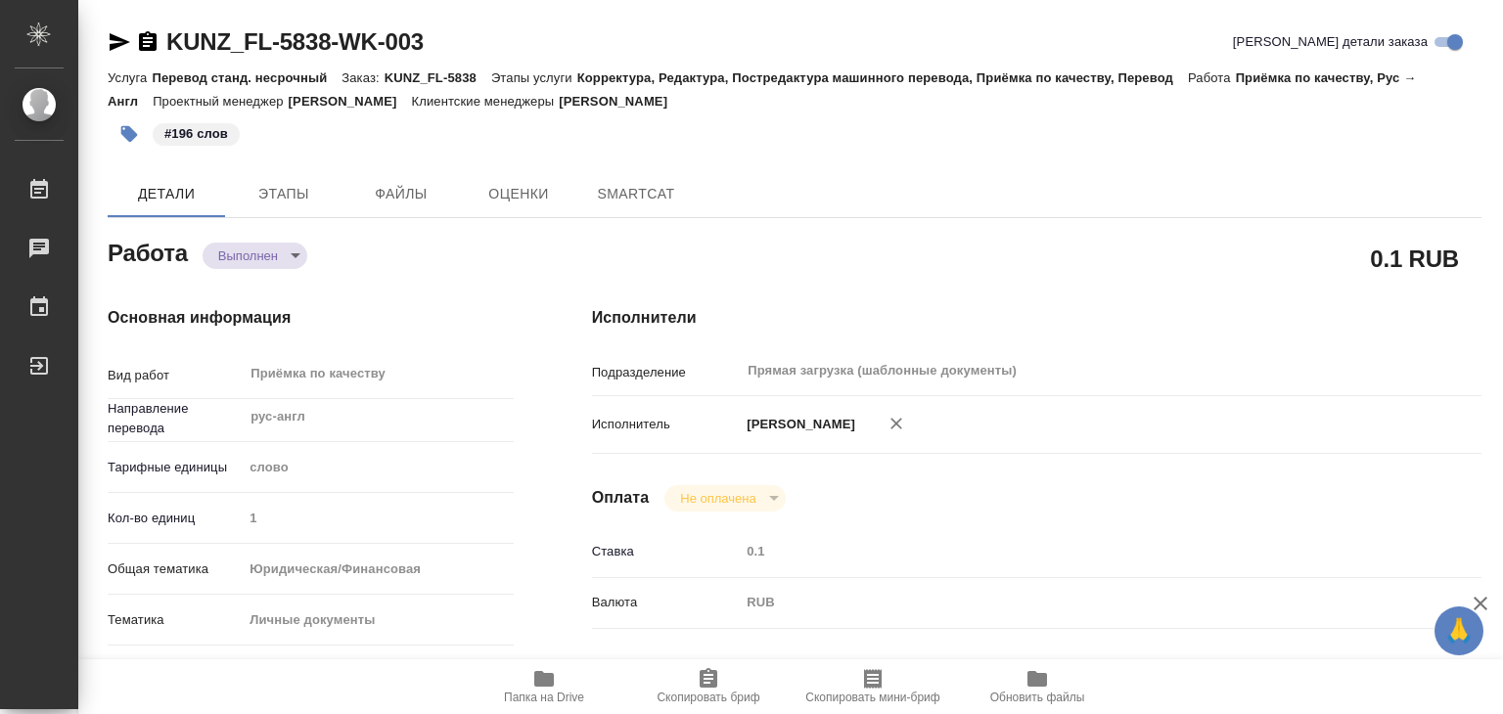
type textarea "x"
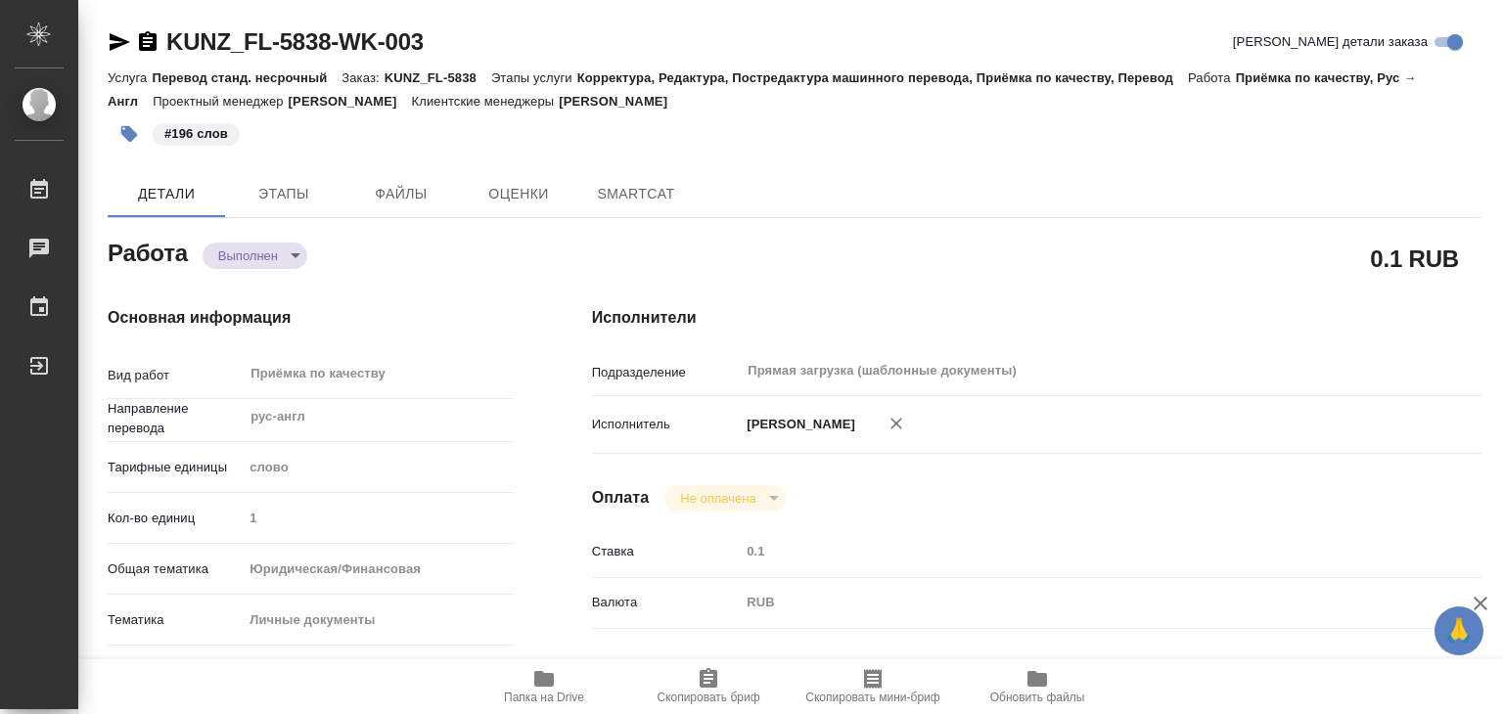
type textarea "x"
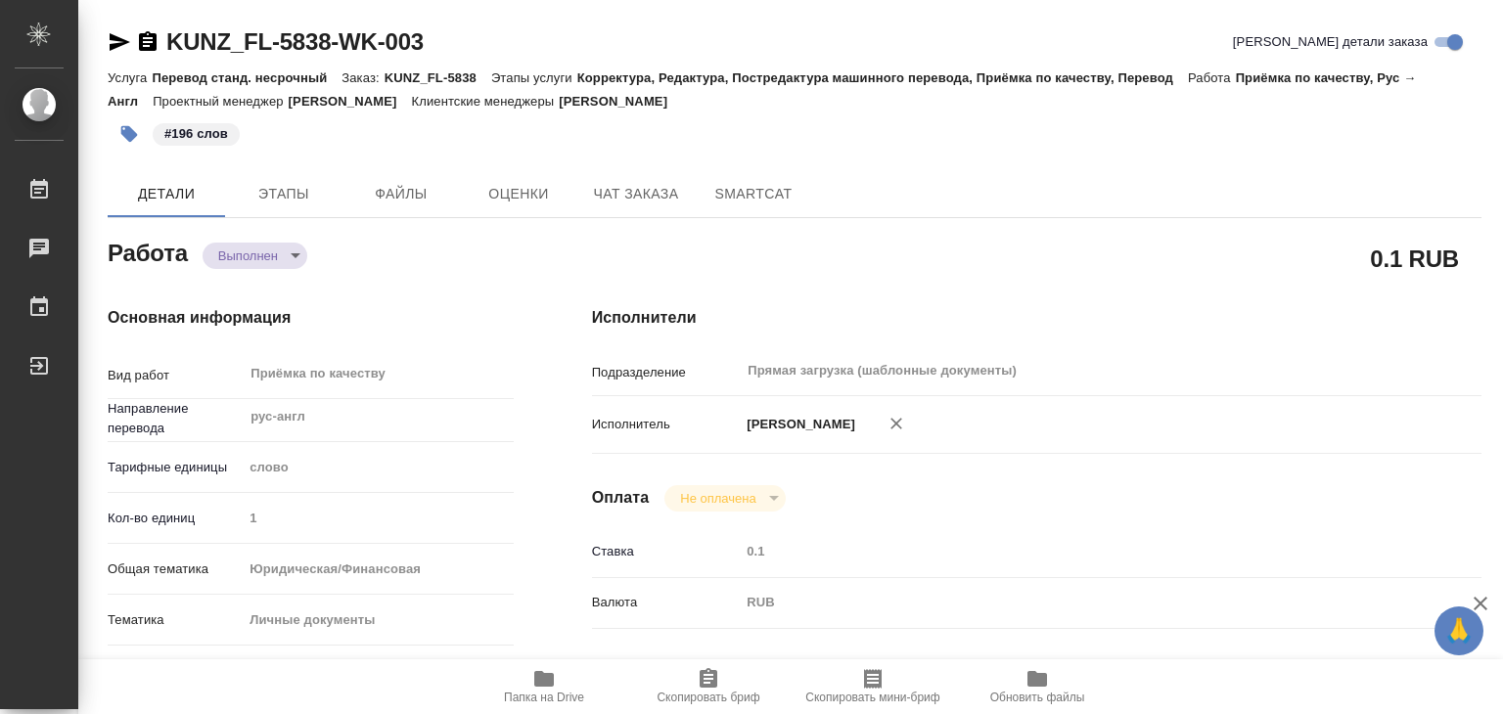
type textarea "x"
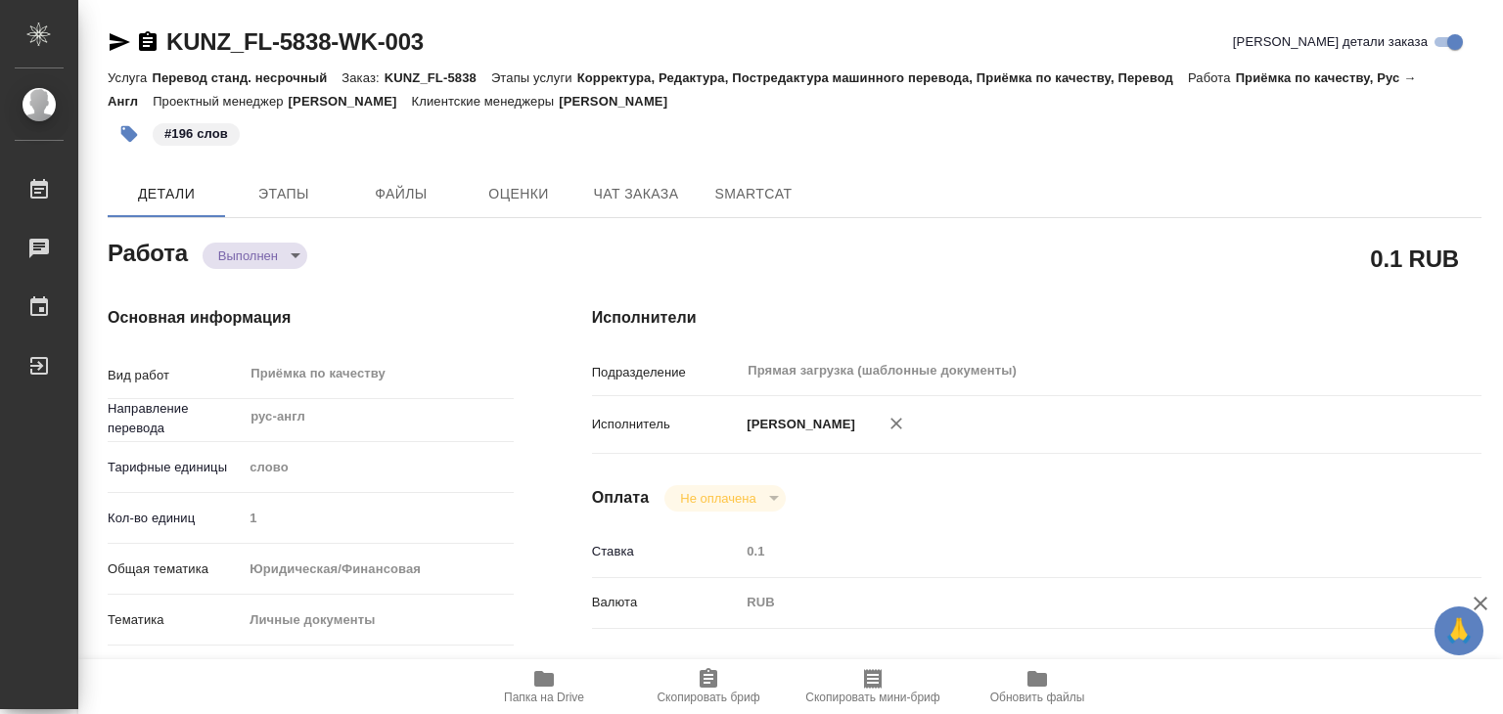
type textarea "x"
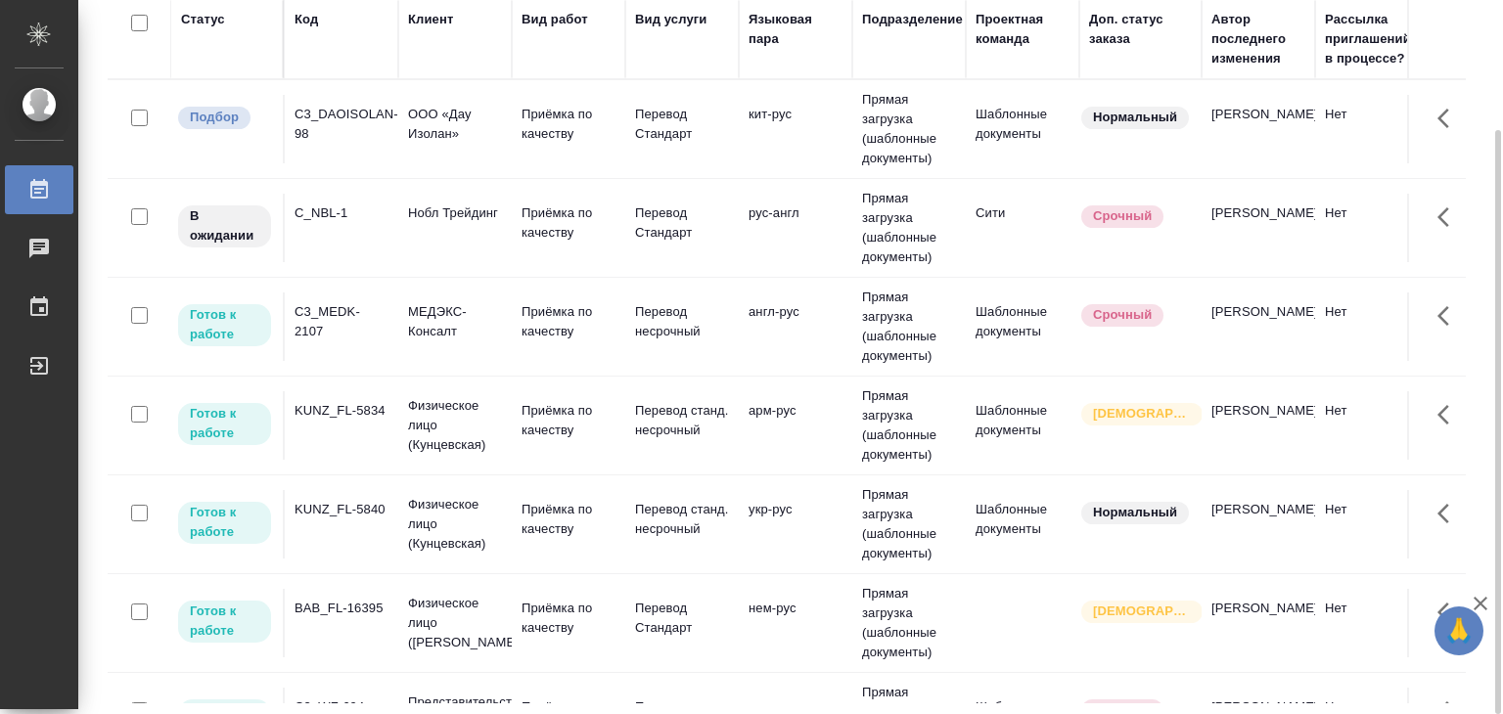
click at [512, 126] on td "Приёмка по качеству" at bounding box center [568, 129] width 113 height 68
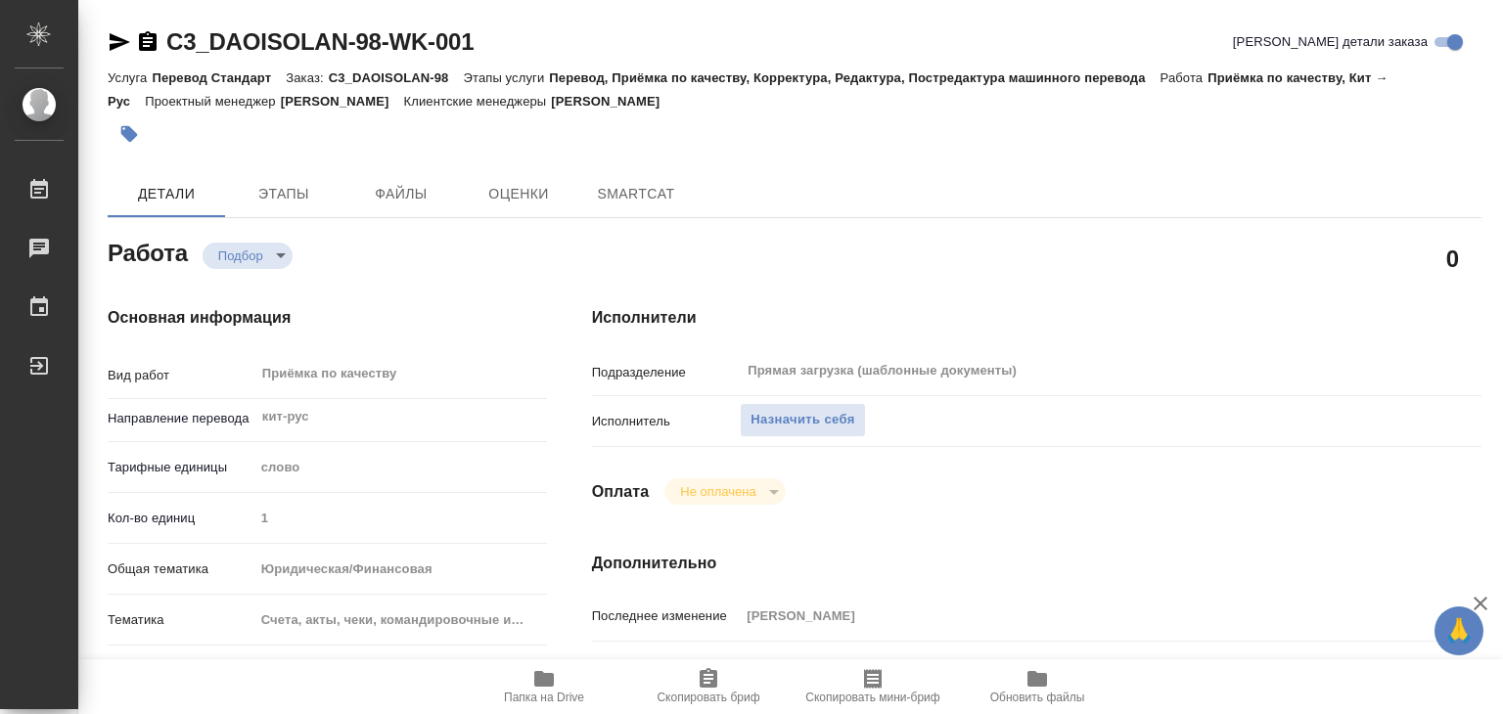
type textarea "x"
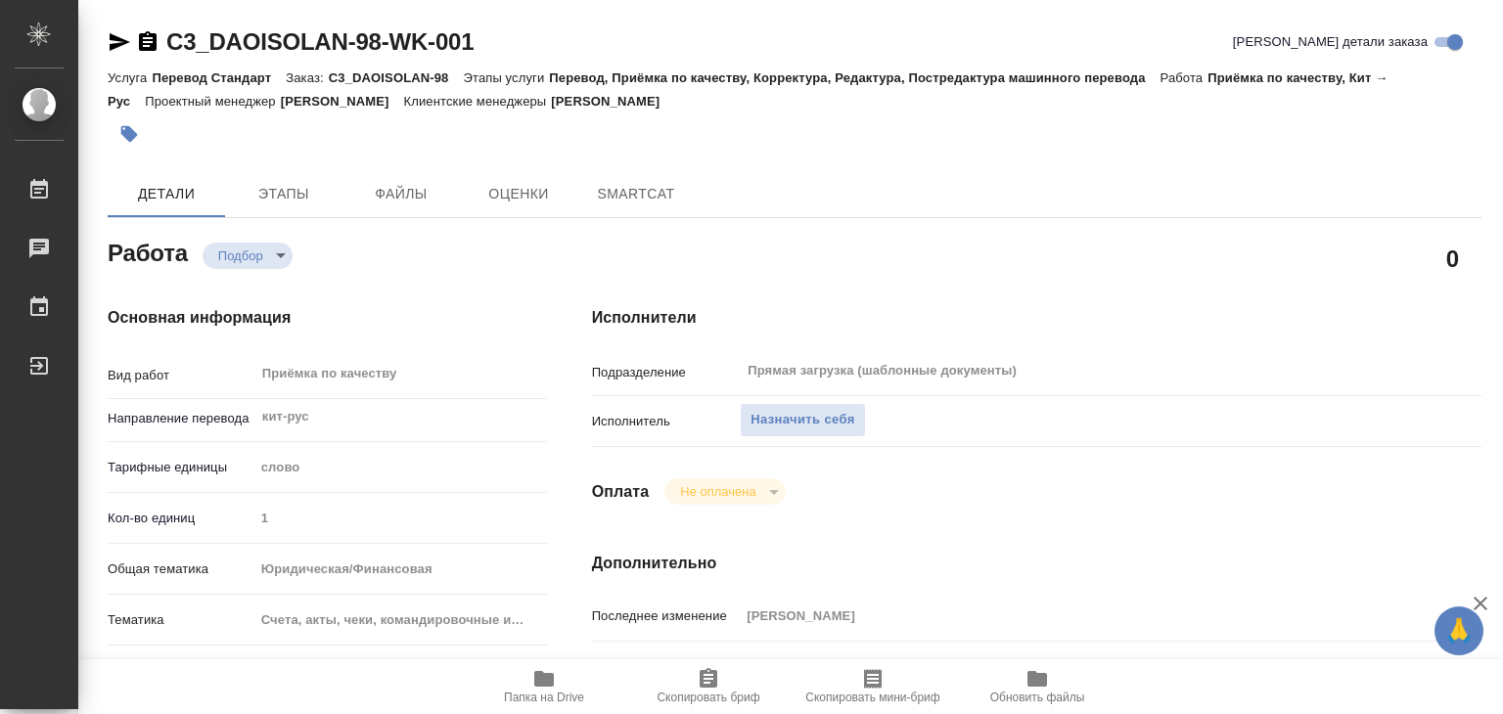
type textarea "x"
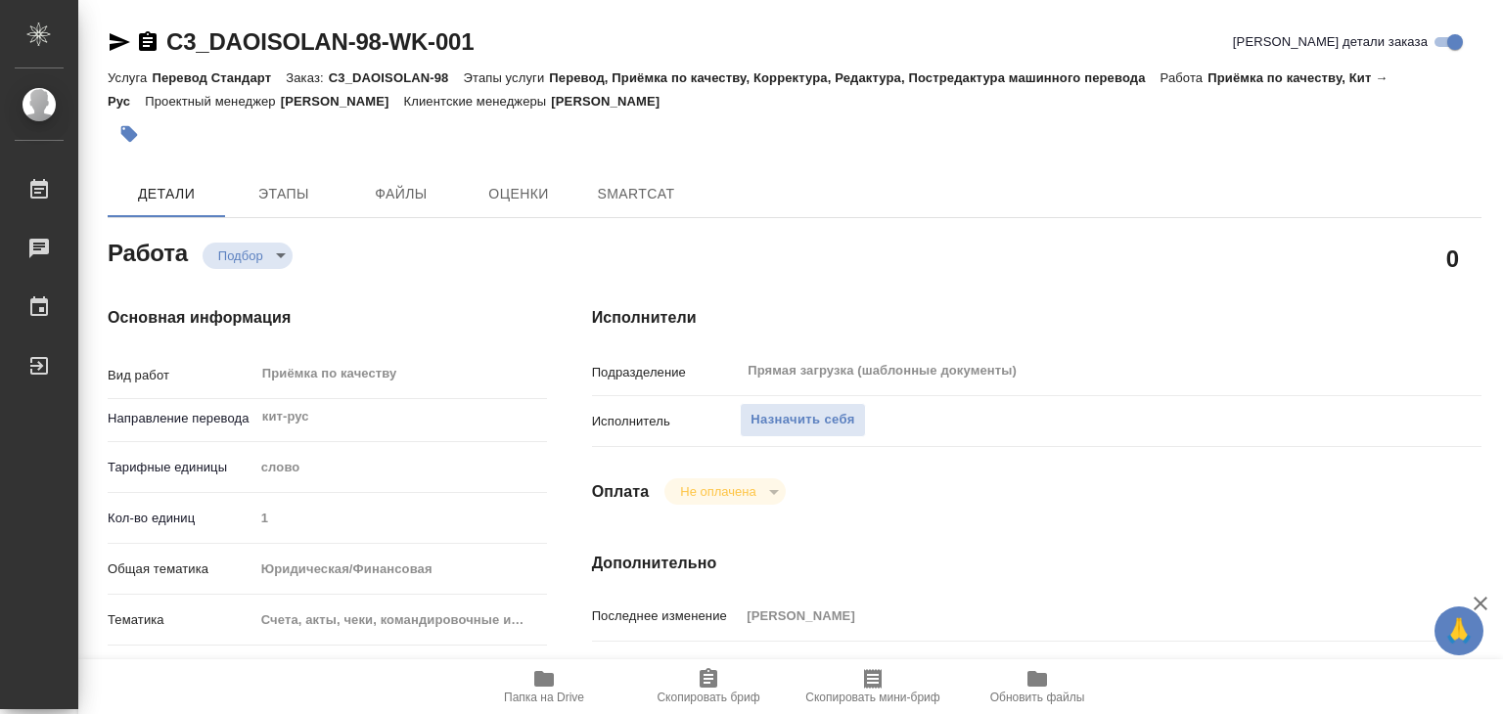
type textarea "x"
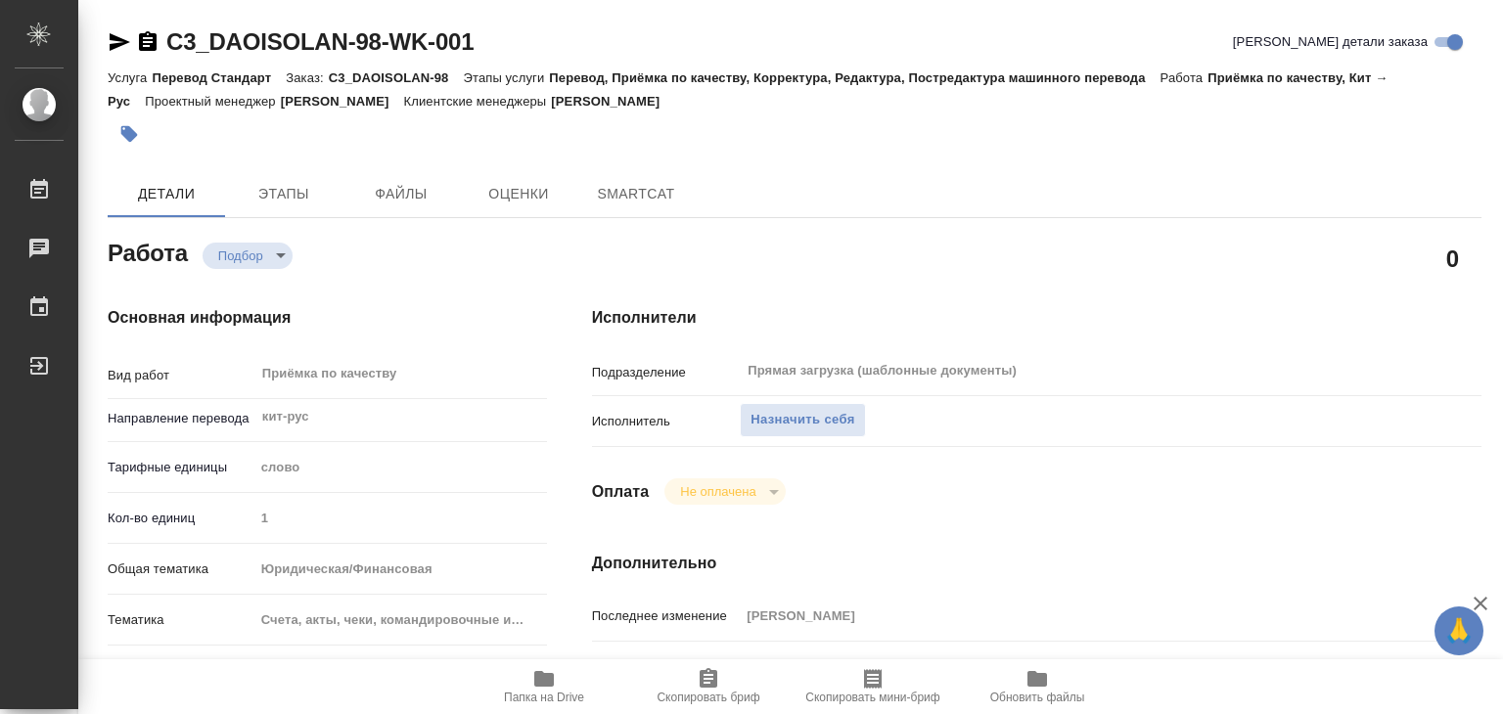
type textarea "x"
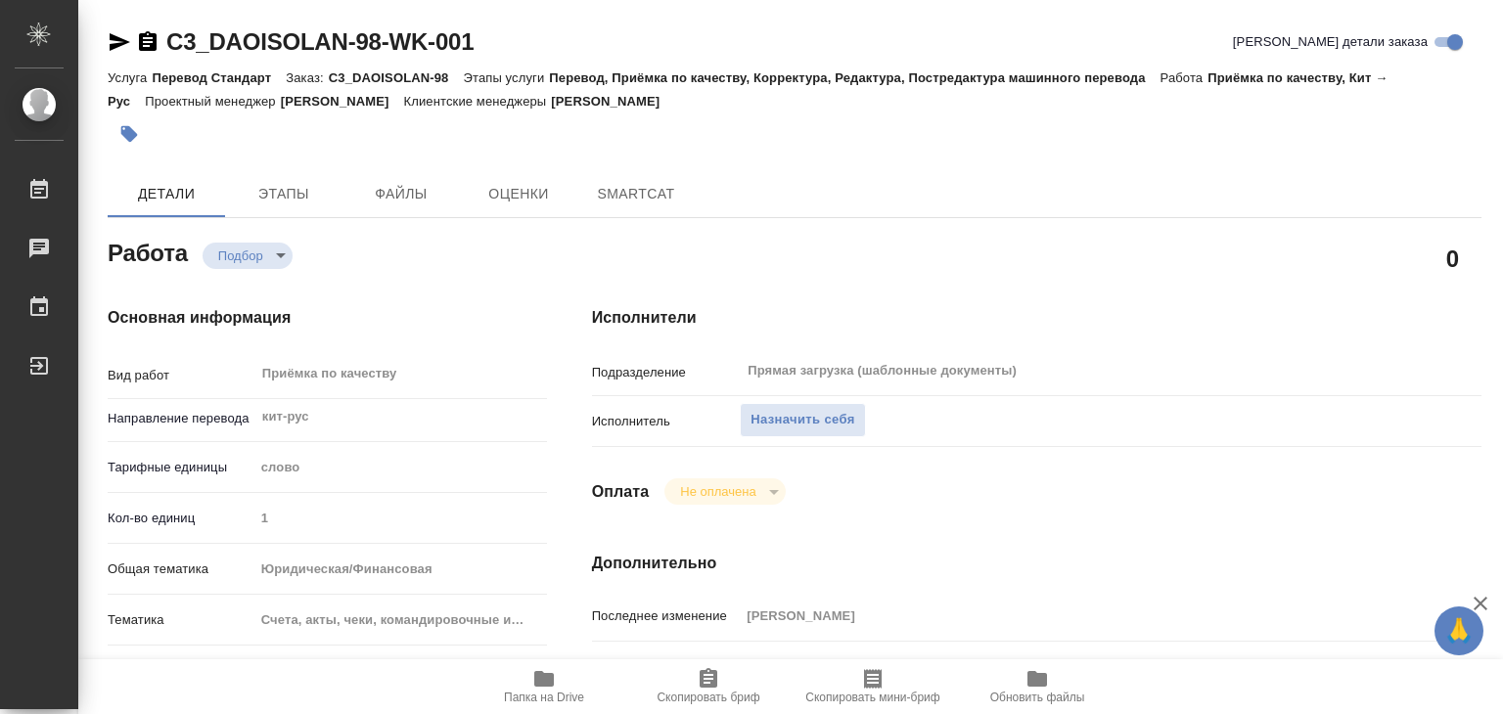
type textarea "x"
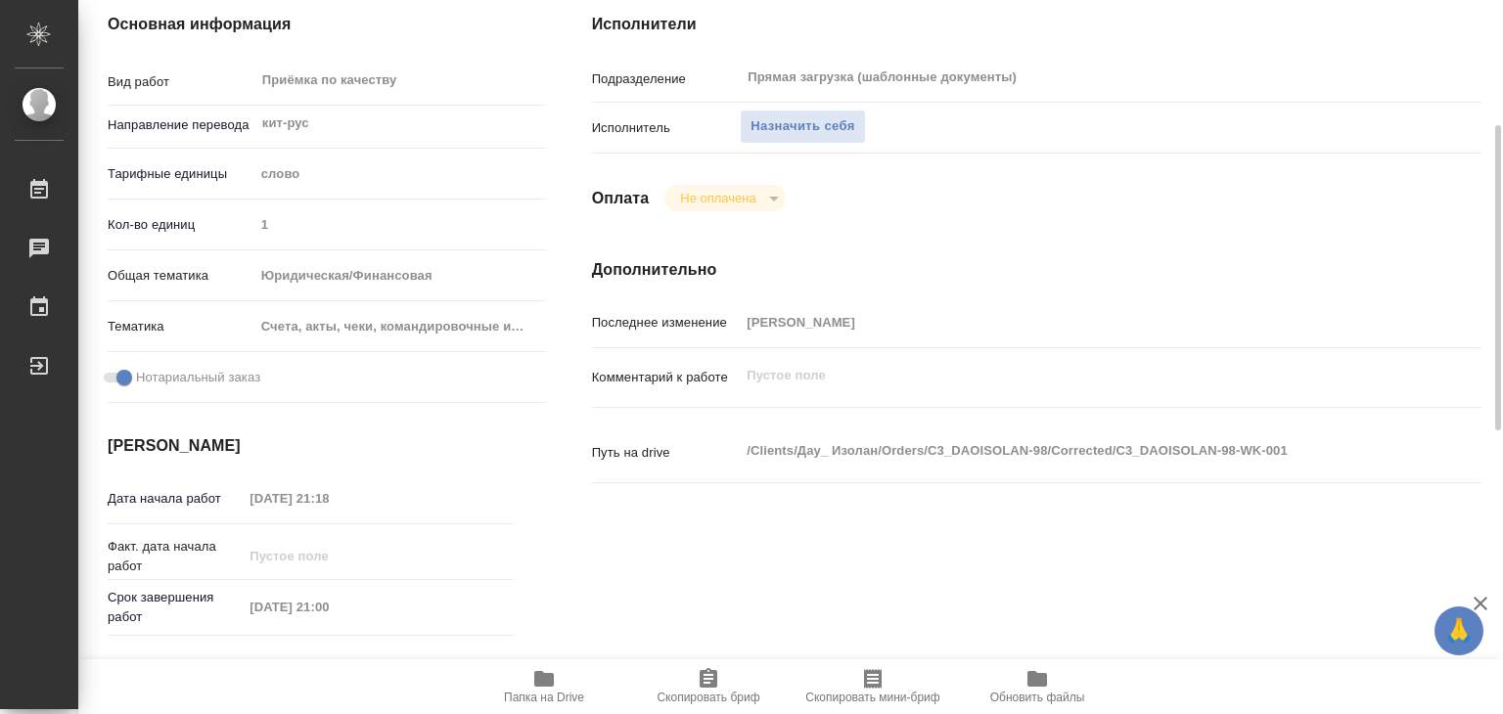
type textarea "x"
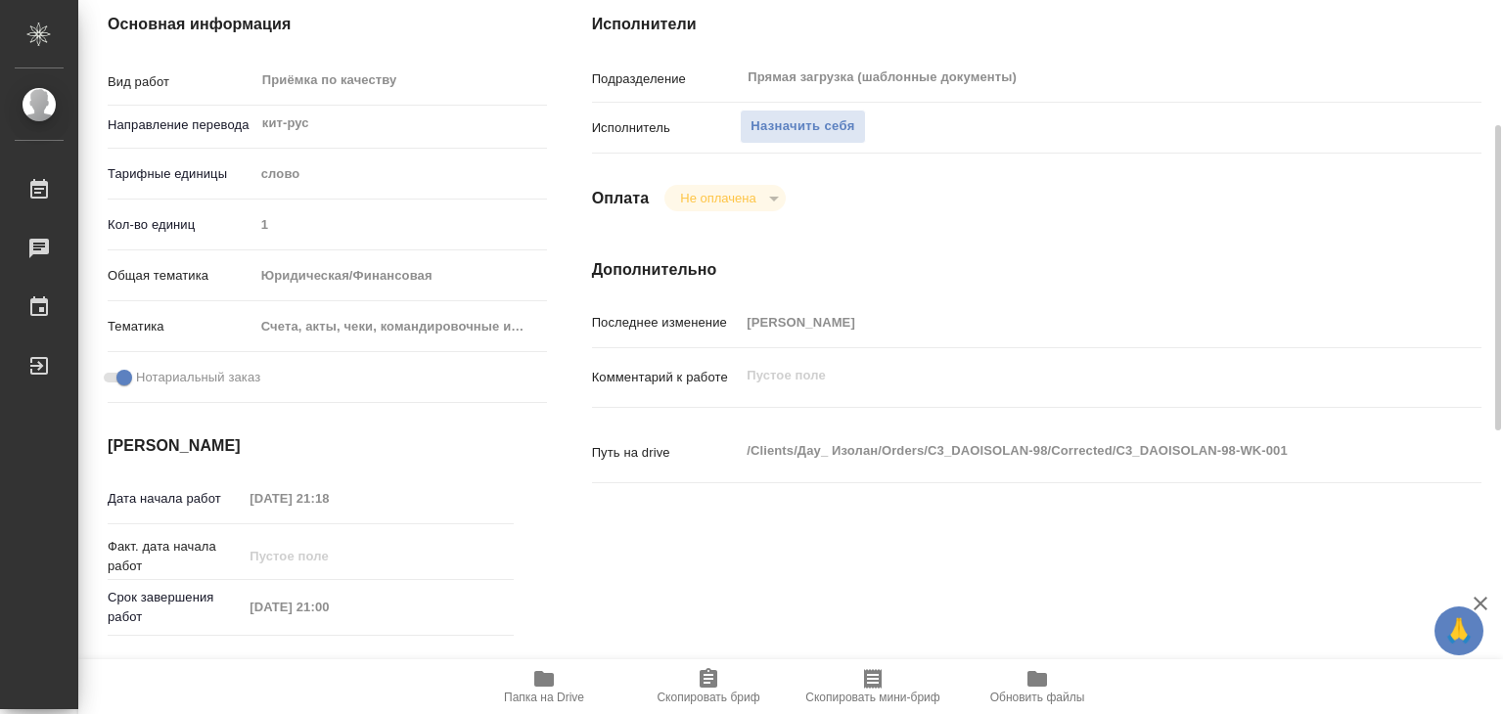
scroll to position [391, 0]
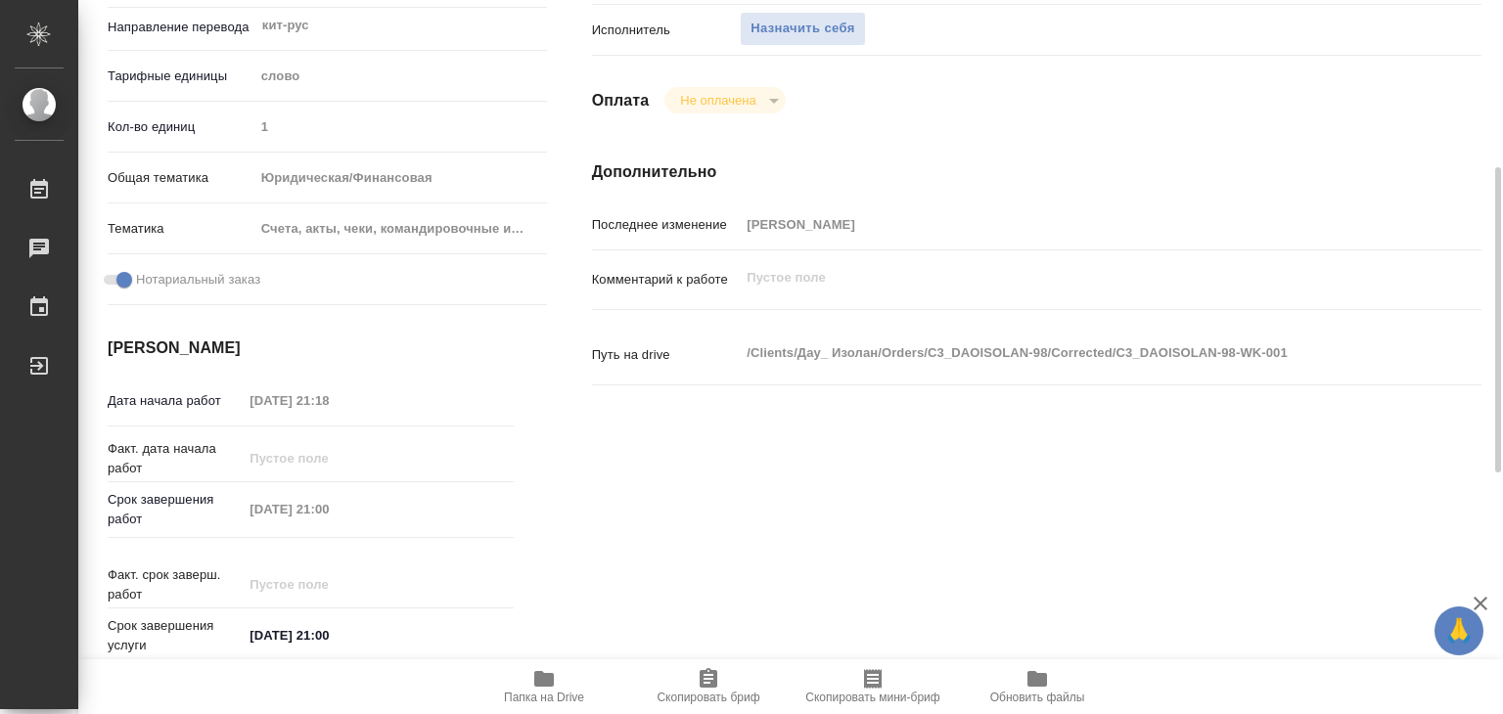
type textarea "x"
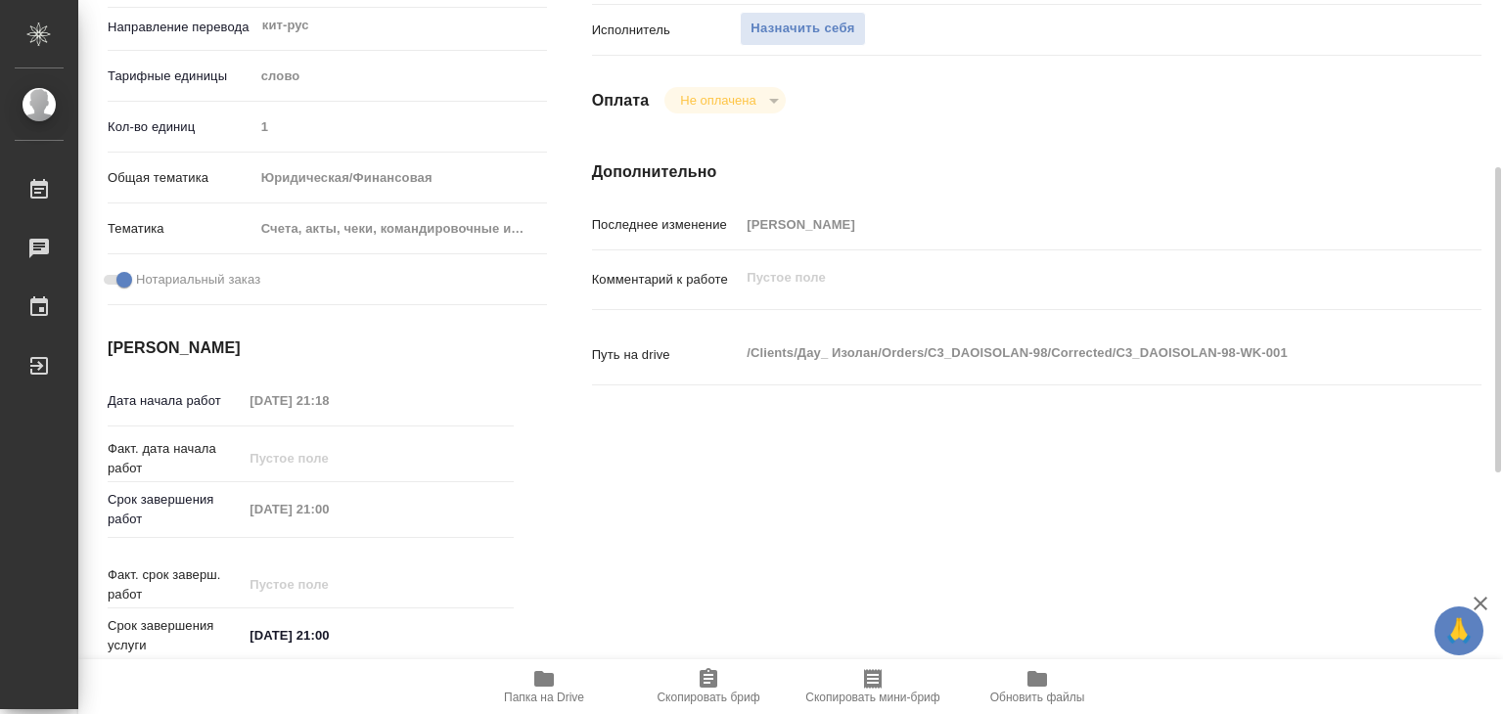
type textarea "x"
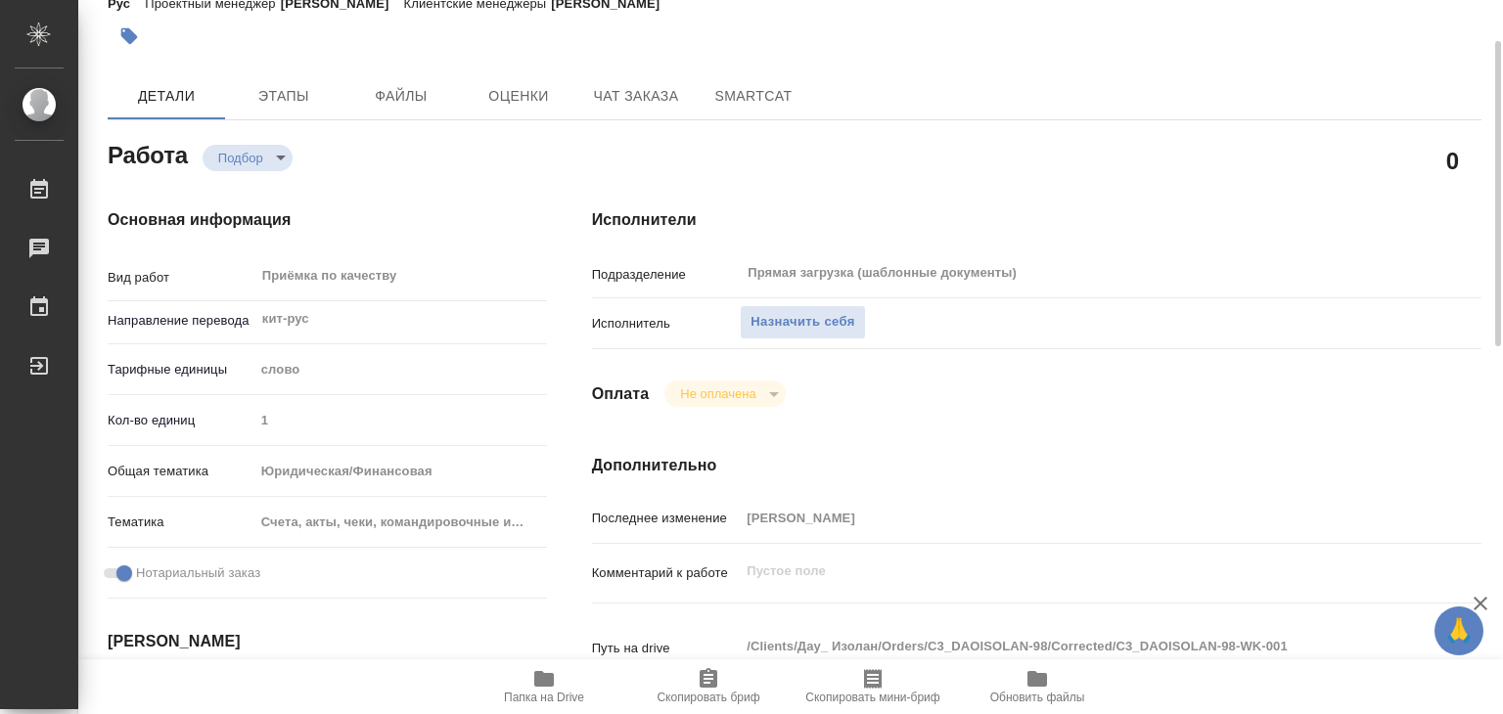
scroll to position [0, 0]
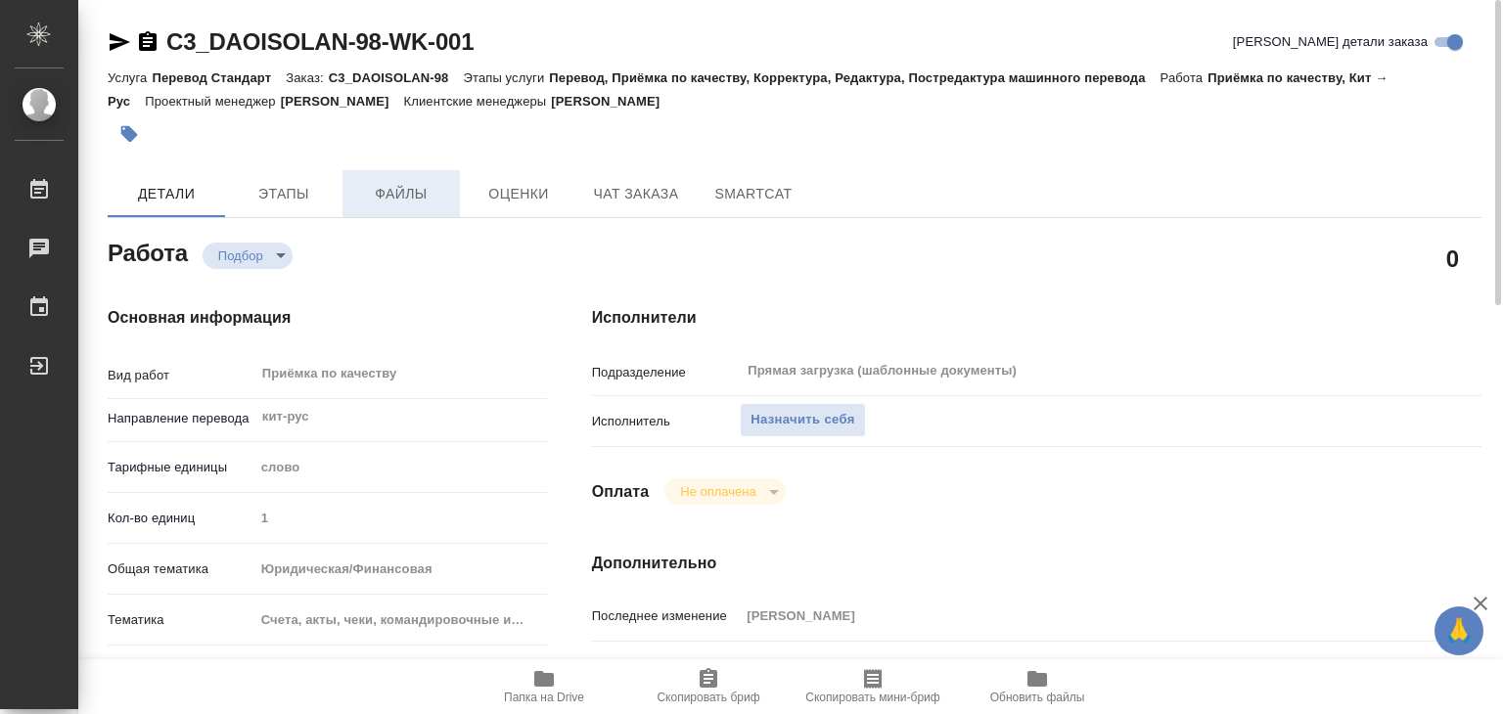
click at [438, 196] on span "Файлы" at bounding box center [401, 194] width 94 height 24
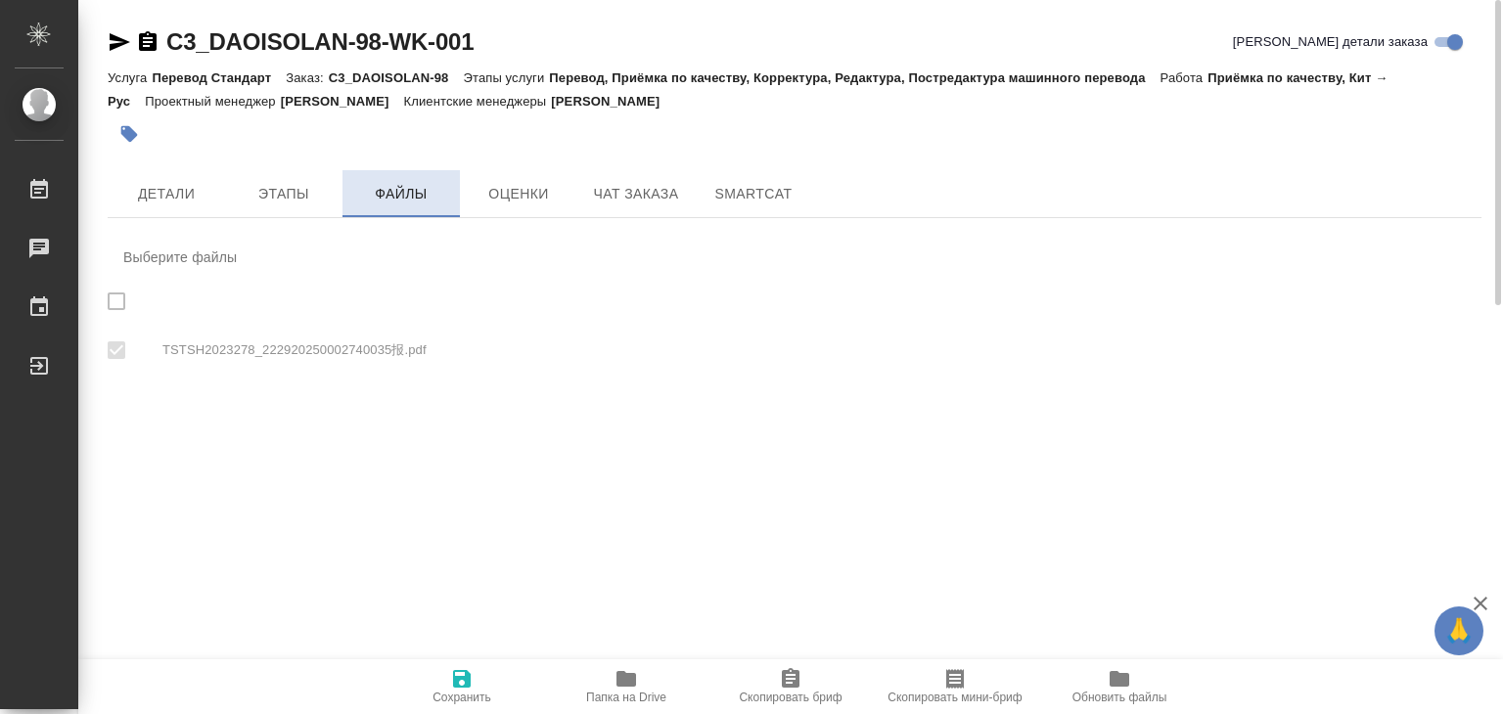
checkbox input "true"
click at [620, 682] on icon "button" at bounding box center [626, 679] width 20 height 16
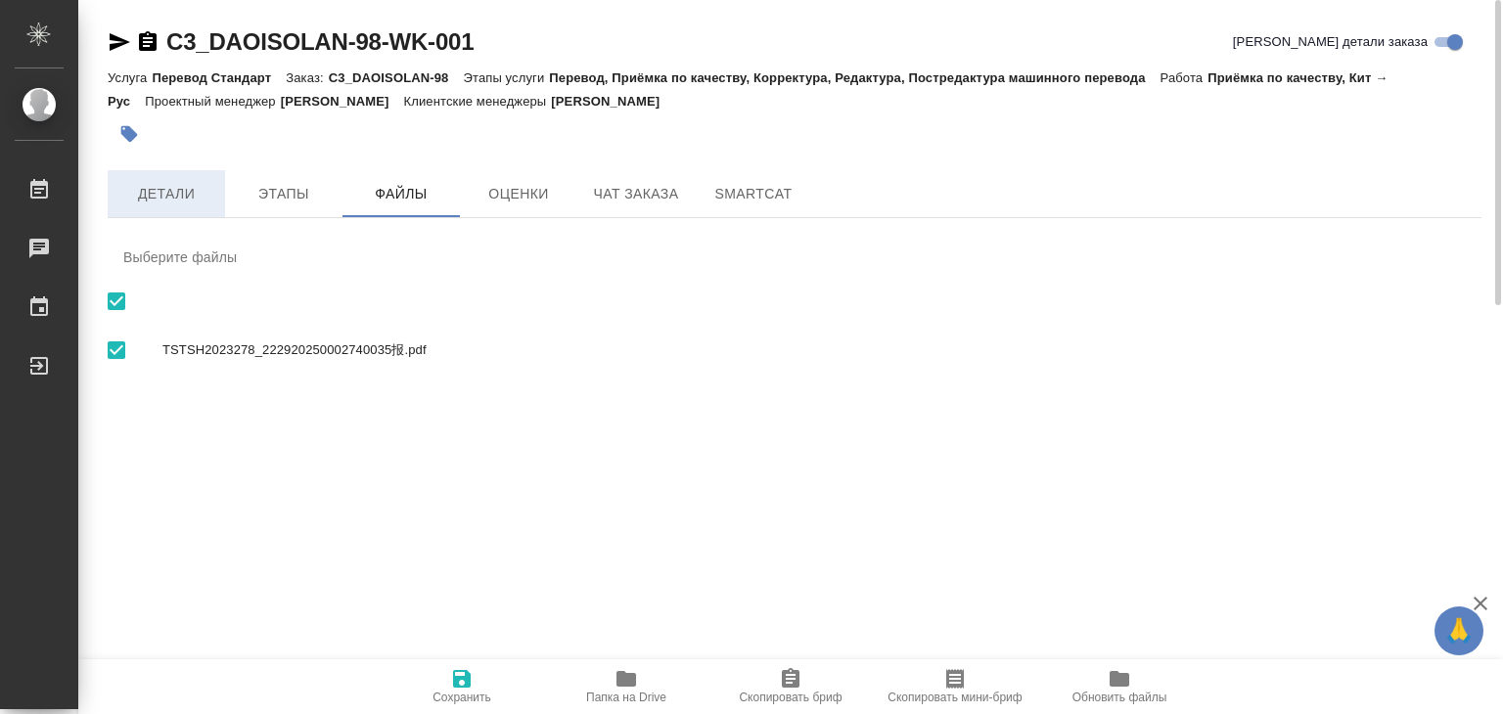
click at [203, 205] on button "Детали" at bounding box center [166, 193] width 117 height 47
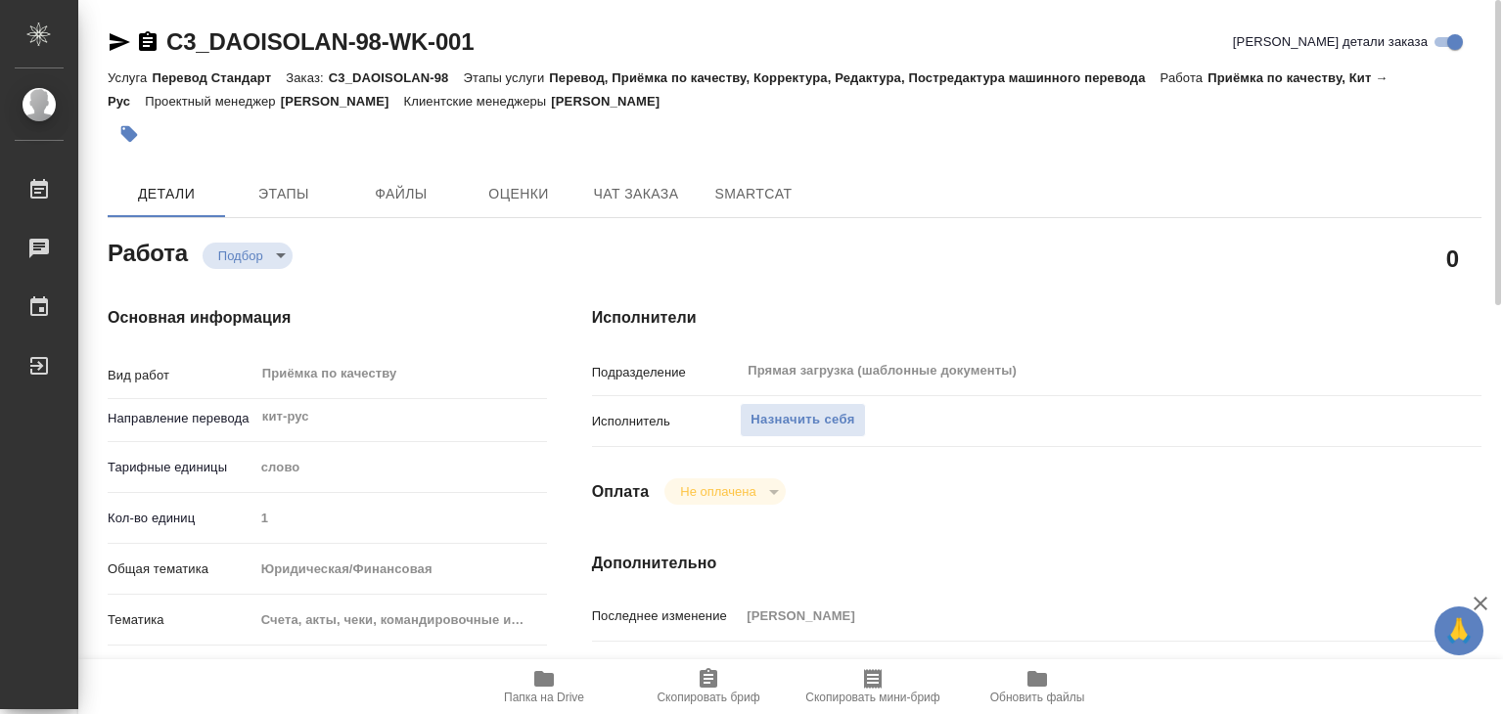
type textarea "x"
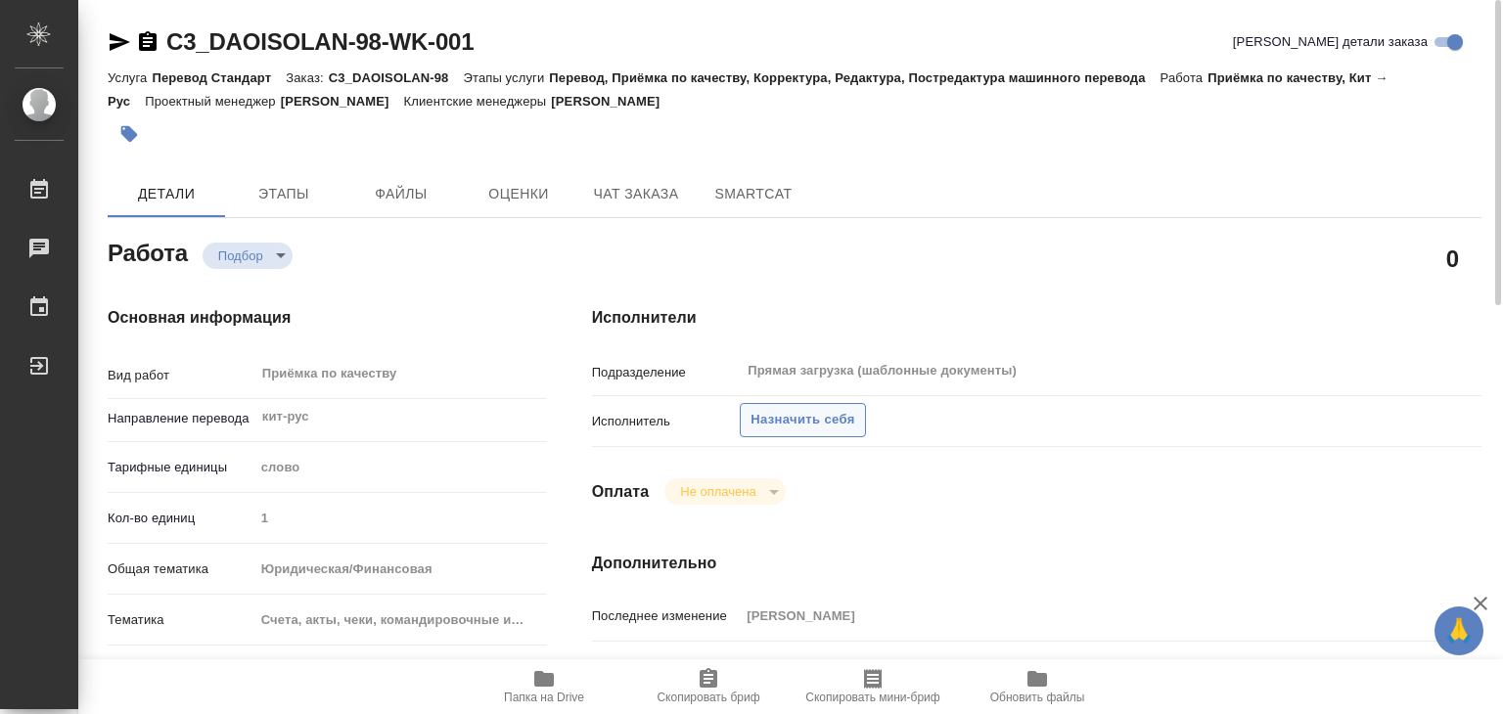
click at [816, 424] on span "Назначить себя" at bounding box center [802, 420] width 104 height 23
type textarea "x"
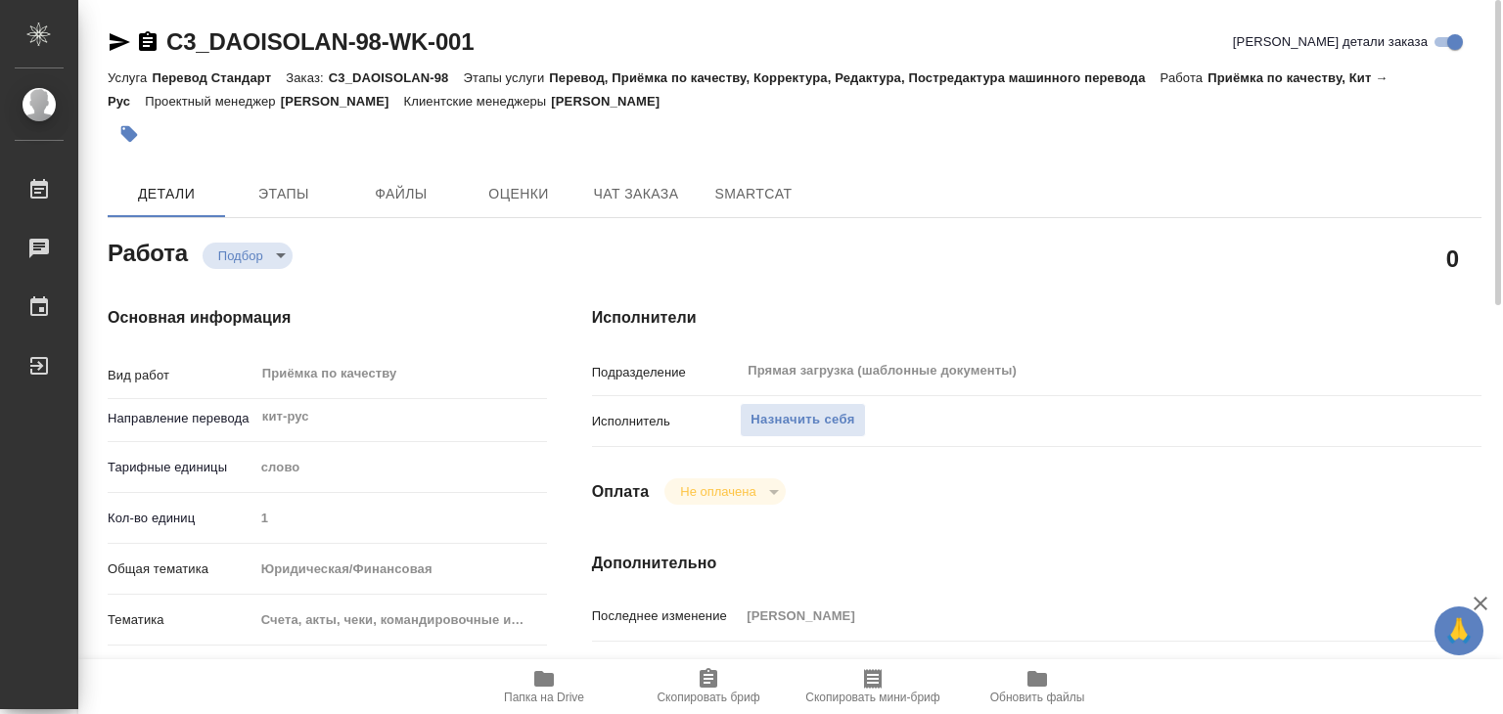
type textarea "x"
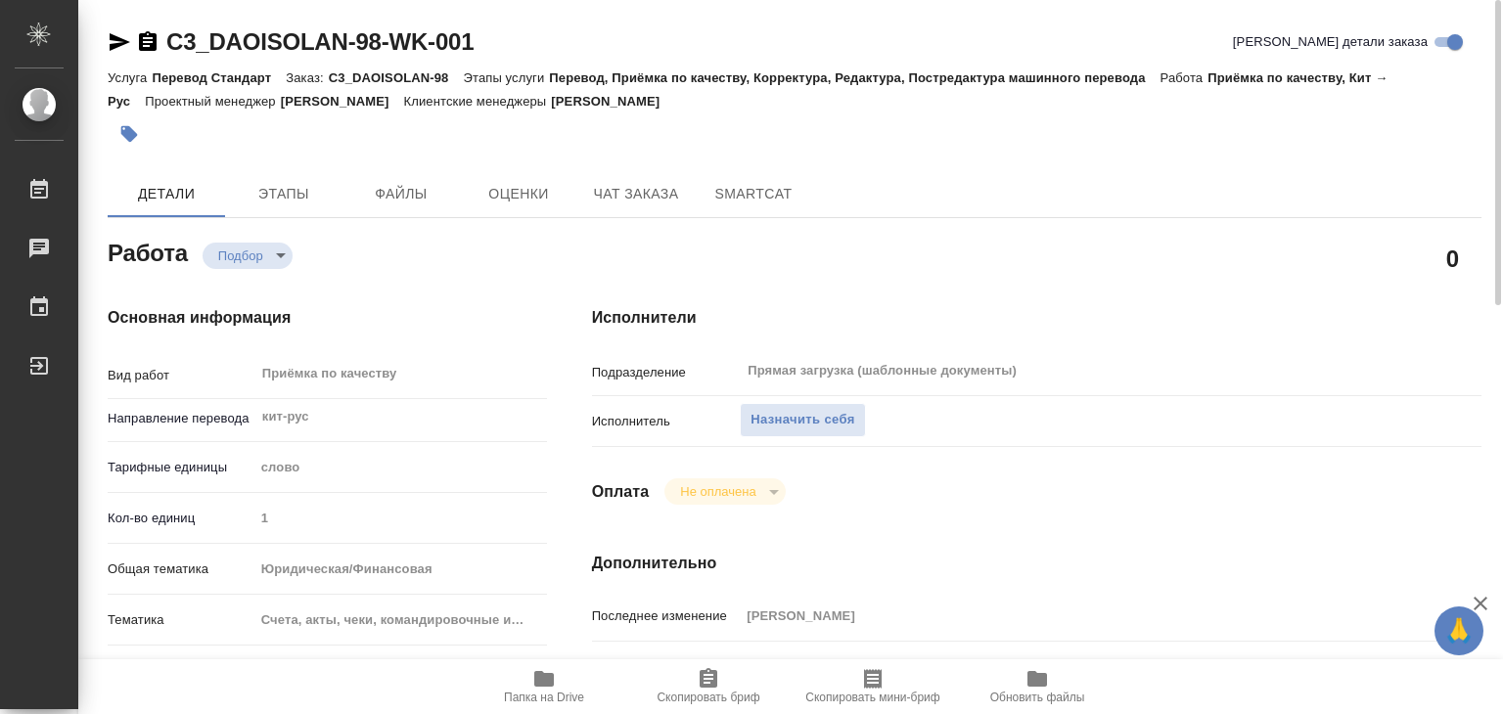
type textarea "x"
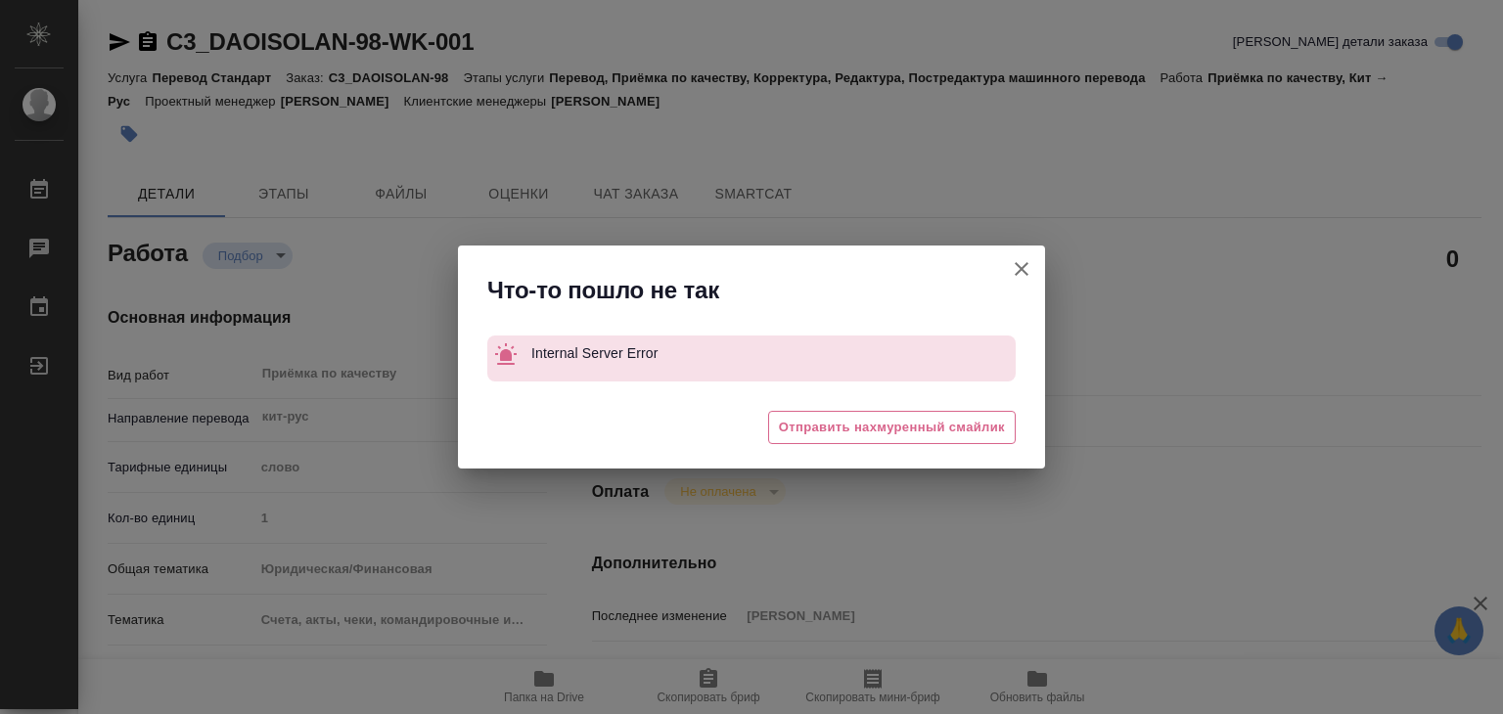
click at [1041, 270] on button "[PERSON_NAME] детали заказа" at bounding box center [1021, 269] width 47 height 47
type textarea "x"
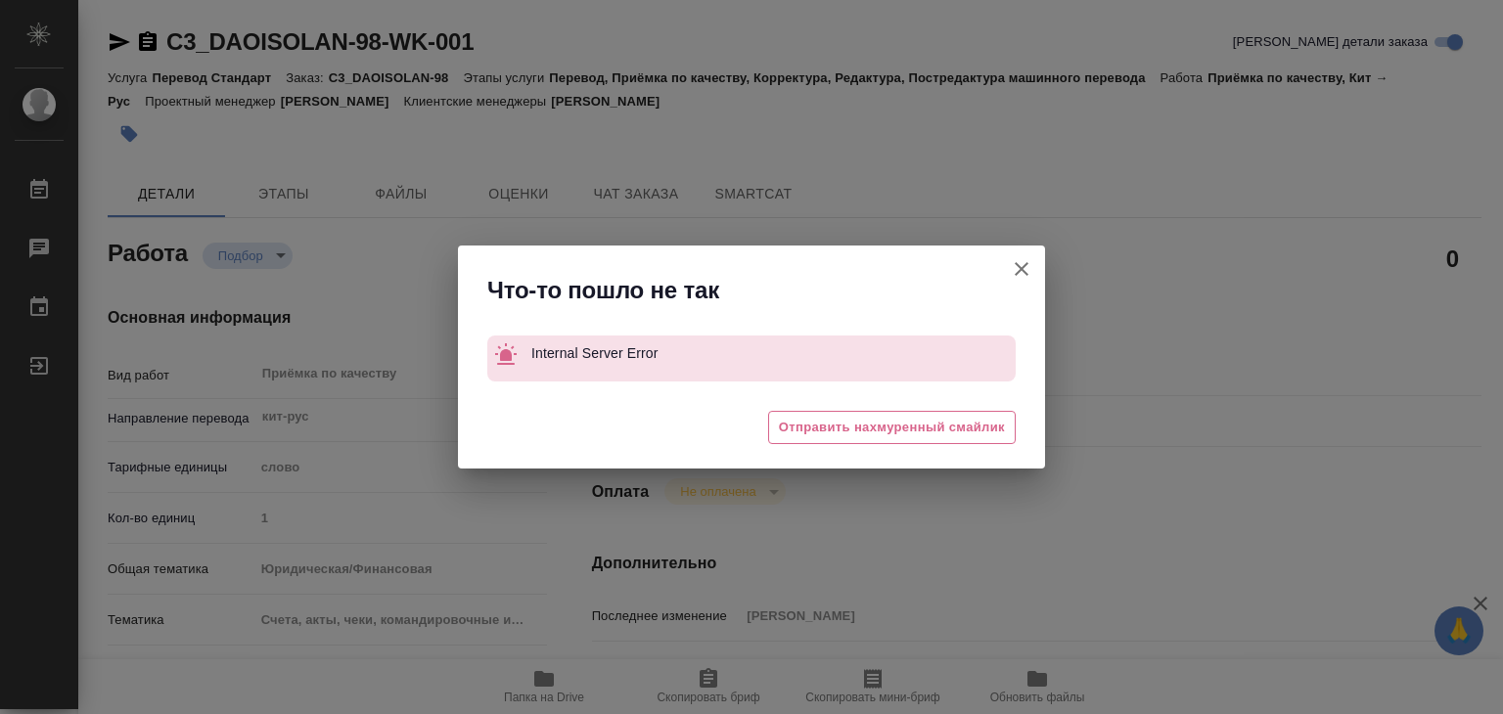
type textarea "x"
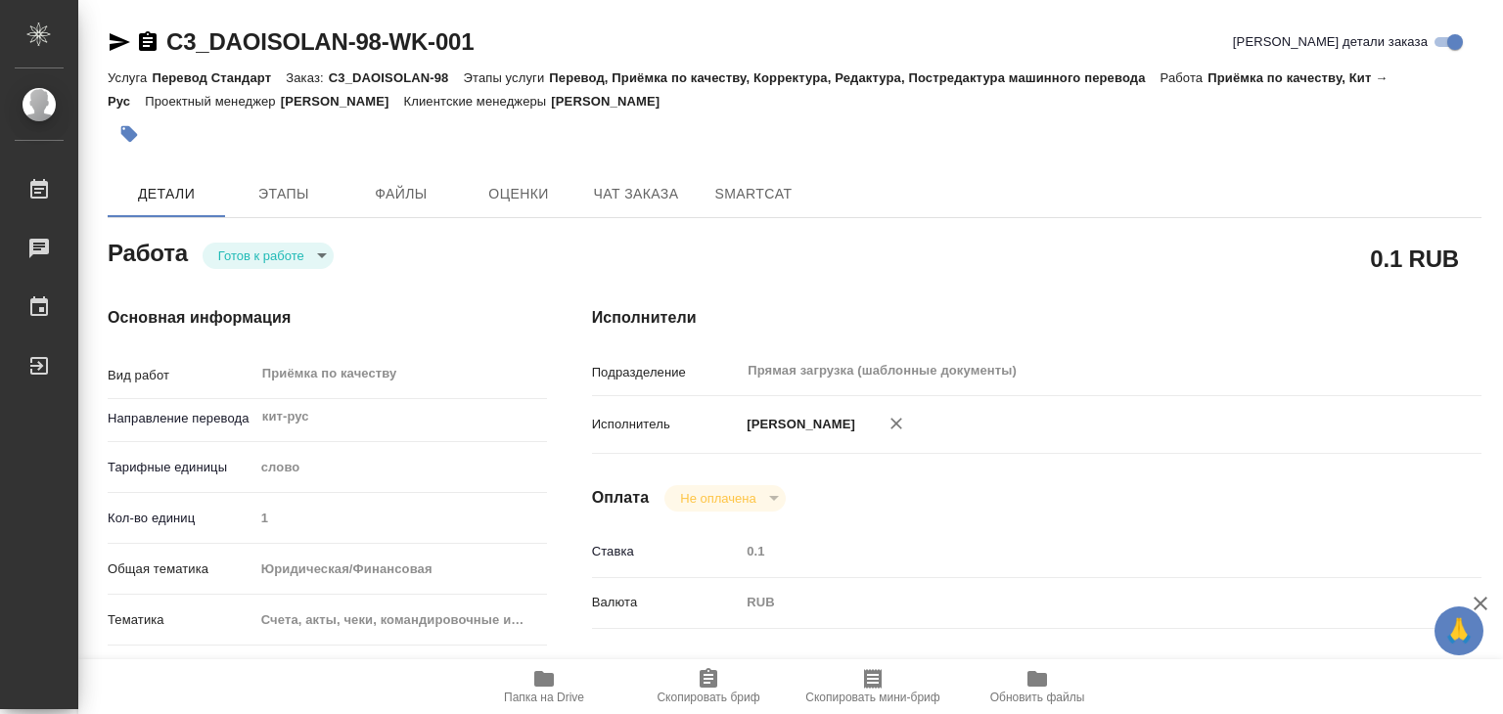
type textarea "x"
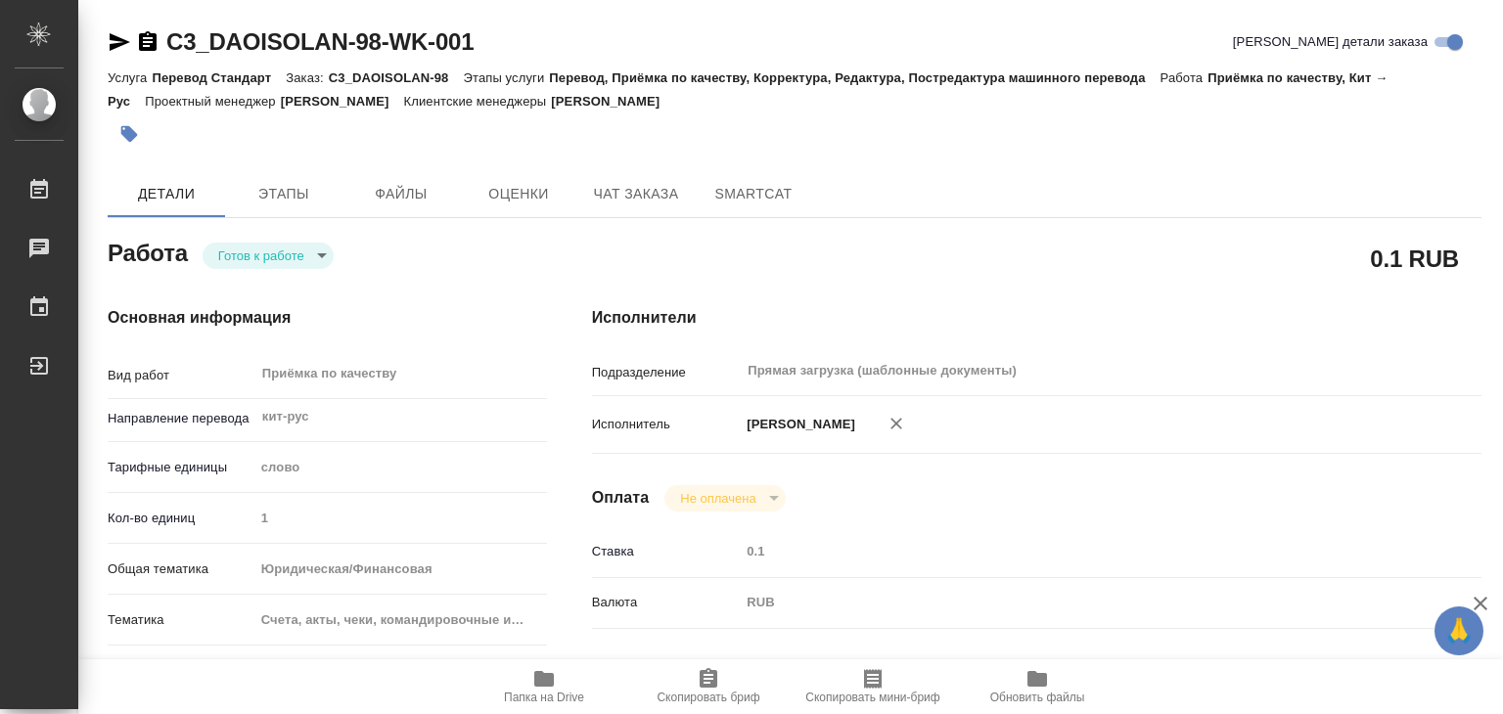
type textarea "x"
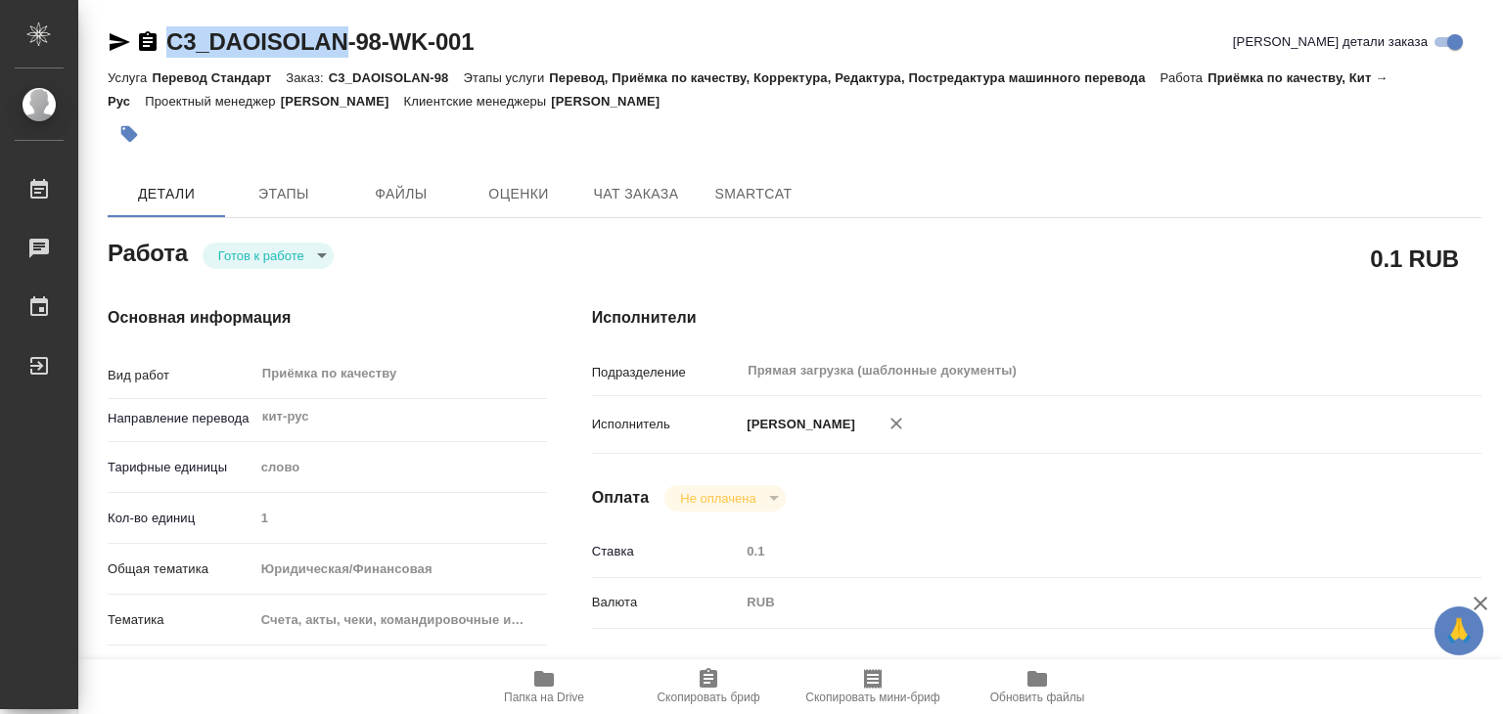
drag, startPoint x: 164, startPoint y: 21, endPoint x: 342, endPoint y: 38, distance: 178.9
copy link "C3_DAOISOLAN"
click at [830, 111] on div "Услуга Перевод Стандарт Заказ: C3_DAOISOLAN-98 Этапы услуги Перевод, Приёмка по…" at bounding box center [795, 89] width 1374 height 47
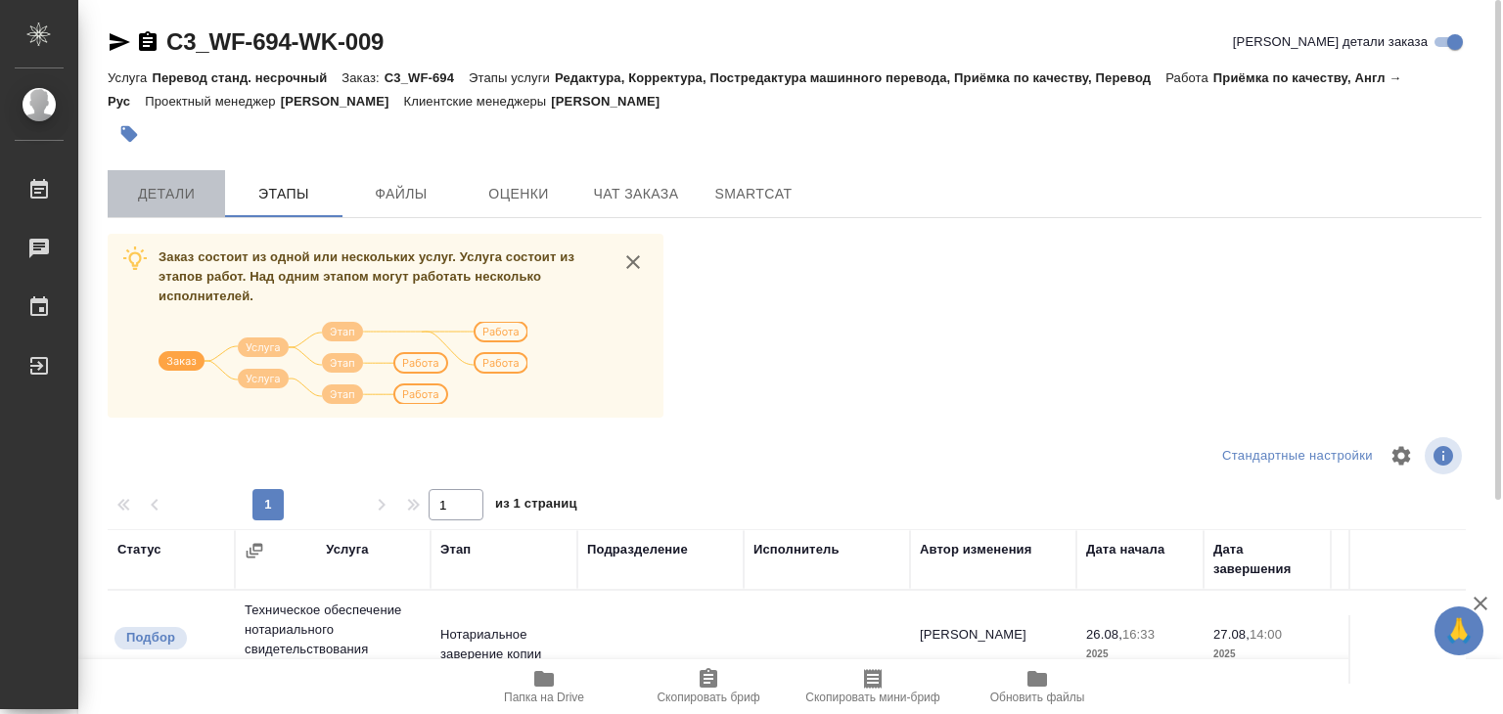
click at [207, 203] on span "Детали" at bounding box center [166, 194] width 94 height 24
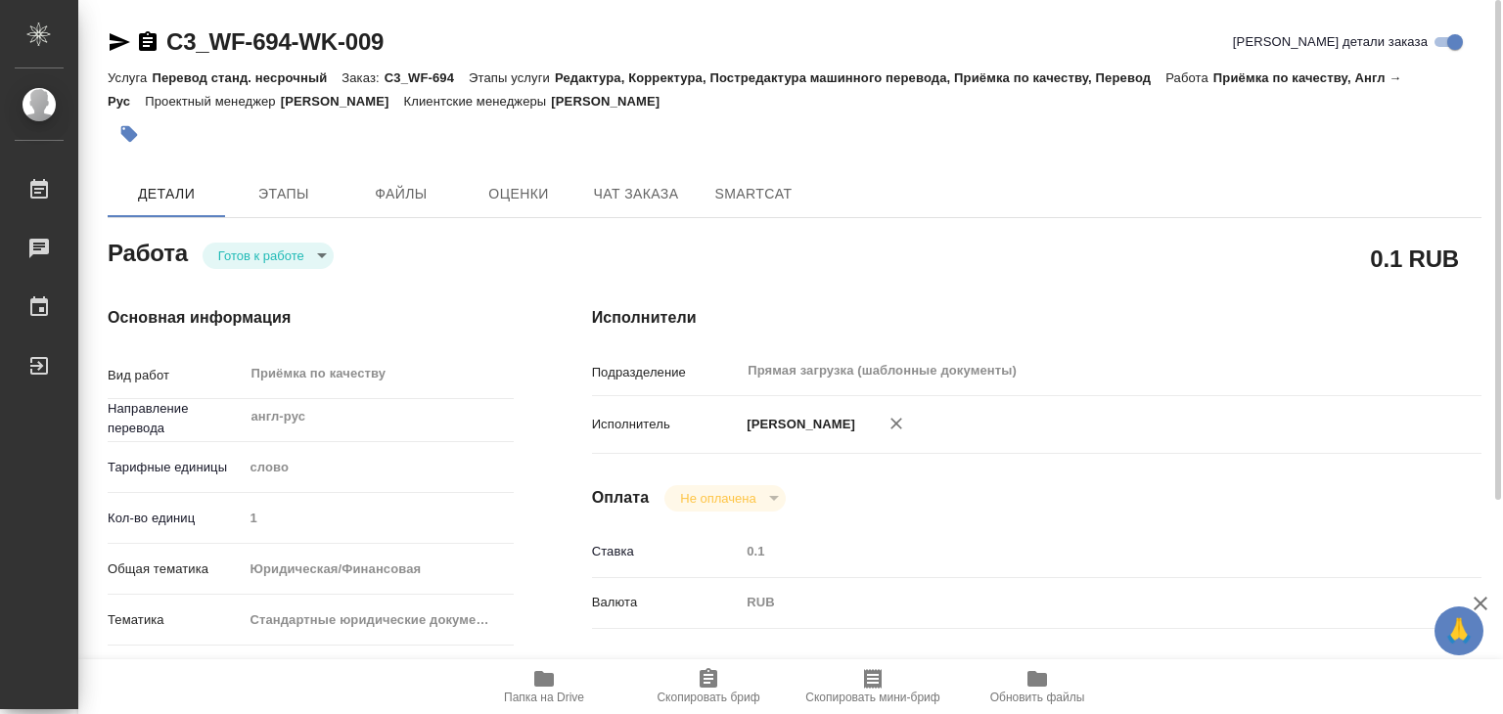
type textarea "x"
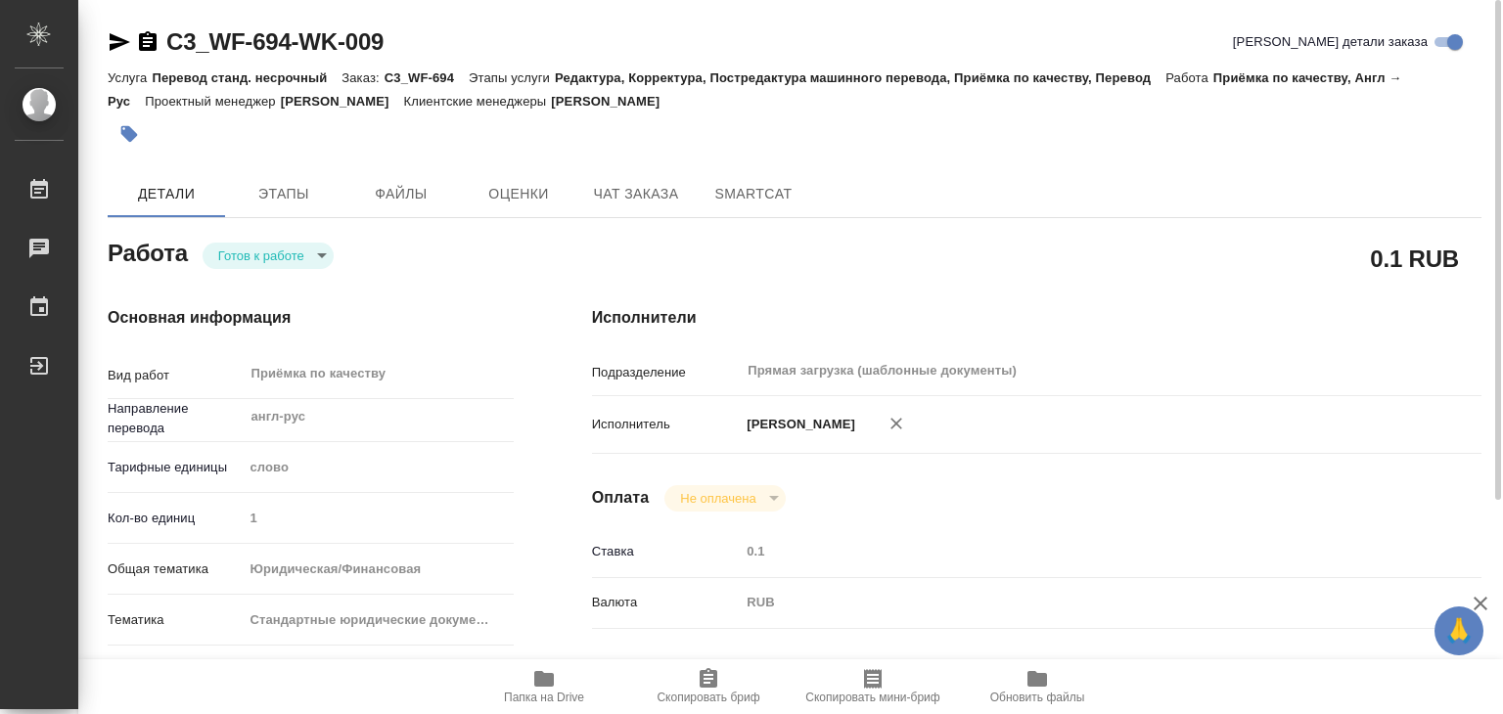
type textarea "x"
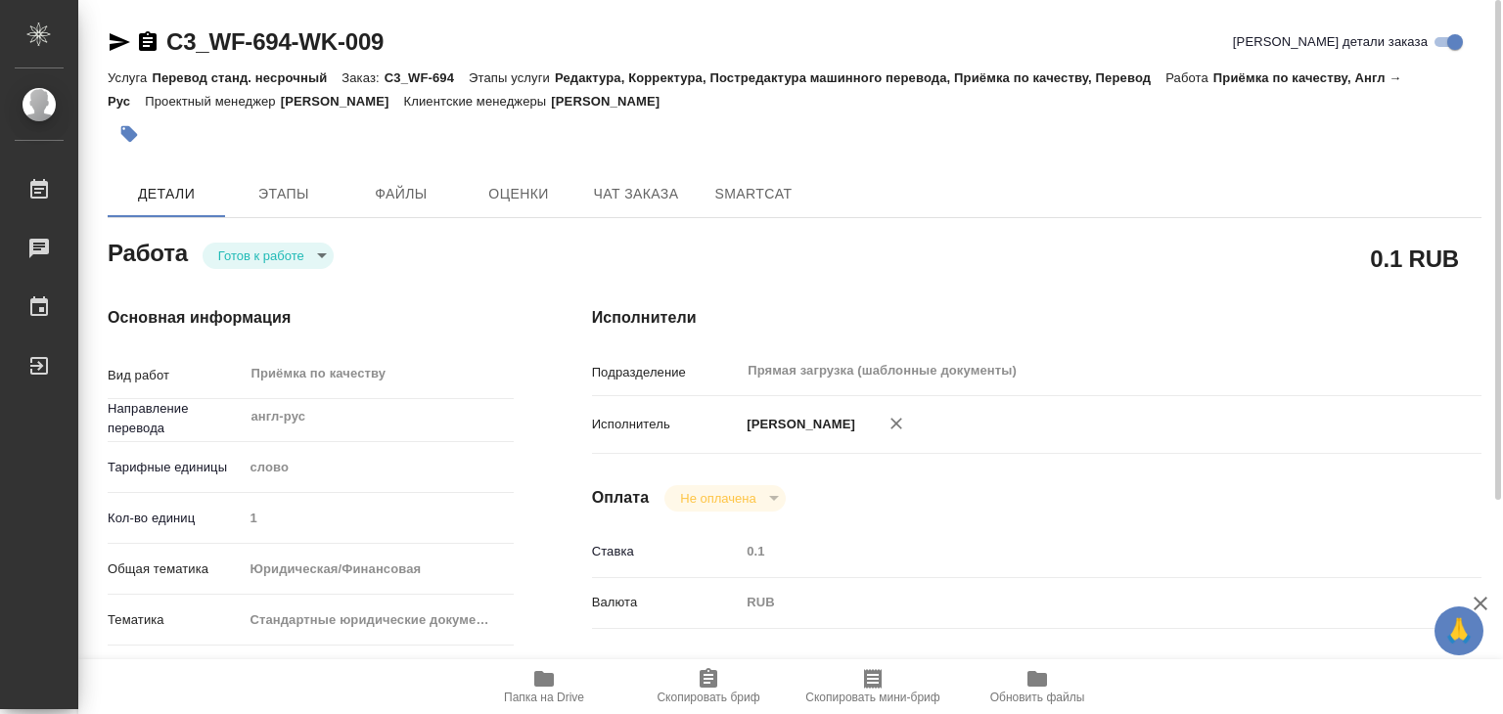
type textarea "x"
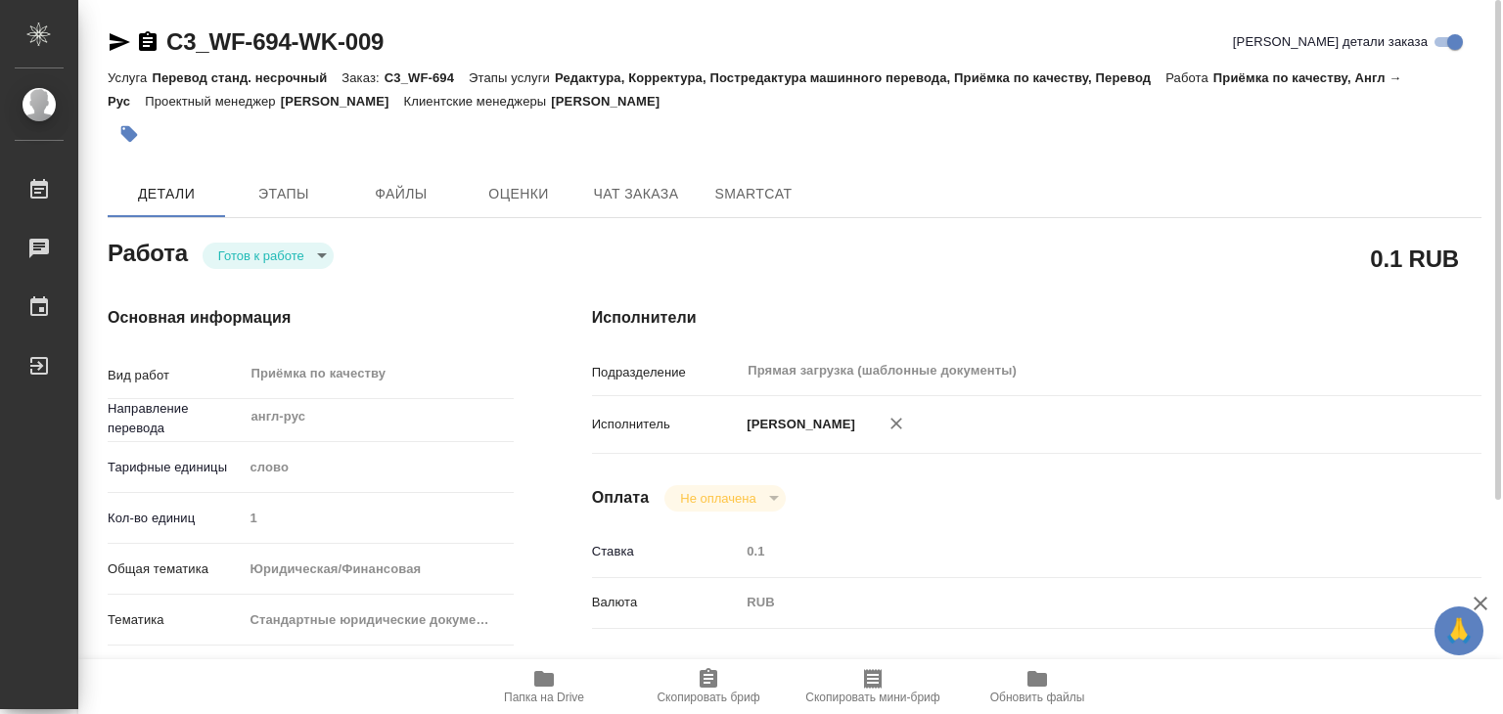
click at [273, 245] on body "🙏 .cls-1 fill:#fff; AWATERA Alilekova [PERSON_NAME] Работы 0 Чаты График Выйти …" at bounding box center [751, 357] width 1503 height 714
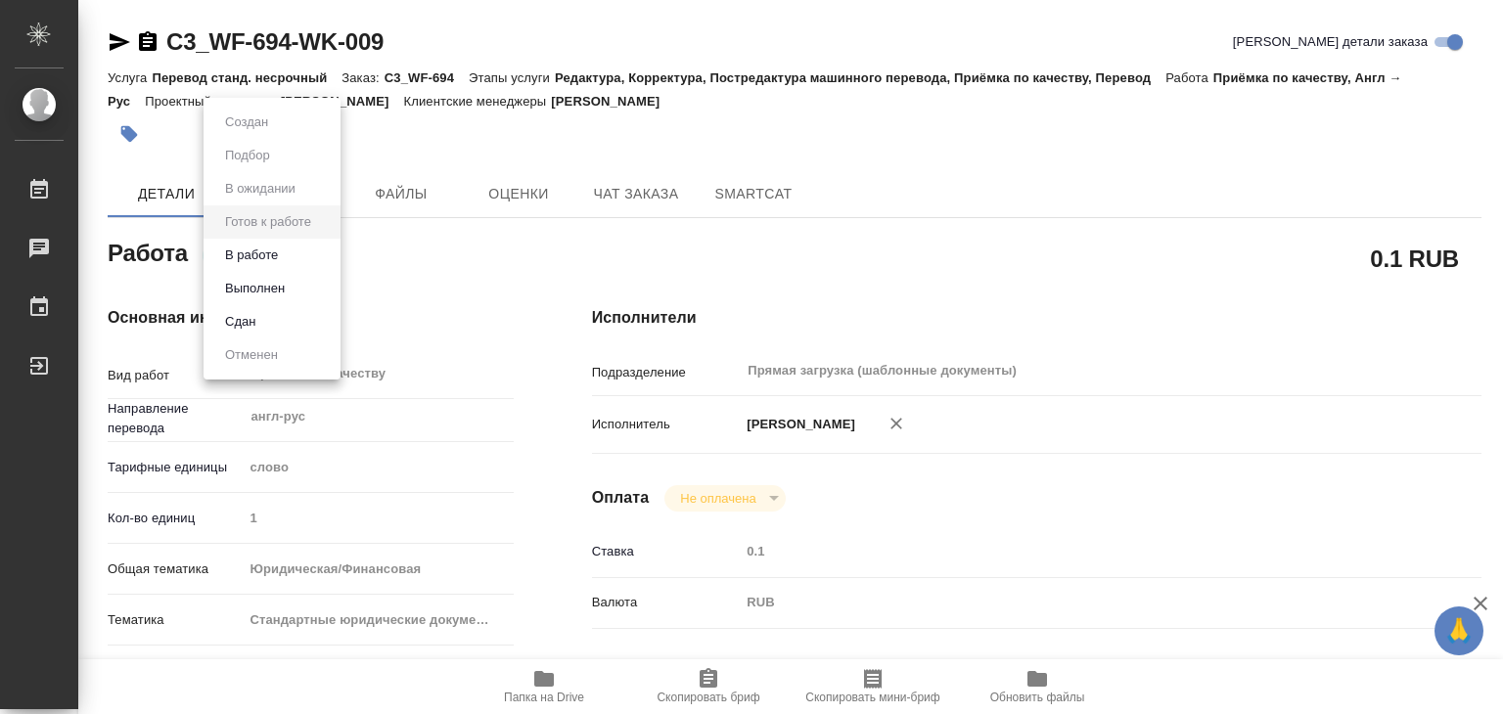
click at [295, 259] on li "В работе" at bounding box center [271, 255] width 137 height 33
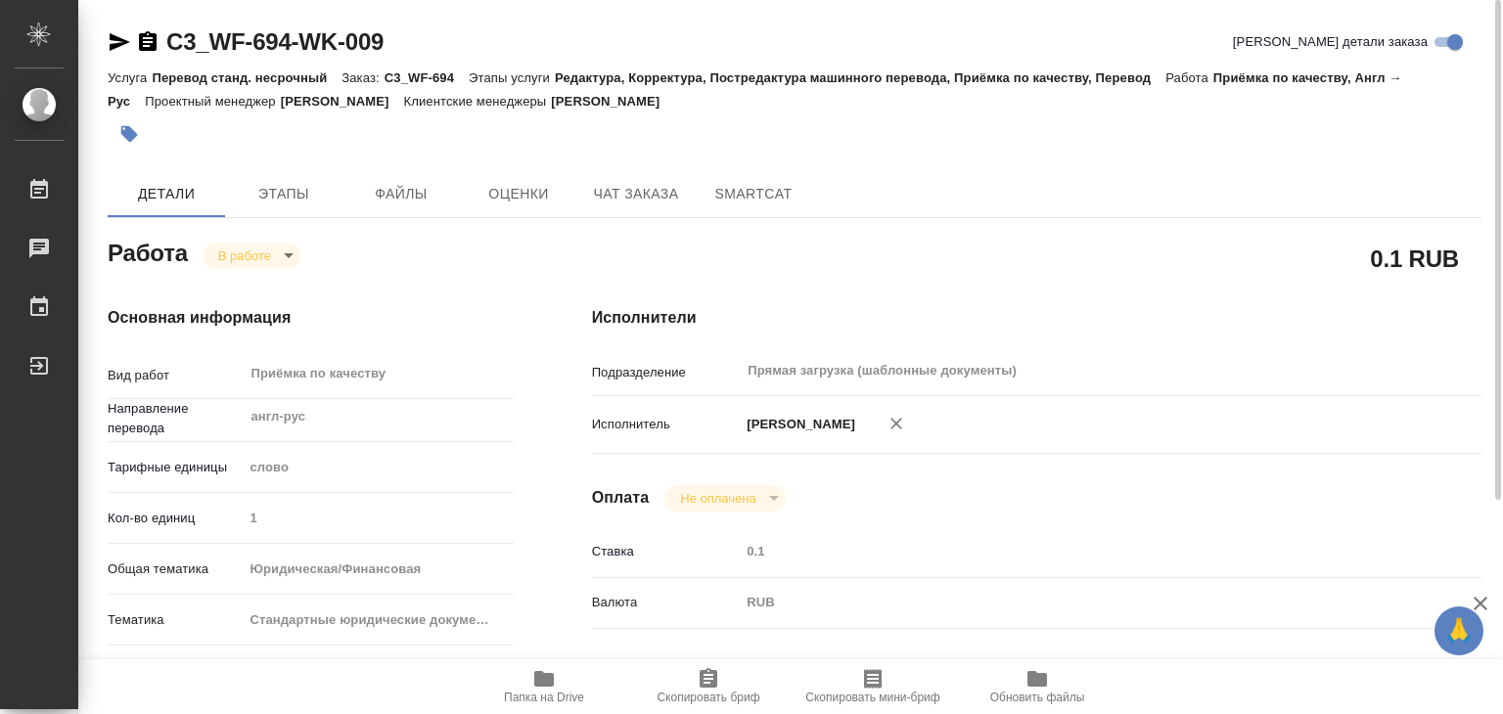
type textarea "x"
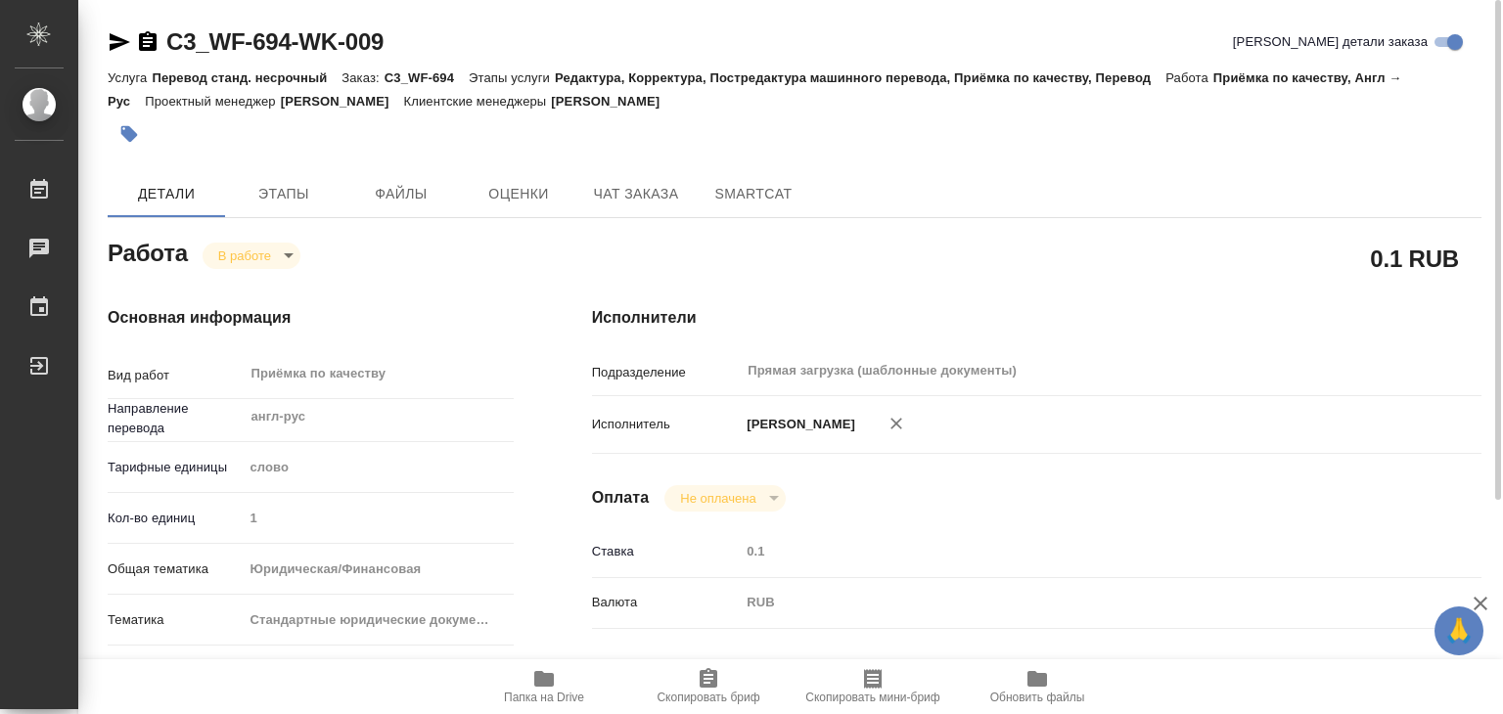
type textarea "x"
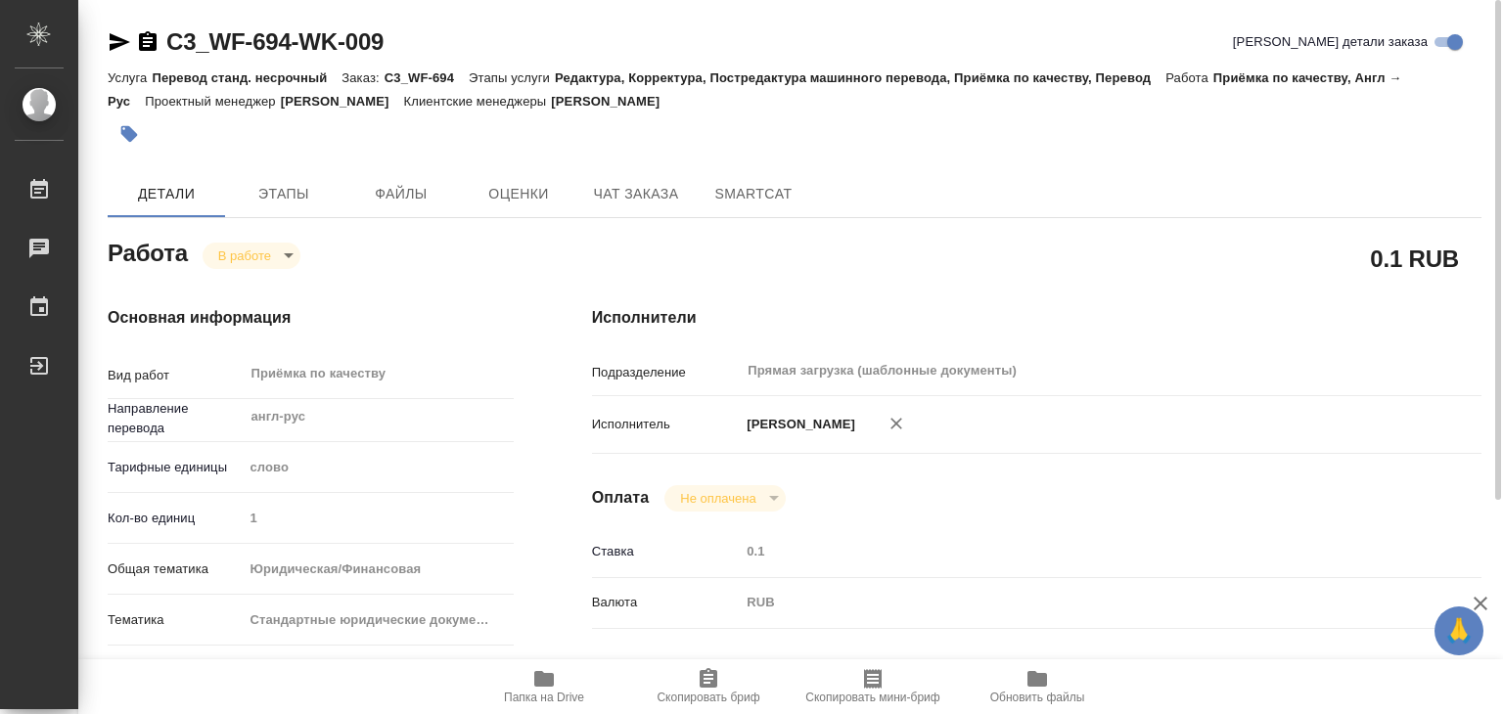
type textarea "x"
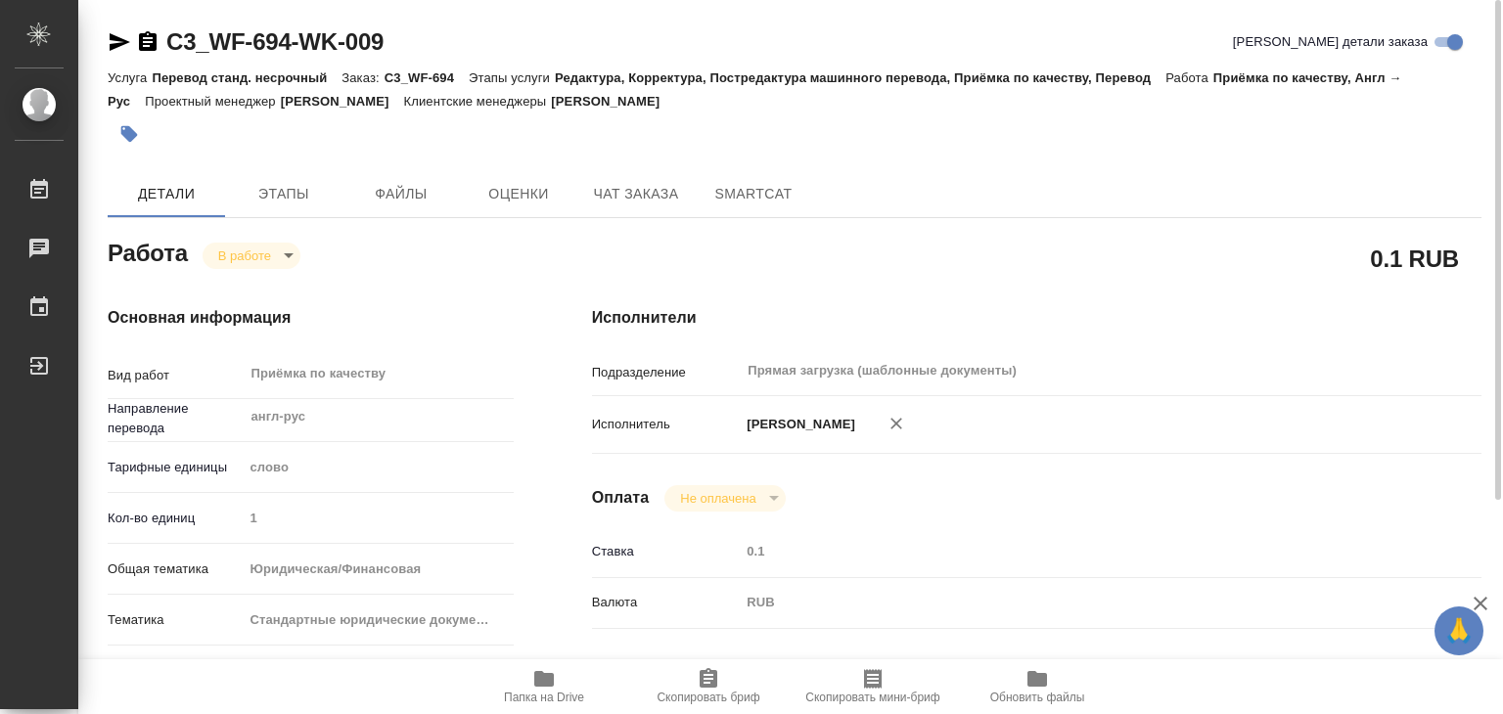
click at [116, 130] on button "button" at bounding box center [129, 134] width 43 height 43
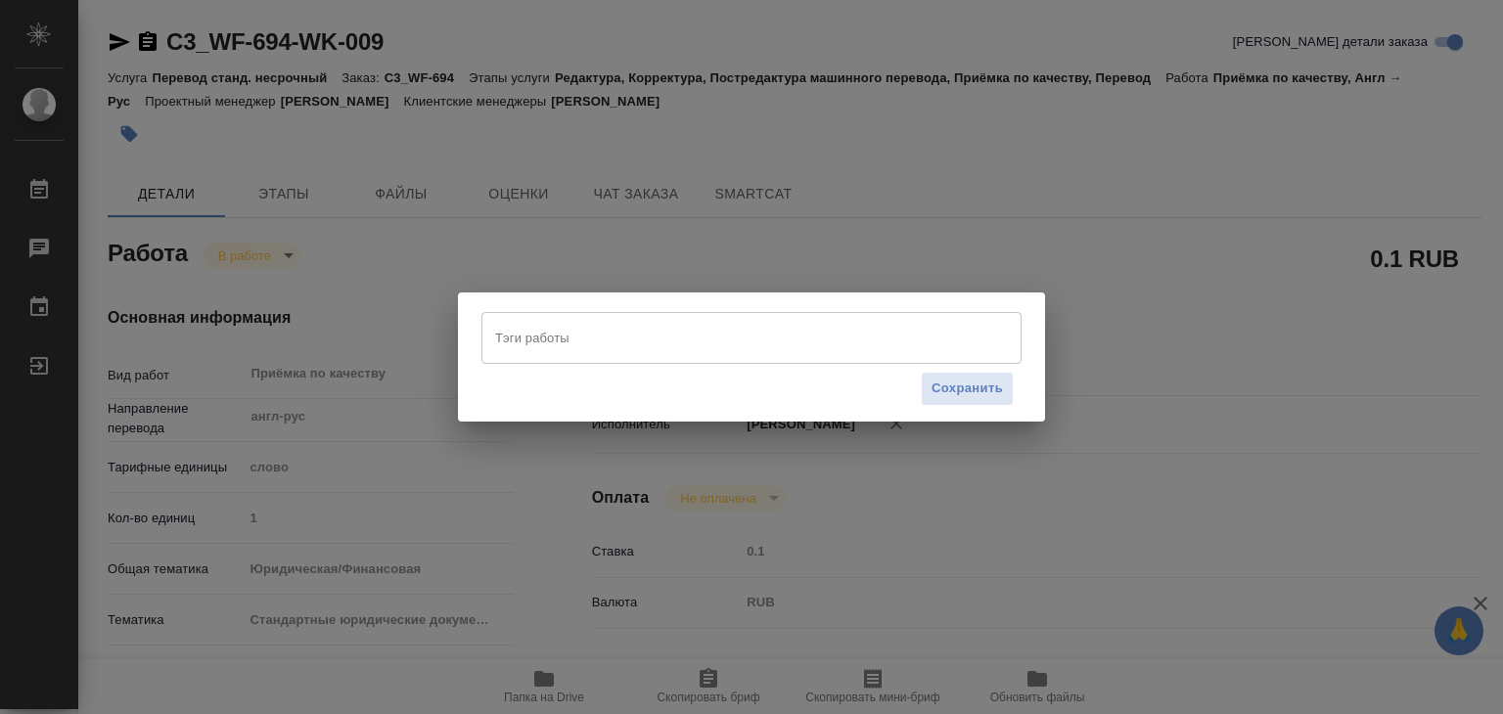
click at [784, 327] on input "Тэги работы" at bounding box center [732, 337] width 485 height 33
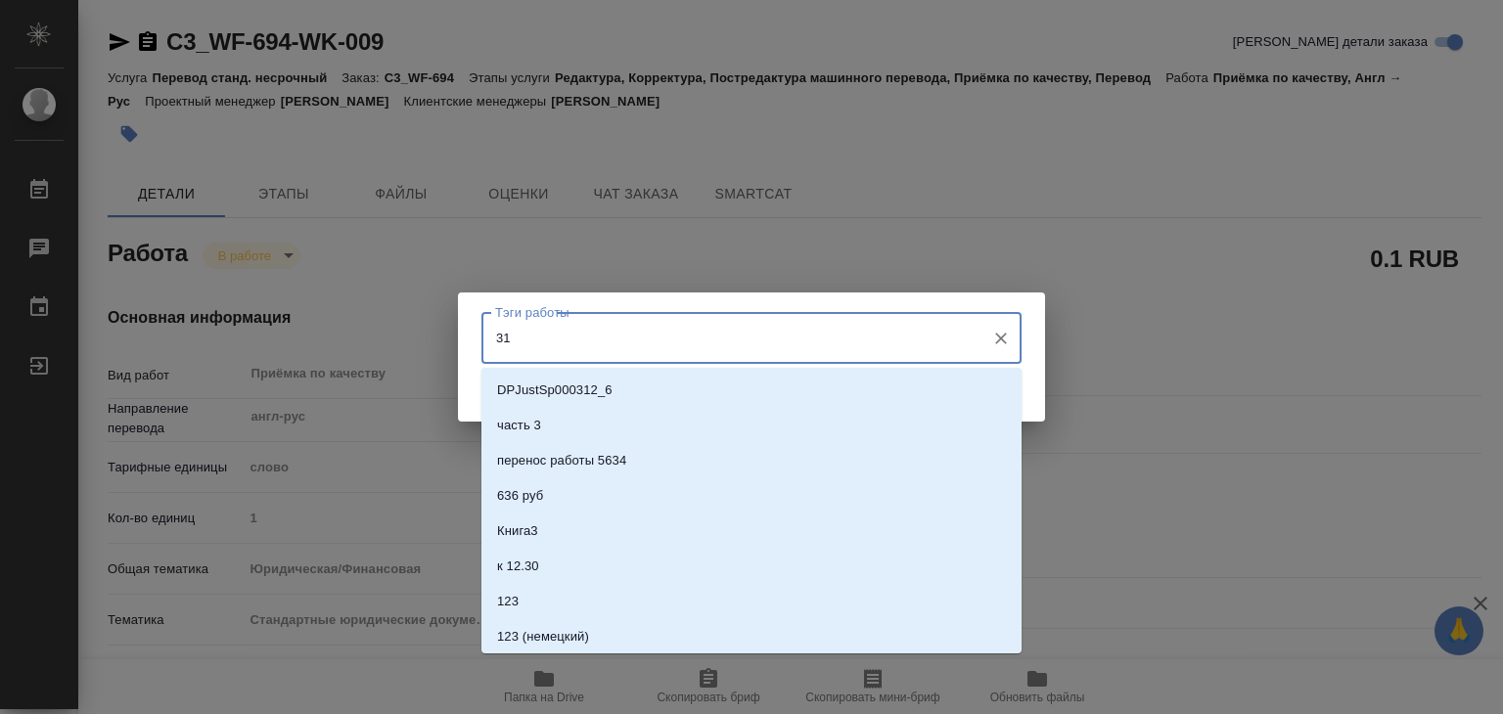
type input "3"
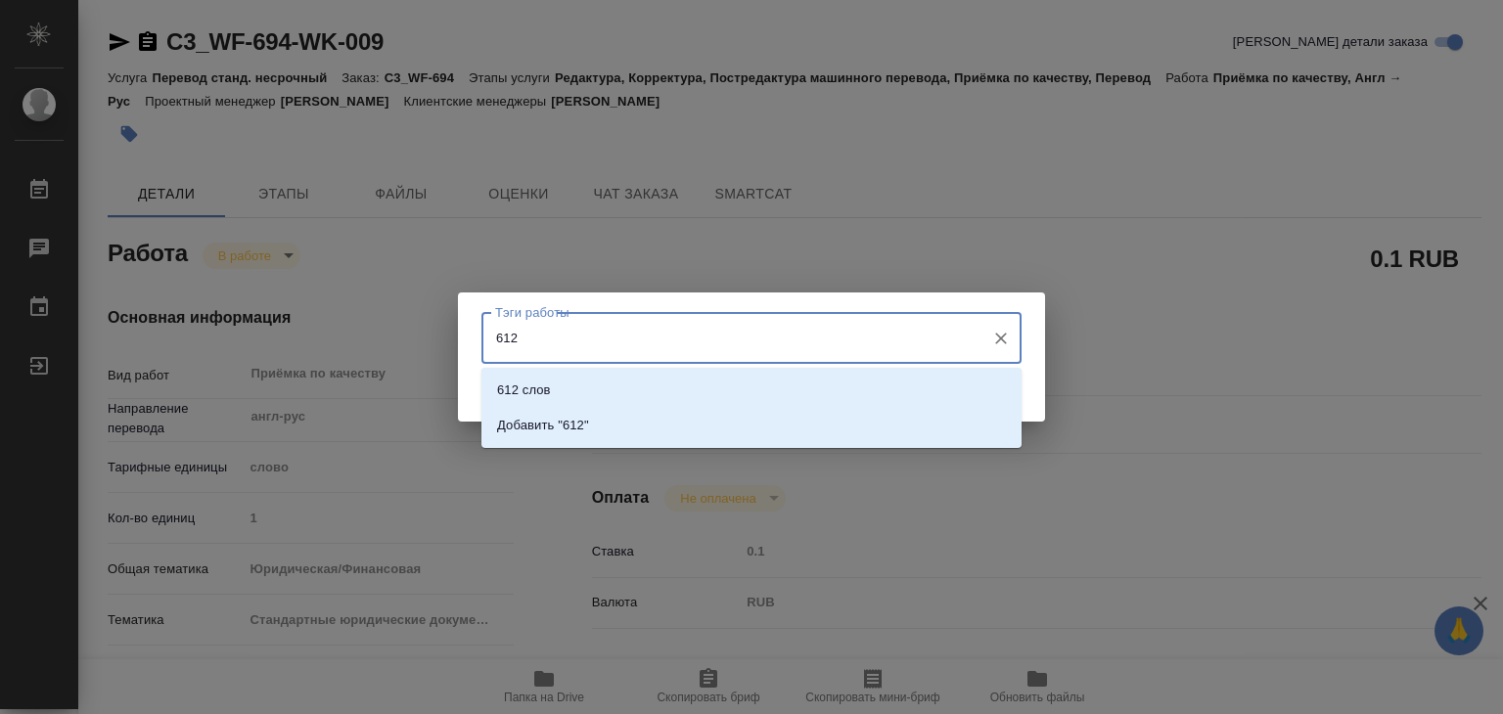
type input "612"
click at [779, 388] on li "612 слов" at bounding box center [751, 390] width 540 height 35
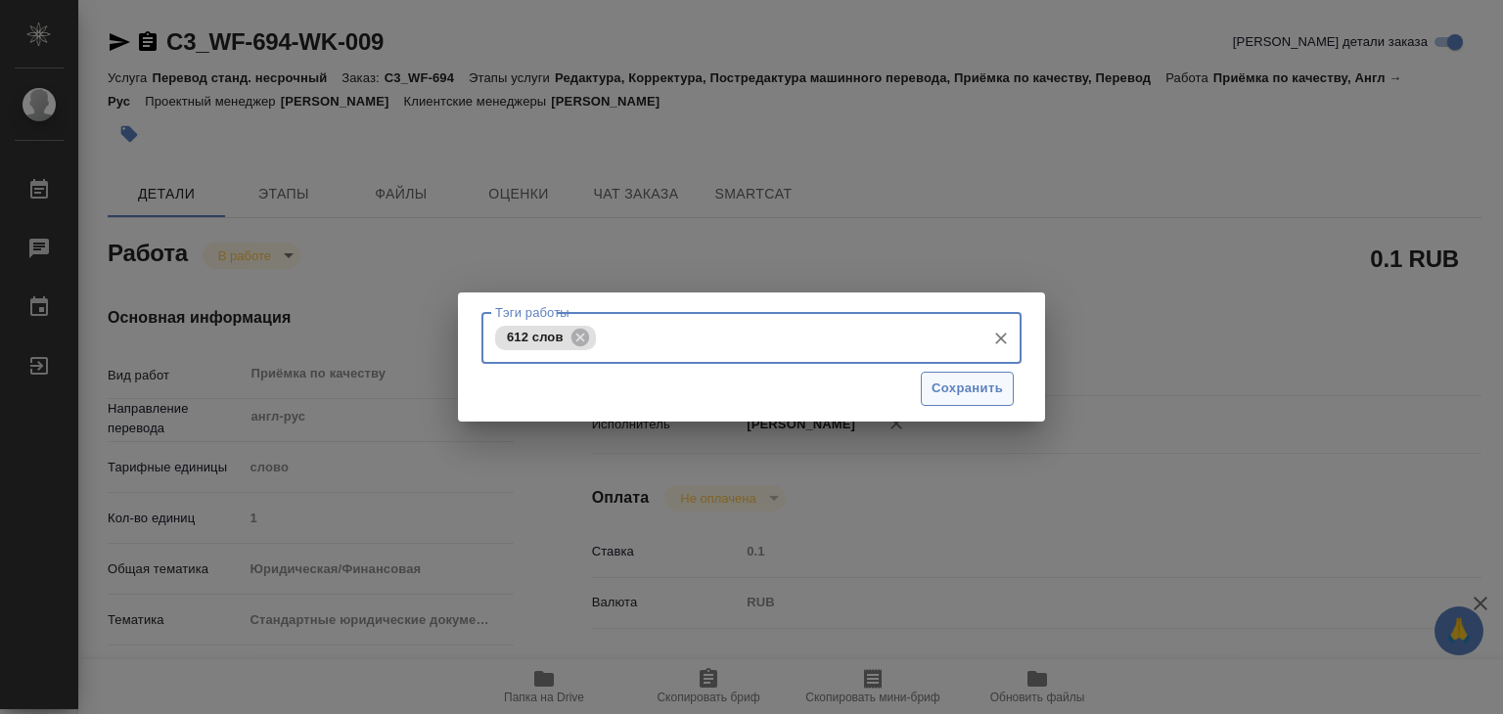
click at [965, 394] on span "Сохранить" at bounding box center [966, 389] width 71 height 23
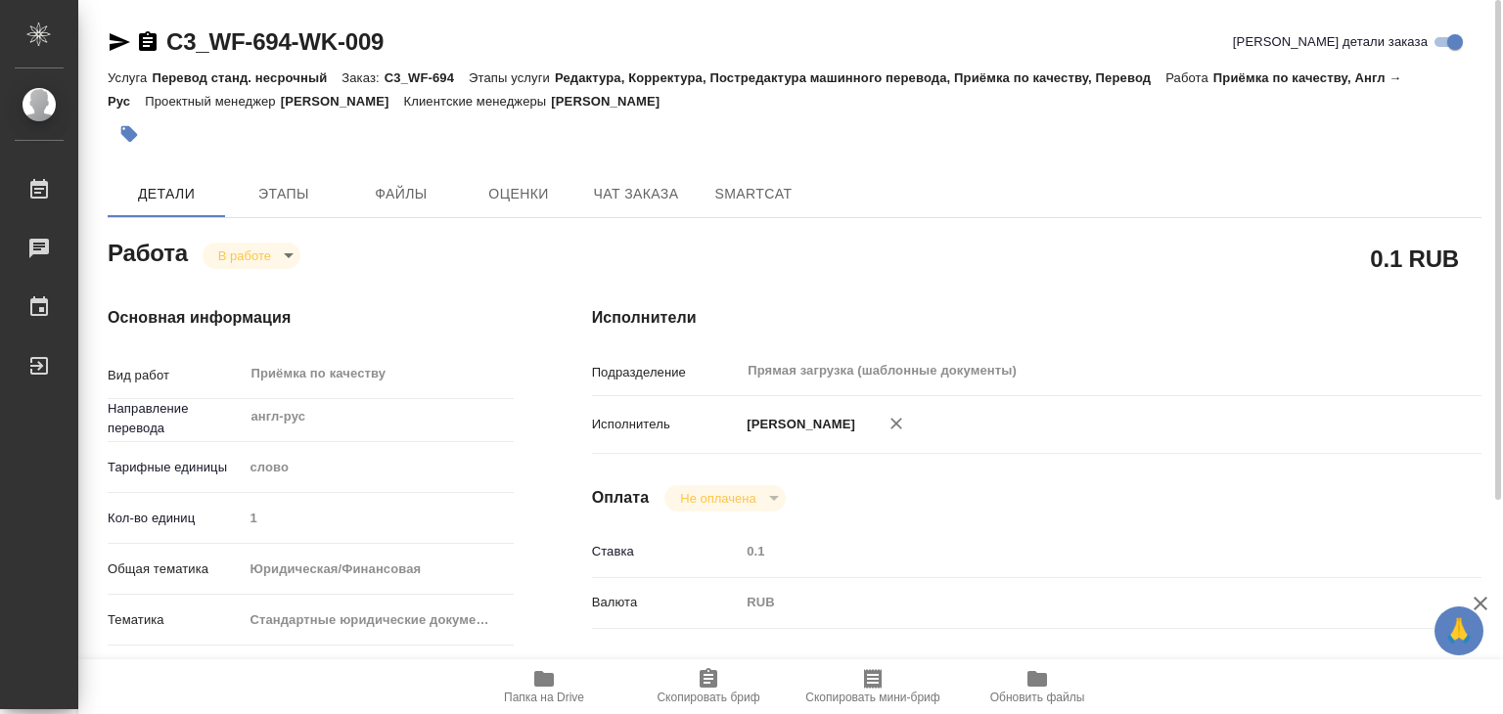
type input "inProgress"
type textarea "Приёмка по качеству"
type textarea "x"
type input "англ-рус"
type input "5a8b1489cc6b4906c91bfd90"
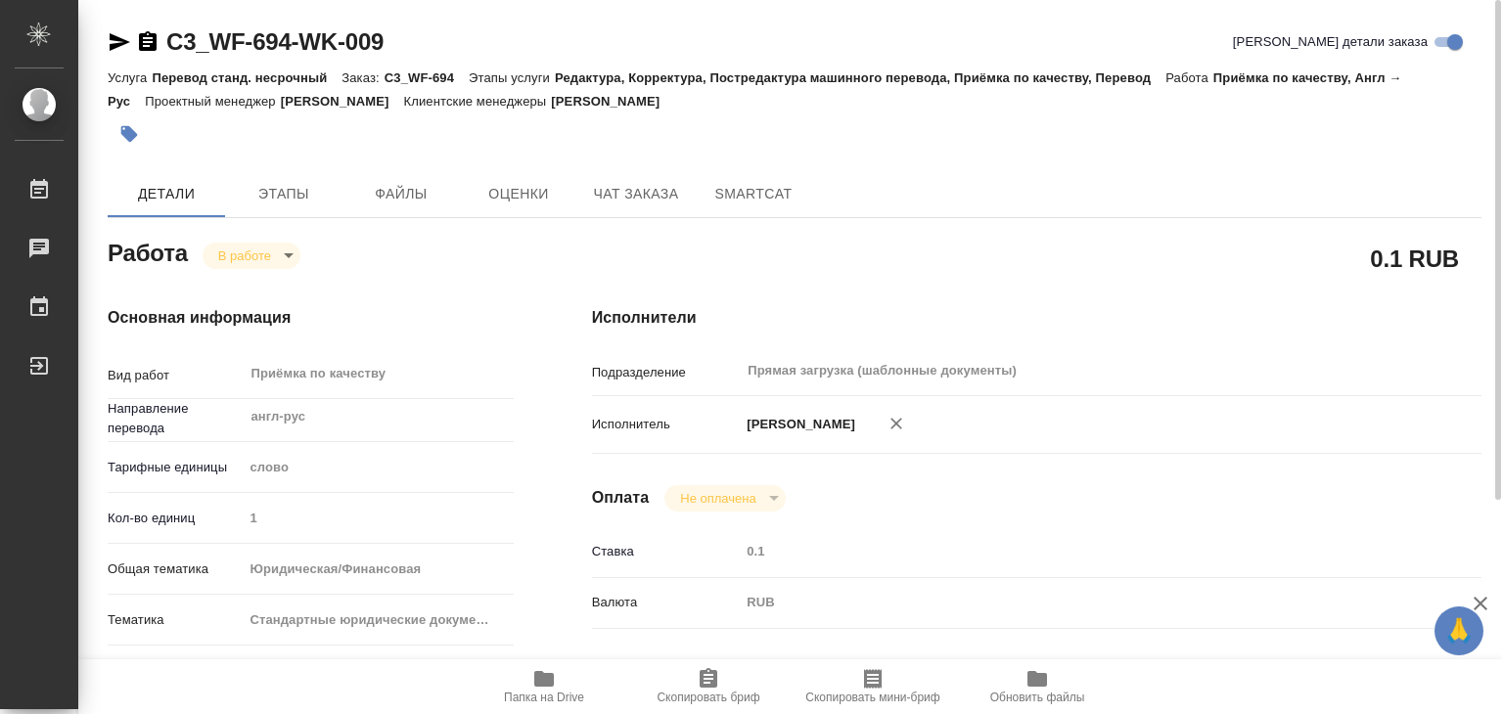
type input "1"
type input "yr-fn"
type input "5f647205b73bc97568ca66bf"
checkbox input "true"
type input "[DATE] 16:32"
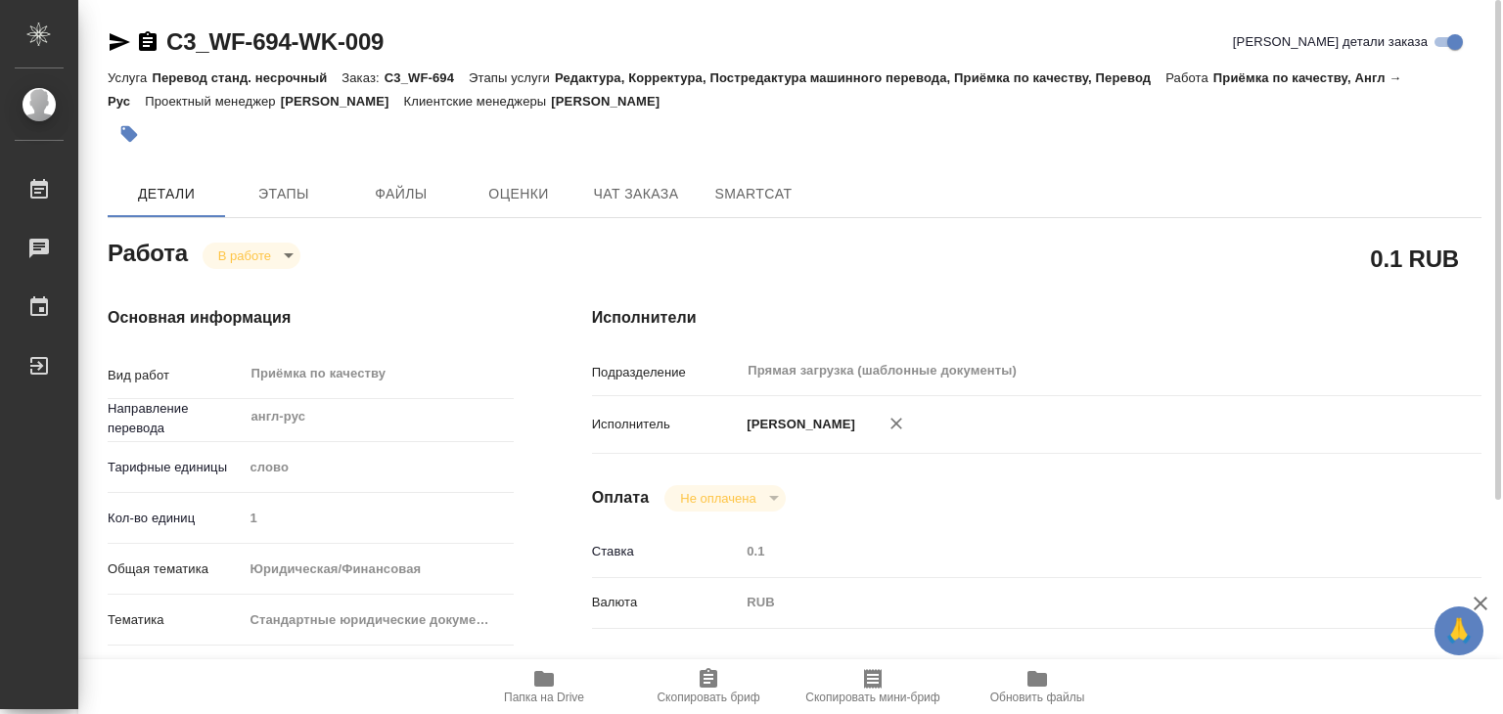
type input "[DATE] 11:03"
type input "[DATE] 14:00"
type input "Прямая загрузка (шаблонные документы)"
type input "notPayed"
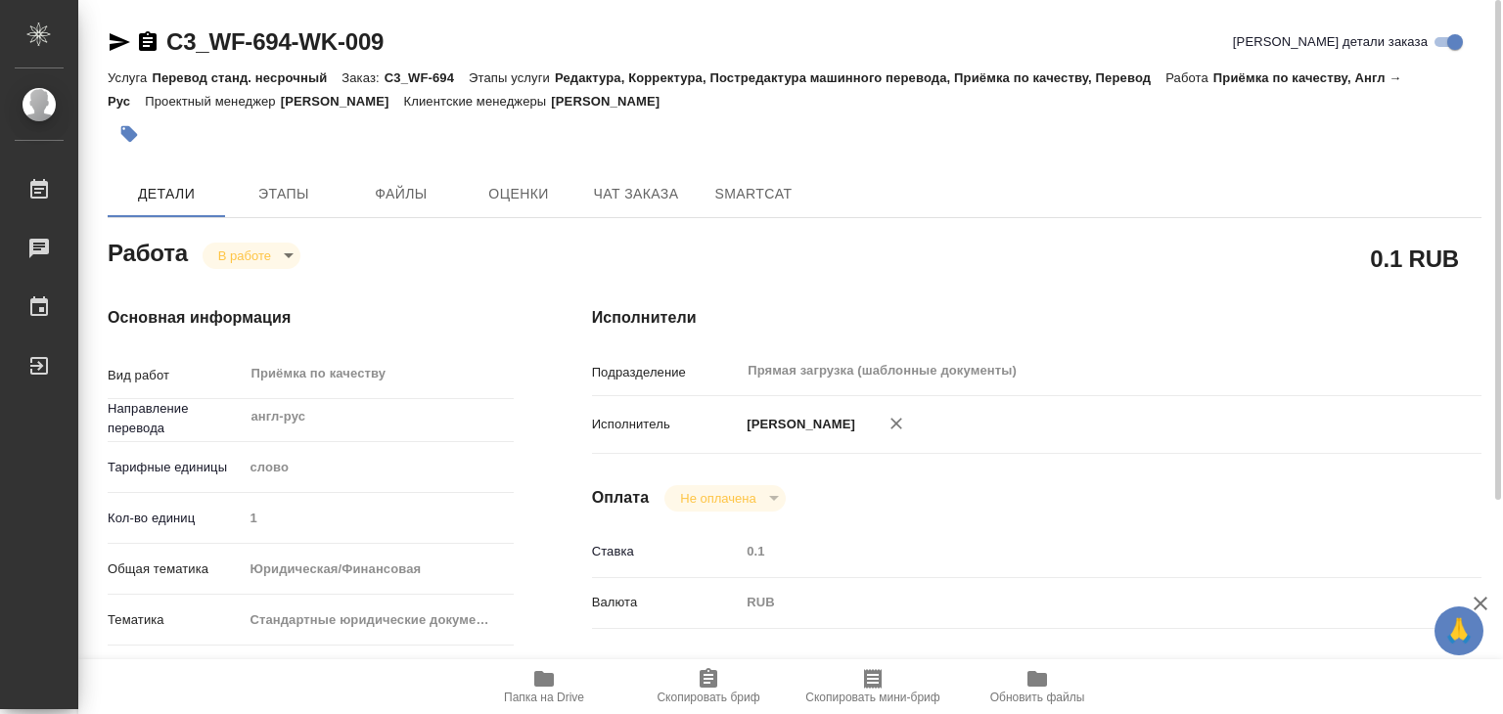
type input "0.1"
type input "RUB"
type input "[PERSON_NAME]"
type textarea "x"
type textarea "/Clients/Представительство компании с ограниченной ответственностью «ВУДЕН ФИШ …"
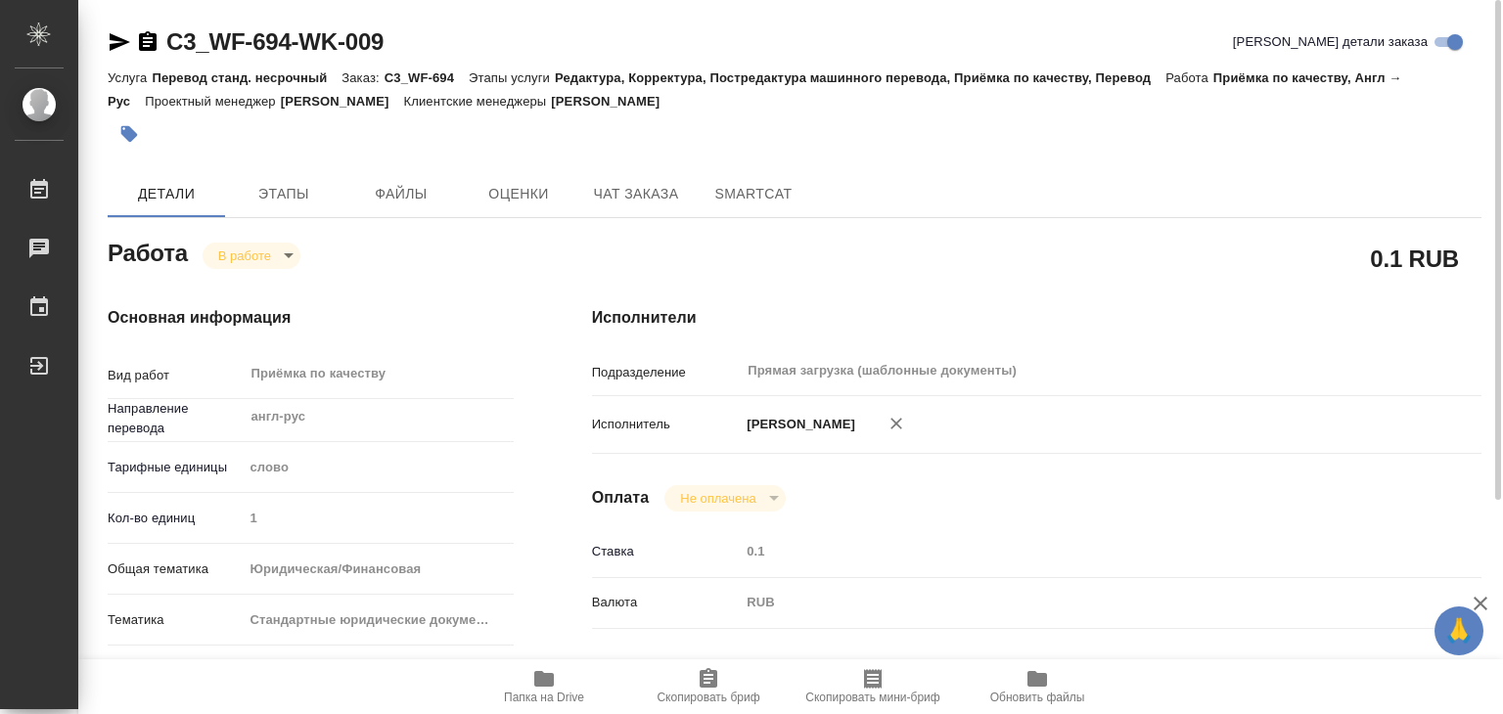
type textarea "x"
type input "C3_WF-694"
type input "Перевод станд. несрочный"
type input "Редактура, Корректура, Постредактура машинного перевода, Приёмка по качеству, П…"
type input "[PERSON_NAME]"
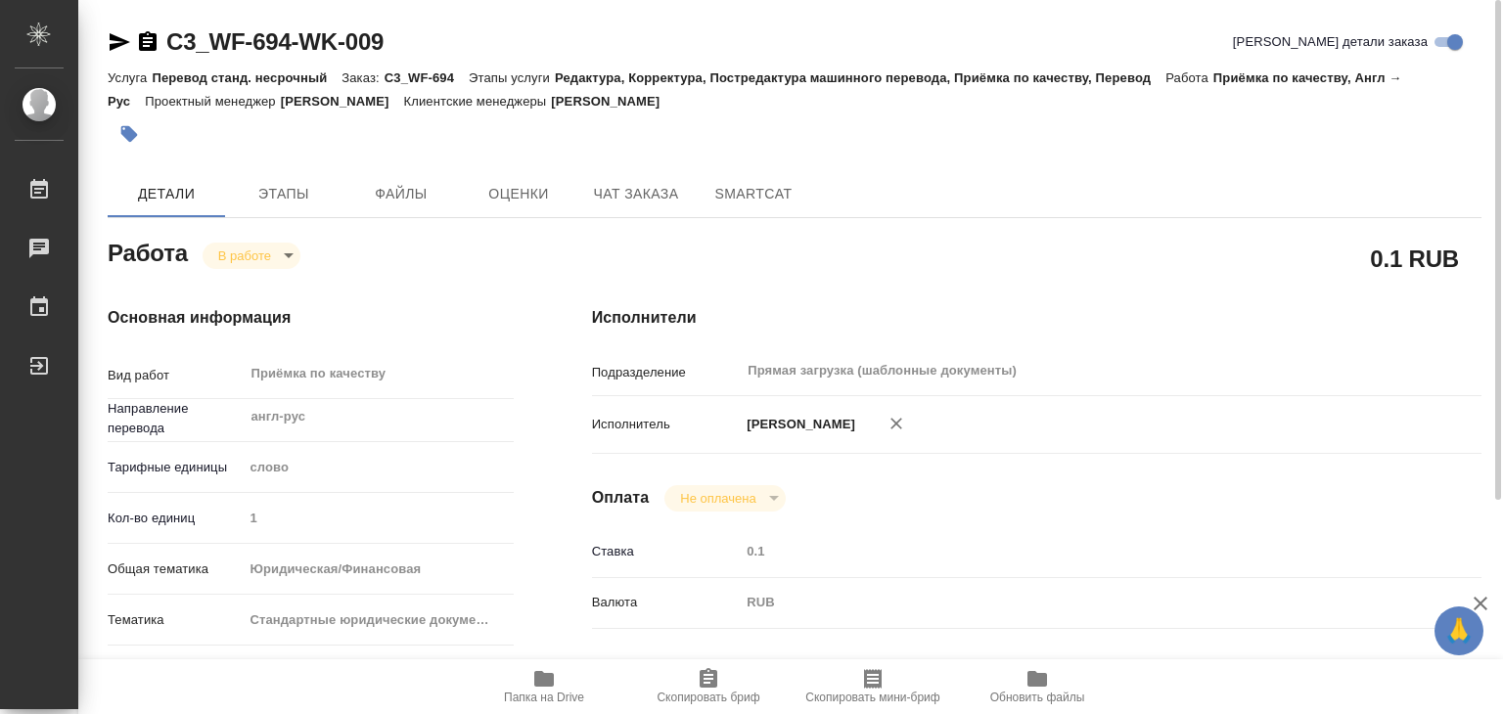
type input "/Clients/Представительство компании с ограниченной ответственностью «ВУДЕН ФИШ …"
type textarea "x"
type textarea "есть перевод части документа, нужно доперевести штампы и апостиль [URL][DOMAIN_…"
type textarea "x"
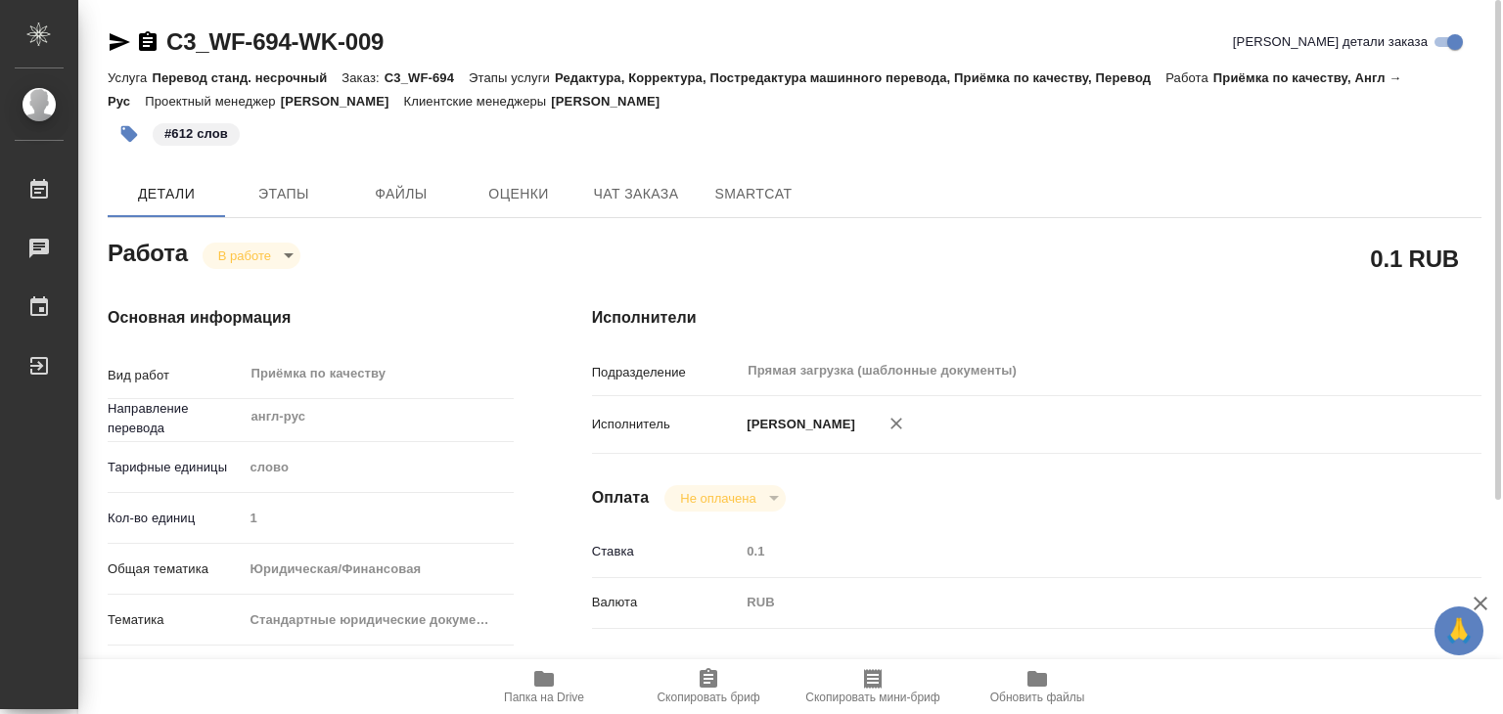
type textarea "x"
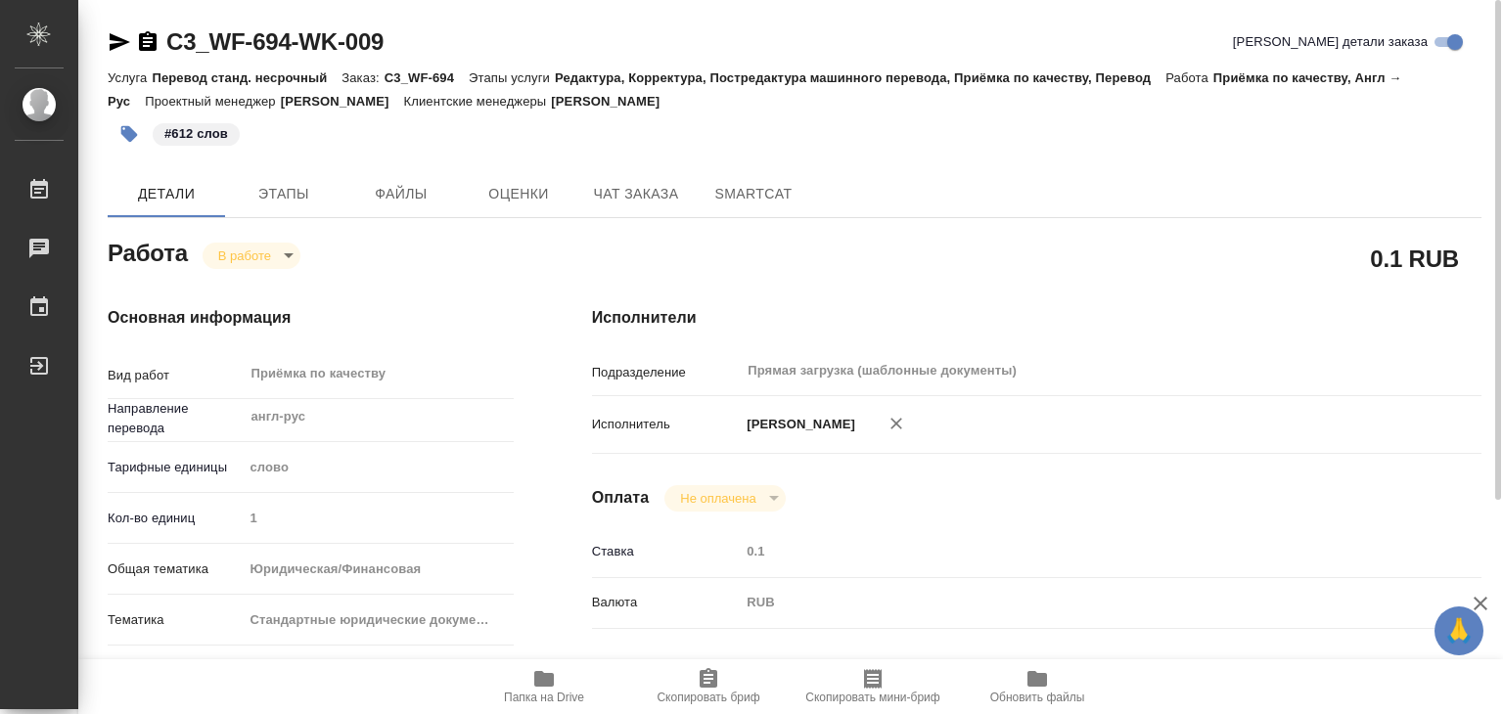
type textarea "x"
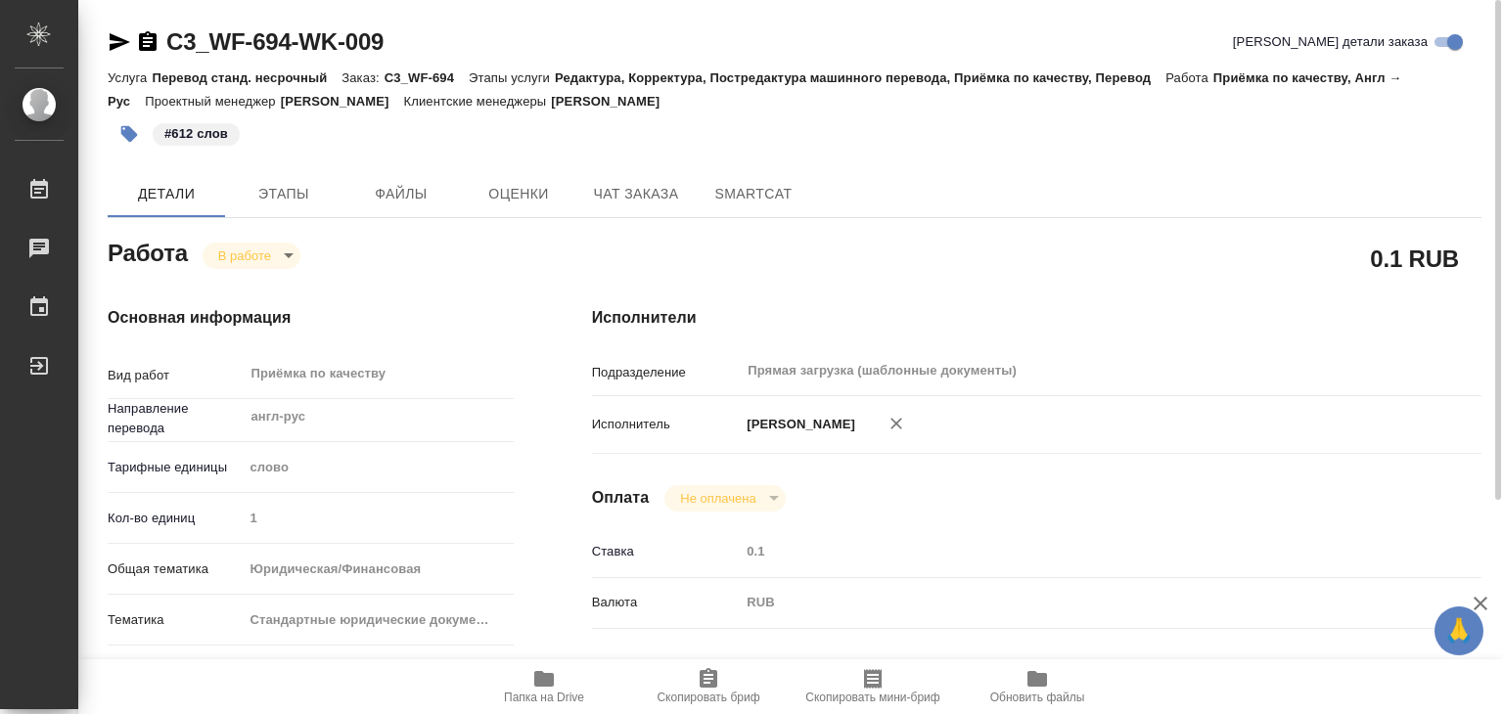
type textarea "x"
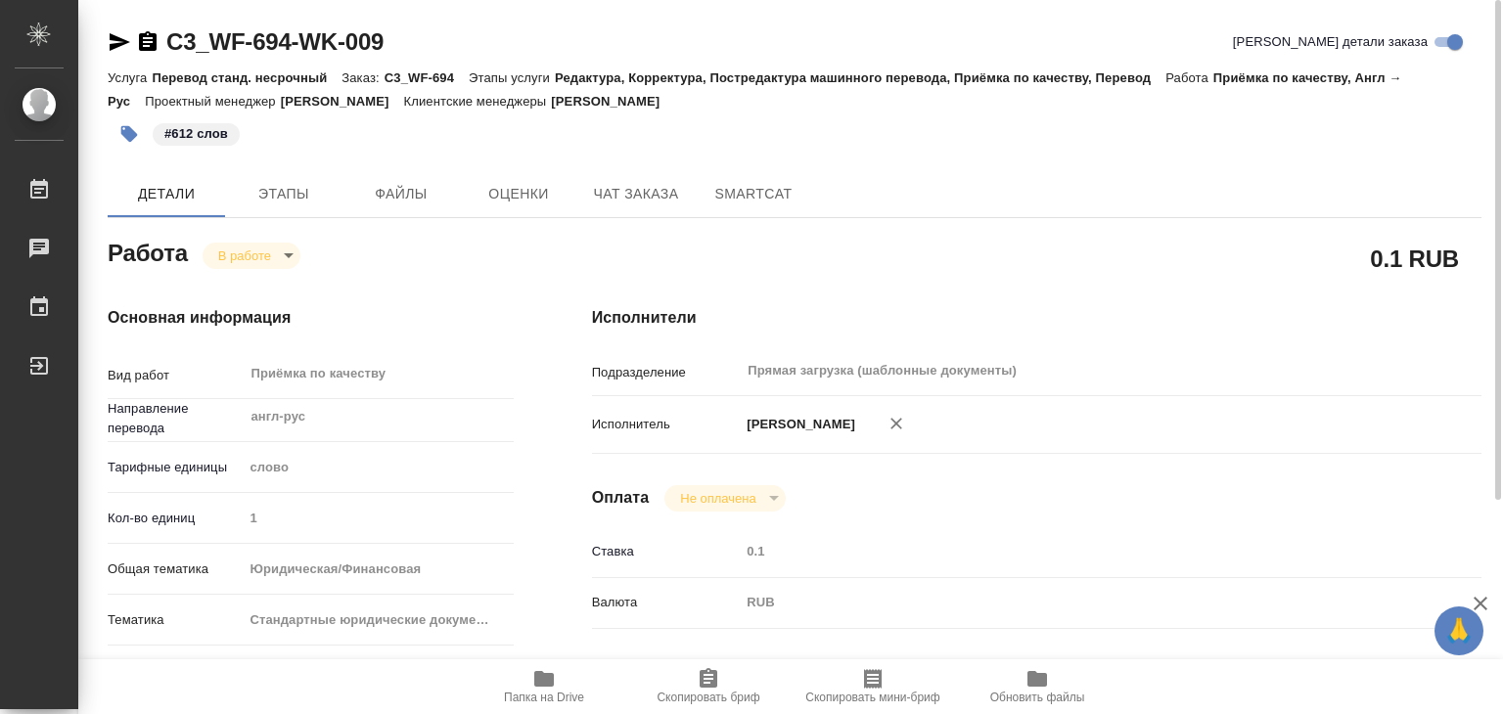
type textarea "x"
click at [279, 254] on body "🙏 .cls-1 fill:#fff; AWATERA Alilekova [PERSON_NAME] Работы 0 Чаты График Выйти …" at bounding box center [751, 357] width 1503 height 714
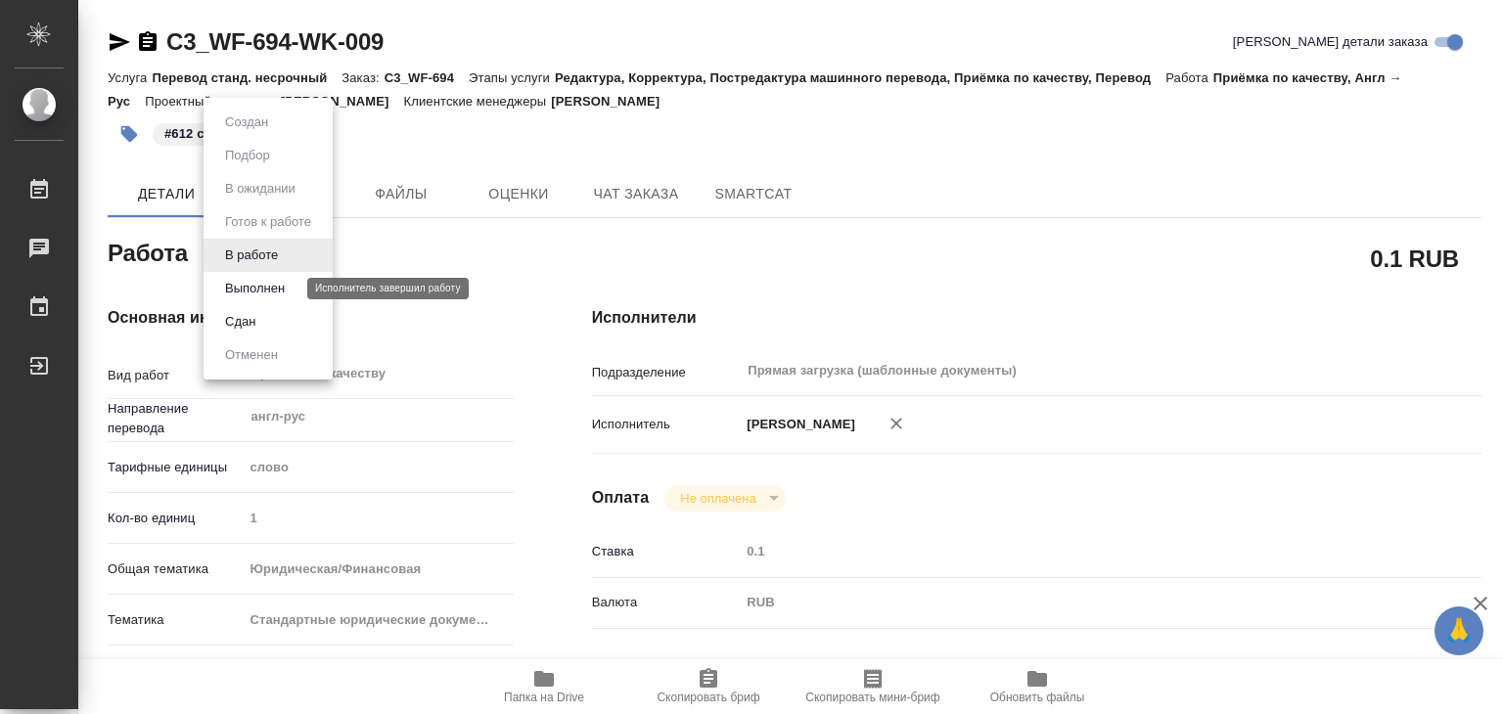
click at [291, 287] on button "Выполнен" at bounding box center [254, 289] width 71 height 22
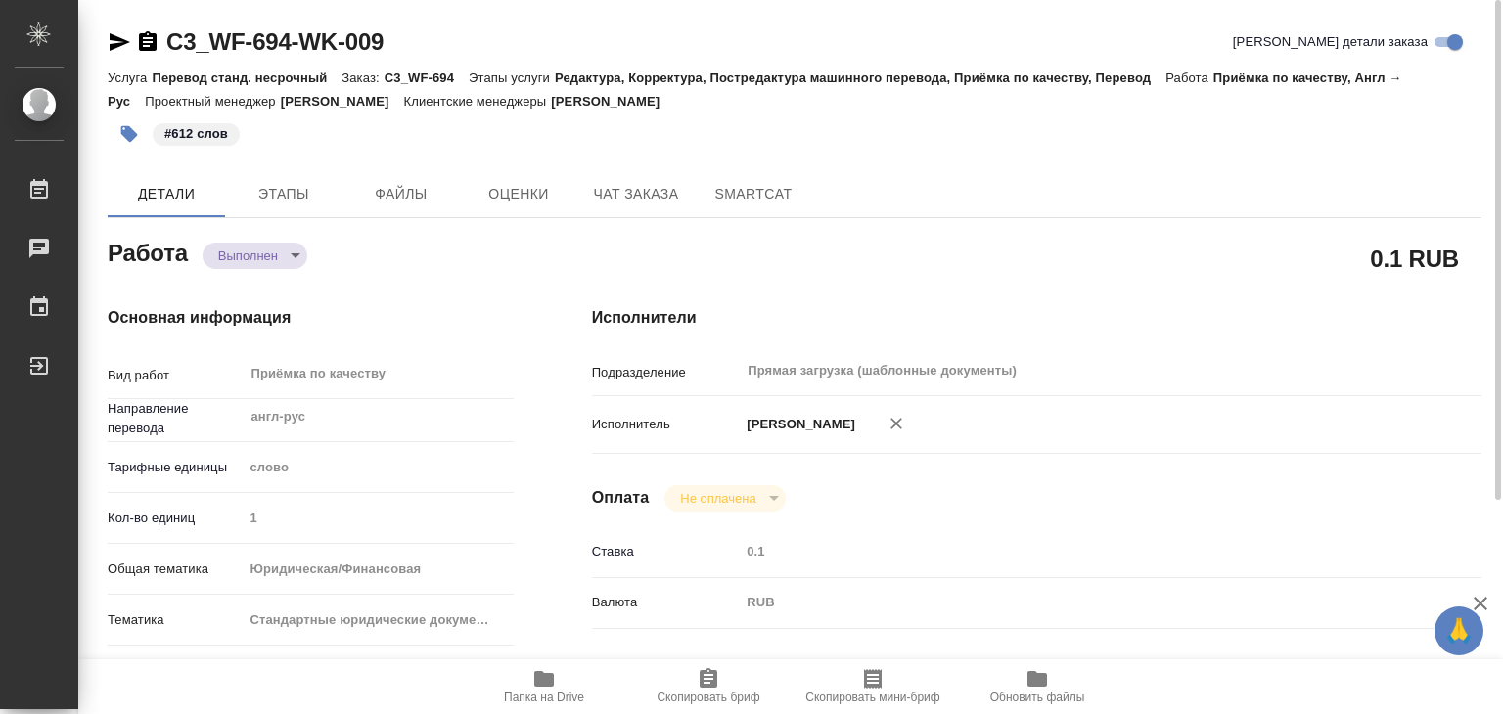
type textarea "x"
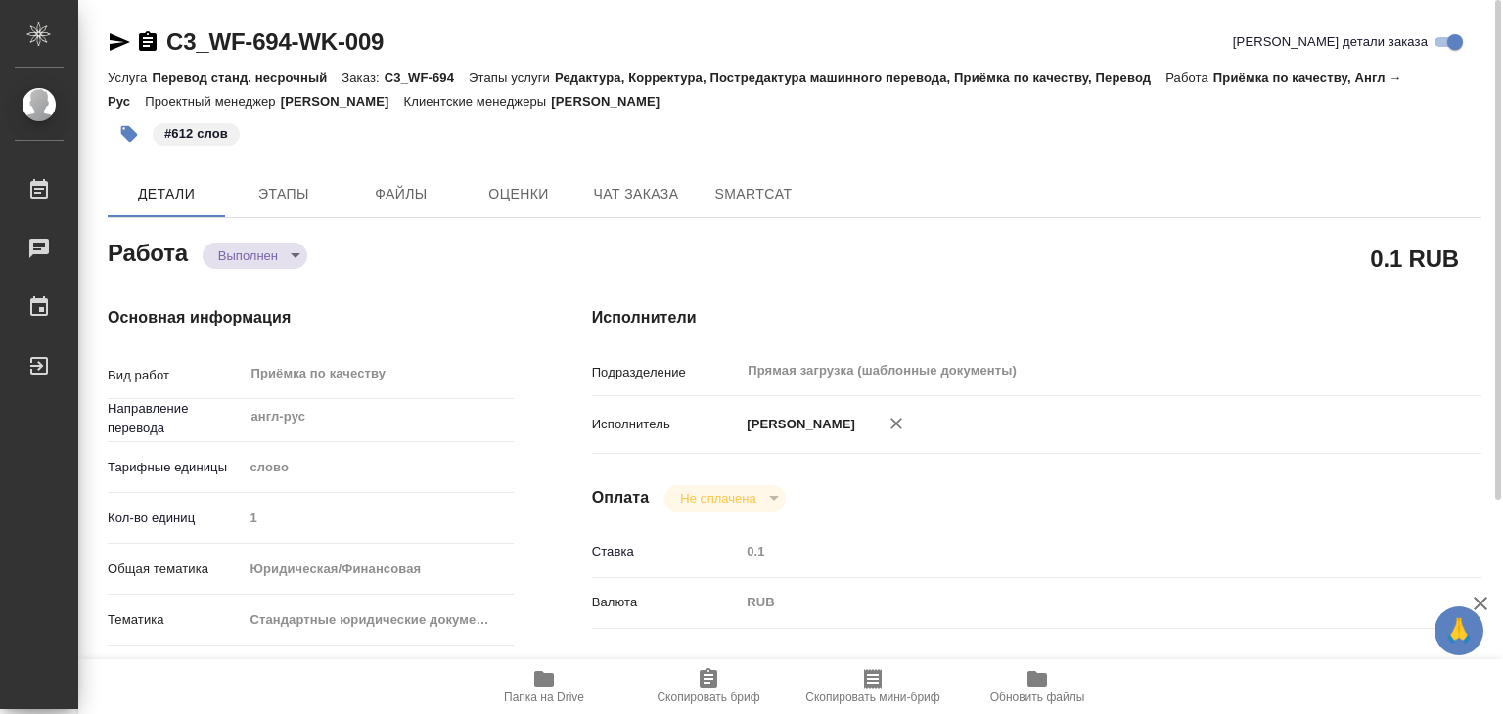
type textarea "x"
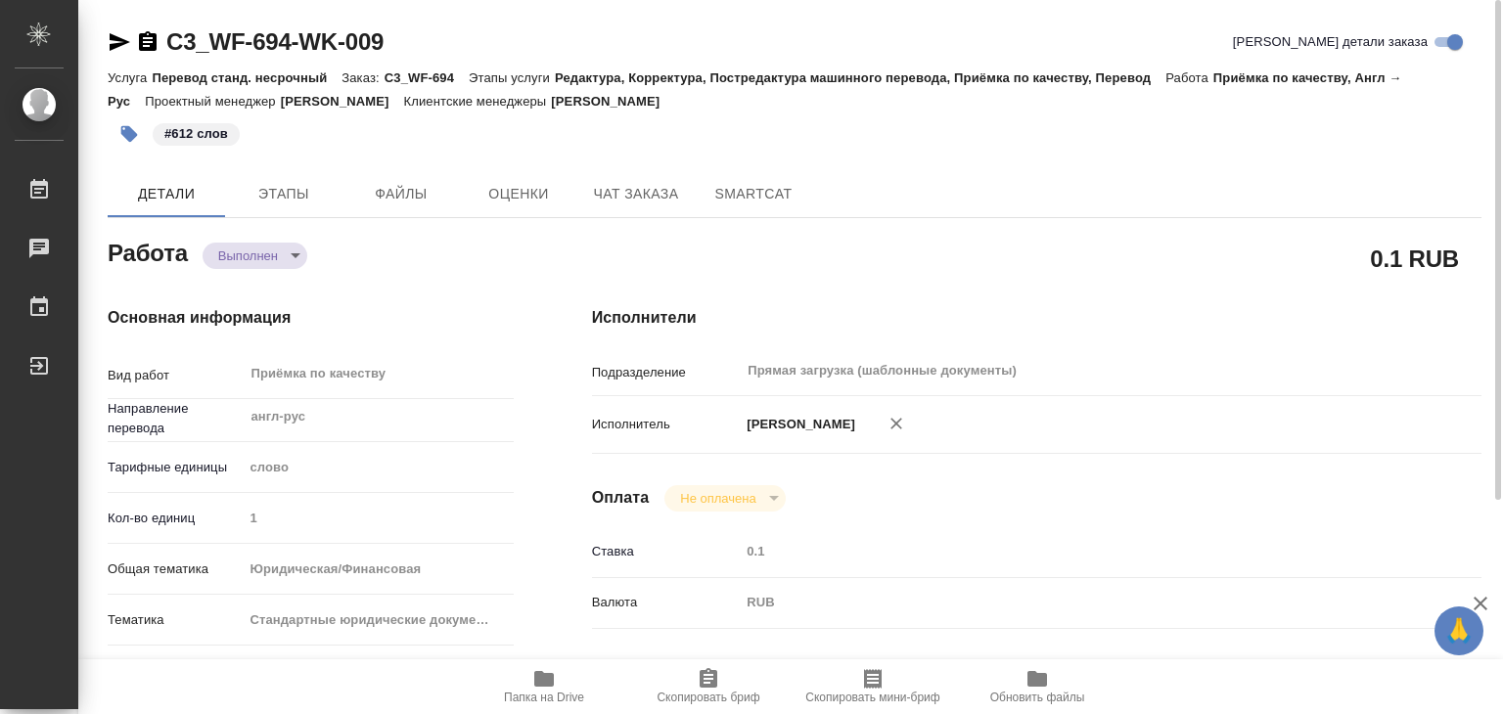
type textarea "x"
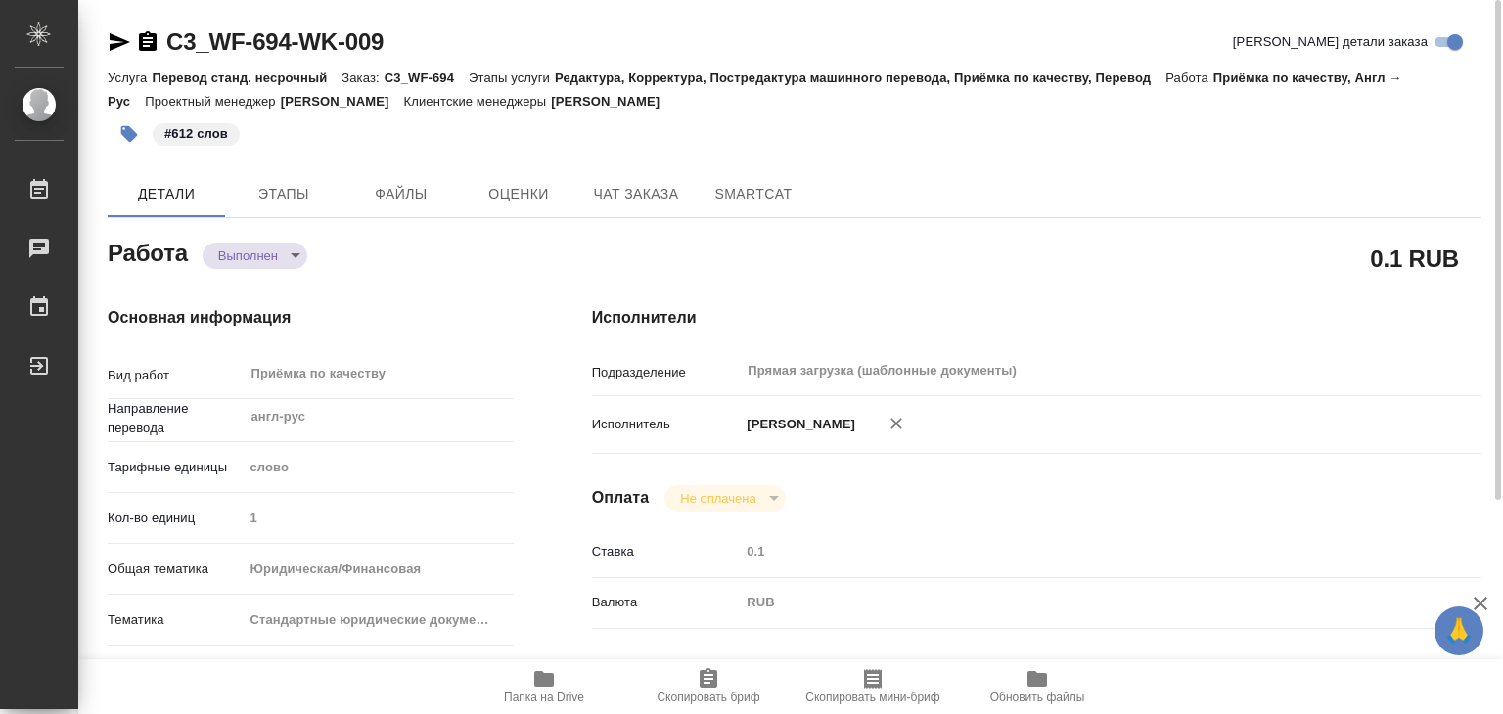
type textarea "x"
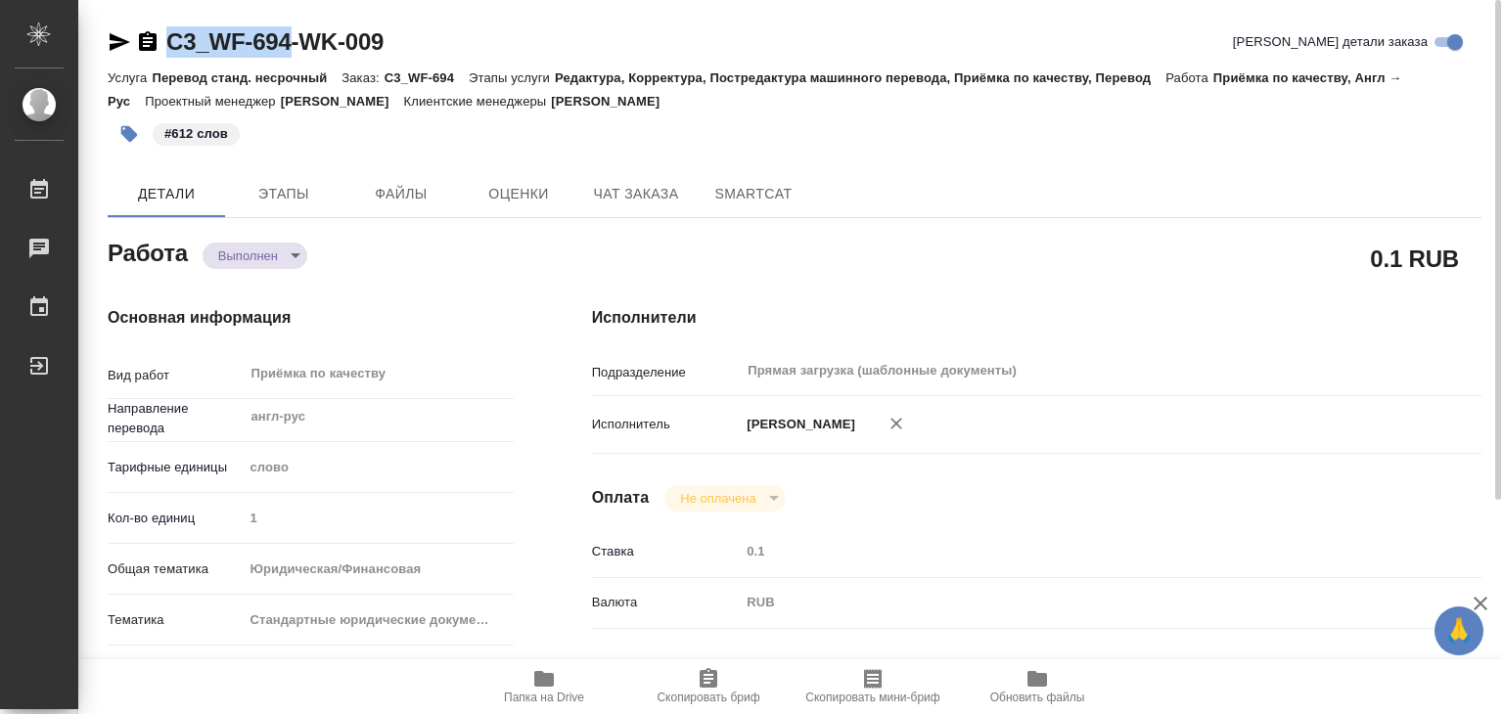
drag, startPoint x: 161, startPoint y: 27, endPoint x: 296, endPoint y: 46, distance: 136.3
copy link "C3_WF-694"
